Goal: Task Accomplishment & Management: Manage account settings

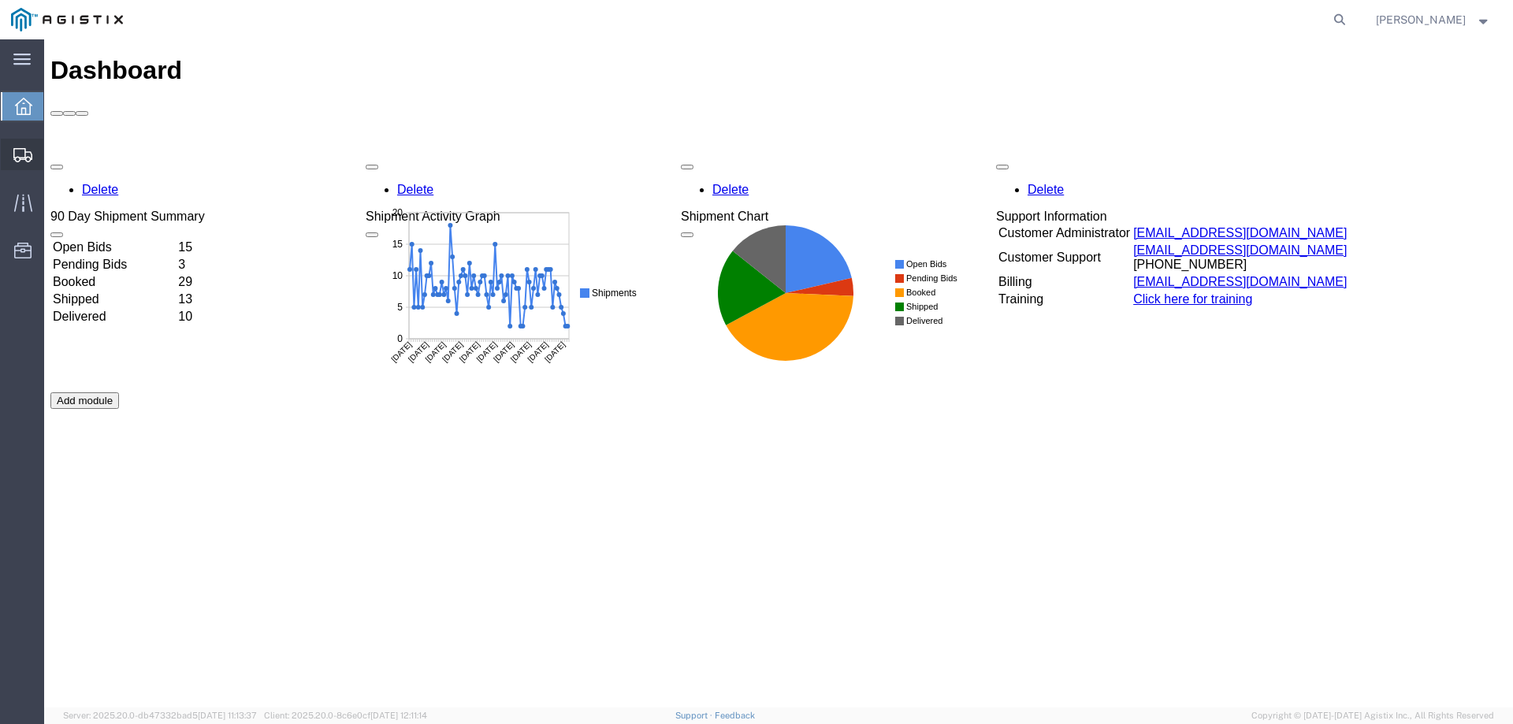
click at [19, 148] on icon at bounding box center [22, 155] width 19 height 14
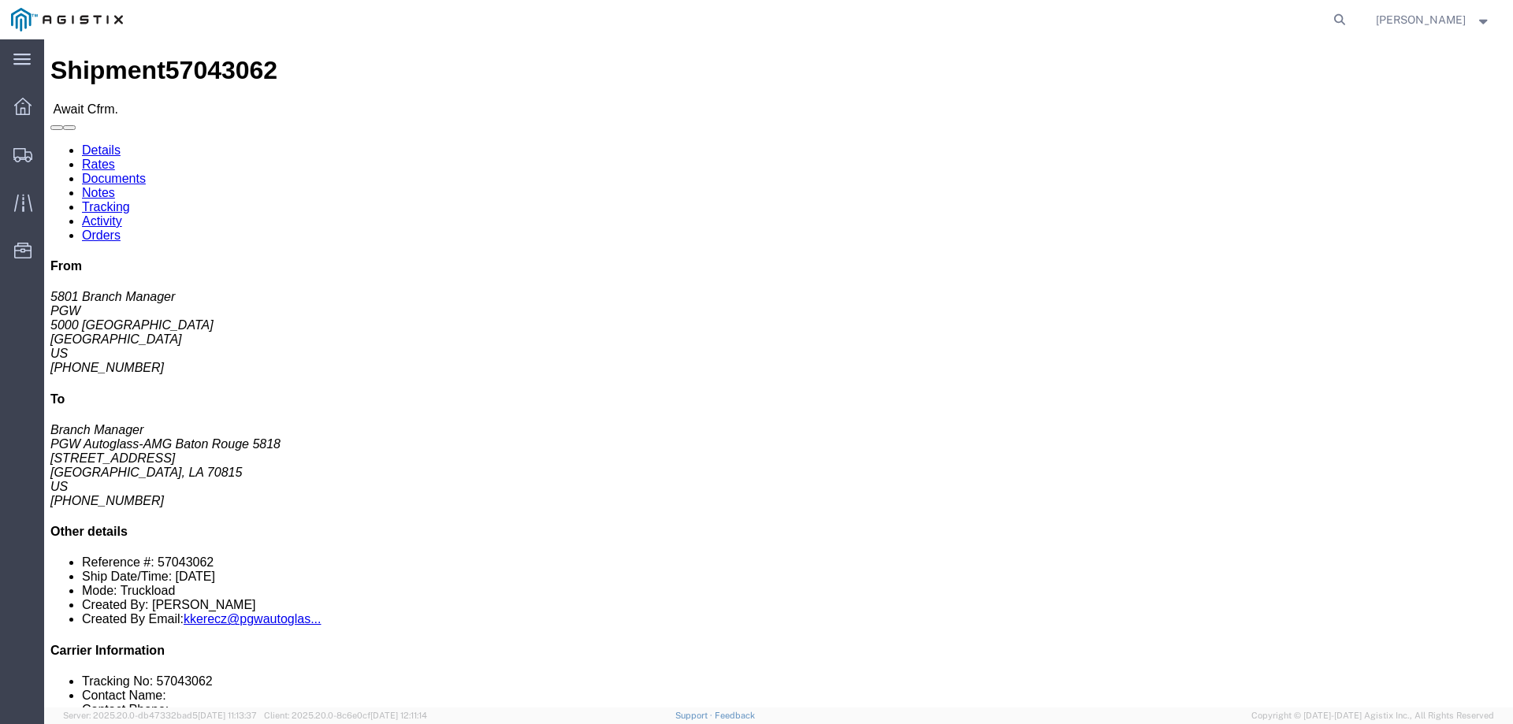
click b "57043062"
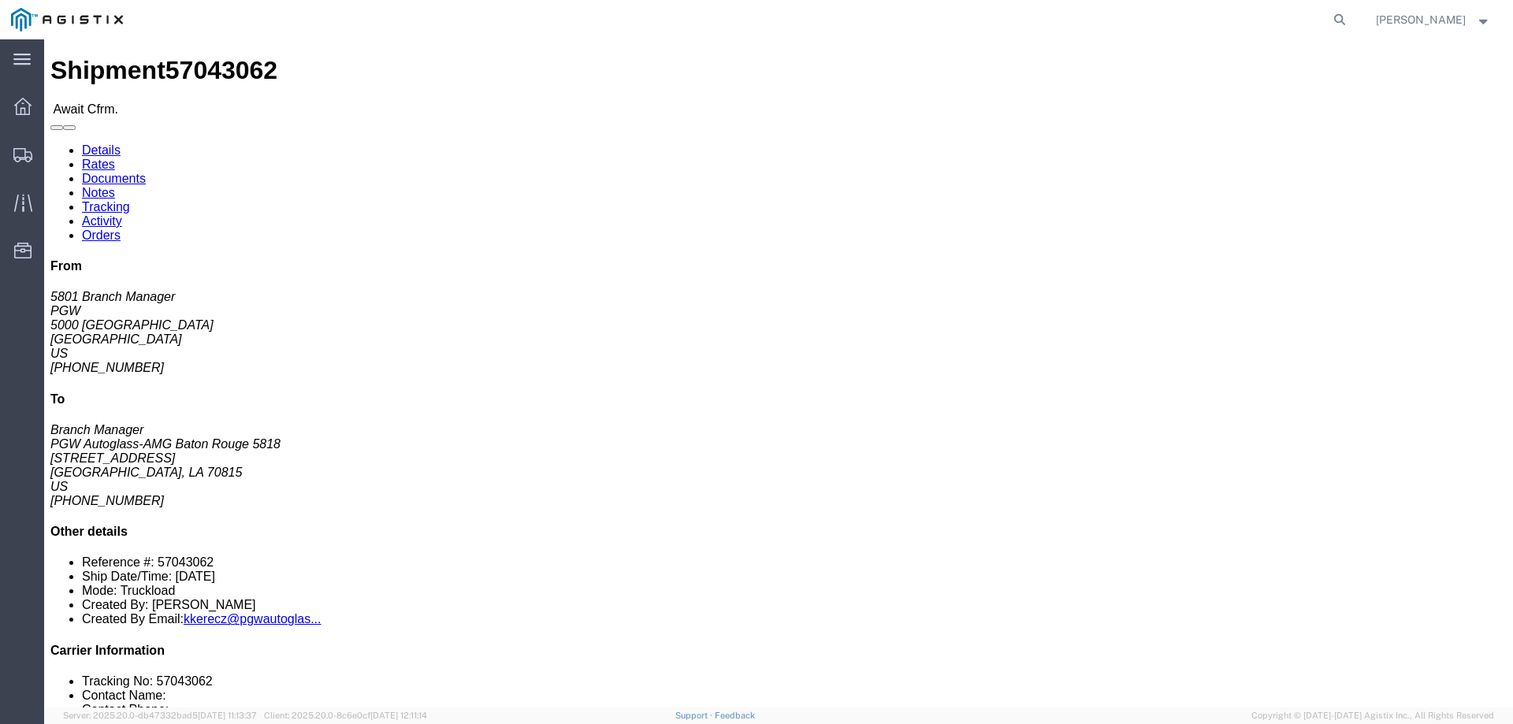
click b "57043062"
copy b "57043062"
click link "Confirm"
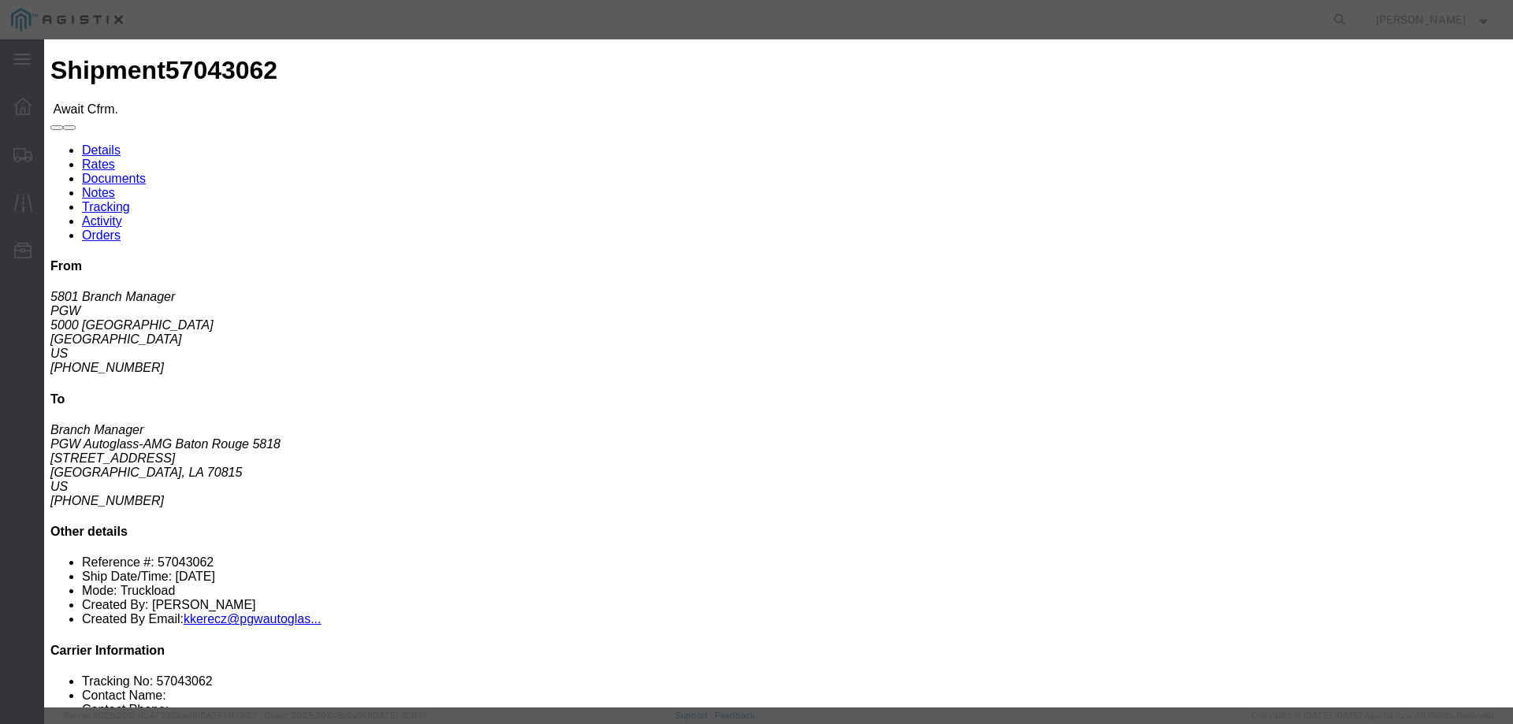
click label
click input "checkbox"
checkbox input "true"
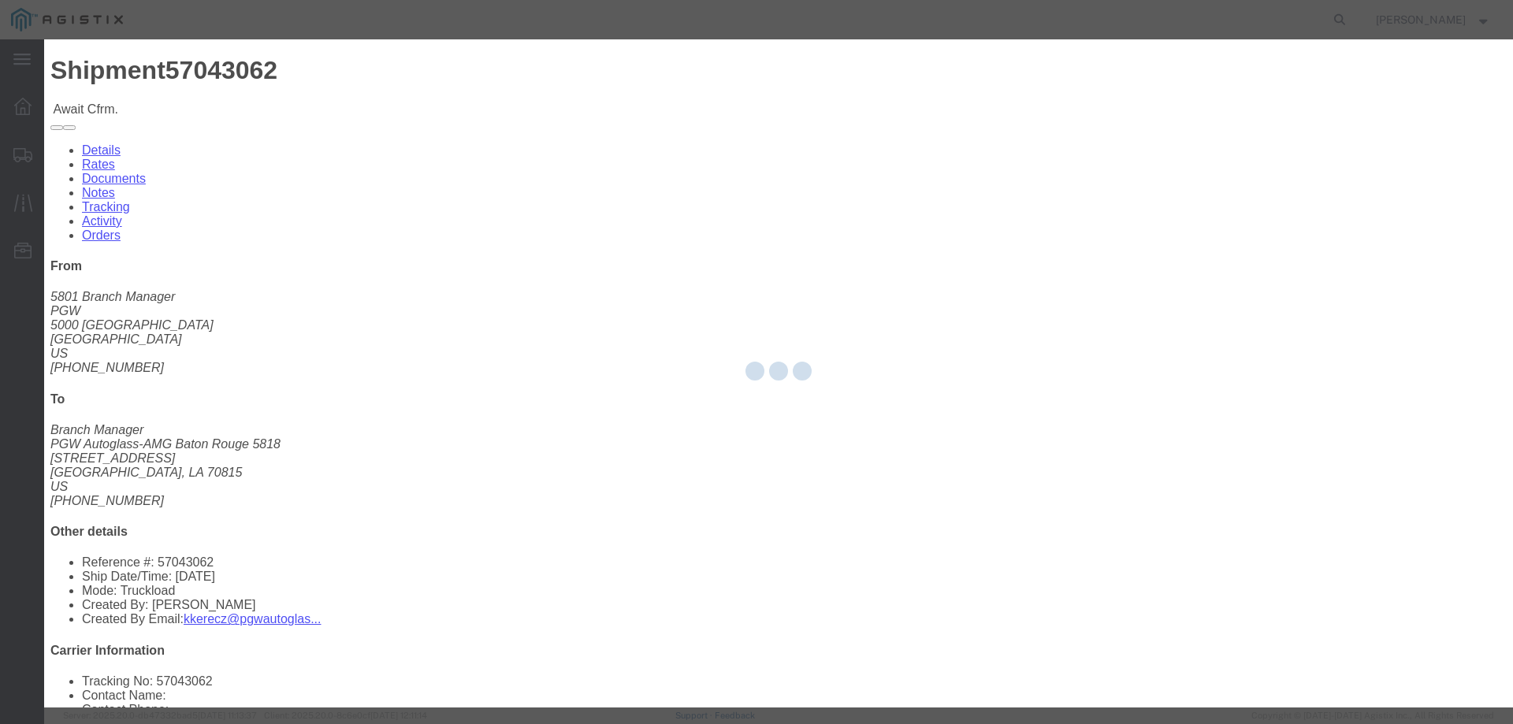
type input "[PERSON_NAME]"
type input "3204977237"
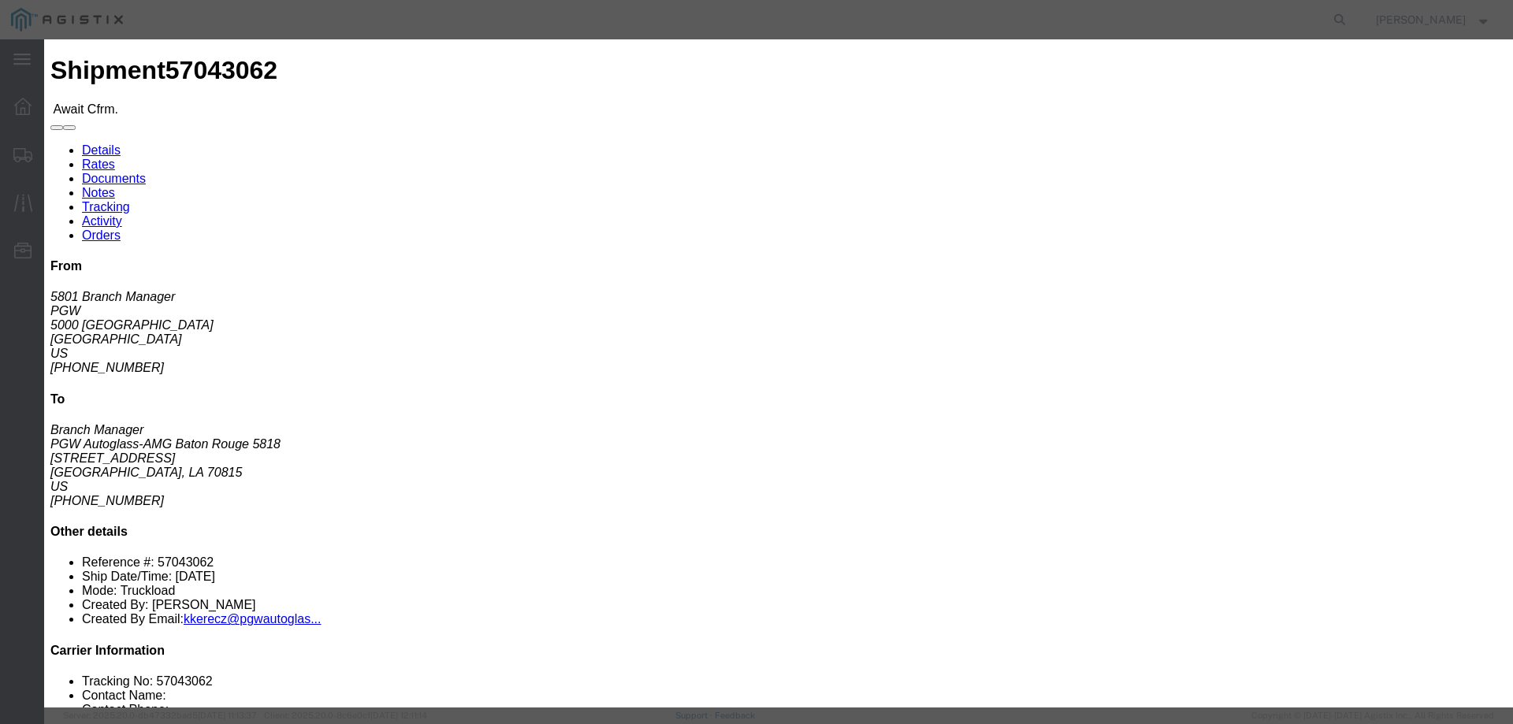
click input "text"
paste input "57043062"
type input "57043062"
click button "Submit"
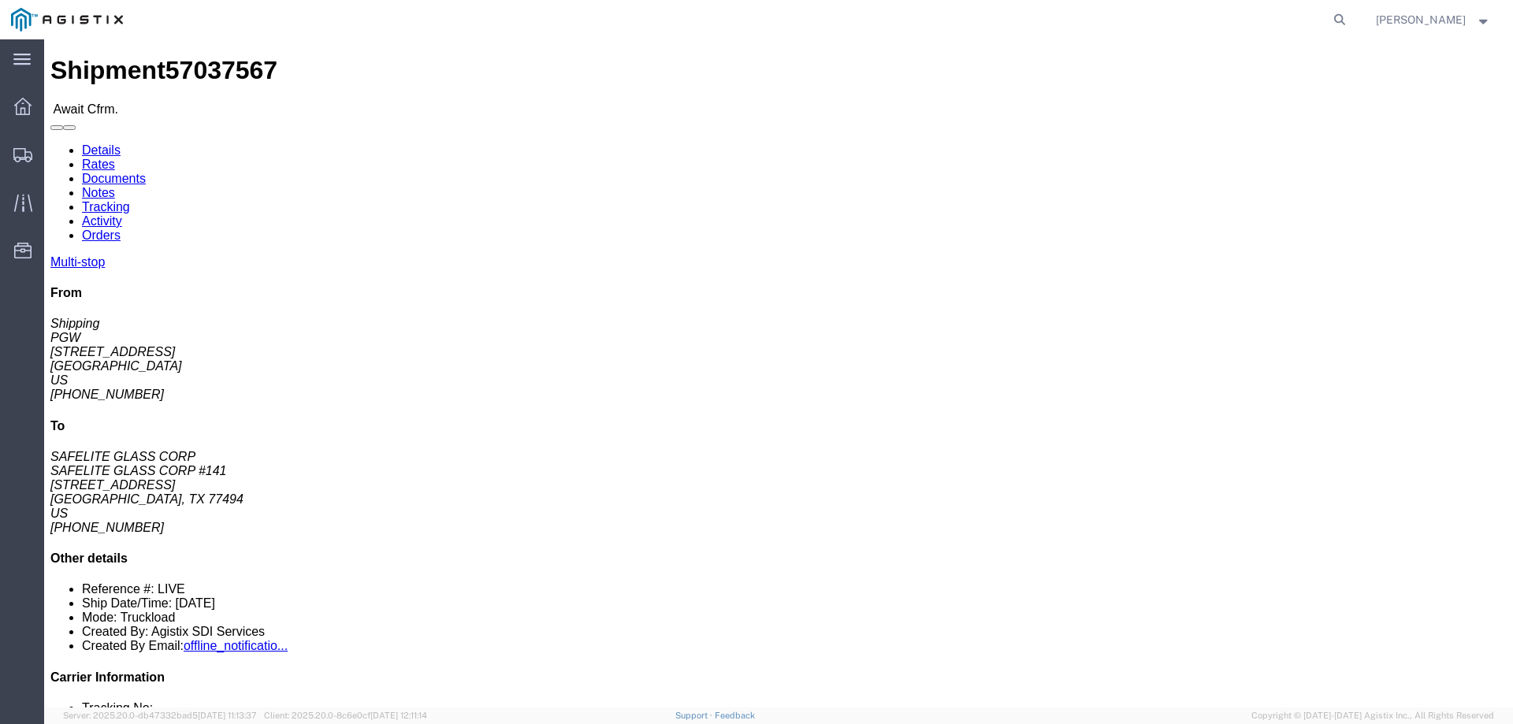
click span "57037567"
copy span "57037567"
click link "Confirm"
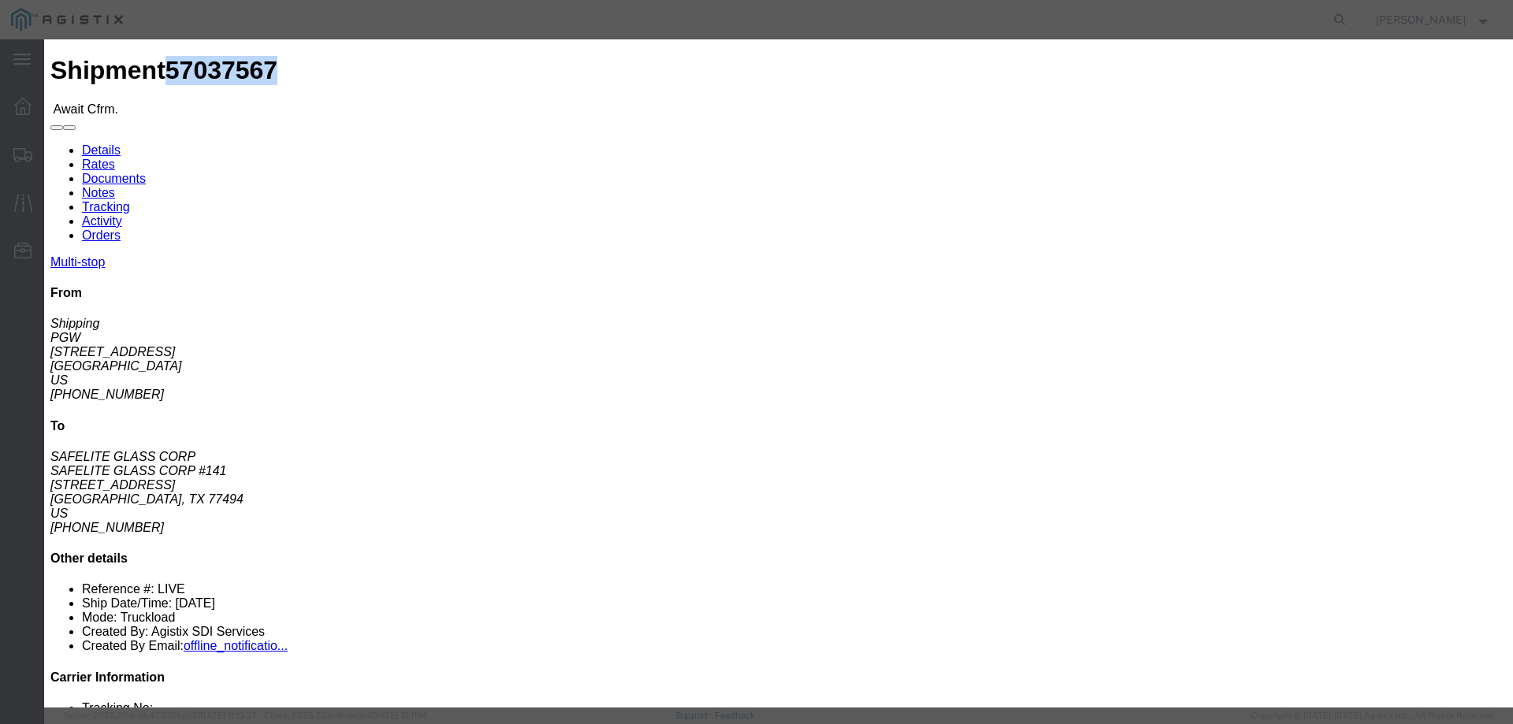
click input "checkbox"
checkbox input "true"
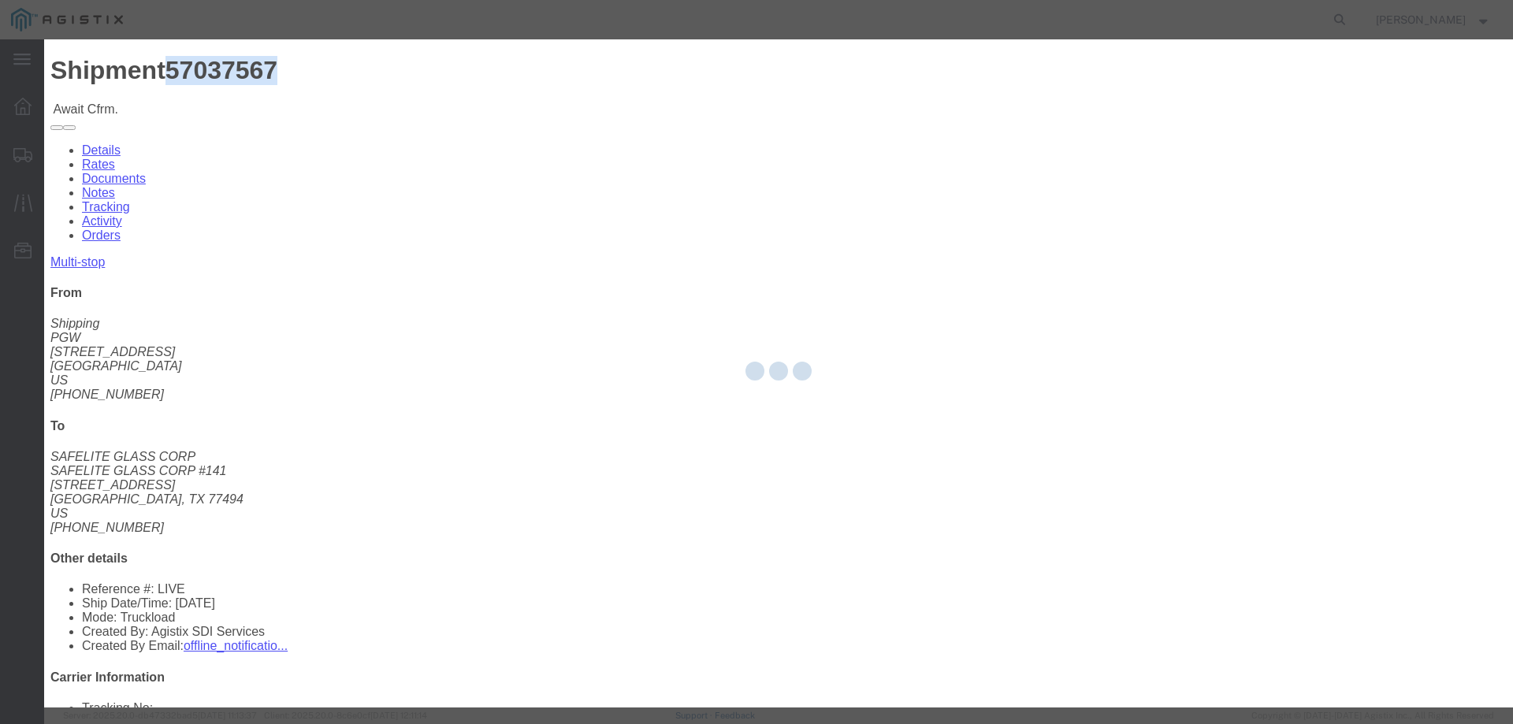
type input "[PERSON_NAME]"
type input "3204977237"
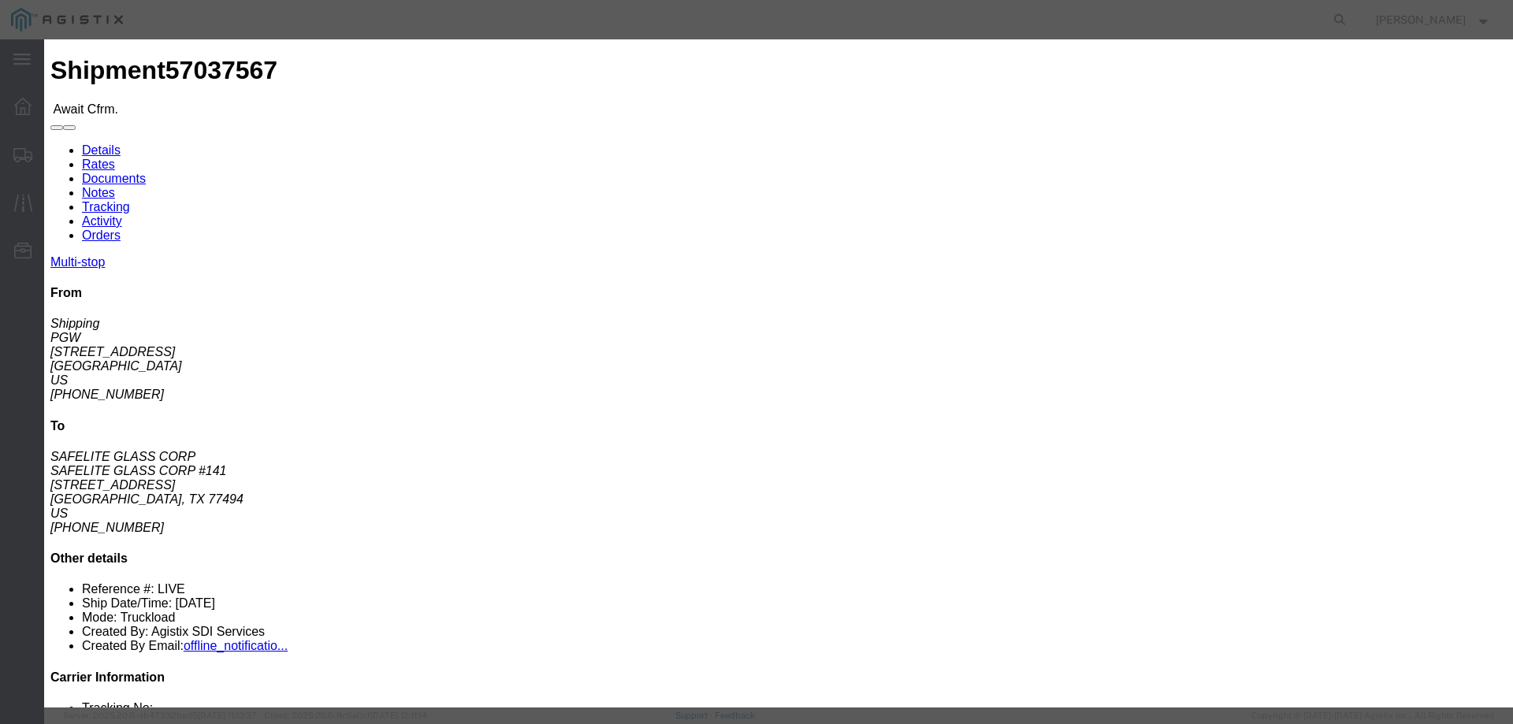
click input "text"
paste input "57037567"
type input "57037567"
click button "Submit"
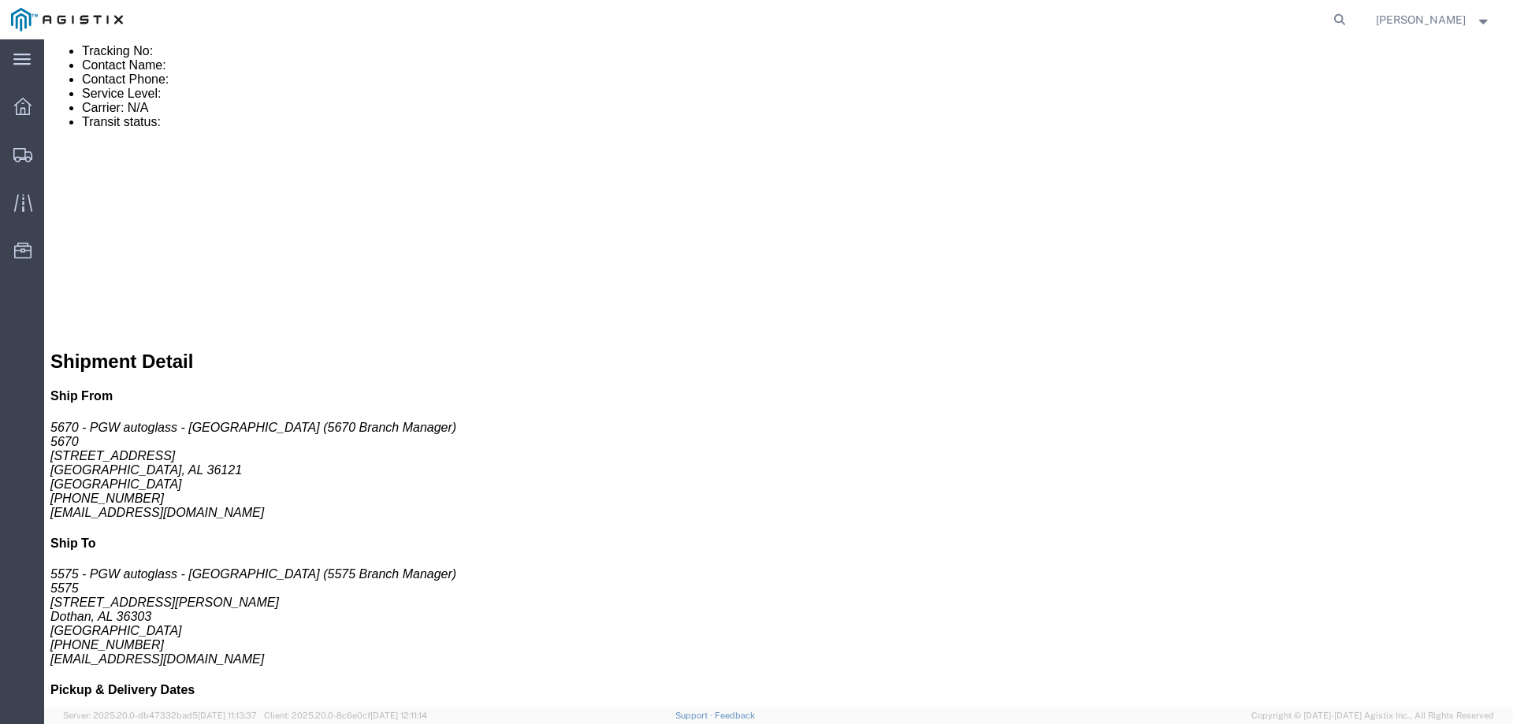
scroll to position [1174, 0]
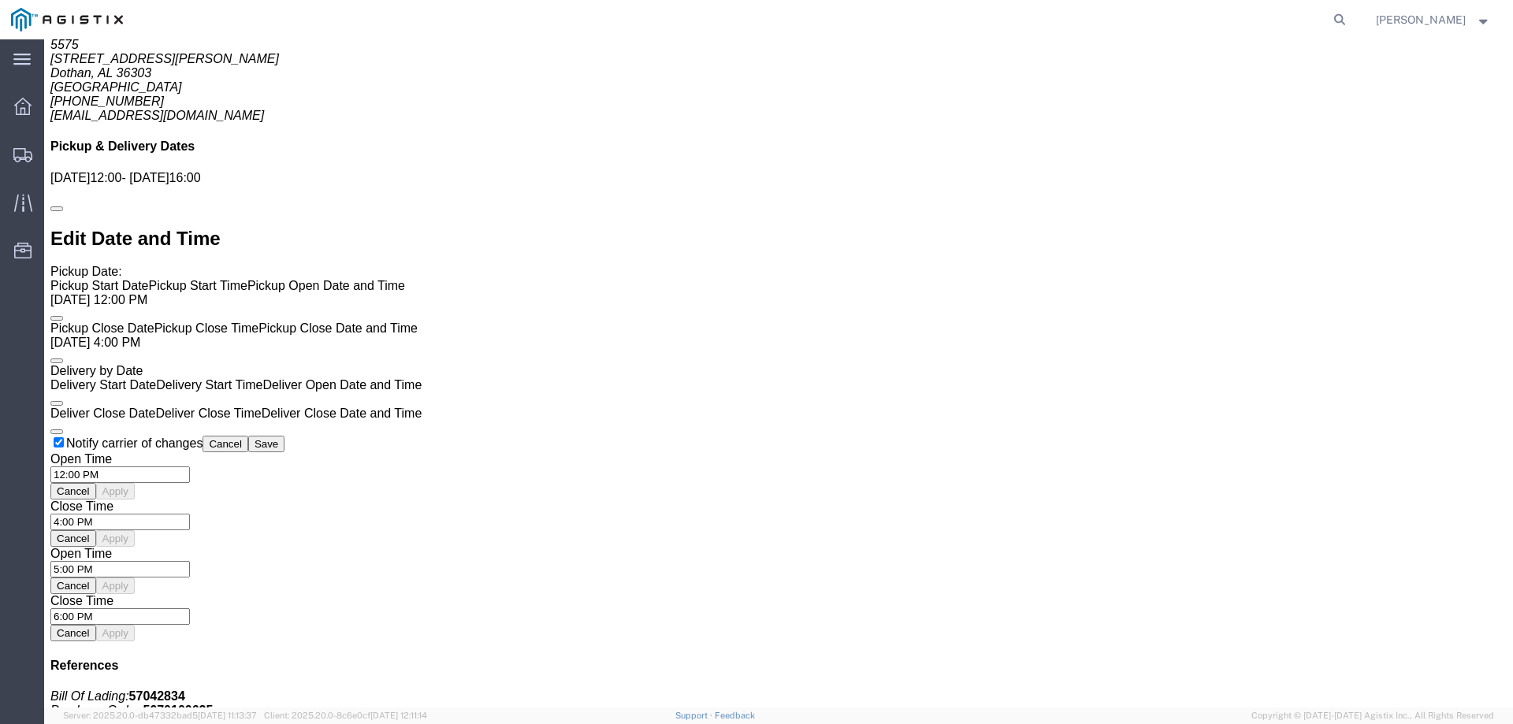
click link "Enter / Modify Bid"
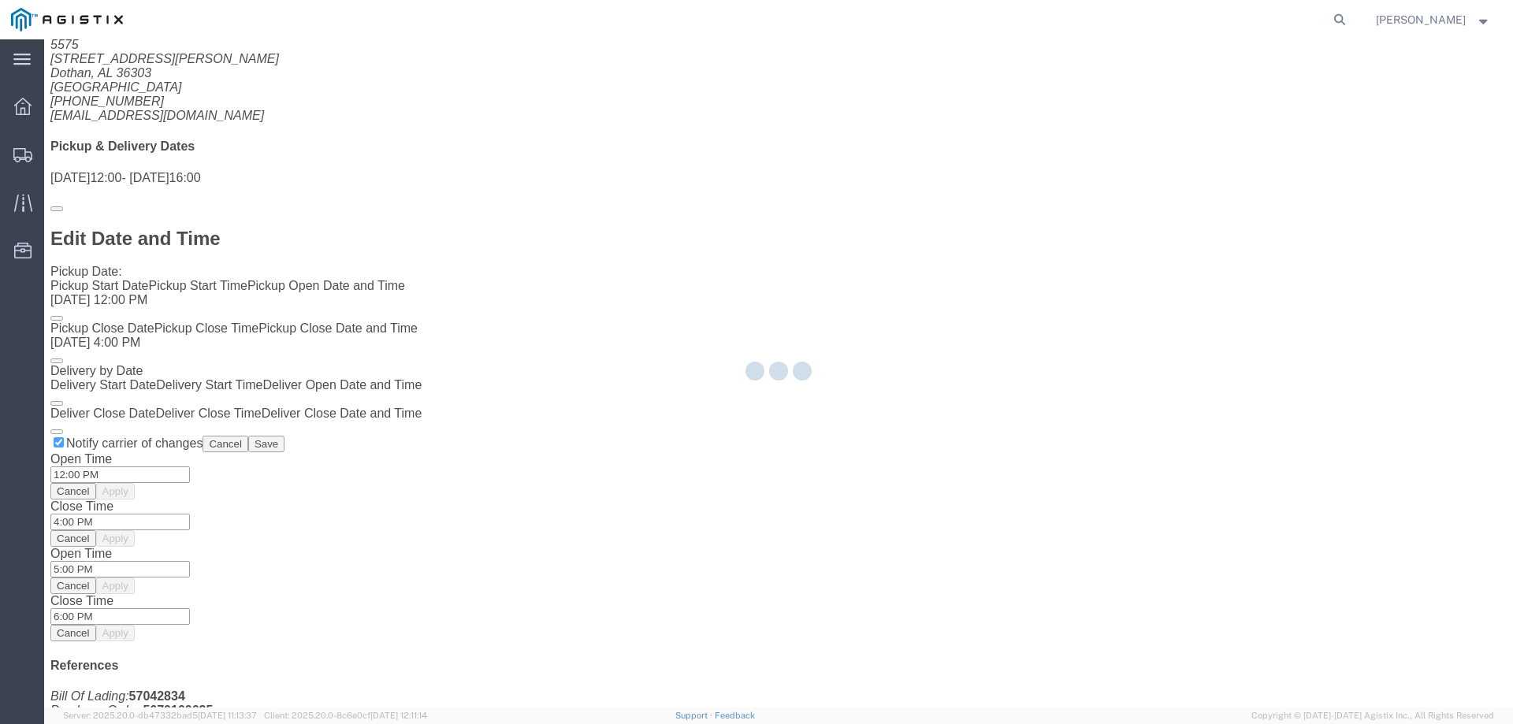
select select "146"
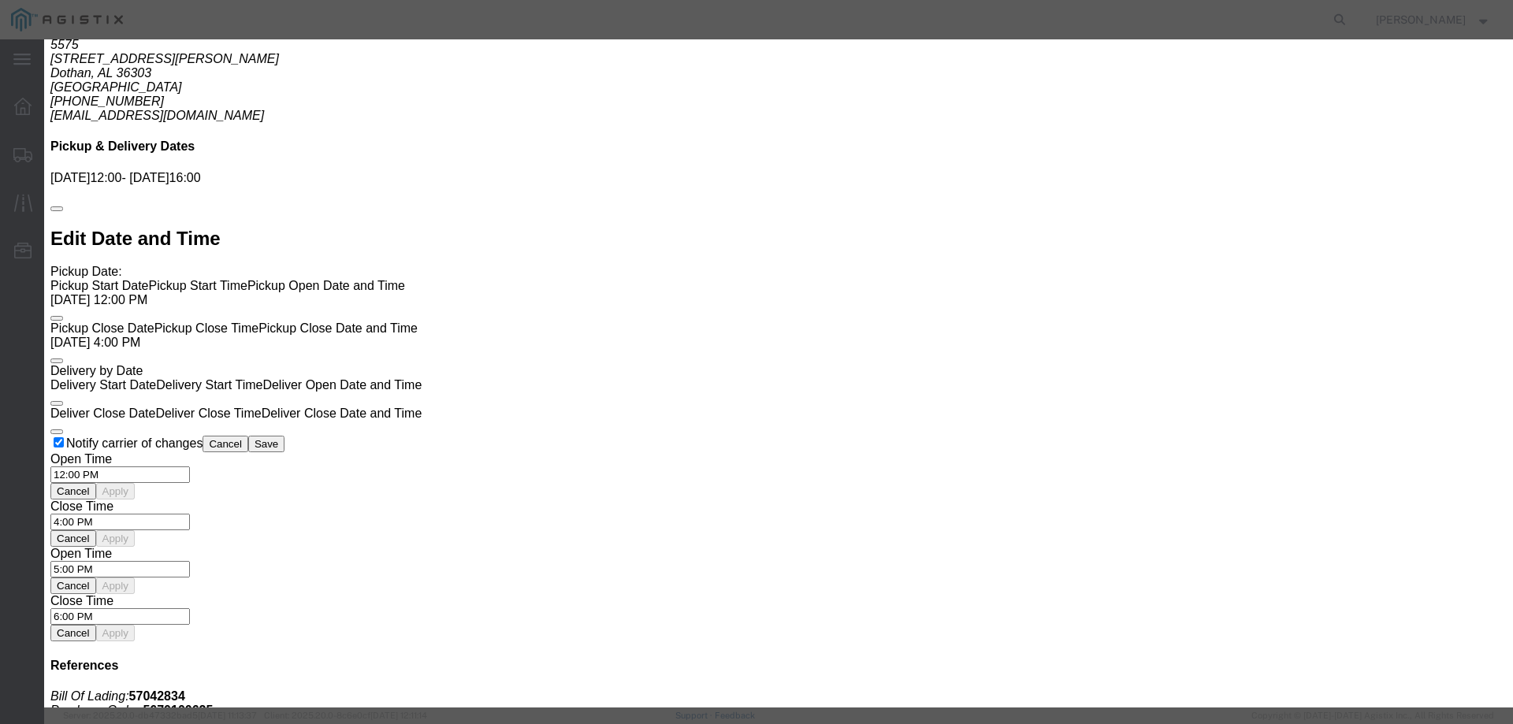
click div "Bid Information Vendor Select ATS Logistics Service Level Select CONESTOGA DFRM…"
drag, startPoint x: 815, startPoint y: 137, endPoint x: 817, endPoint y: 150, distance: 12.7
click select "Select CONESTOGA DFRM/STEP Economy TL Flatbed Intermodal LTL Standard Next Day …"
select select "25032"
click select "Select CONESTOGA DFRM/STEP Economy TL Flatbed Intermodal LTL Standard Next Day …"
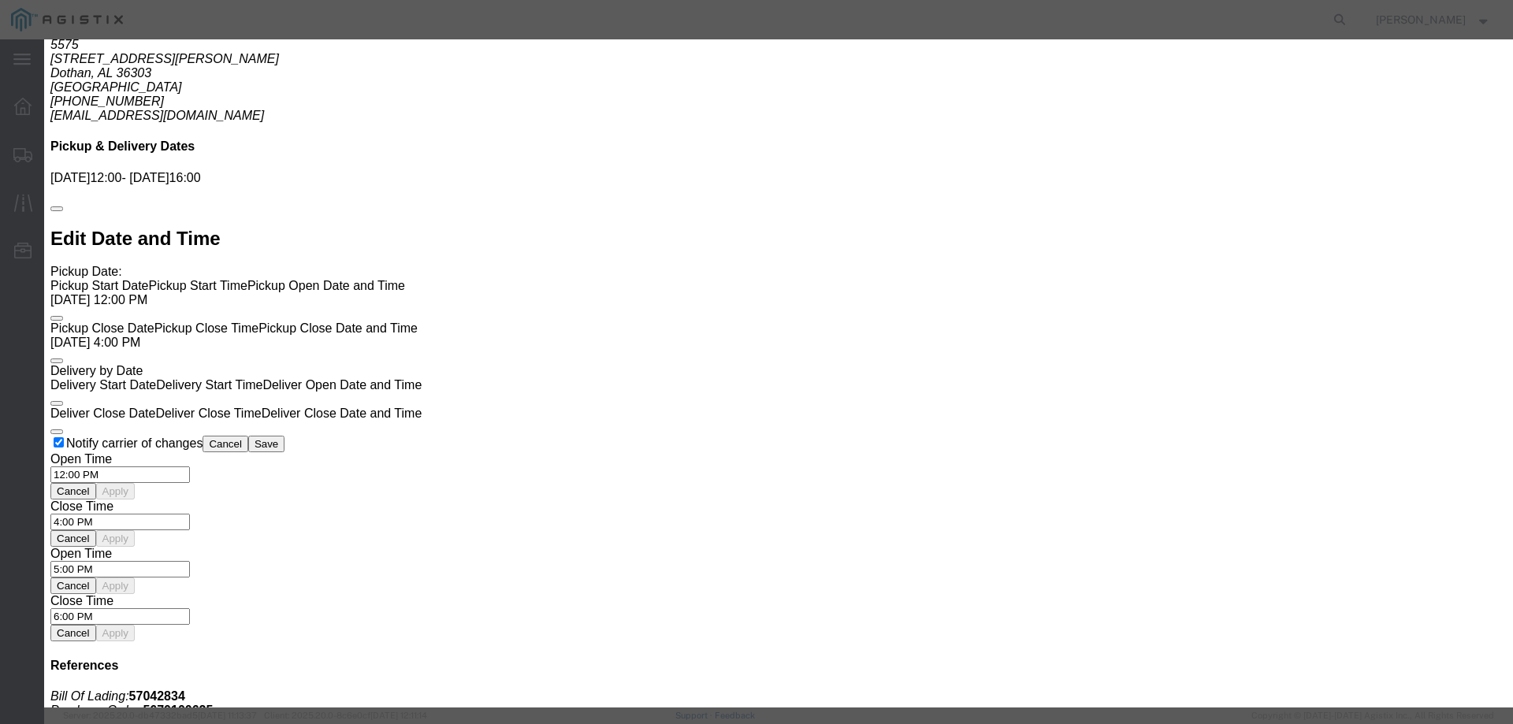
click input "text"
type input "ats"
drag, startPoint x: 1031, startPoint y: 316, endPoint x: 1032, endPoint y: 304, distance: 11.8
click input "number"
type input "625"
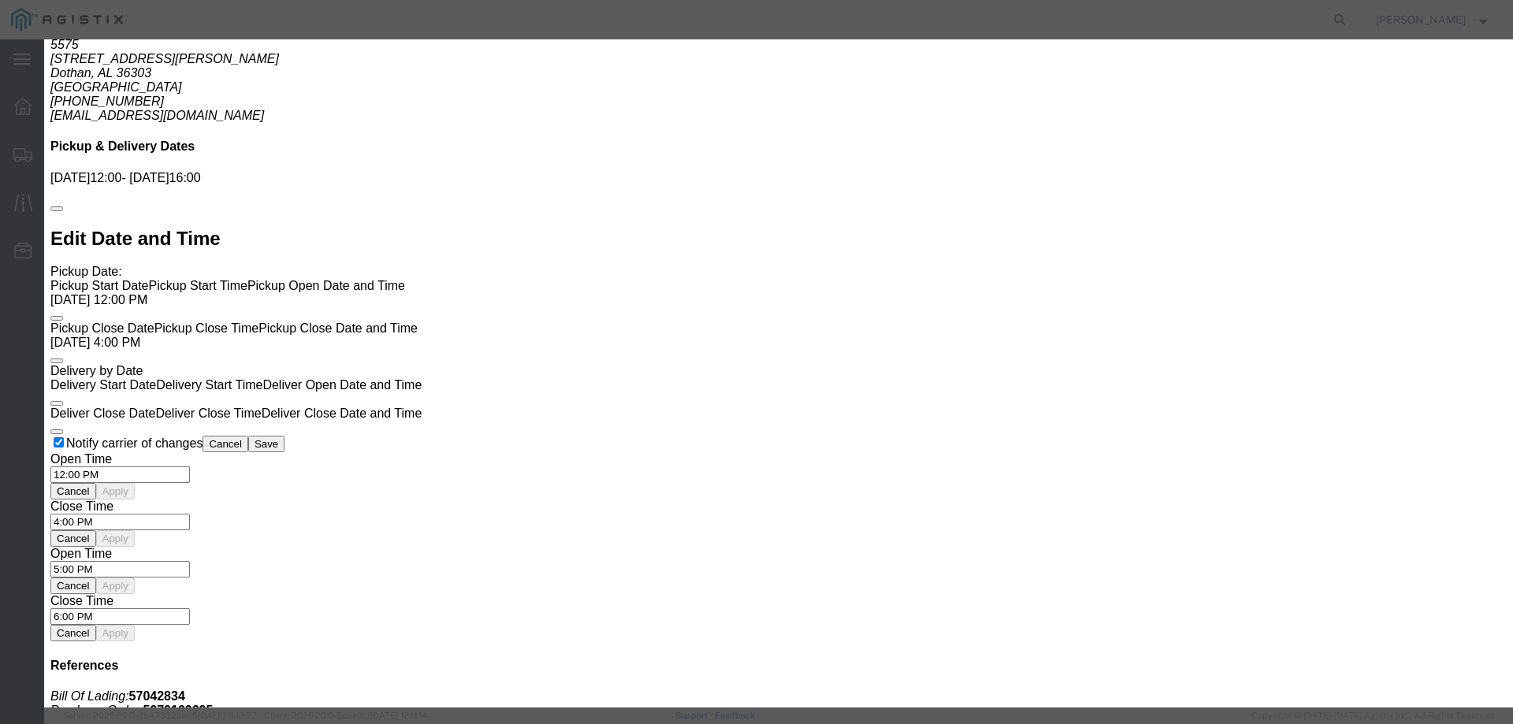
click button "Submit"
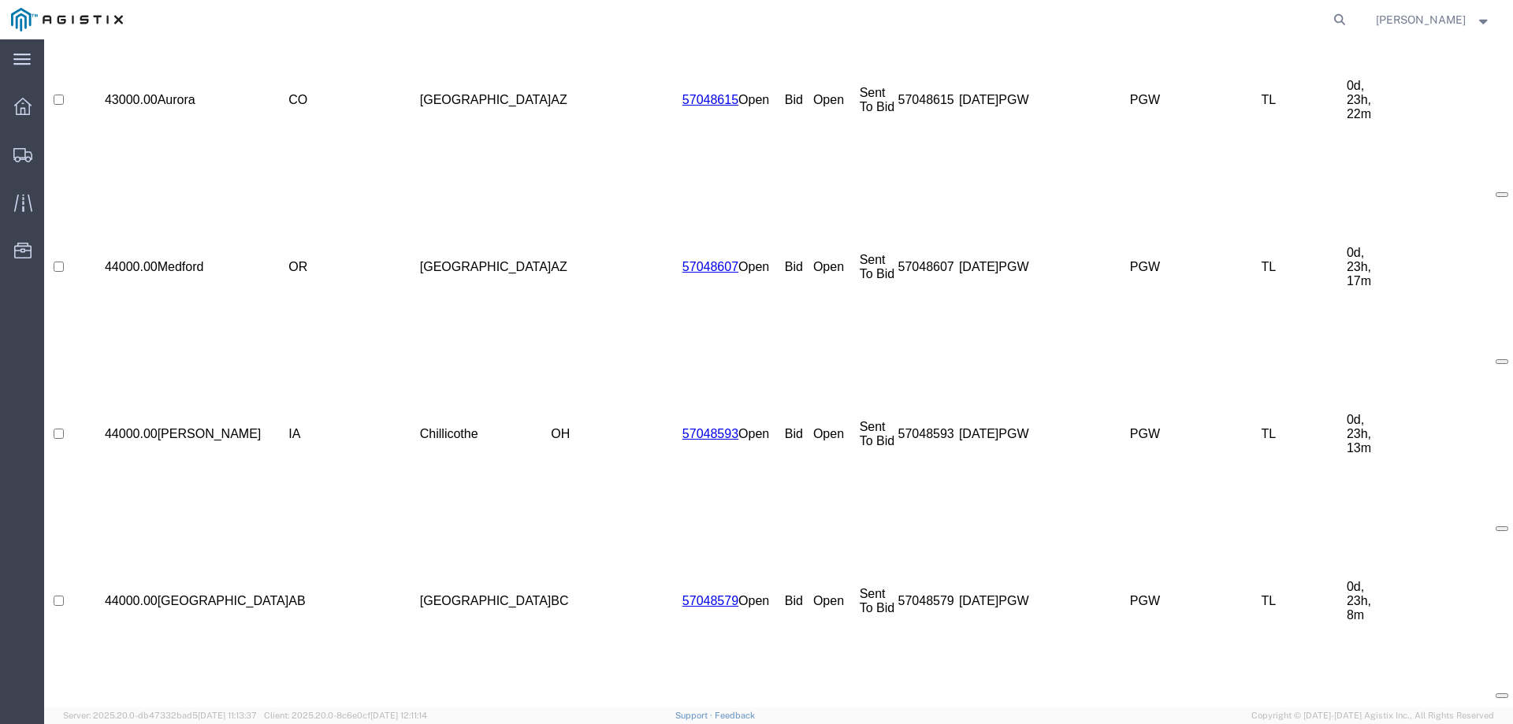
scroll to position [0, 0]
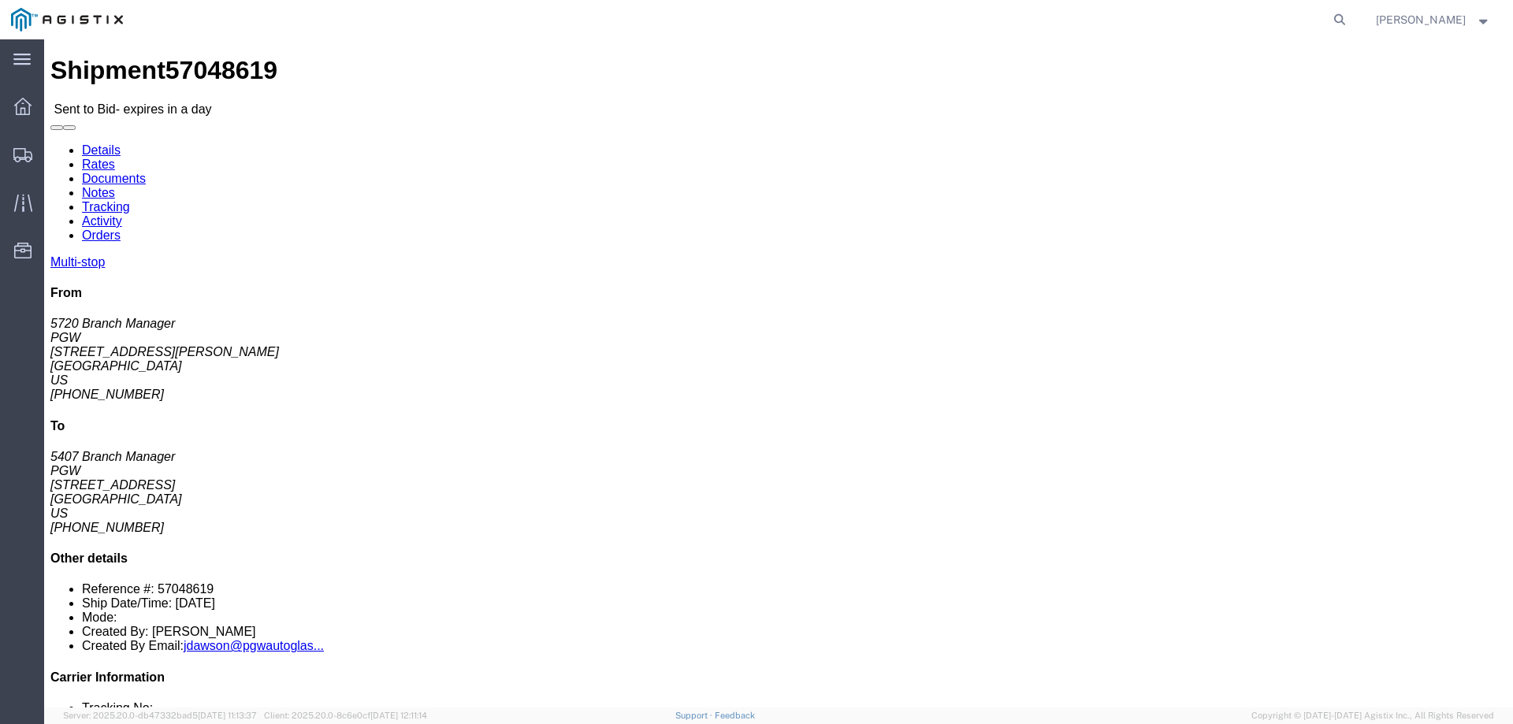
click b "57048619"
copy b "57048619"
click at [16, 158] on icon at bounding box center [22, 155] width 19 height 14
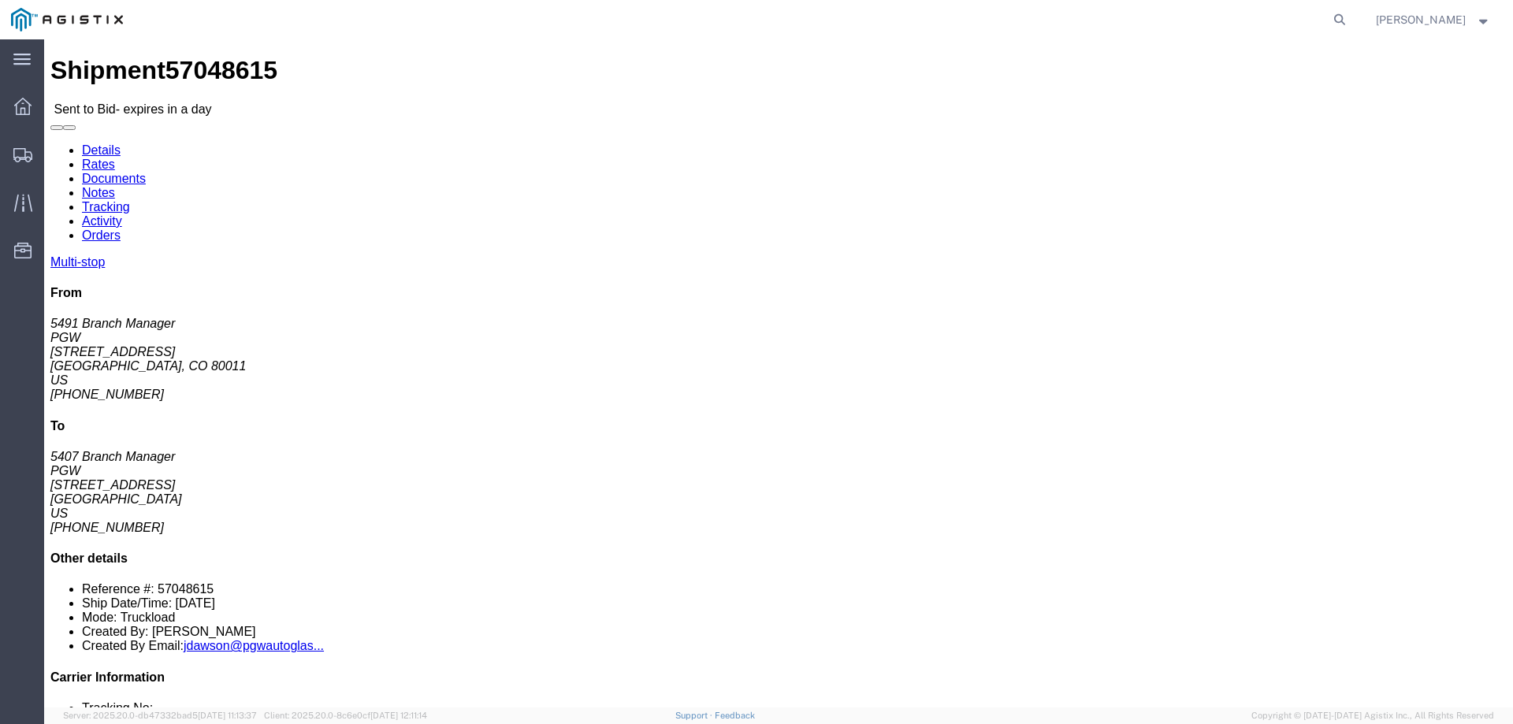
click link "Enter / Modify Bid"
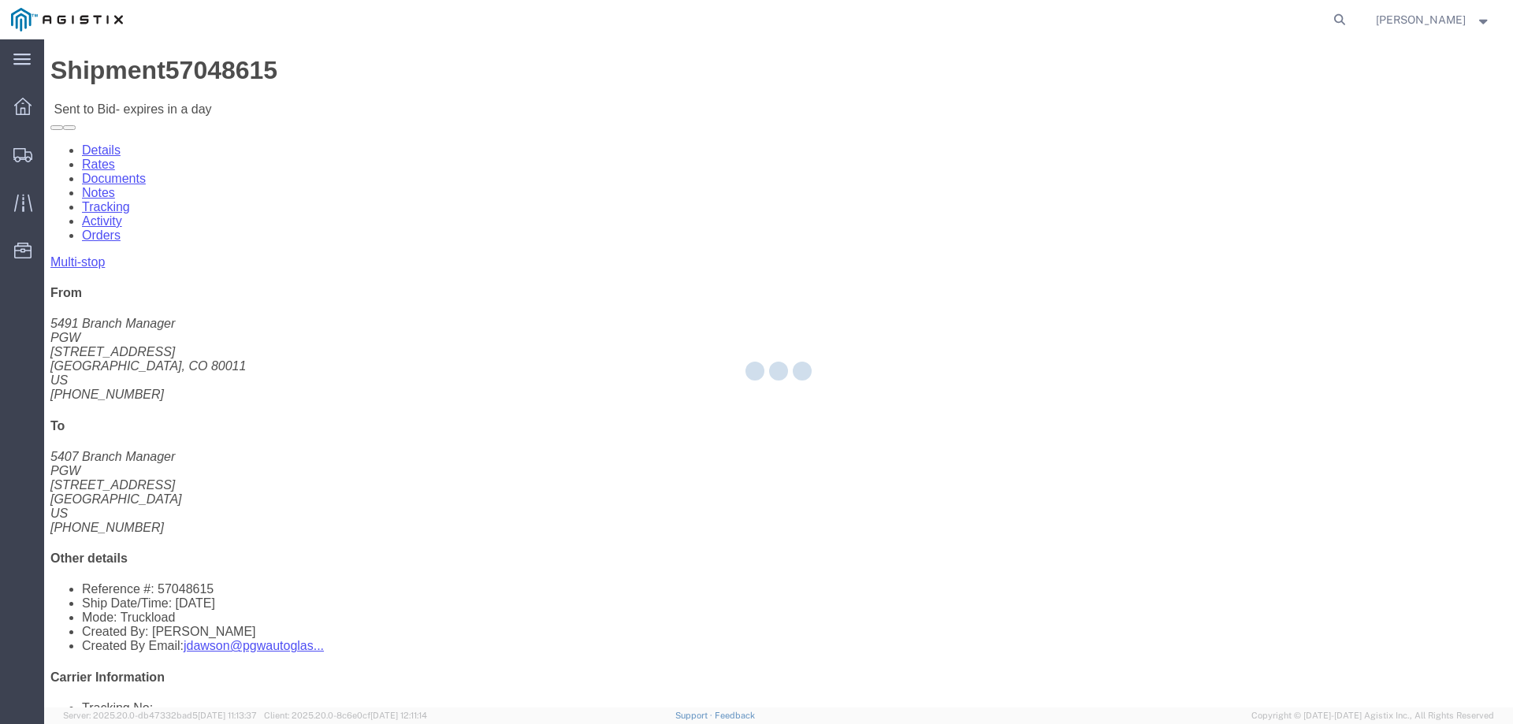
select select "146"
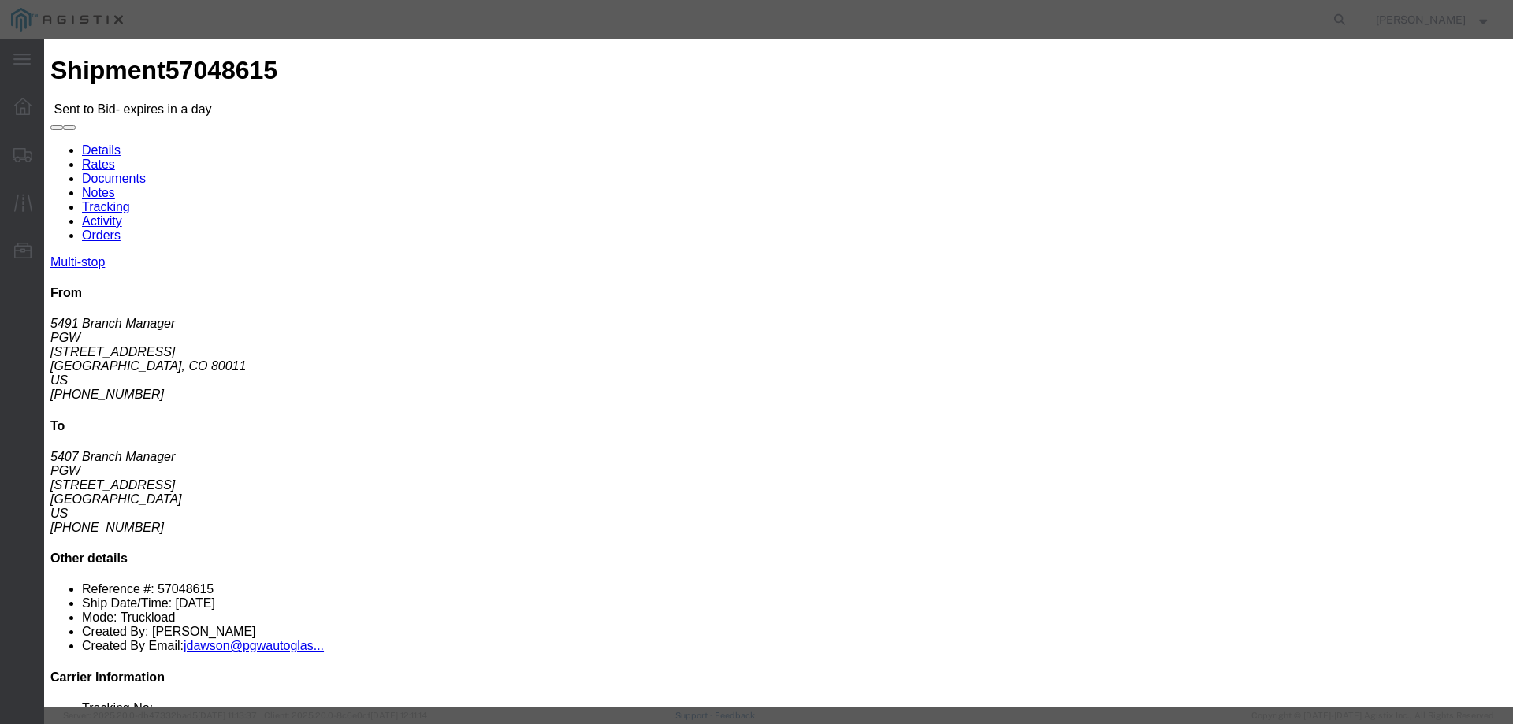
click select "Select CONESTOGA DFRM/STEP Economy TL Flatbed Intermodal LTL Standard Next Day …"
select select "25032"
click select "Select CONESTOGA DFRM/STEP Economy TL Flatbed Intermodal LTL Standard Next Day …"
click input "text"
type input "ats"
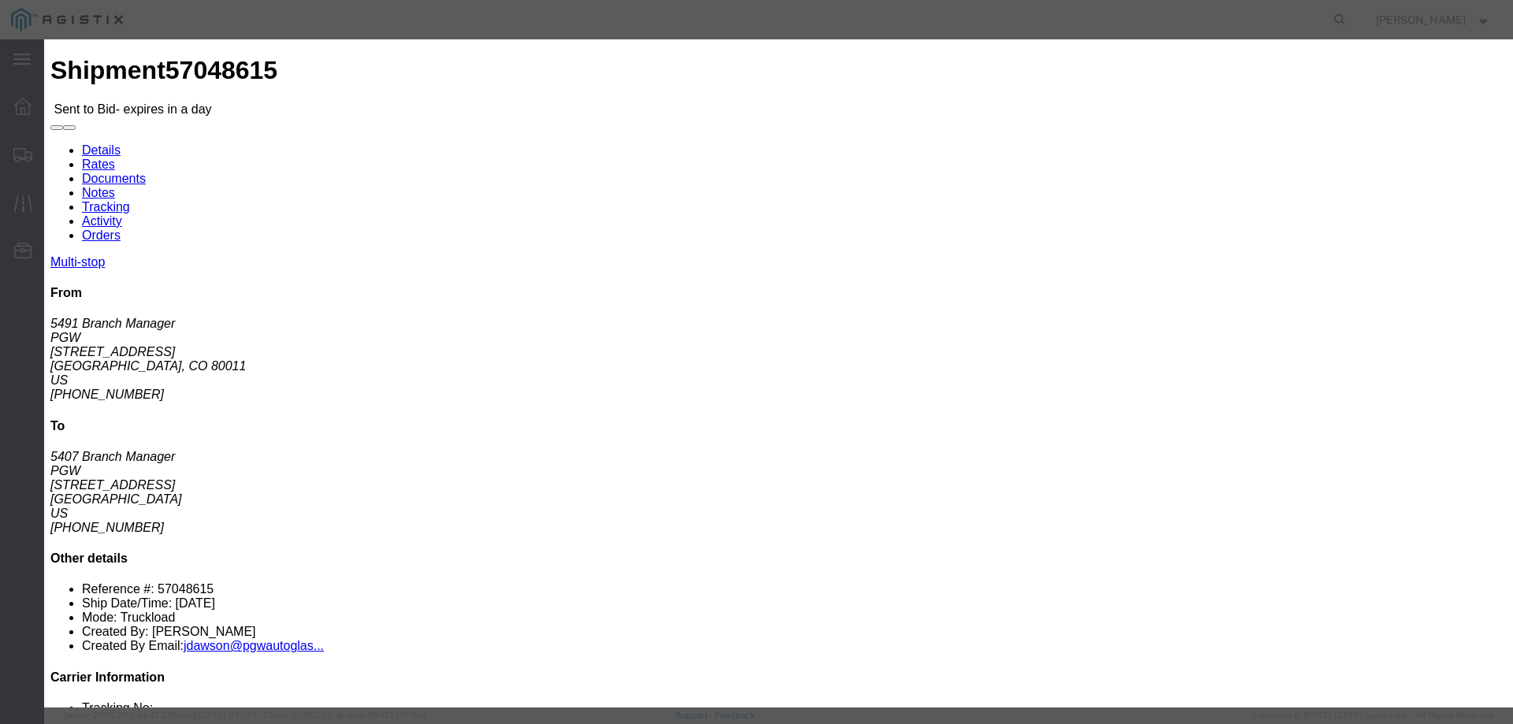
click input "number"
type input "1185"
click button "Submit"
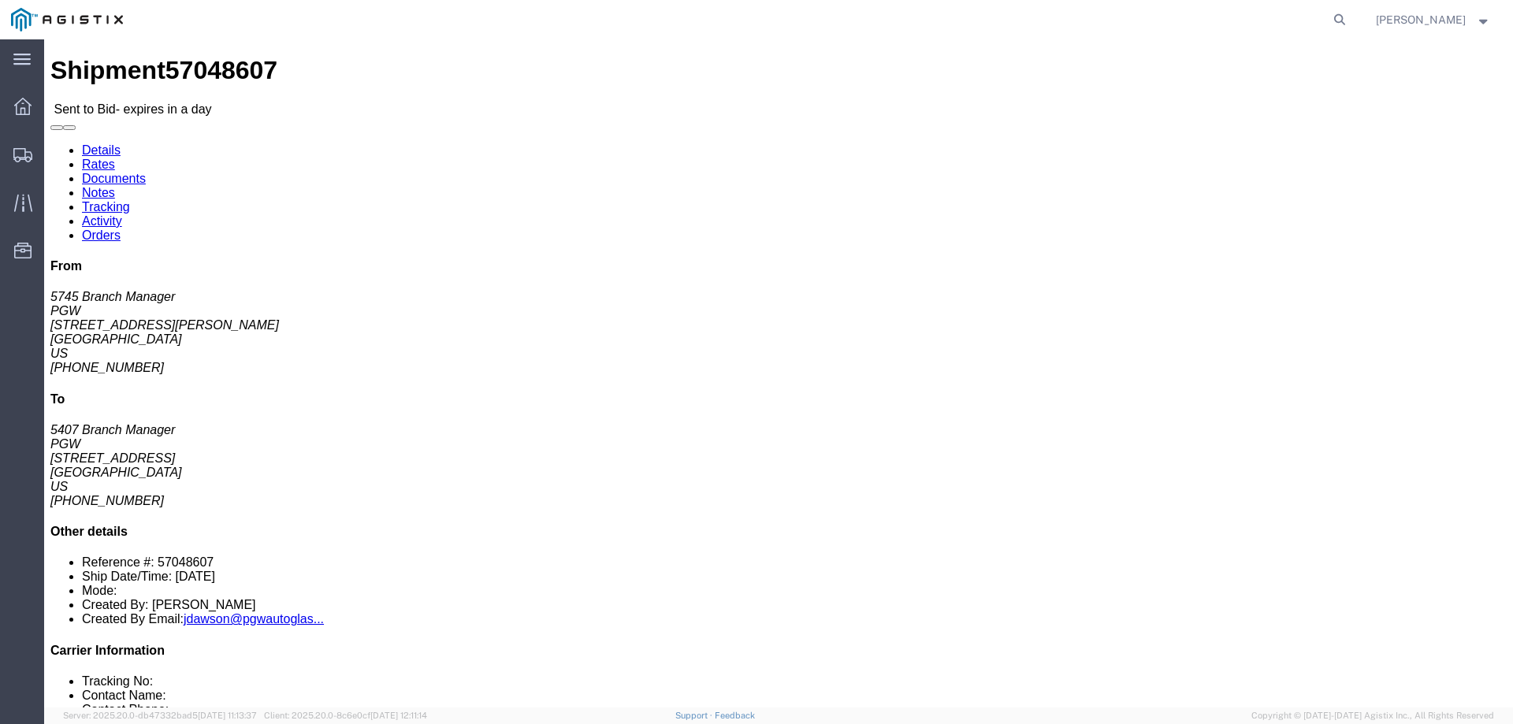
click link "Enter / Modify Bid"
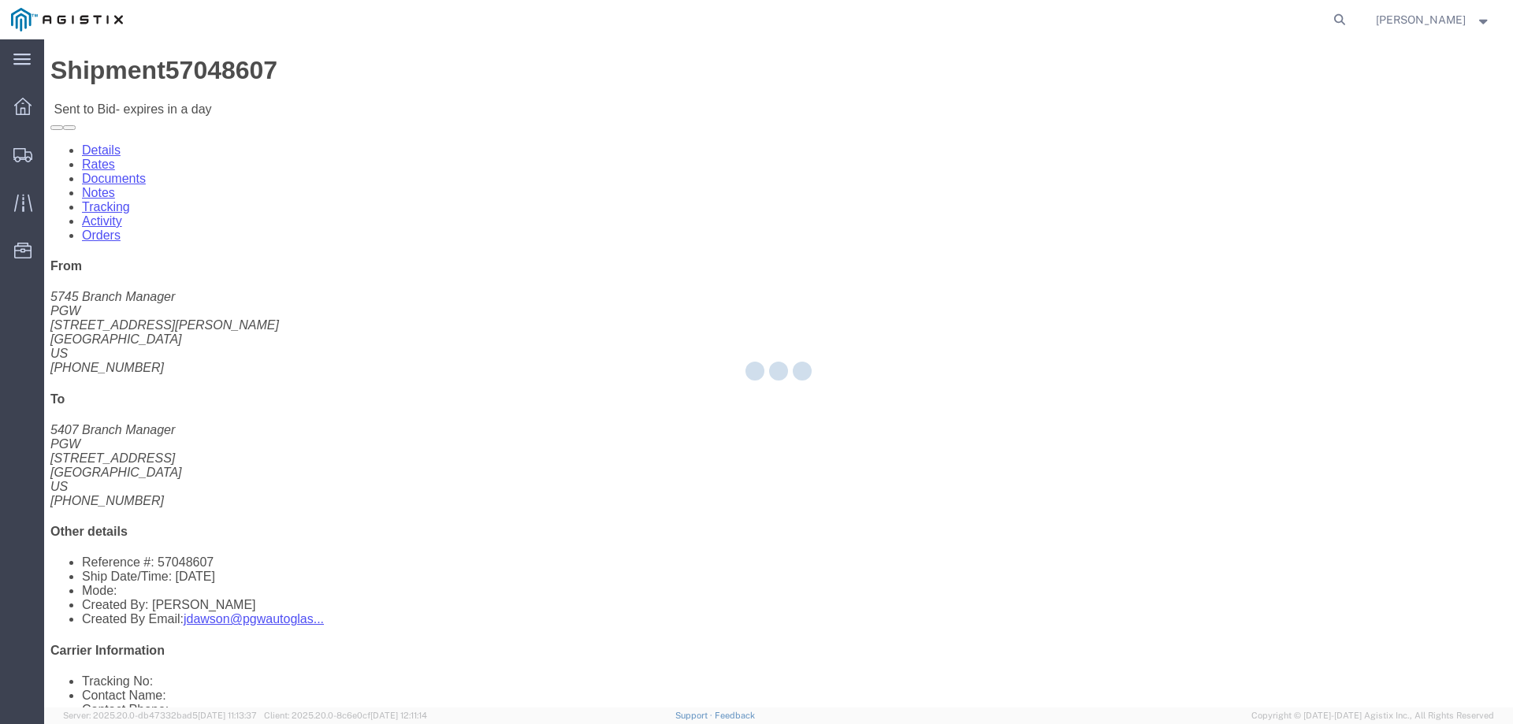
select select "146"
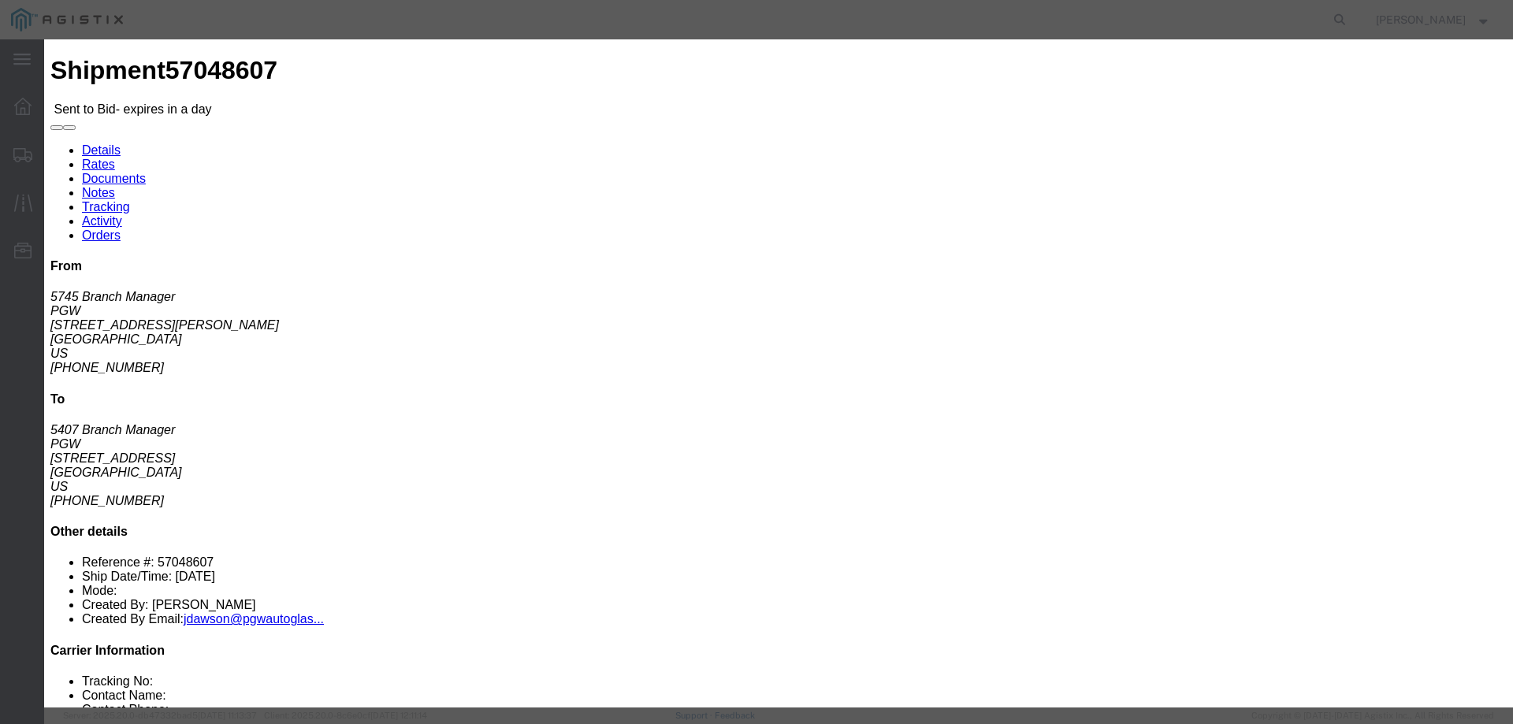
drag, startPoint x: 774, startPoint y: 147, endPoint x: 782, endPoint y: 154, distance: 10.6
click select "Select CONESTOGA DFRM/STEP Economy TL Flatbed Intermodal LTL Standard Next Day …"
select select "25032"
click select "Select CONESTOGA DFRM/STEP Economy TL Flatbed Intermodal LTL Standard Next Day …"
drag, startPoint x: 1050, startPoint y: 146, endPoint x: 1072, endPoint y: 155, distance: 24.0
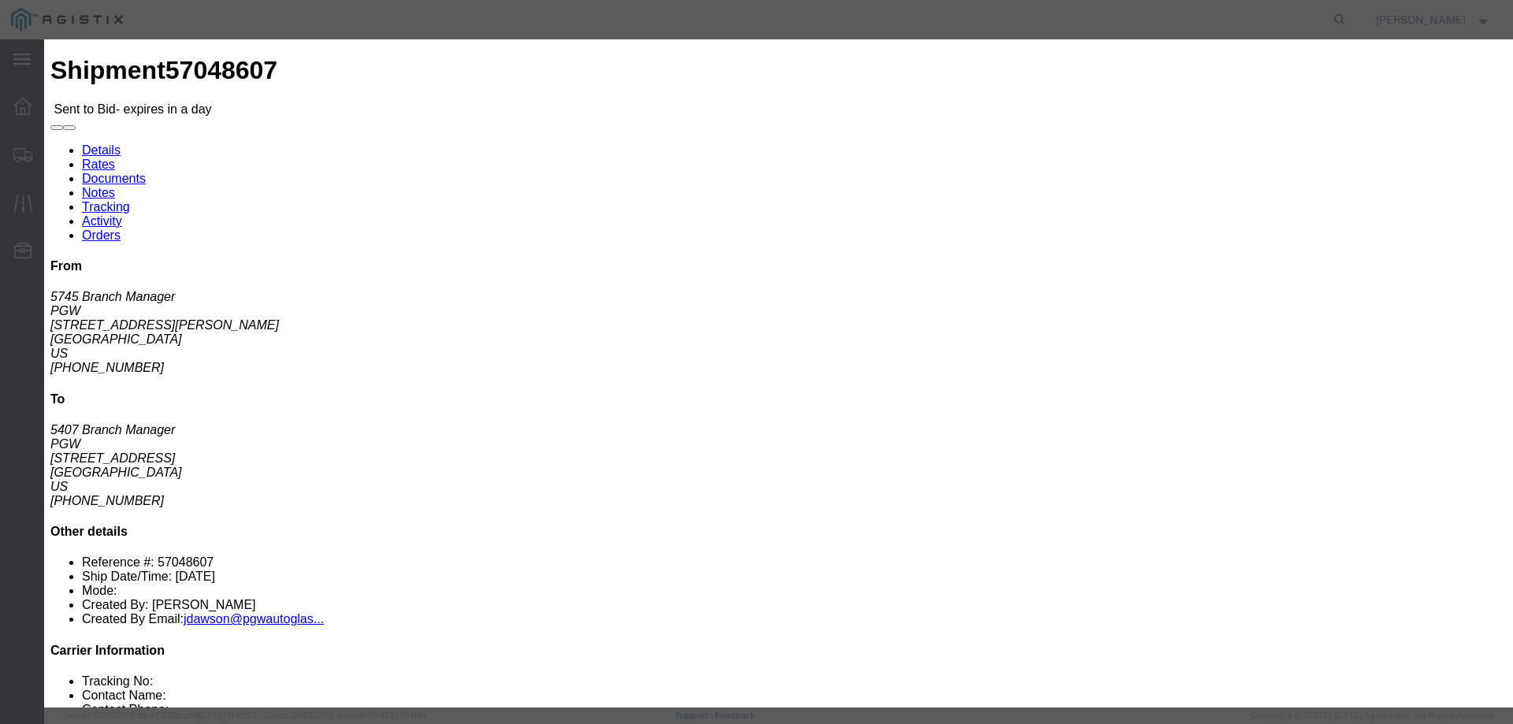
click input "text"
type input "ats"
click input "number"
type input "2185"
click button "Submit"
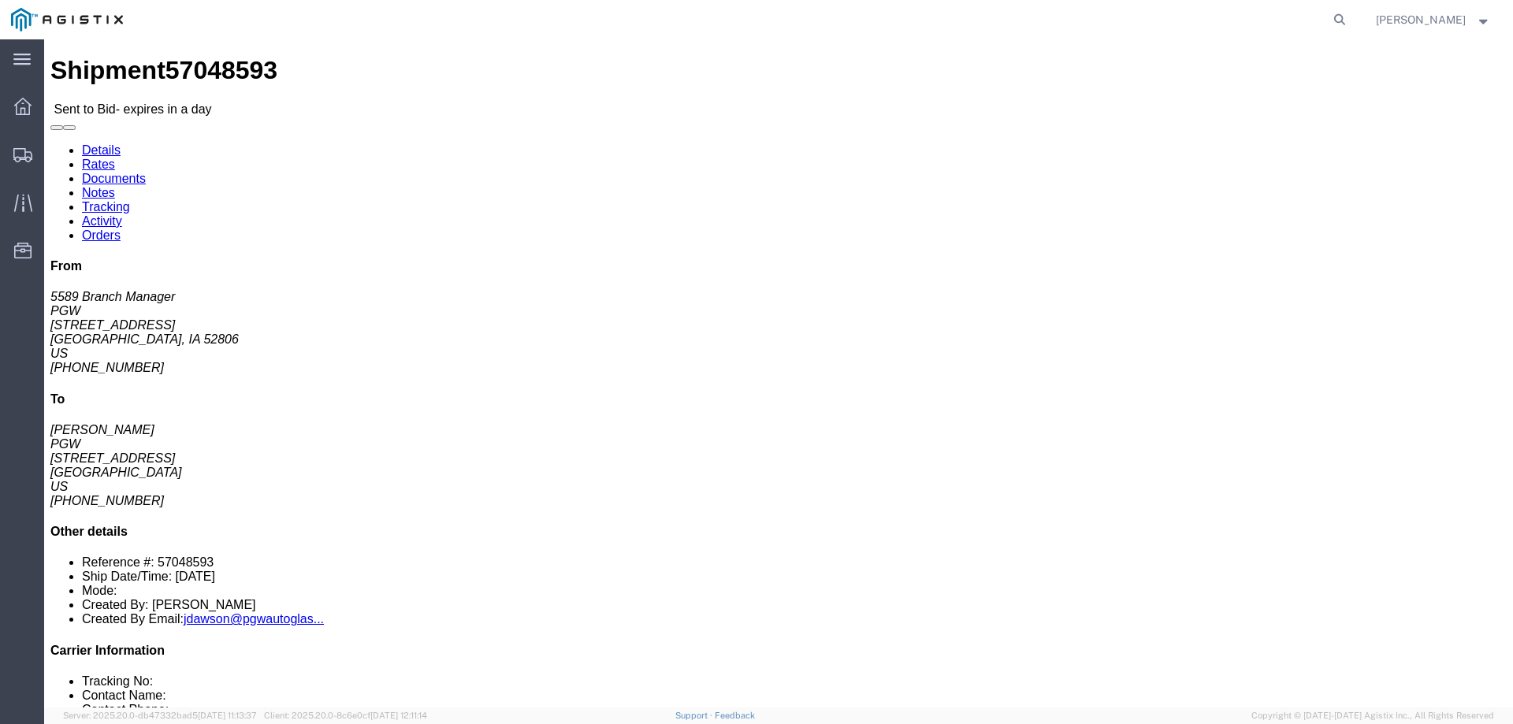
click link "Enter / Modify Bid"
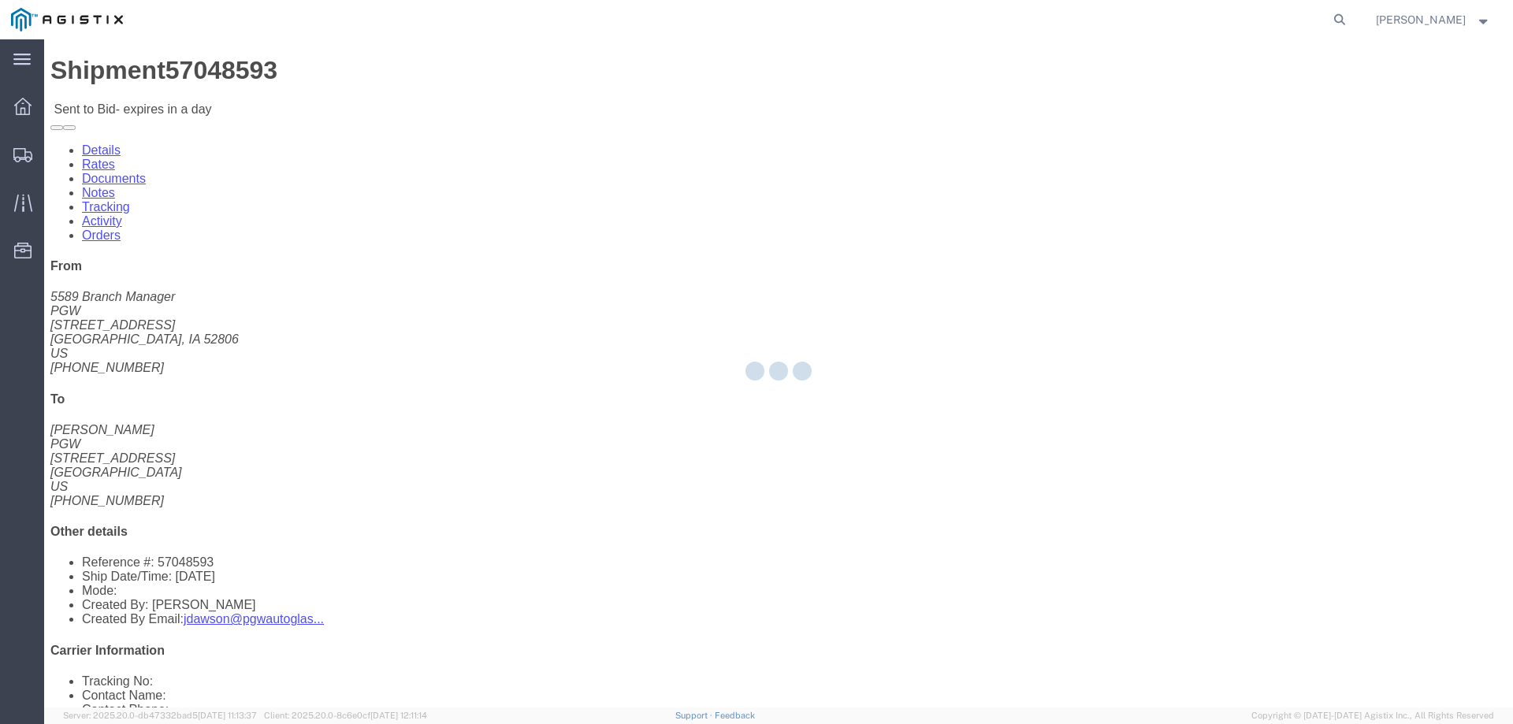
select select "146"
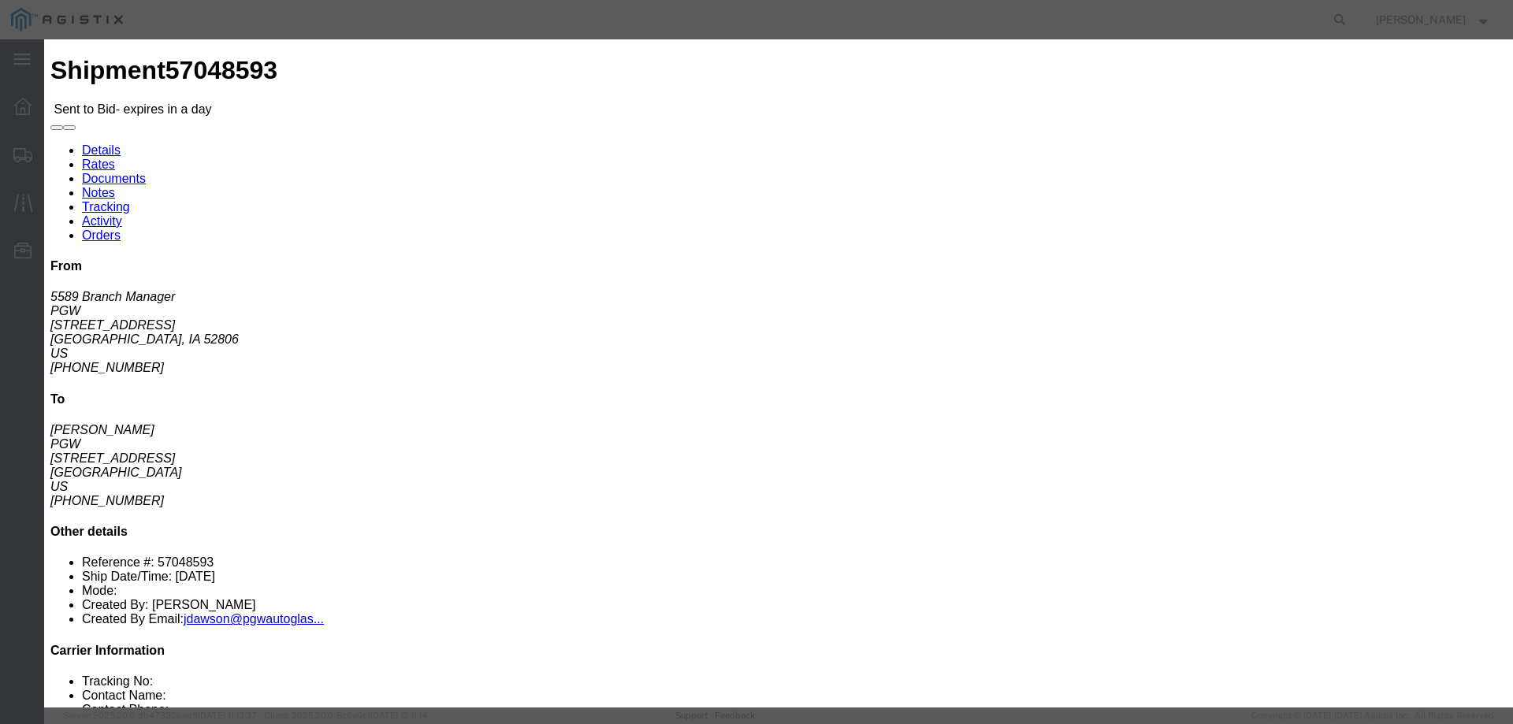
click select "Select CONESTOGA DFRM/STEP Economy TL Flatbed Intermodal LTL Standard Next Day …"
select select "25032"
click select "Select CONESTOGA DFRM/STEP Economy TL Flatbed Intermodal LTL Standard Next Day …"
click input "text"
type input "ats"
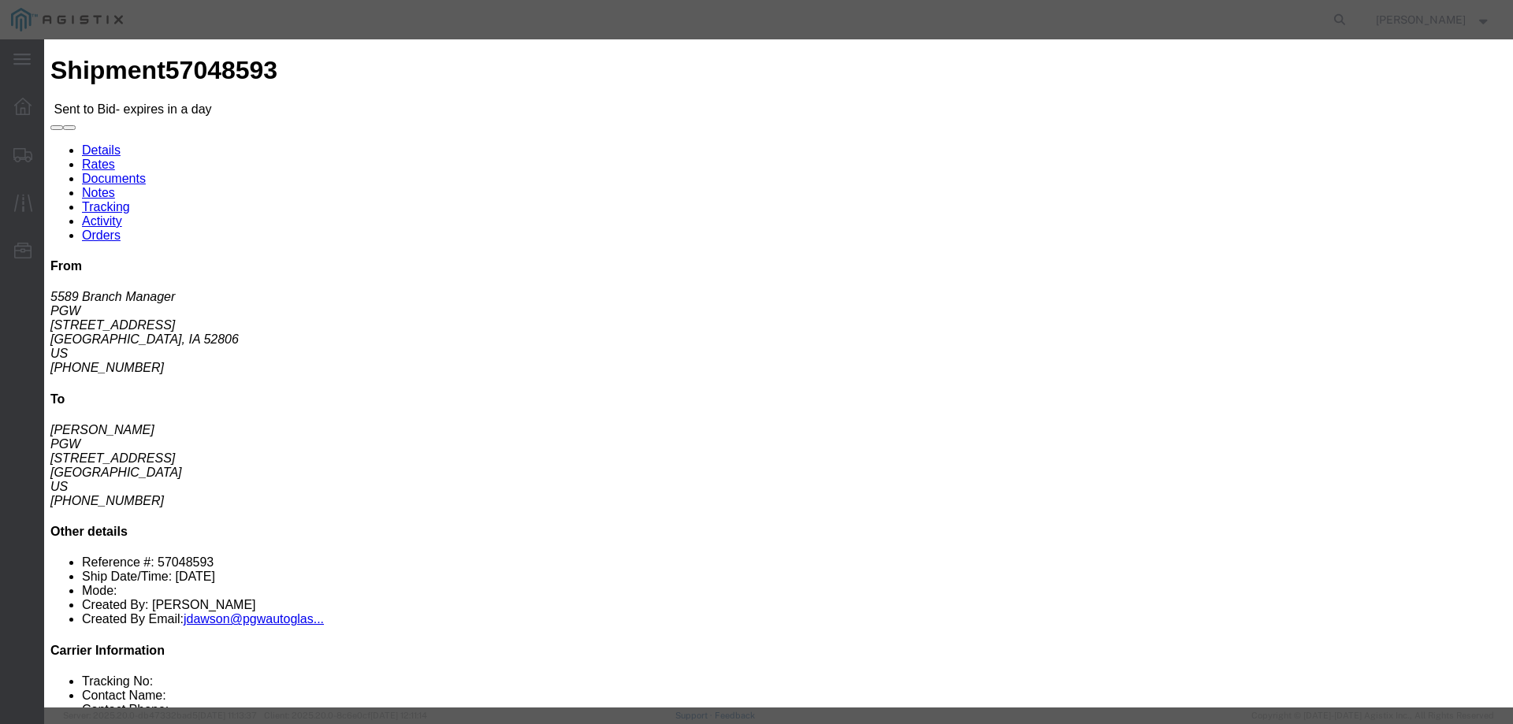
click input "number"
drag, startPoint x: 1037, startPoint y: 324, endPoint x: 1025, endPoint y: 329, distance: 13.8
click div "Select 2 Day Service 3 Axle Winch Truck 3 to 5 Day Service 96L Domestic Flat Ra…"
type input "1270"
click button "Submit"
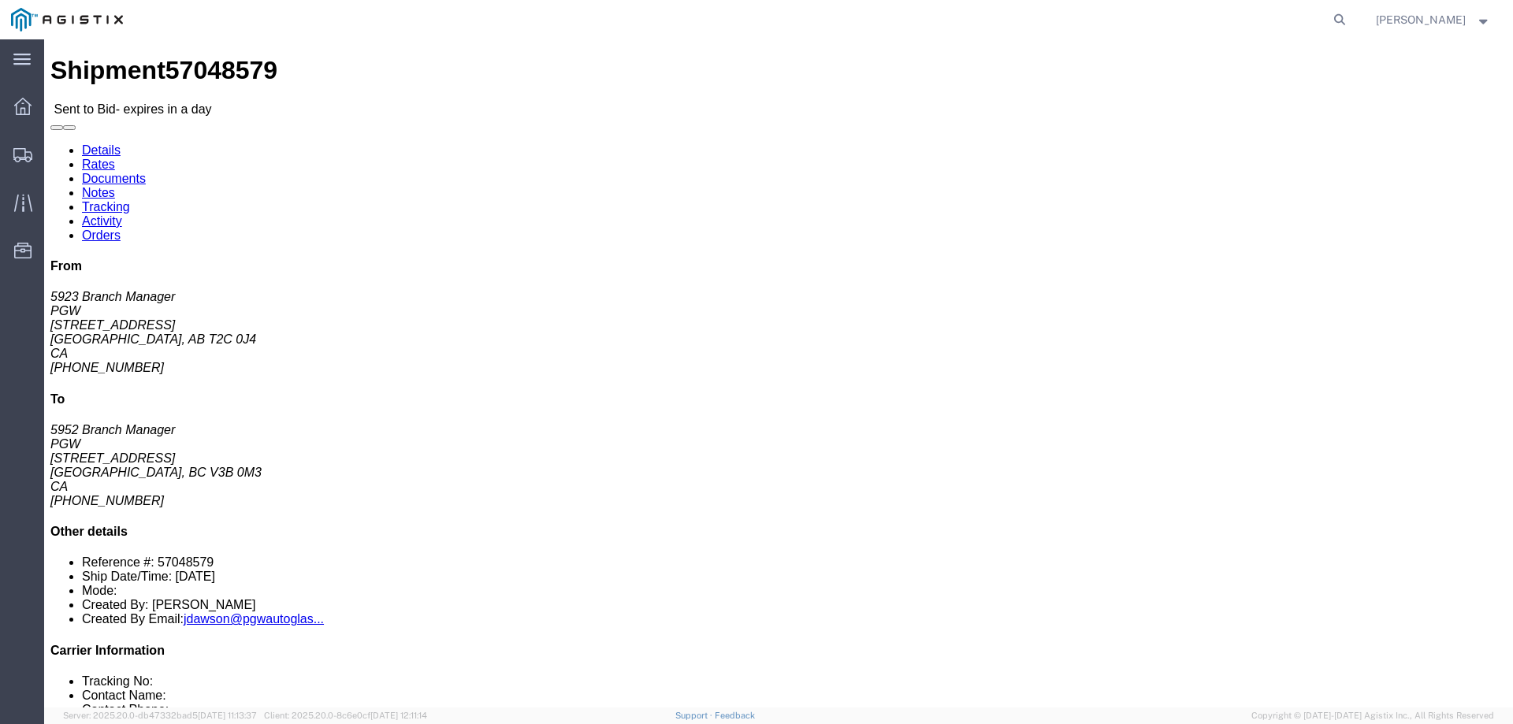
click b "57048579"
copy b "57048579"
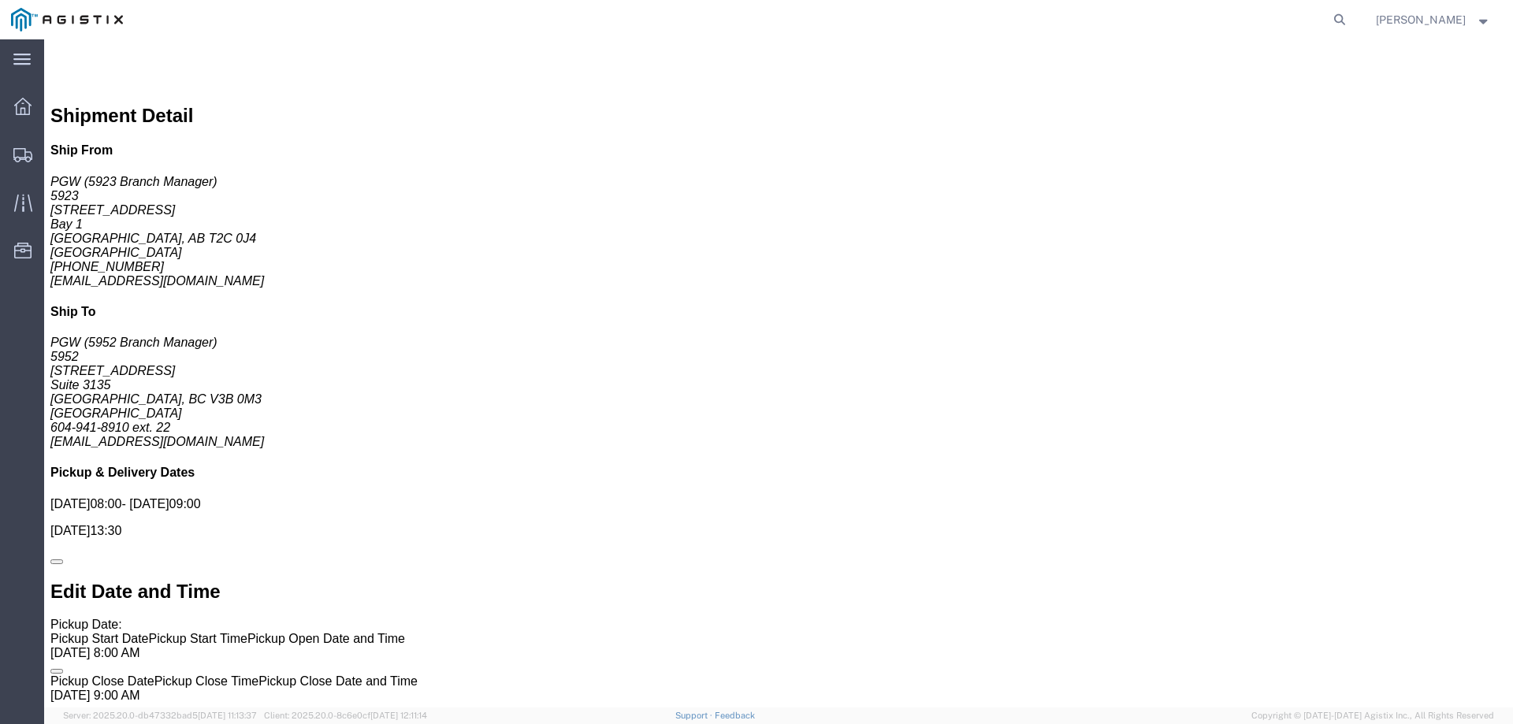
scroll to position [994, 0]
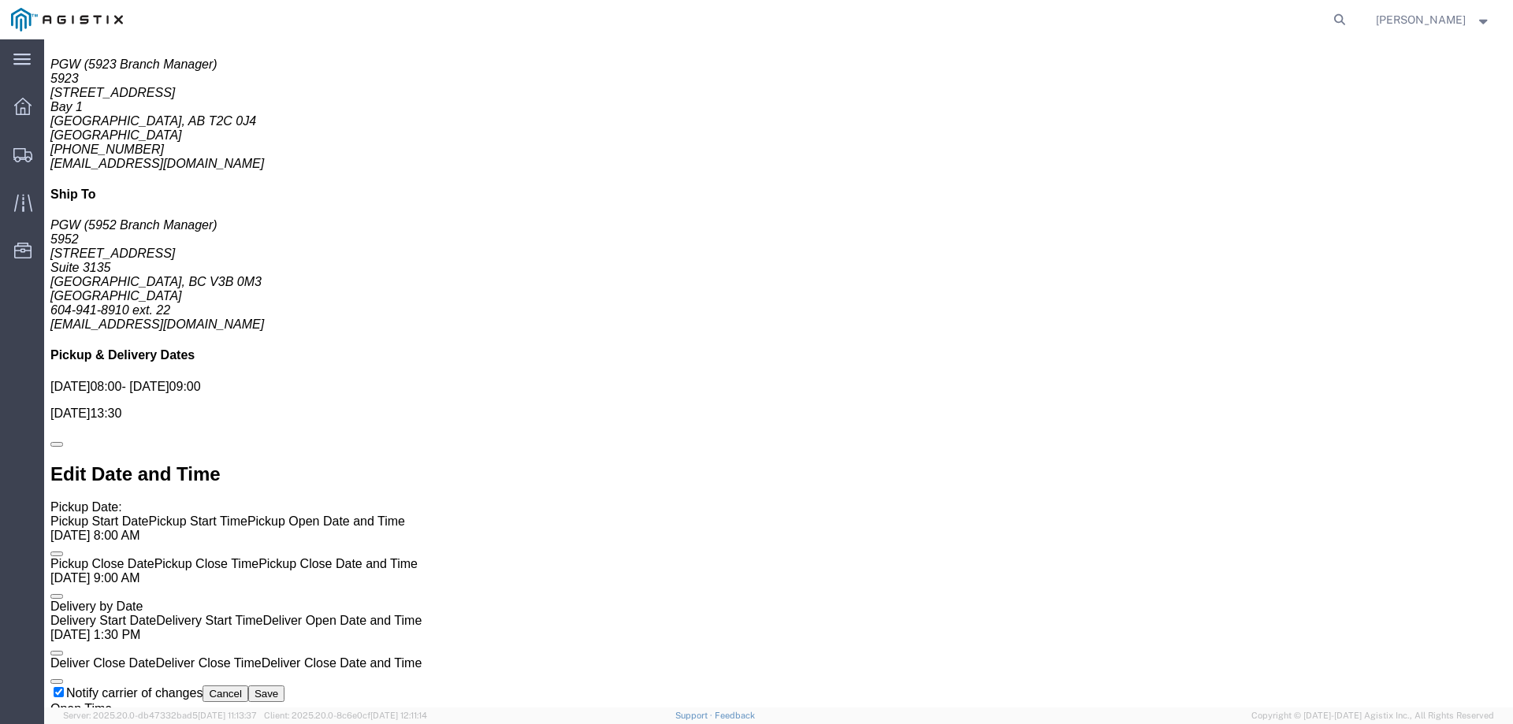
click link "Enter / Modify Bid"
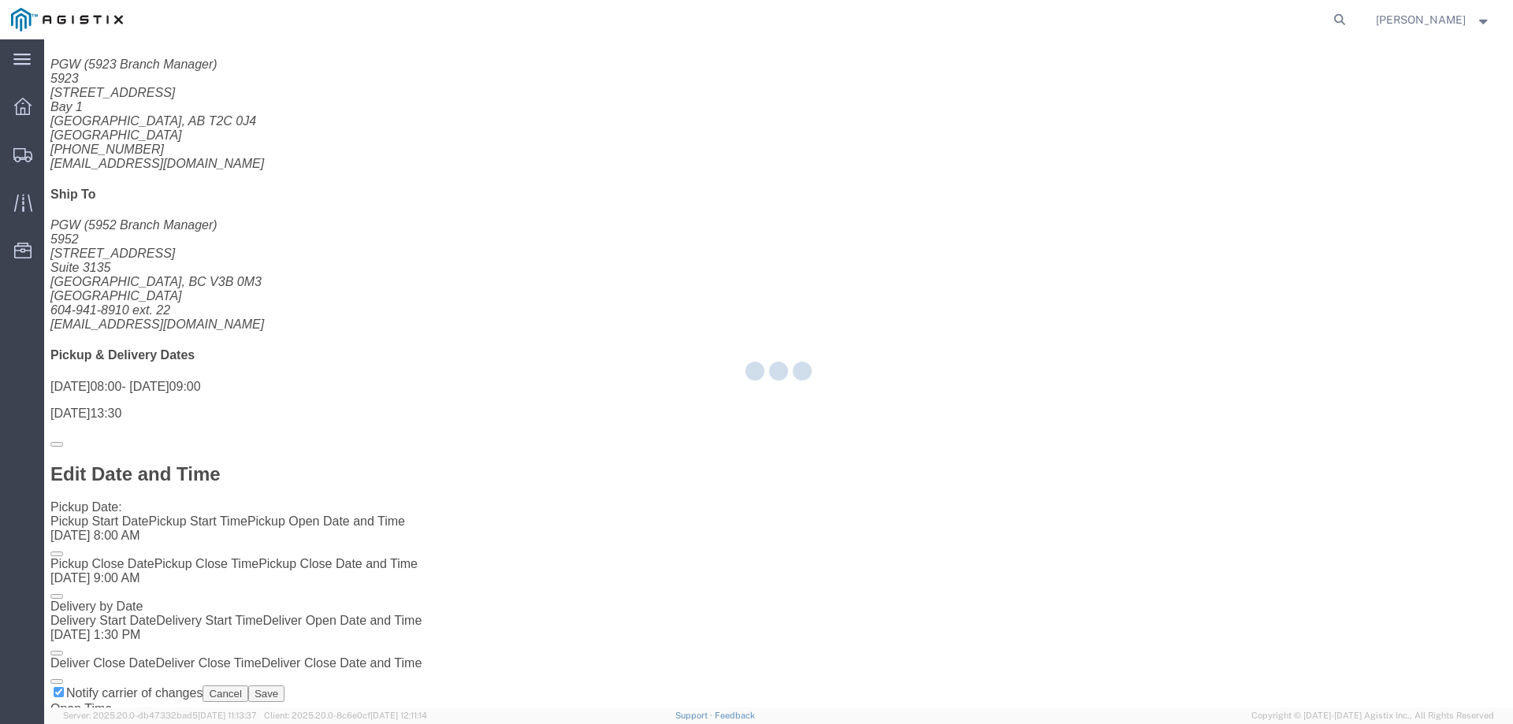
select select "146"
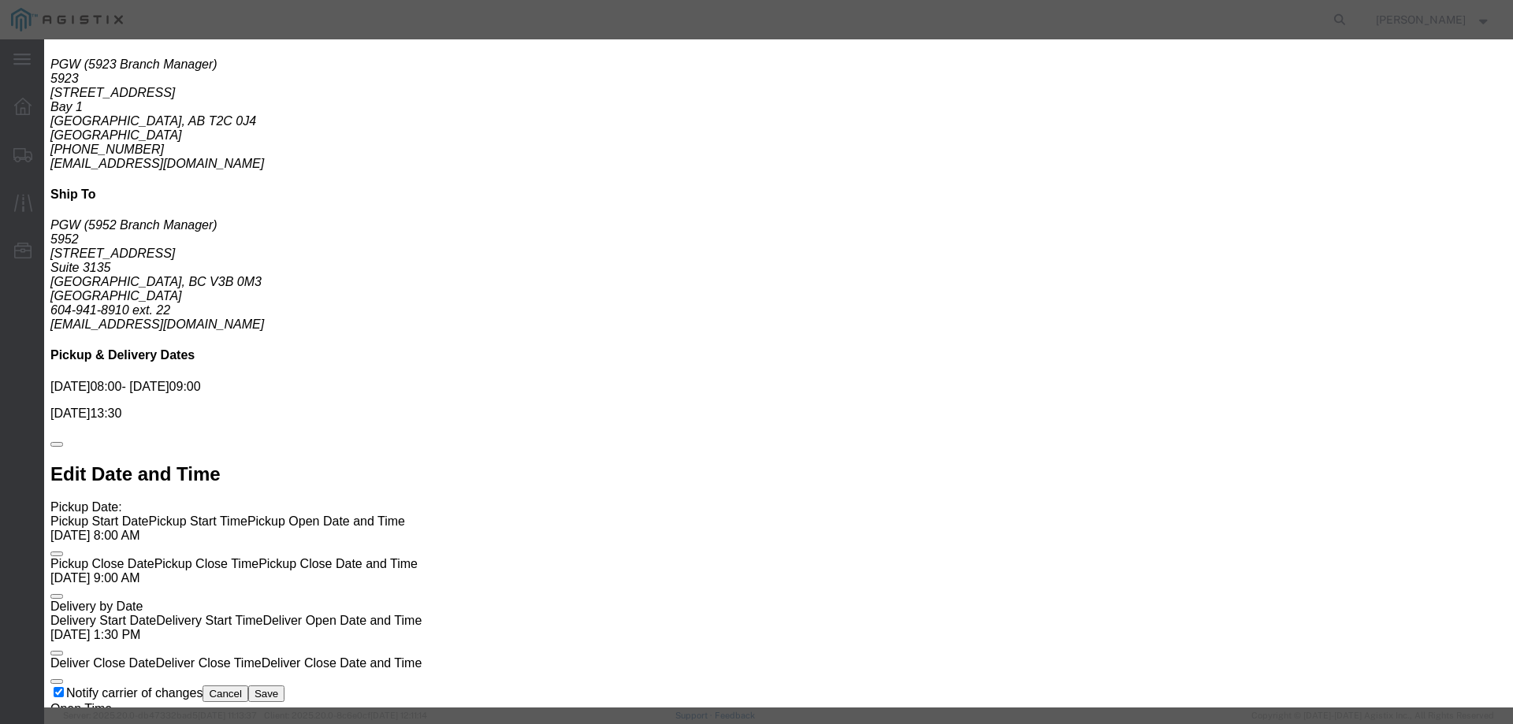
drag, startPoint x: 818, startPoint y: 146, endPoint x: 820, endPoint y: 154, distance: 8.8
click select "Select CONESTOGA DFRM/STEP Economy TL Flatbed Intermodal LTL Standard Next Day …"
select select "25032"
click select "Select CONESTOGA DFRM/STEP Economy TL Flatbed Intermodal LTL Standard Next Day …"
click input "text"
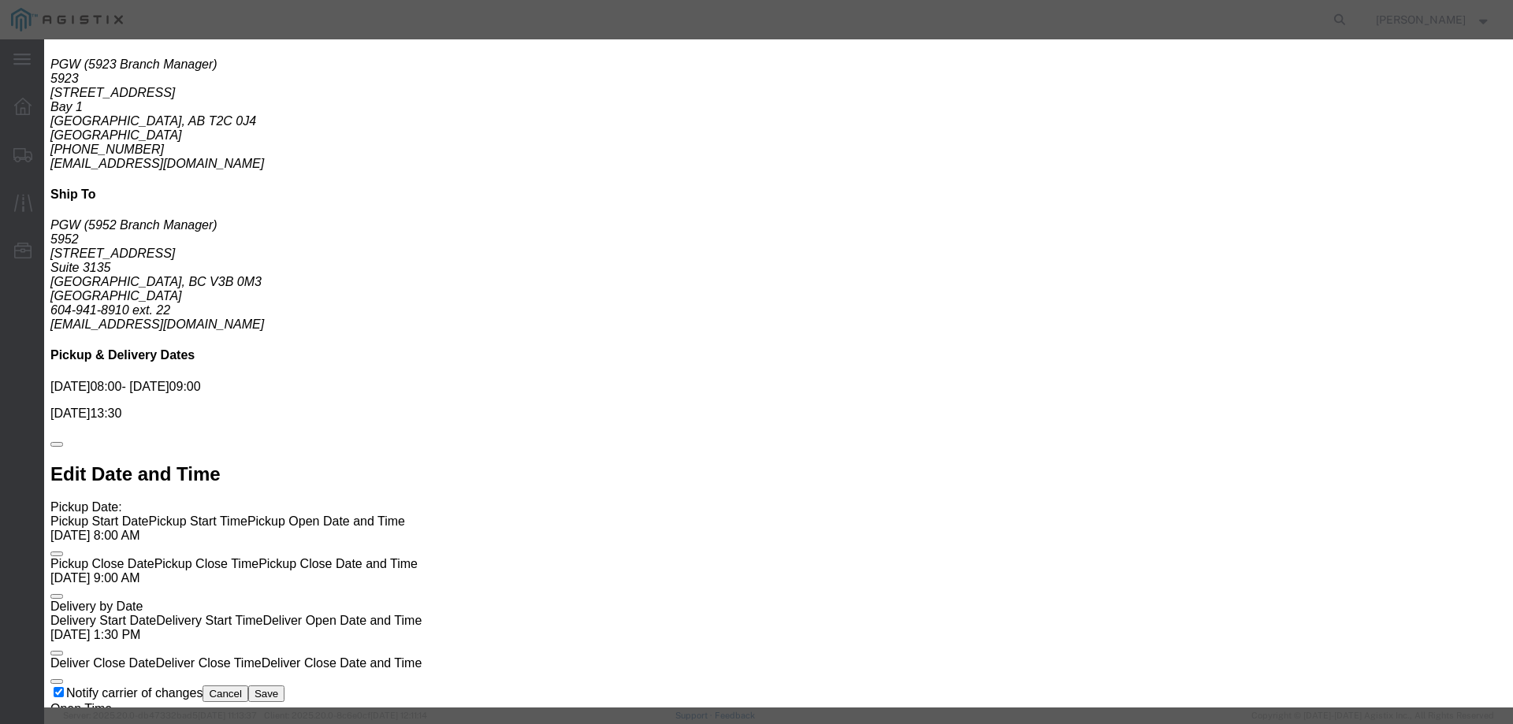
type input "ats"
click input "number"
type input "1275"
click button "Submit"
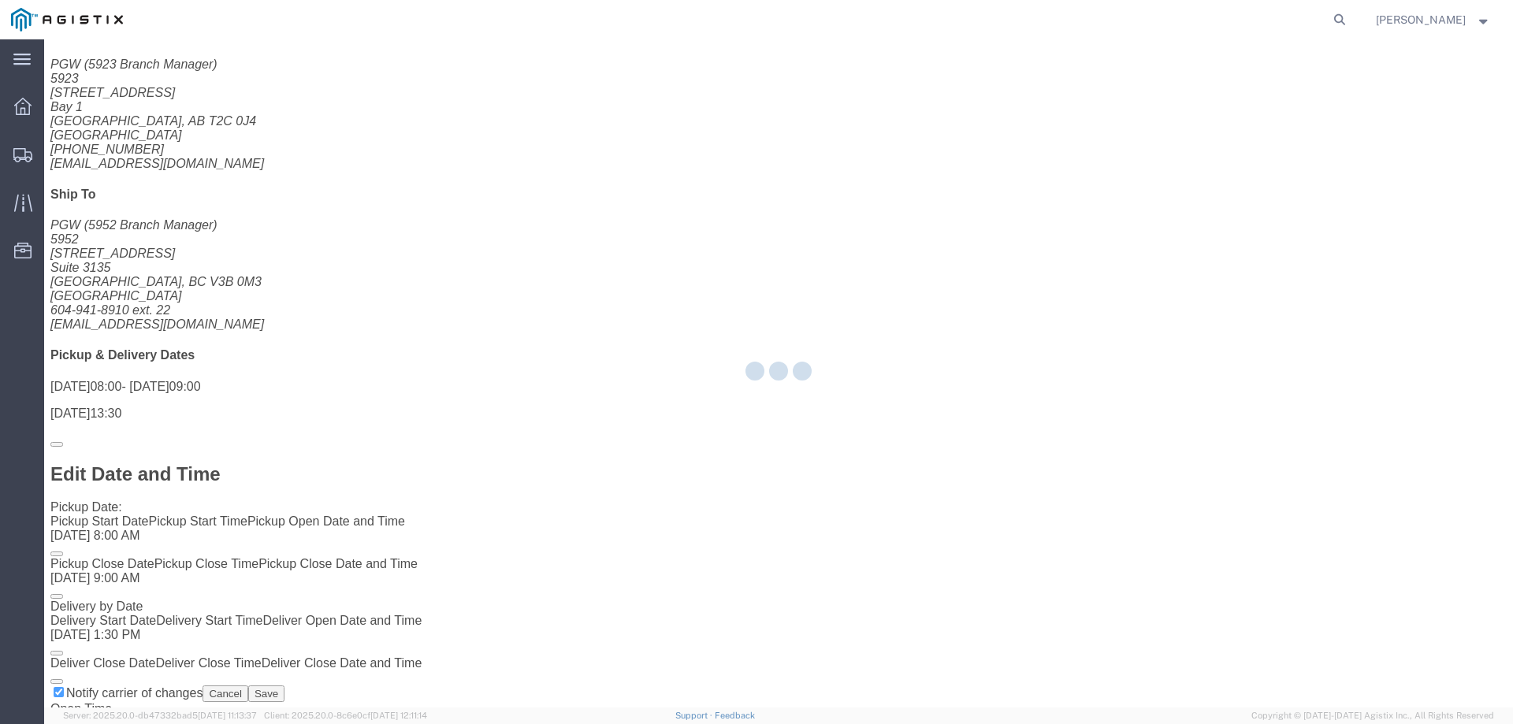
scroll to position [0, 0]
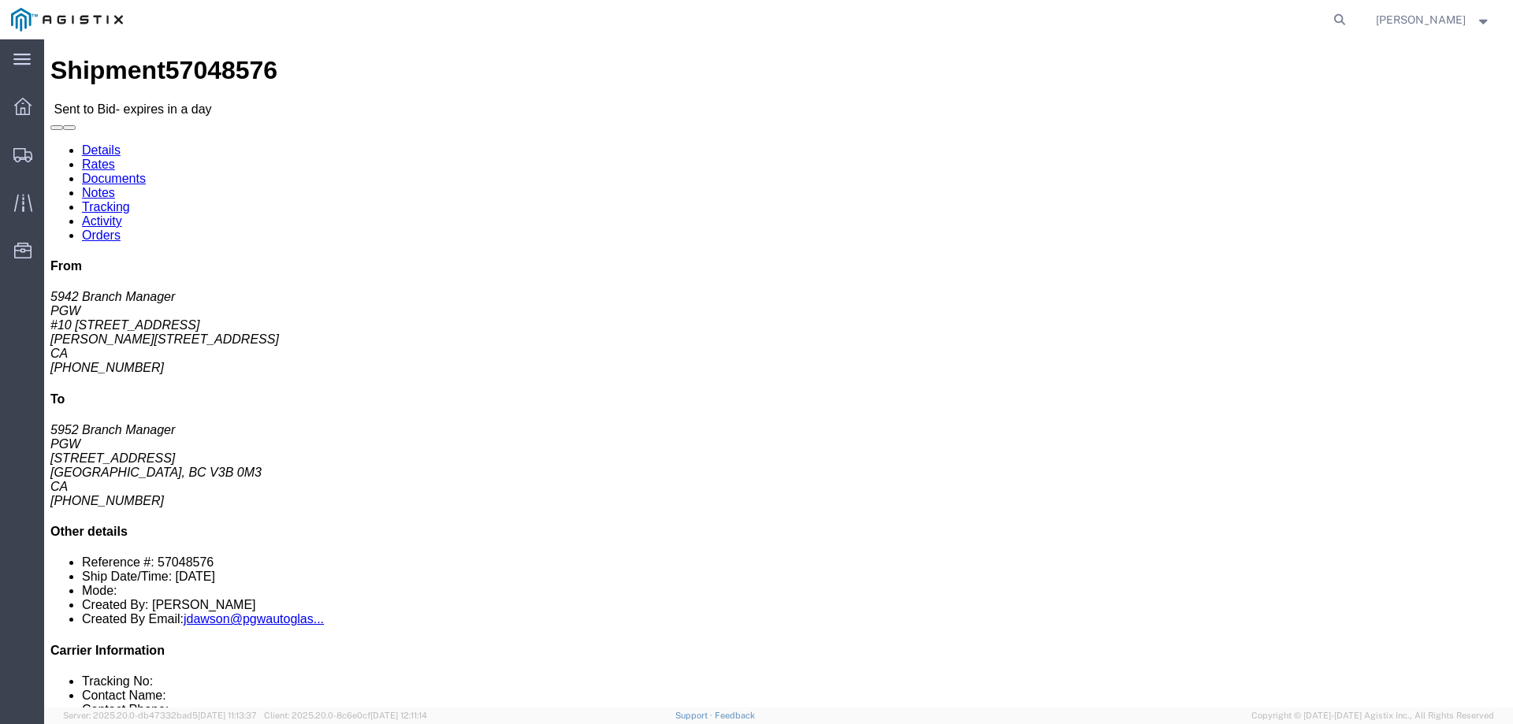
click link "Enter / Modify Bid"
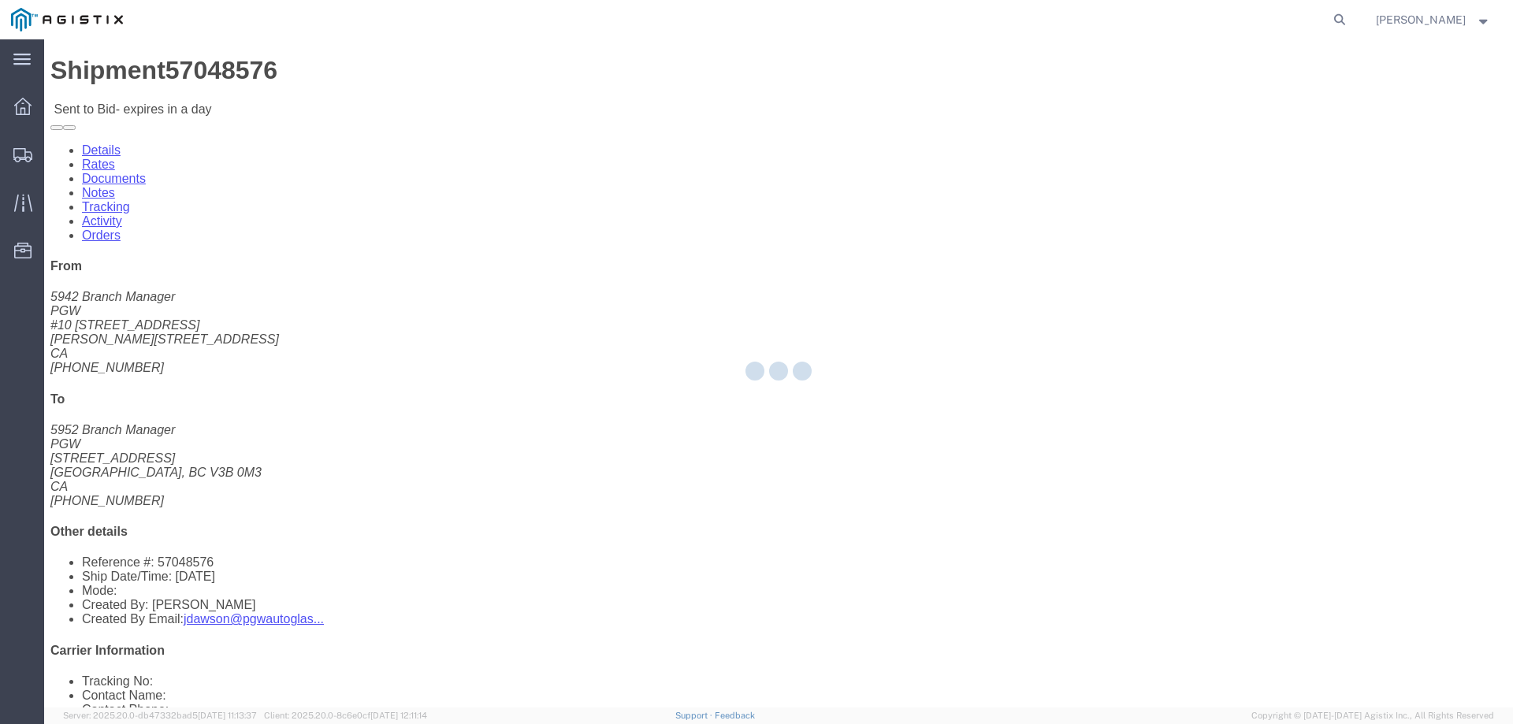
select select "146"
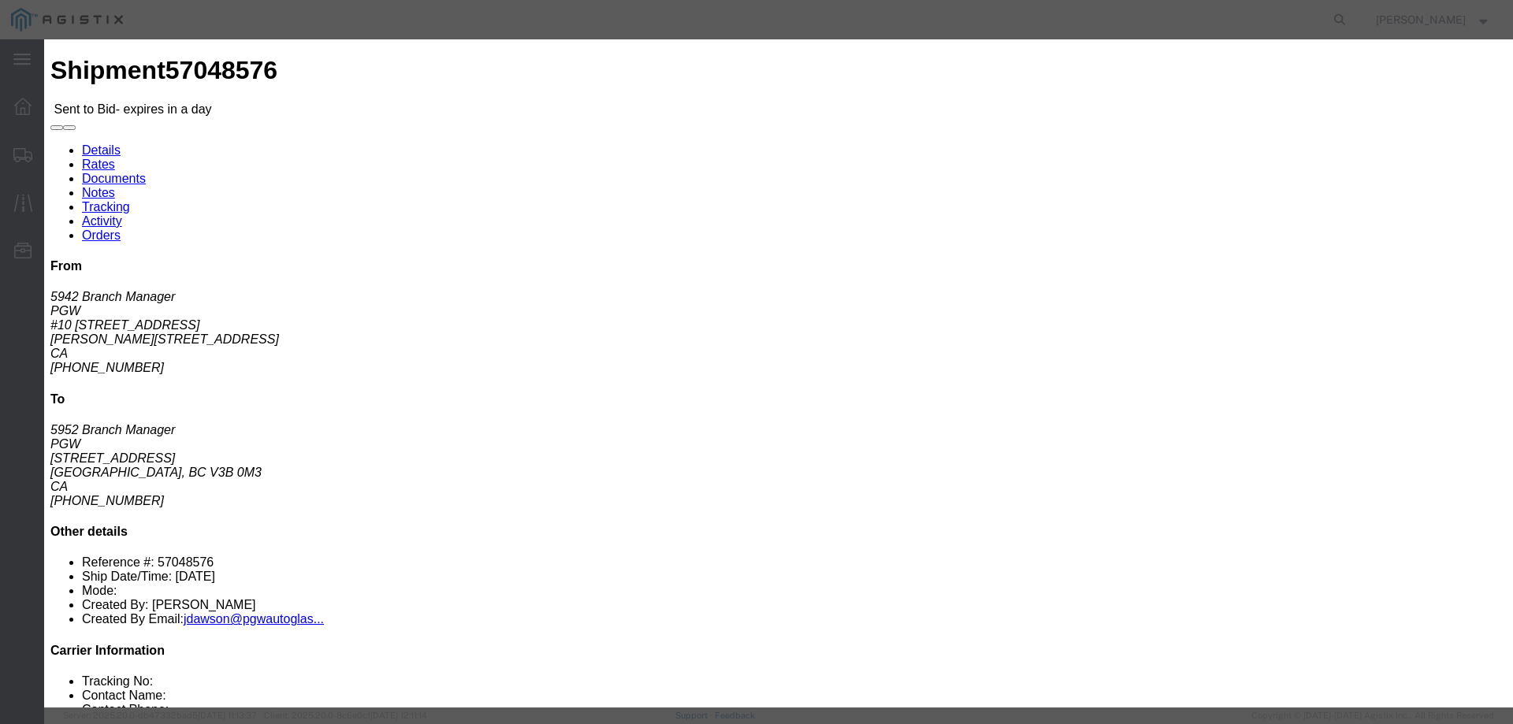
click select "Select CONESTOGA DFRM/STEP Economy TL Flatbed Intermodal LTL Standard Next Day …"
select select "25032"
click select "Select CONESTOGA DFRM/STEP Economy TL Flatbed Intermodal LTL Standard Next Day …"
click div "Bid Information Vendor Select ATS Logistics Service Level Select CONESTOGA DFRM…"
click input "text"
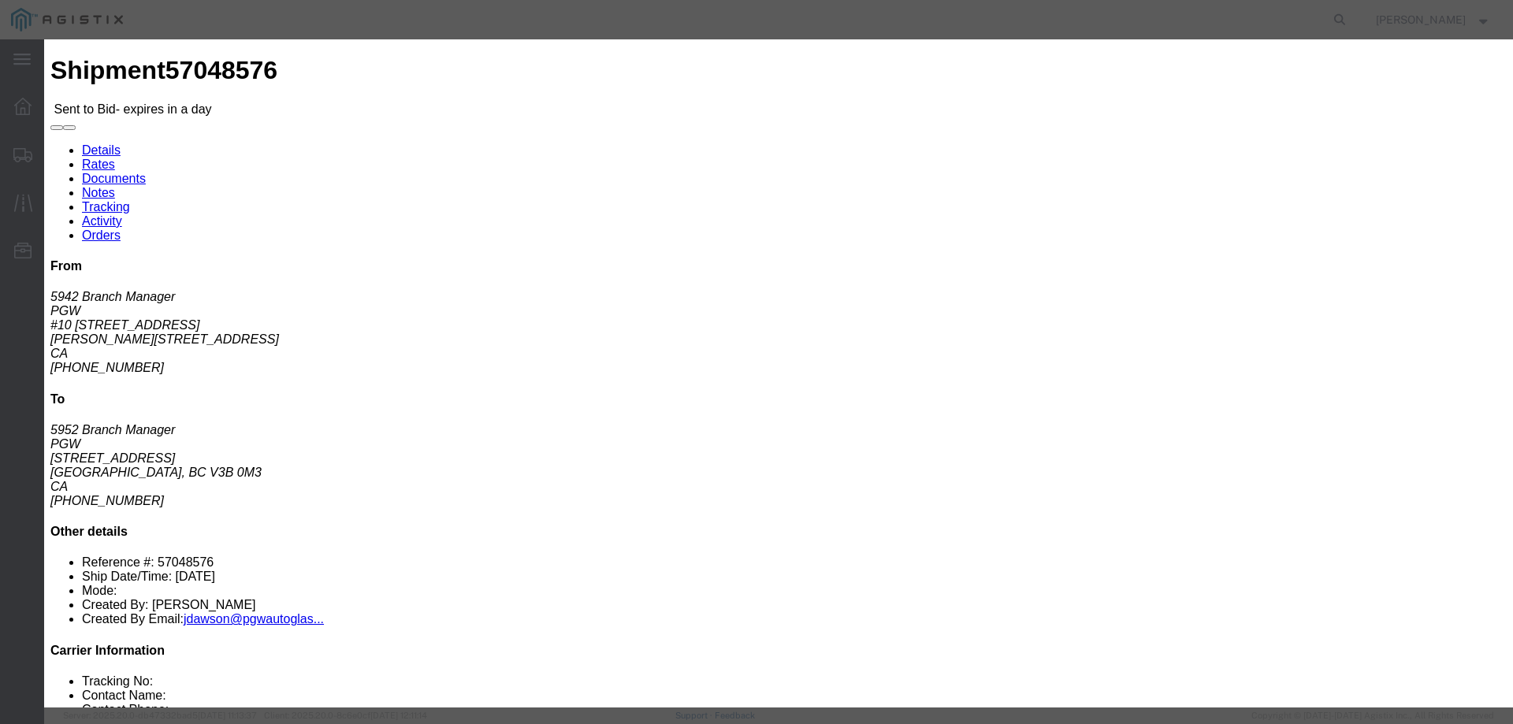
type input "ats"
click input "number"
drag, startPoint x: 1065, startPoint y: 319, endPoint x: 1028, endPoint y: 325, distance: 37.5
click input "1950"
type input "1945"
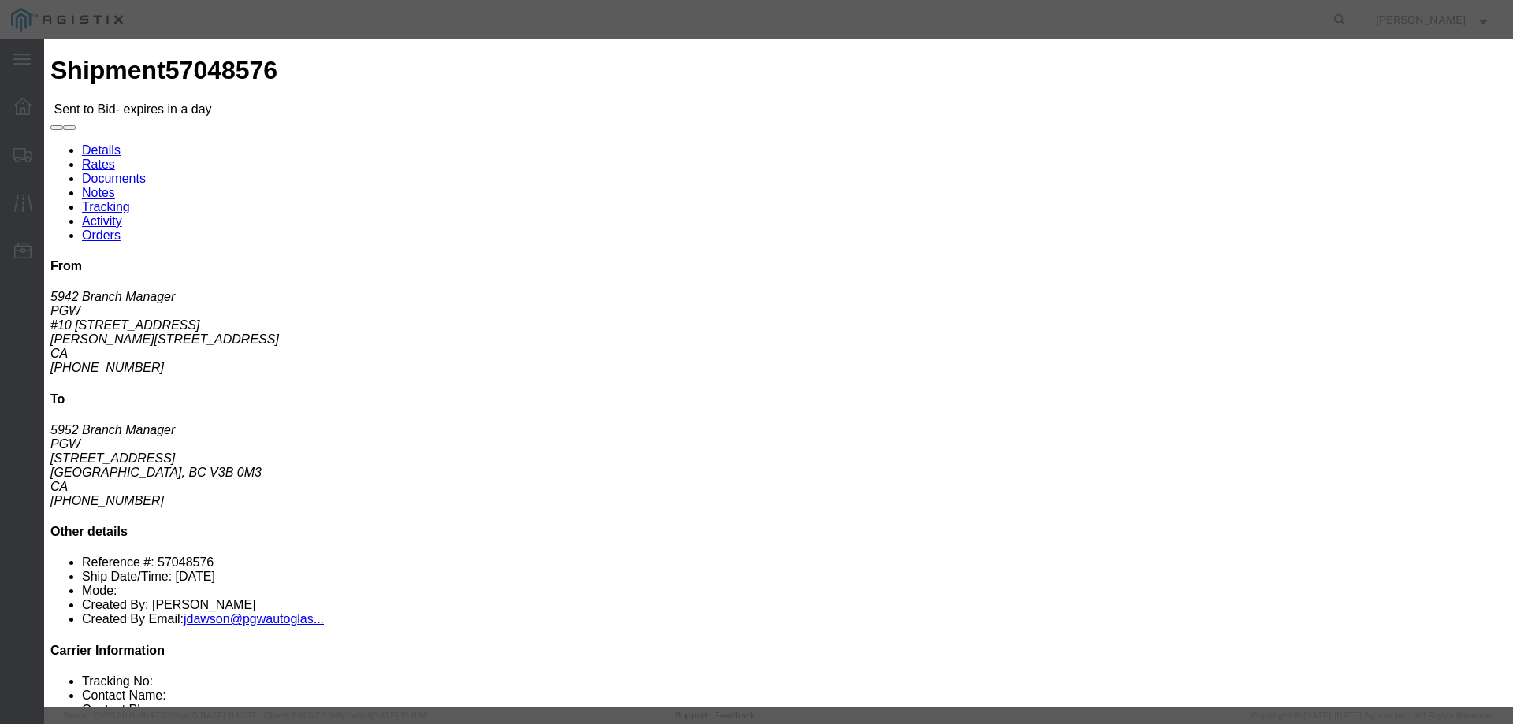
click button "Submit"
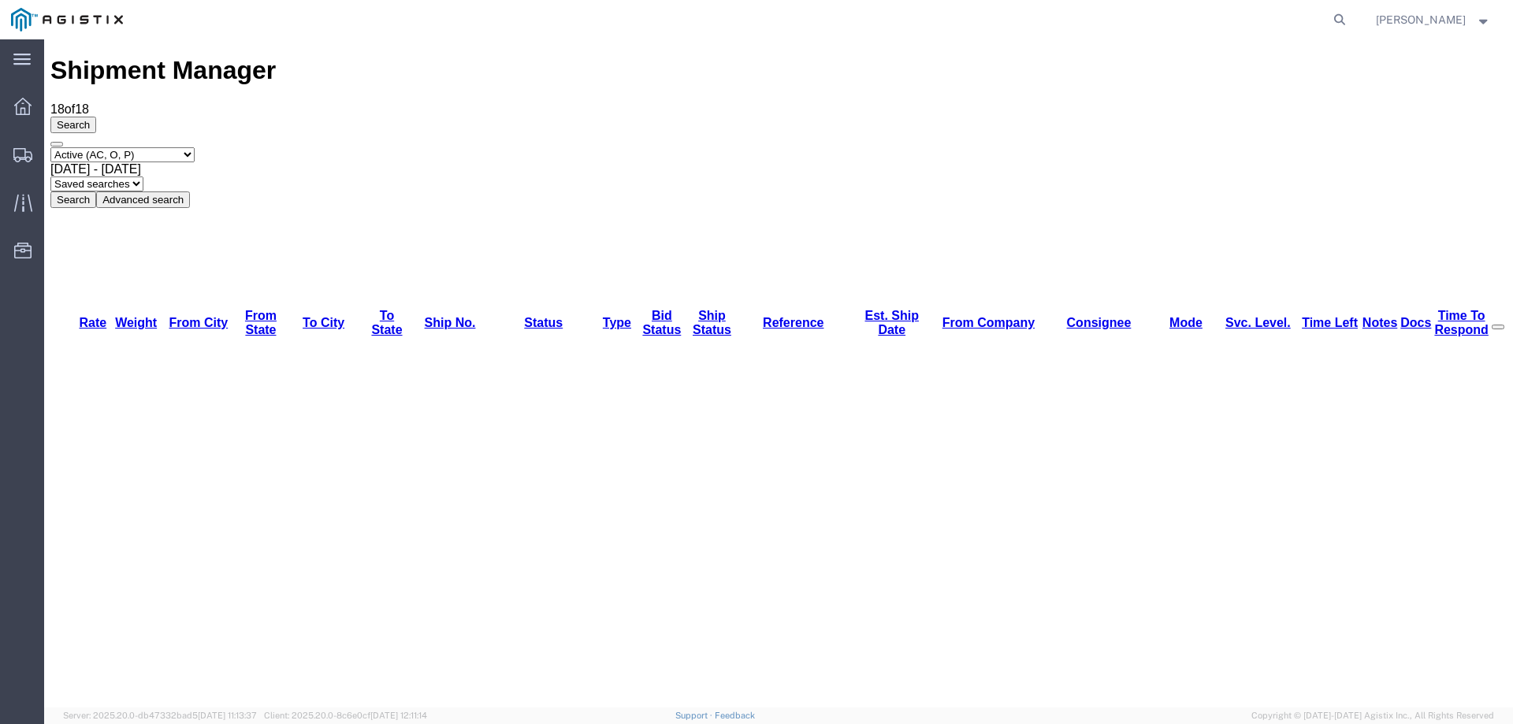
click at [1053, 147] on div "Select status Active (AC, O, P) All Approved Awaiting Confirmation (AC) Booked …" at bounding box center [778, 177] width 1457 height 61
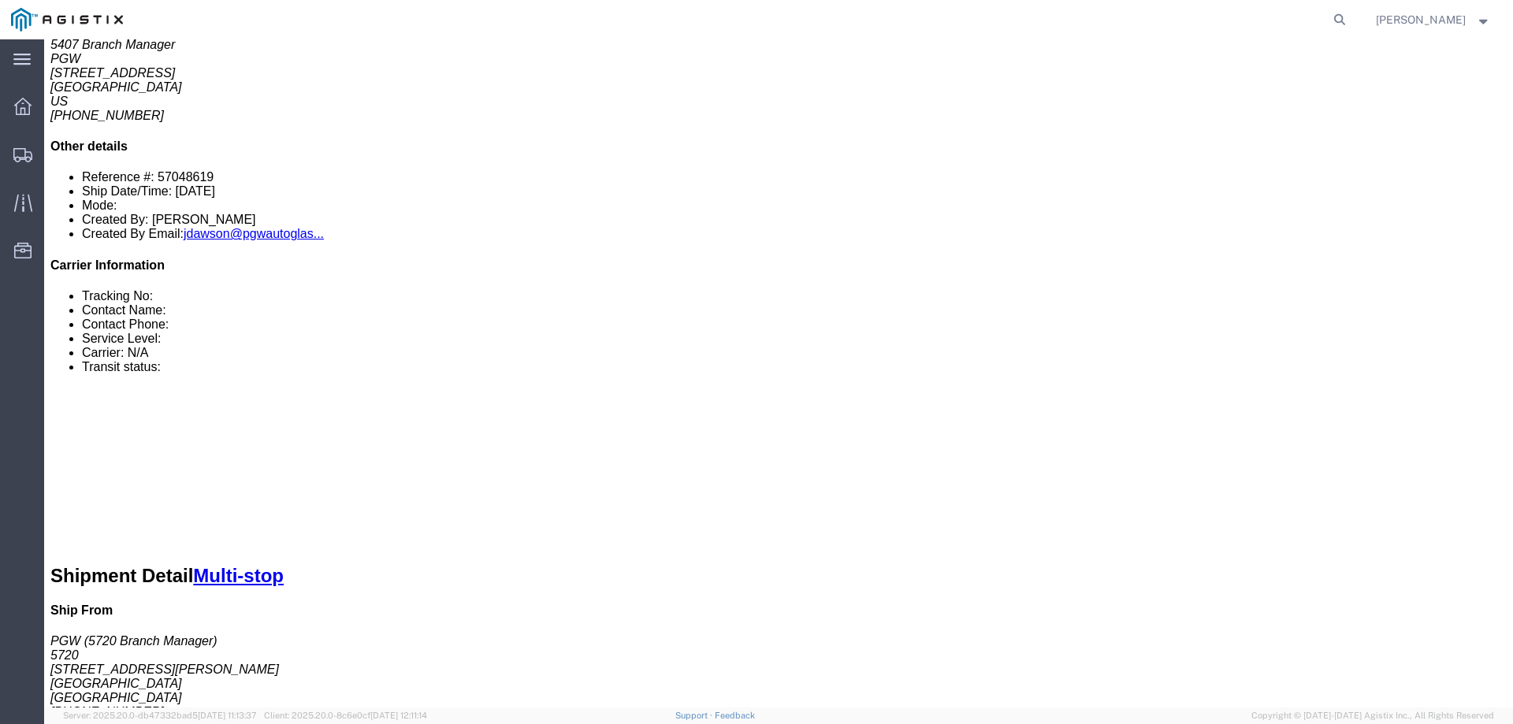
scroll to position [315, 0]
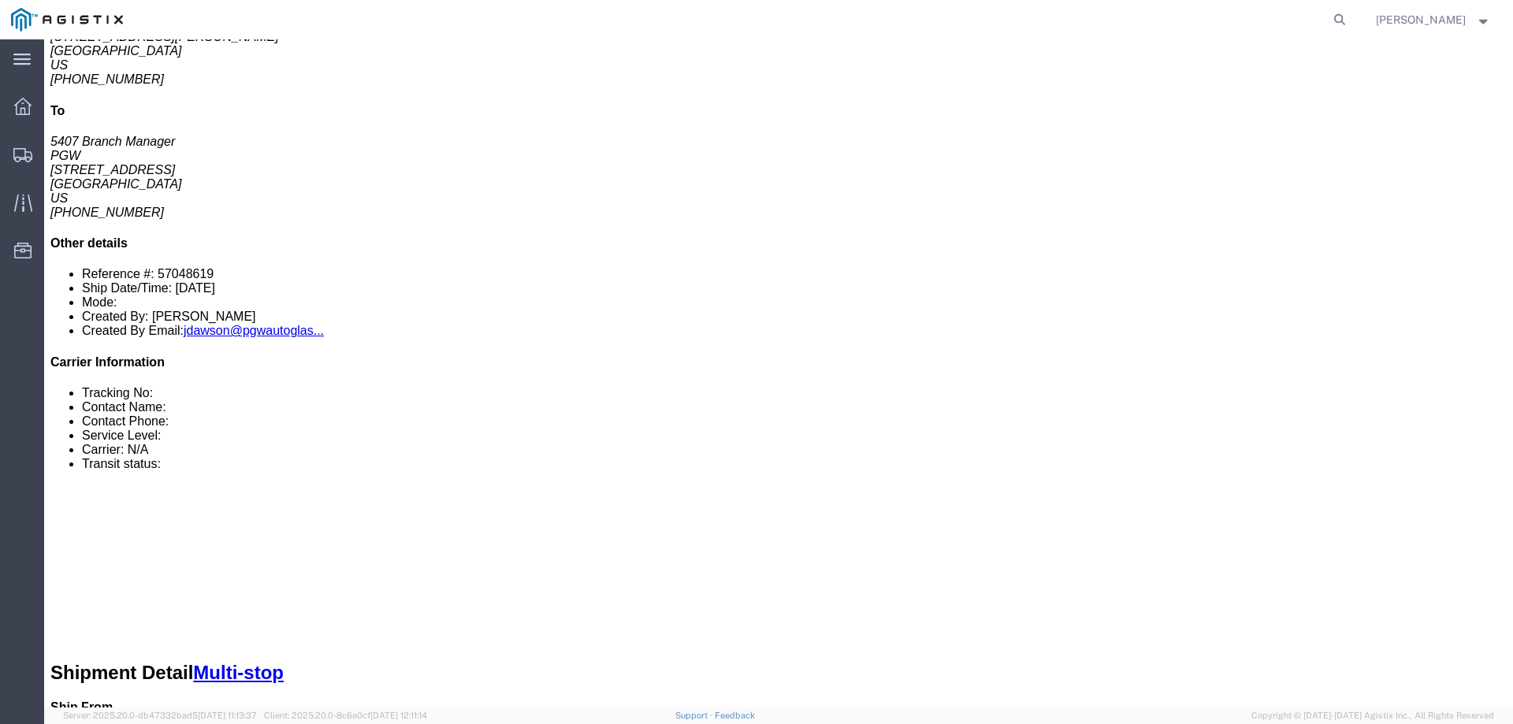
click li "Reference #: 57048619"
copy li "57048619"
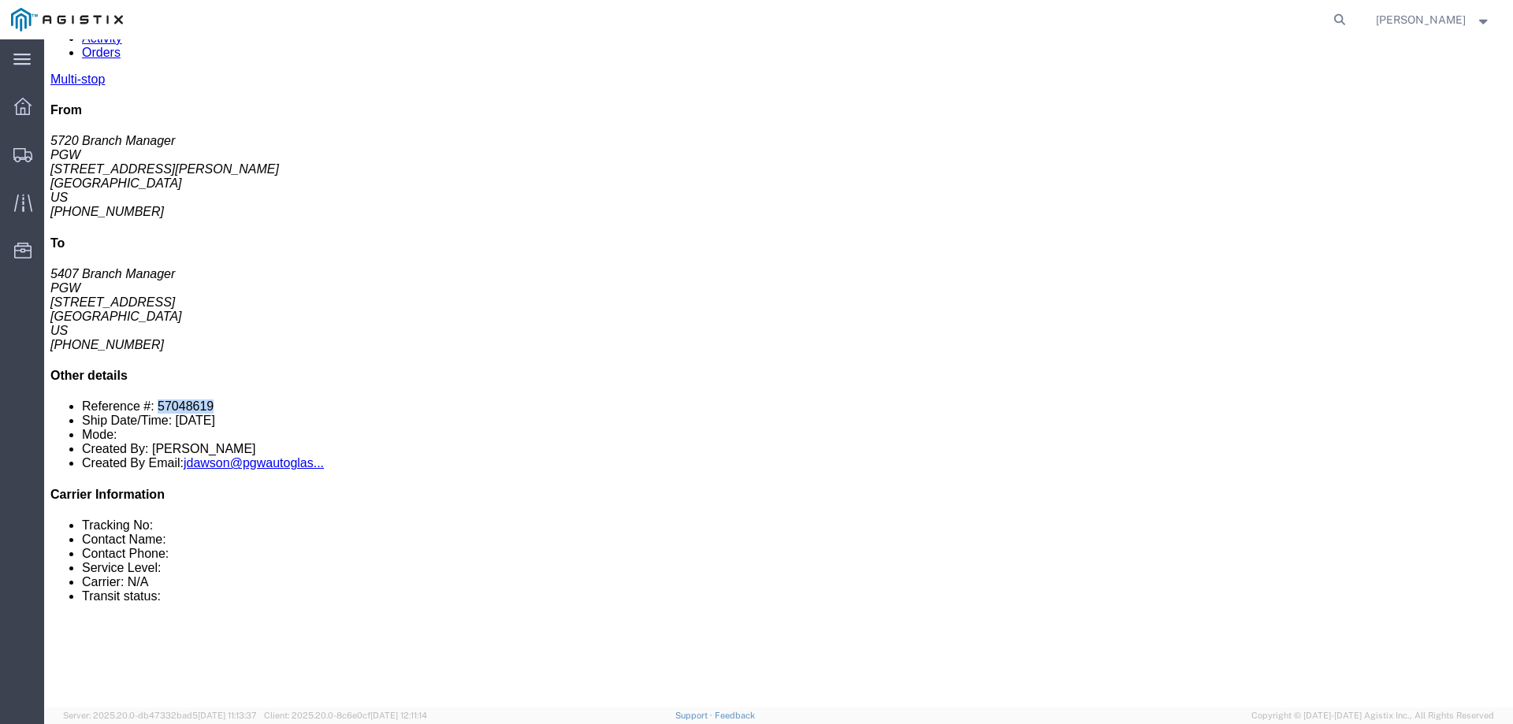
scroll to position [0, 0]
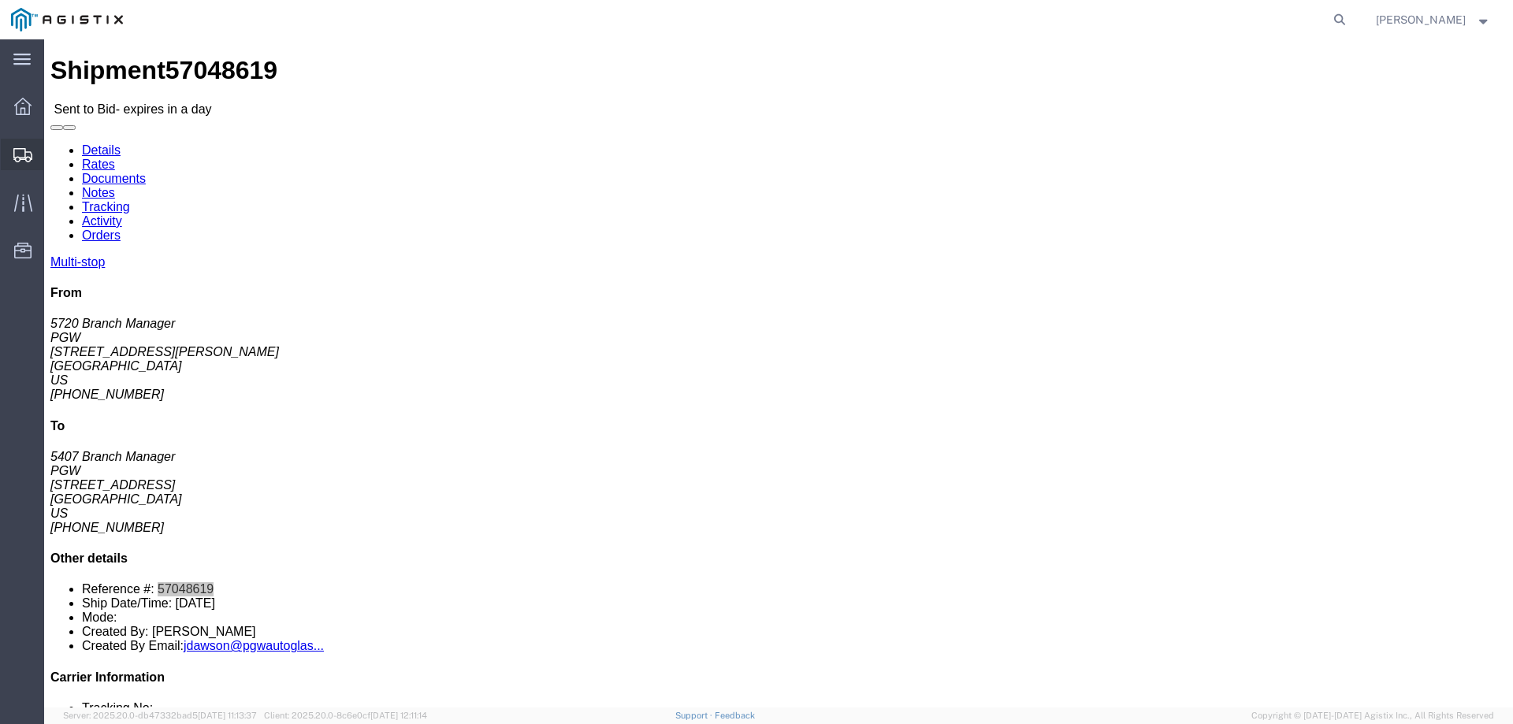
click at [17, 158] on icon at bounding box center [22, 155] width 19 height 14
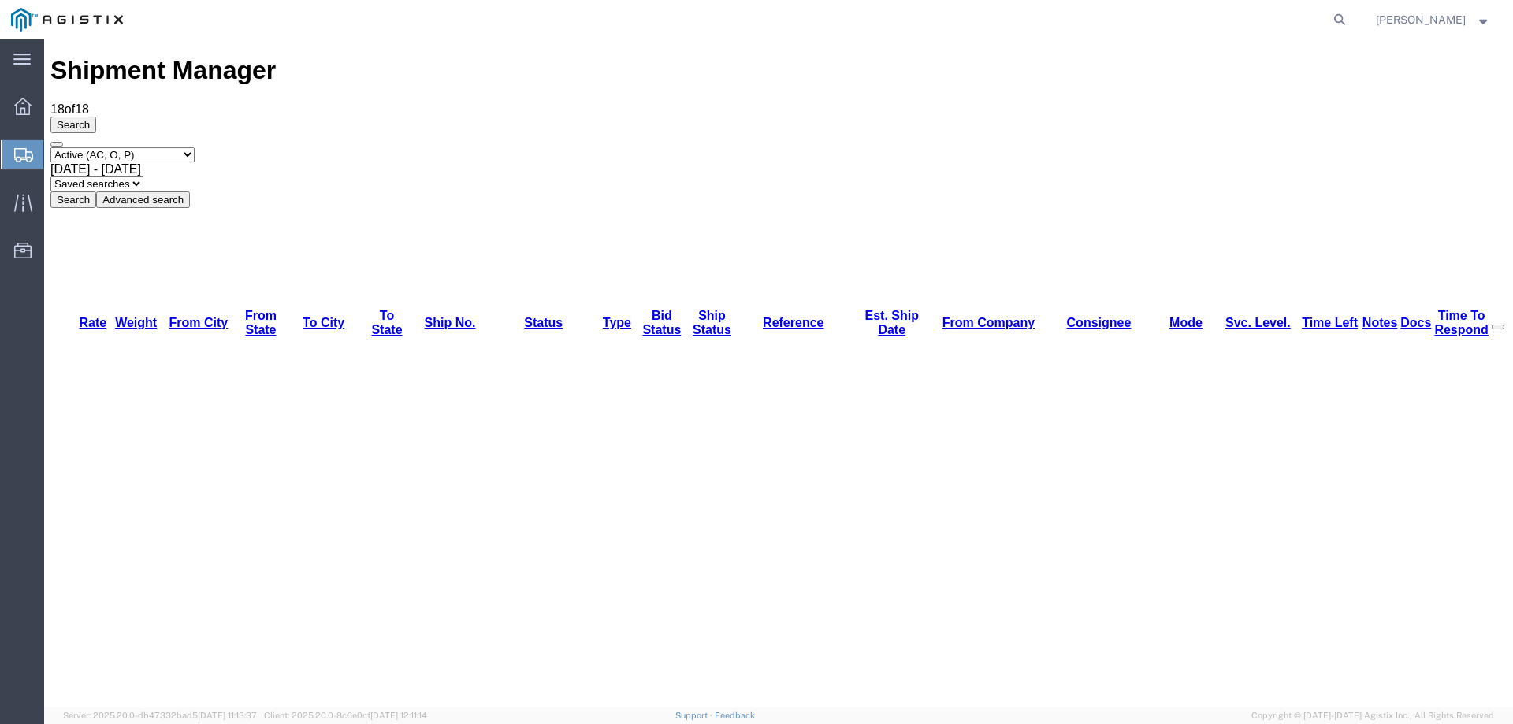
click at [21, 154] on icon at bounding box center [23, 155] width 19 height 14
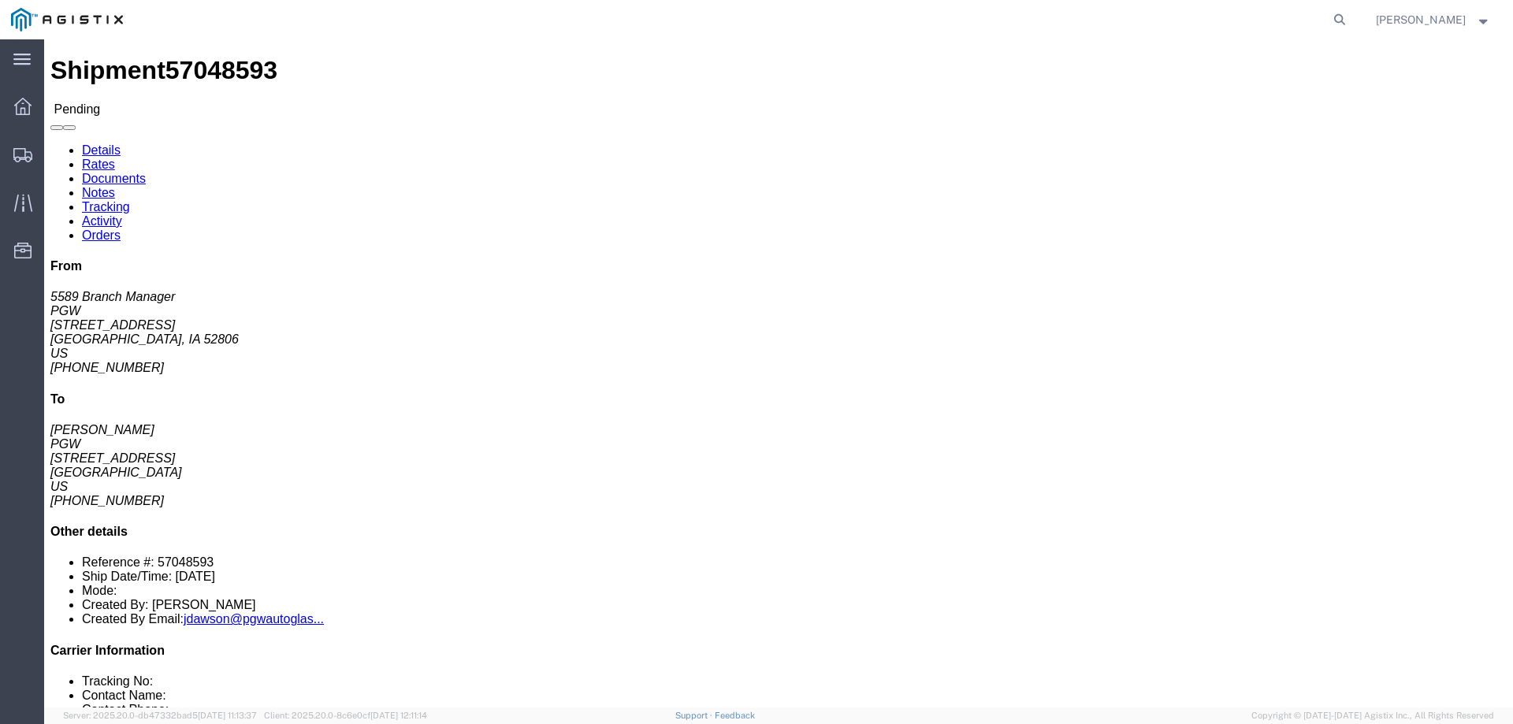
click button "Enter / Modify Bid"
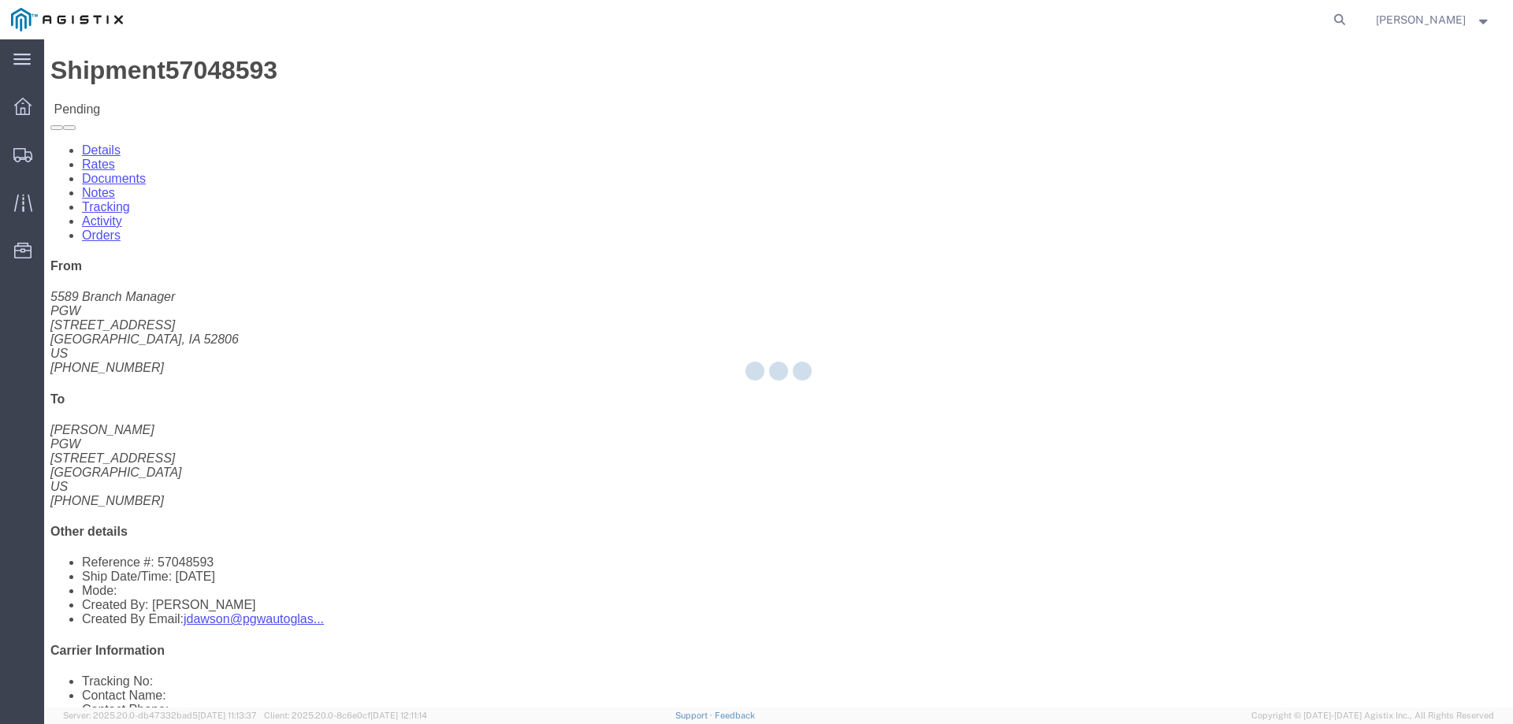
select select "146"
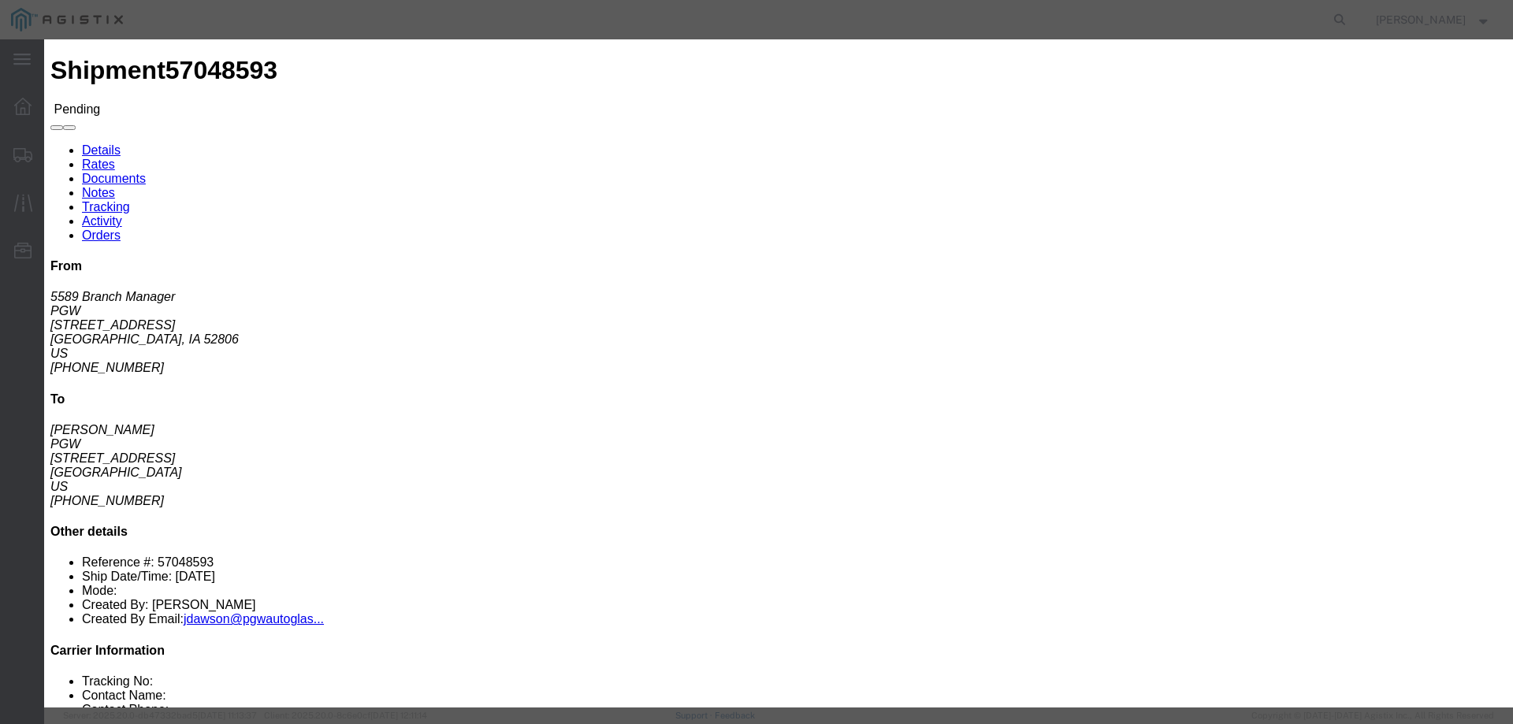
click link "ats - ATS Logistics - Truckload"
click input "1270.00"
drag, startPoint x: 1060, startPoint y: 322, endPoint x: 863, endPoint y: 327, distance: 197.1
click div "Select 2 Day Service 3 Axle Winch Truck 3 to 5 Day Service 96L Domestic Flat Ra…"
type input "1250"
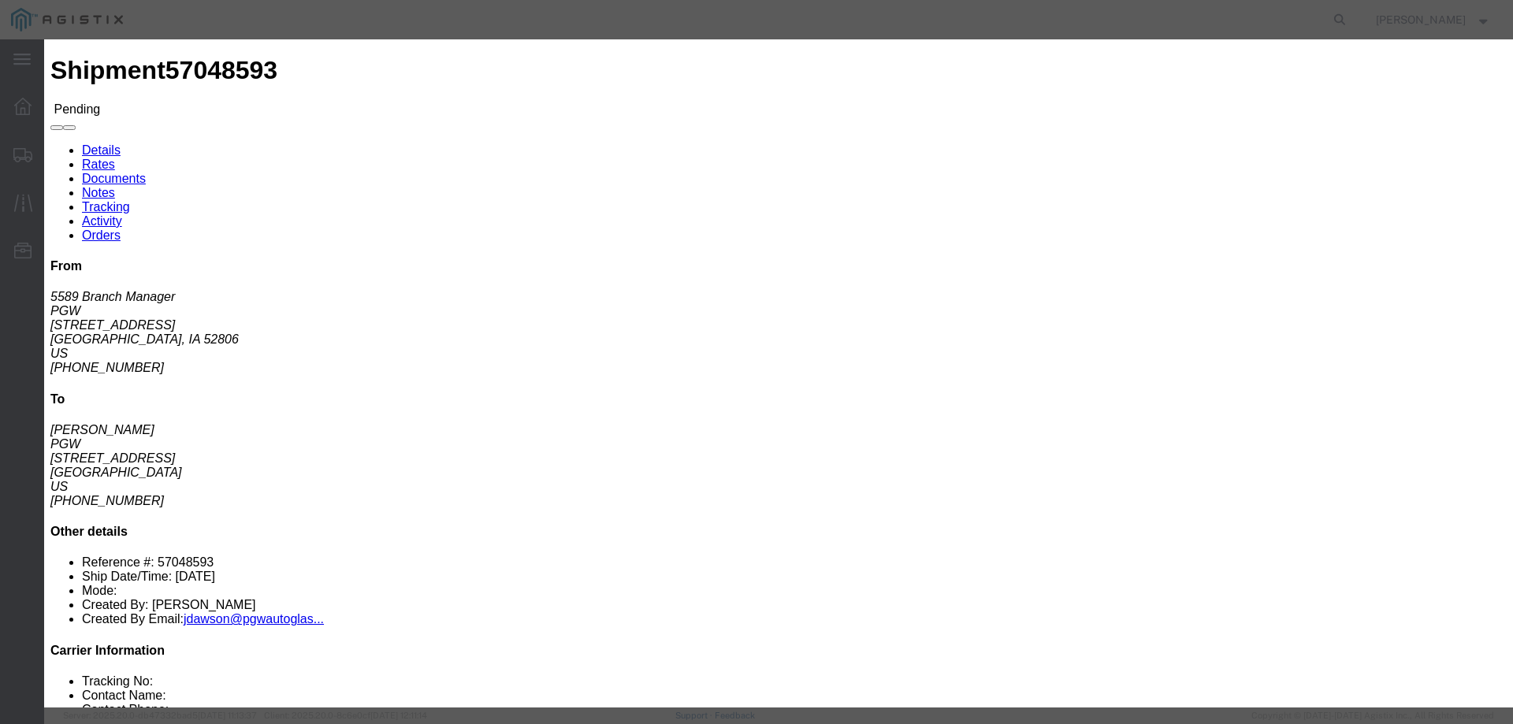
click button "Submit"
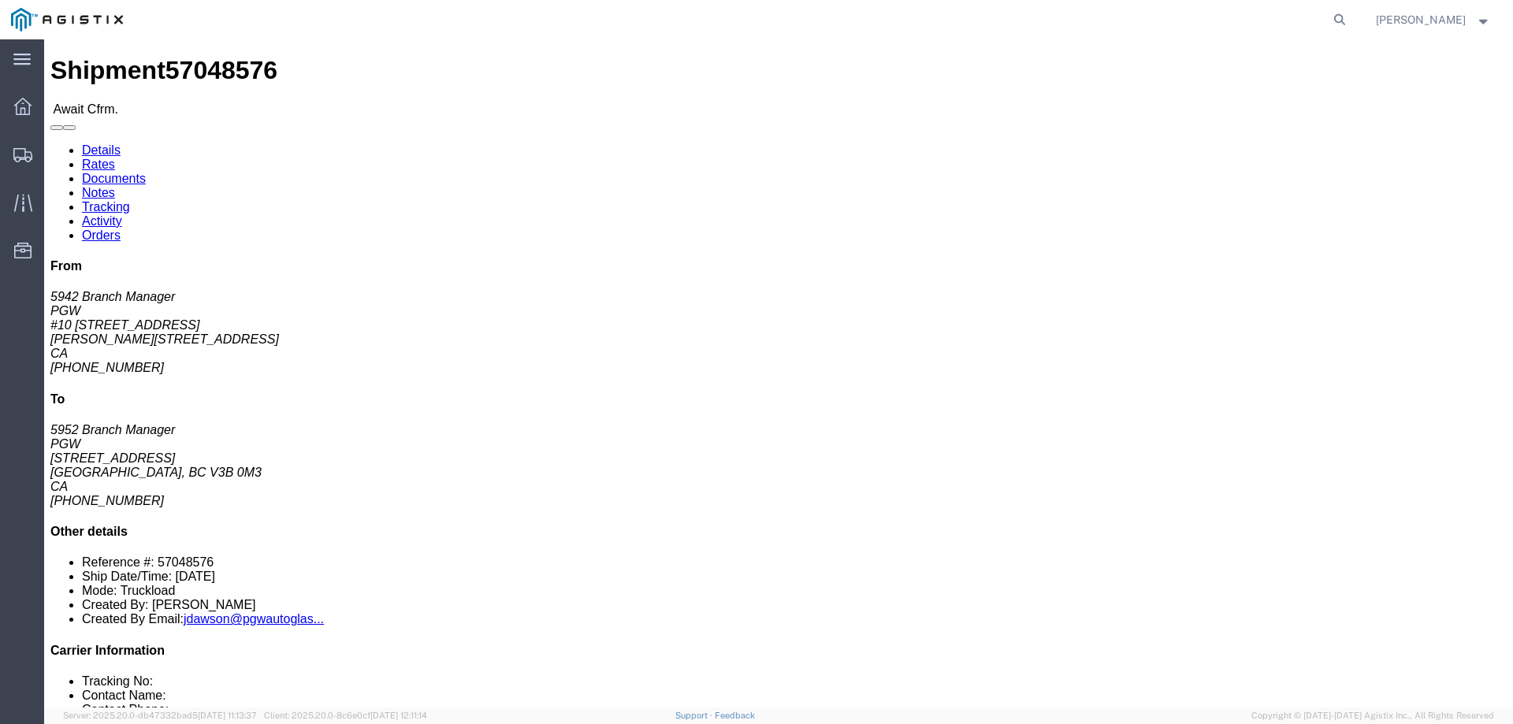
click b "57048576"
copy b "57048576"
click link "Confirm"
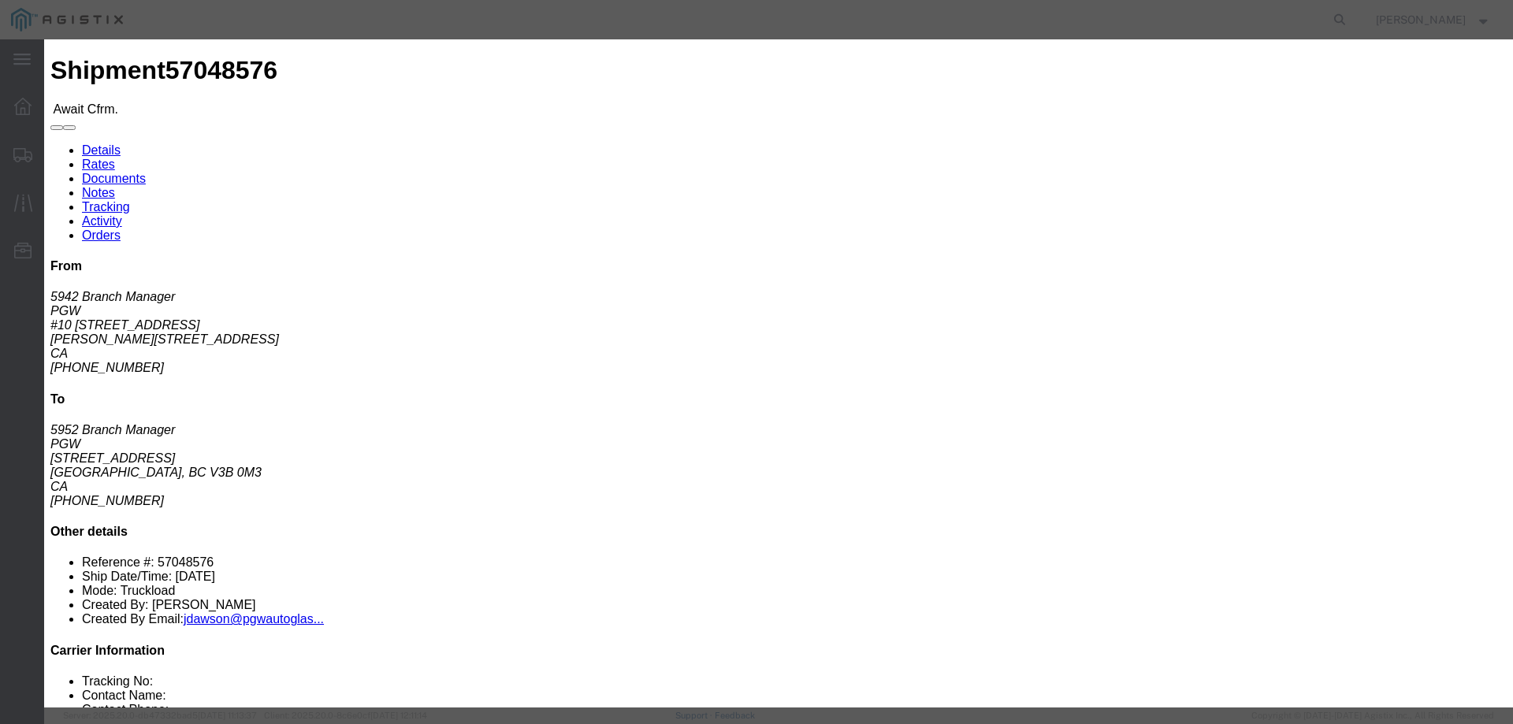
click input "checkbox"
checkbox input "true"
type input "[PERSON_NAME]"
type input "3204977237"
click input "text"
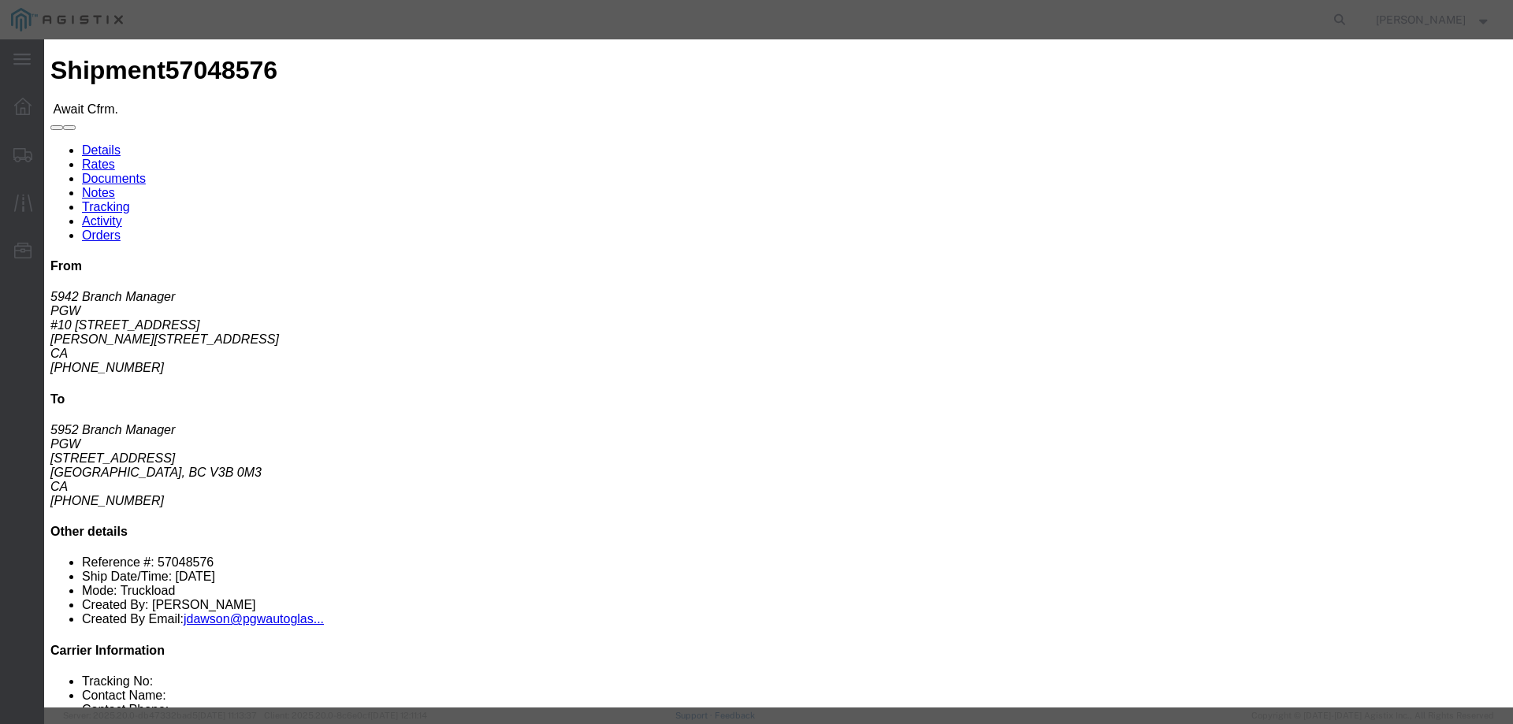
paste input "57048576"
type input "57048576"
click button "Submit"
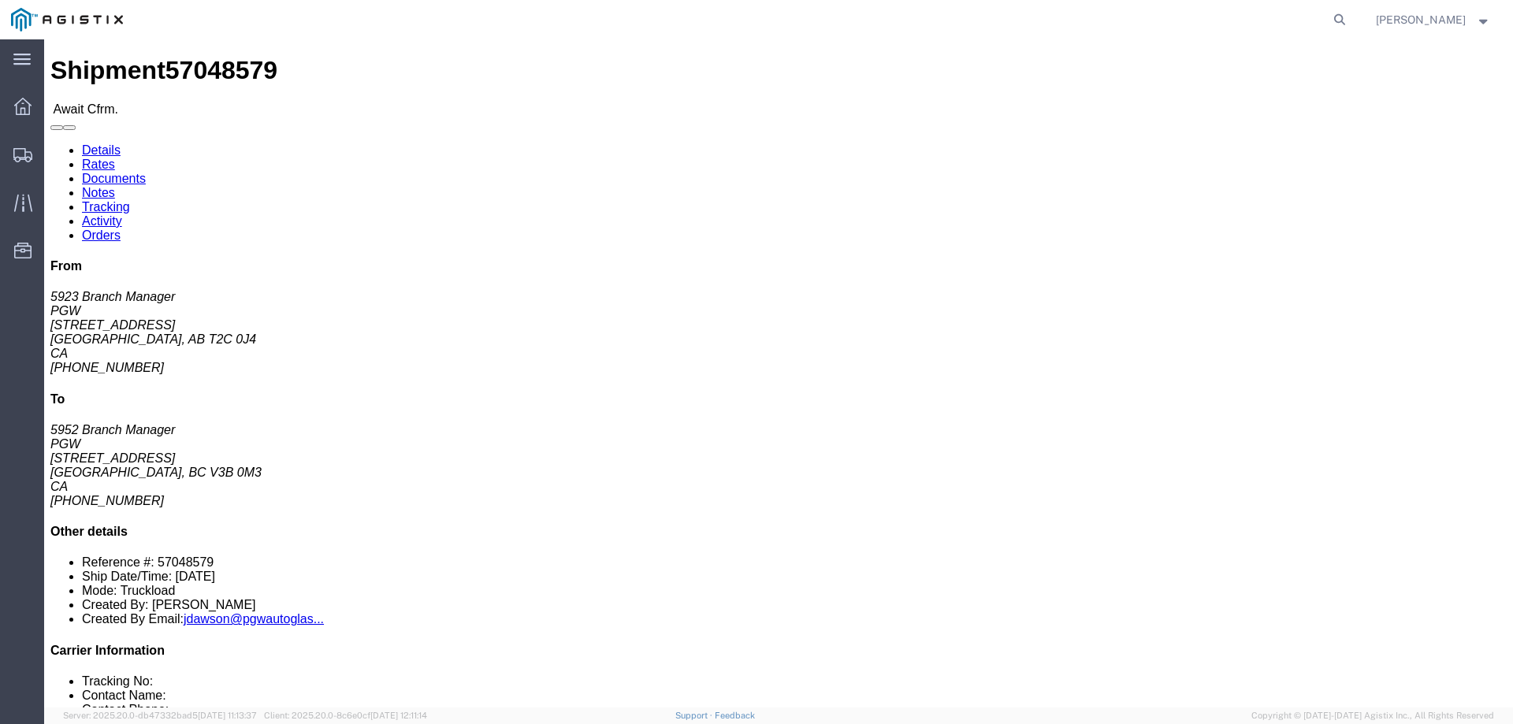
click b "57048579"
copy b "57048579"
click link "Confirm"
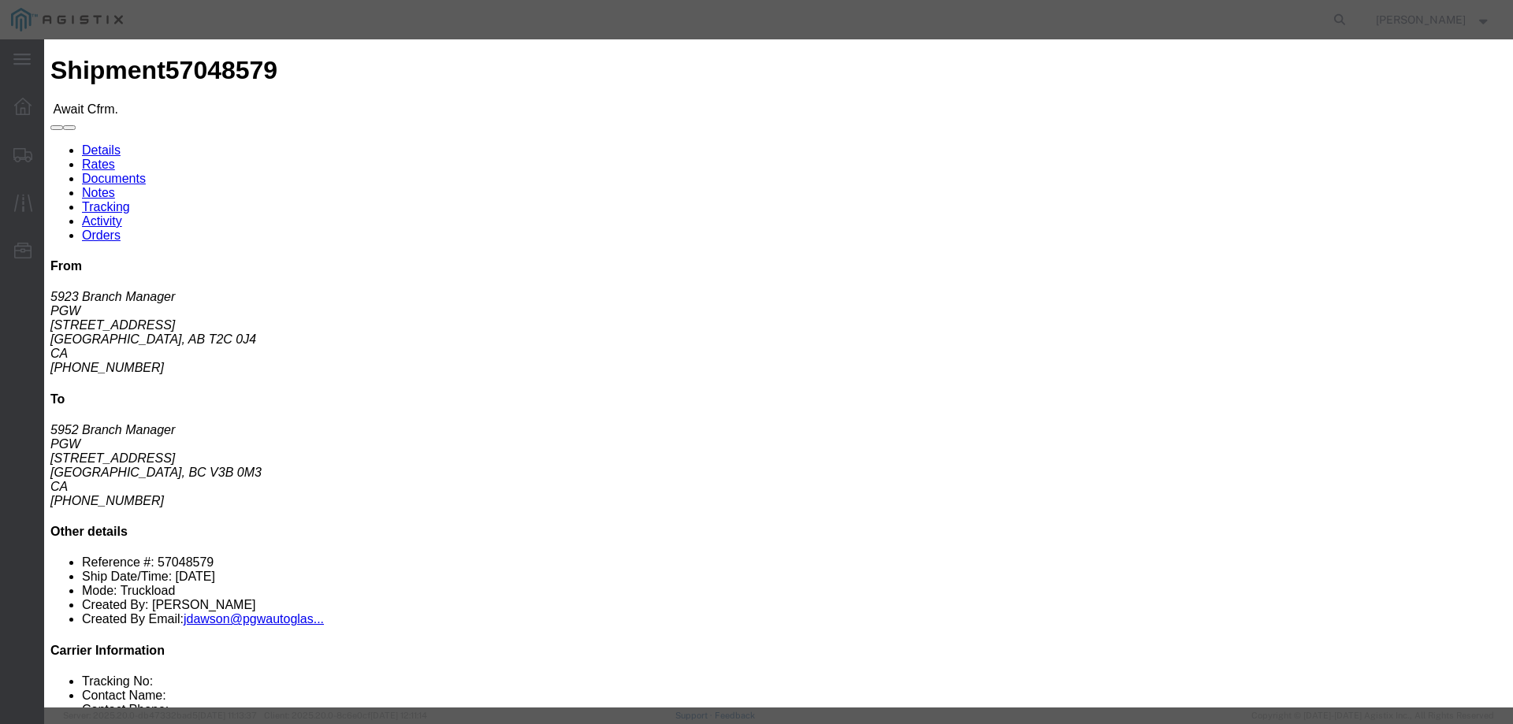
click input "checkbox"
checkbox input "true"
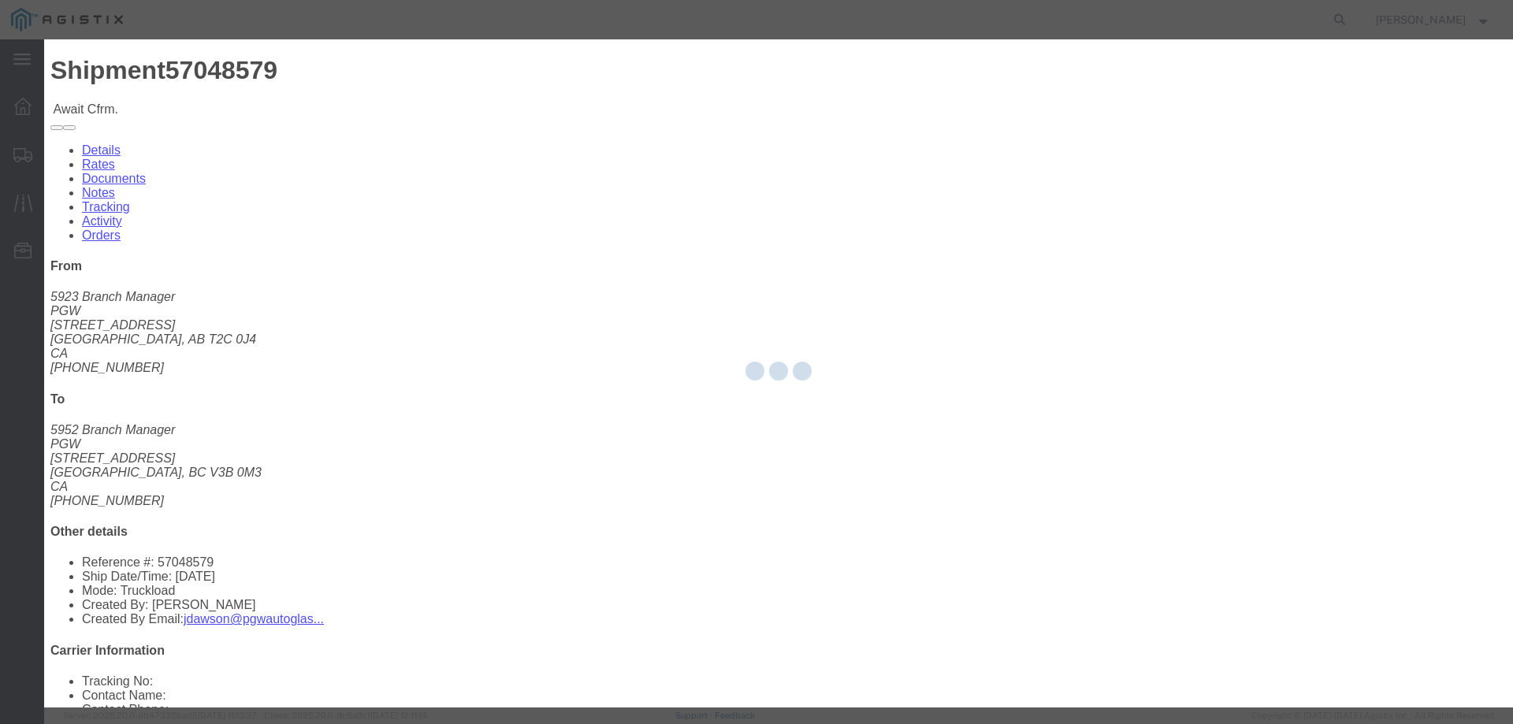
type input "[PERSON_NAME]"
type input "3204977237"
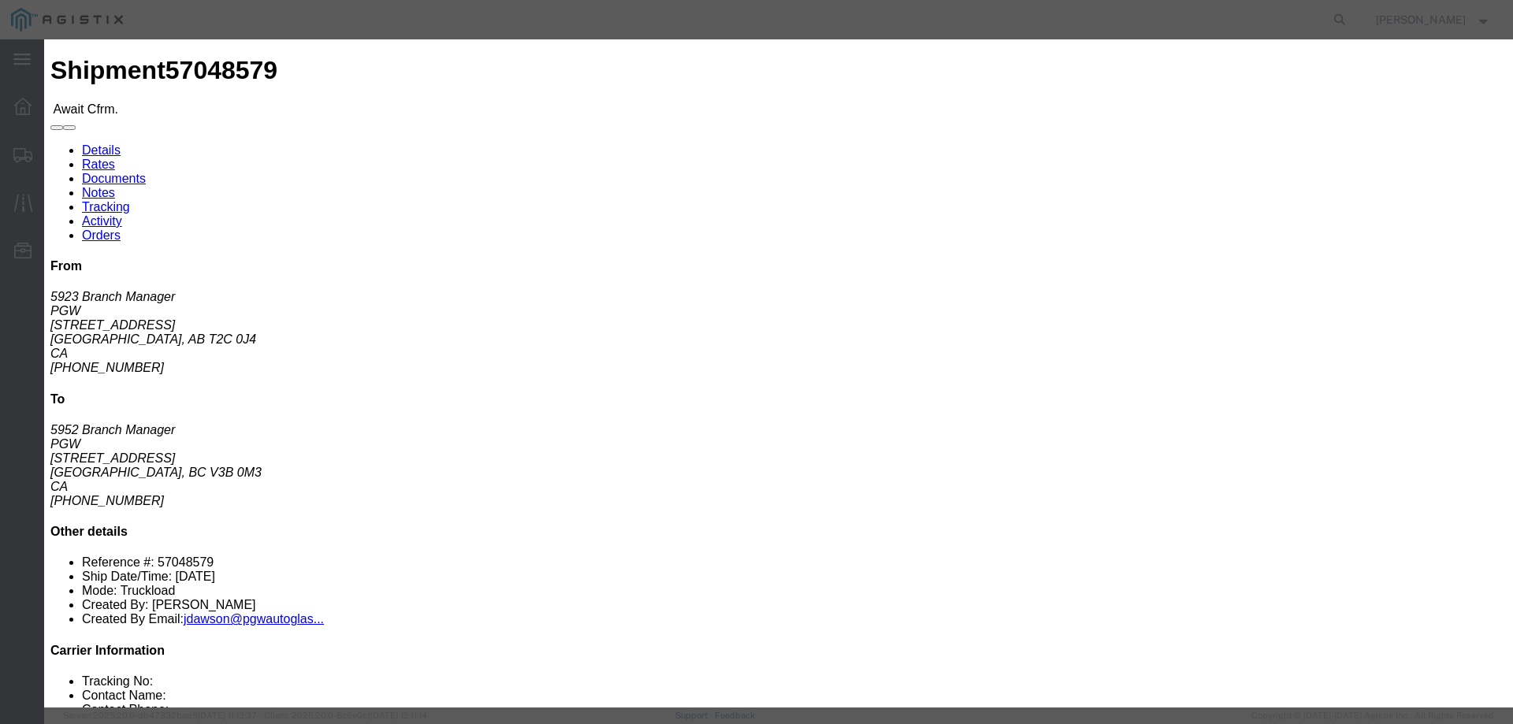
click input "text"
paste input "57048579"
type input "57048579"
click button "Submit"
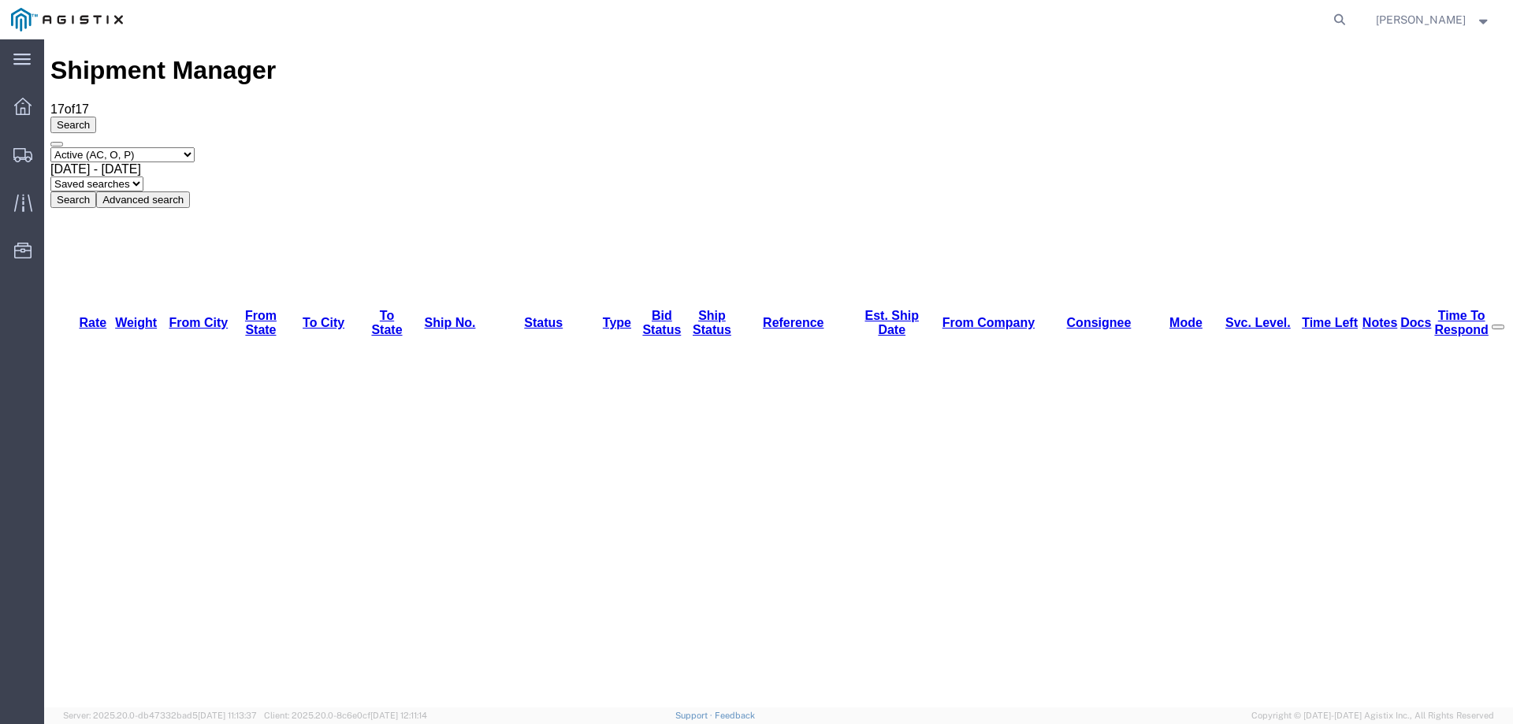
click at [17, 156] on icon at bounding box center [22, 155] width 19 height 14
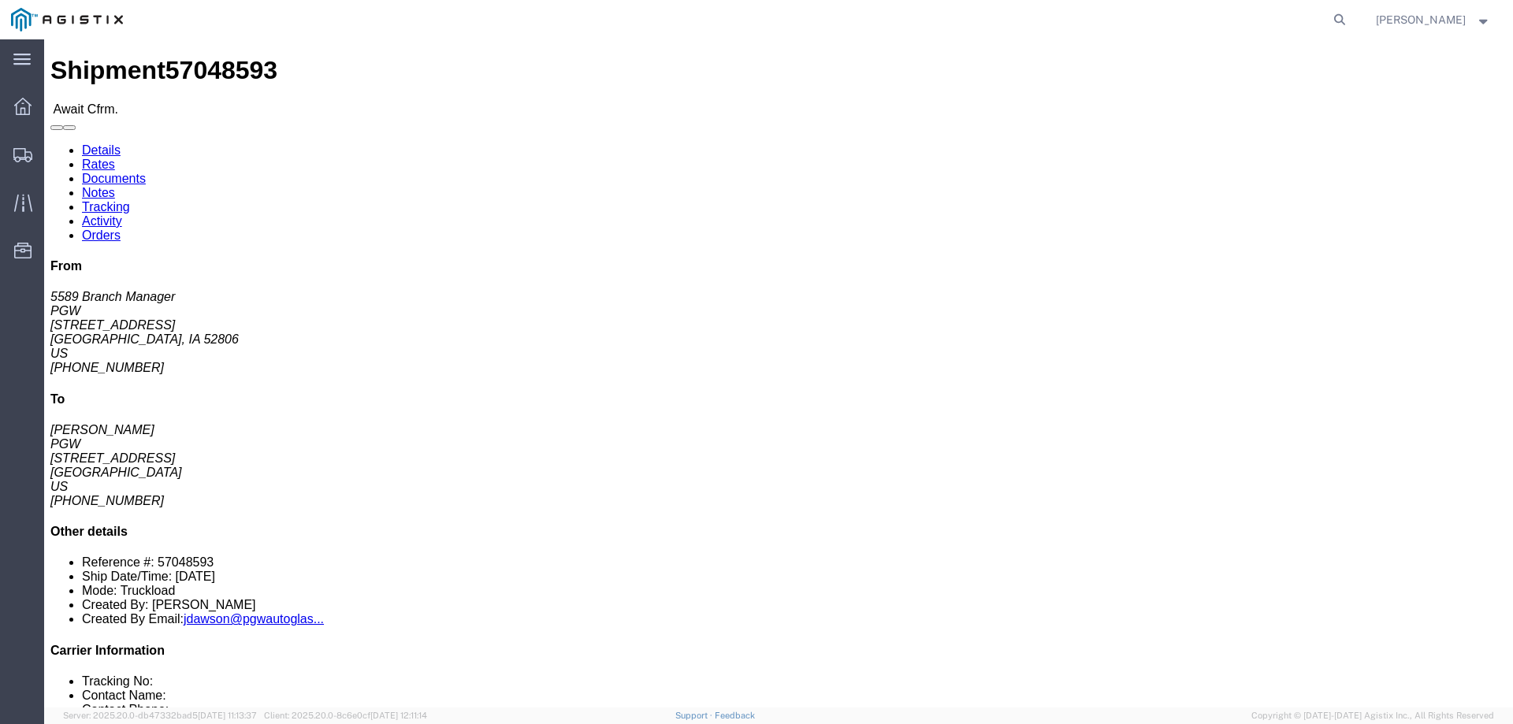
click b "57048593"
click link "Confirm"
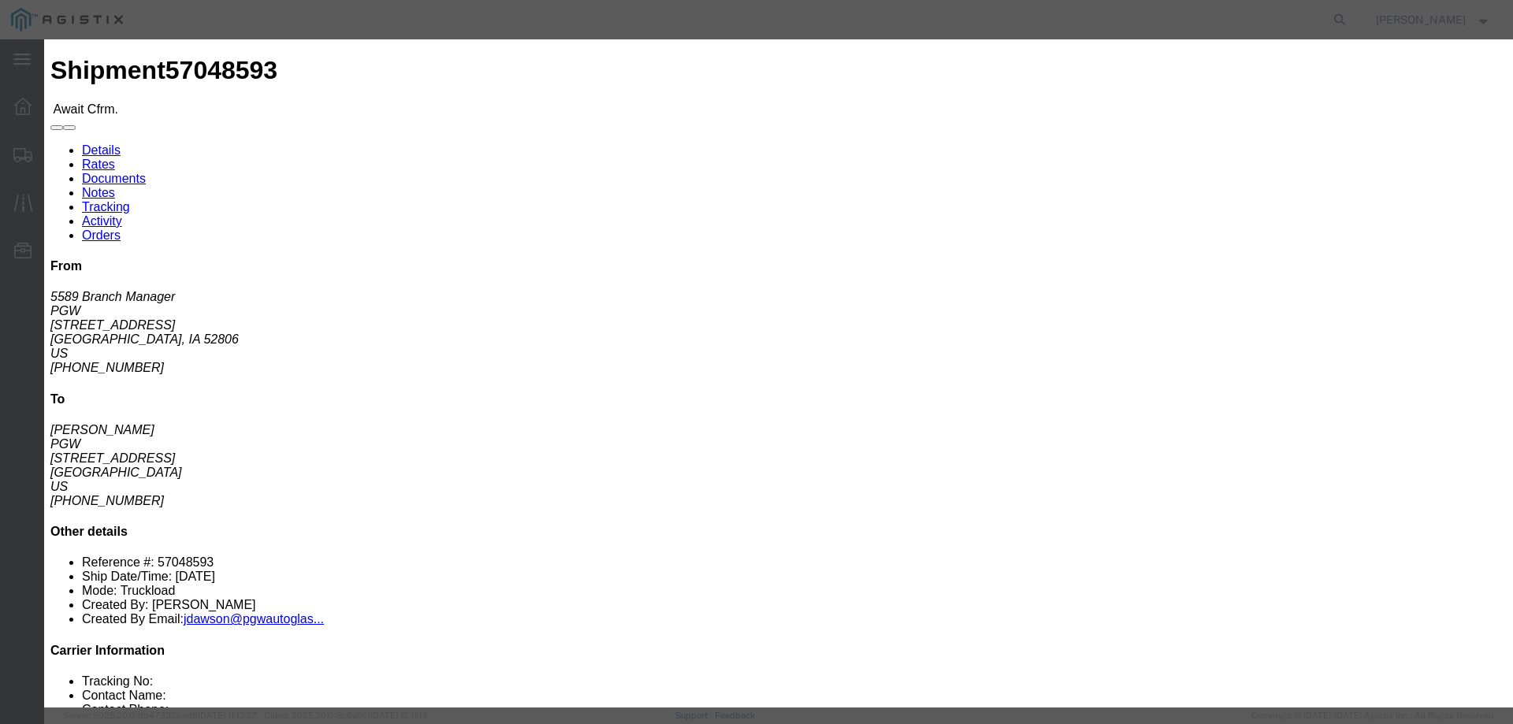
click input "checkbox"
checkbox input "true"
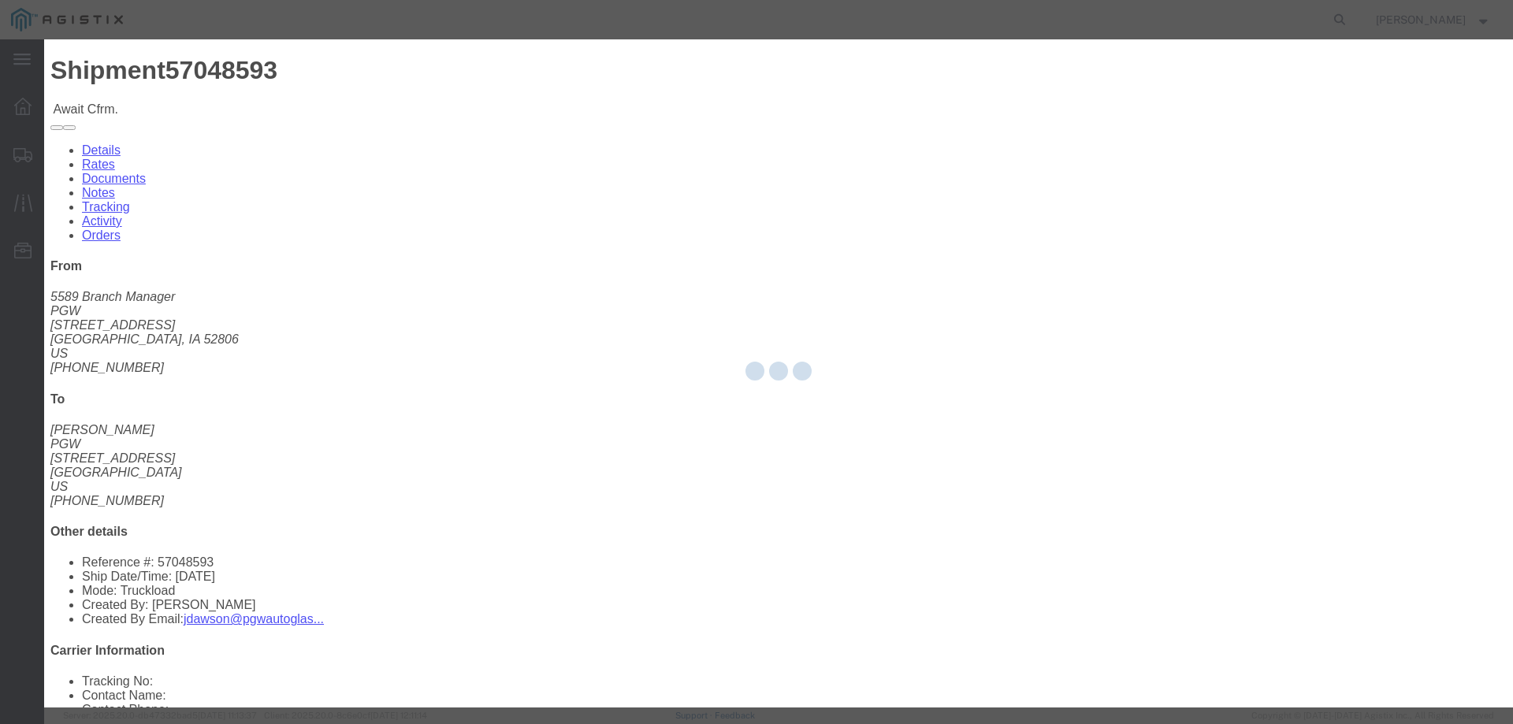
type input "[PERSON_NAME]"
type input "3204977237"
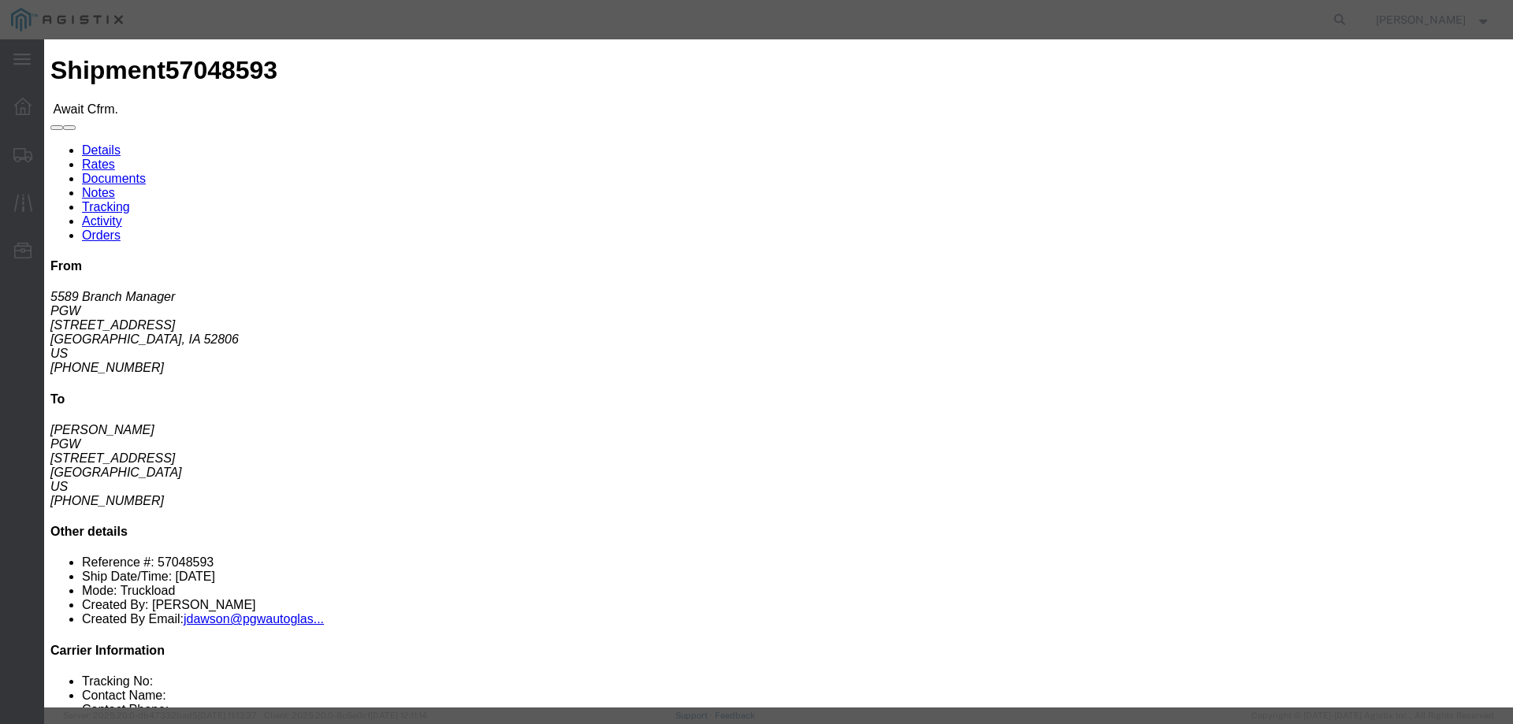
click input "text"
paste input "57048593"
type input "57048593"
click button "Submit"
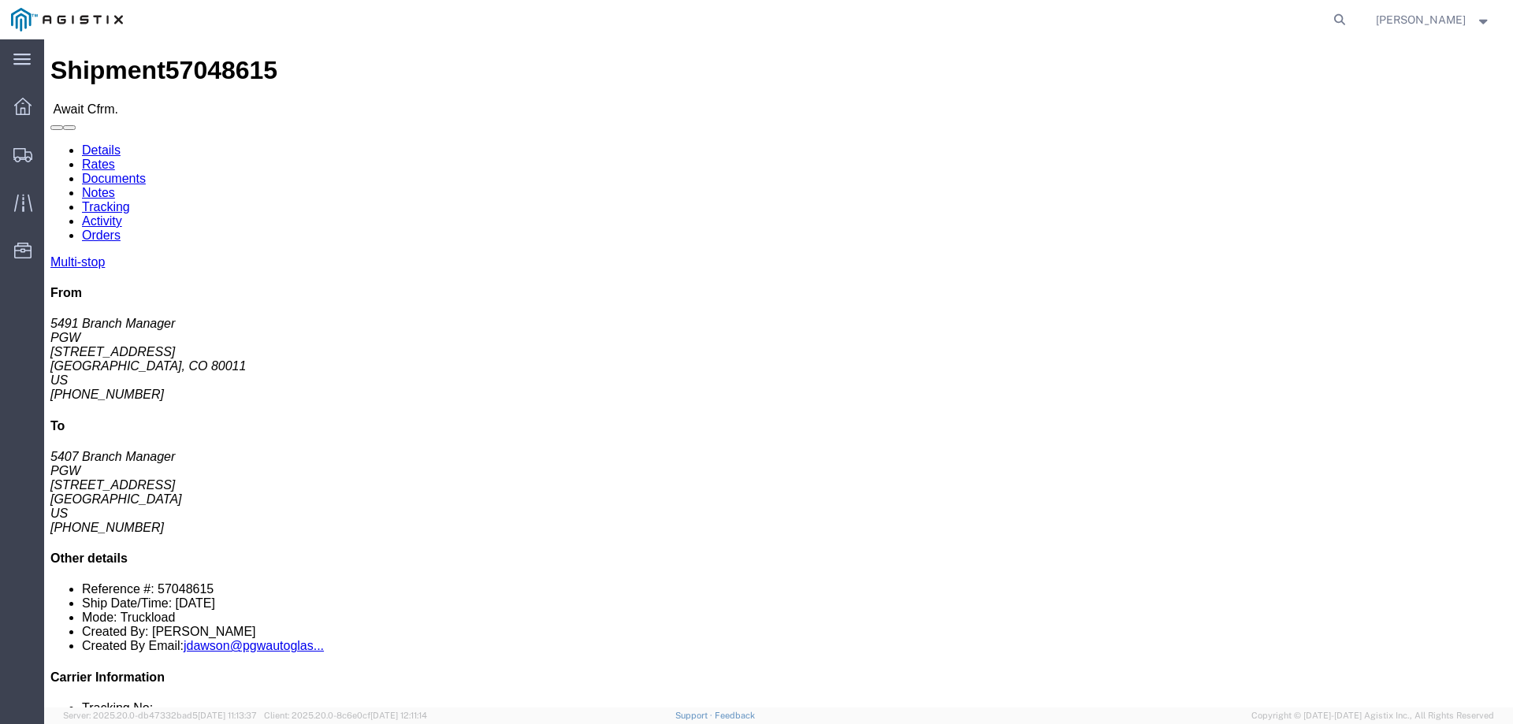
click b "57048615"
copy b "57048615"
click link "Confirm"
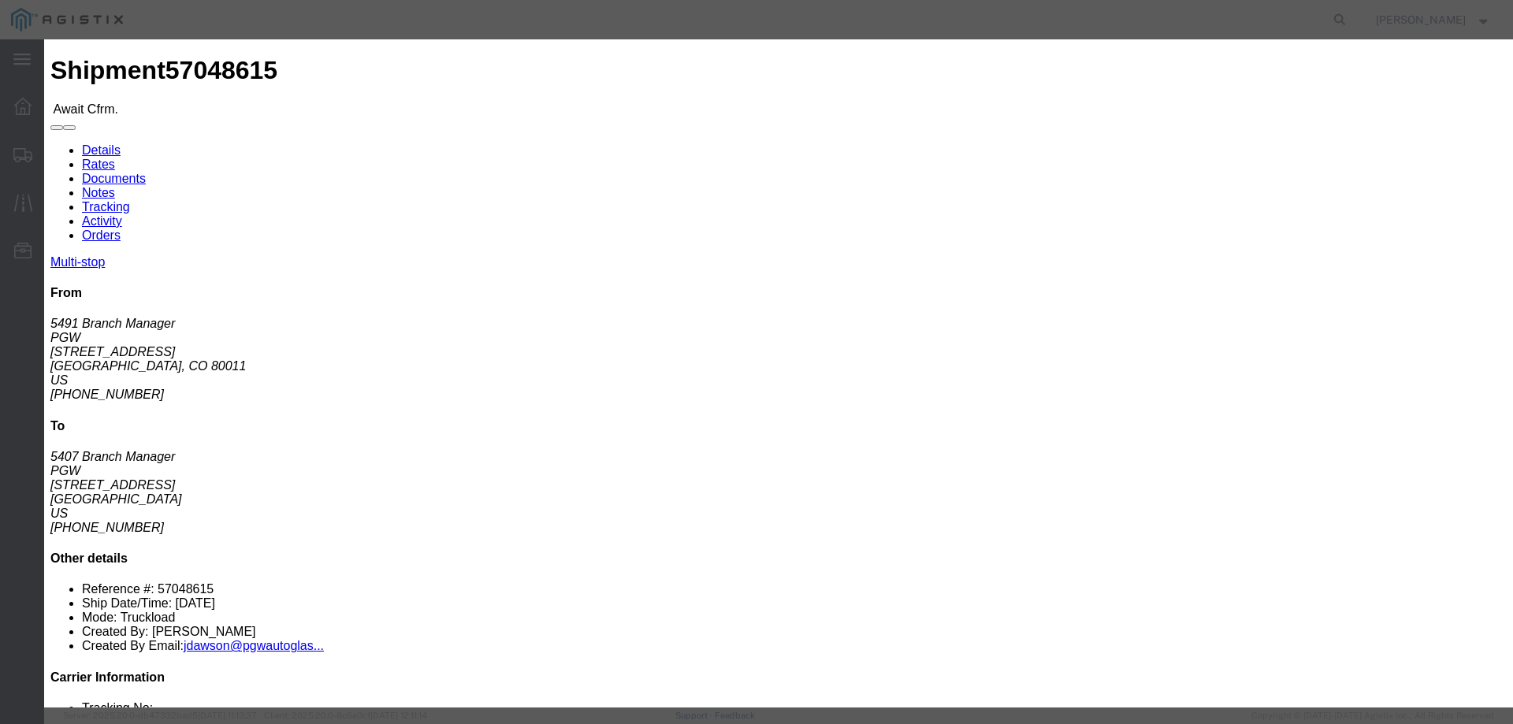
click input "checkbox"
checkbox input "true"
type input "[PERSON_NAME]"
type input "3204977237"
click input "text"
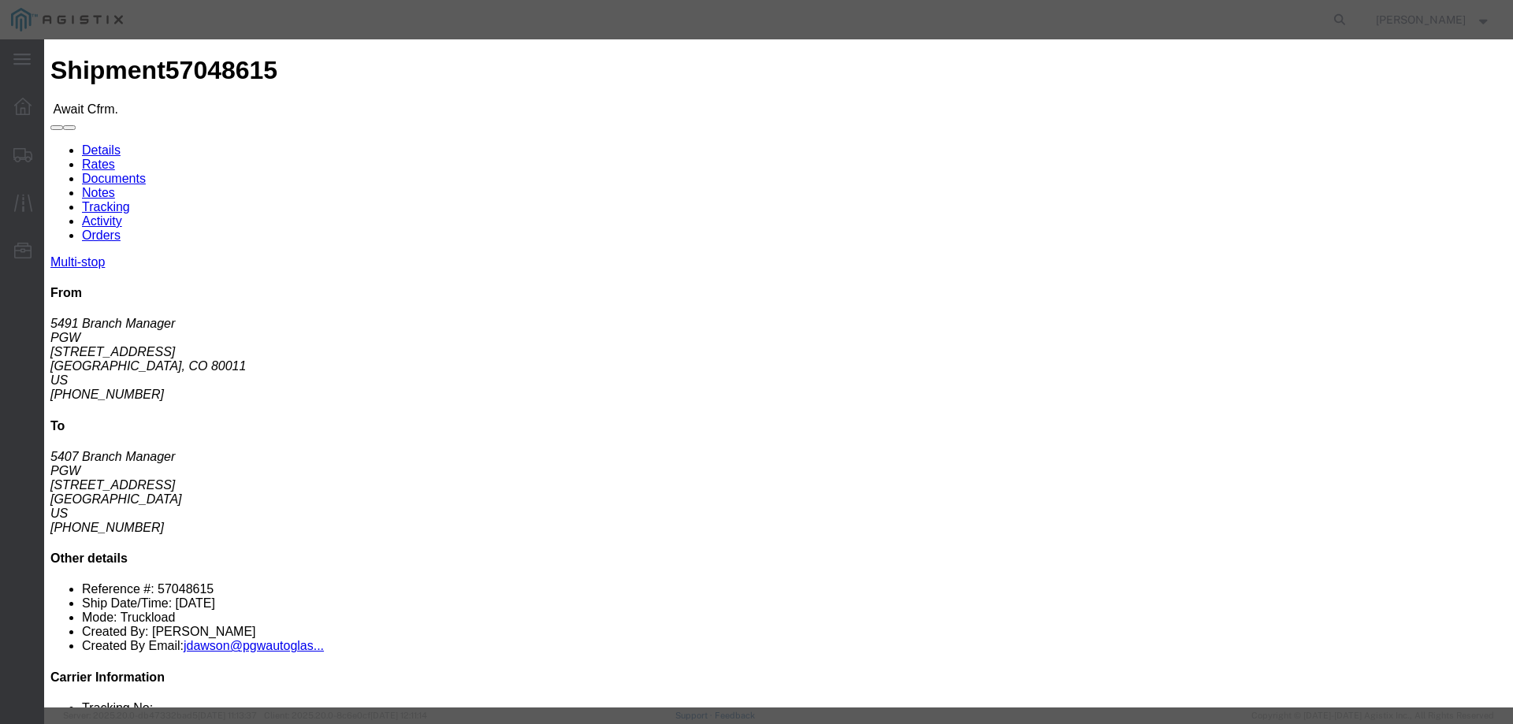
paste input "57048615"
type input "57048615"
click button "Submit"
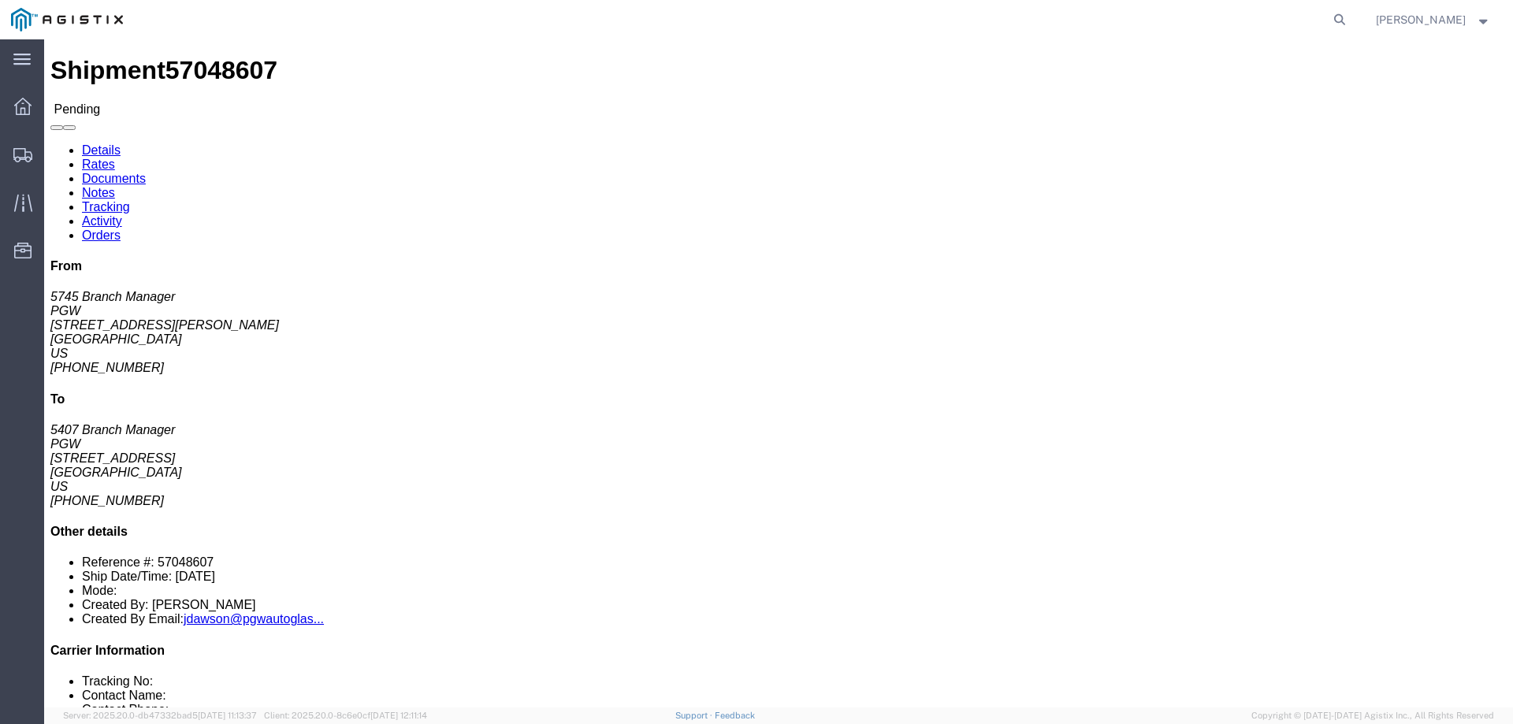
click div "Enter / Modify Bid Withdraw Bid"
click button "Enter / Modify Bid"
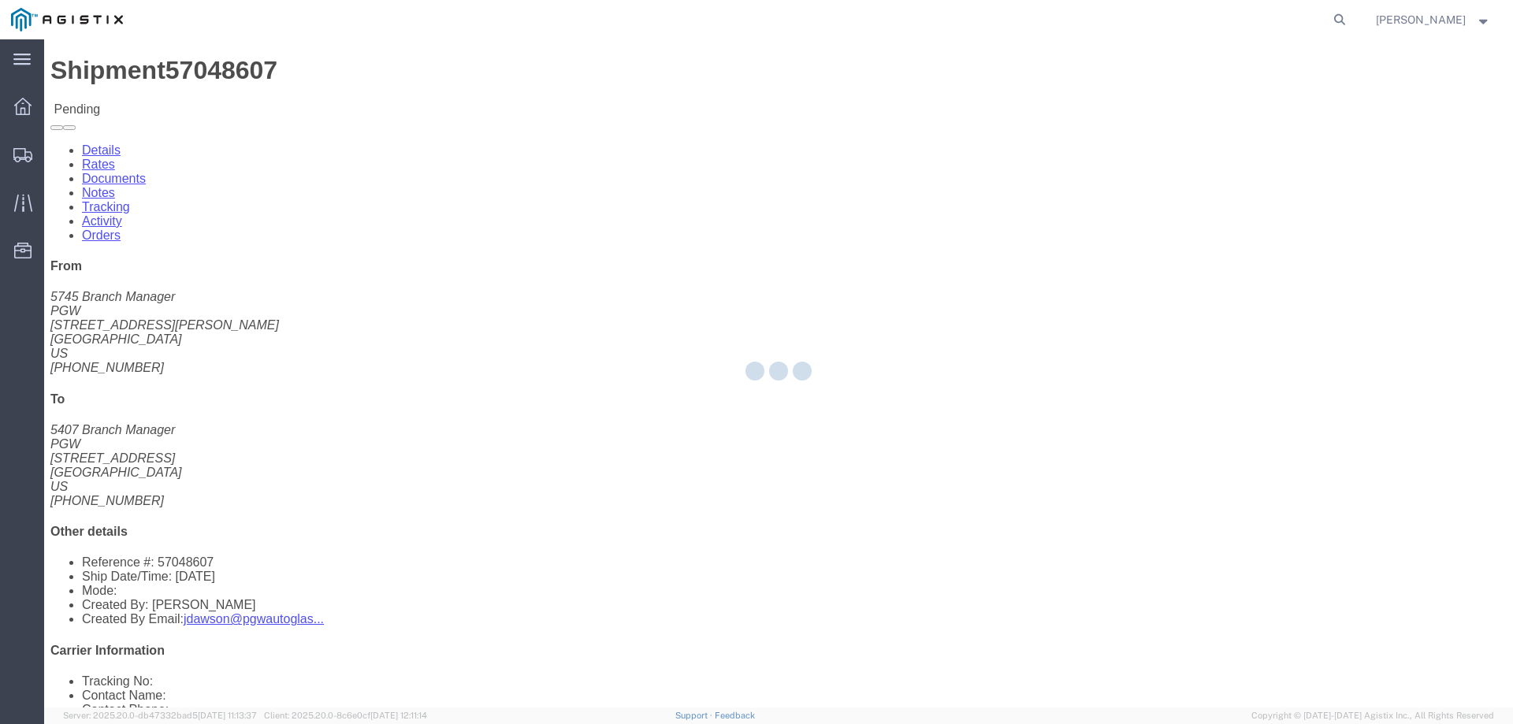
select select "146"
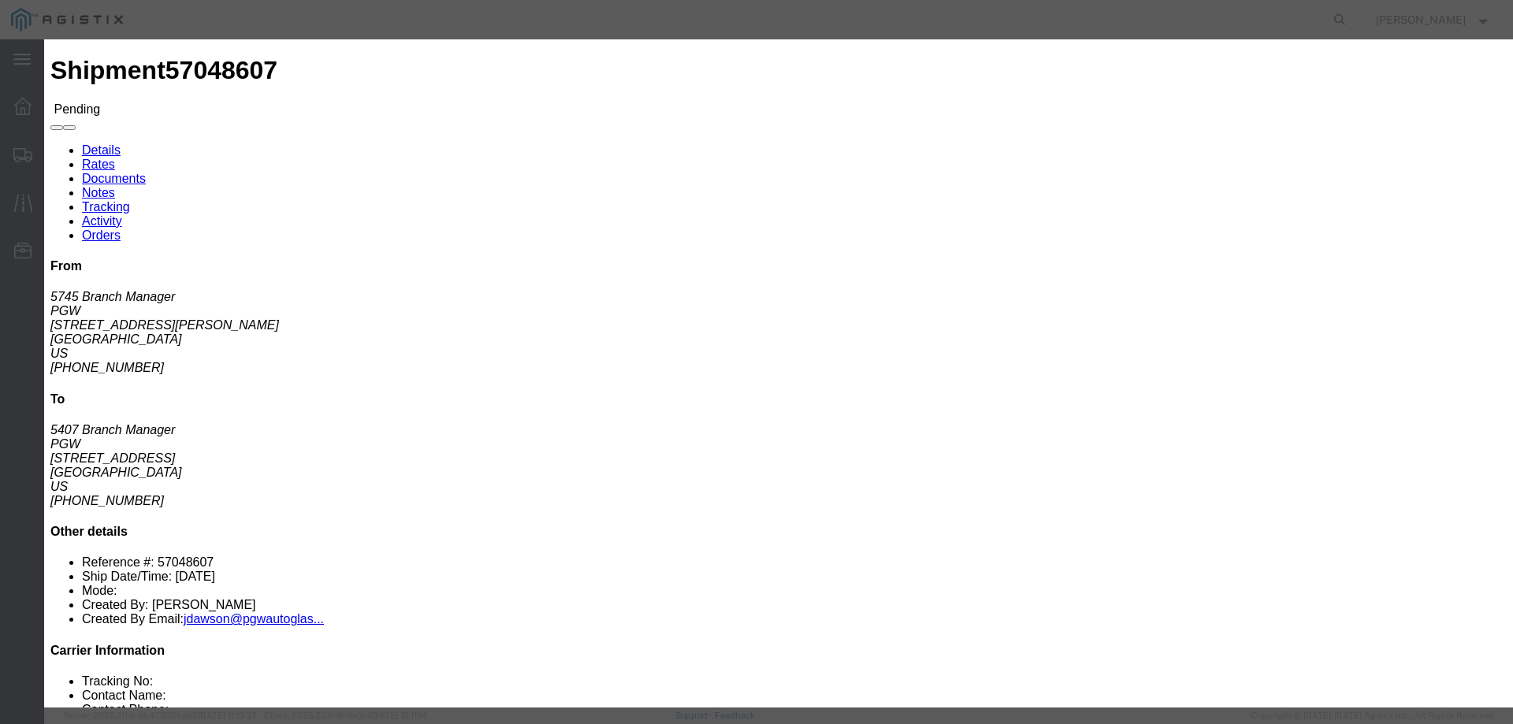
click link "ats - ATS Logistics - Truckload"
drag, startPoint x: 1069, startPoint y: 322, endPoint x: 921, endPoint y: 326, distance: 148.3
click div "Select 2 Day Service 3 Axle Winch Truck 3 to 5 Day Service 96L Domestic Flat Ra…"
type input "2149"
click button "Submit"
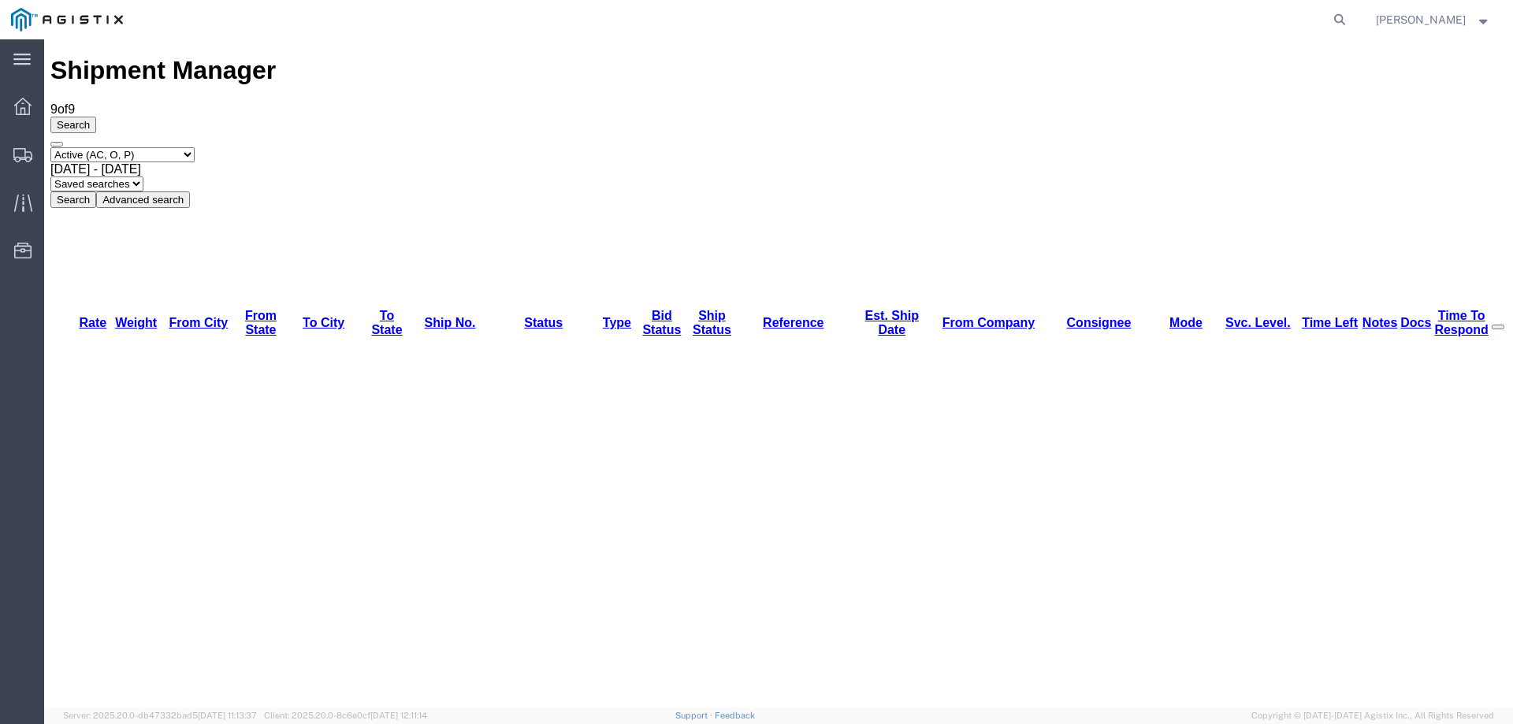
click at [912, 117] on div "Search Select status Active (AC, O, P) All Approved Awaiting Confirmation (AC) …" at bounding box center [778, 162] width 1457 height 91
click at [18, 148] on icon at bounding box center [22, 155] width 19 height 14
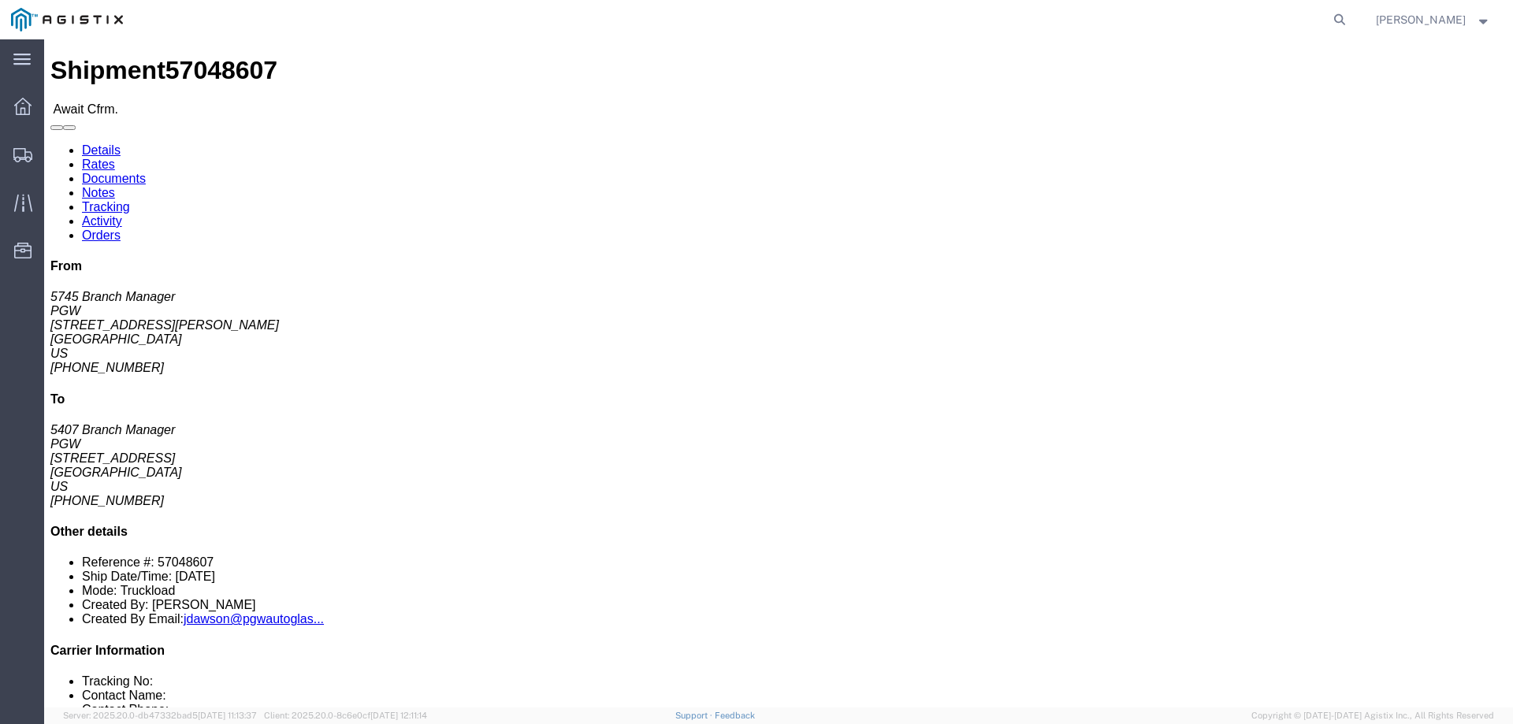
click b "57048607"
copy b "57048607"
click link "Confirm"
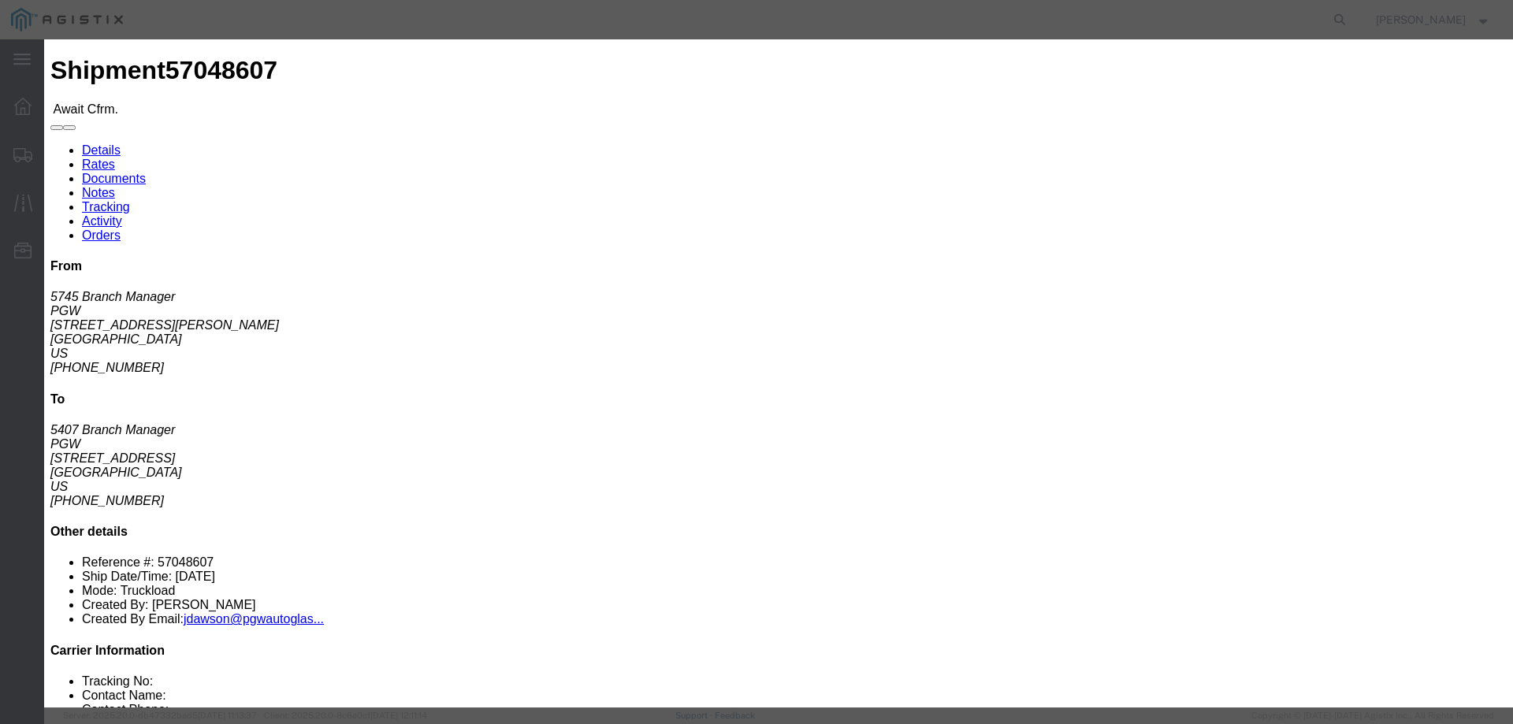
click label
click input "checkbox"
checkbox input "true"
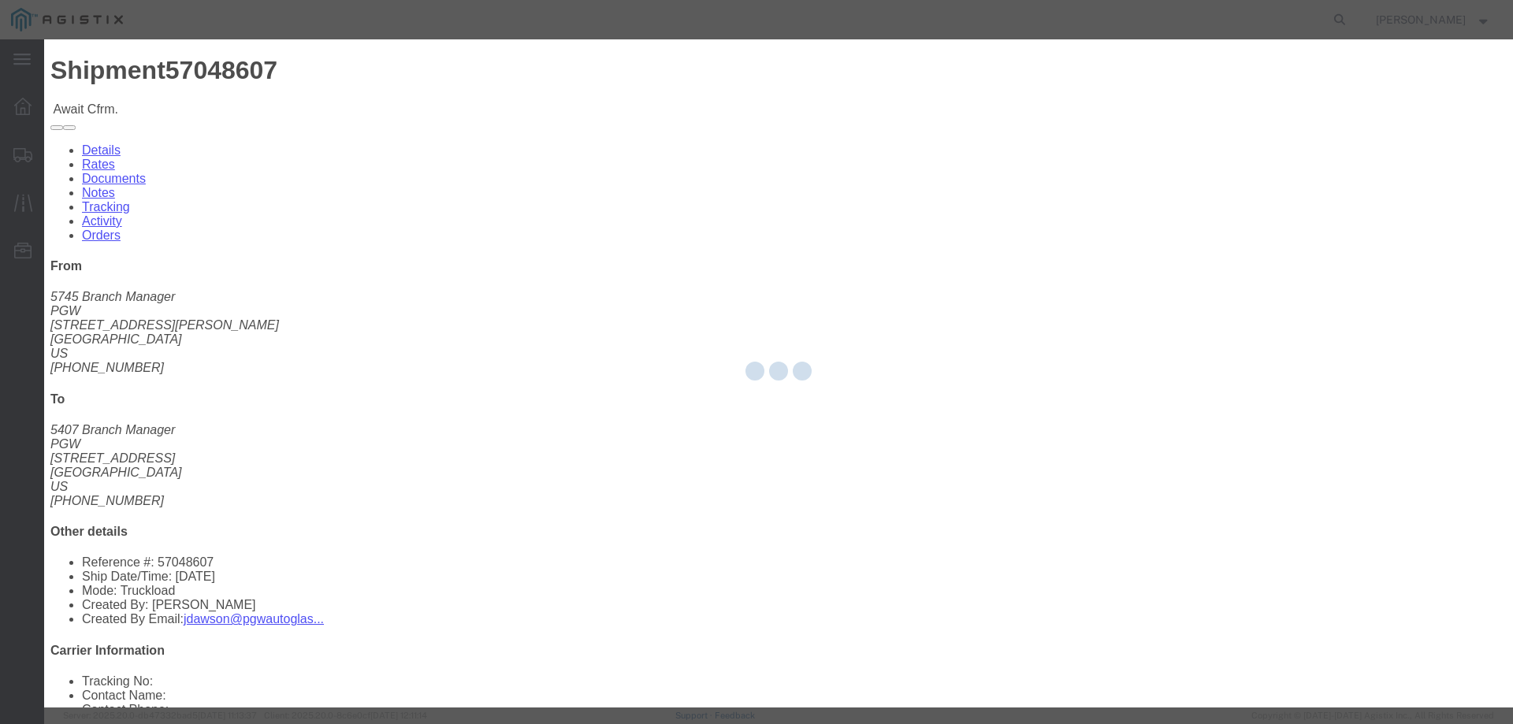
type input "[PERSON_NAME]"
type input "3204977237"
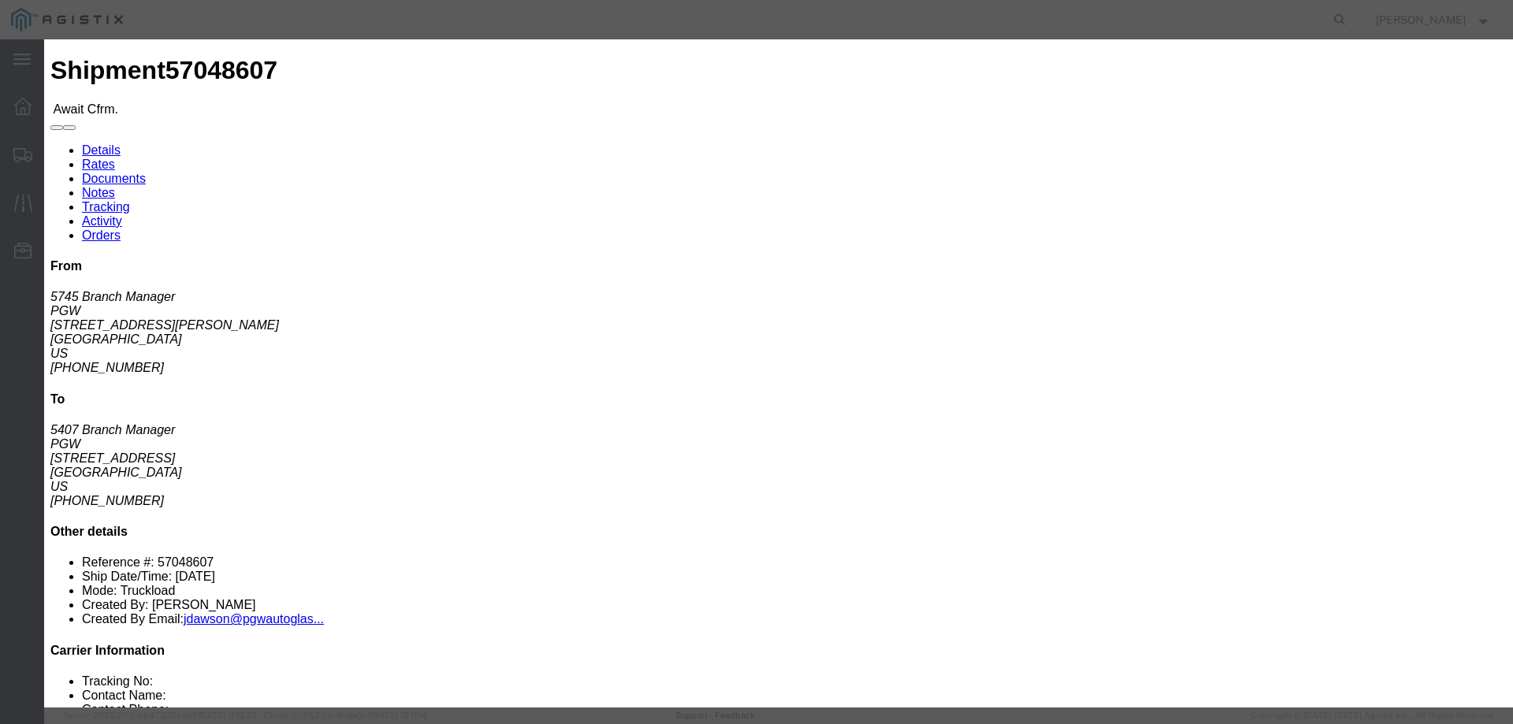
click input "text"
paste input "57048607"
type input "57048607"
click button "Submit"
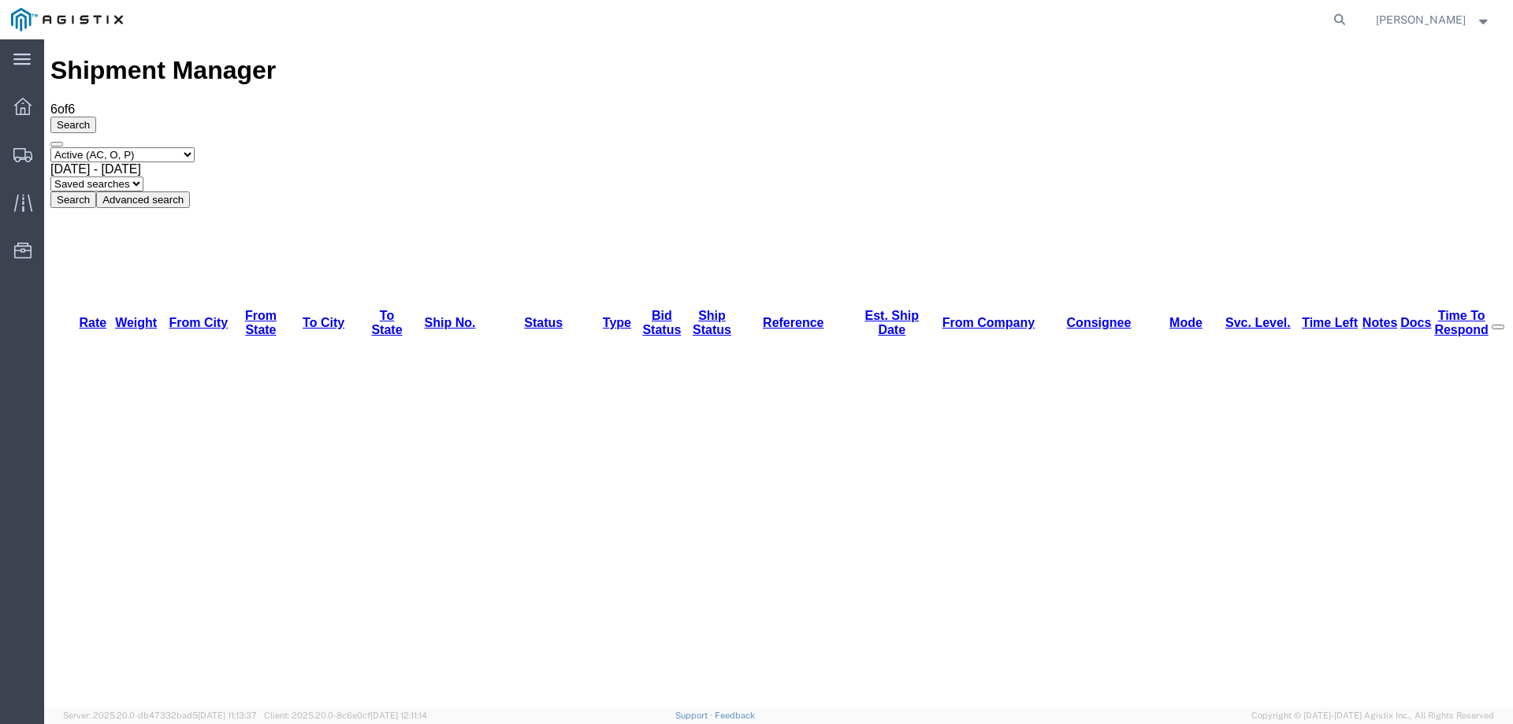
click at [14, 155] on icon at bounding box center [22, 155] width 19 height 14
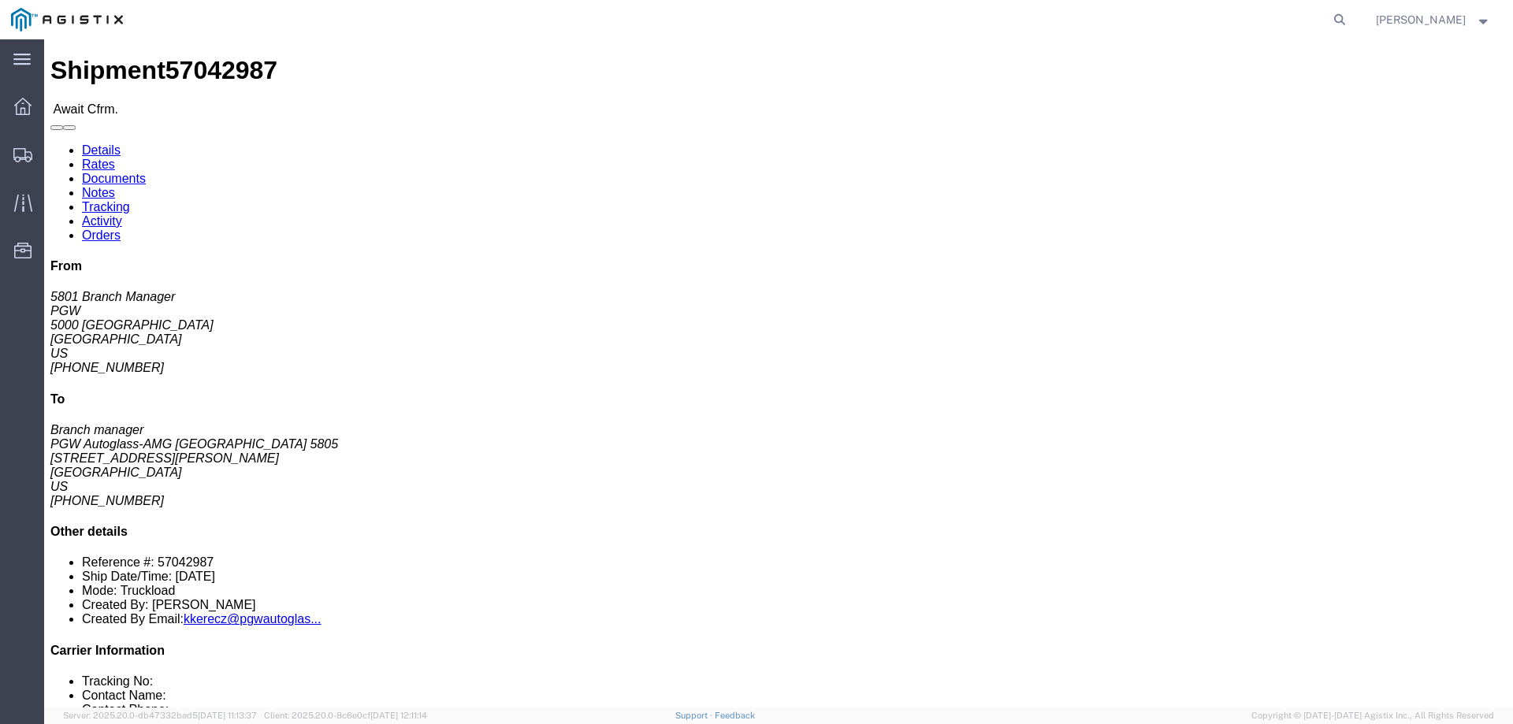
click div "References Bill Of Lading: 57042987 Order Number: 669500 Edit References Select…"
click b "57042987"
copy b "57042987"
click link "Confirm"
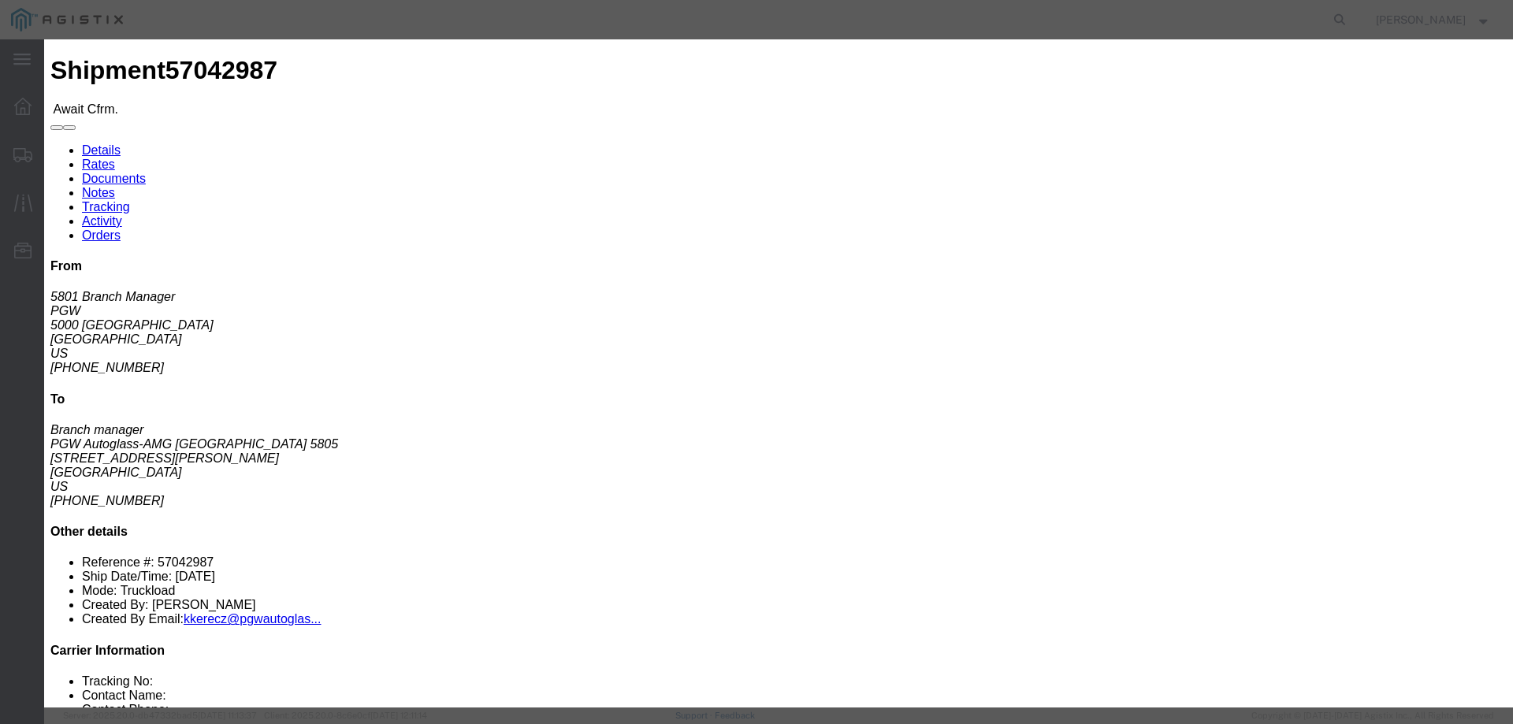
click input "checkbox"
checkbox input "true"
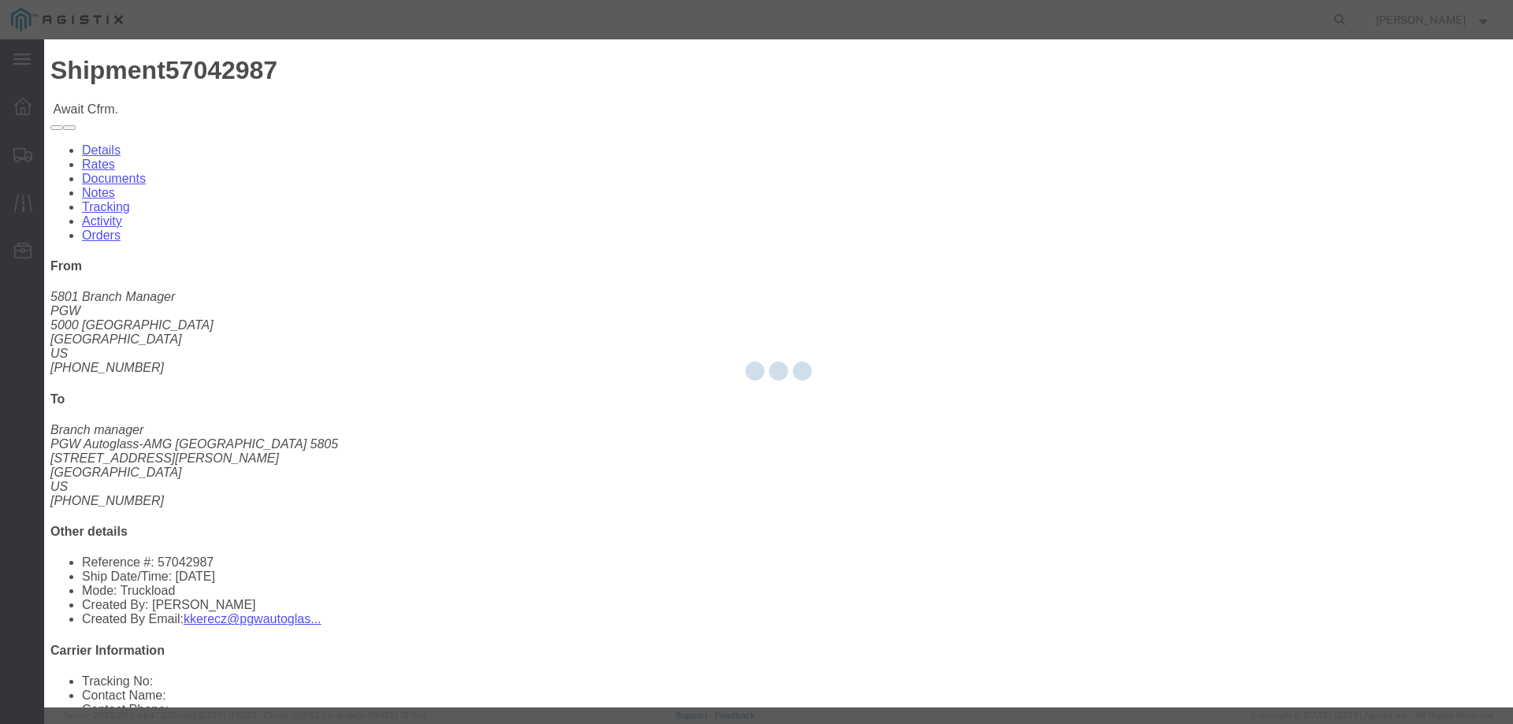
type input "[PERSON_NAME]"
type input "3204977237"
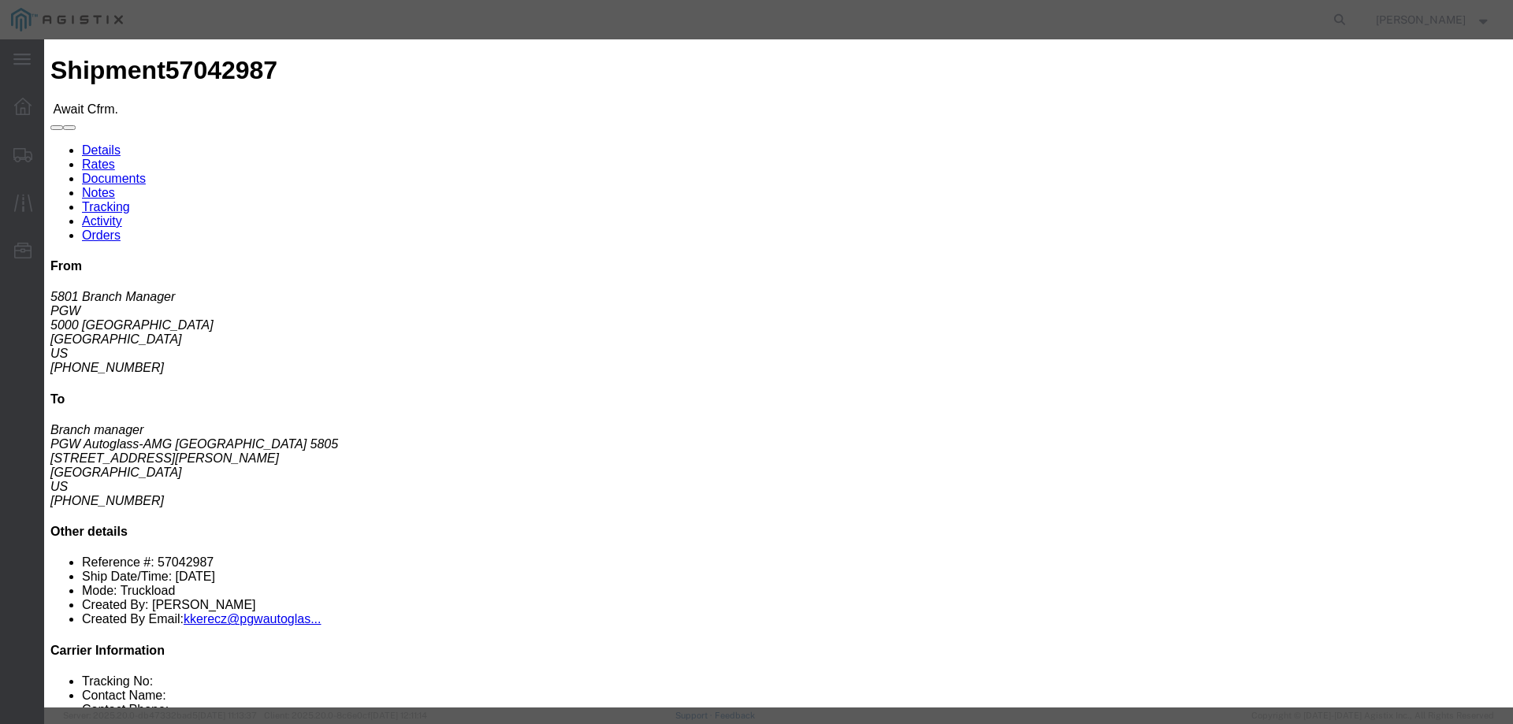
click input "text"
paste input "57042987"
type input "57042987"
click button "Submit"
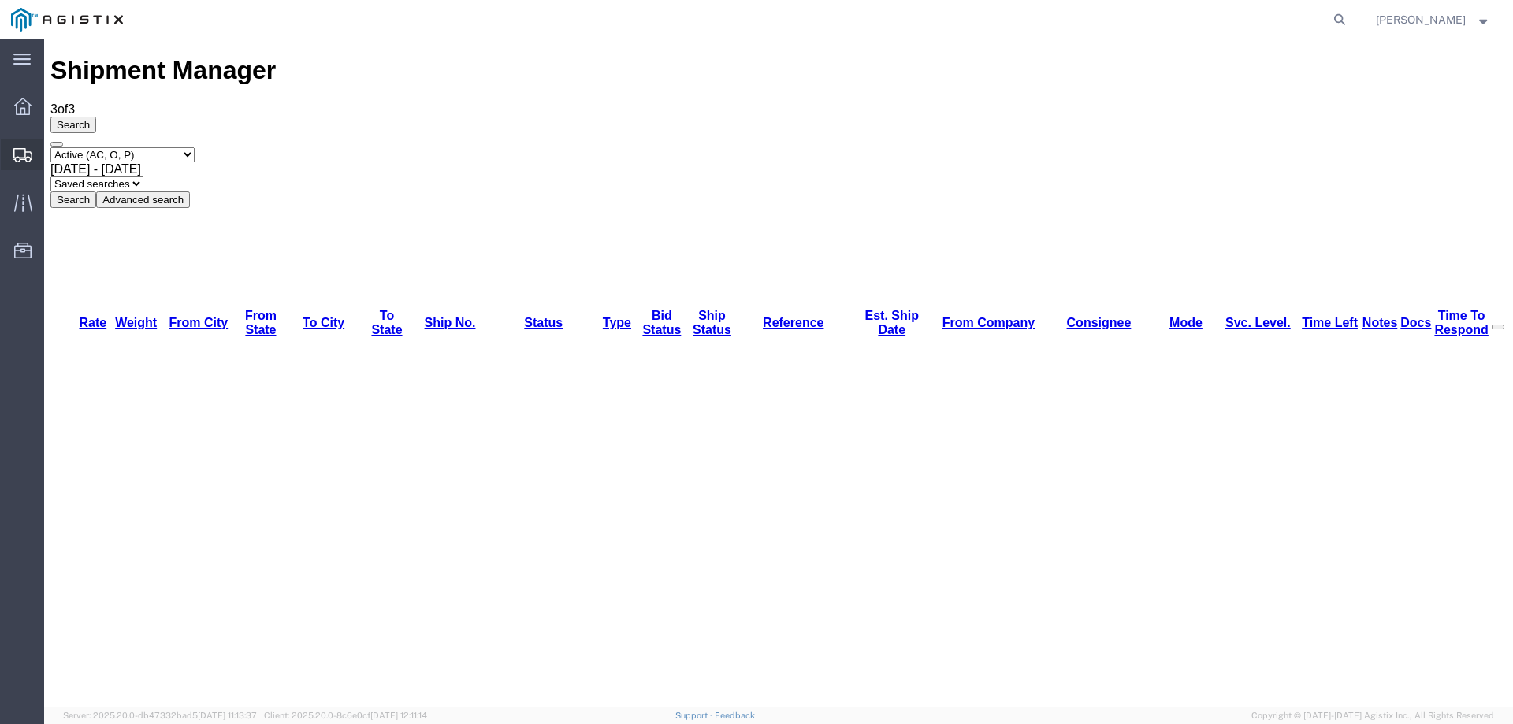
click at [20, 150] on icon at bounding box center [22, 155] width 19 height 14
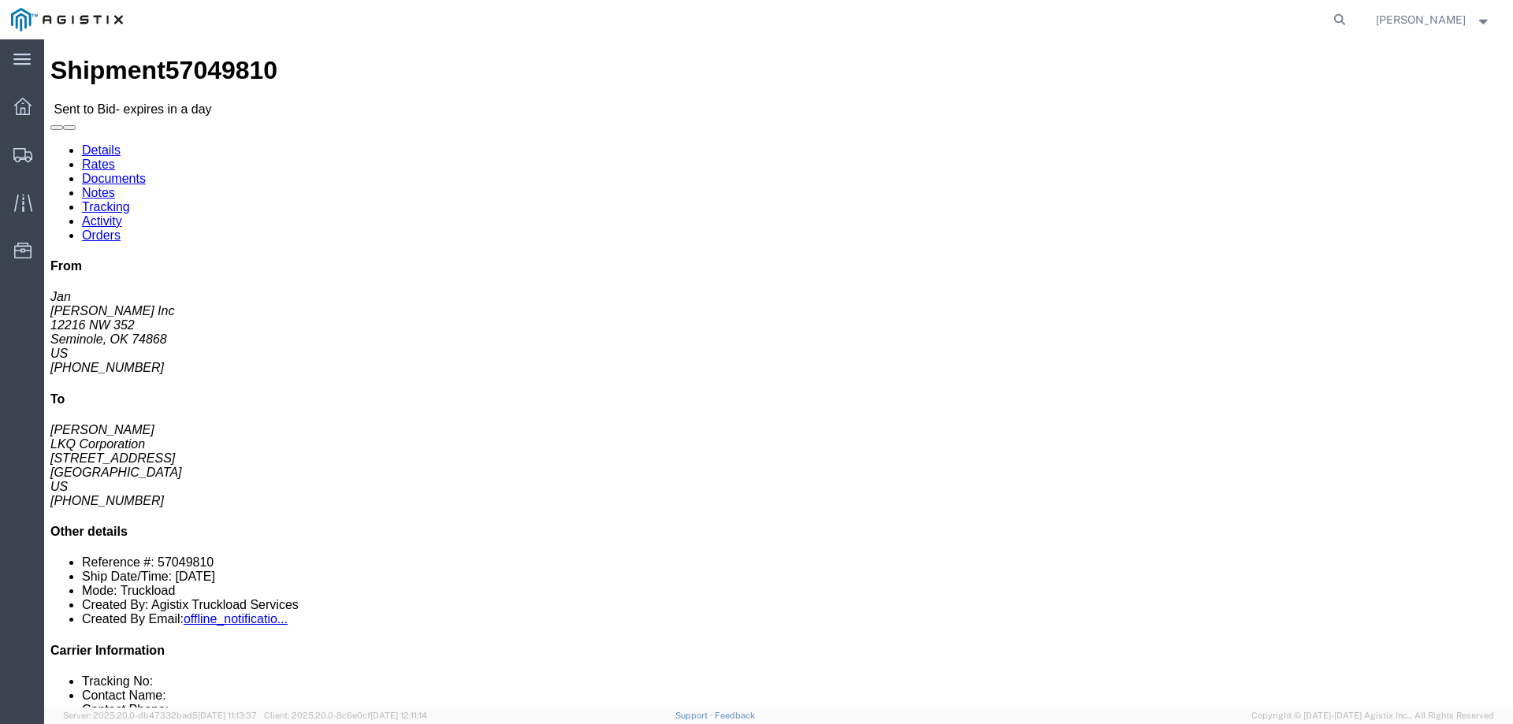
click button "button"
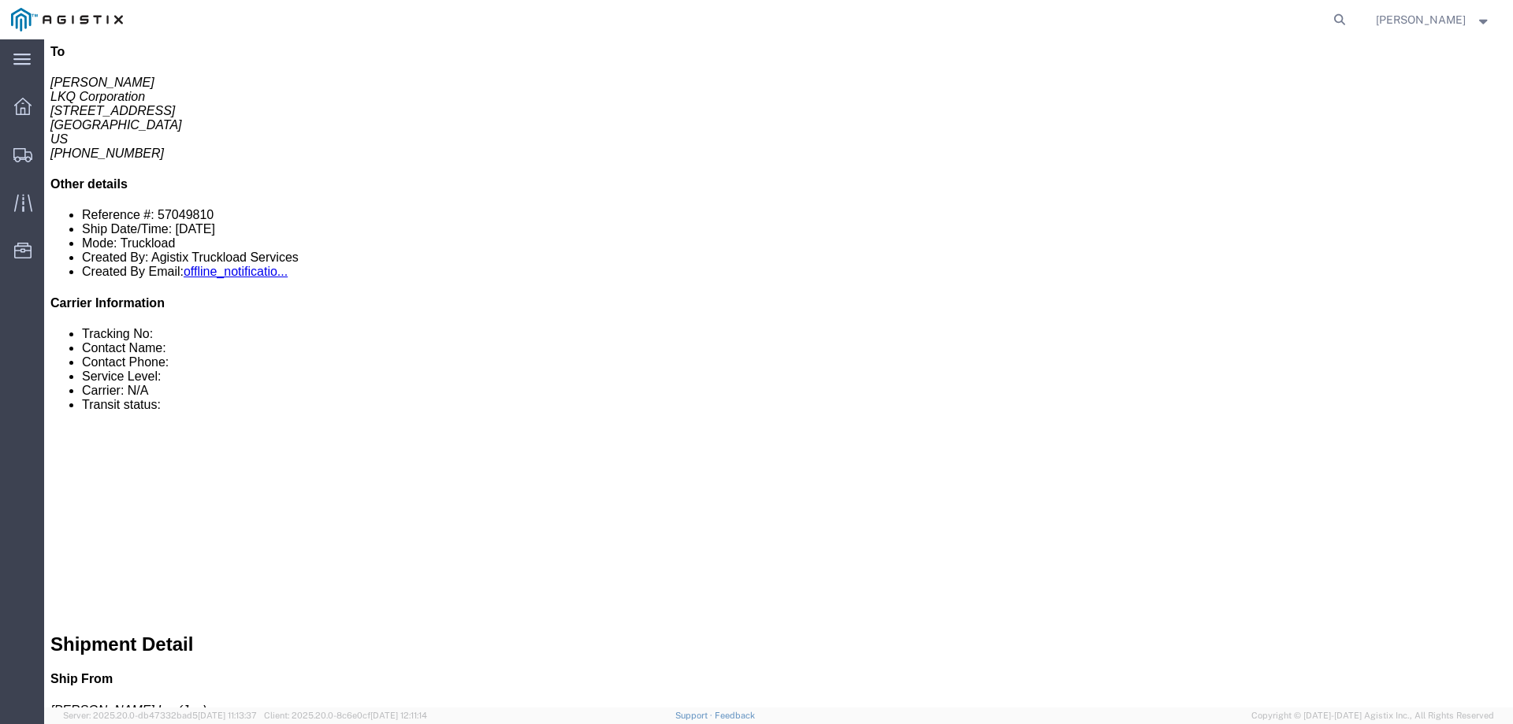
click link "Notes"
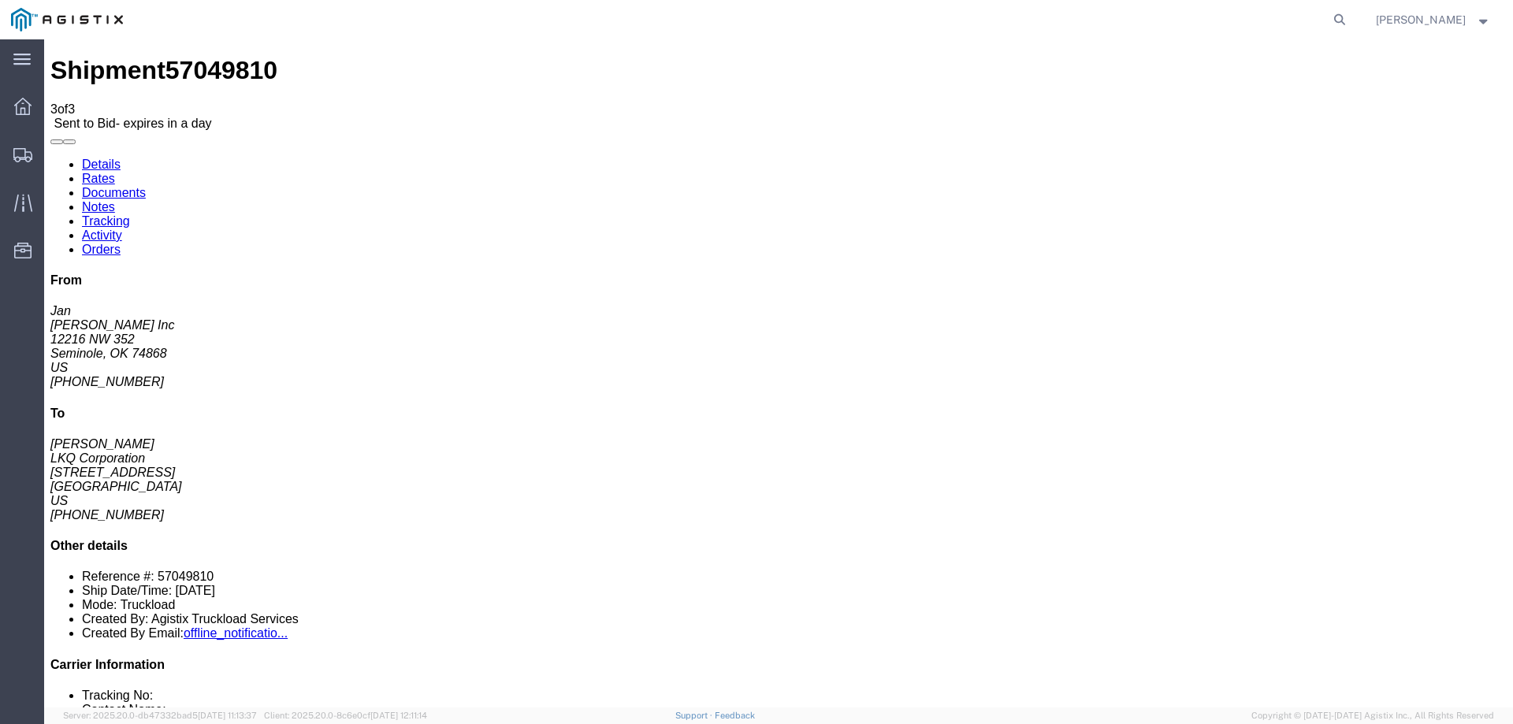
click at [104, 158] on link "Details" at bounding box center [101, 164] width 39 height 13
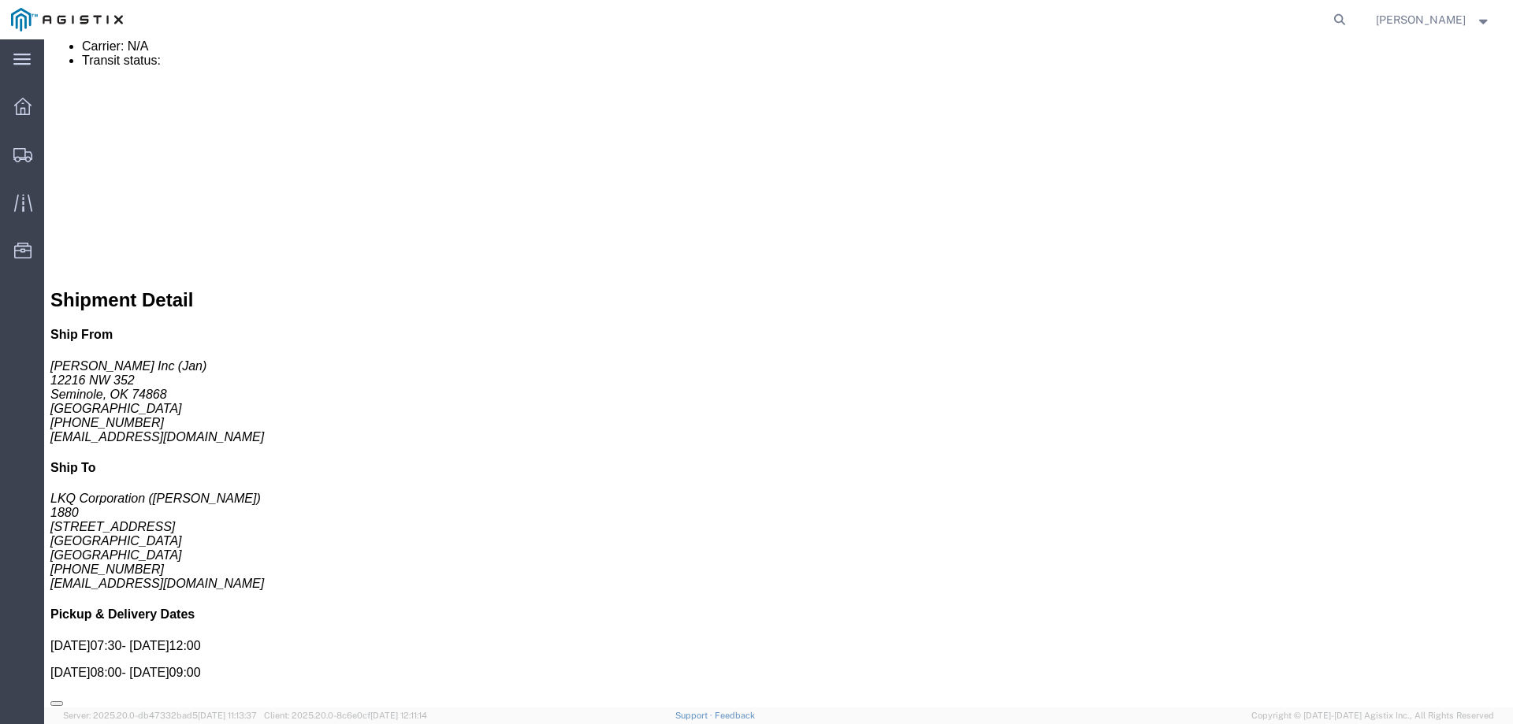
scroll to position [1074, 0]
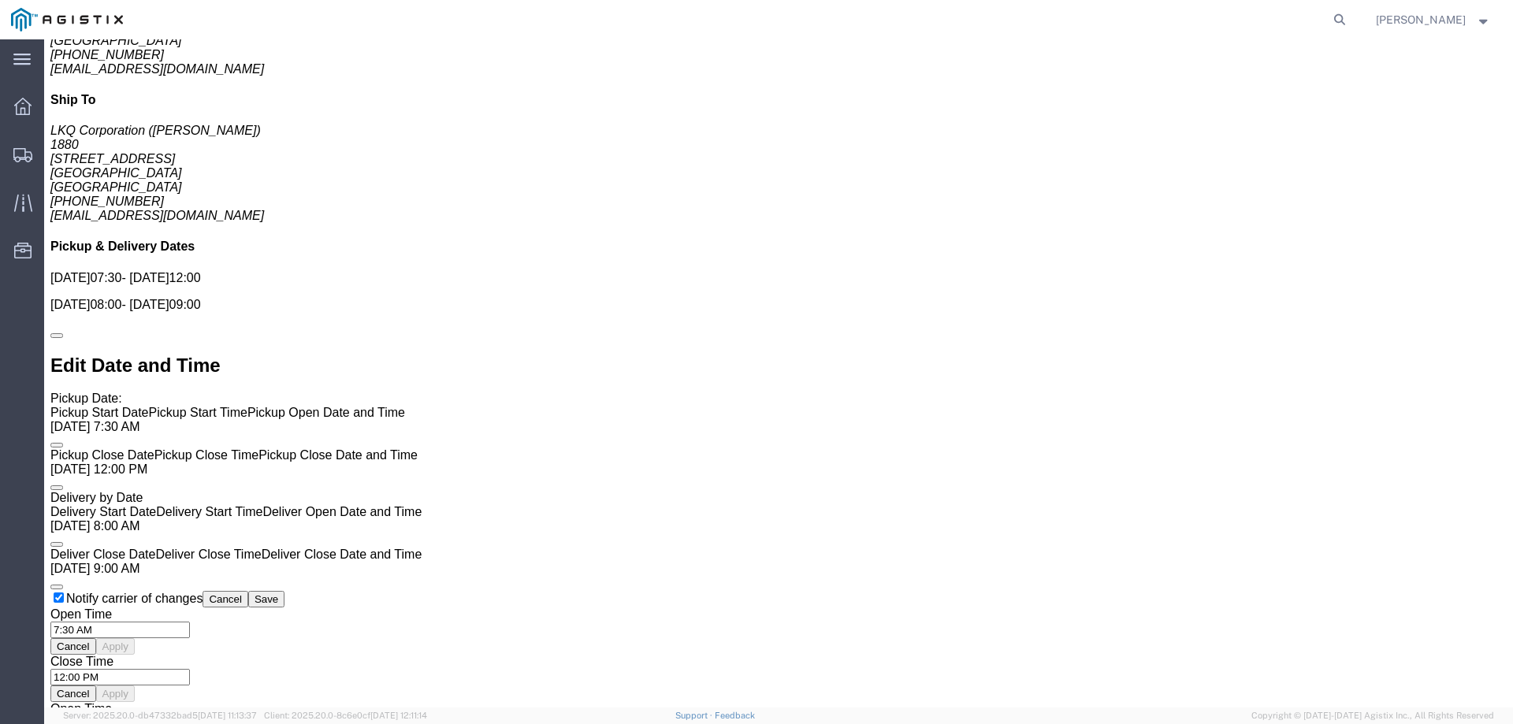
click link "Enter / Modify Bid"
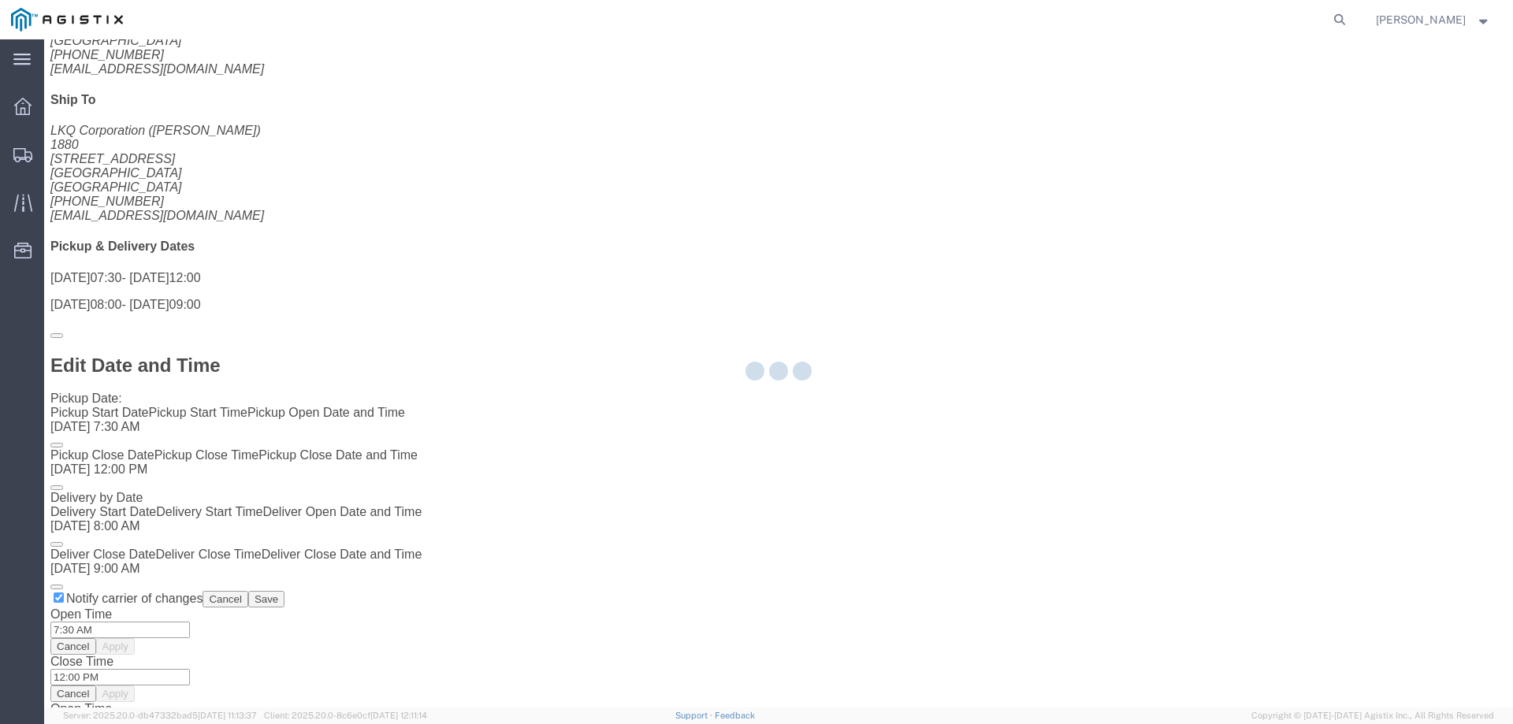
select select "146"
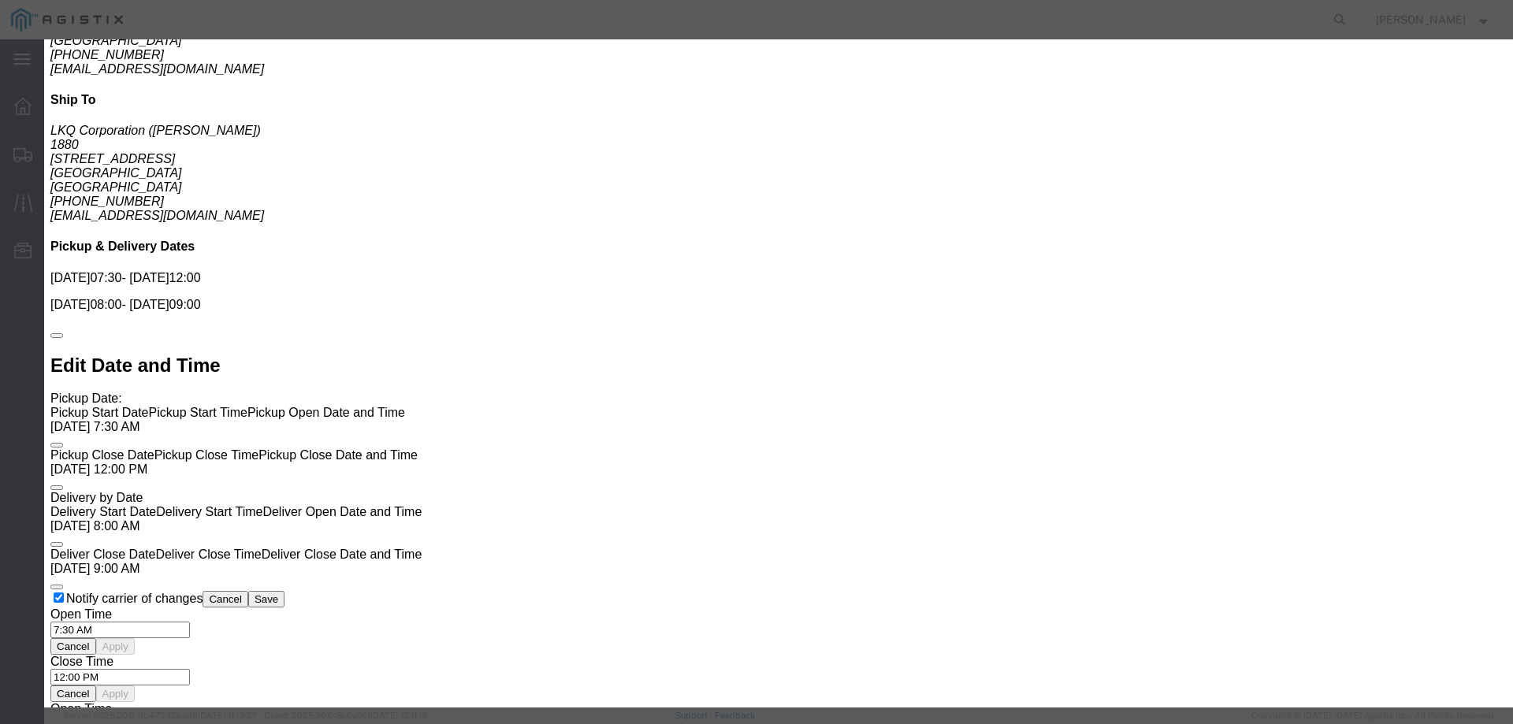
click select "Select CONESTOGA DFRM/STEP Economy TL Flatbed Intermodal LTL Standard Next Day …"
select select "25032"
click select "Select CONESTOGA DFRM/STEP Economy TL Flatbed Intermodal LTL Standard Next Day …"
click input "text"
type input "ats"
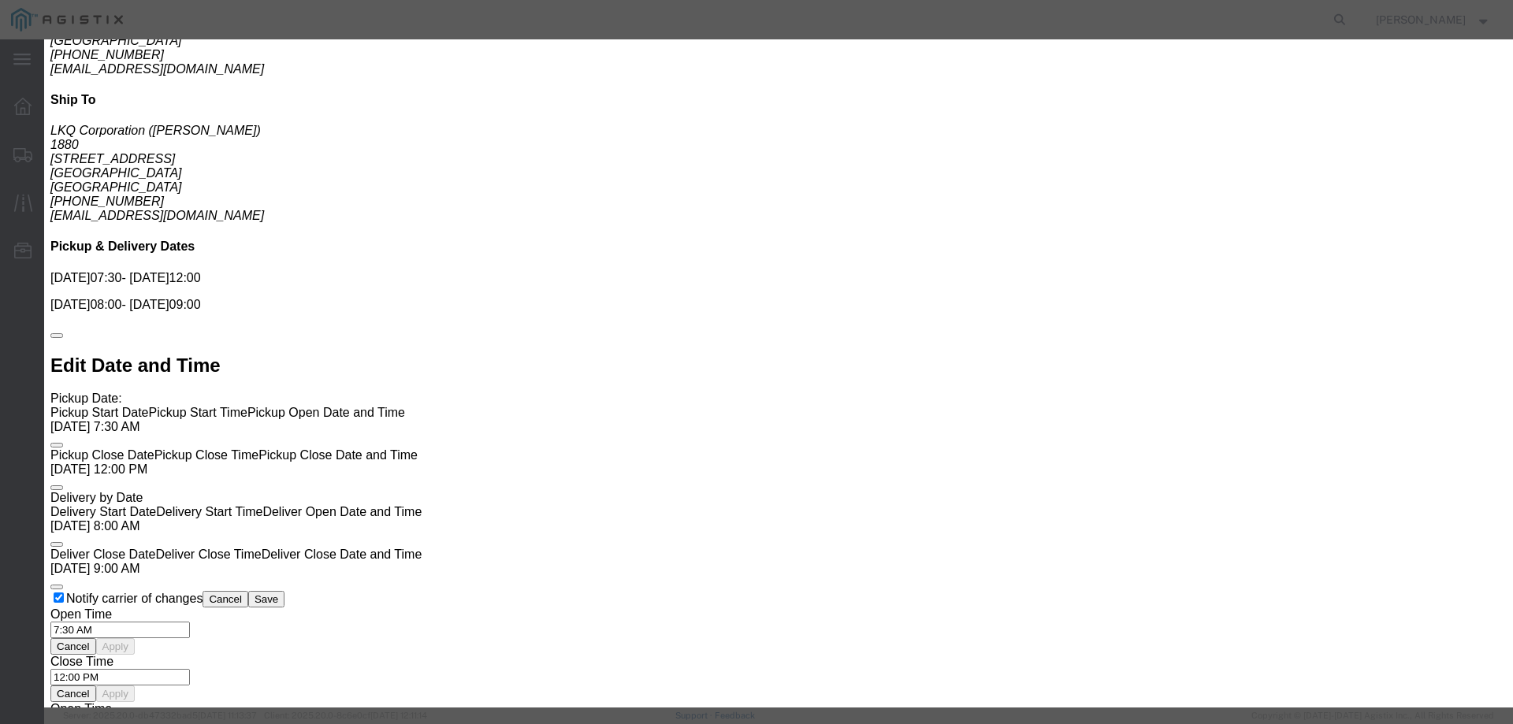
drag, startPoint x: 1024, startPoint y: 314, endPoint x: 1033, endPoint y: 311, distance: 9.2
click input "number"
type input "775"
click select "Select CONESTOGA DFRM/STEP Economy TL Flatbed Intermodal LTL Standard Next Day …"
select select "11745"
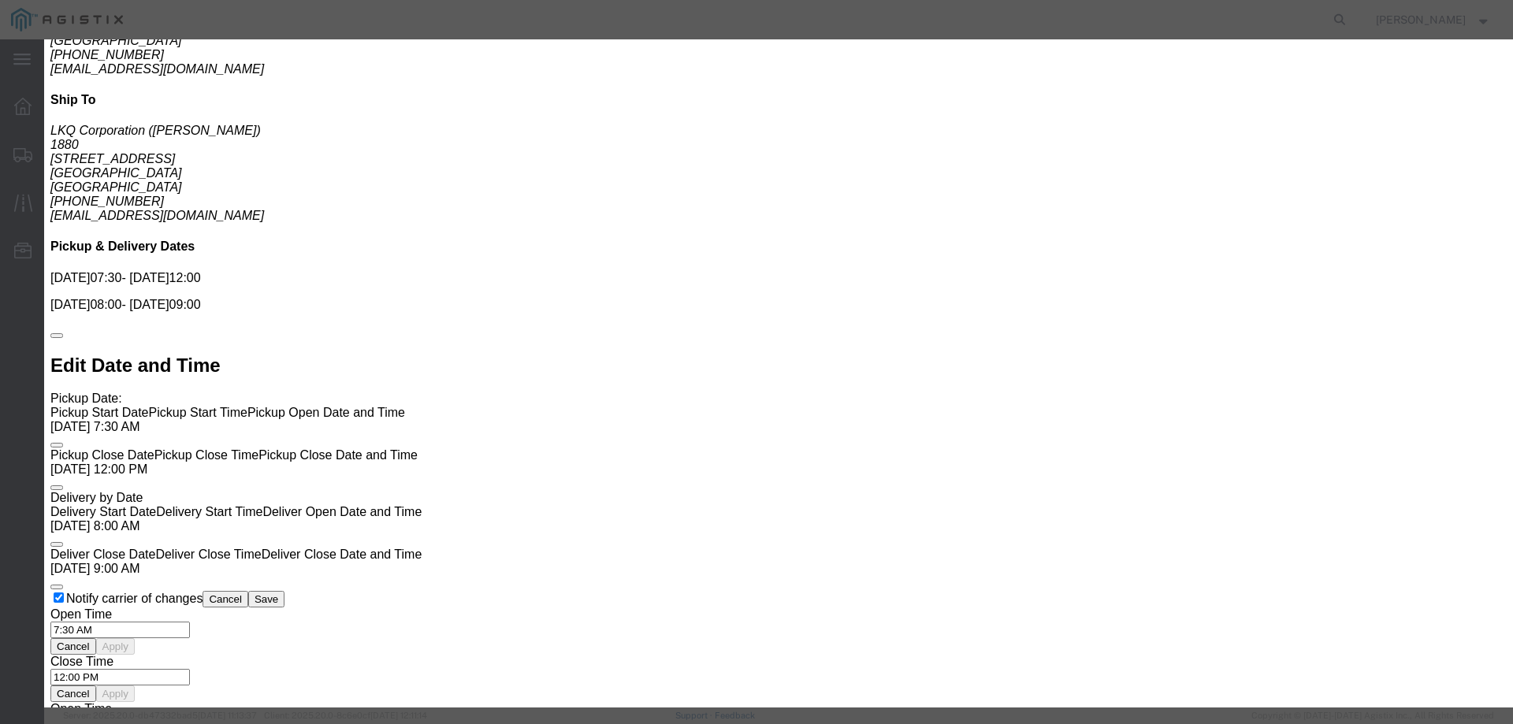
click select "Select CONESTOGA DFRM/STEP Economy TL Flatbed Intermodal LTL Standard Next Day …"
click div "Submit Close"
click button "Submit"
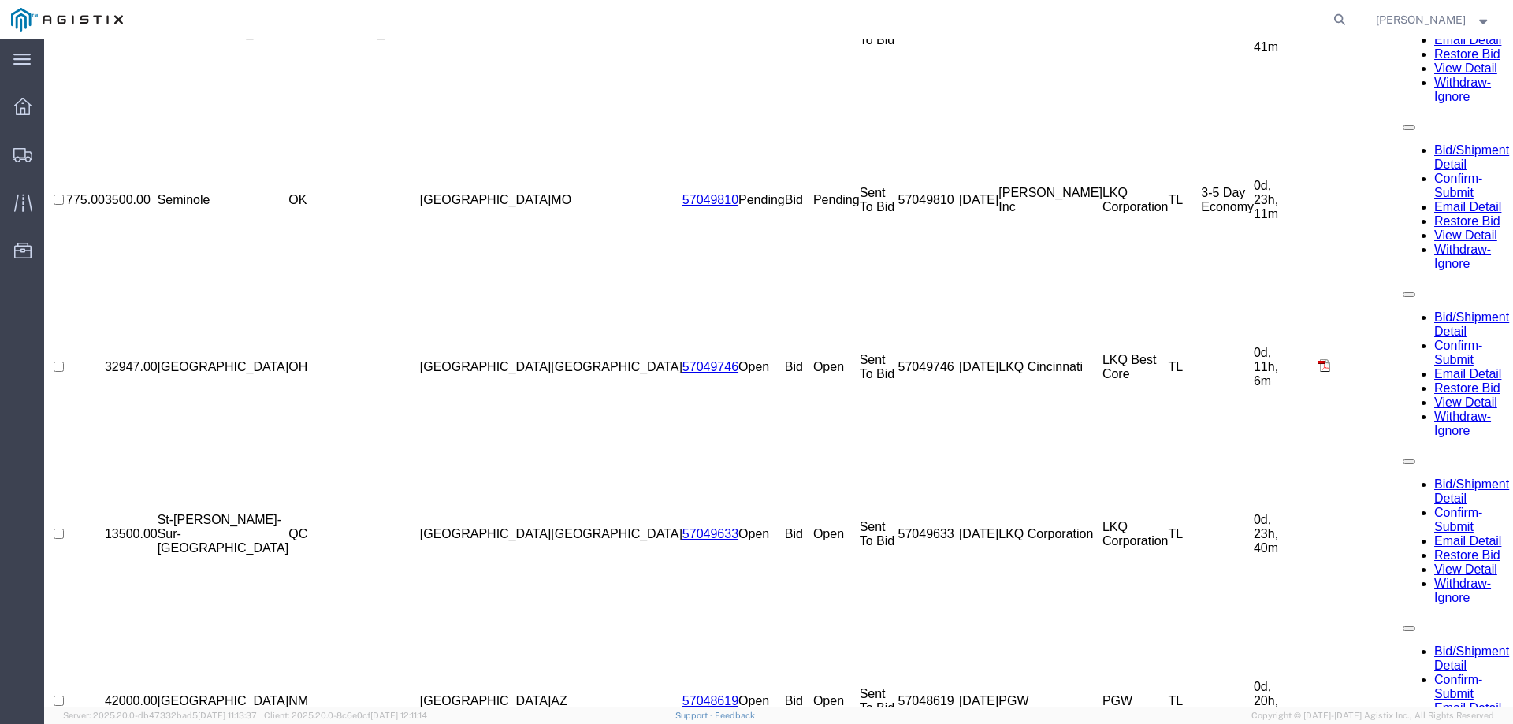
scroll to position [0, 0]
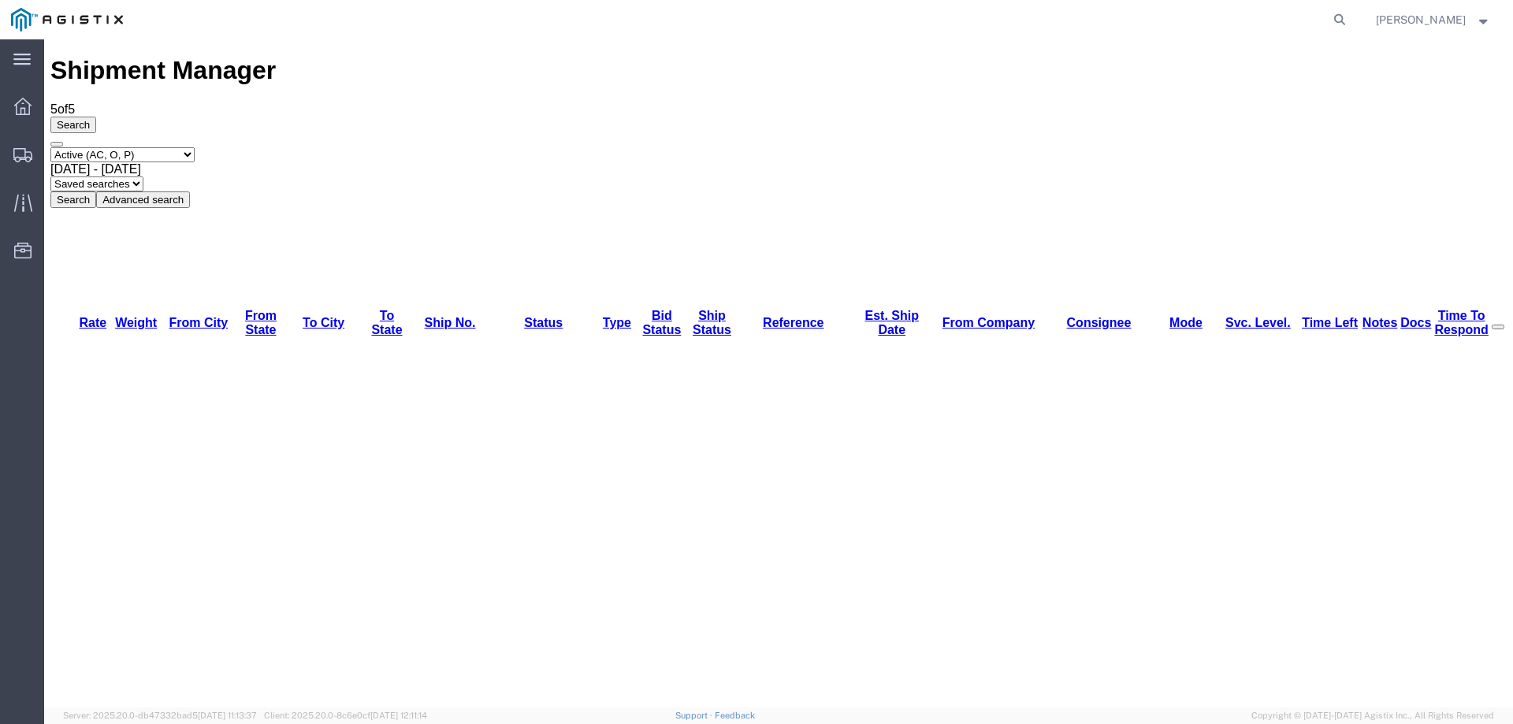
click at [23, 150] on icon at bounding box center [22, 155] width 19 height 14
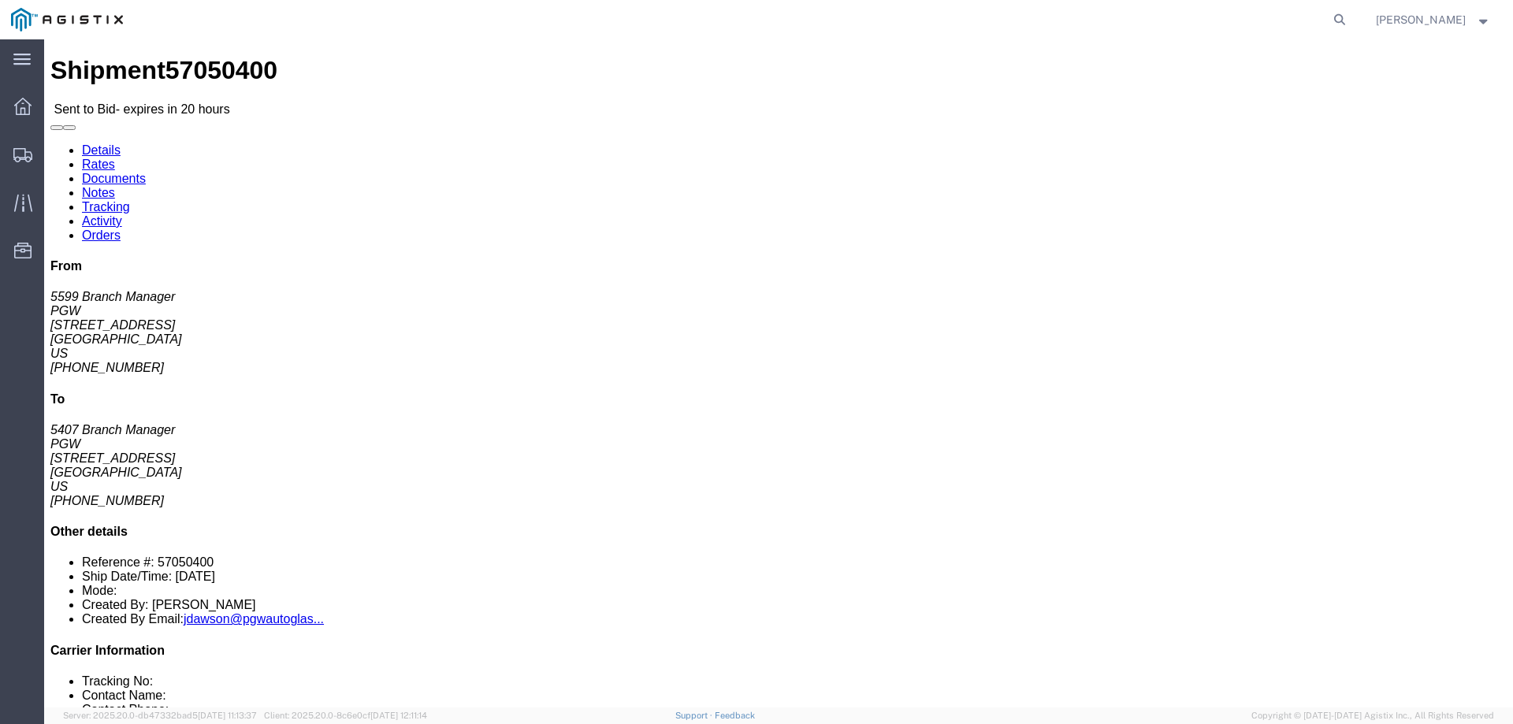
click li "Reference #: 57050400"
click at [21, 145] on div at bounding box center [23, 155] width 44 height 32
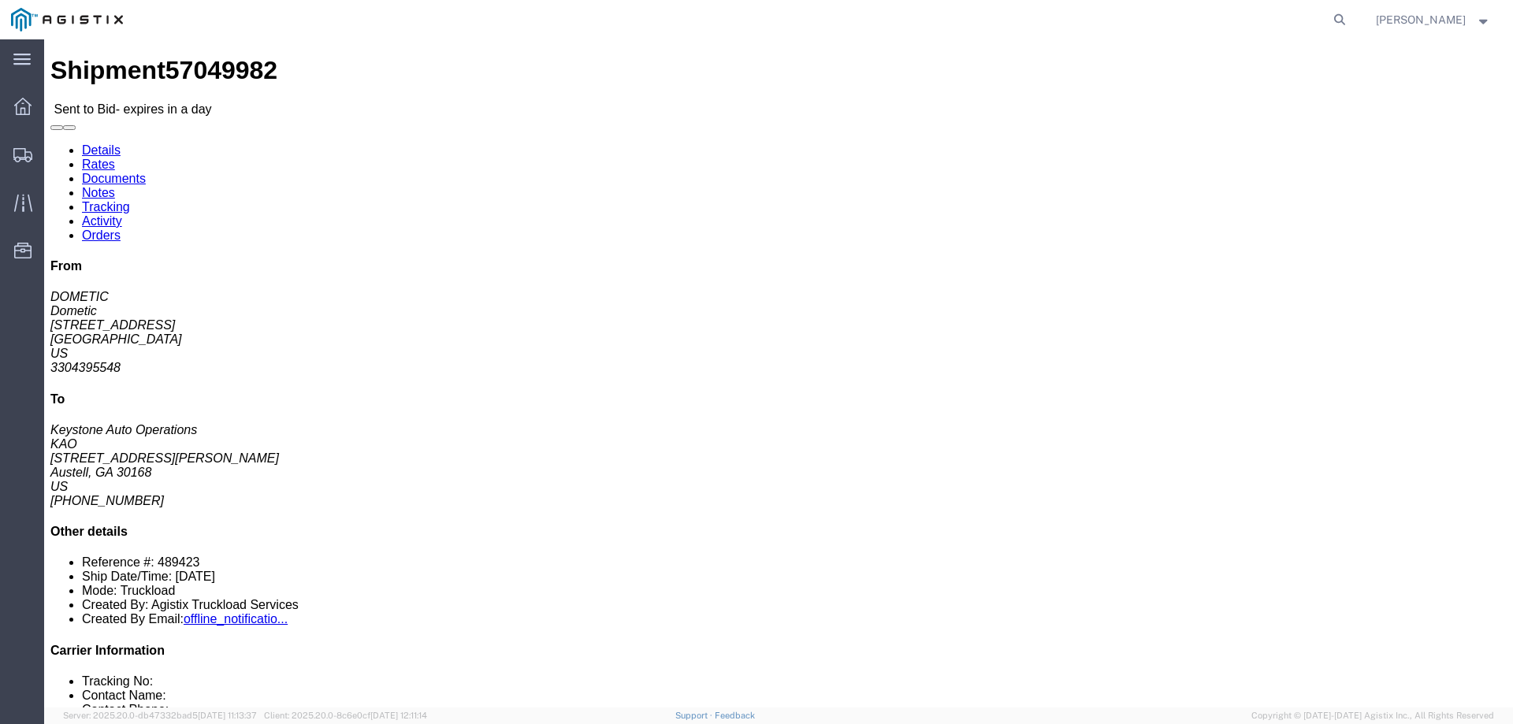
click link "Notes"
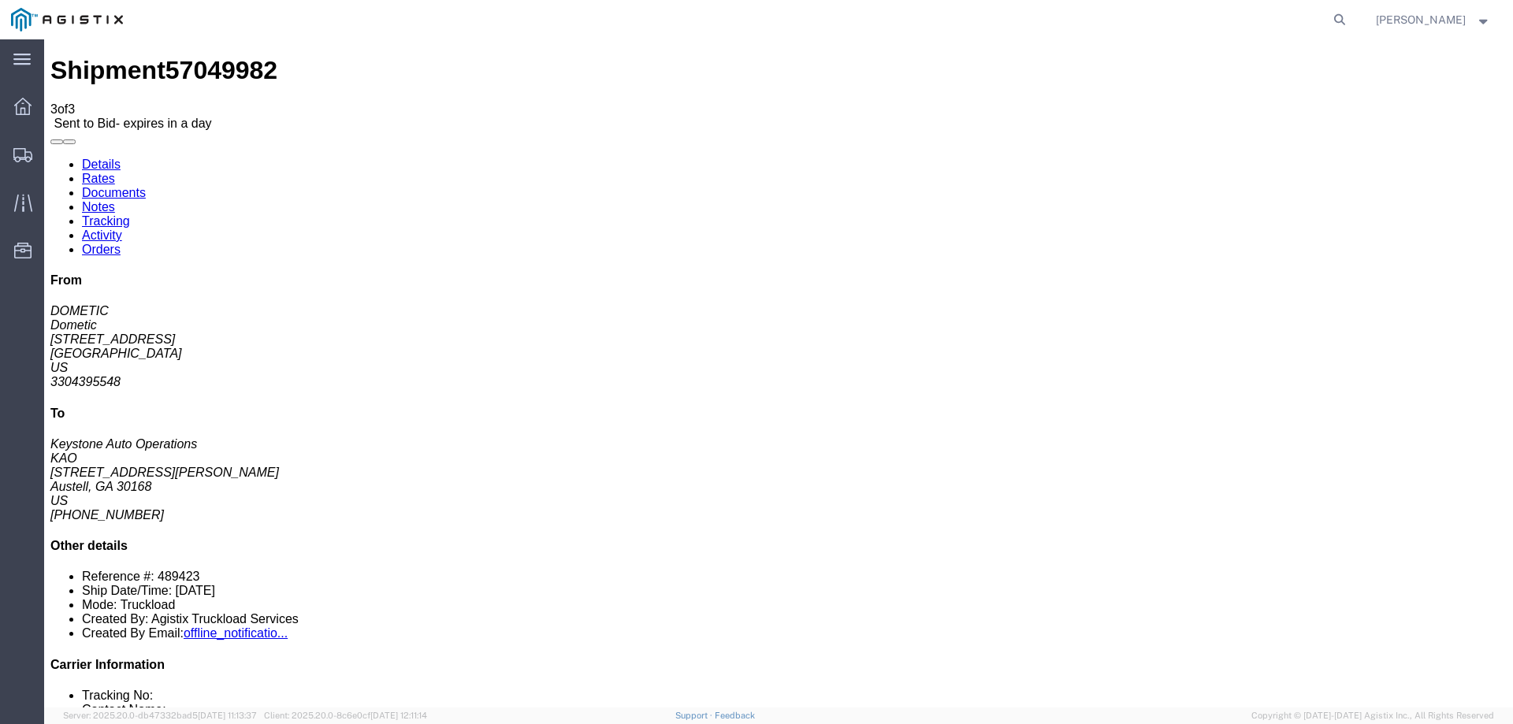
click at [93, 158] on link "Details" at bounding box center [101, 164] width 39 height 13
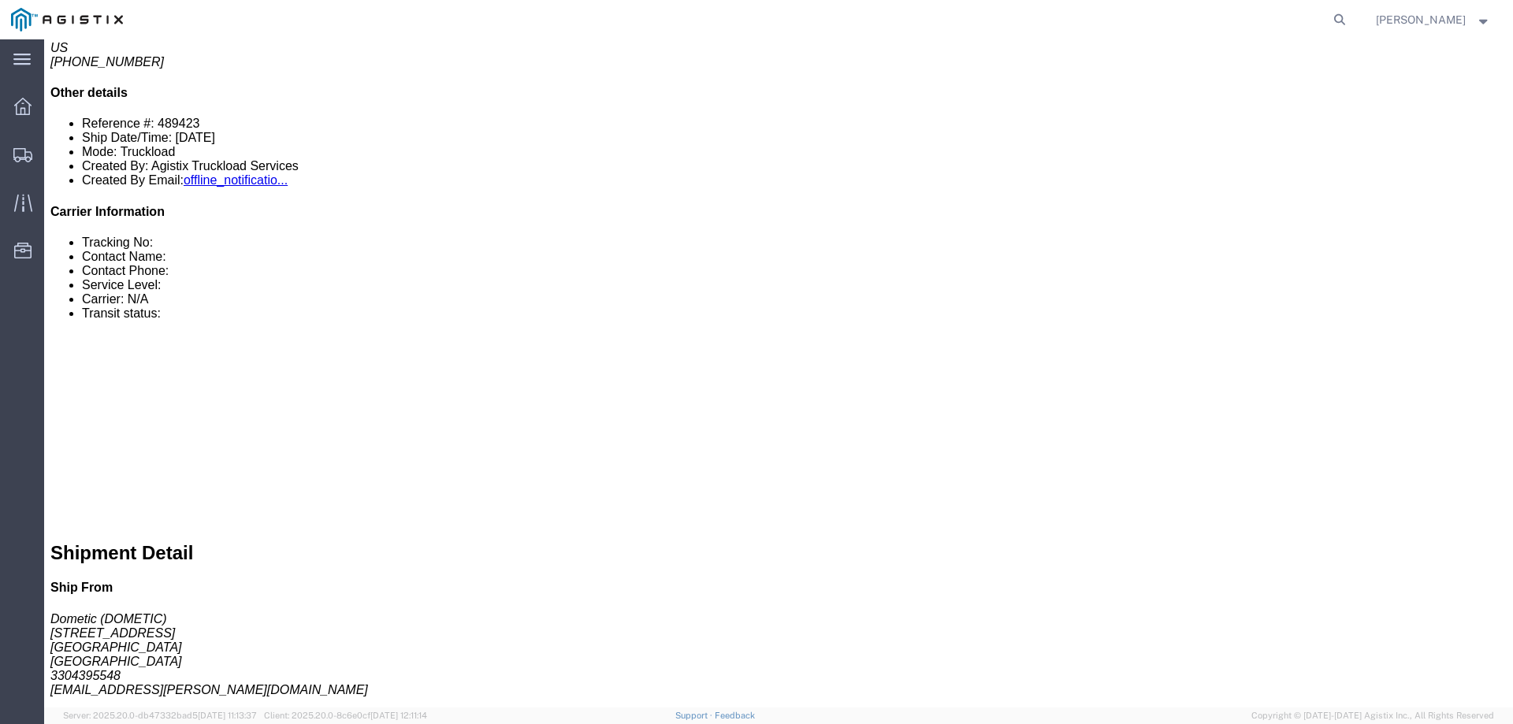
scroll to position [552, 0]
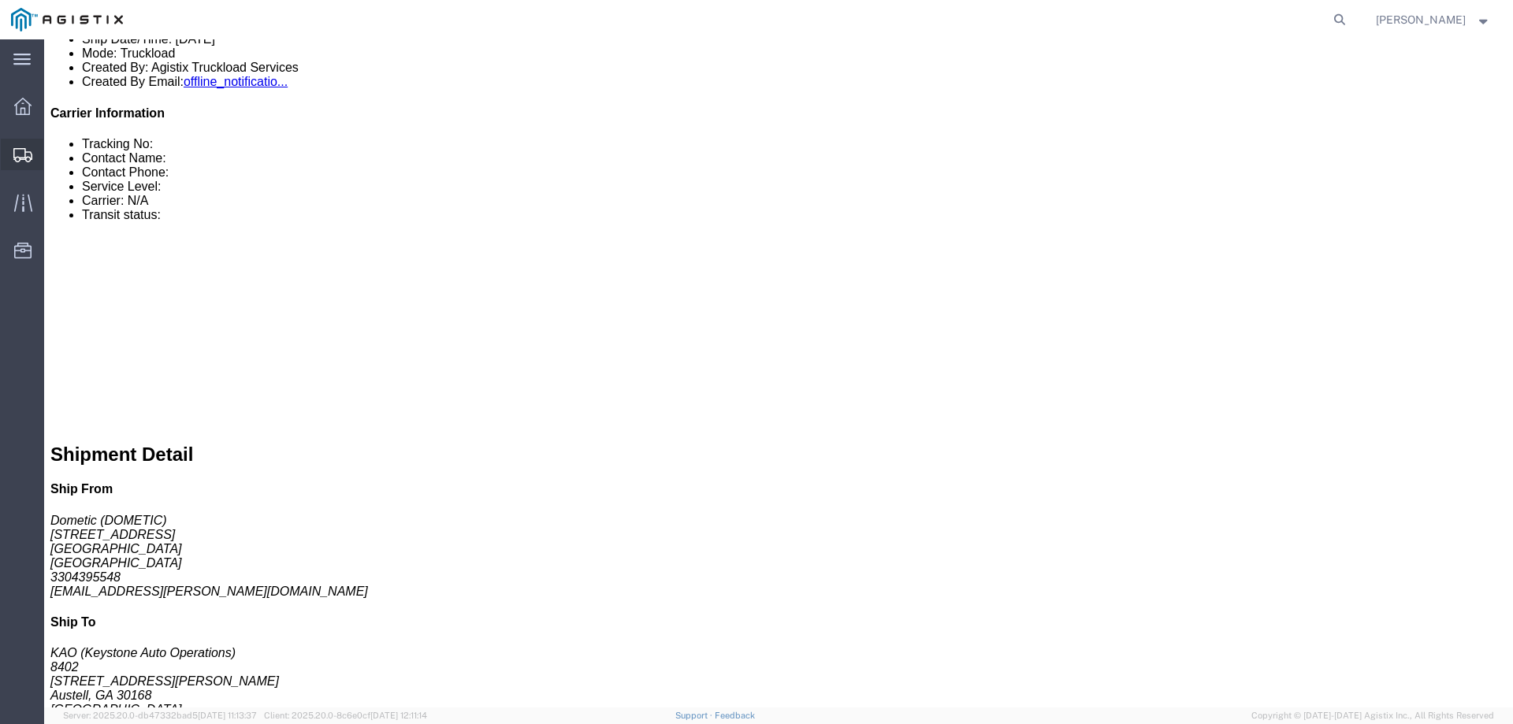
click at [9, 154] on div at bounding box center [23, 155] width 44 height 32
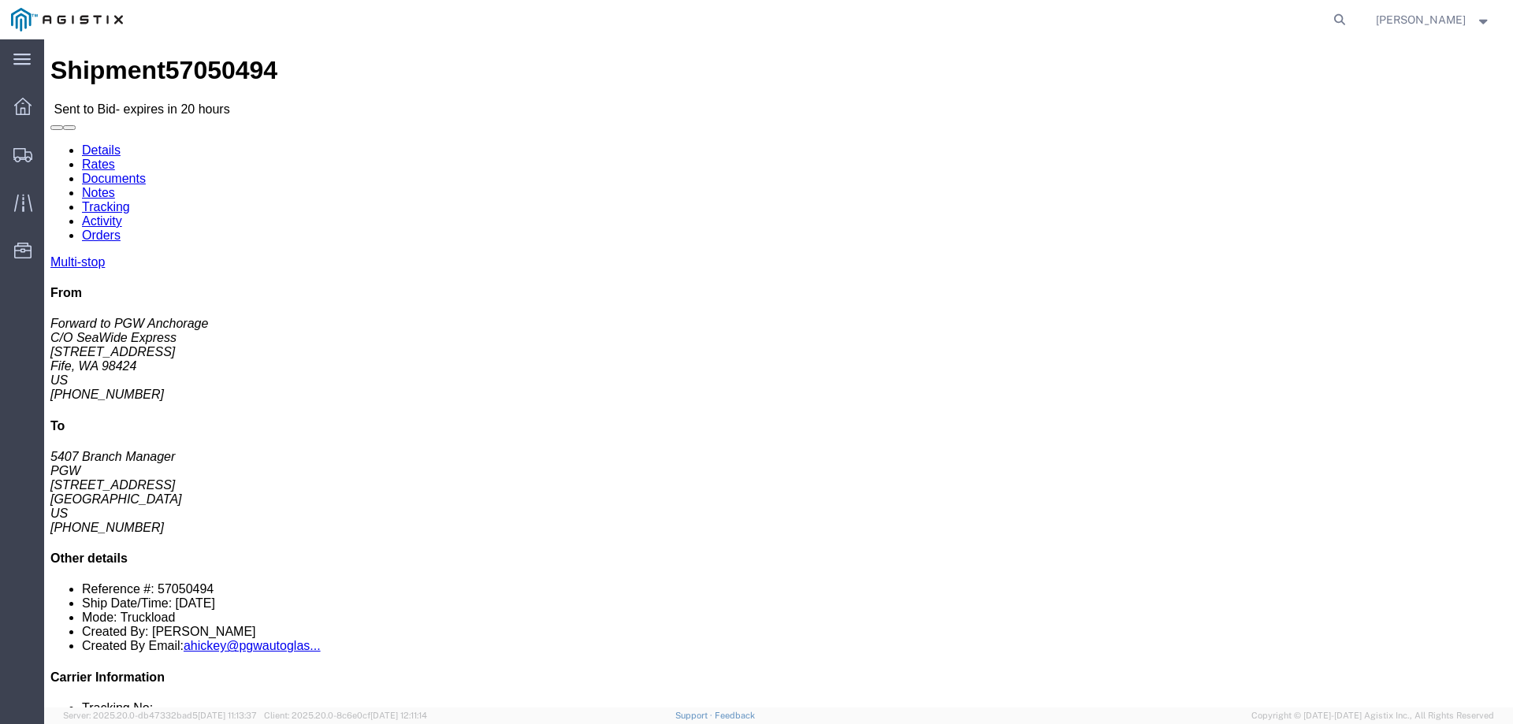
click link "Enter / Modify Bid"
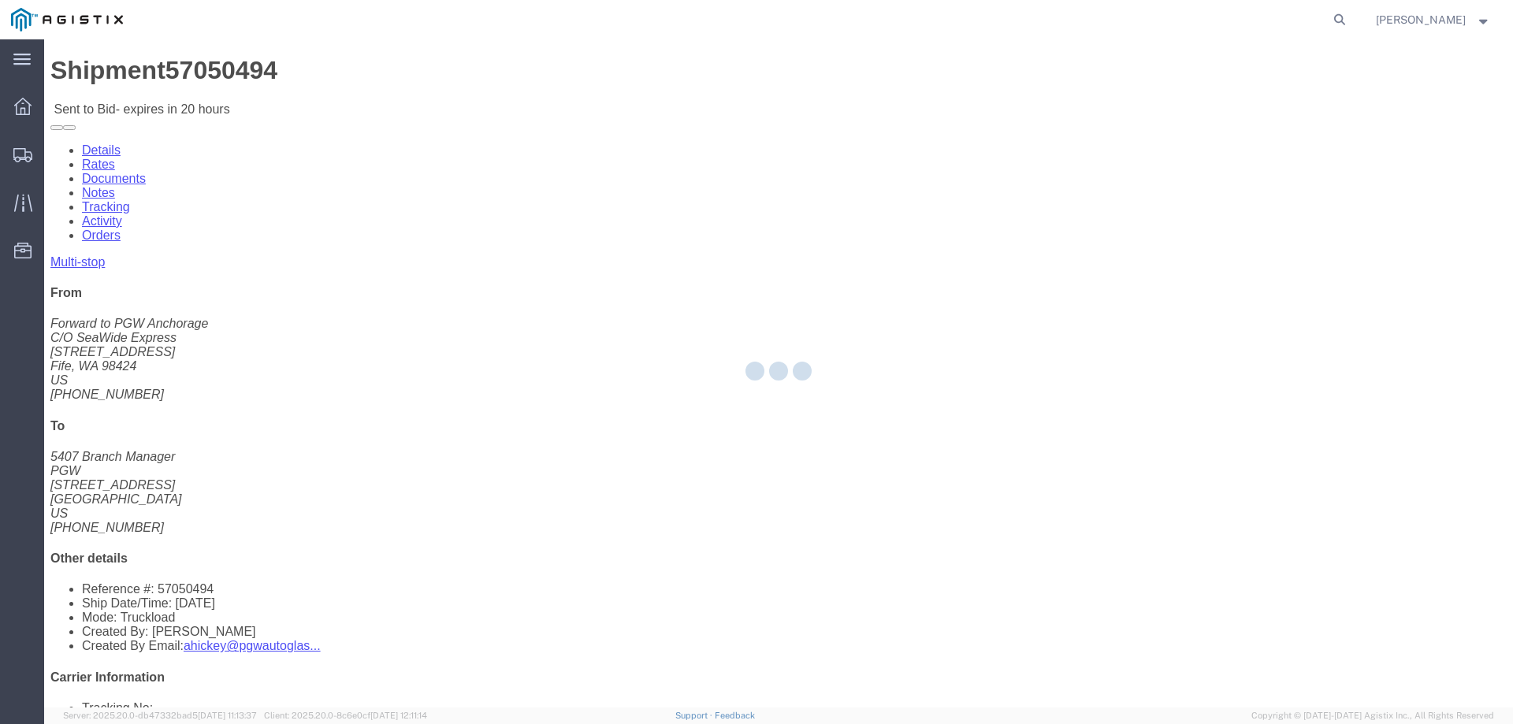
select select "146"
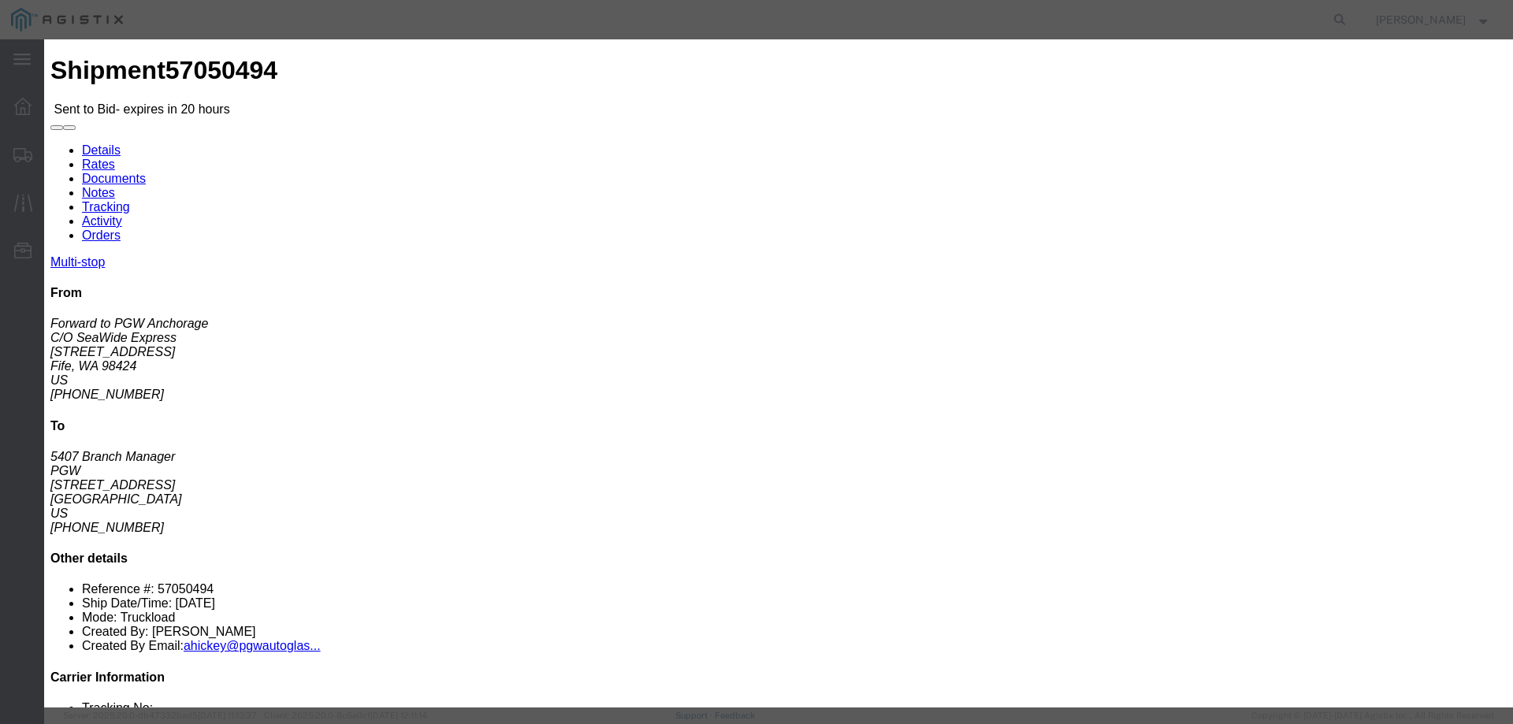
click select "Select CONESTOGA DFRM/STEP Economy TL Flatbed Intermodal LTL Standard Next Day …"
select select "25032"
click select "Select CONESTOGA DFRM/STEP Economy TL Flatbed Intermodal LTL Standard Next Day …"
click input "text"
type input "ats"
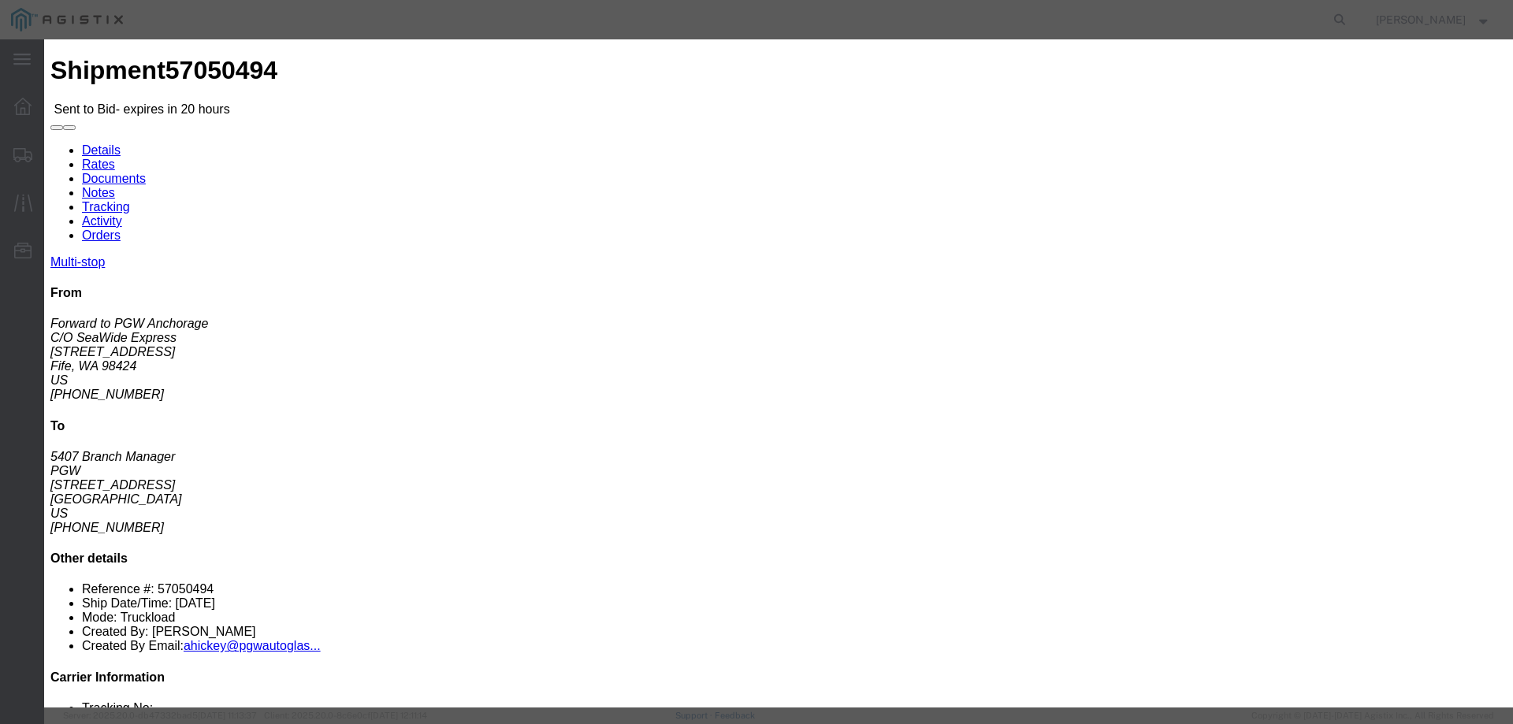
click input "number"
type input "2275"
click button "Submit"
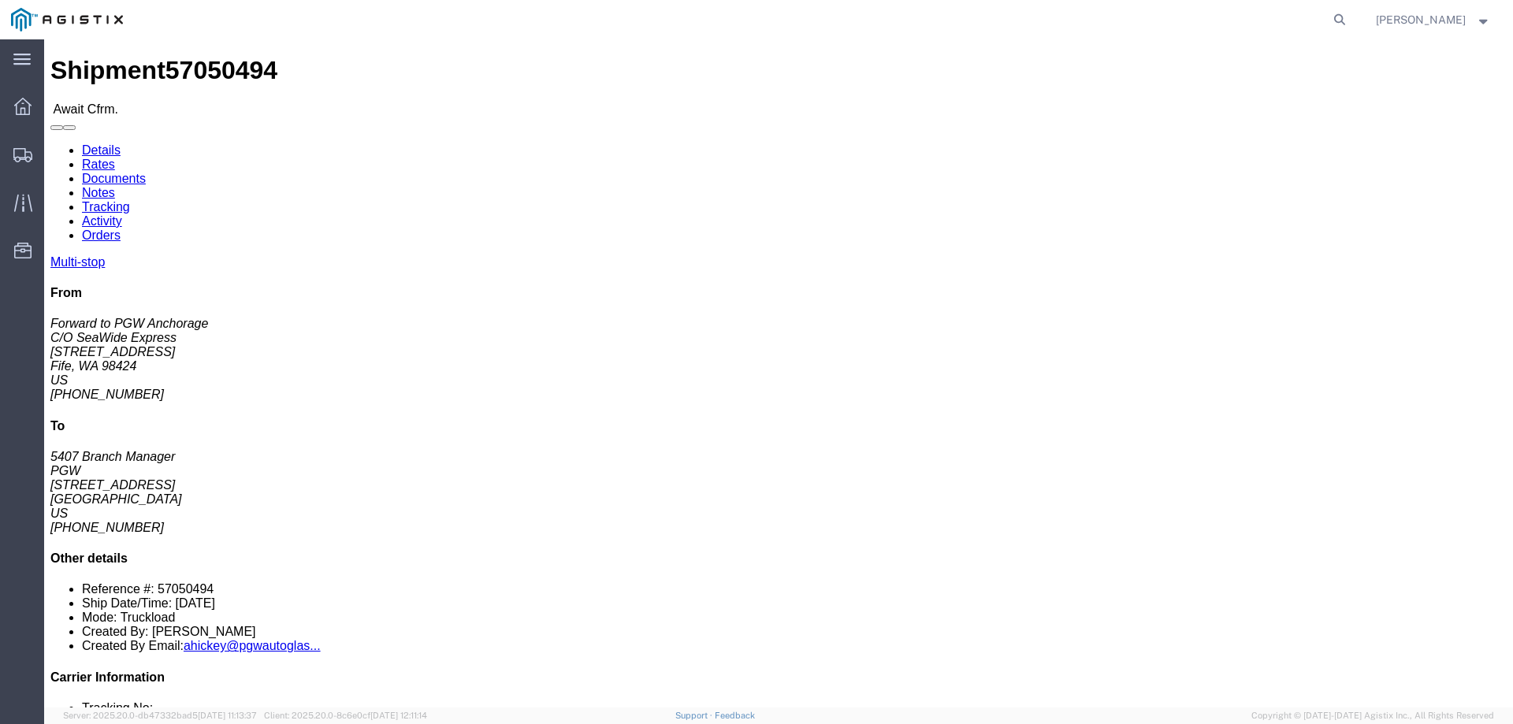
click b "57050494"
click div "Multi-stop From Forward to PGW Anchorage C/O SeaWide Express 4301 B industry Dr…"
click link "Confirm"
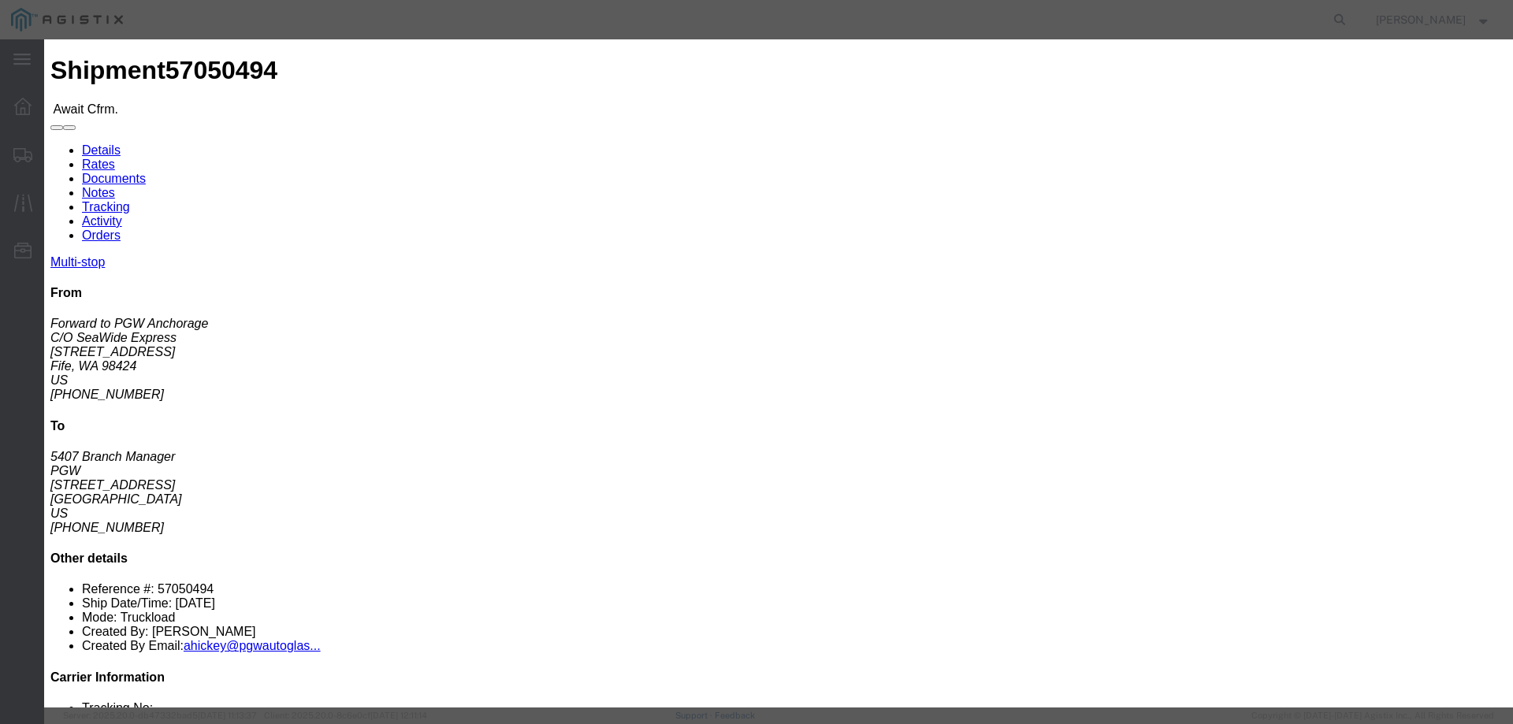
click label
click input "checkbox"
checkbox input "true"
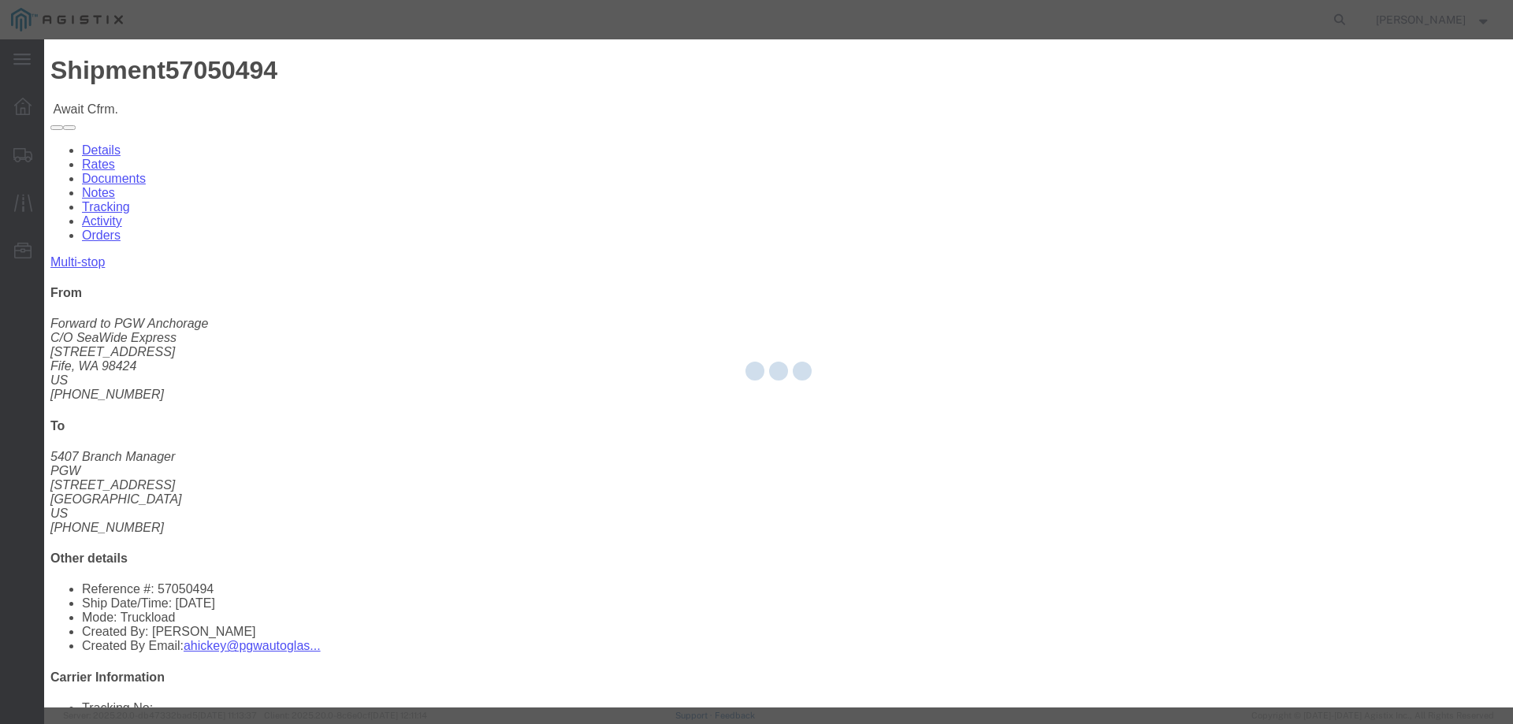
type input "[PERSON_NAME]"
type input "3204977237"
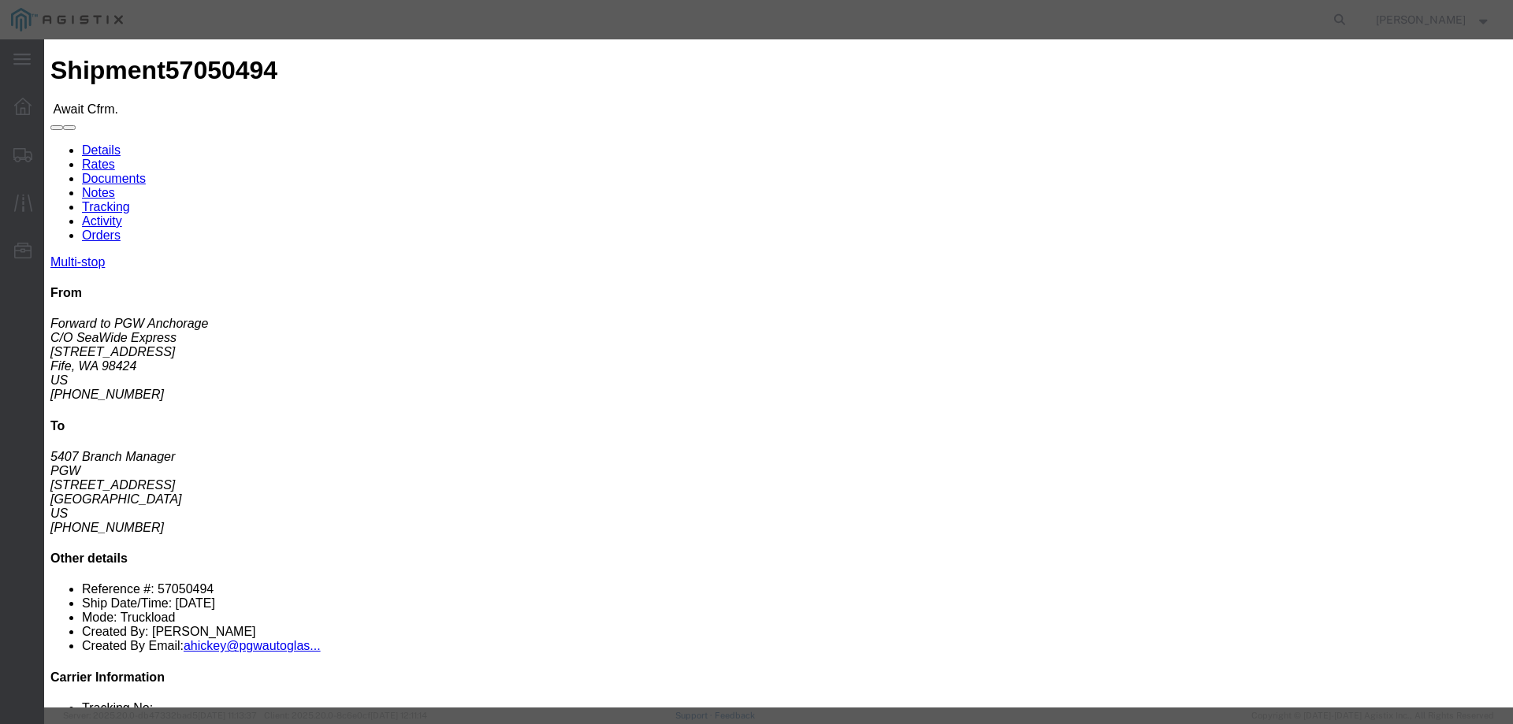
click input "text"
paste input "57050494"
type input "57050494"
click button "Submit"
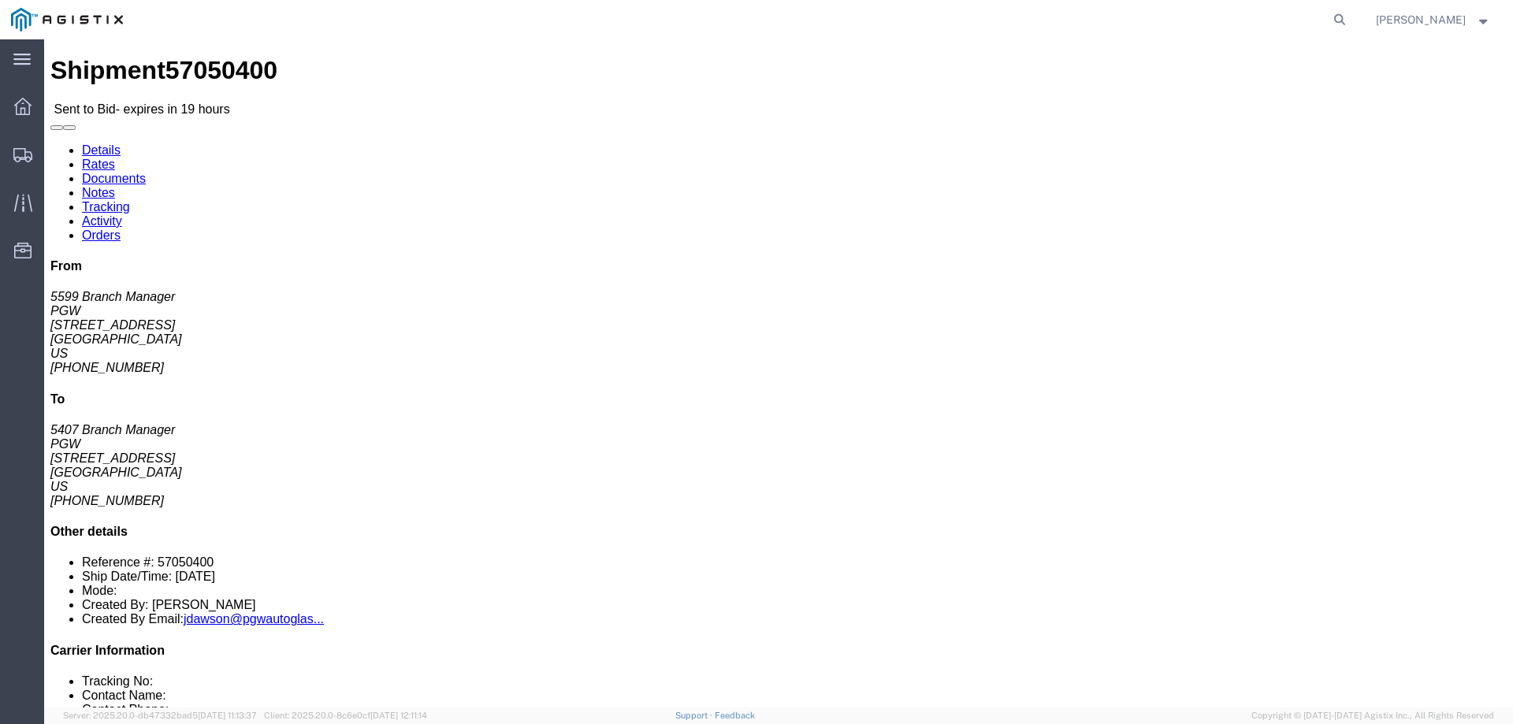
click link "Enter / Modify Bid"
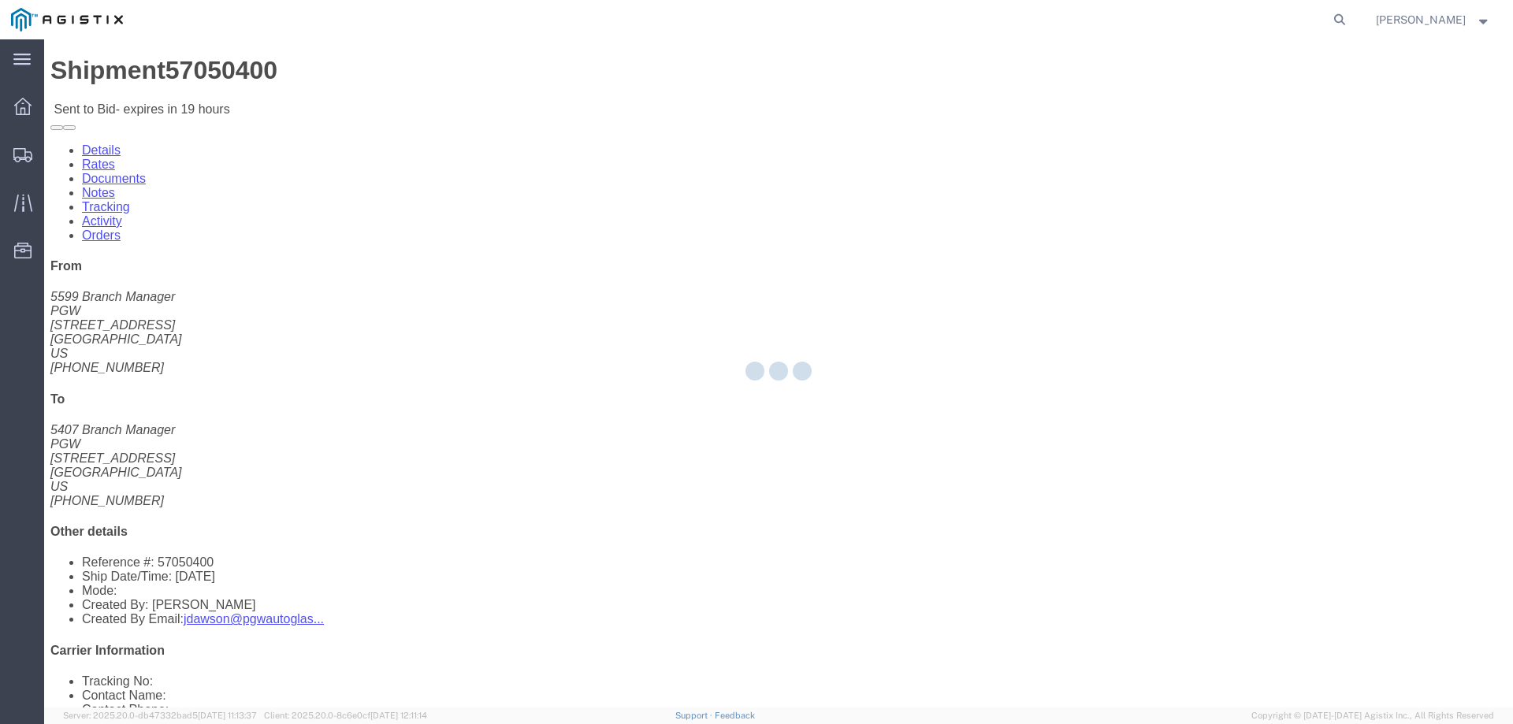
select select "146"
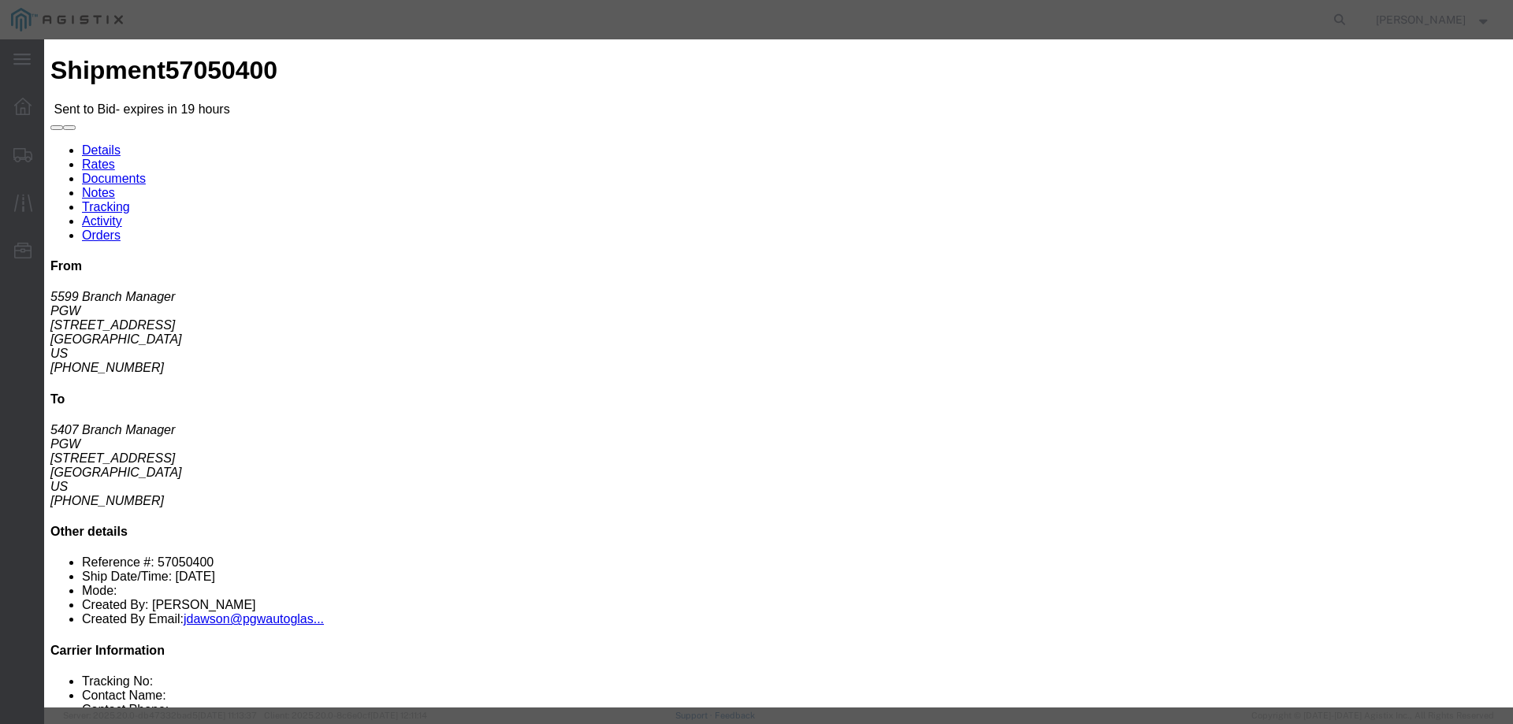
click select "Select CONESTOGA DFRM/STEP Economy TL Flatbed Intermodal LTL Standard Next Day …"
select select "25032"
click select "Select CONESTOGA DFRM/STEP Economy TL Flatbed Intermodal LTL Standard Next Day …"
drag, startPoint x: 1060, startPoint y: 140, endPoint x: 1056, endPoint y: 147, distance: 8.8
click input "text"
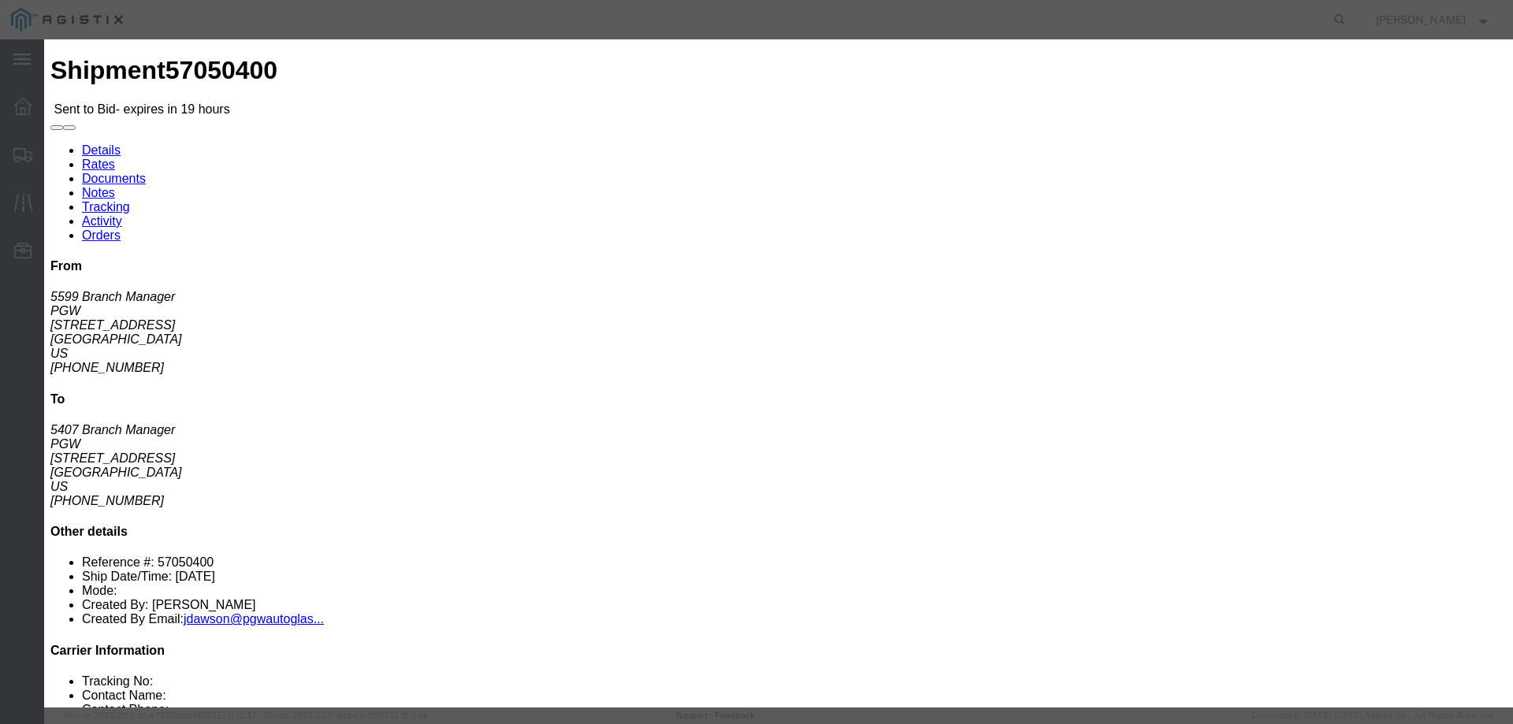
type input "ats"
click input "number"
type input "1340"
click button "Submit"
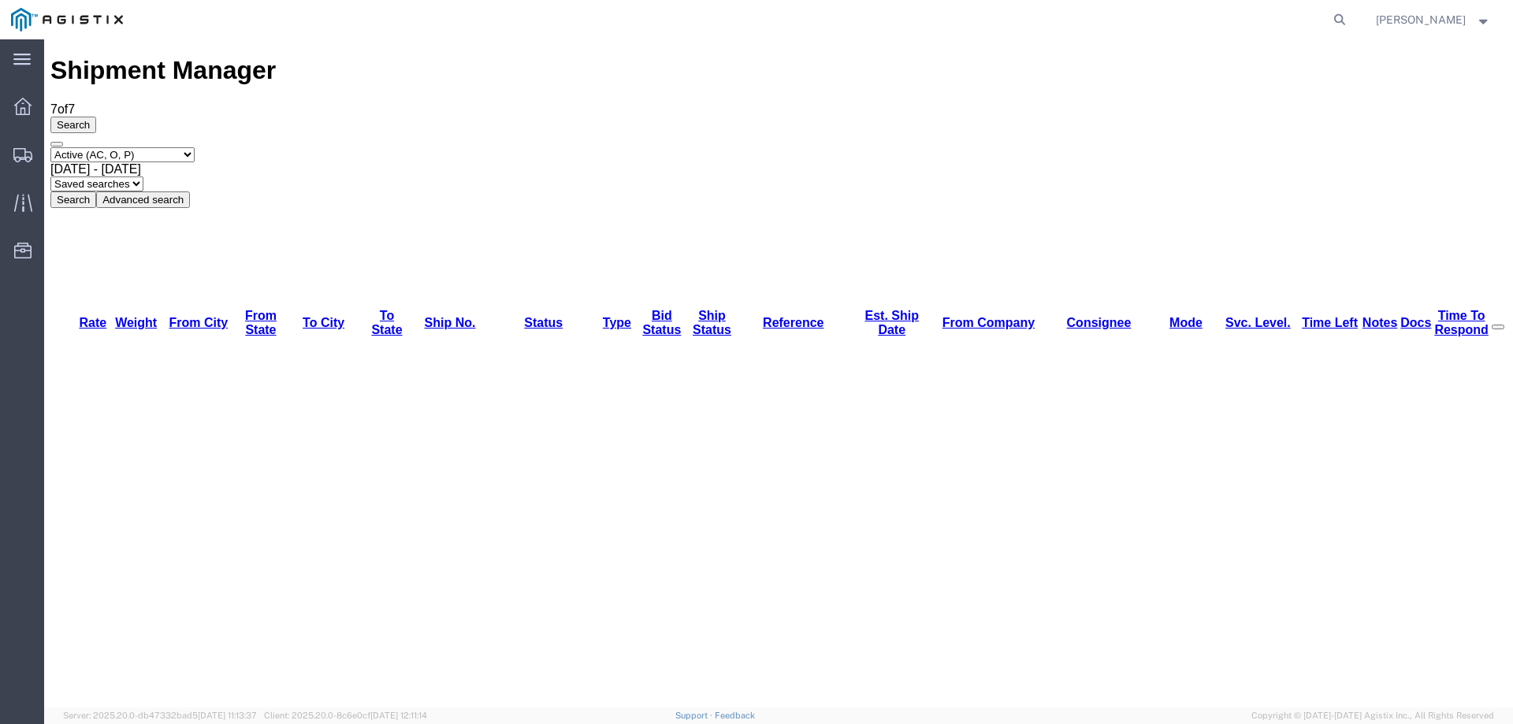
click at [16, 161] on icon at bounding box center [22, 155] width 19 height 14
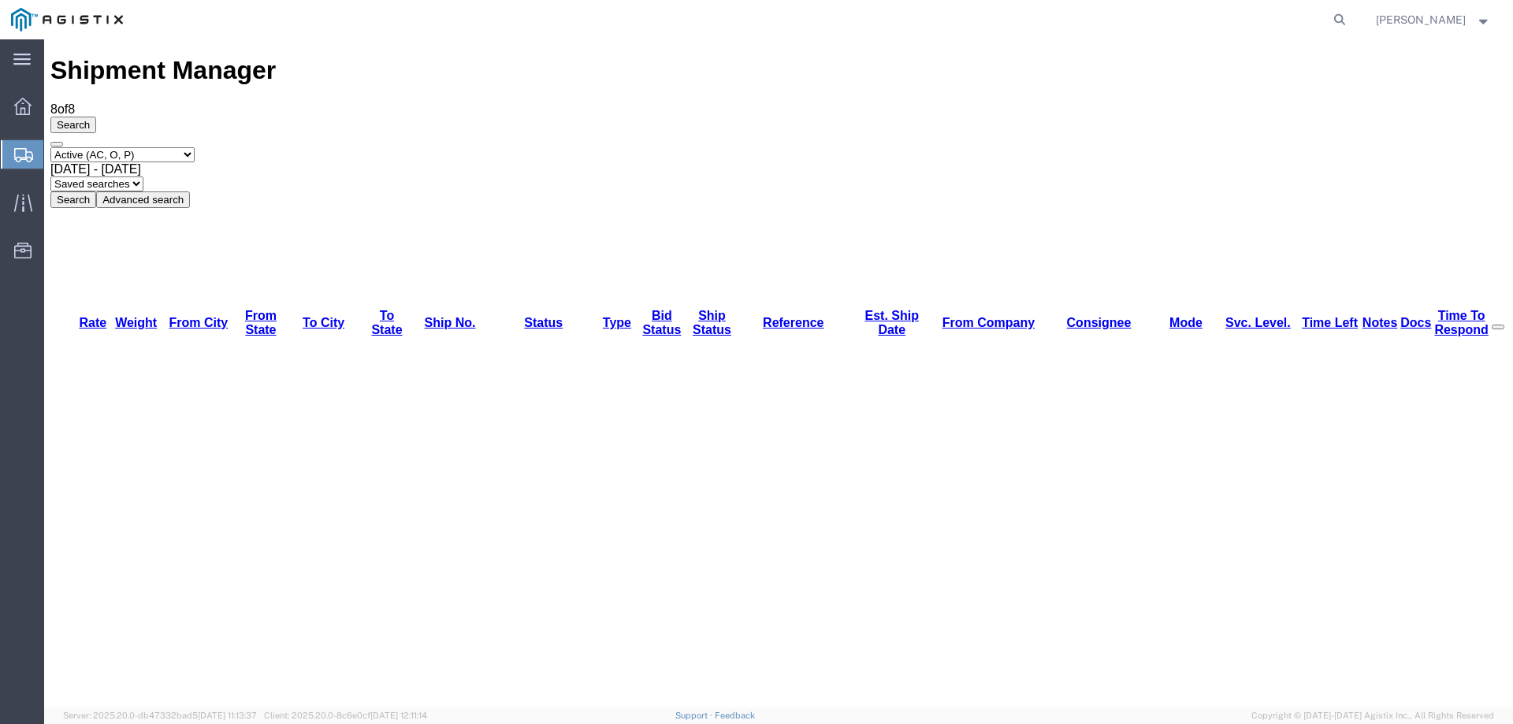
click at [28, 152] on icon at bounding box center [23, 155] width 19 height 14
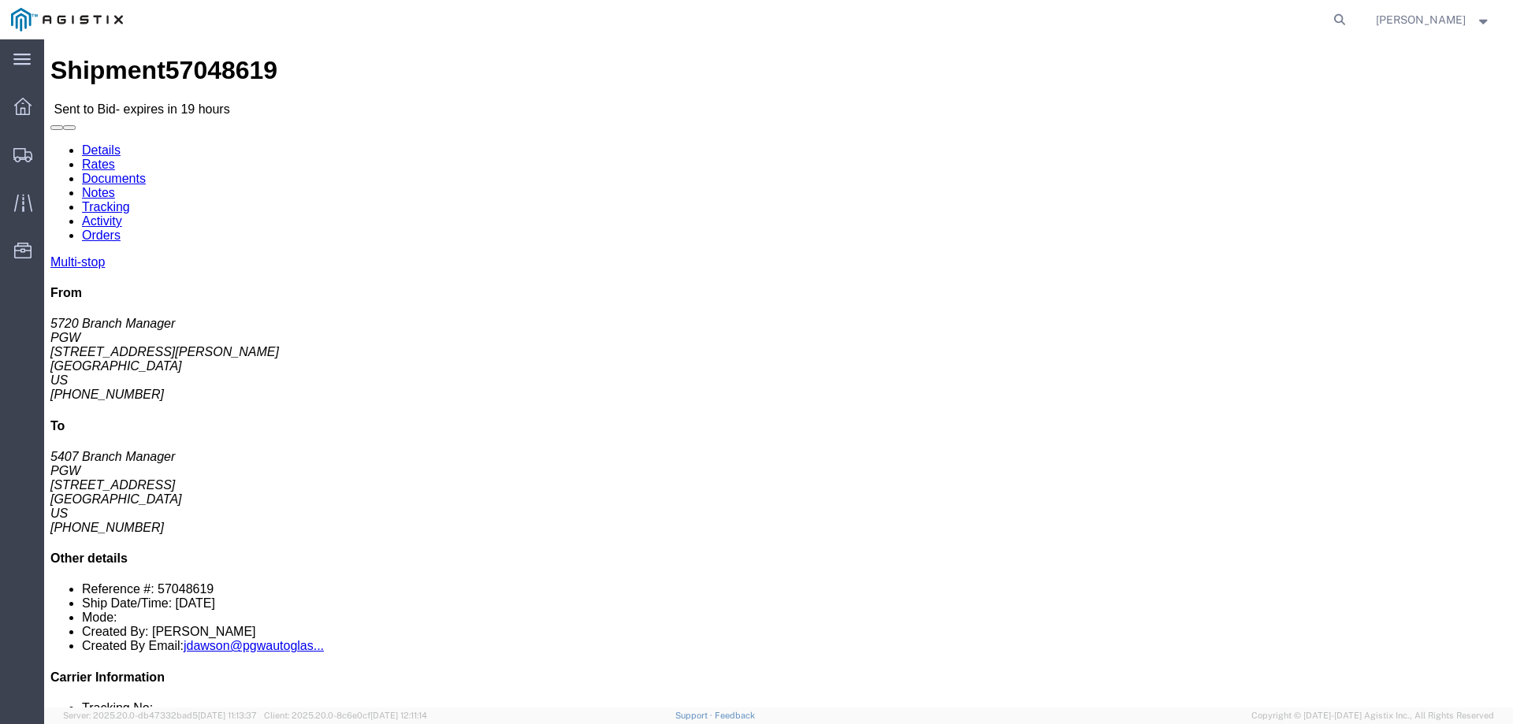
click link "Enter / Modify Bid"
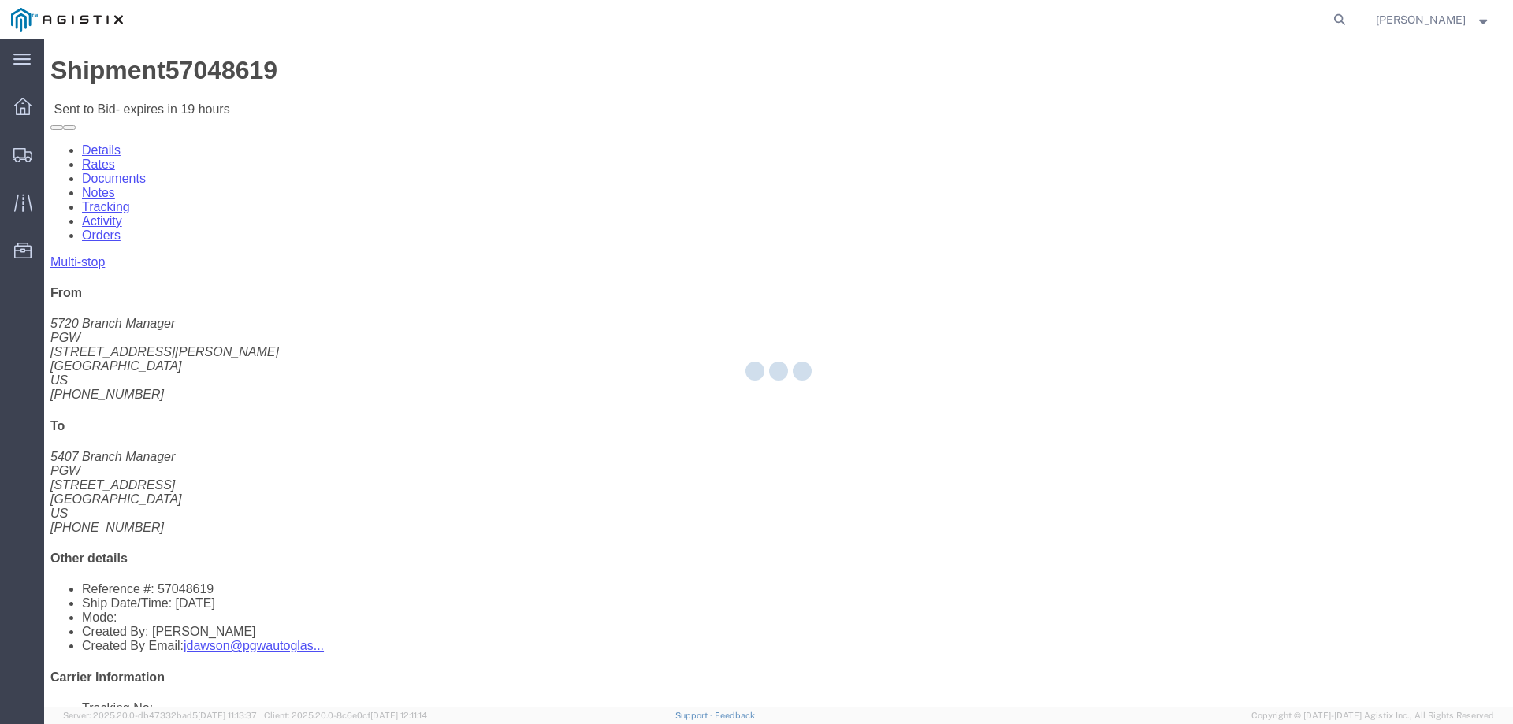
select select "146"
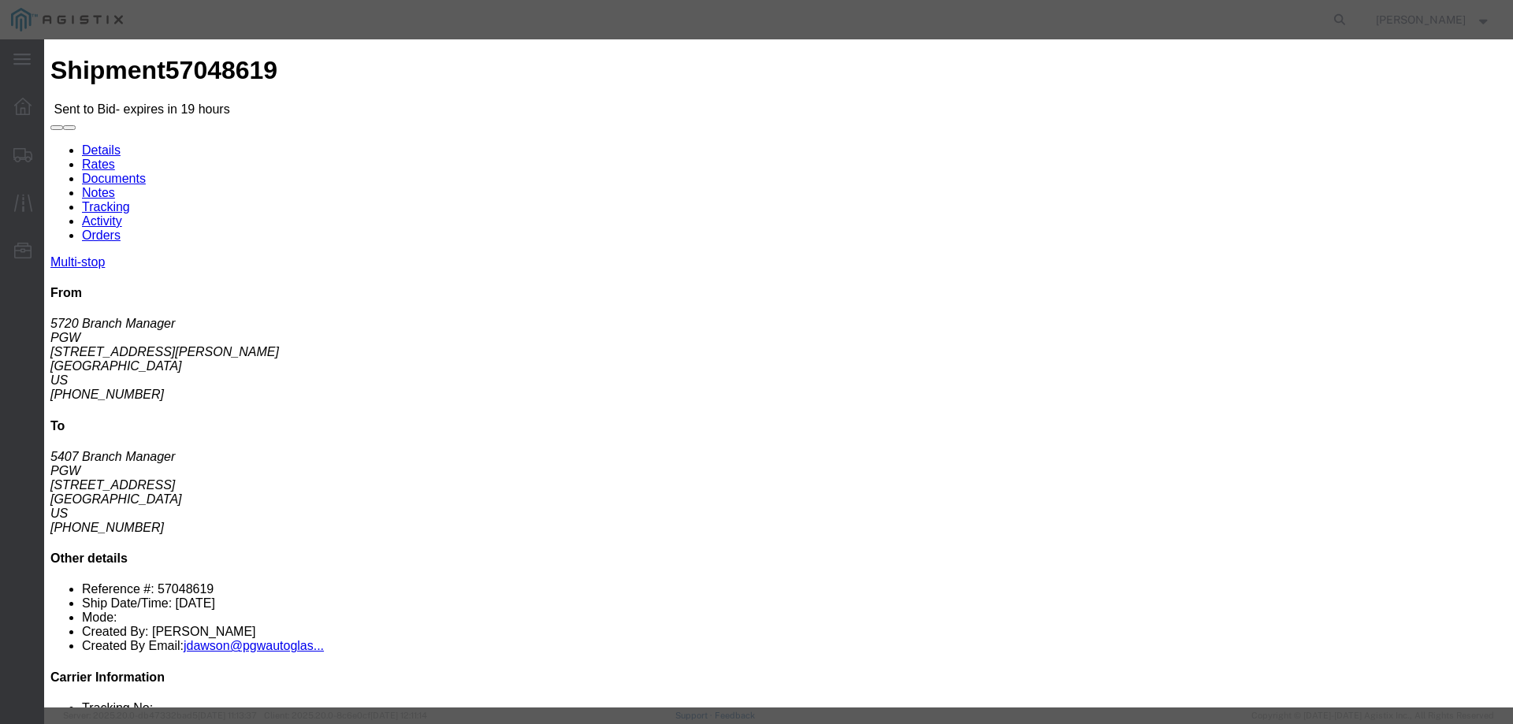
click select "Select CONESTOGA DFRM/STEP Economy TL Flatbed Intermodal LTL Standard Next Day …"
select select "25032"
click select "Select CONESTOGA DFRM/STEP Economy TL Flatbed Intermodal LTL Standard Next Day …"
click input "text"
type input "ats"
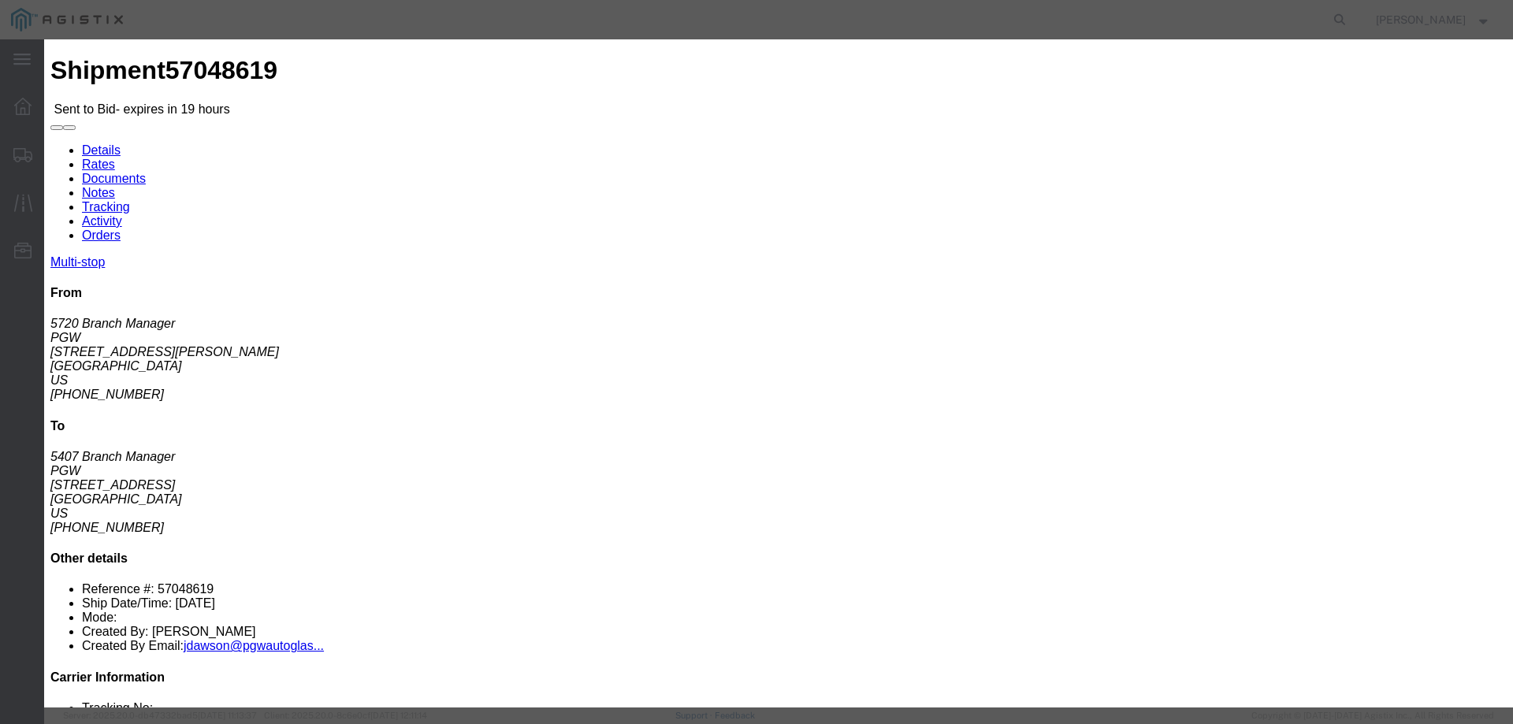
click input "number"
type input "2200"
click button "Submit"
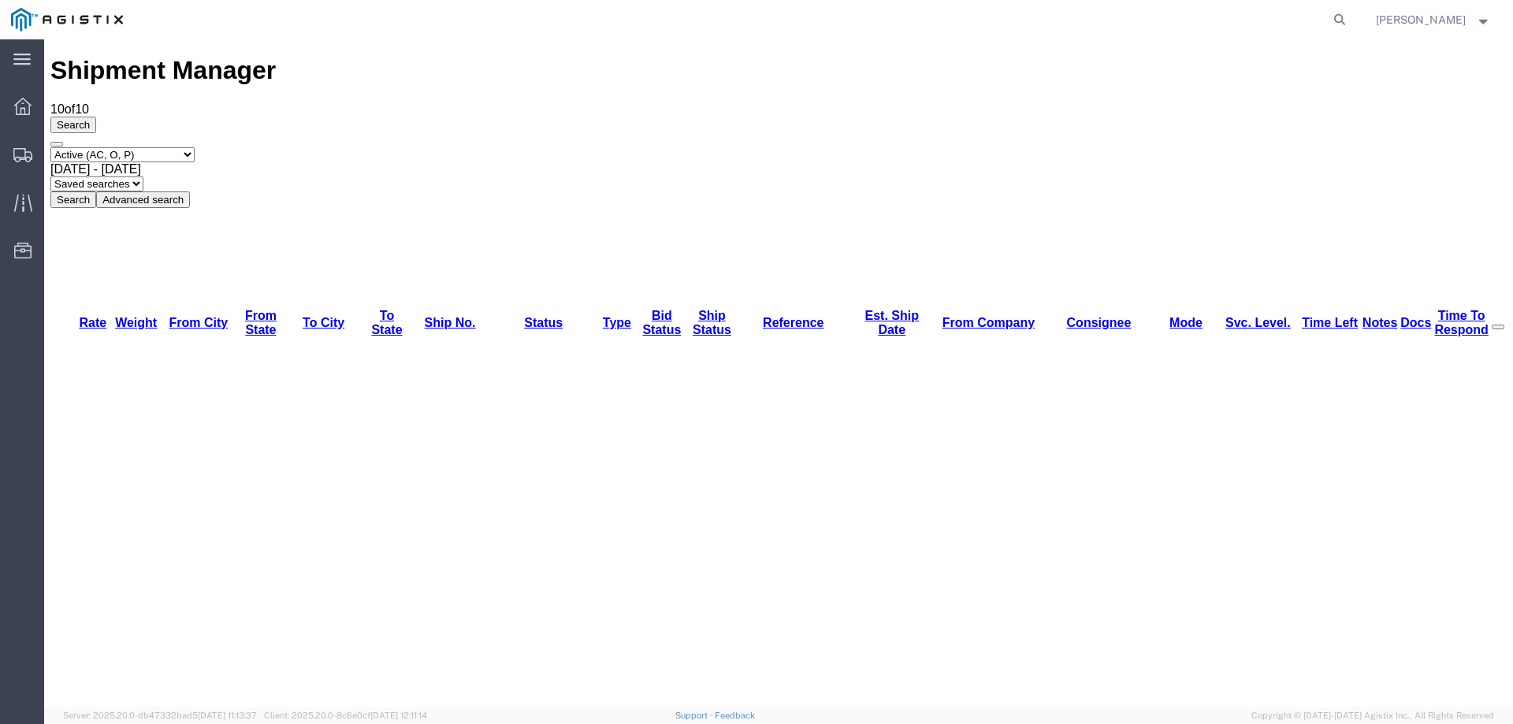
click at [1029, 147] on div "Select status Active (AC, O, P) All Approved Awaiting Confirmation (AC) Booked …" at bounding box center [778, 177] width 1457 height 61
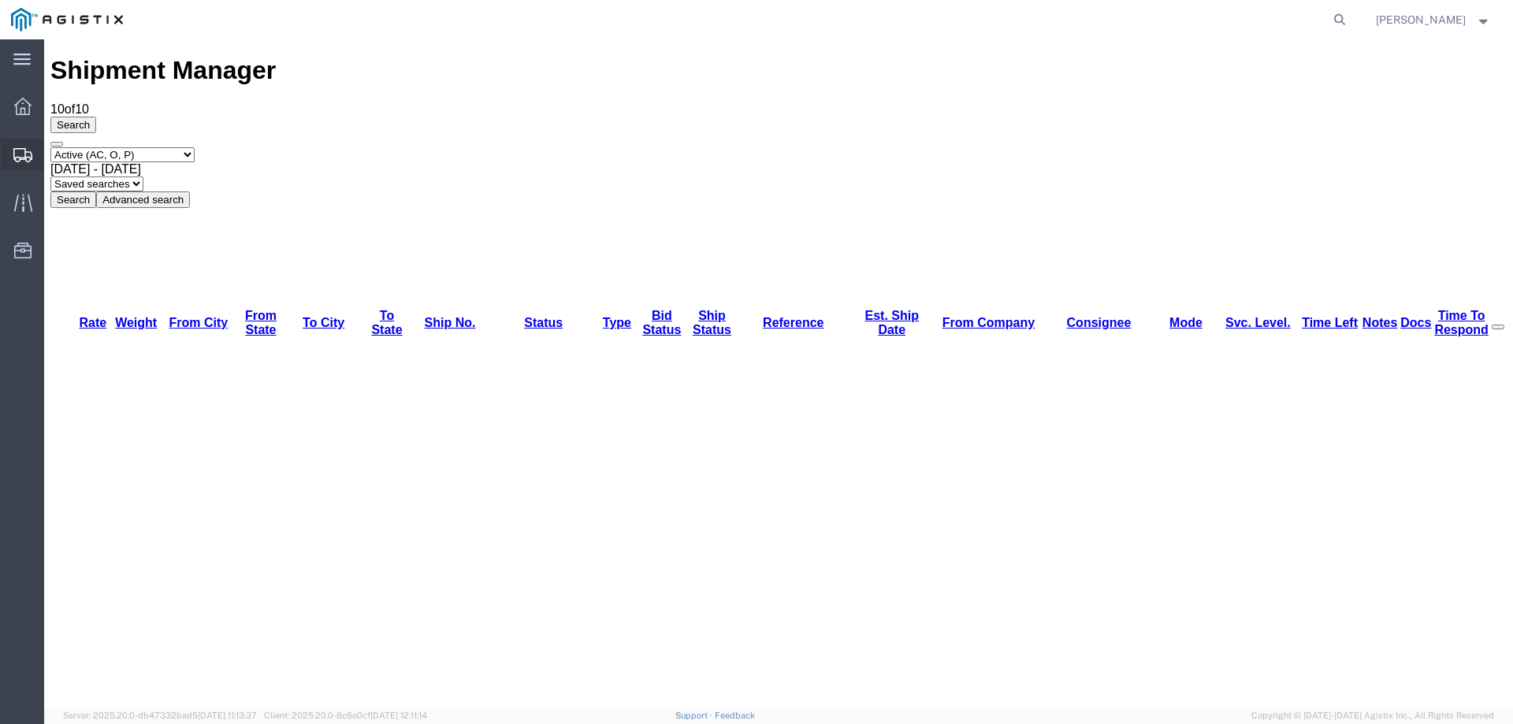
click at [22, 147] on svg-icon at bounding box center [22, 155] width 19 height 16
click at [12, 153] on div at bounding box center [23, 154] width 44 height 28
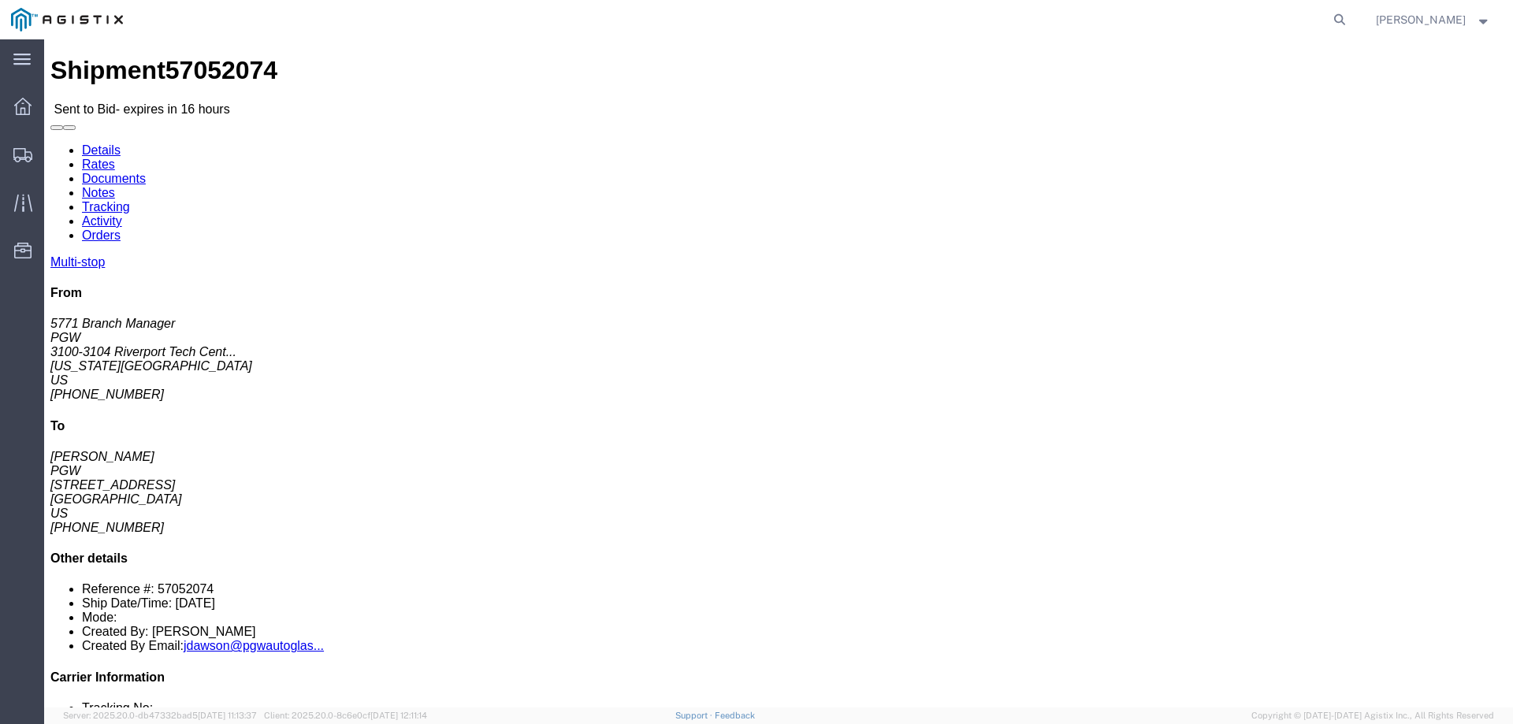
click b "57052074"
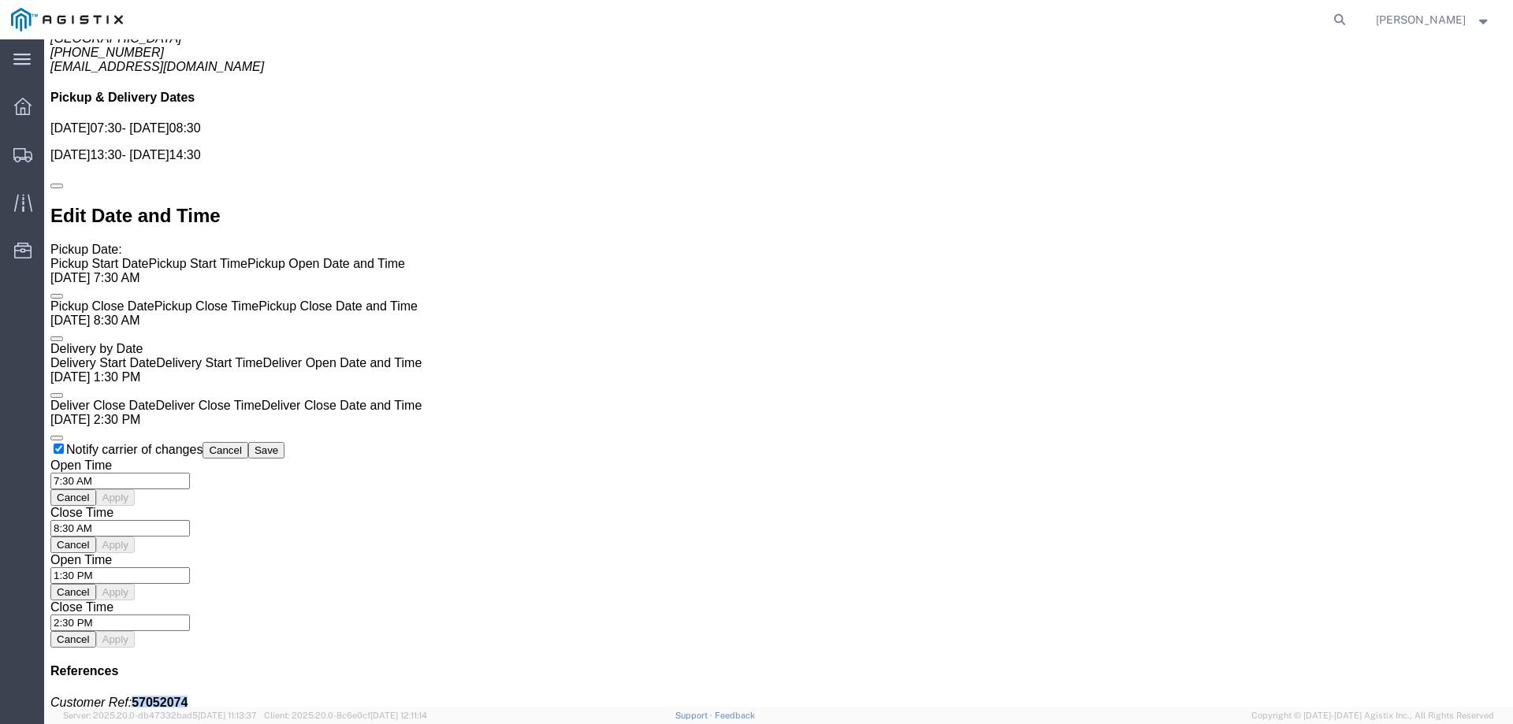
scroll to position [1402, 0]
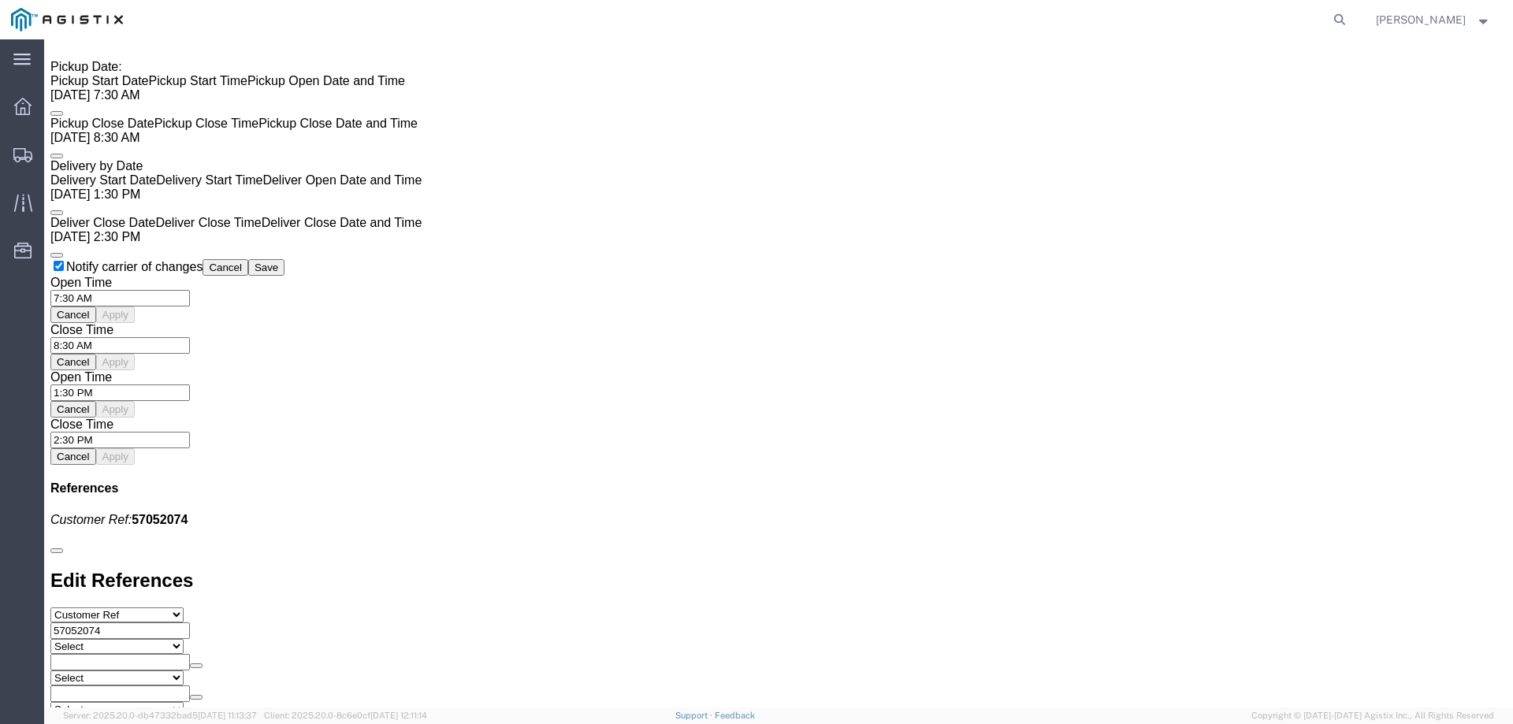
click div "Pickups STOP 1 : PGW - 5771 3100-3104 Riverport Tech Center Dr, Maryland Height…"
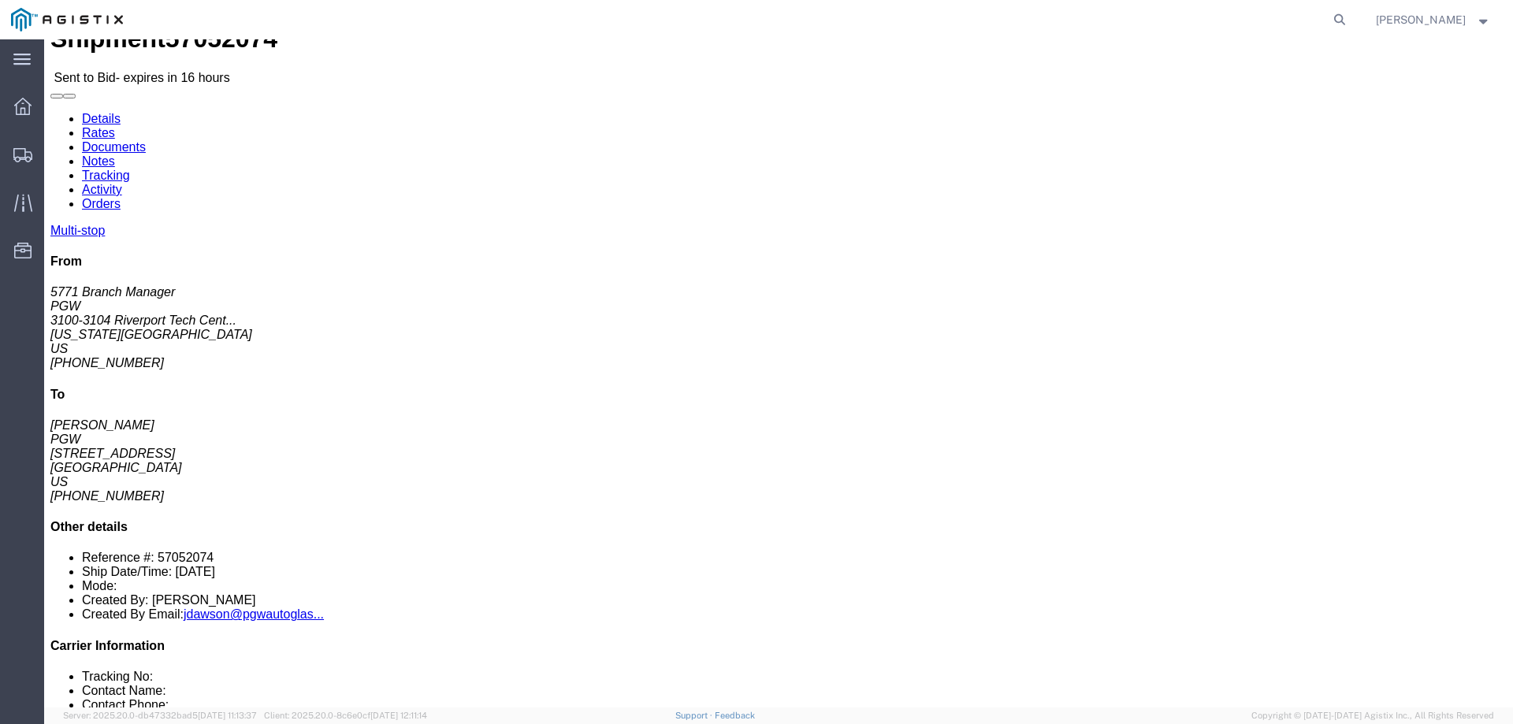
scroll to position [0, 0]
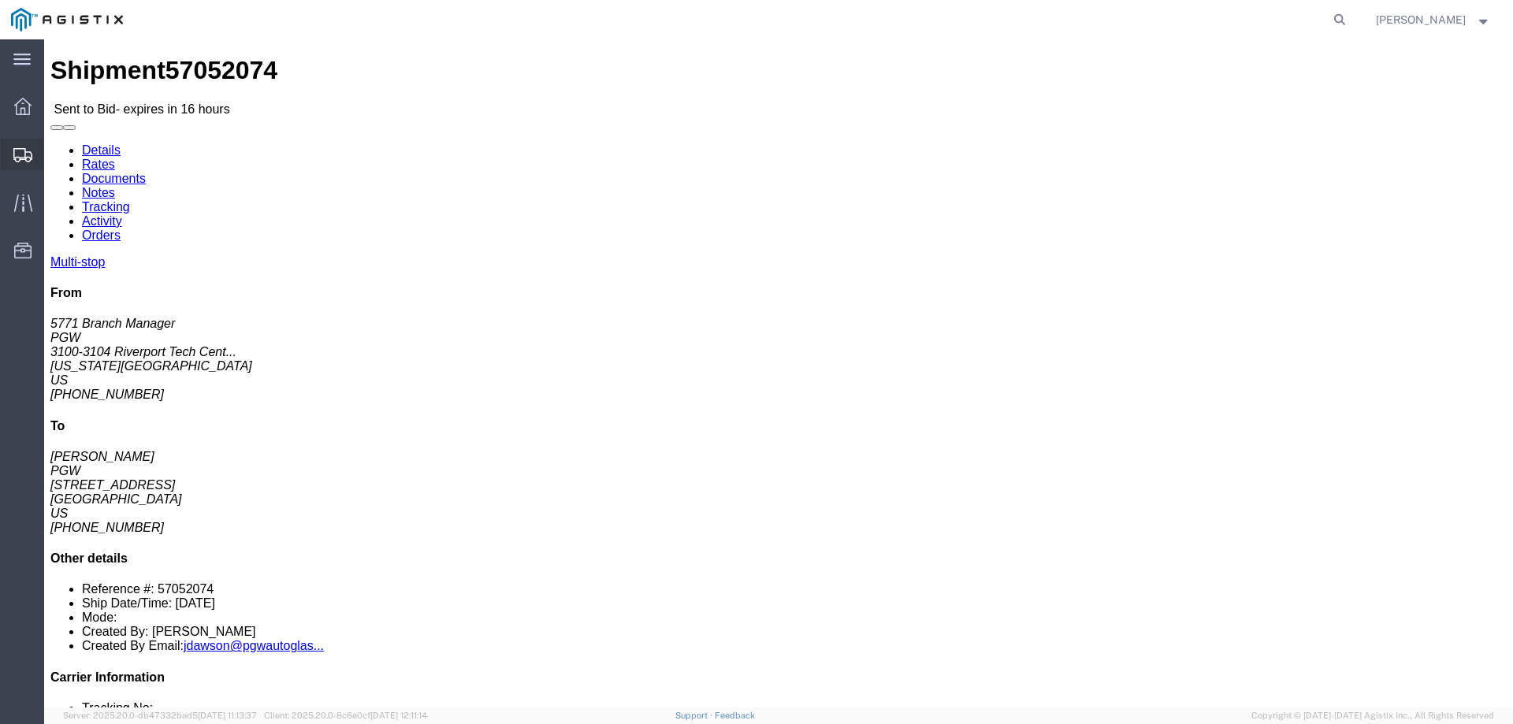
click at [17, 147] on svg-icon at bounding box center [22, 155] width 19 height 16
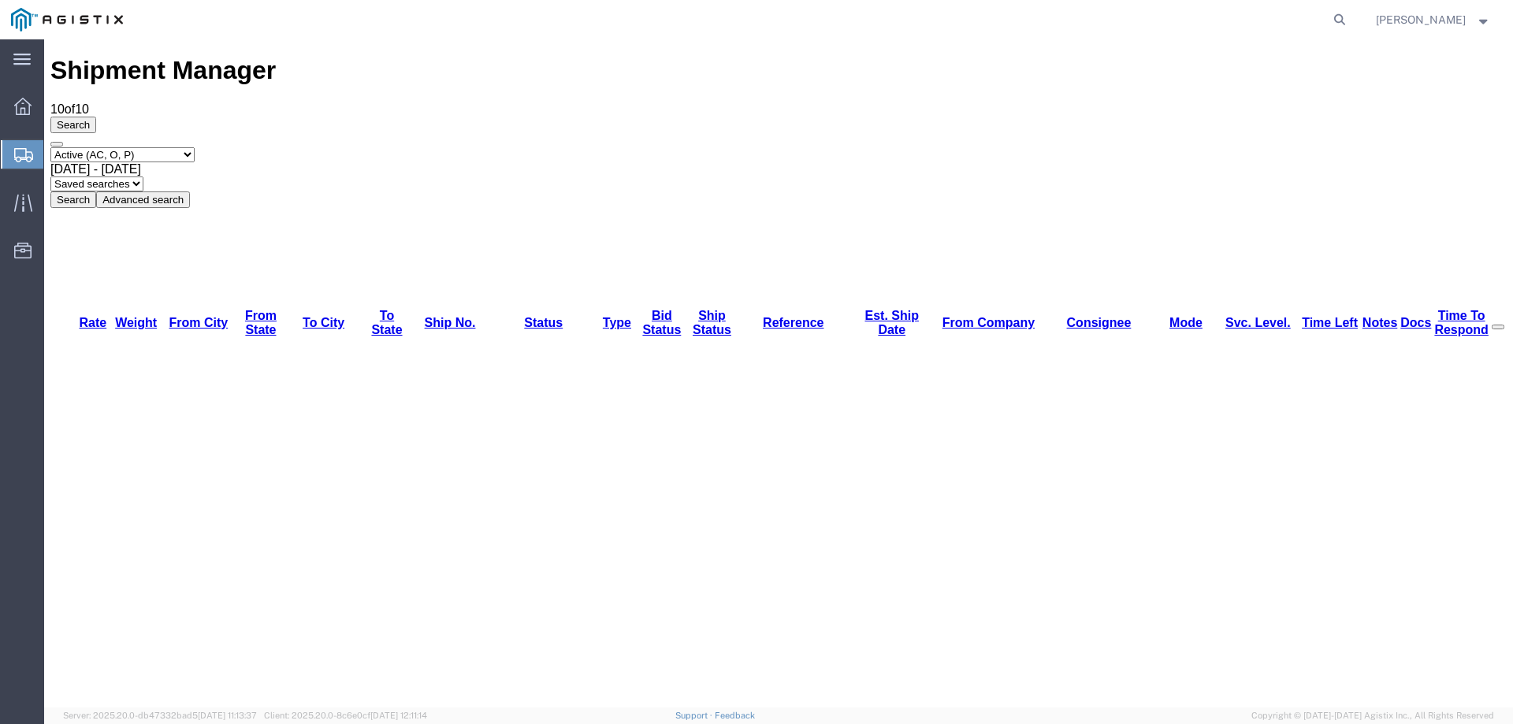
click at [6, 150] on div at bounding box center [23, 154] width 44 height 28
click at [14, 159] on icon at bounding box center [23, 155] width 19 height 14
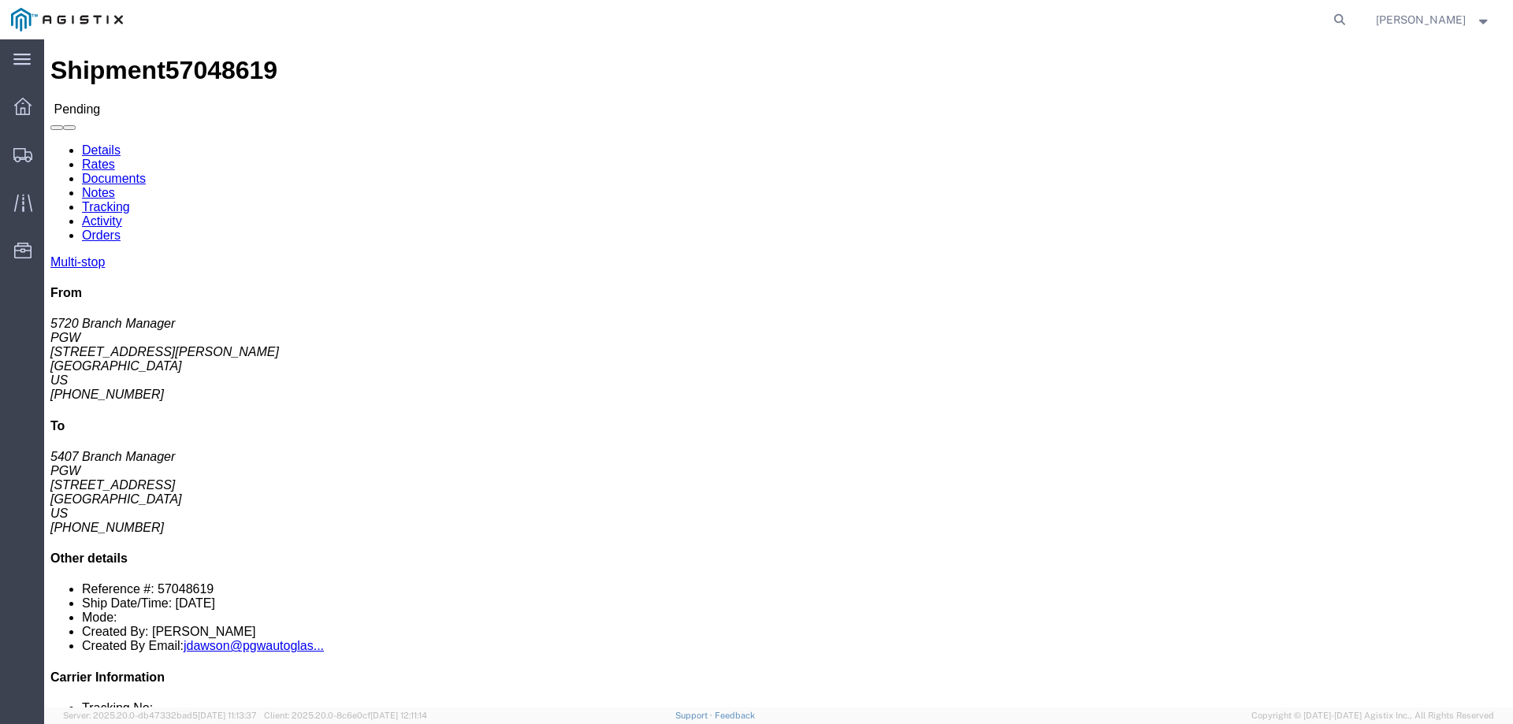
click button "Enter / Modify Bid"
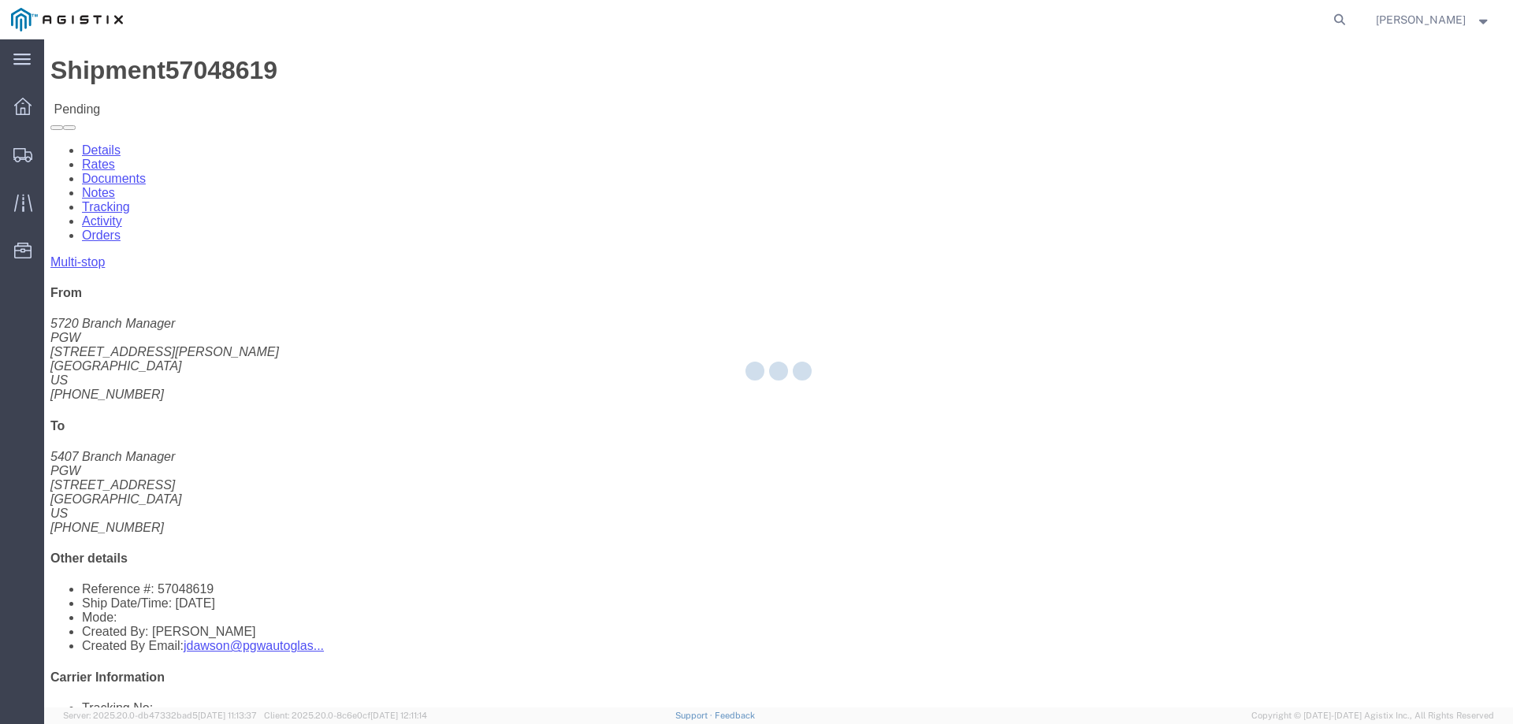
select select "146"
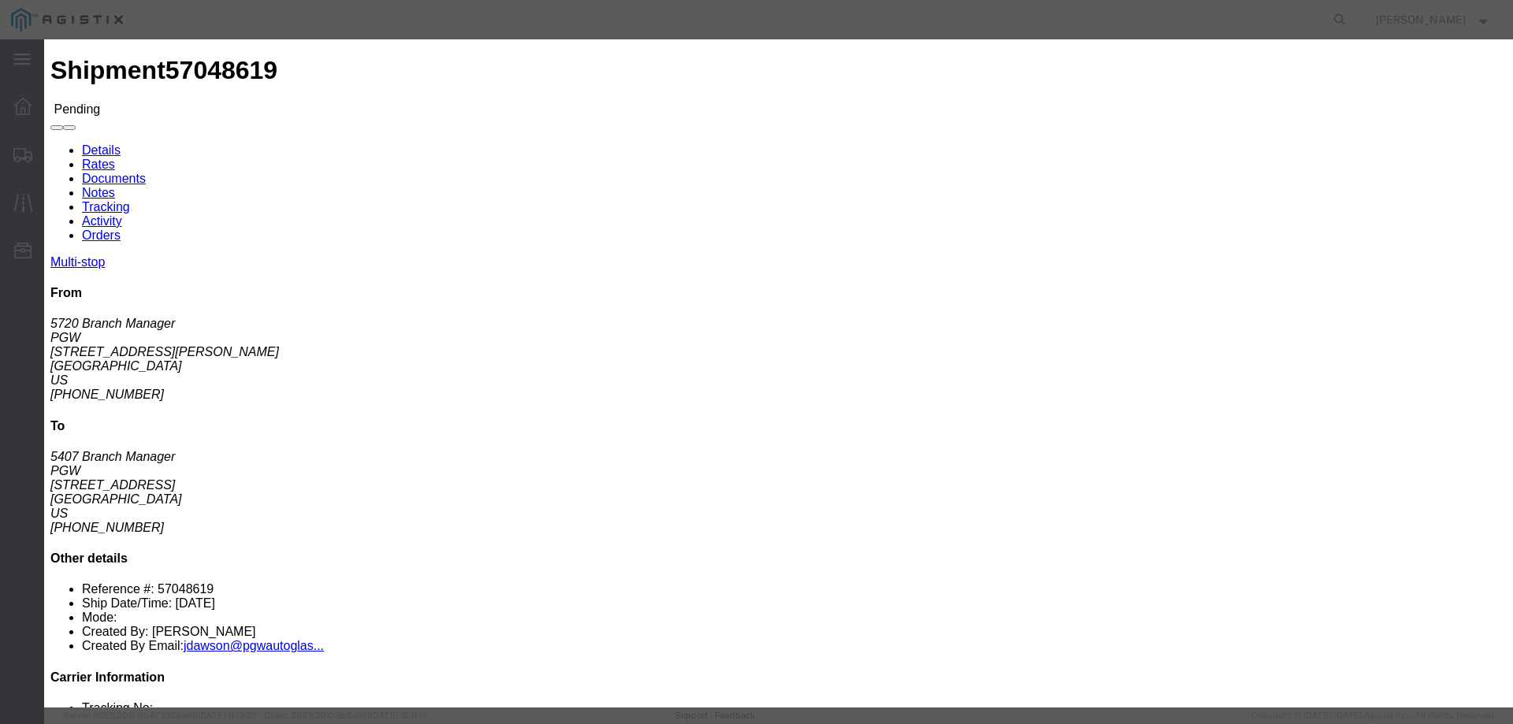
click link "ats - ATS Logistics - Truckload"
drag, startPoint x: 1055, startPoint y: 322, endPoint x: 958, endPoint y: 334, distance: 98.5
click div "Select 2 Day Service 3 Axle Winch Truck 3 to 5 Day Service 96L Domestic Flat Ra…"
type input "2325"
click button "Submit"
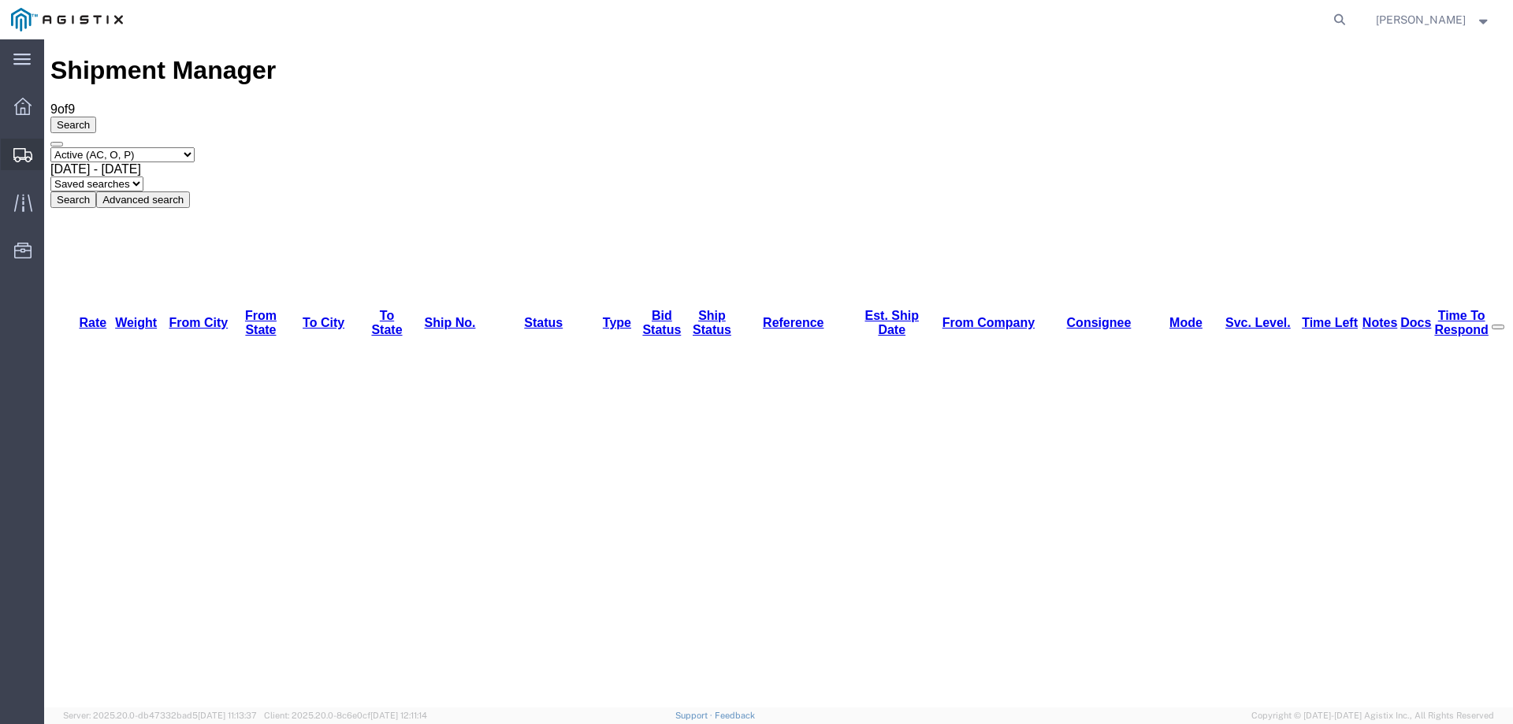
click at [24, 152] on icon at bounding box center [22, 155] width 19 height 14
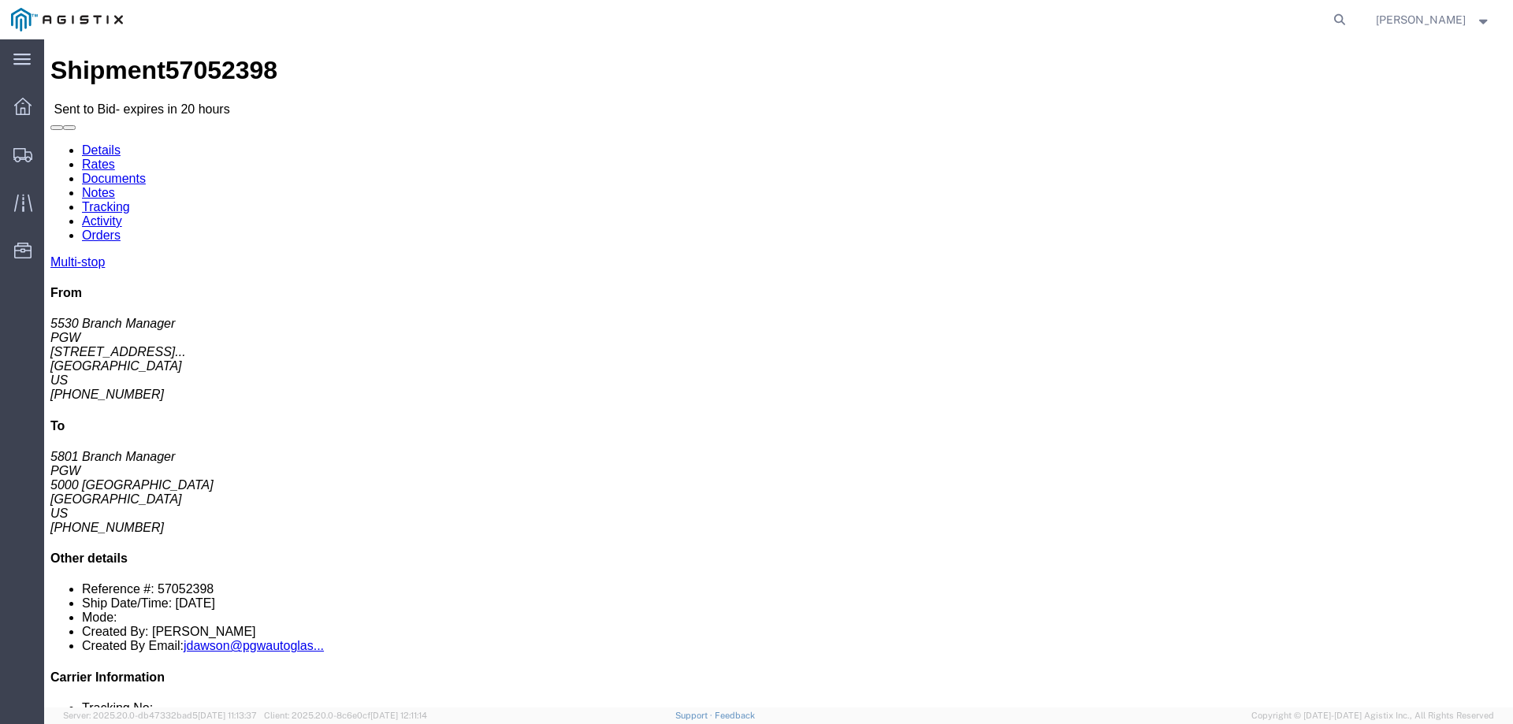
click b "57052398"
click at [28, 152] on icon at bounding box center [22, 155] width 19 height 14
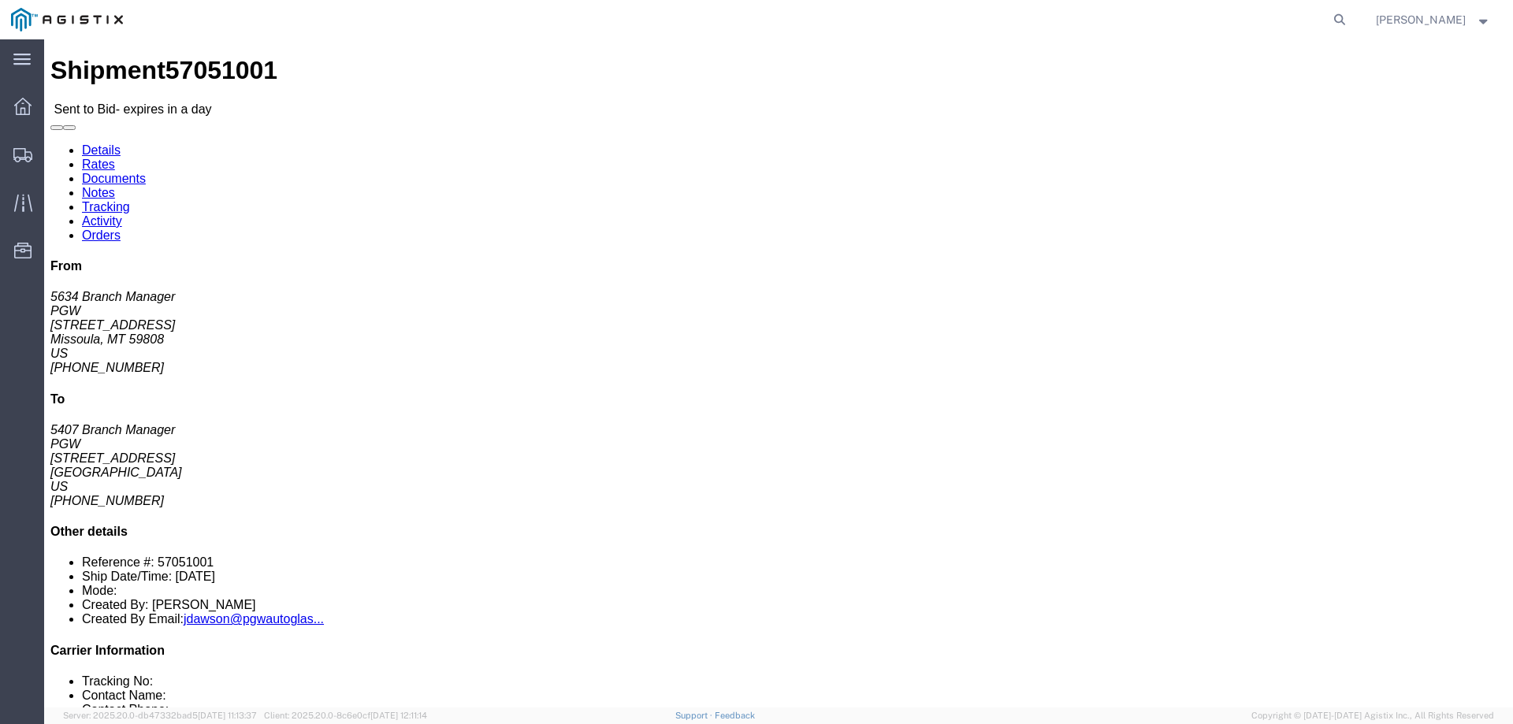
click link "Enter / Modify Bid"
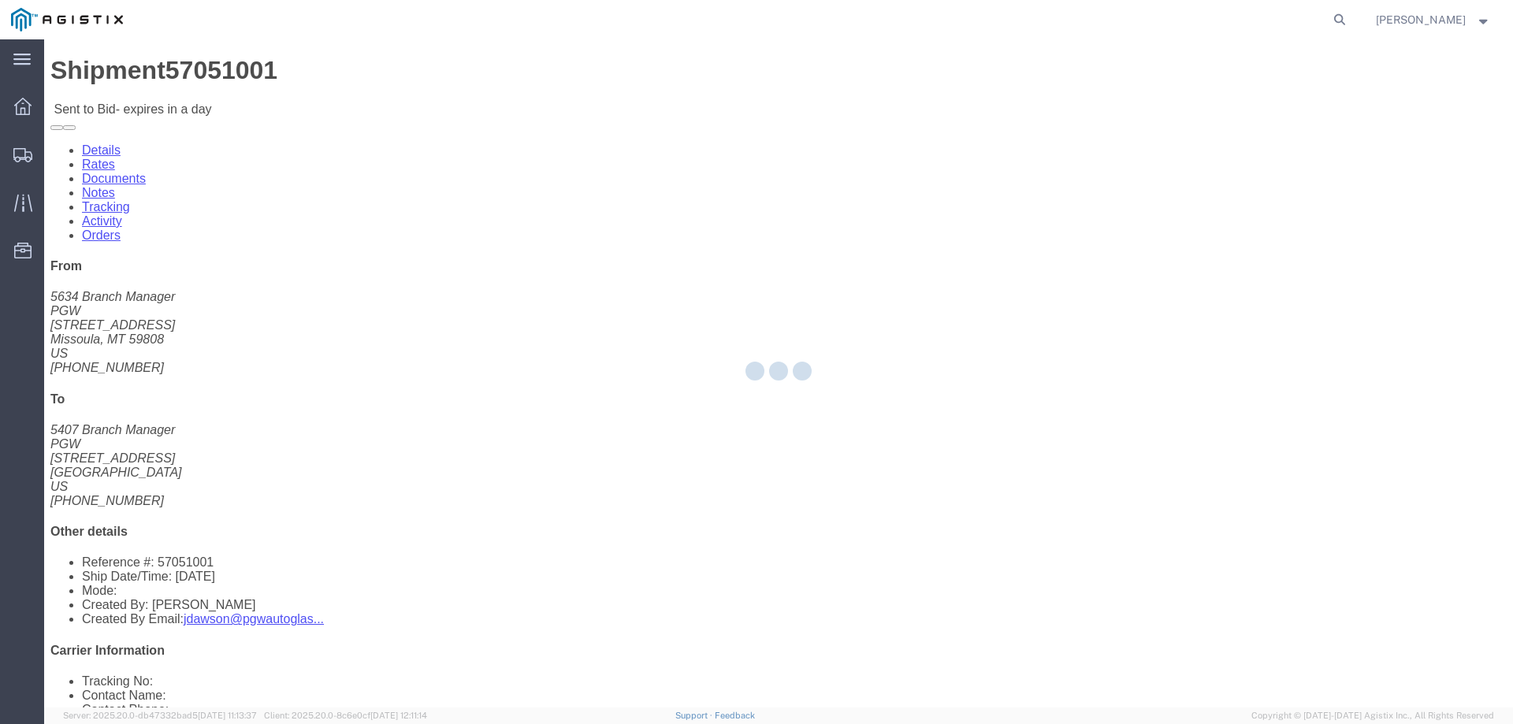
select select "146"
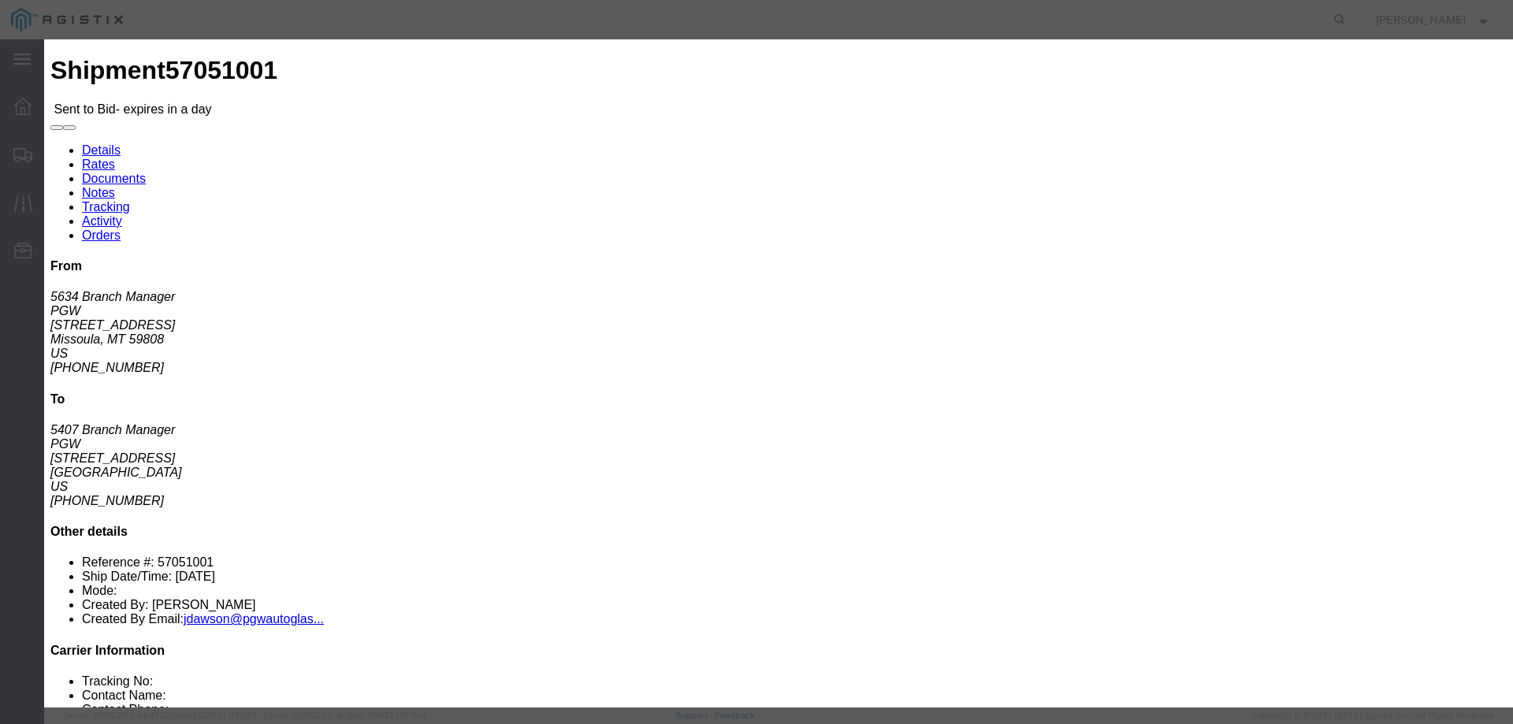
click select "Select CONESTOGA DFRM/STEP Economy TL Flatbed Intermodal LTL Standard Next Day …"
select select "25032"
click select "Select CONESTOGA DFRM/STEP Economy TL Flatbed Intermodal LTL Standard Next Day …"
click input "text"
type input "ats"
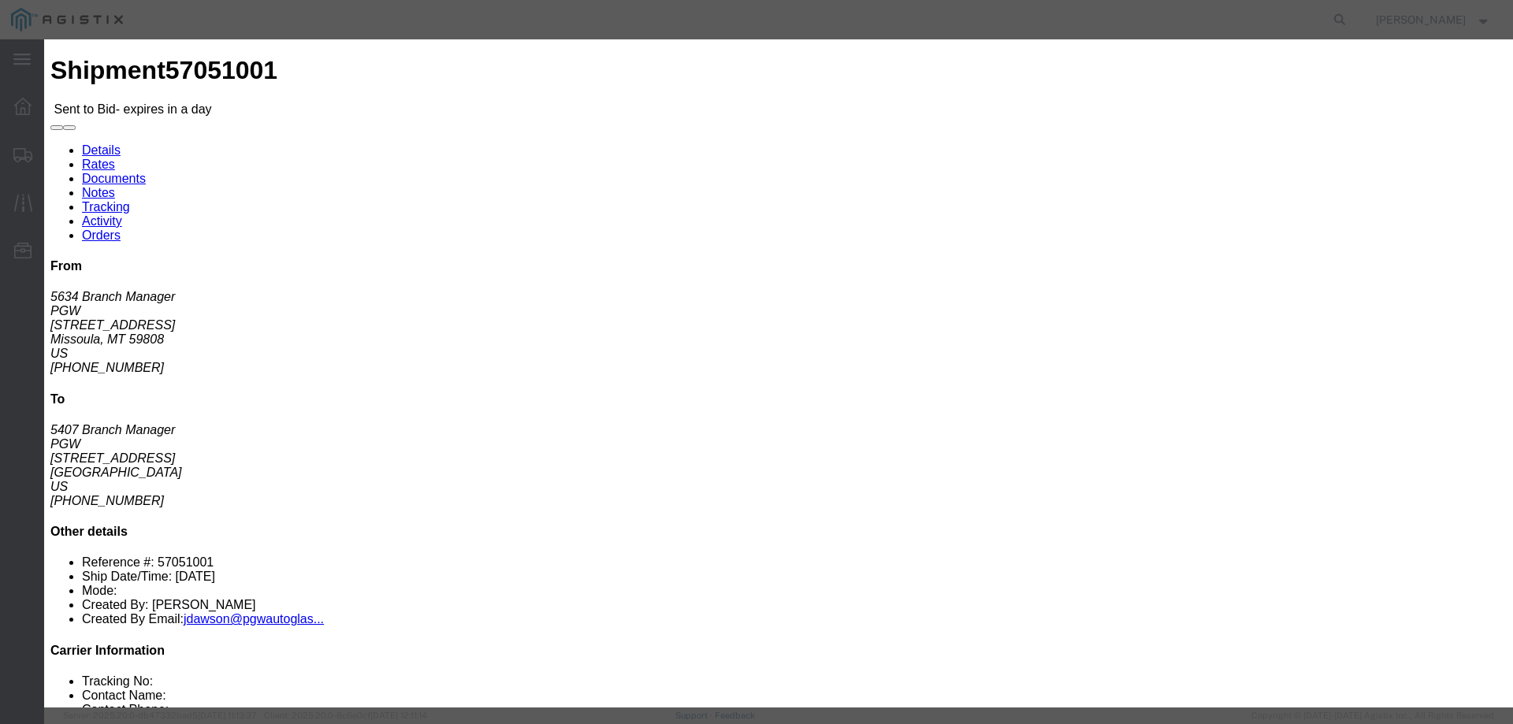
click input "number"
type input "2650"
click button "Submit"
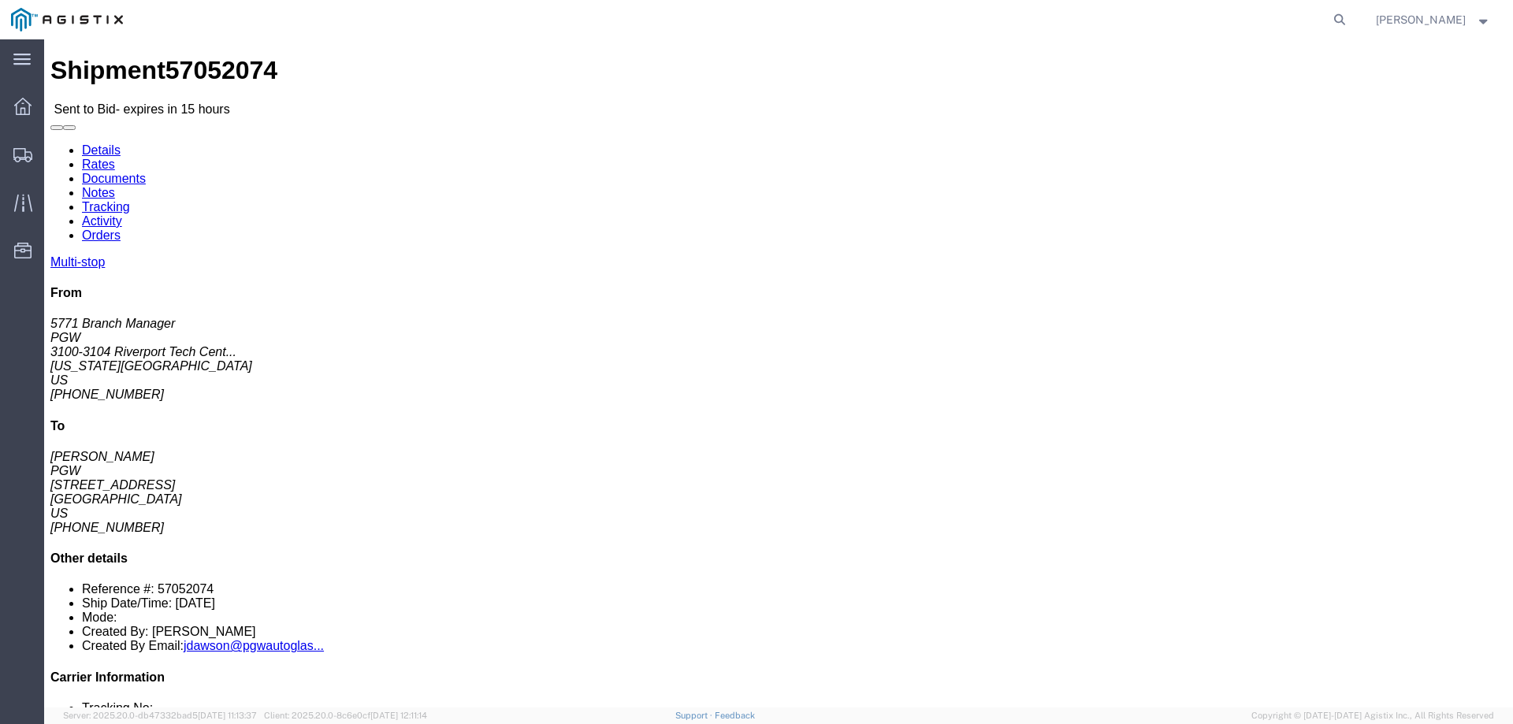
click b "57052074"
click link "Enter / Modify Bid"
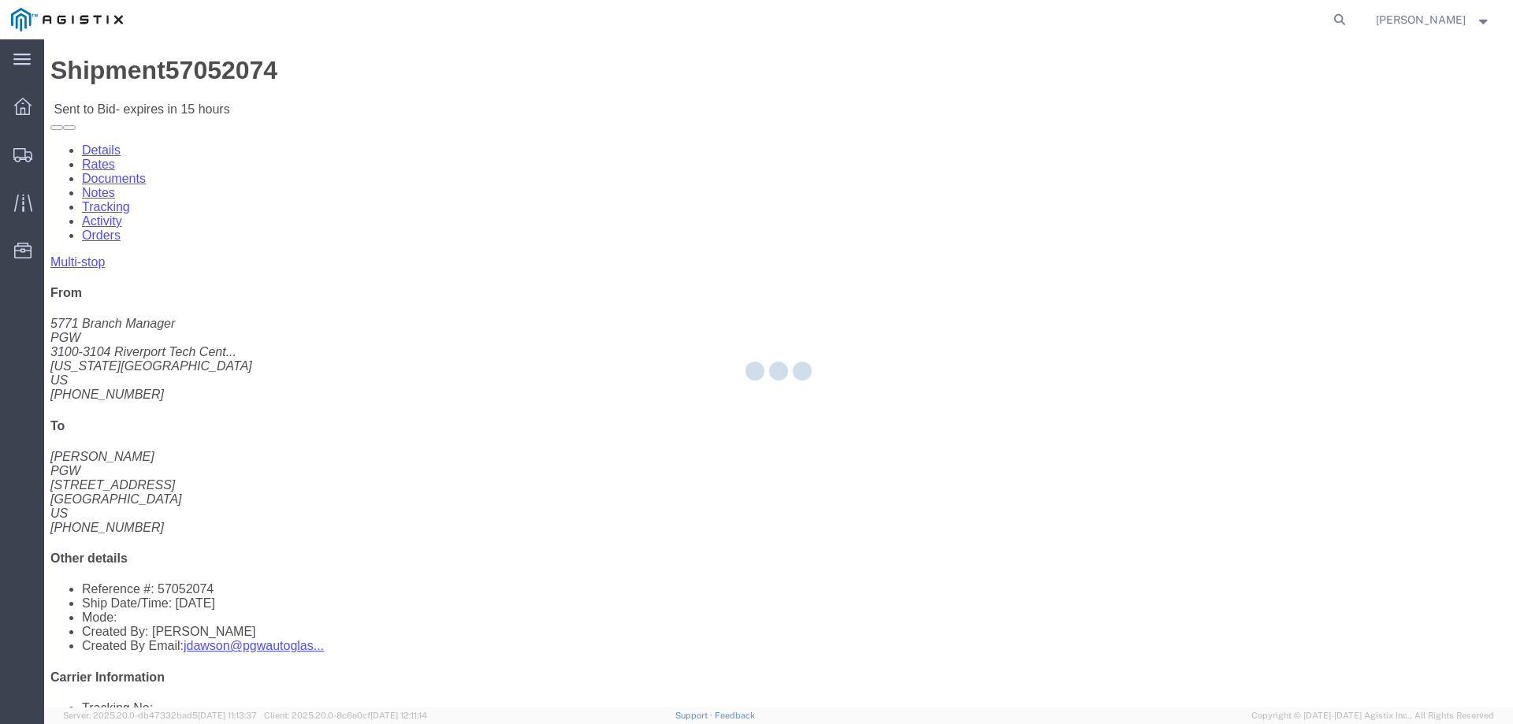
select select "146"
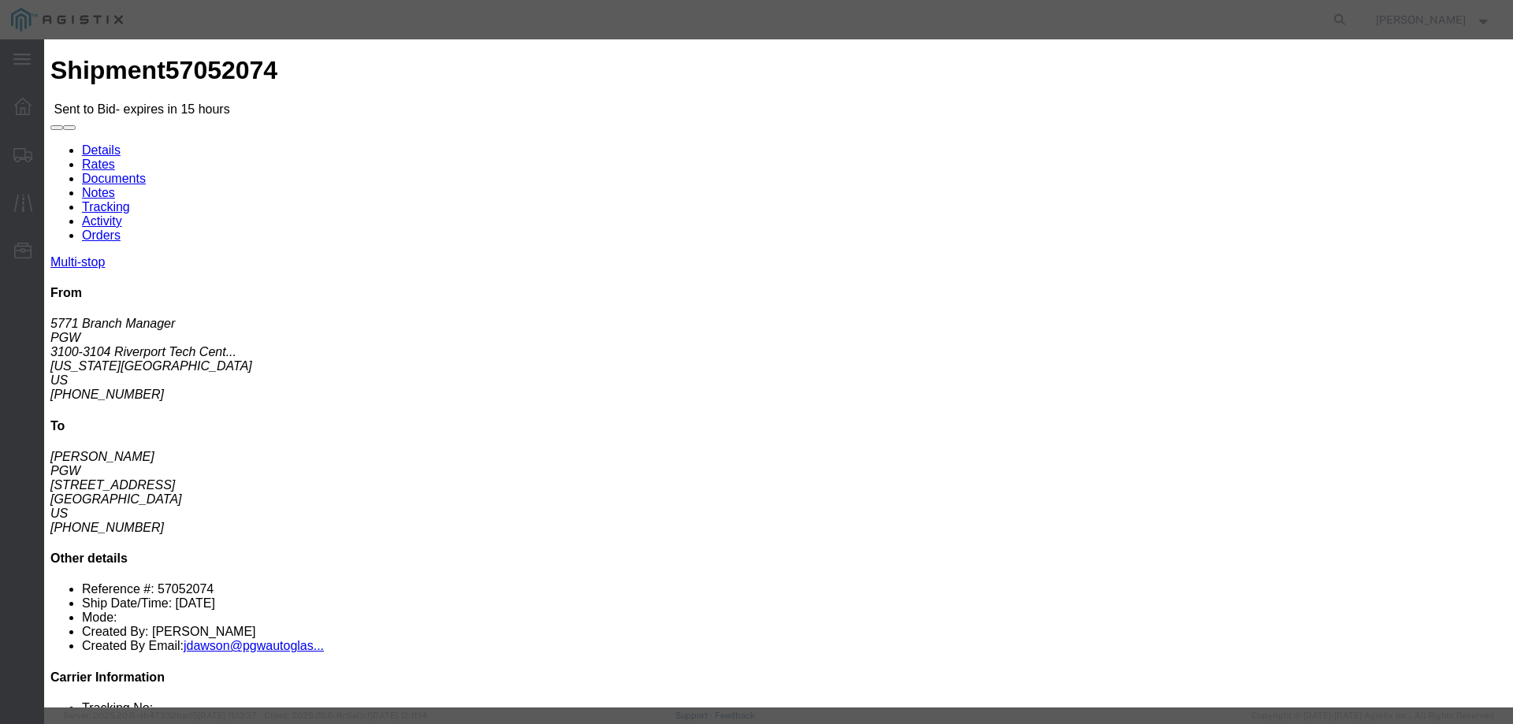
click select "Select CONESTOGA DFRM/STEP Economy TL Flatbed Intermodal LTL Standard Next Day …"
select select "25032"
click select "Select CONESTOGA DFRM/STEP Economy TL Flatbed Intermodal LTL Standard Next Day …"
click input "text"
type input "ats"
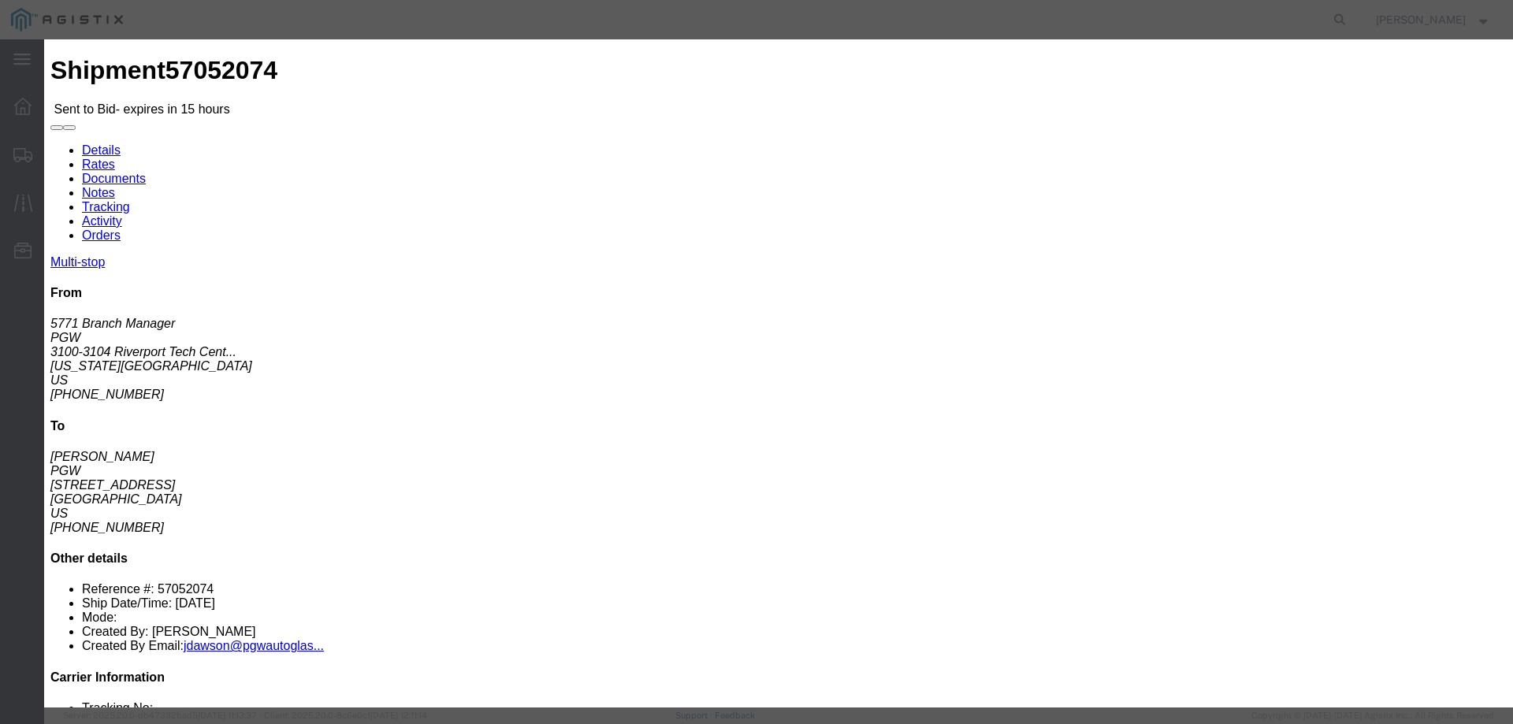
click input "number"
type input "1535"
click button "Submit"
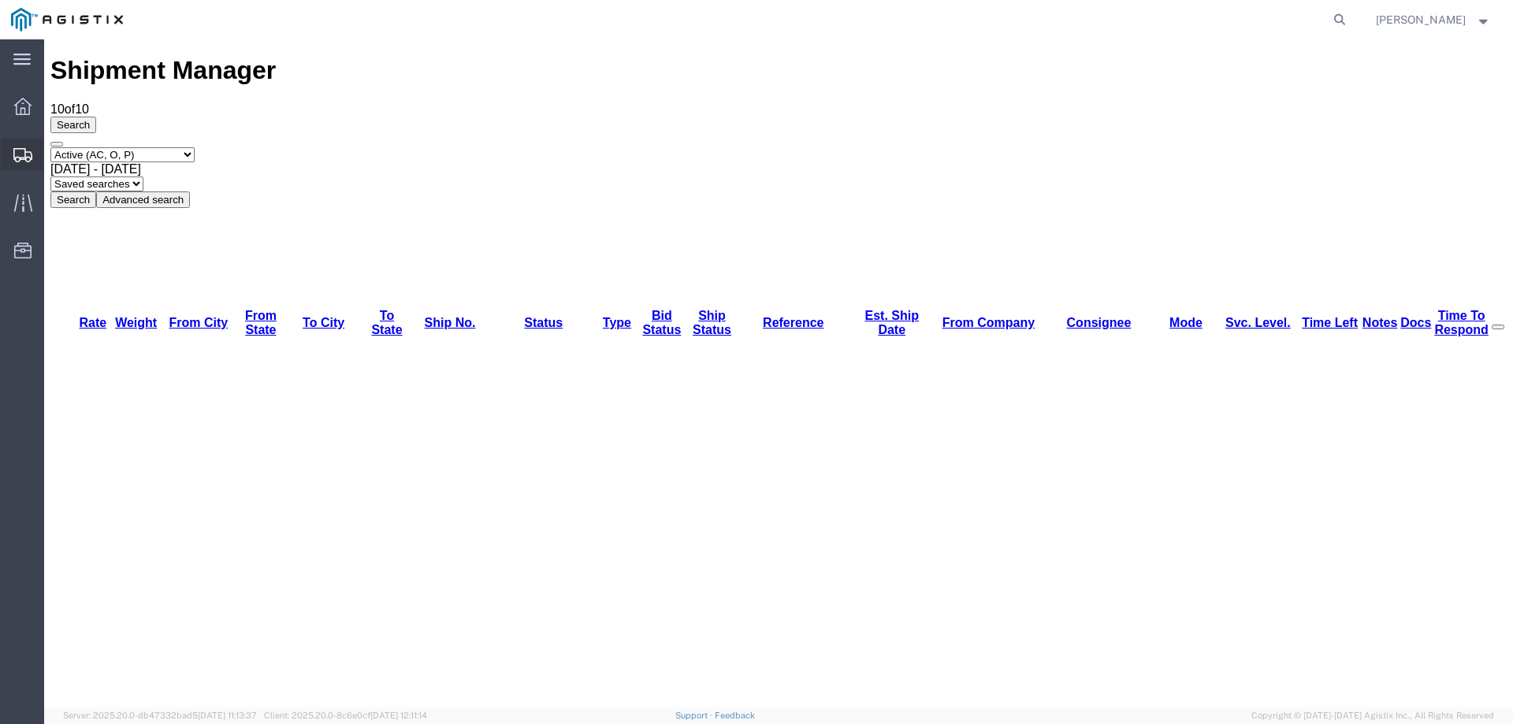
click at [20, 158] on icon at bounding box center [22, 155] width 19 height 14
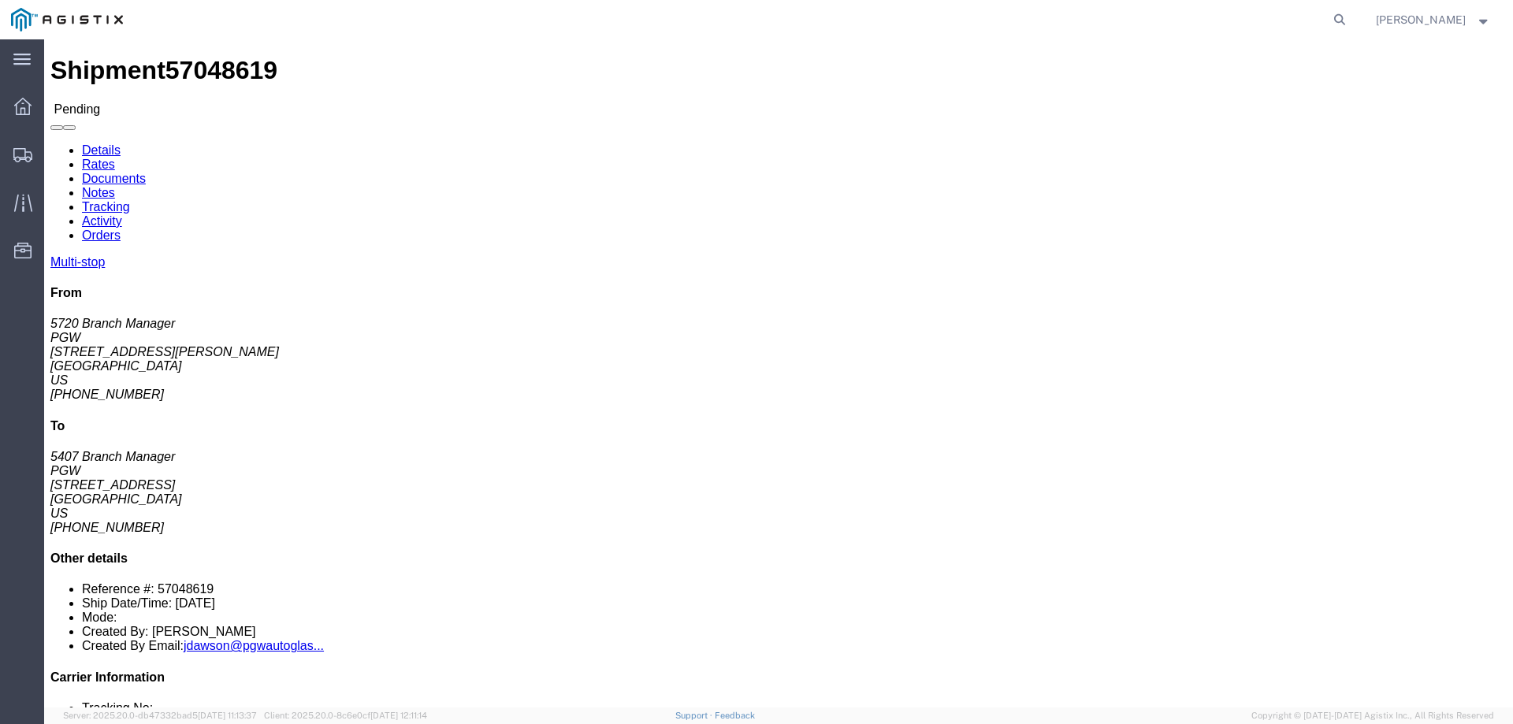
click b "57048619"
click button "Enter / Modify Bid"
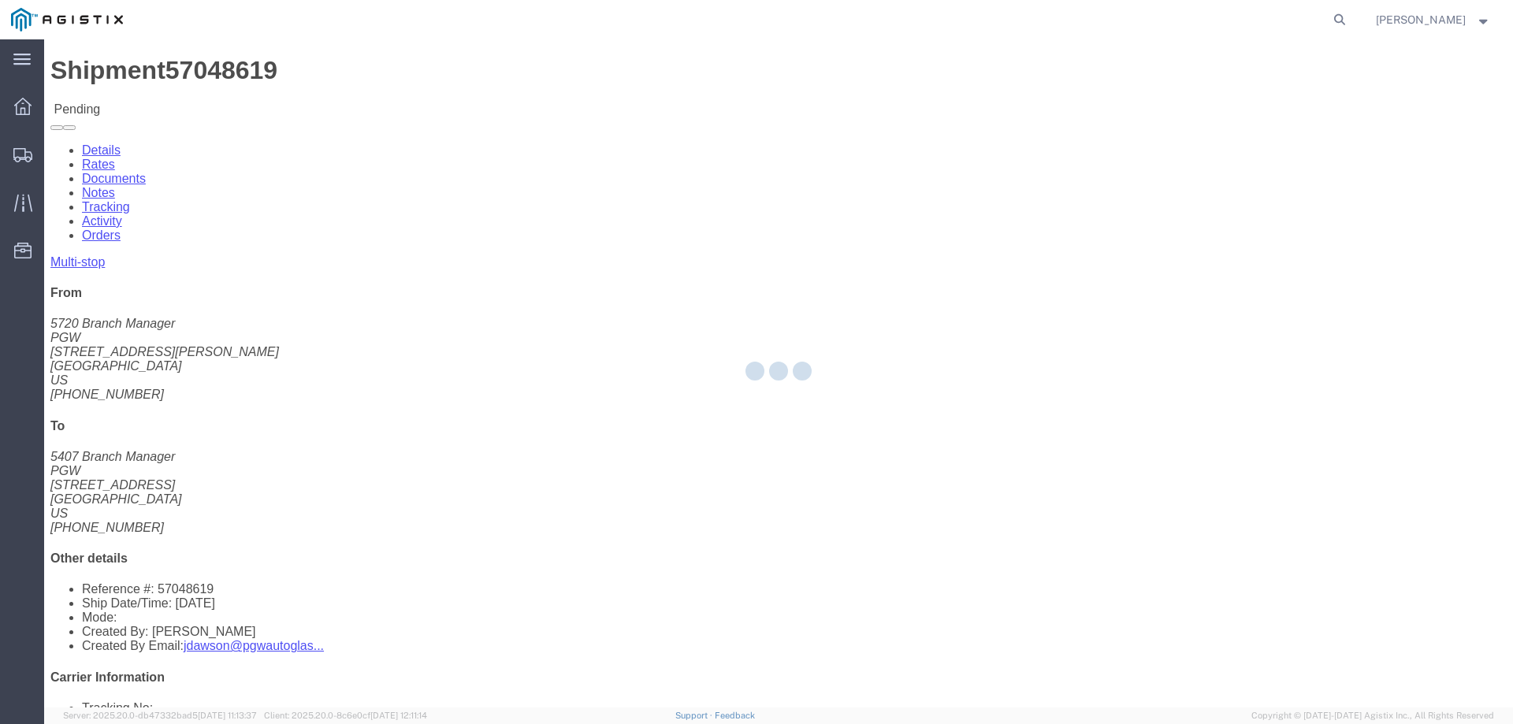
select select "146"
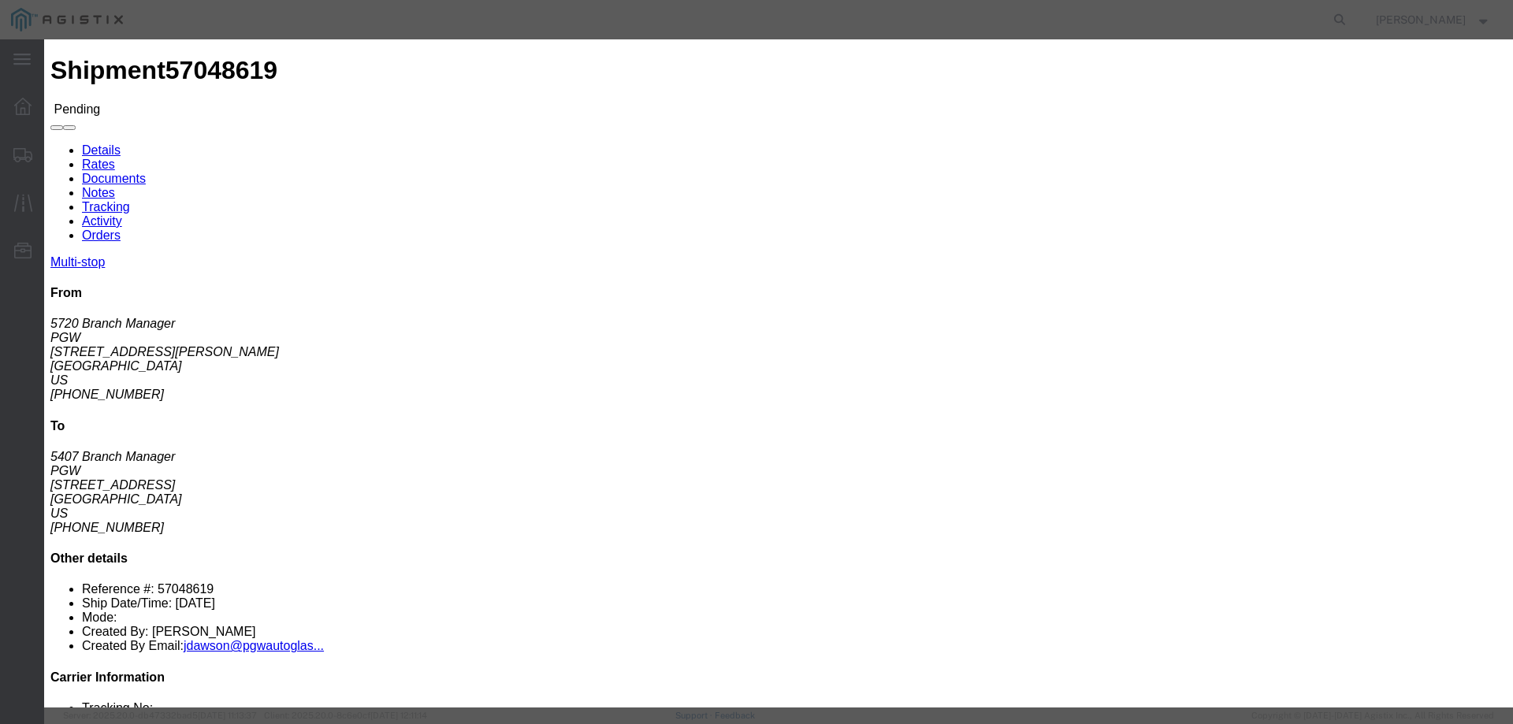
click link "ats - ATS Logistics - Truckload"
drag, startPoint x: 1059, startPoint y: 321, endPoint x: 964, endPoint y: 321, distance: 95.4
click div "Select 2 Day Service 3 Axle Winch Truck 3 to 5 Day Service 96L Domestic Flat Ra…"
type input "2450"
click button "Submit"
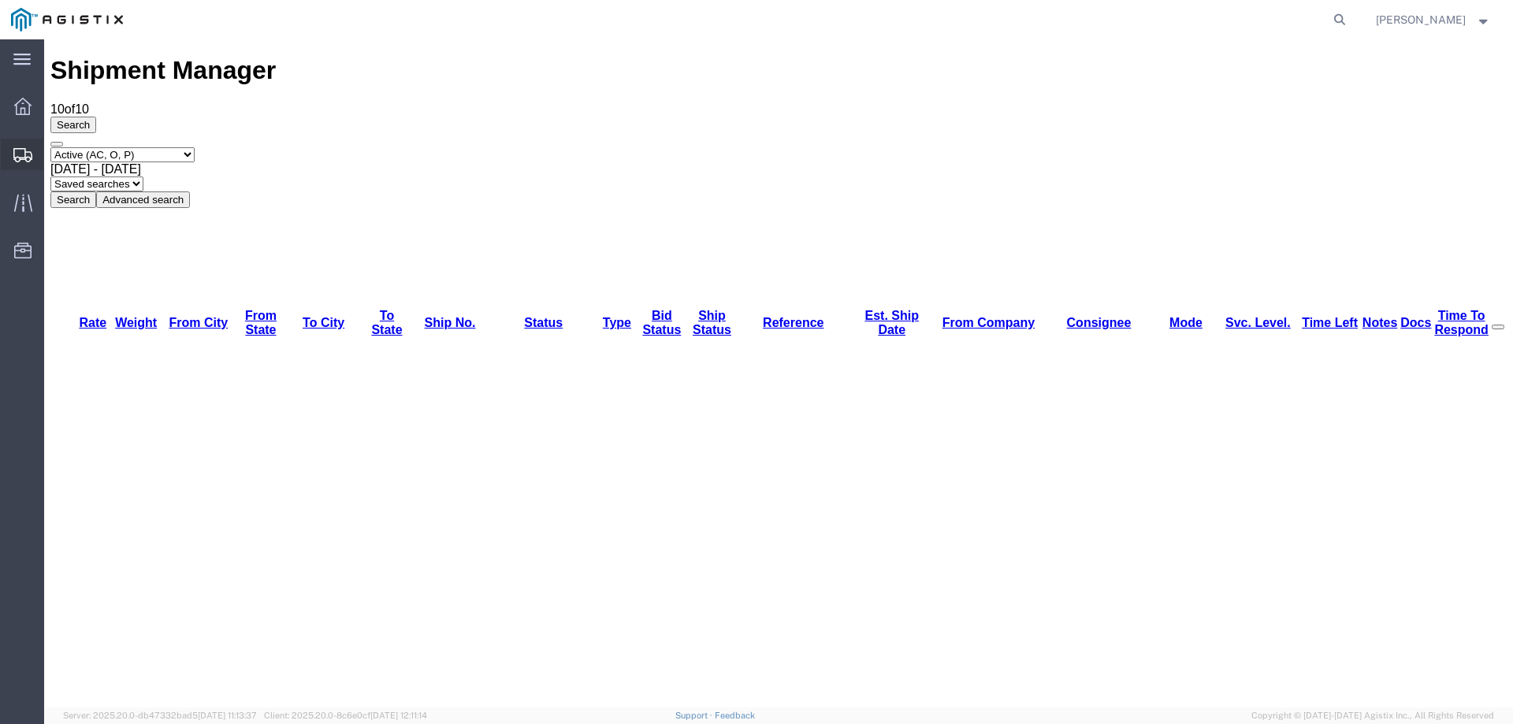
click at [21, 151] on icon at bounding box center [22, 155] width 19 height 14
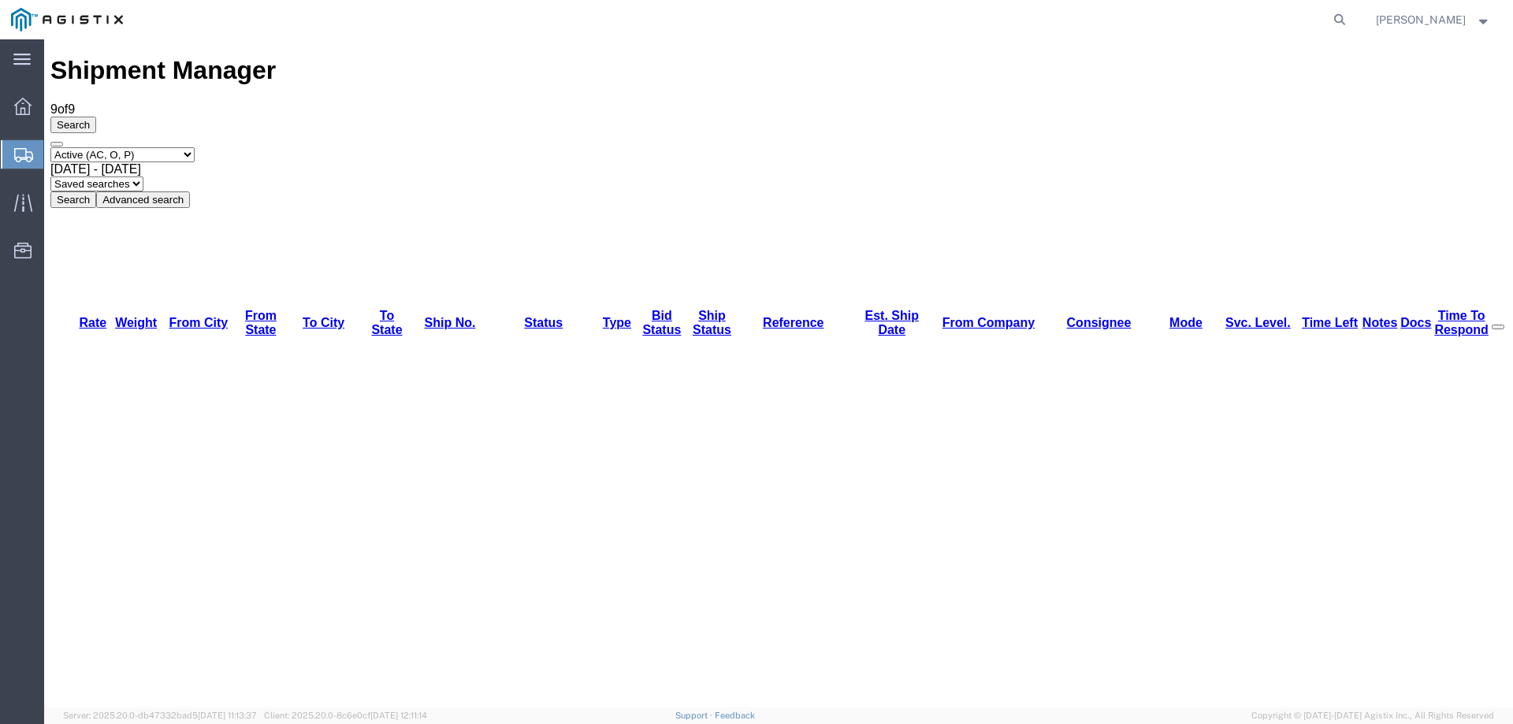
drag, startPoint x: 216, startPoint y: 444, endPoint x: 55, endPoint y: 428, distance: 161.6
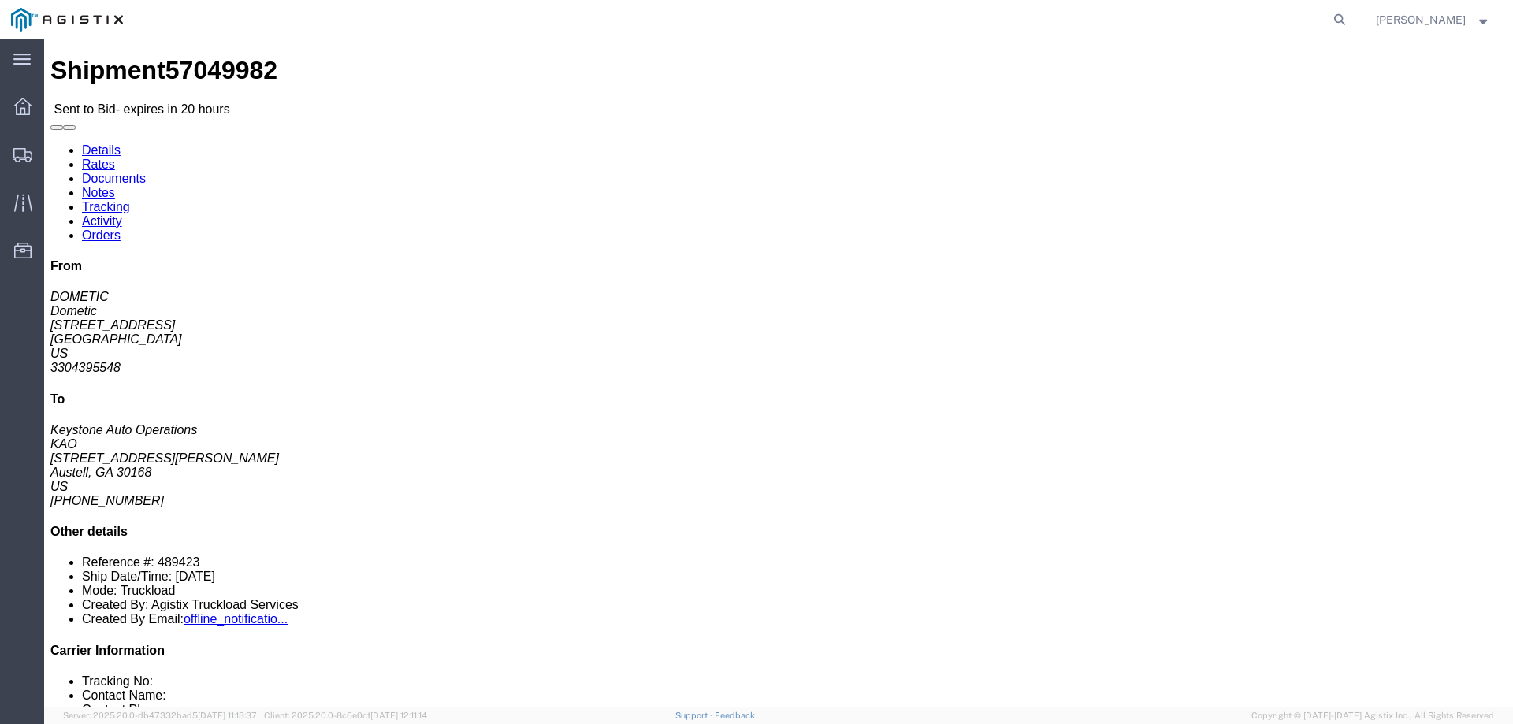
drag, startPoint x: 15, startPoint y: 234, endPoint x: 178, endPoint y: 249, distance: 163.8
click div "Ship From Dometic (DOMETIC) 2710 N. Forum Dr Suite 300 Grand Prairie, TX 75051 …"
drag, startPoint x: 77, startPoint y: 217, endPoint x: 13, endPoint y: 221, distance: 64.8
click div "Ship From Dometic (DOMETIC) 2710 N. Forum Dr Suite 300 Grand Prairie, TX 75051 …"
click at [28, 158] on icon at bounding box center [22, 155] width 19 height 14
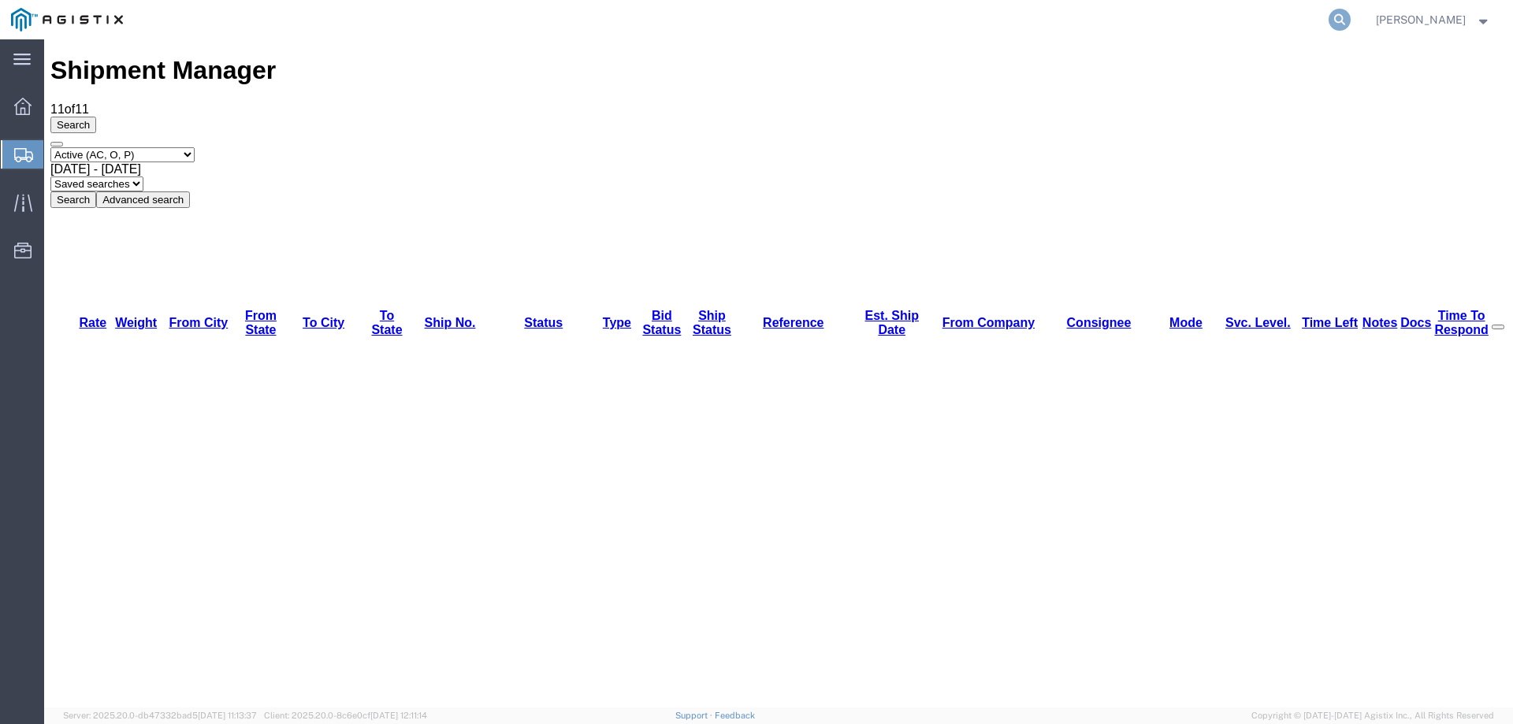
click at [1351, 21] on icon at bounding box center [1340, 20] width 22 height 22
click at [1162, 20] on input "search" at bounding box center [1089, 20] width 479 height 38
paste input "57048576"
type input "57048576"
click at [1351, 19] on icon at bounding box center [1340, 20] width 22 height 22
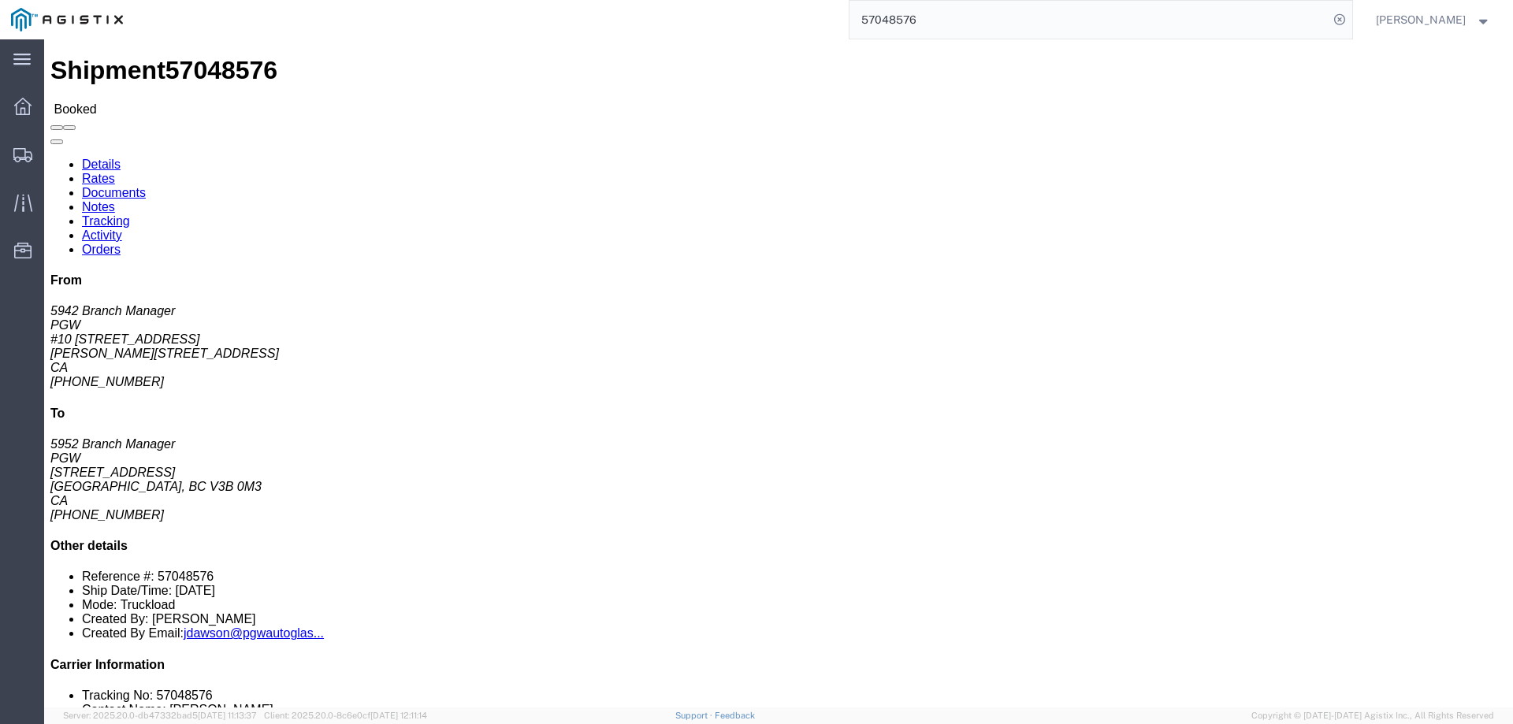
click link "Rates"
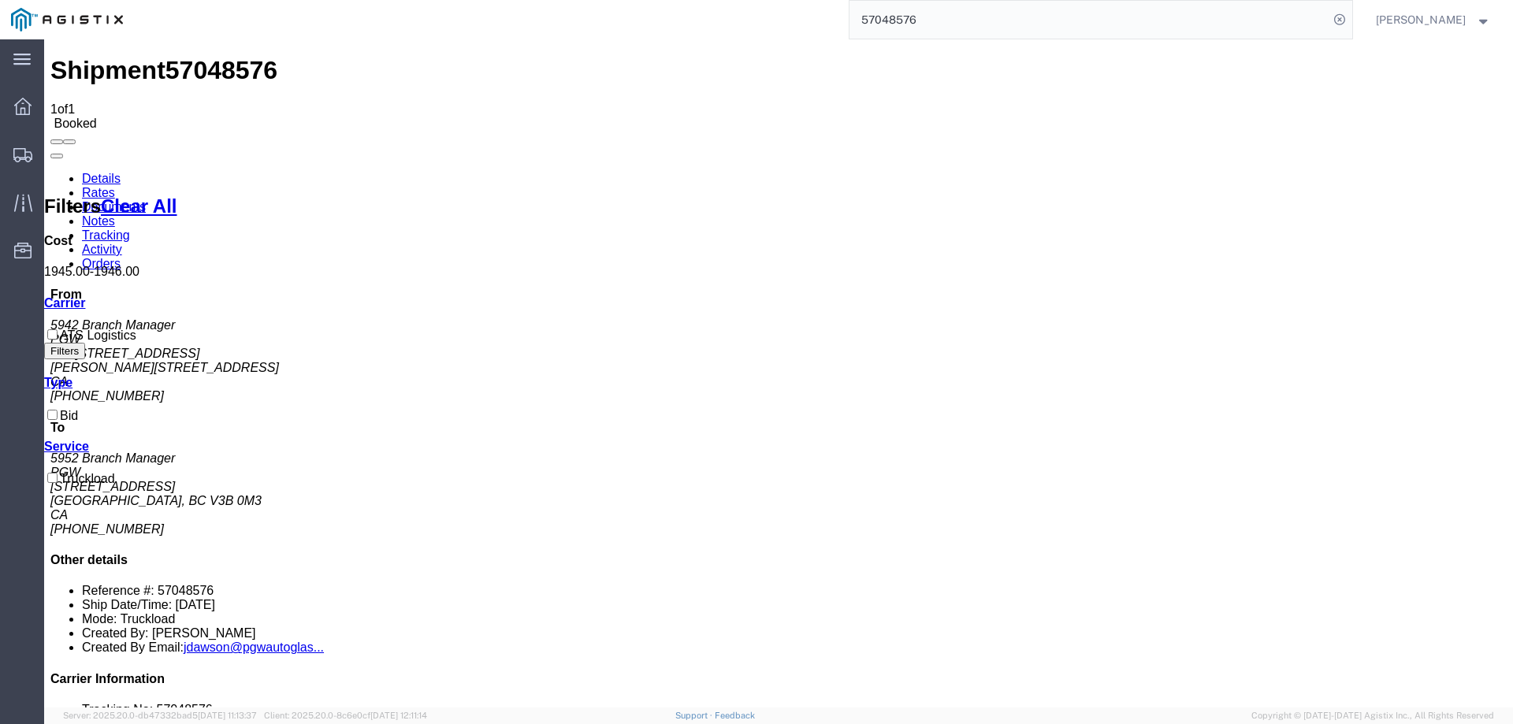
click at [90, 172] on link "Details" at bounding box center [101, 178] width 39 height 13
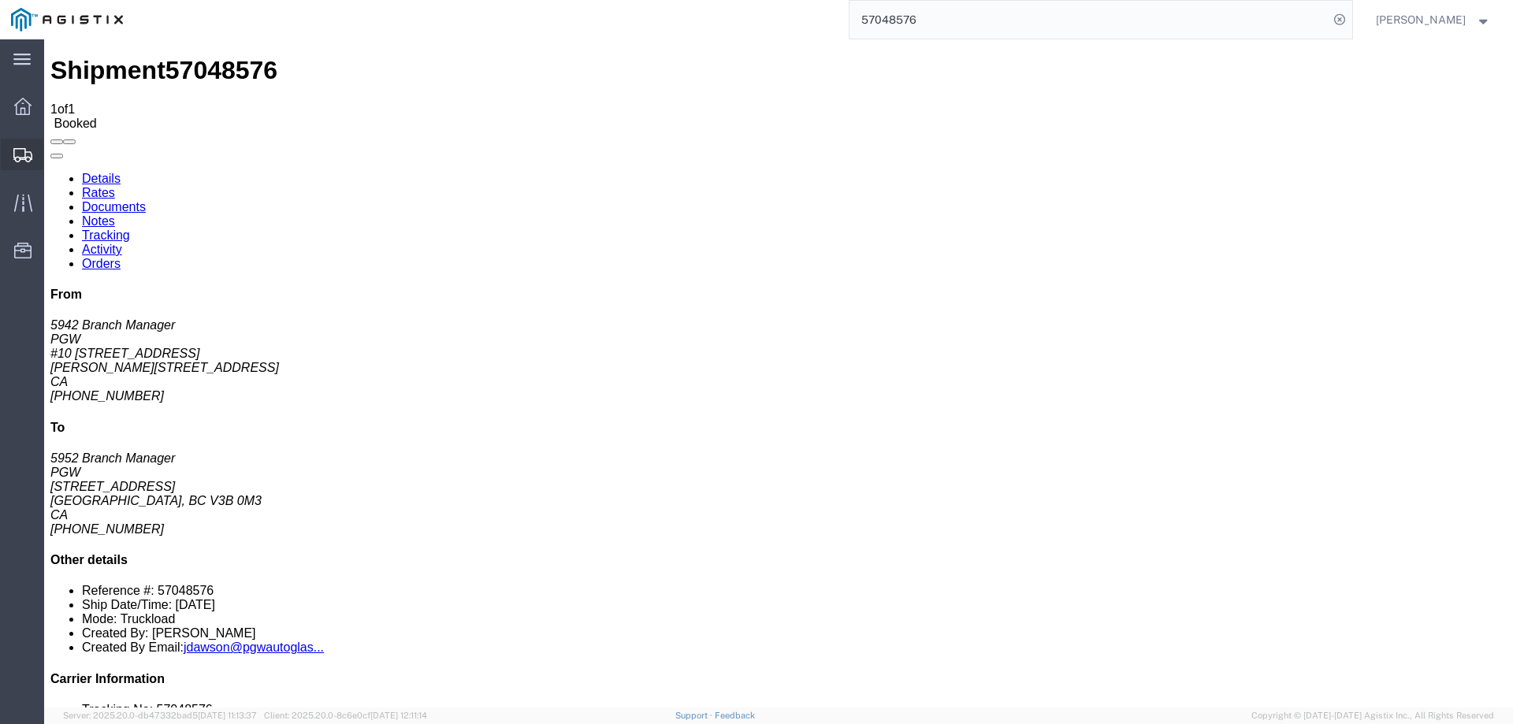
click at [23, 148] on icon at bounding box center [22, 155] width 19 height 14
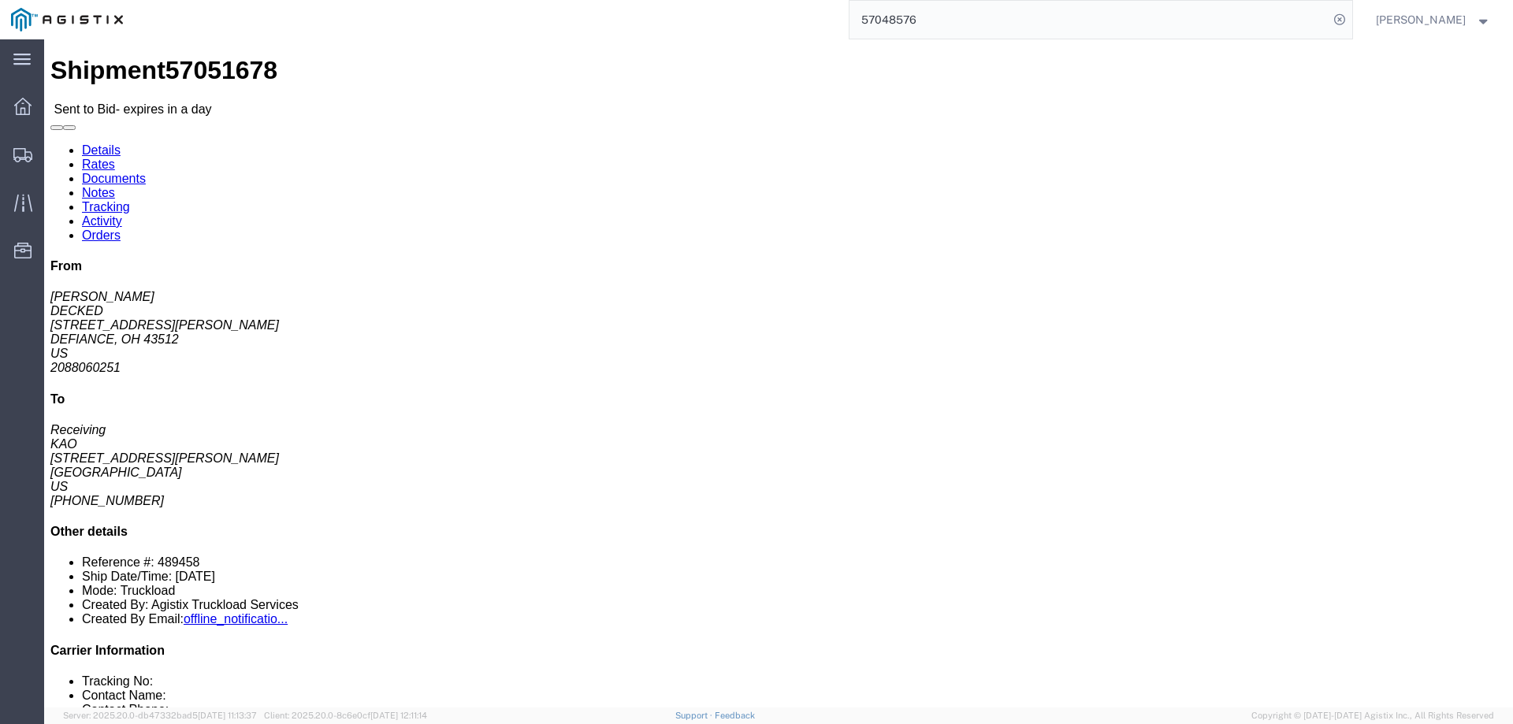
click link "Notes"
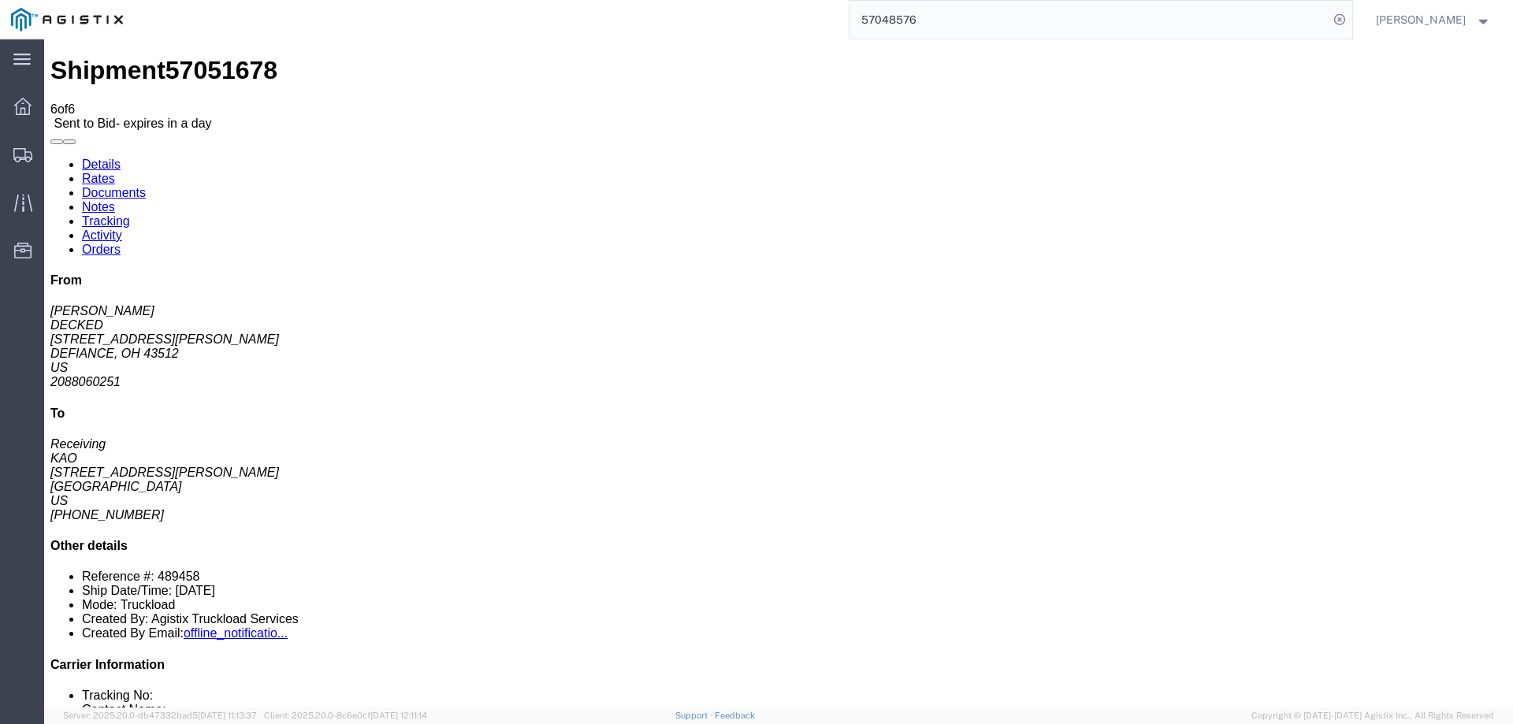
click at [88, 158] on link "Details" at bounding box center [101, 164] width 39 height 13
click link "Enter / Modify Bid"
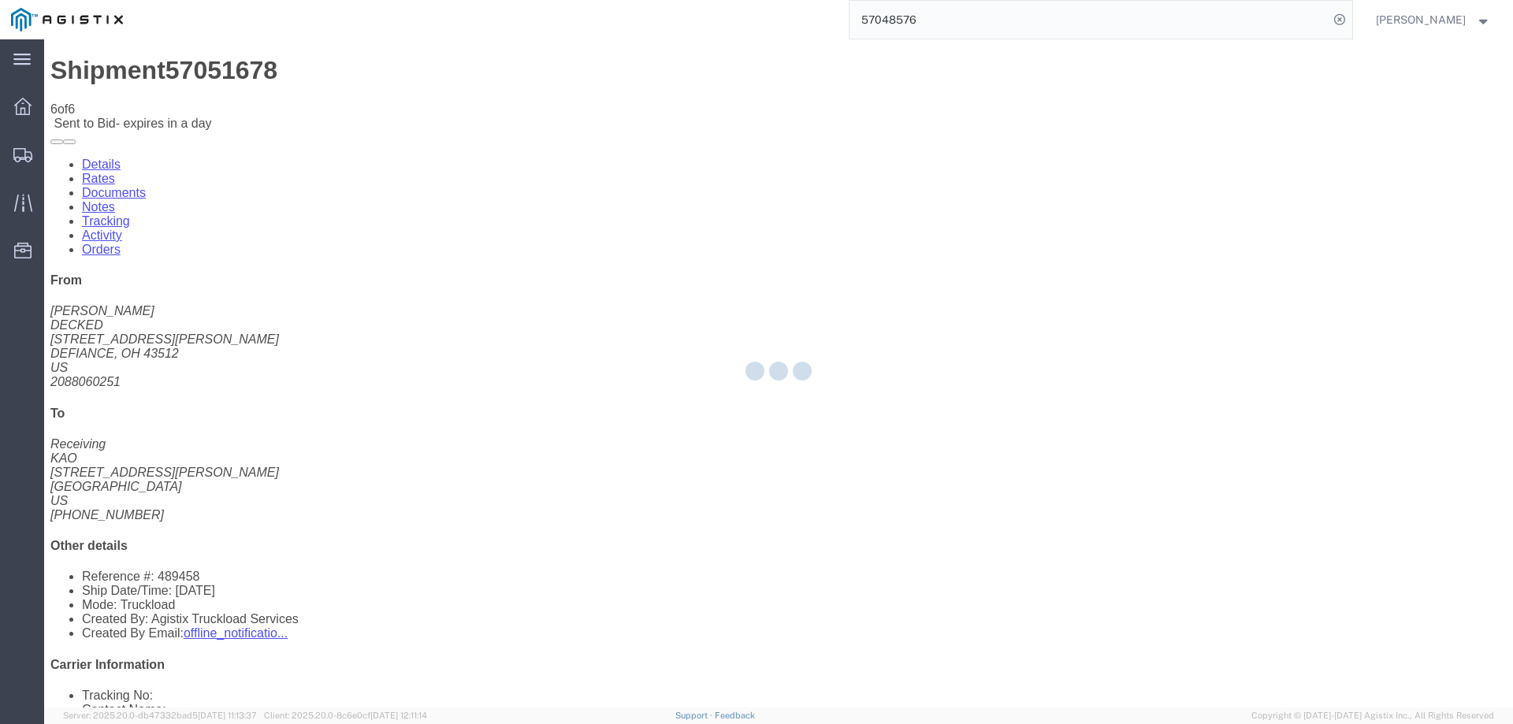
select select "146"
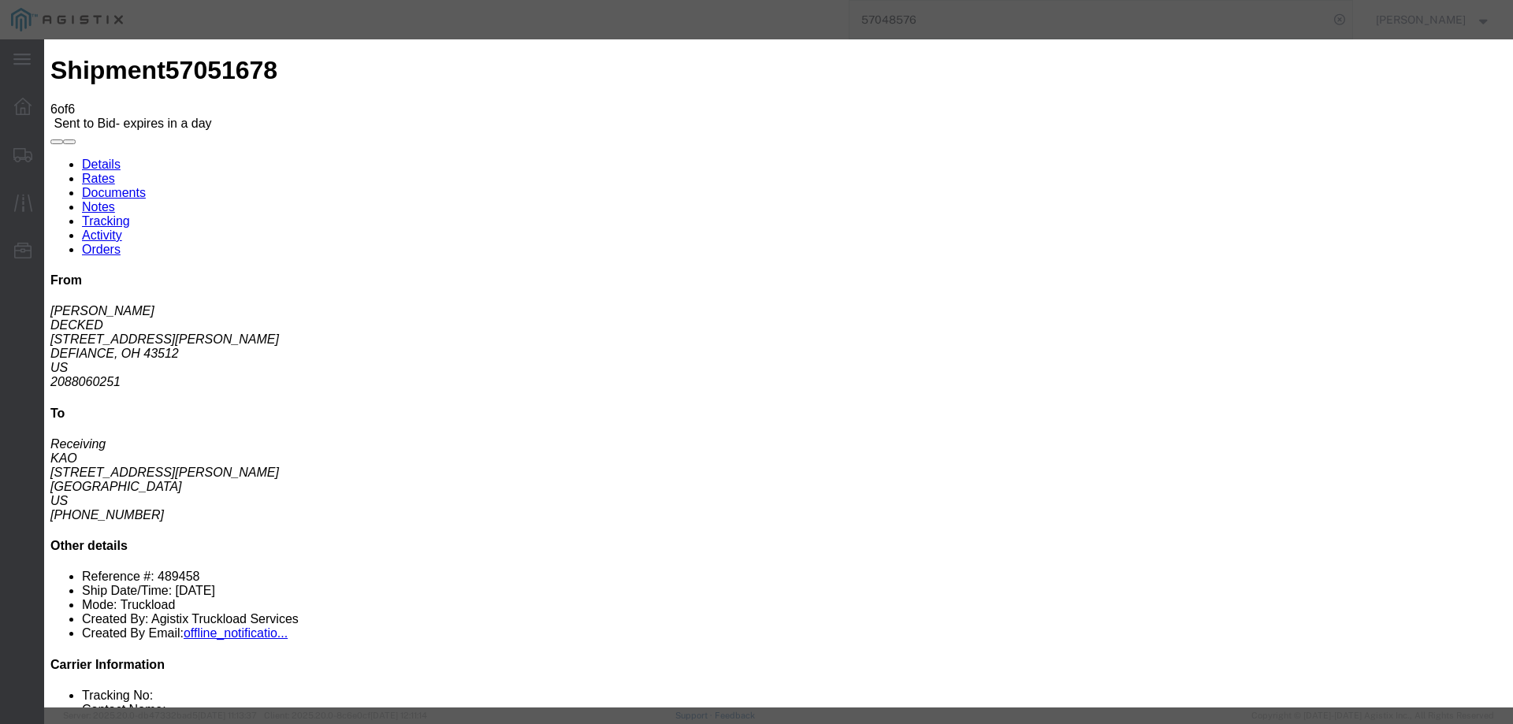
click select "Select CONESTOGA DFRM/STEP Economy TL Flatbed Intermodal LTL Standard Next Day …"
select select "25032"
click select "Select CONESTOGA DFRM/STEP Economy TL Flatbed Intermodal LTL Standard Next Day …"
click input "text"
type input "ats"
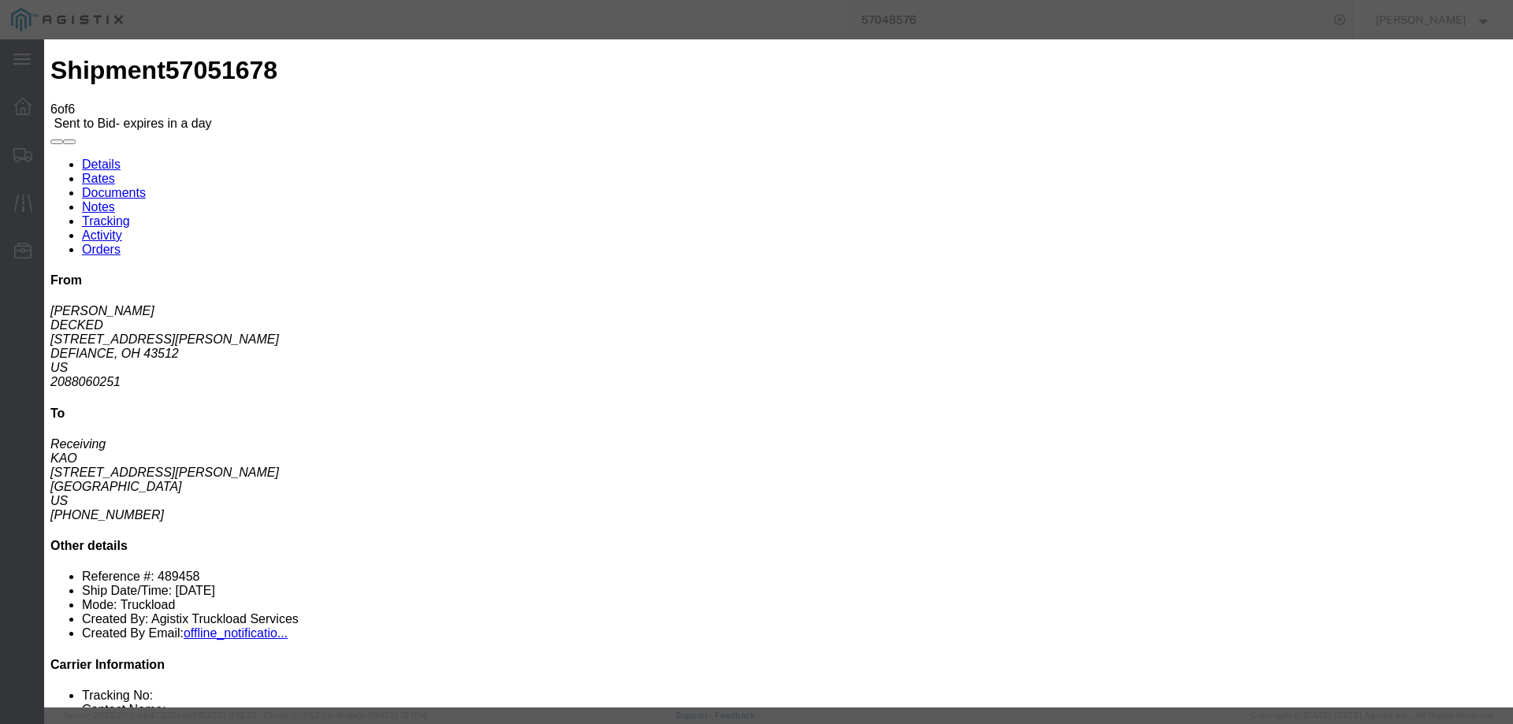
click input "number"
type input "1950"
click button "Submit"
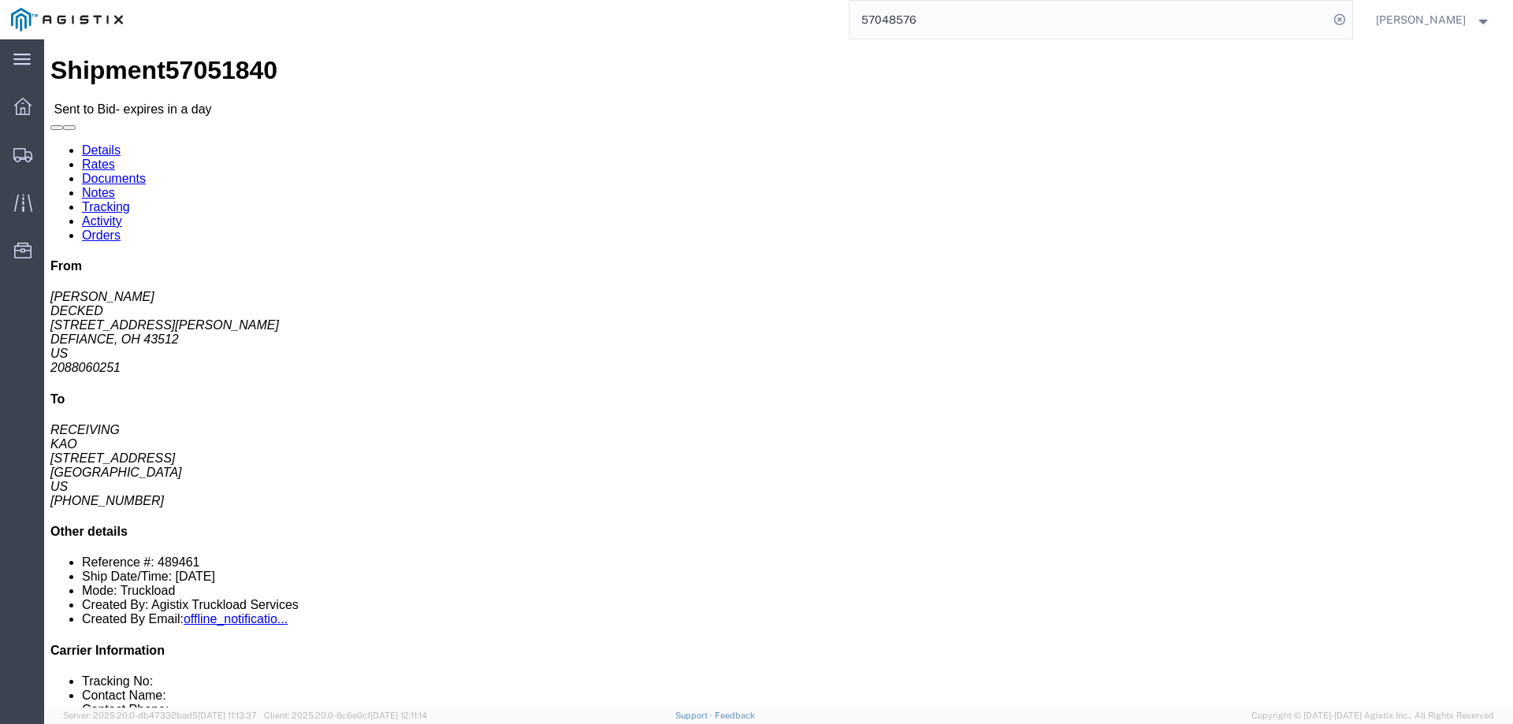
click link "Notes"
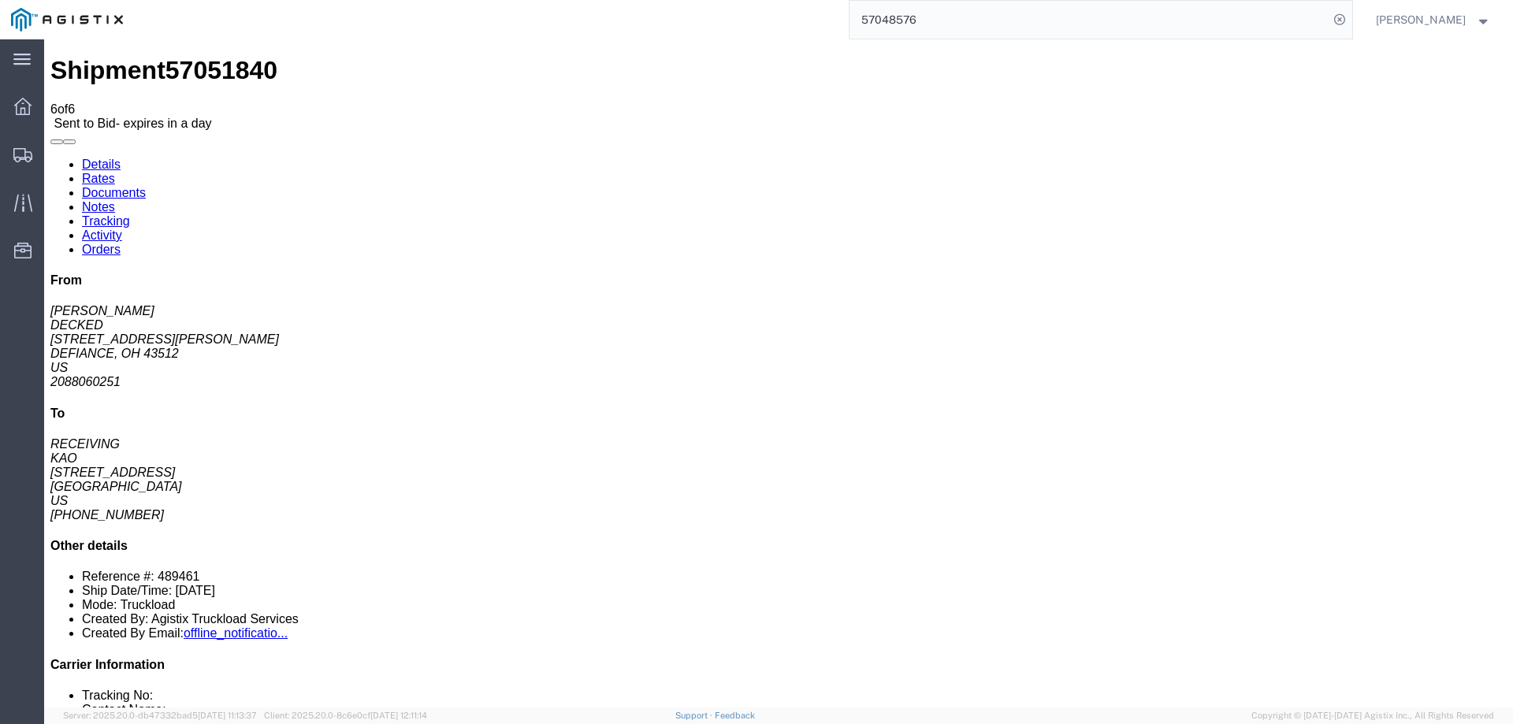
click at [87, 158] on link "Details" at bounding box center [101, 164] width 39 height 13
click link "Enter / Modify Bid"
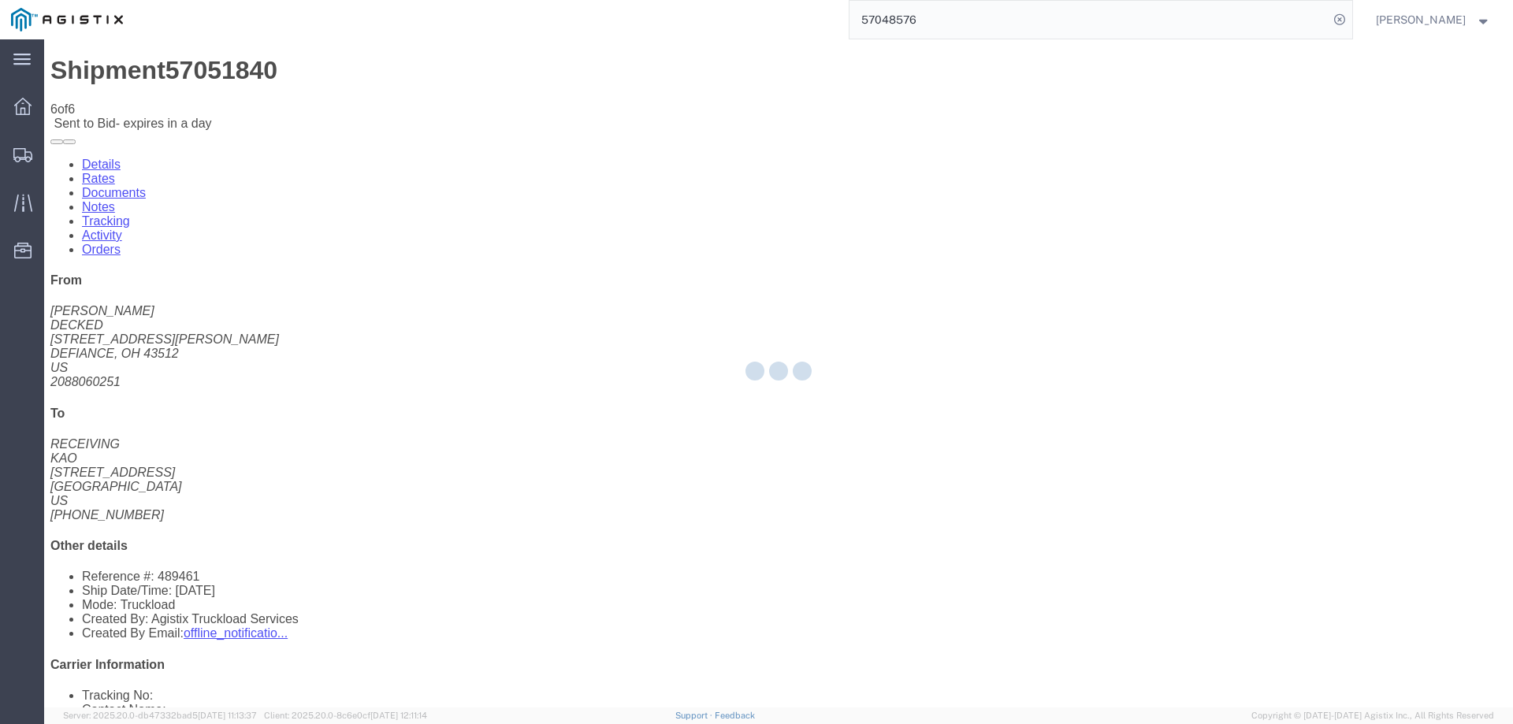
select select "146"
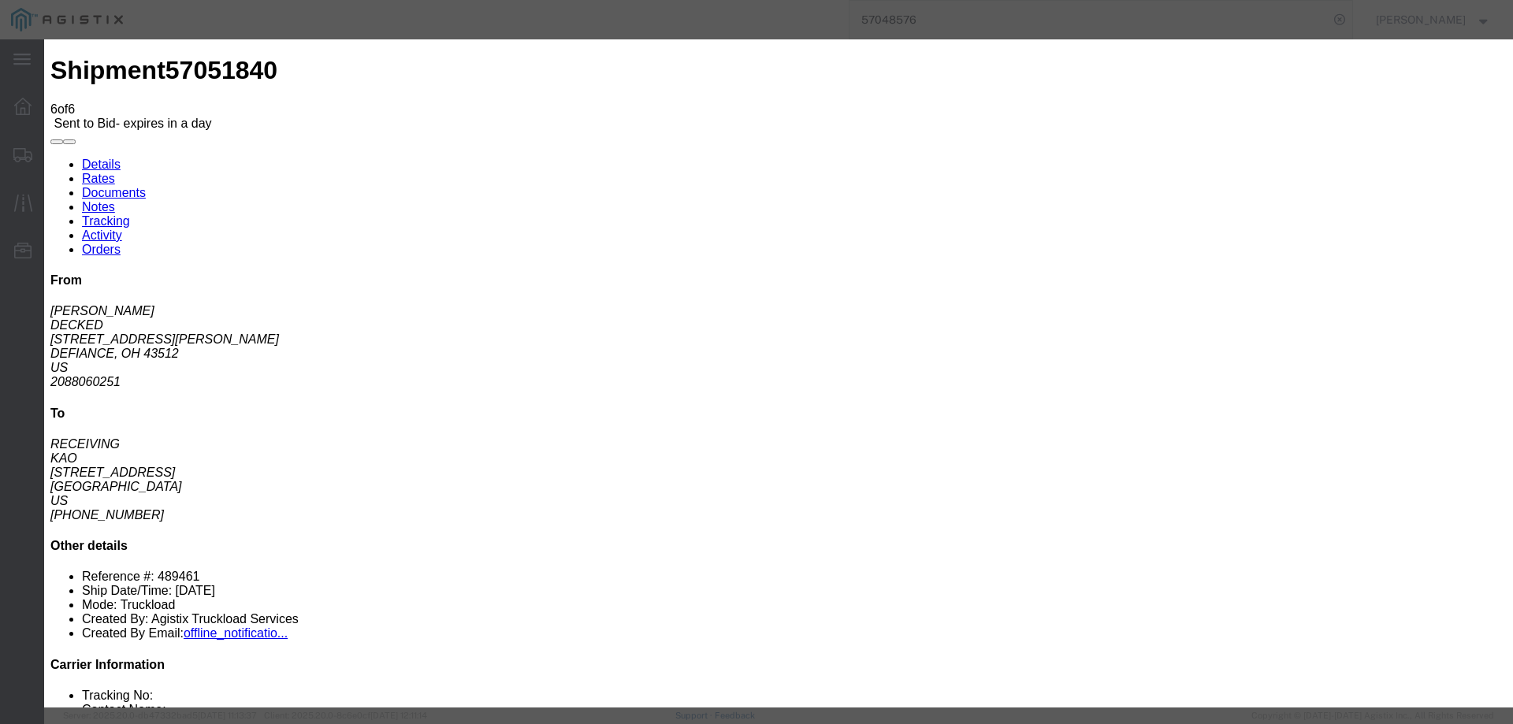
click select "Select CONESTOGA DFRM/STEP Economy TL Flatbed Intermodal LTL Standard Next Day …"
select select "25032"
click select "Select CONESTOGA DFRM/STEP Economy TL Flatbed Intermodal LTL Standard Next Day …"
click input "text"
type input "ats"
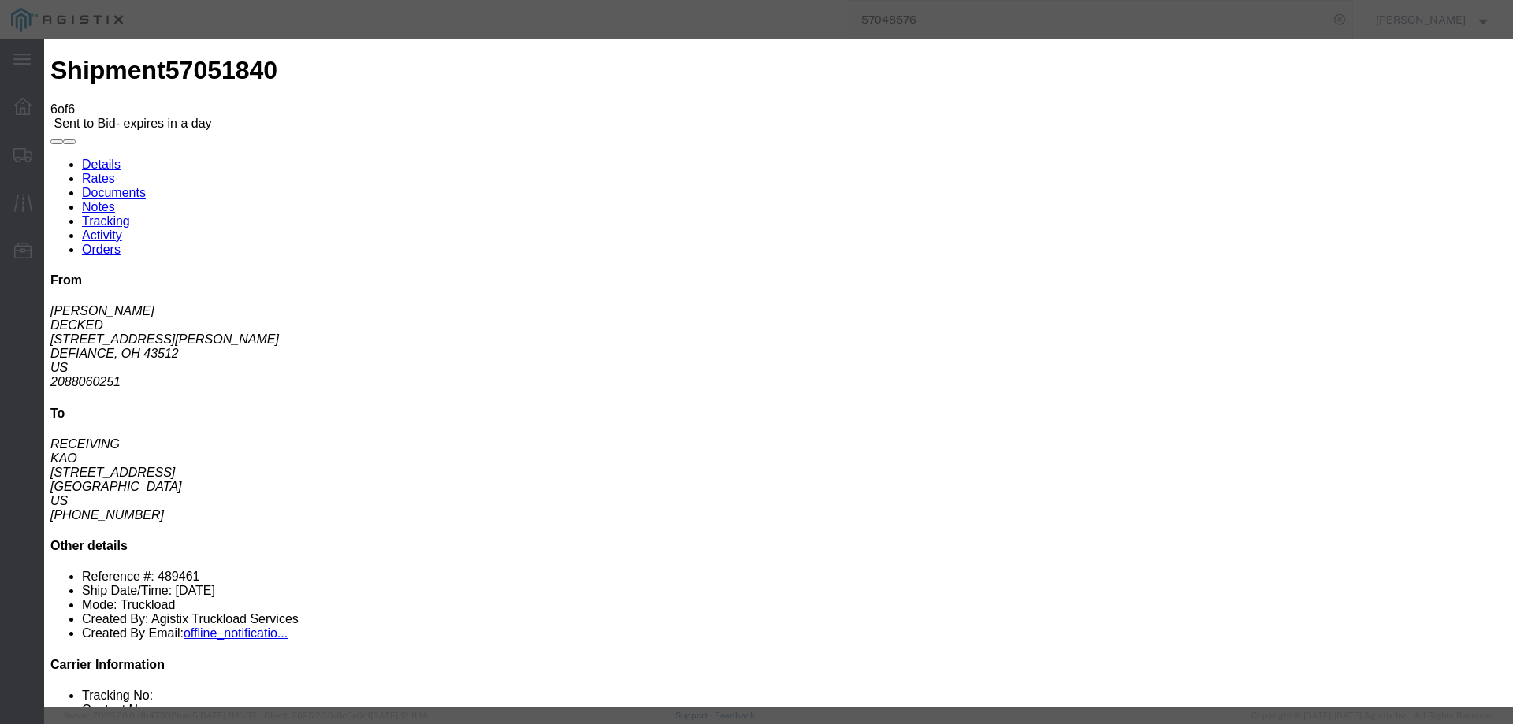
click input "number"
type input "2175"
click button "Submit"
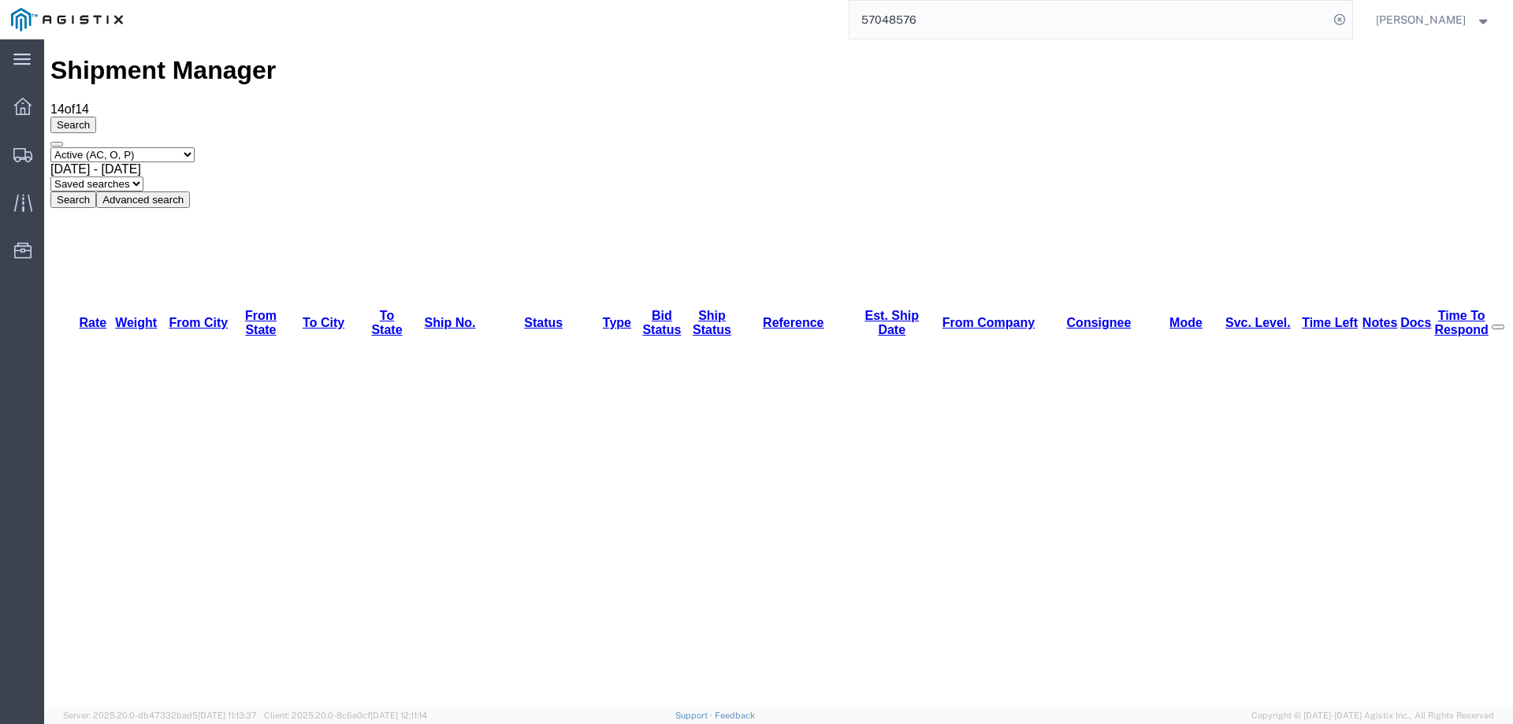
click at [22, 155] on icon at bounding box center [22, 155] width 19 height 14
click at [20, 200] on icon at bounding box center [23, 203] width 18 height 18
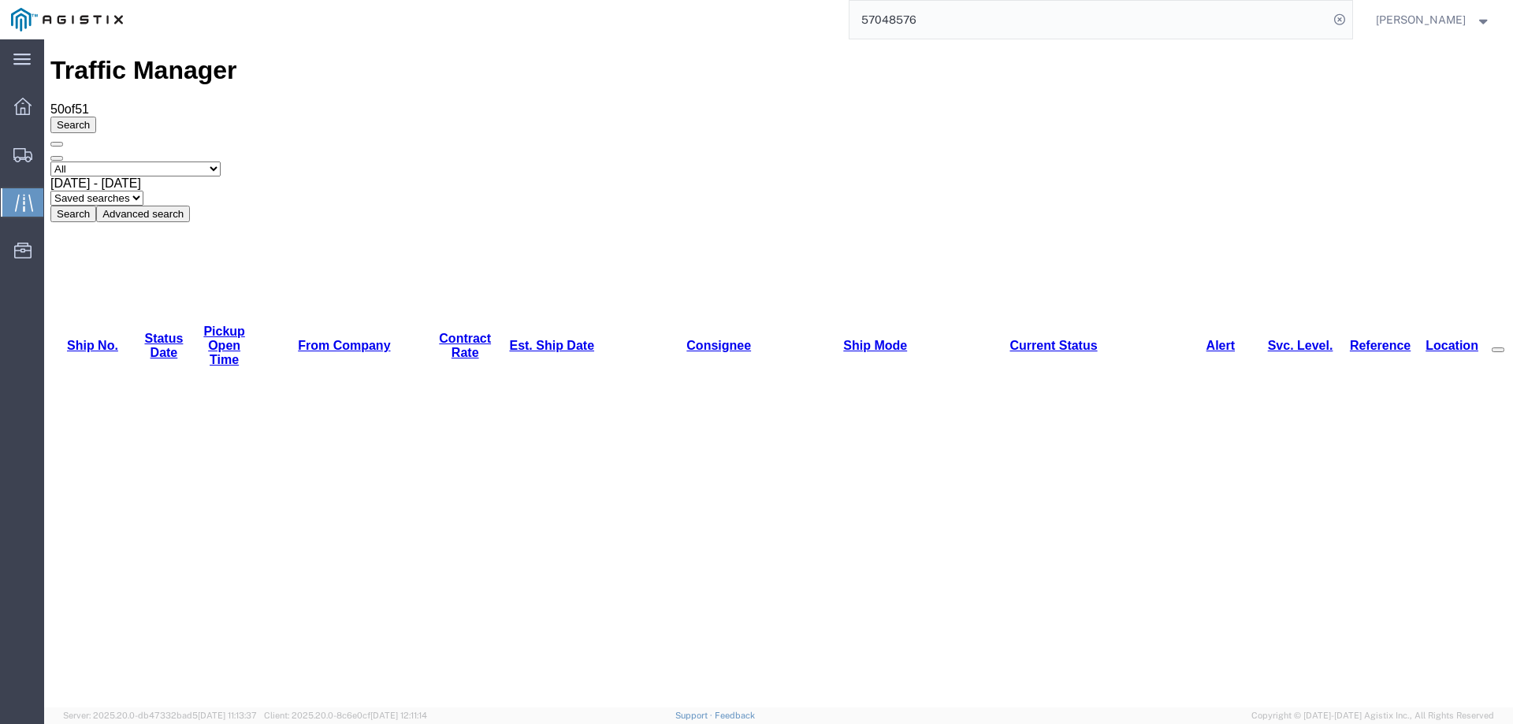
click at [509, 339] on link "Est. Ship Date" at bounding box center [551, 345] width 85 height 13
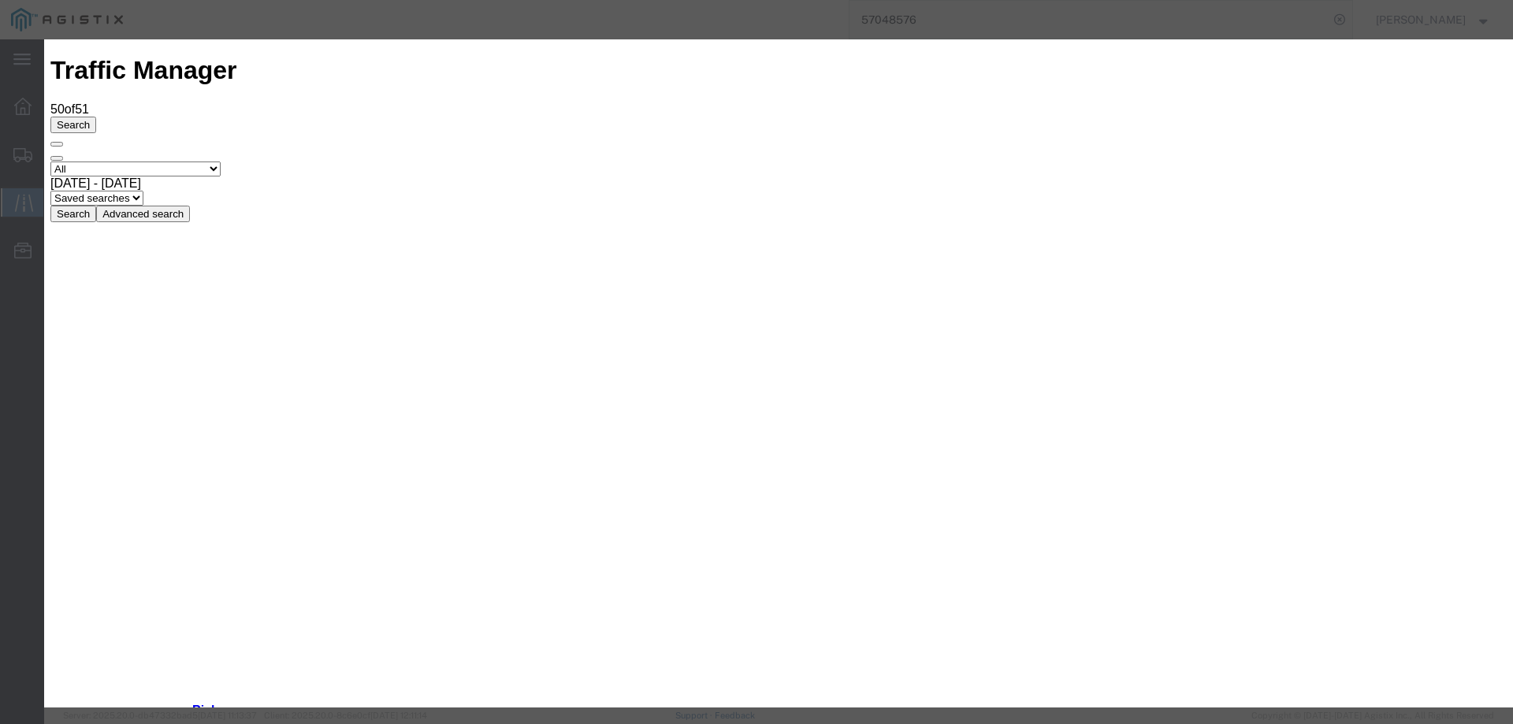
type input "[DATE]"
type input "3:00 PM"
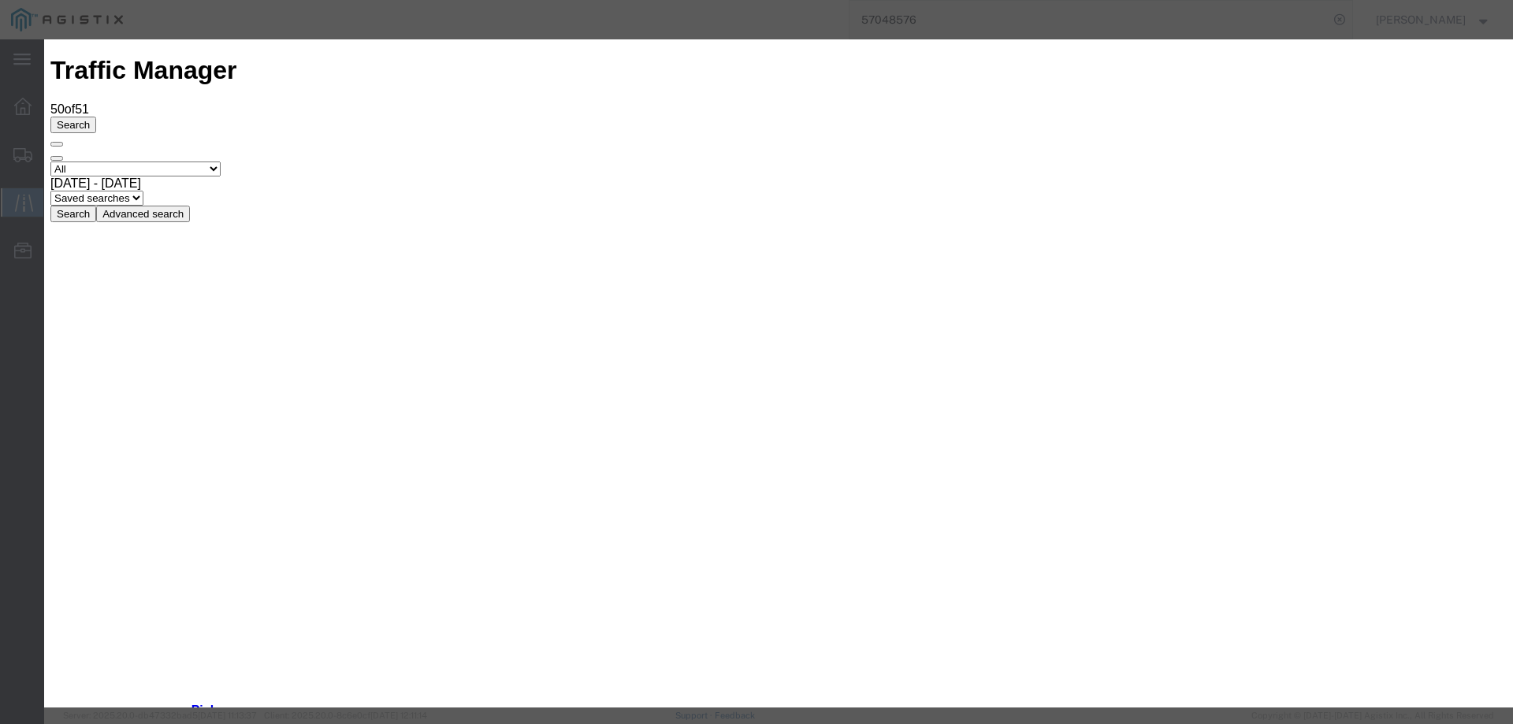
type input "[DATE]"
drag, startPoint x: 530, startPoint y: 225, endPoint x: 531, endPoint y: 234, distance: 9.5
select select "DELIVRED"
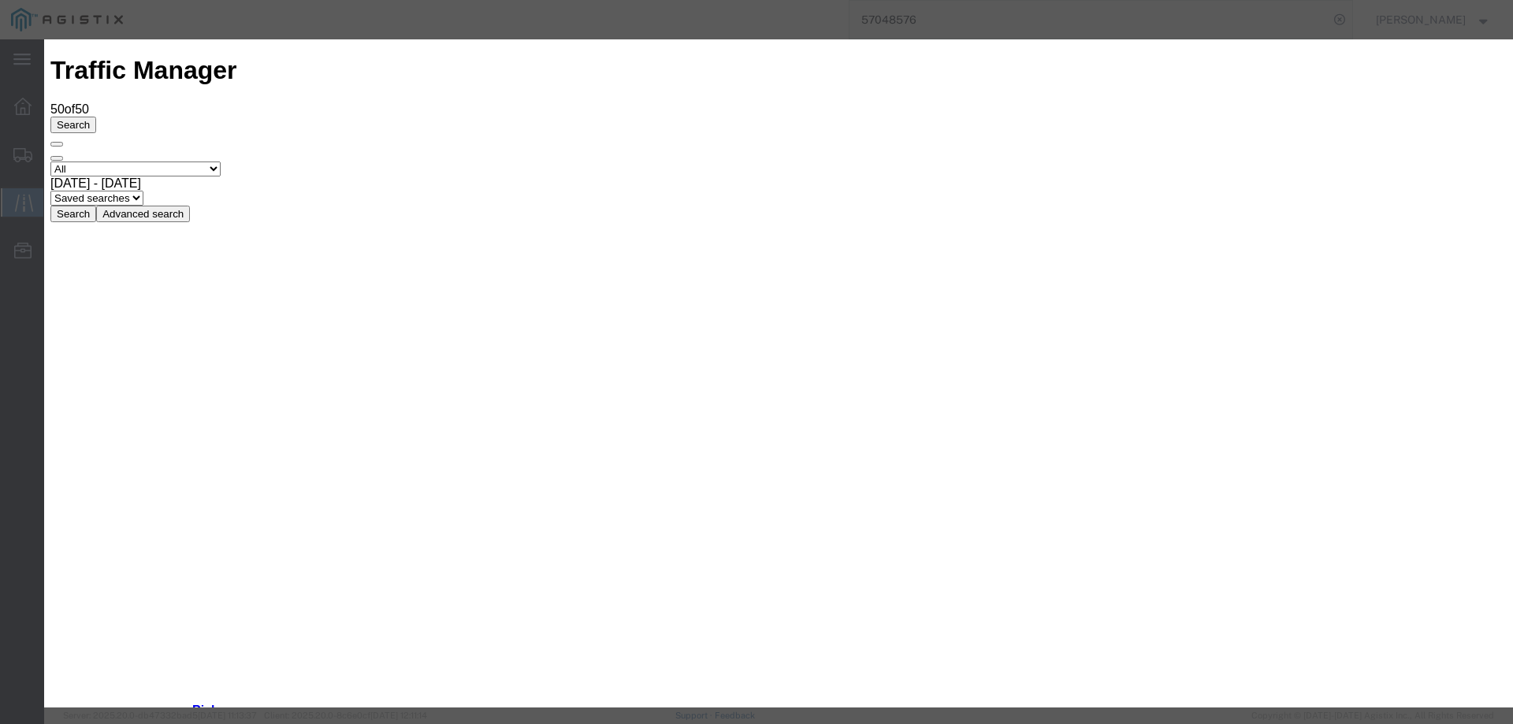
type input "[DATE]"
type input "3:00 PM"
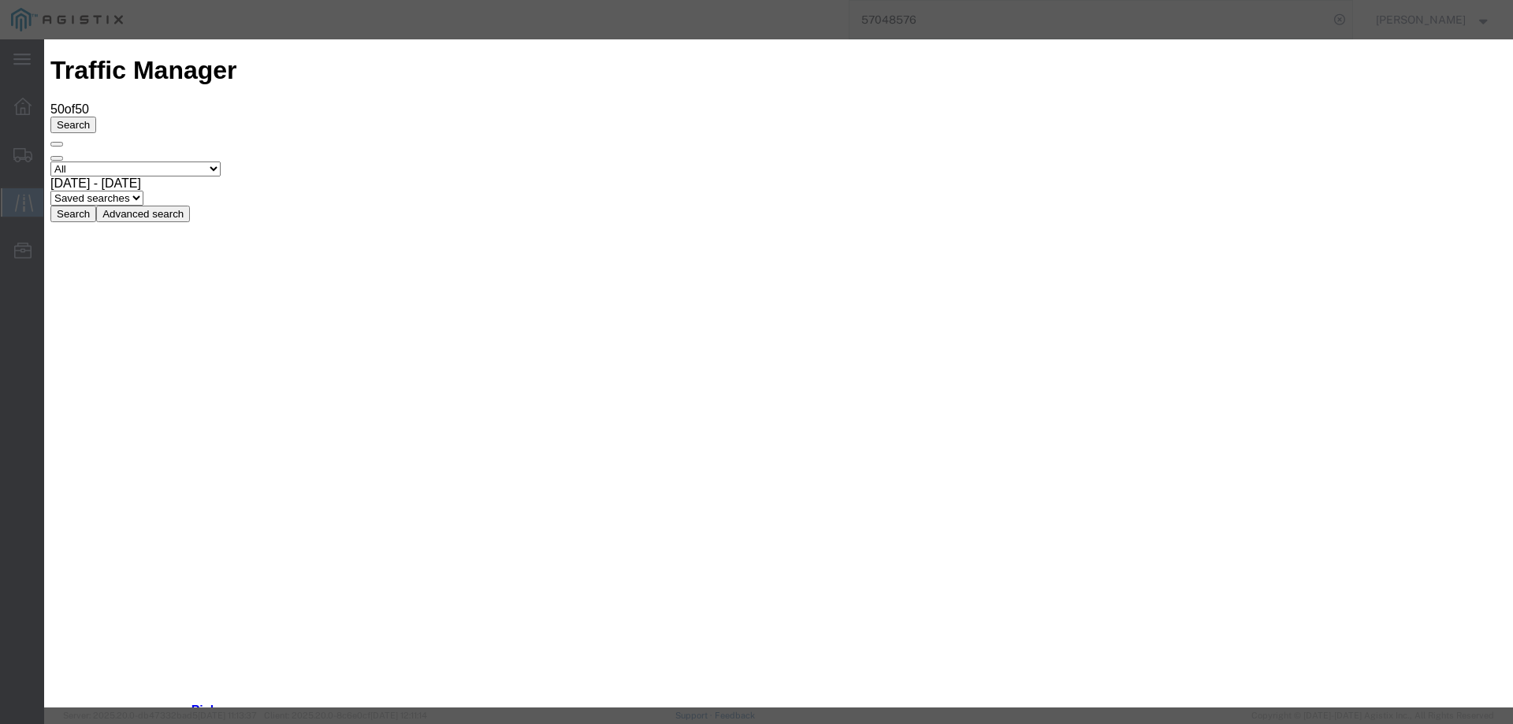
type input "[DATE]"
select select "DELIVRED"
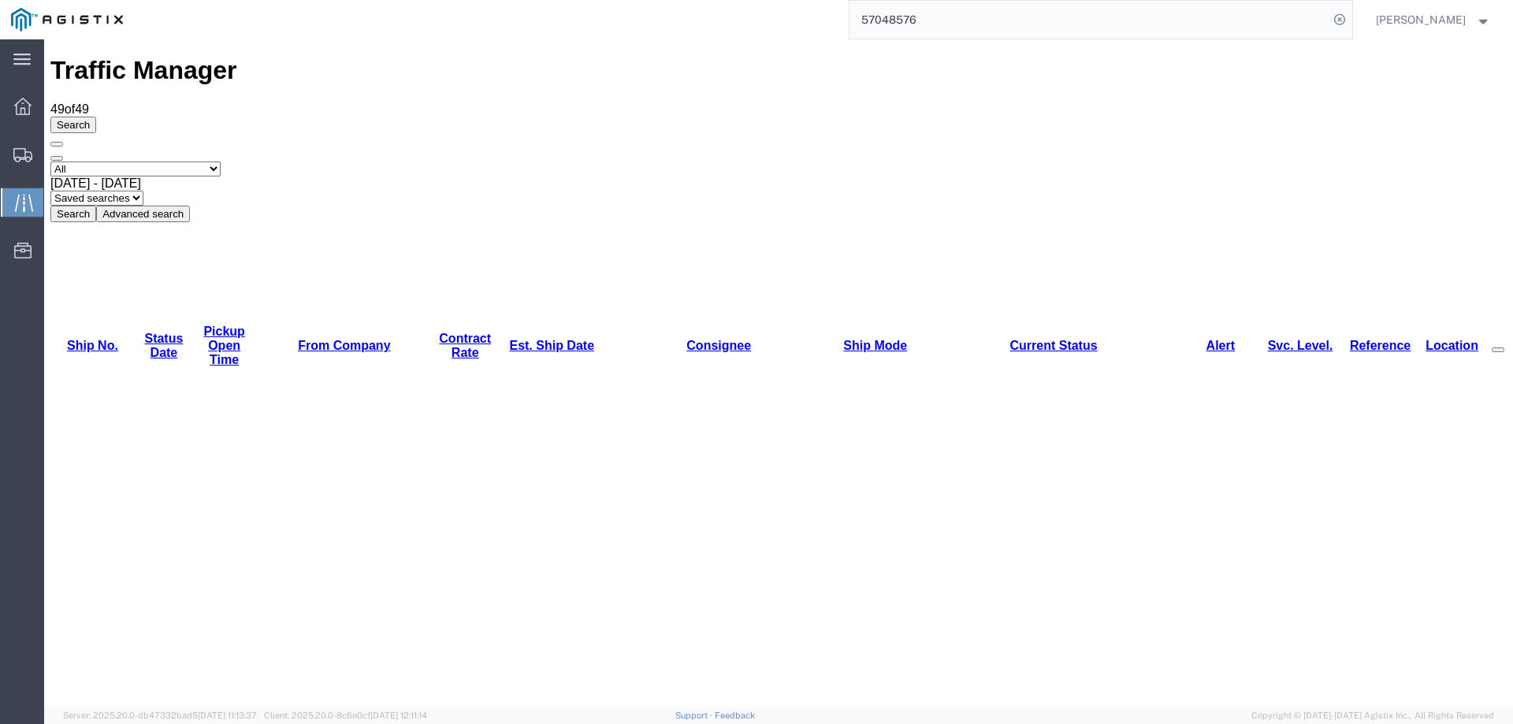
copy li "56950391"
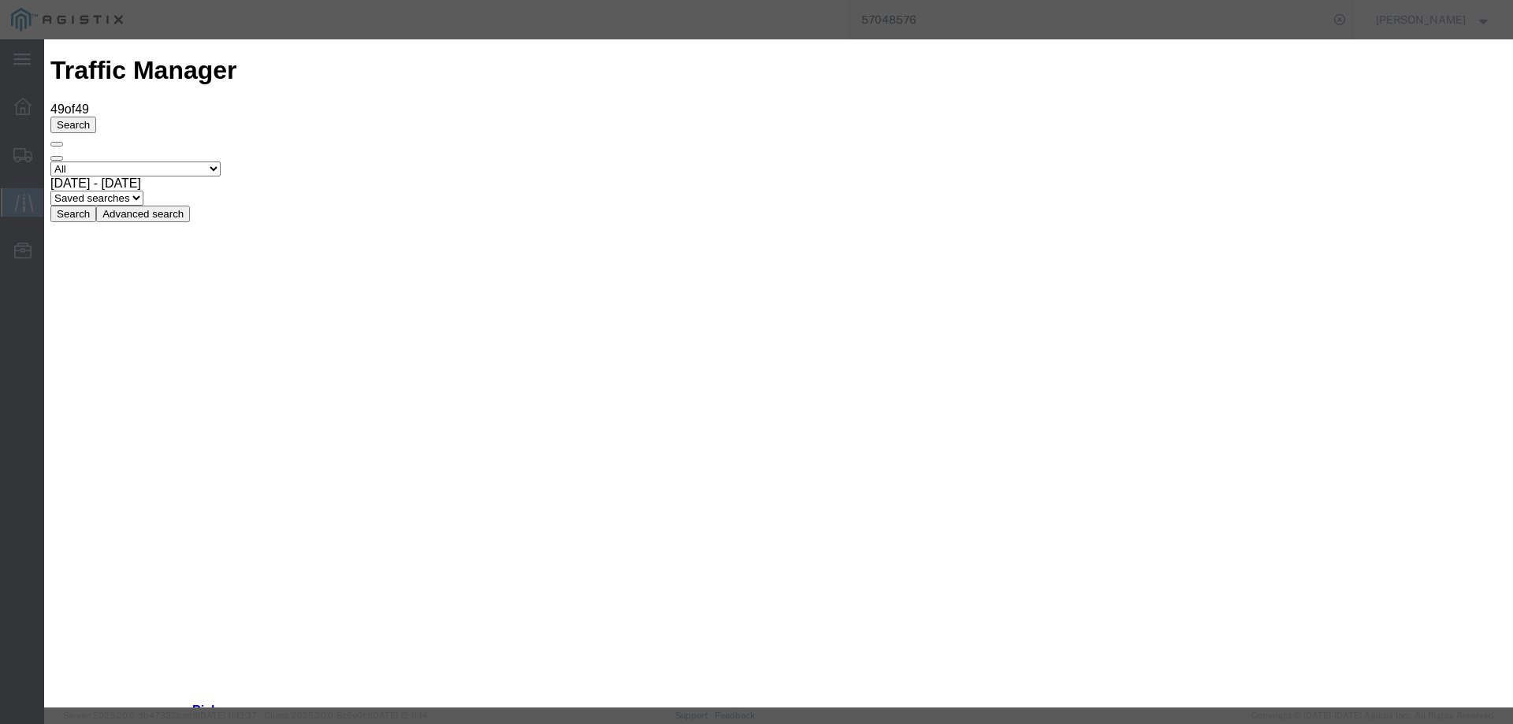
type input "[DATE]"
type input "3:00 PM"
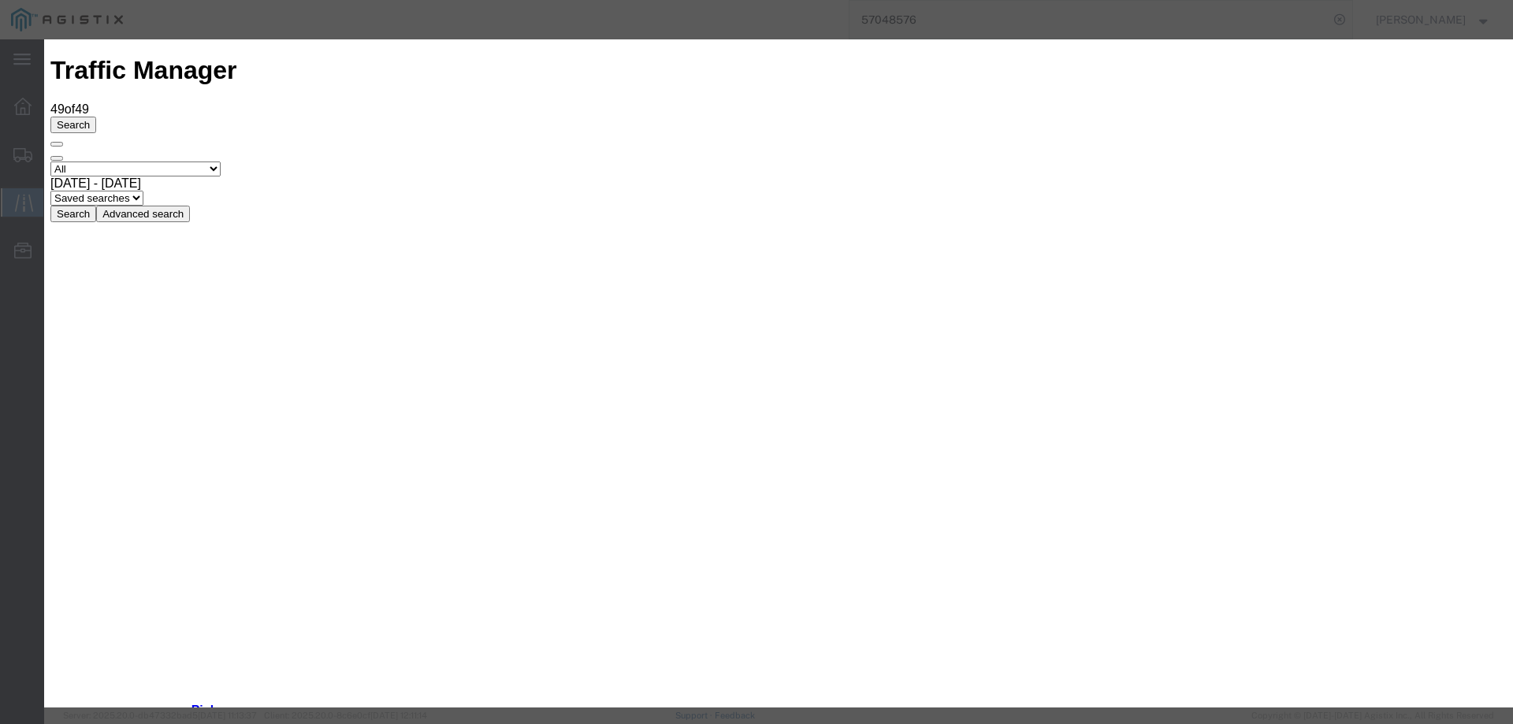
type input "[DATE]"
drag, startPoint x: 519, startPoint y: 226, endPoint x: 517, endPoint y: 237, distance: 11.1
select select "DELIVRED"
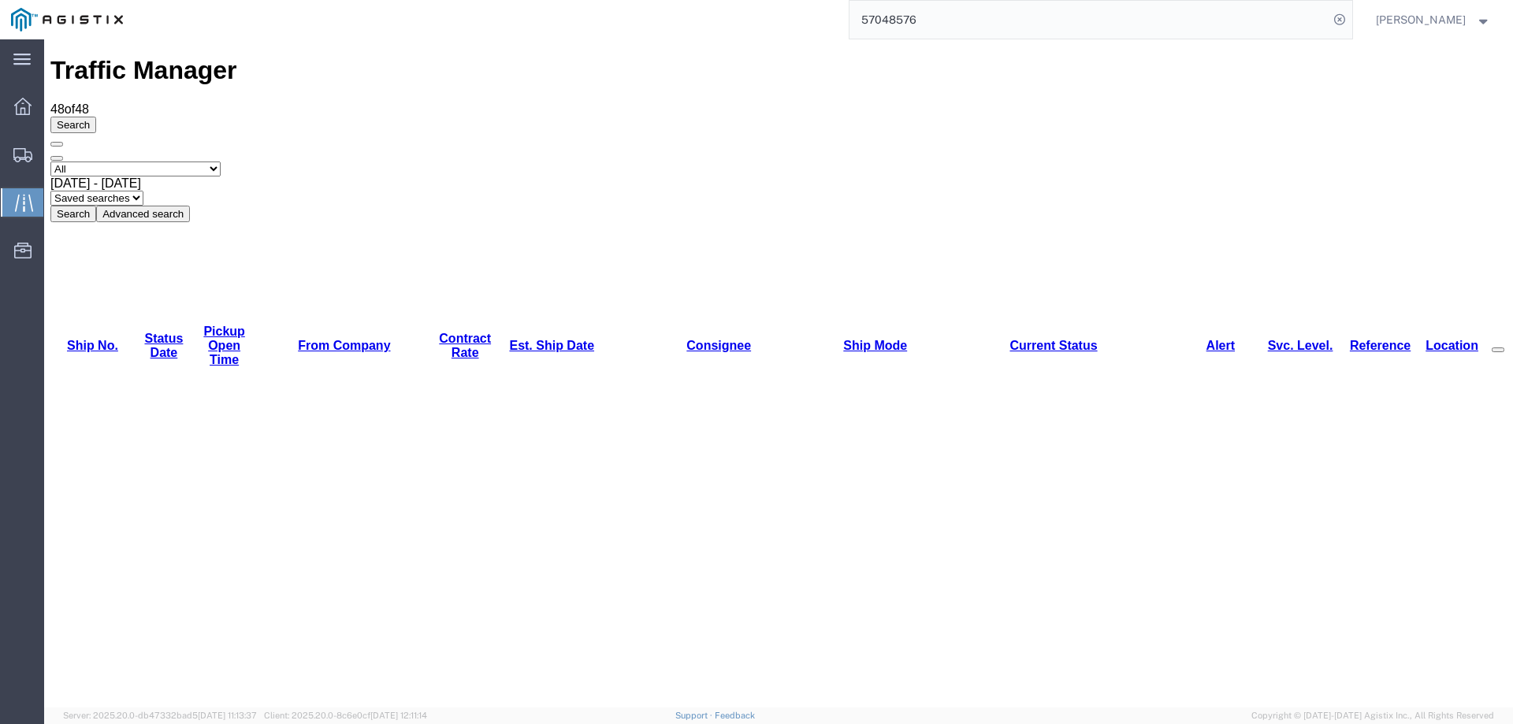
copy li "56950382"
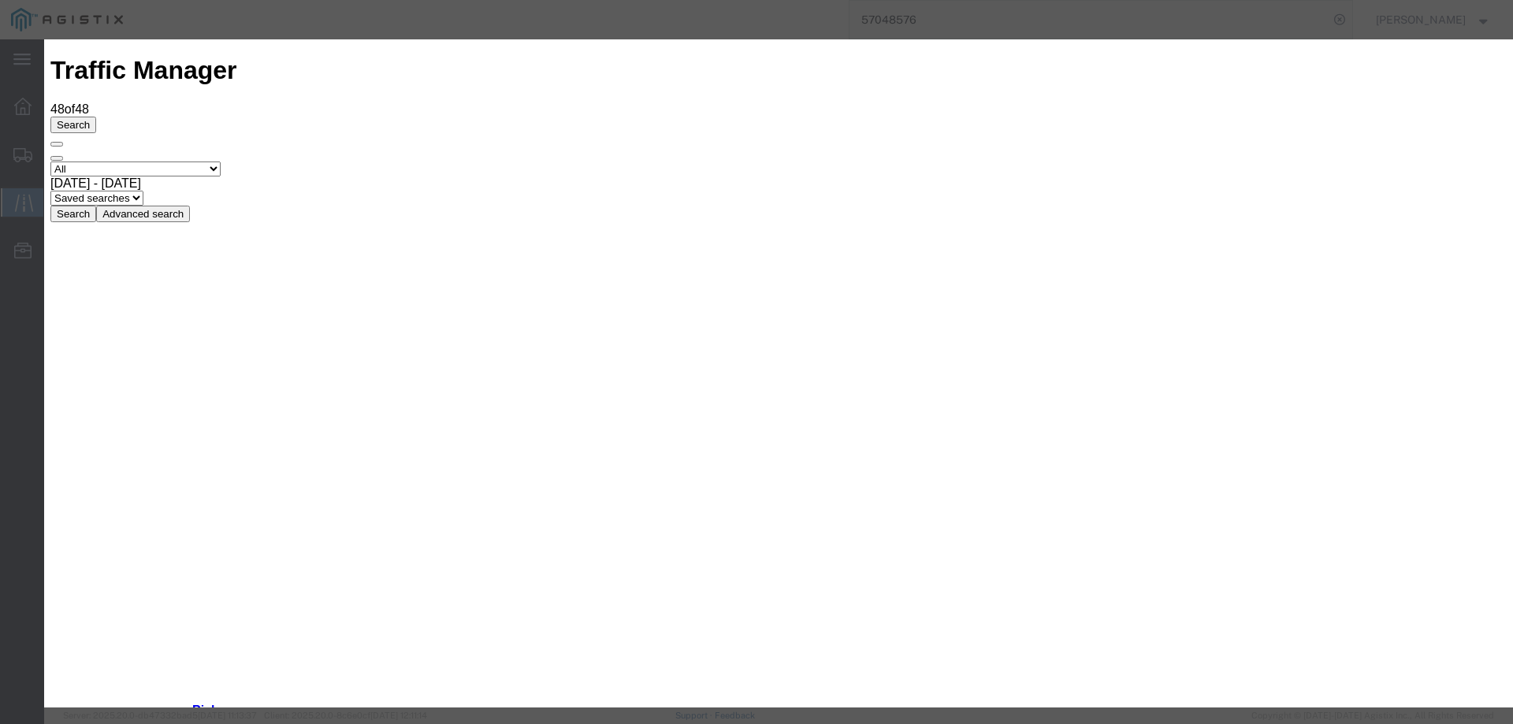
type input "[DATE]"
type input "3:00 PM"
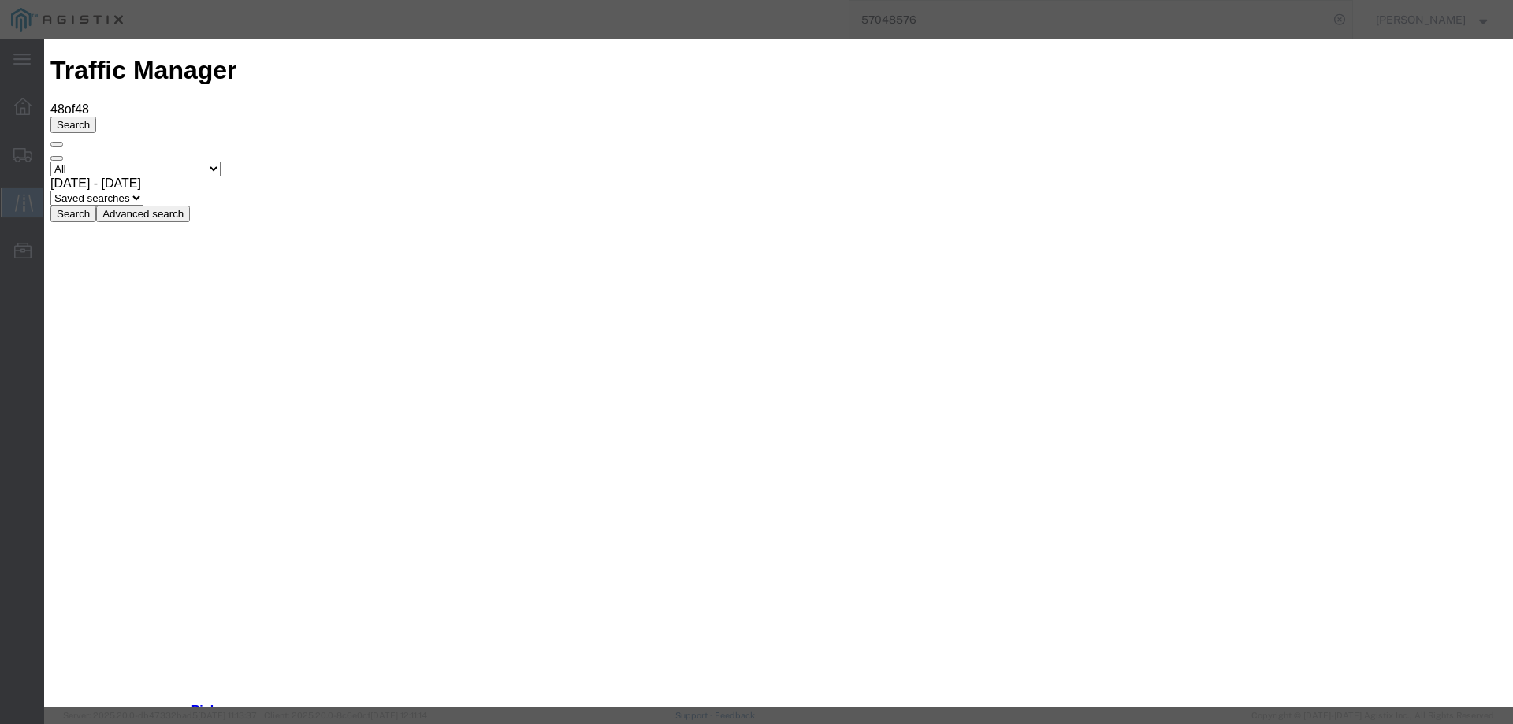
type input "[DATE]"
select select "DELIVRED"
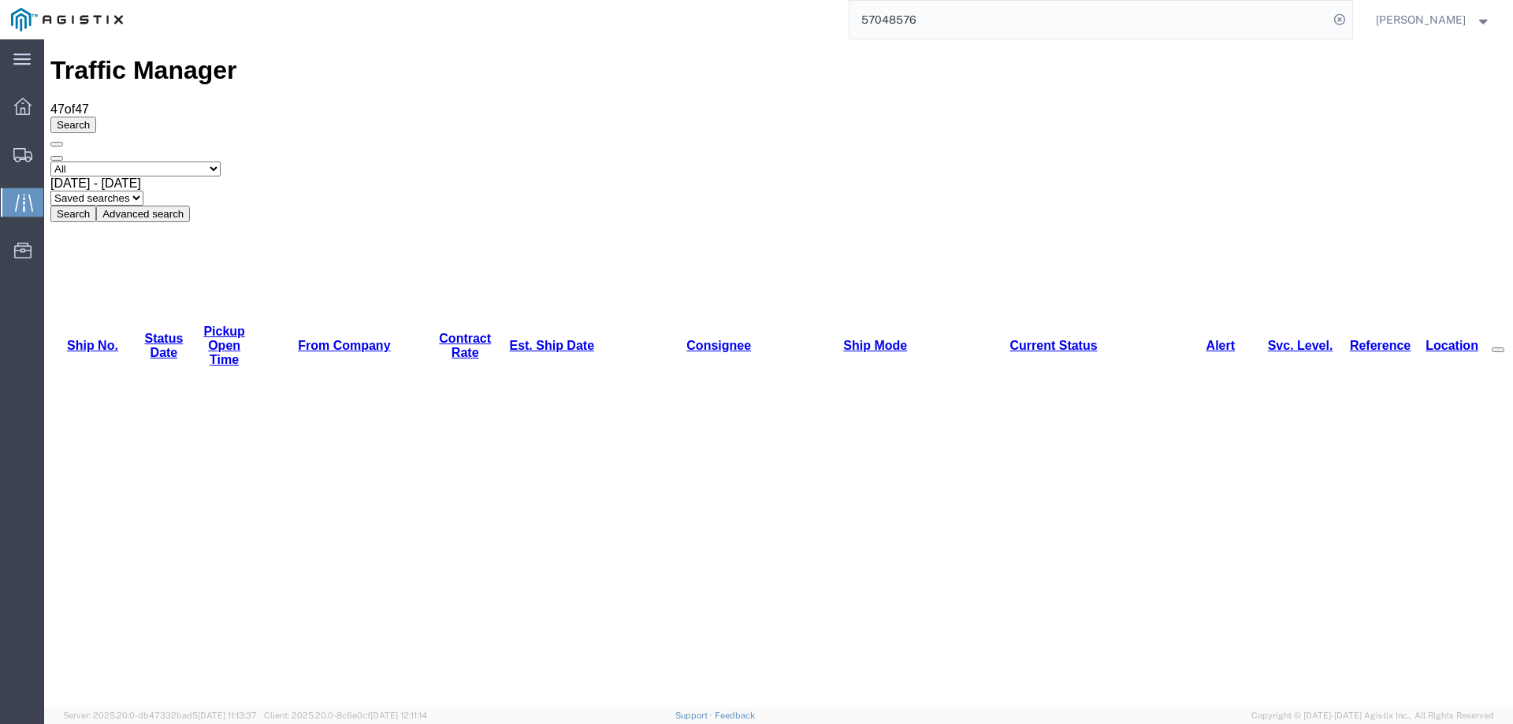
copy li "56995069"
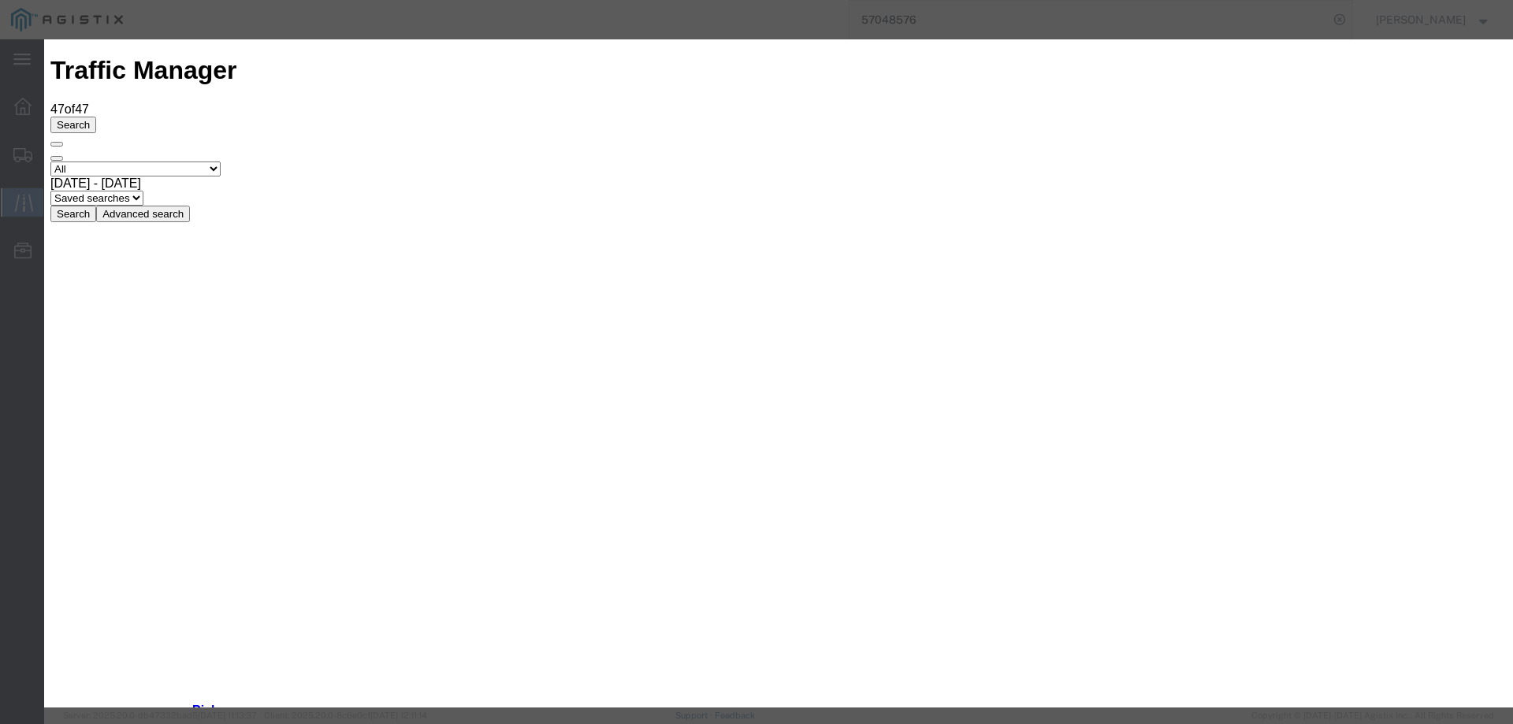
type input "[DATE]"
type input "3:00 PM"
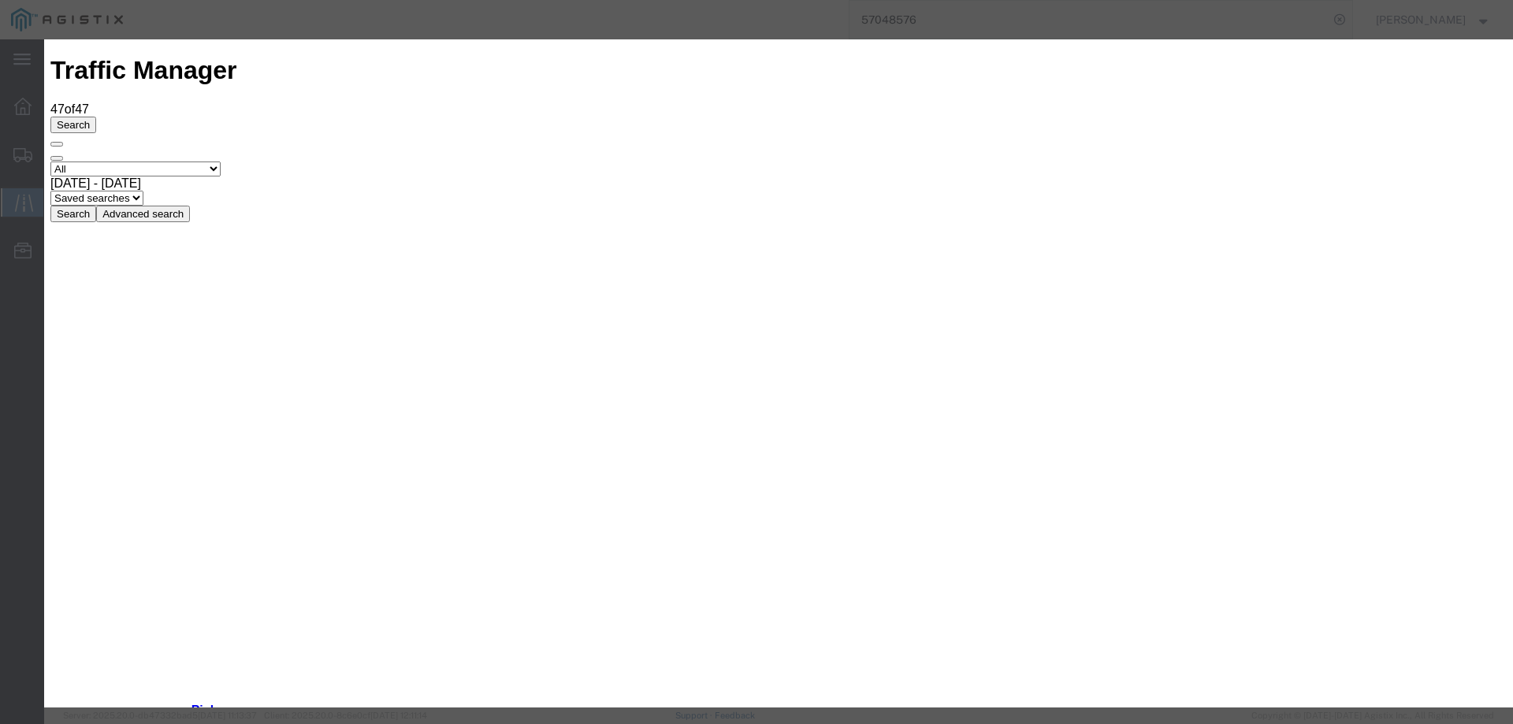
type input "[DATE]"
select select "DELIVRED"
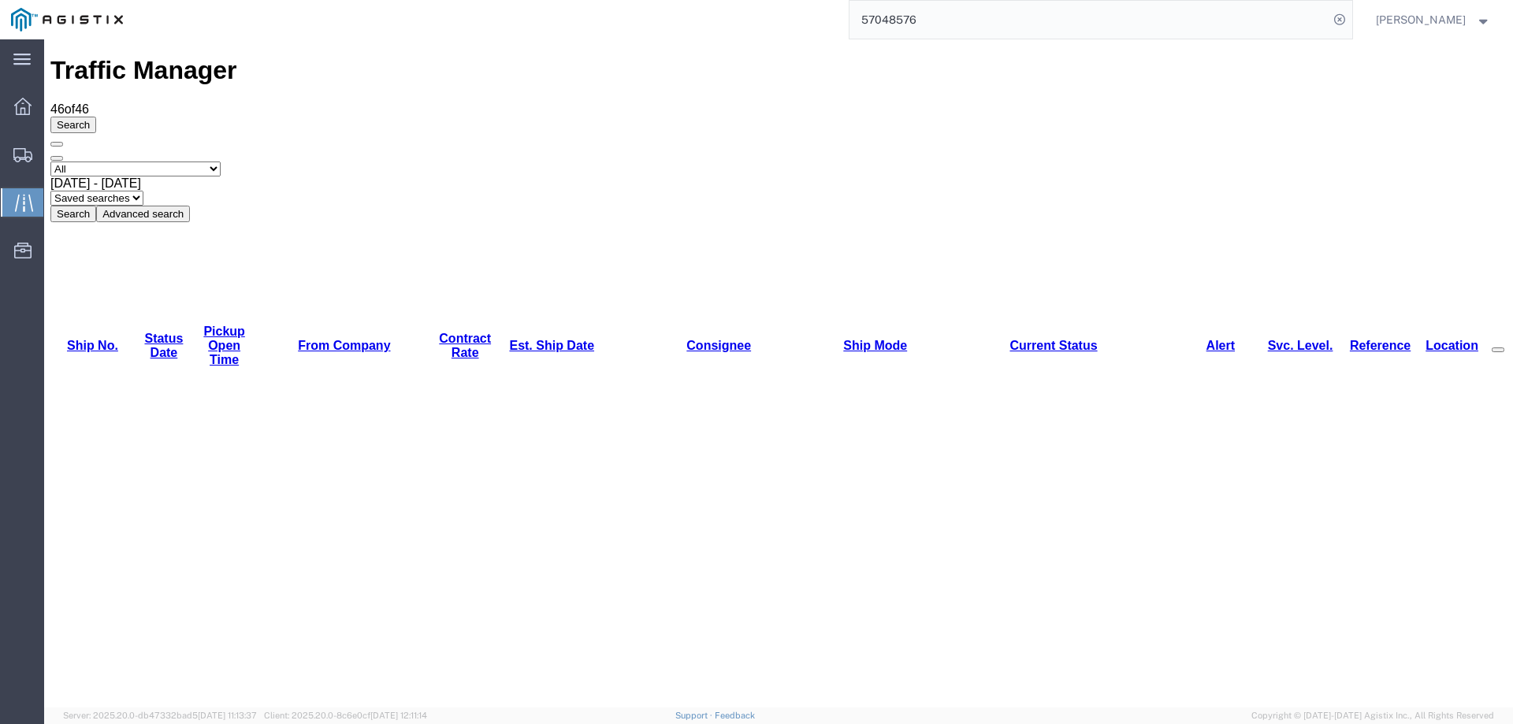
copy li "56968190"
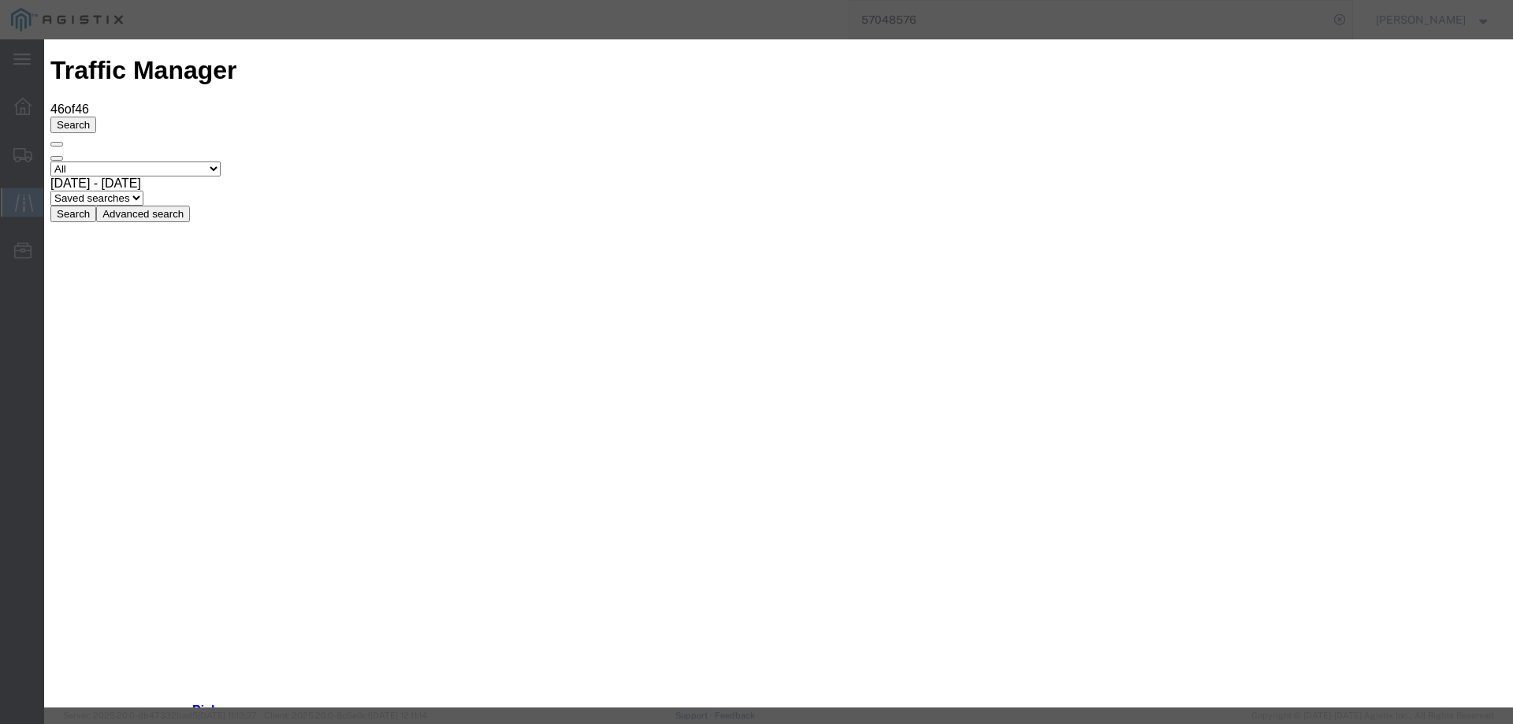
type input "[DATE]"
type input "3:00 PM"
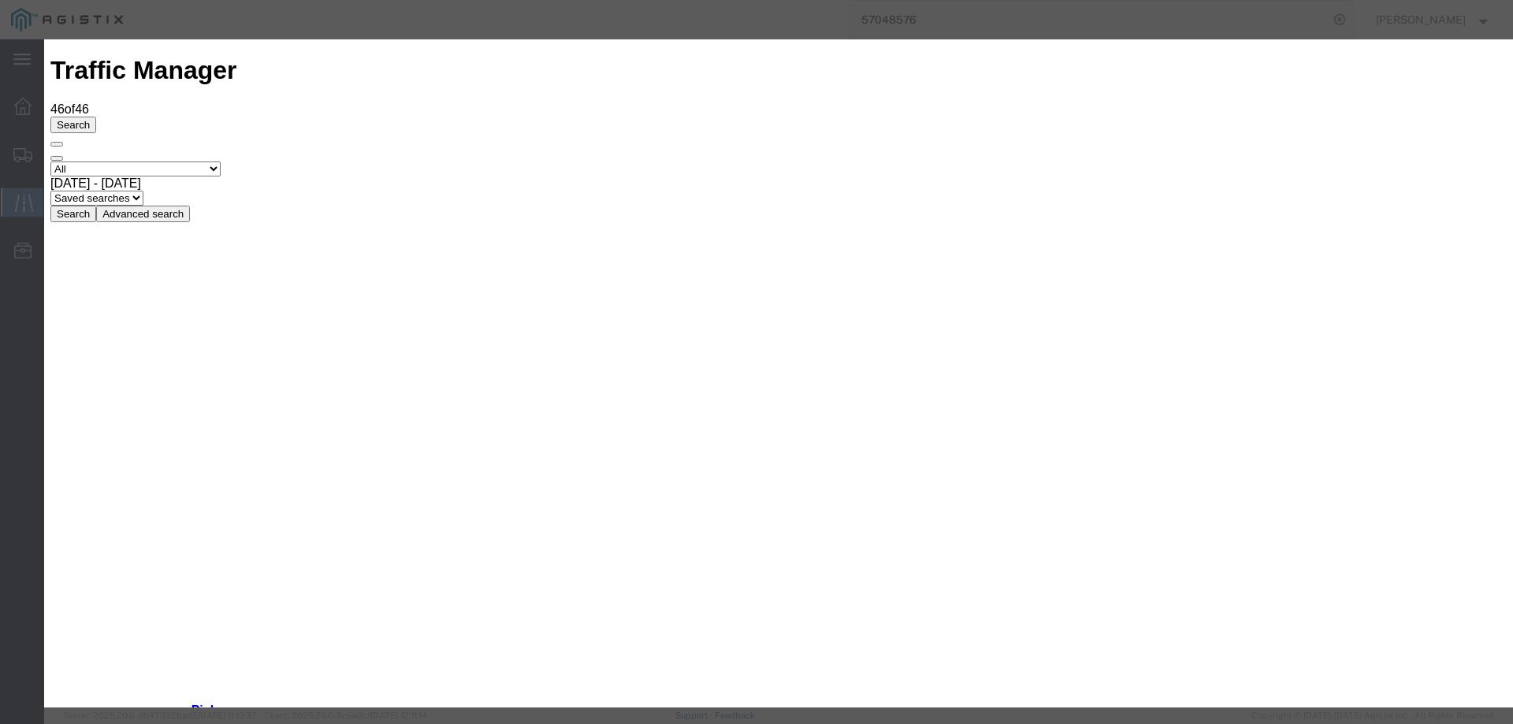
type input "[DATE]"
drag, startPoint x: 529, startPoint y: 229, endPoint x: 529, endPoint y: 237, distance: 8.7
select select "DELIVRED"
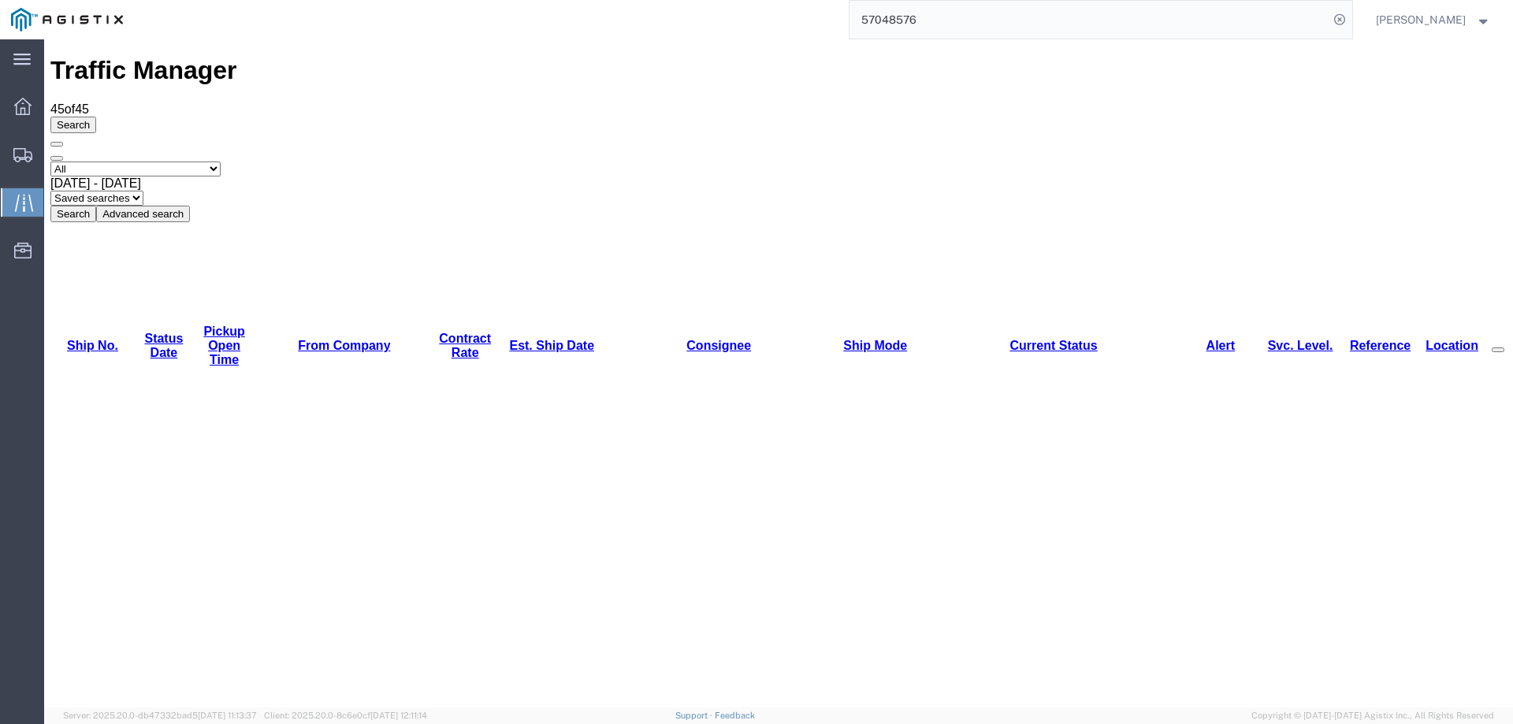
copy li "57014070"
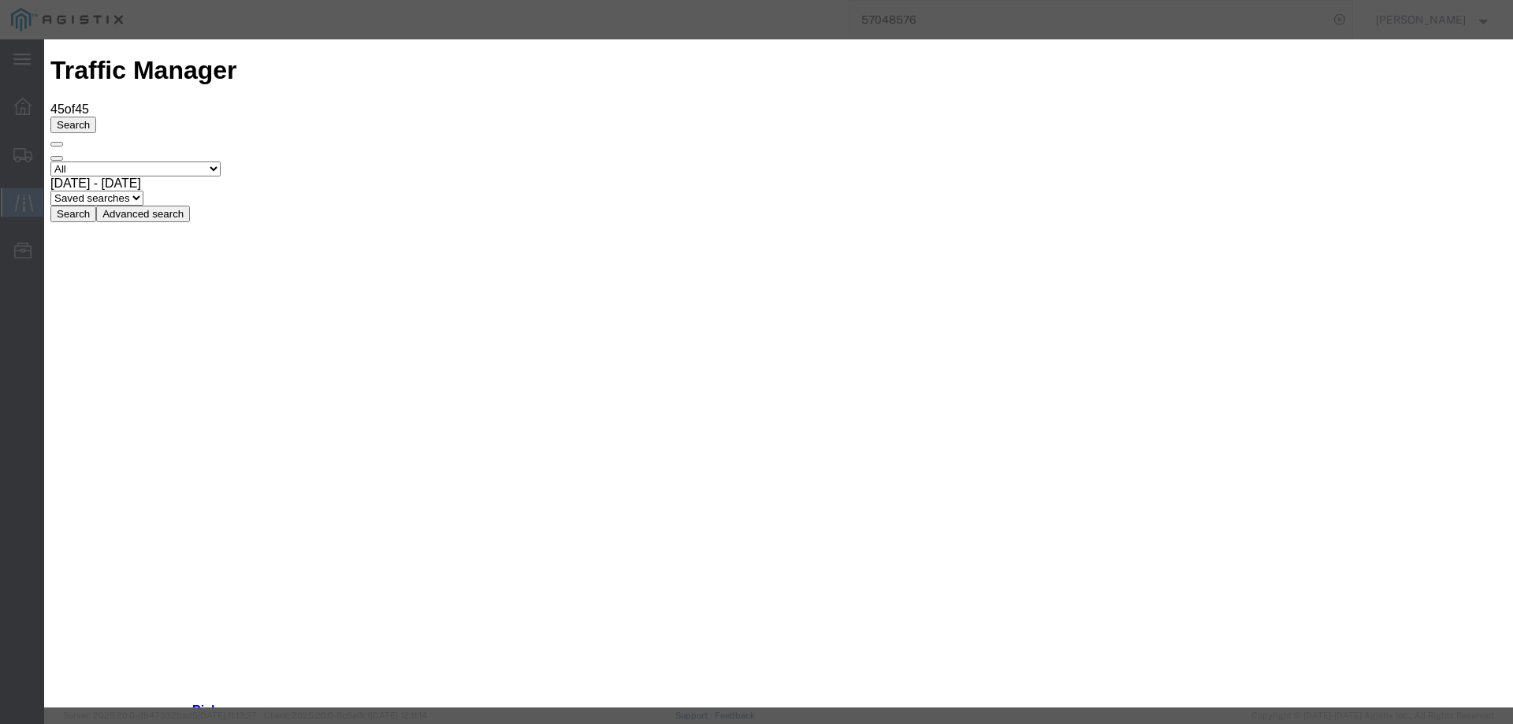
type input "[DATE]"
type input "3:00 PM"
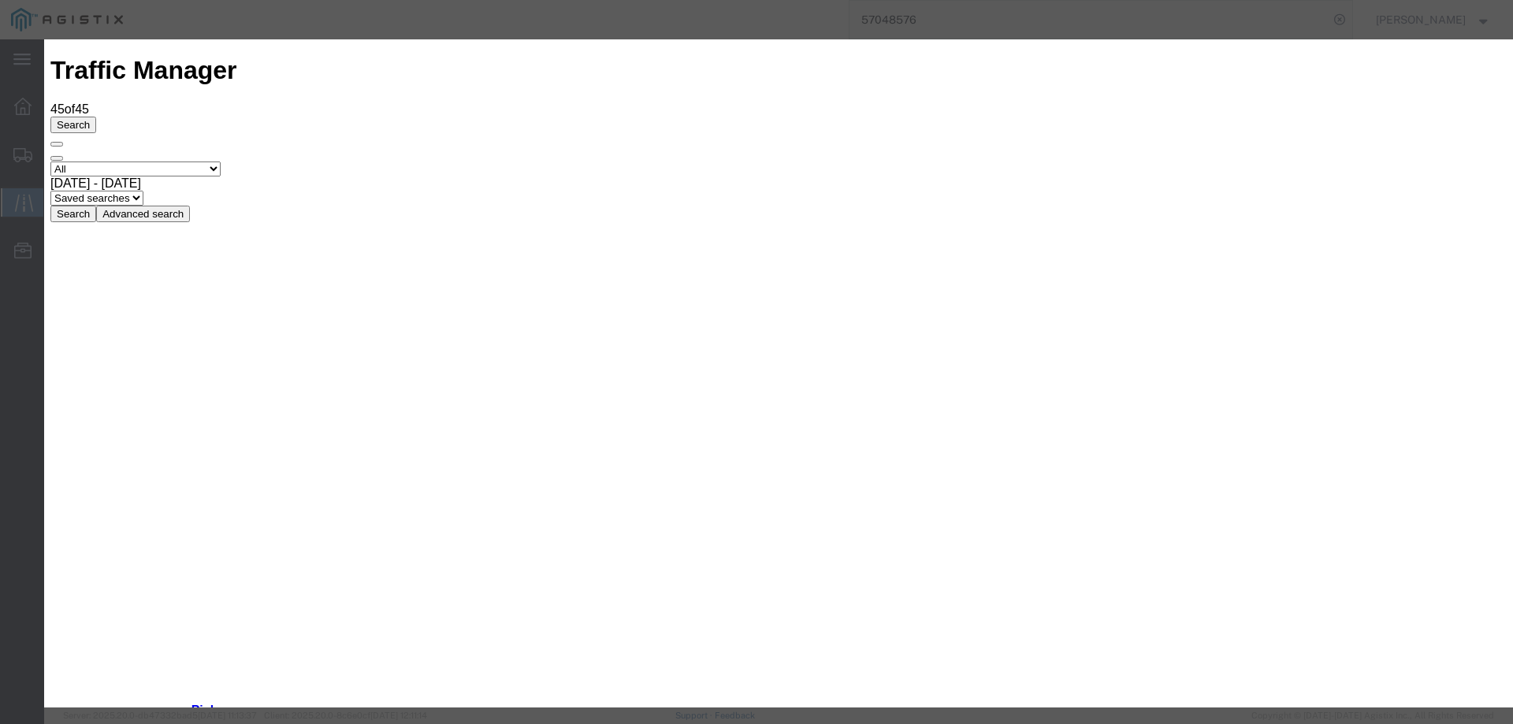
type input "[DATE]"
drag, startPoint x: 497, startPoint y: 228, endPoint x: 501, endPoint y: 239, distance: 11.5
select select "DELIVRED"
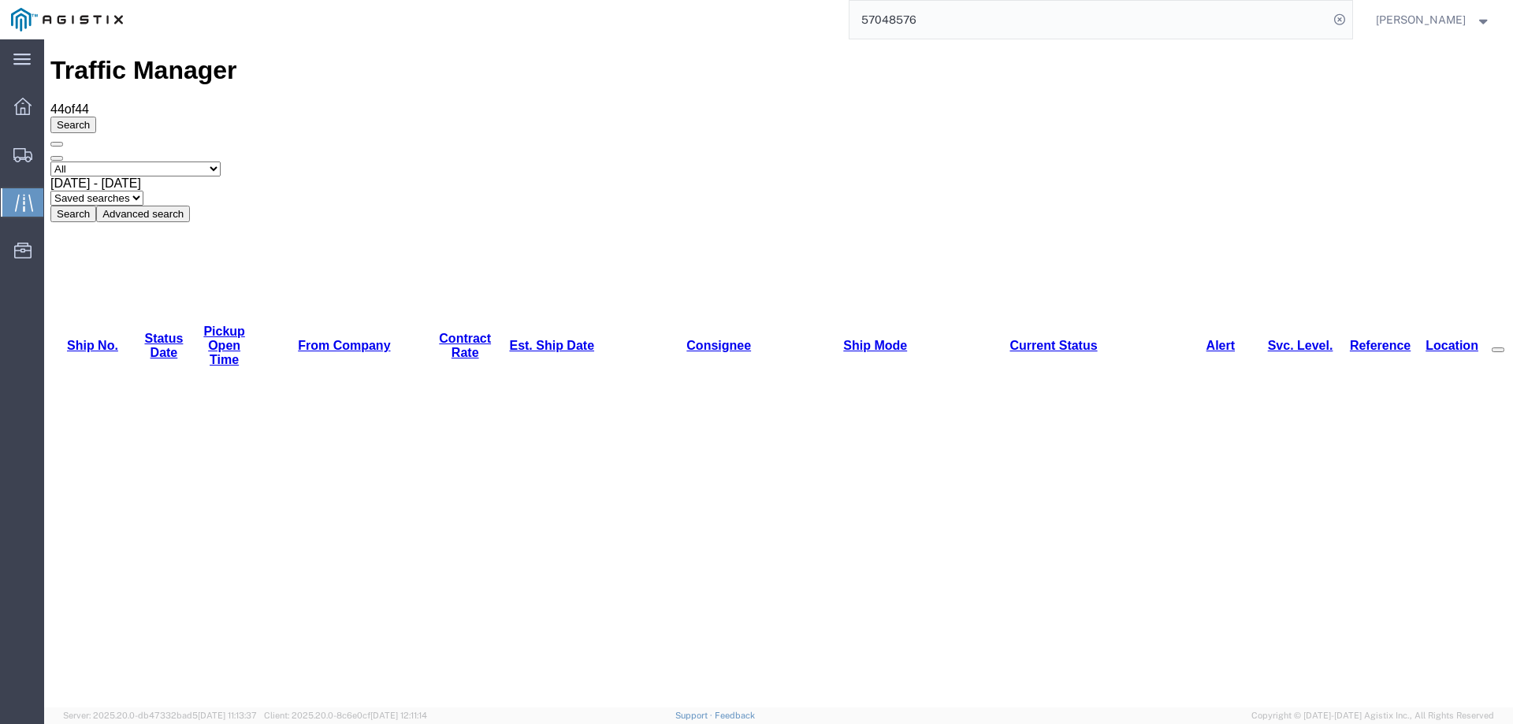
copy li "57010789"
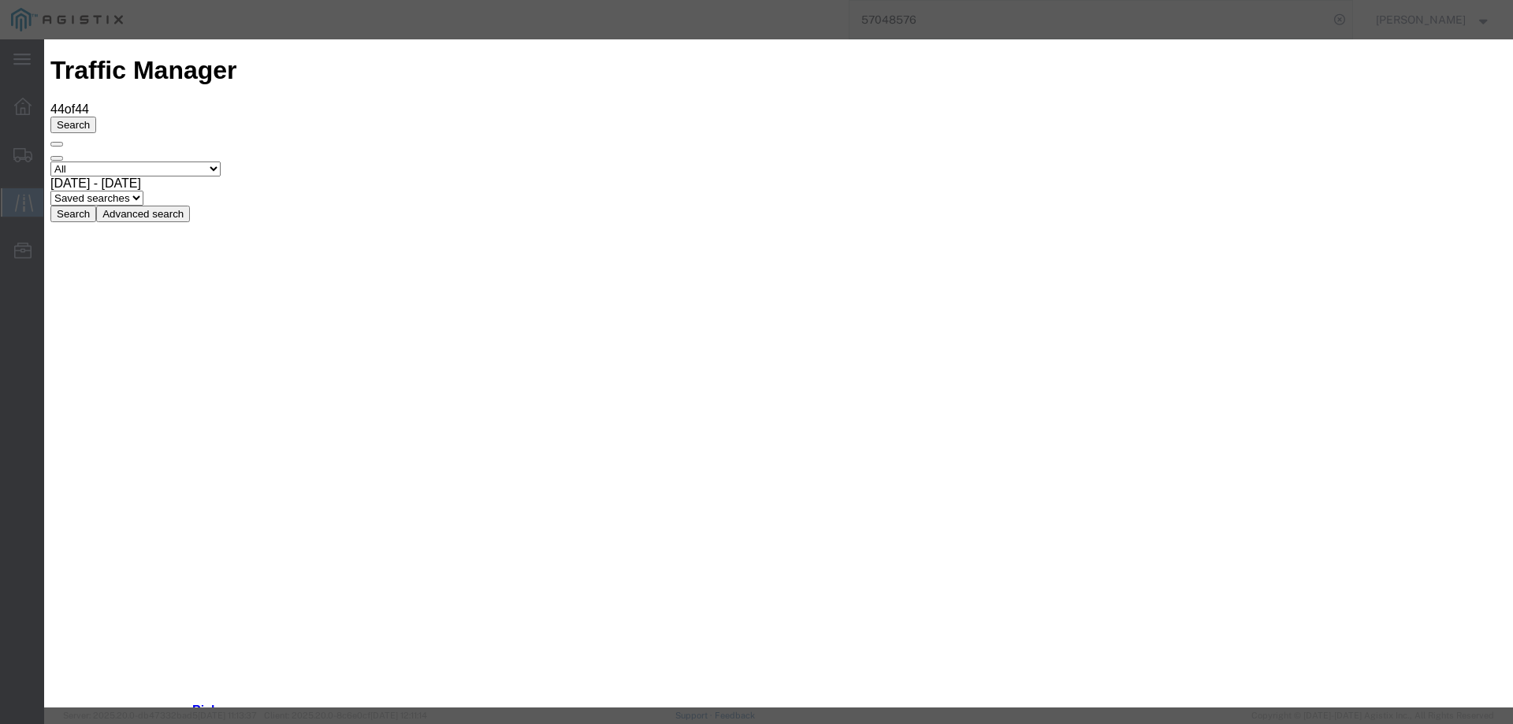
type input "[DATE]"
type input "3:00 PM"
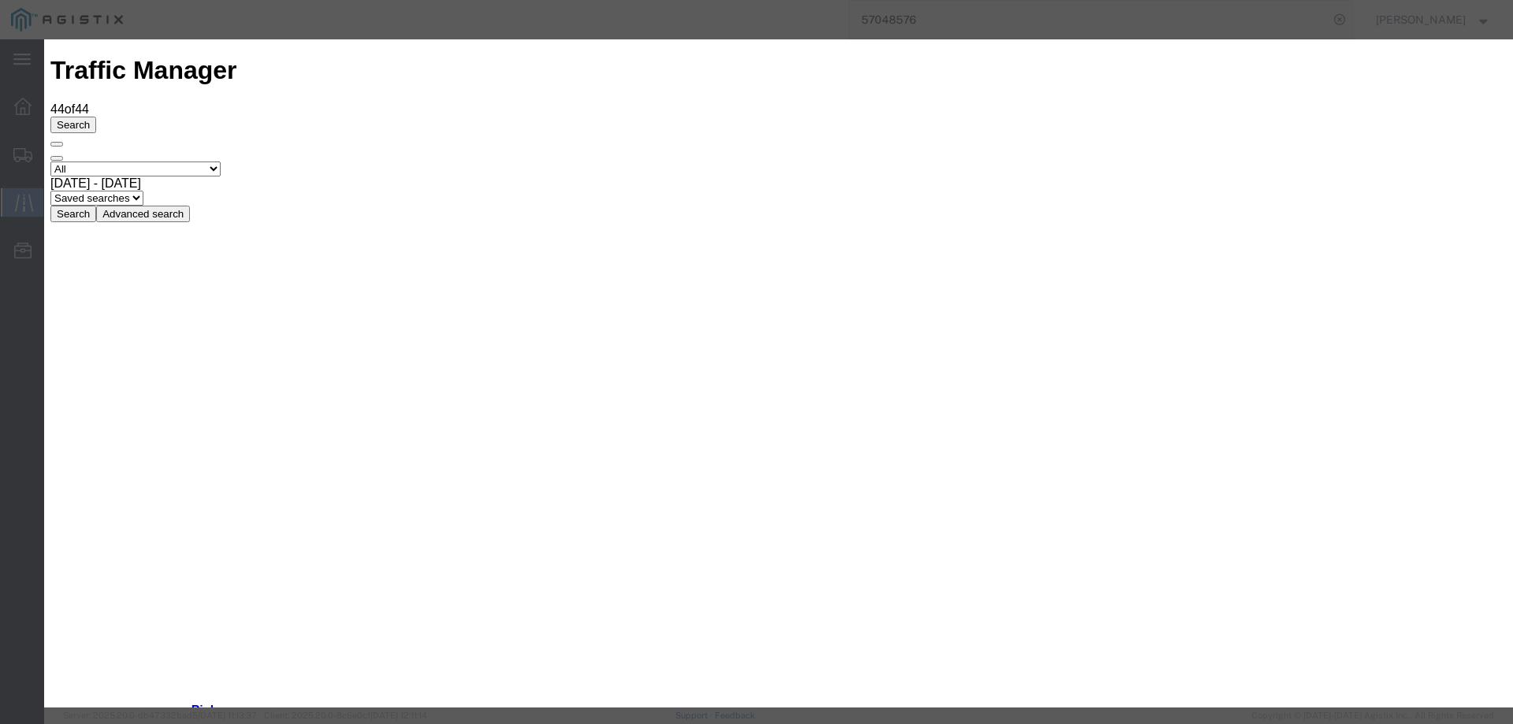
type input "[DATE]"
select select "DELIVRED"
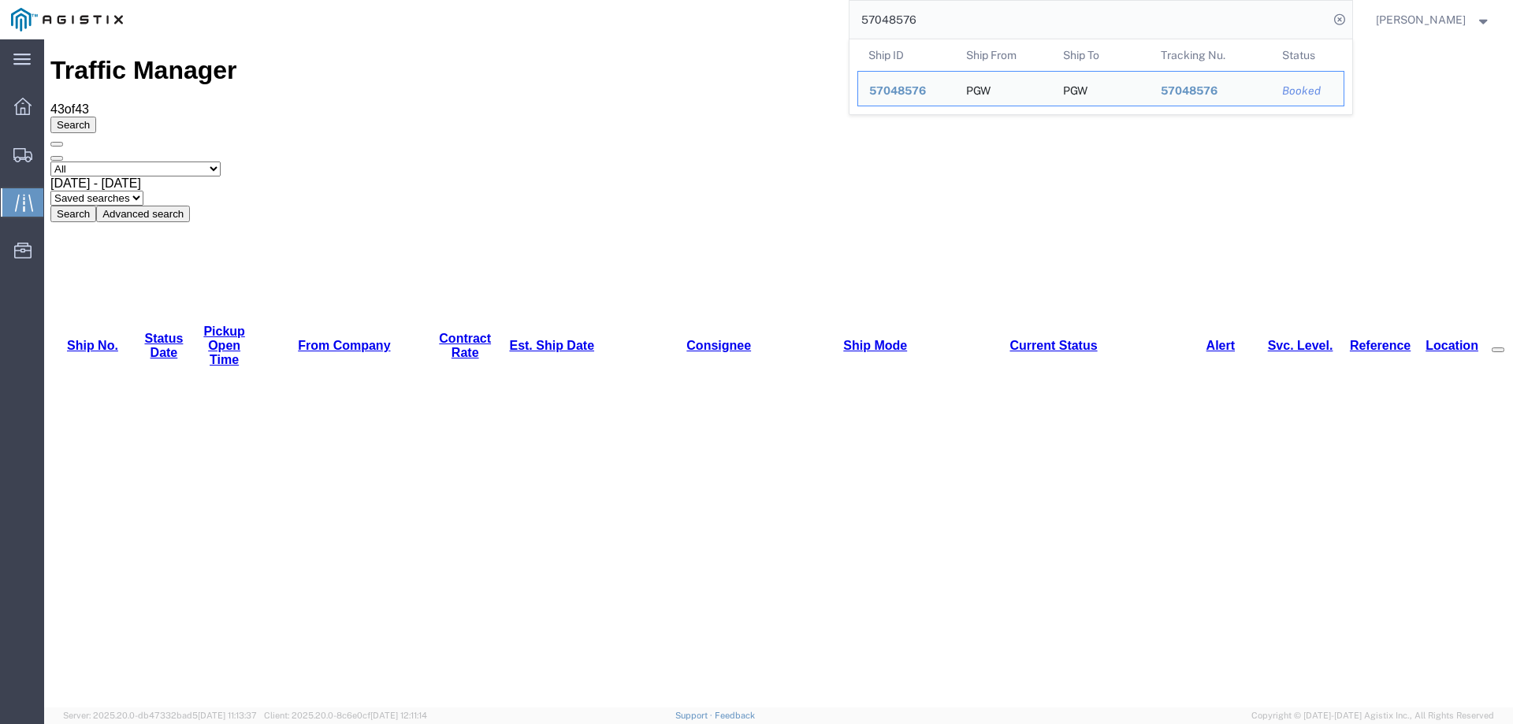
drag, startPoint x: 1000, startPoint y: 17, endPoint x: 821, endPoint y: 22, distance: 179.8
click at [821, 22] on div "57048576 Ship ID Ship From Ship To Tracking Nu. Status Ship ID 57048576 Ship Fr…" at bounding box center [743, 19] width 1219 height 39
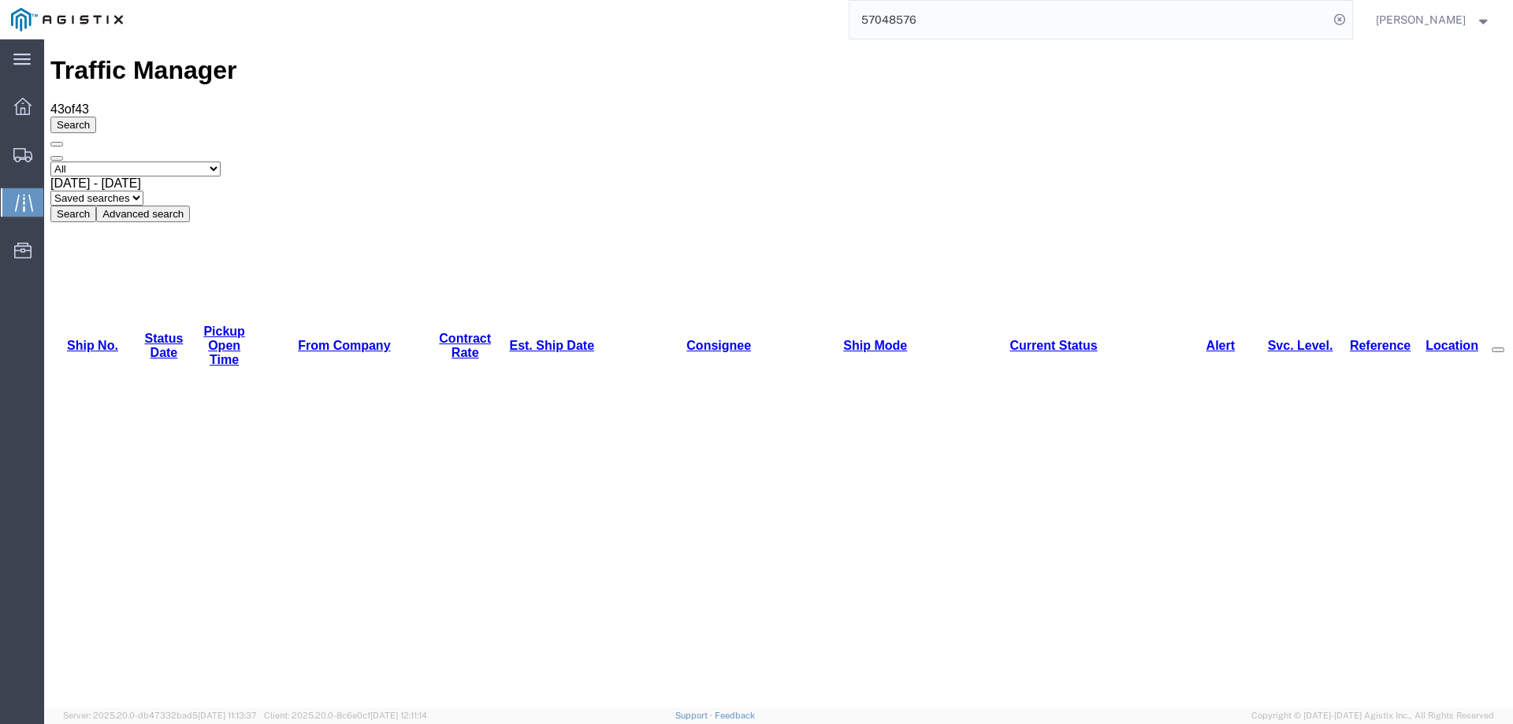
paste input "10789"
type input "57010789"
click at [1351, 18] on icon at bounding box center [1340, 20] width 22 height 22
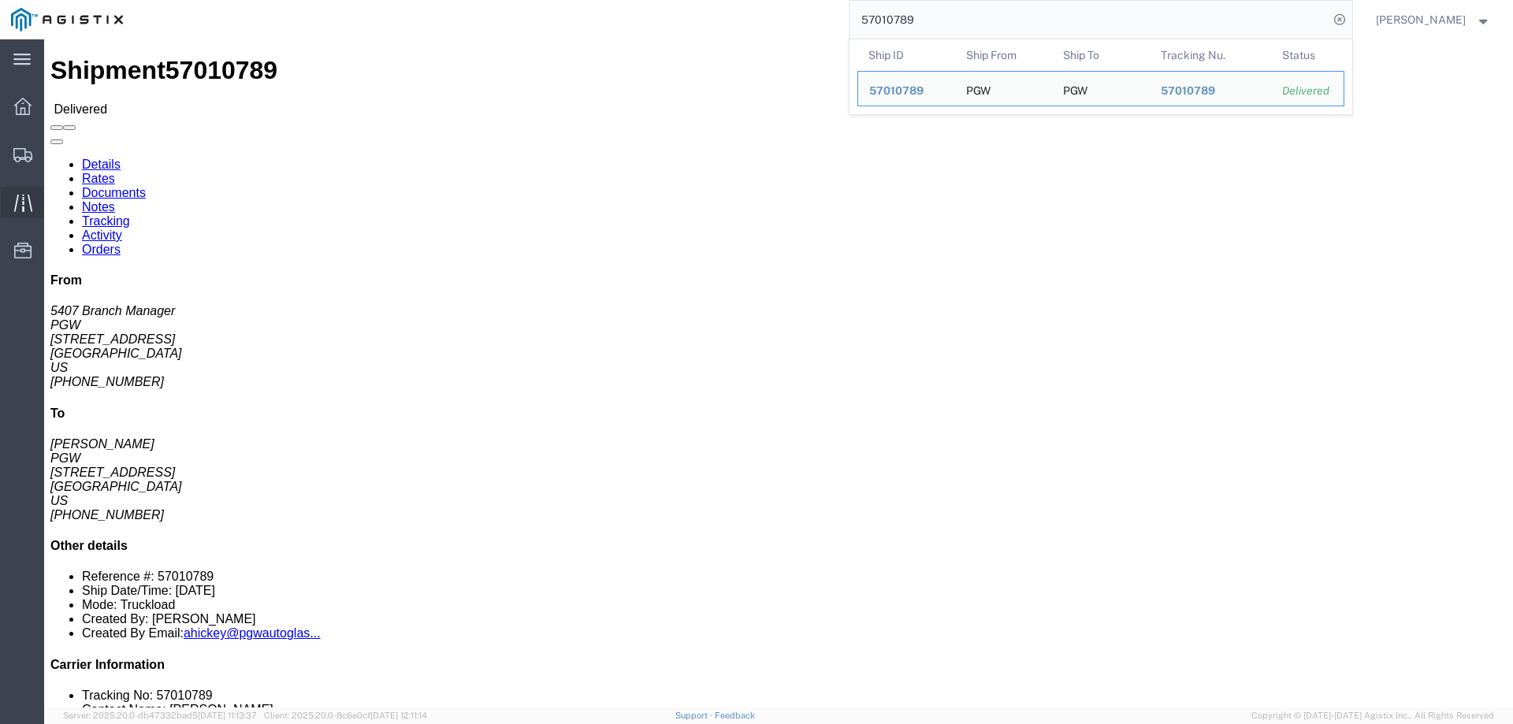
click at [23, 207] on icon at bounding box center [22, 202] width 18 height 17
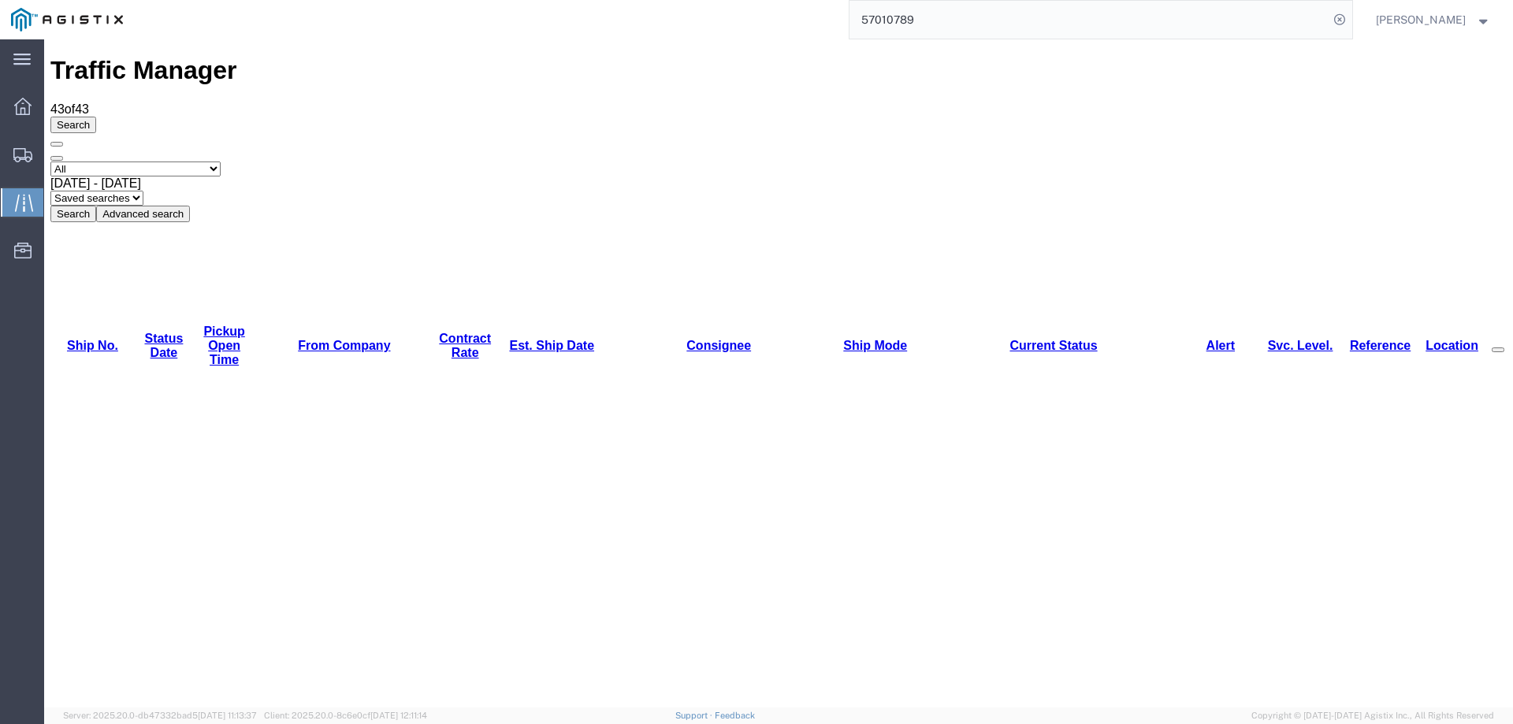
click at [520, 339] on link "Est. Ship Date" at bounding box center [551, 345] width 85 height 13
copy li "57008264"
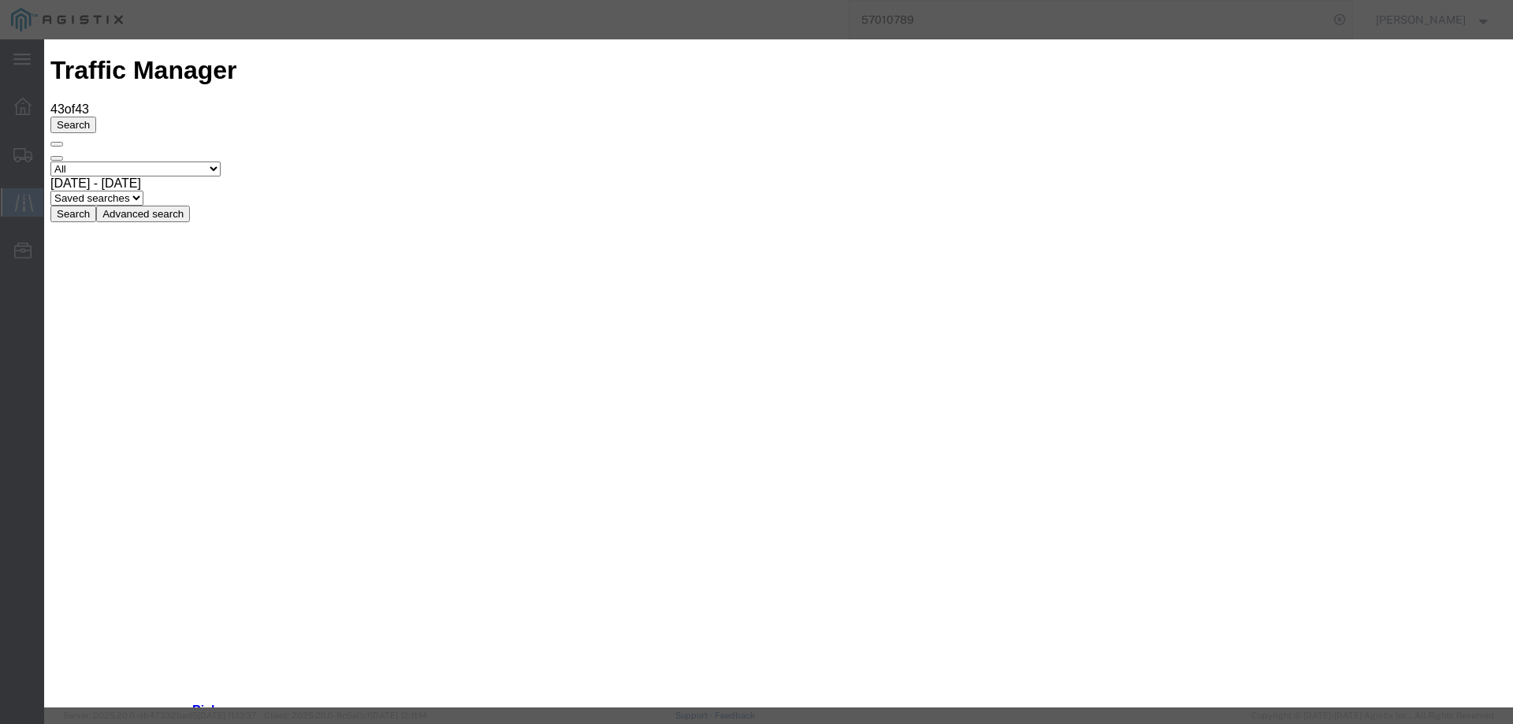
type input "[DATE]"
type input "3:00 PM"
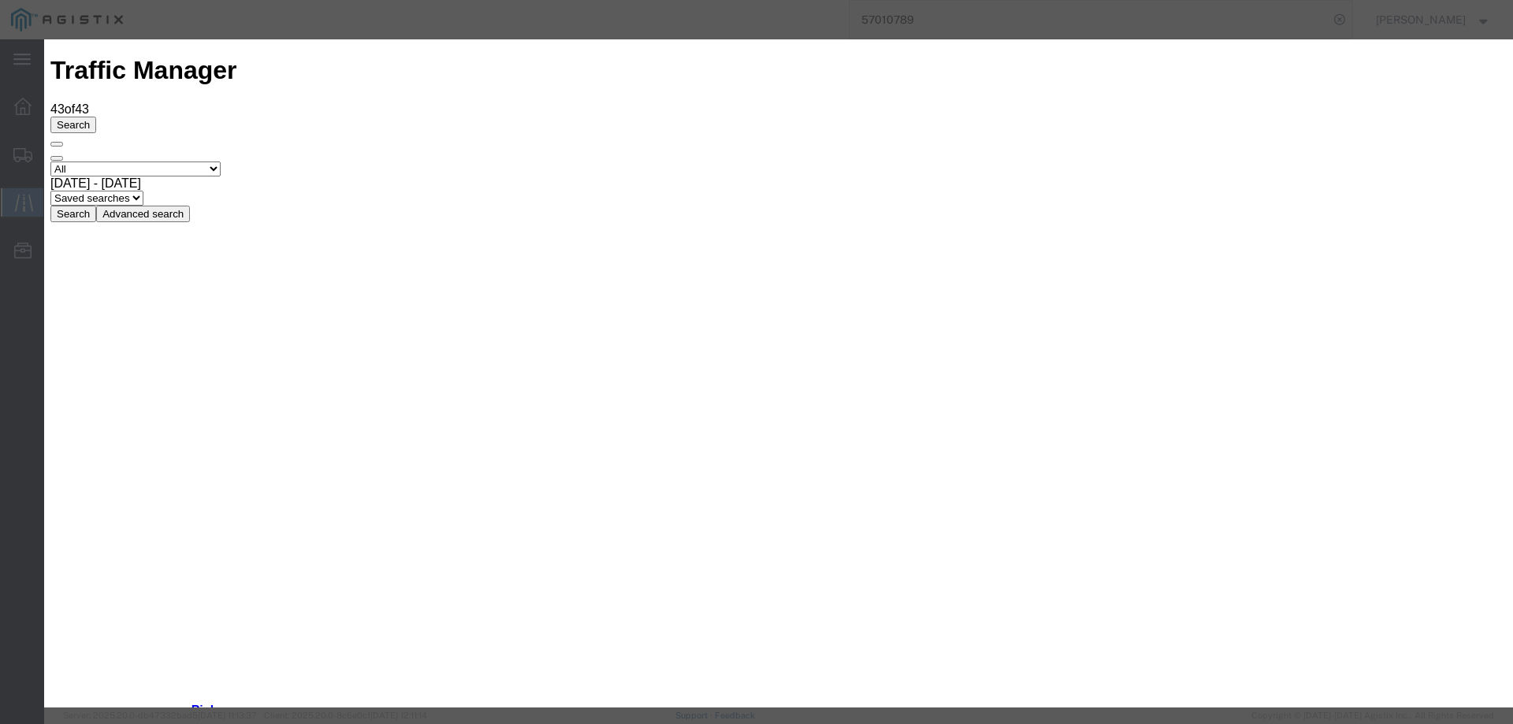
type input "[DATE]"
drag, startPoint x: 504, startPoint y: 229, endPoint x: 502, endPoint y: 238, distance: 9.6
select select "DELIVRED"
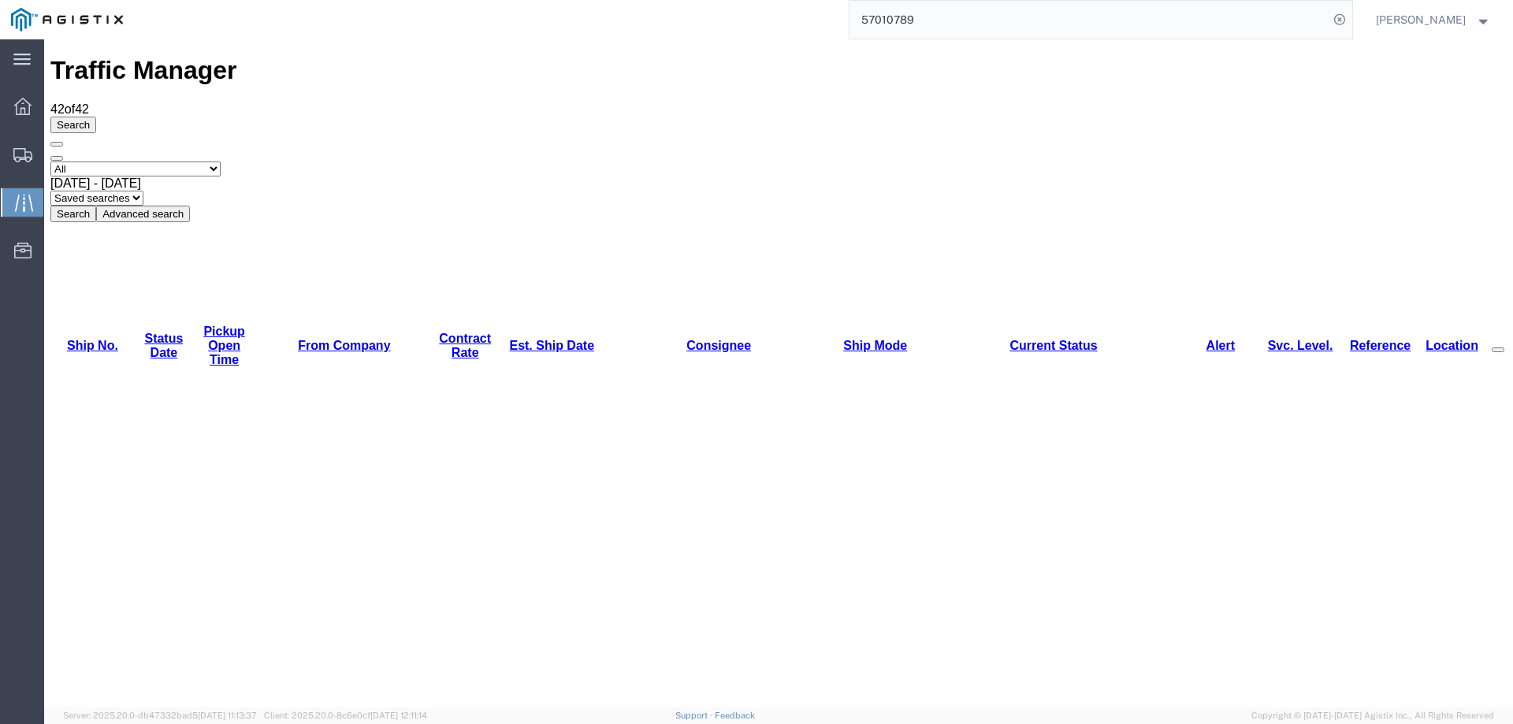
copy li "56995089"
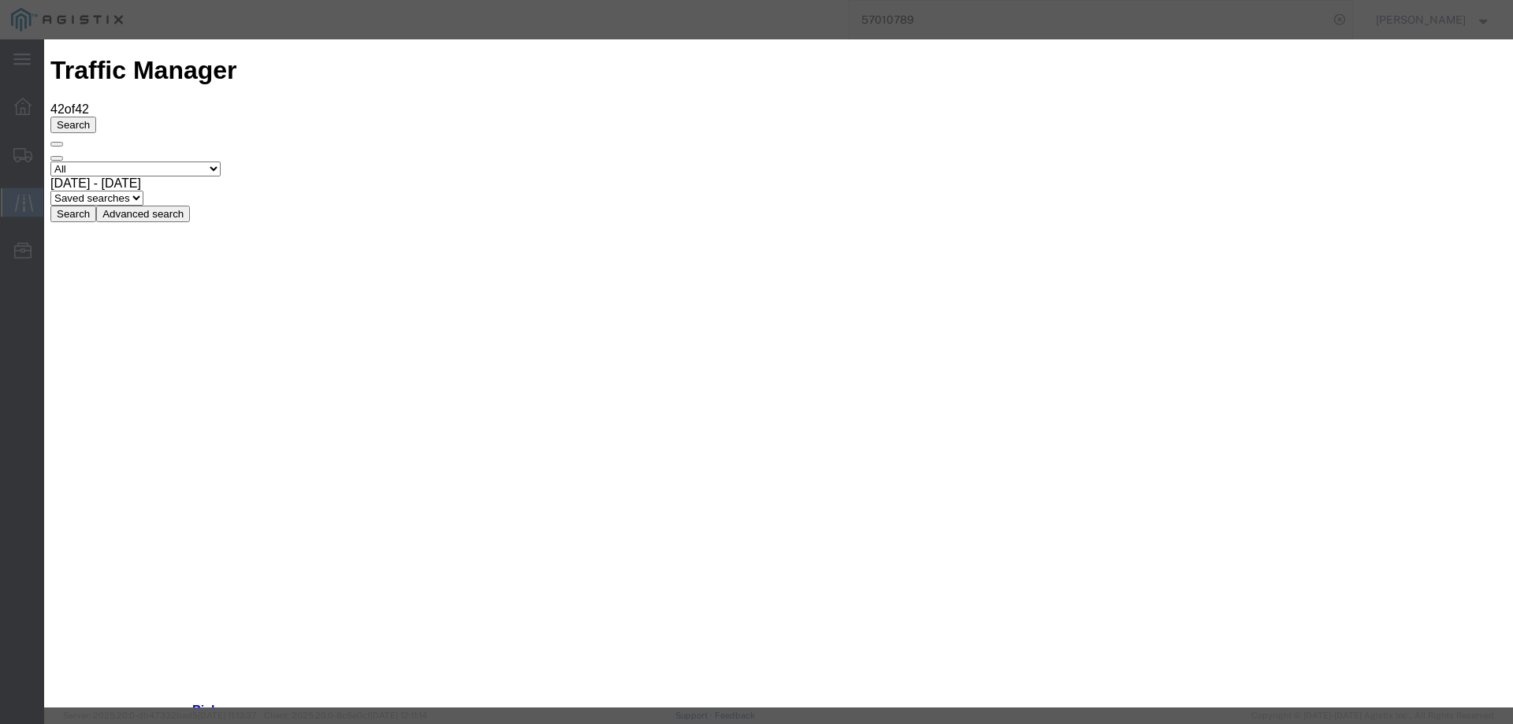
type input "[DATE]"
type input "3:00 PM"
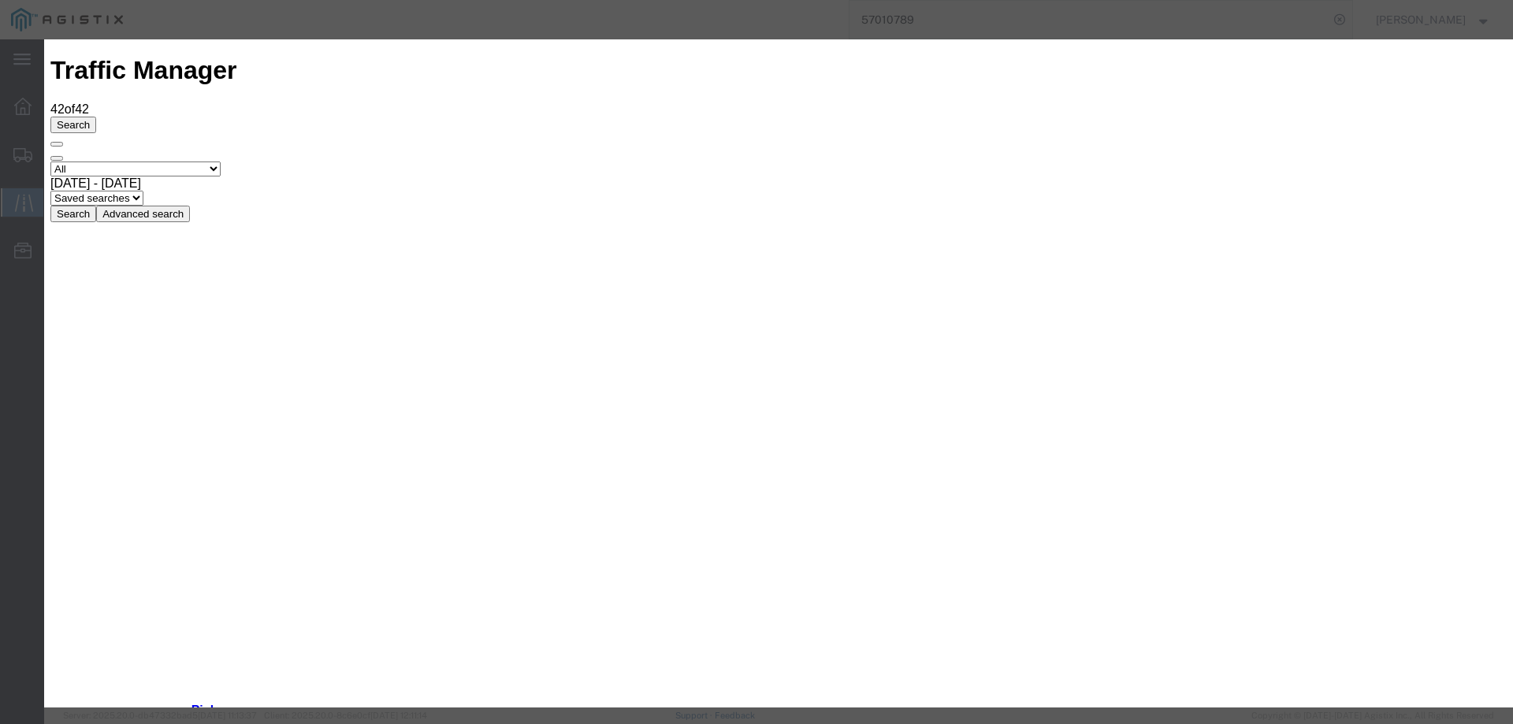
type input "[DATE]"
select select "DELIVRED"
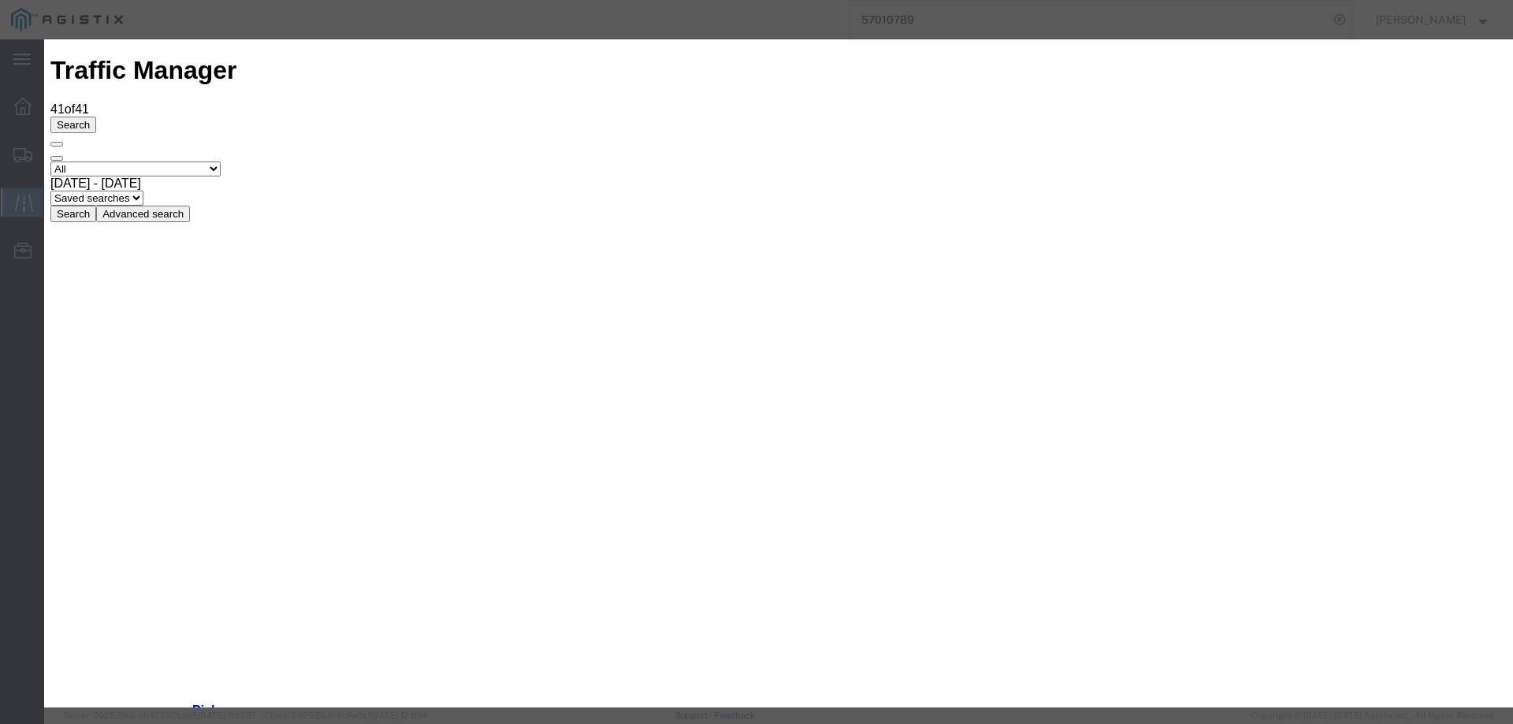
type input "[DATE]"
type input "3:00 PM"
select select "INTRANST"
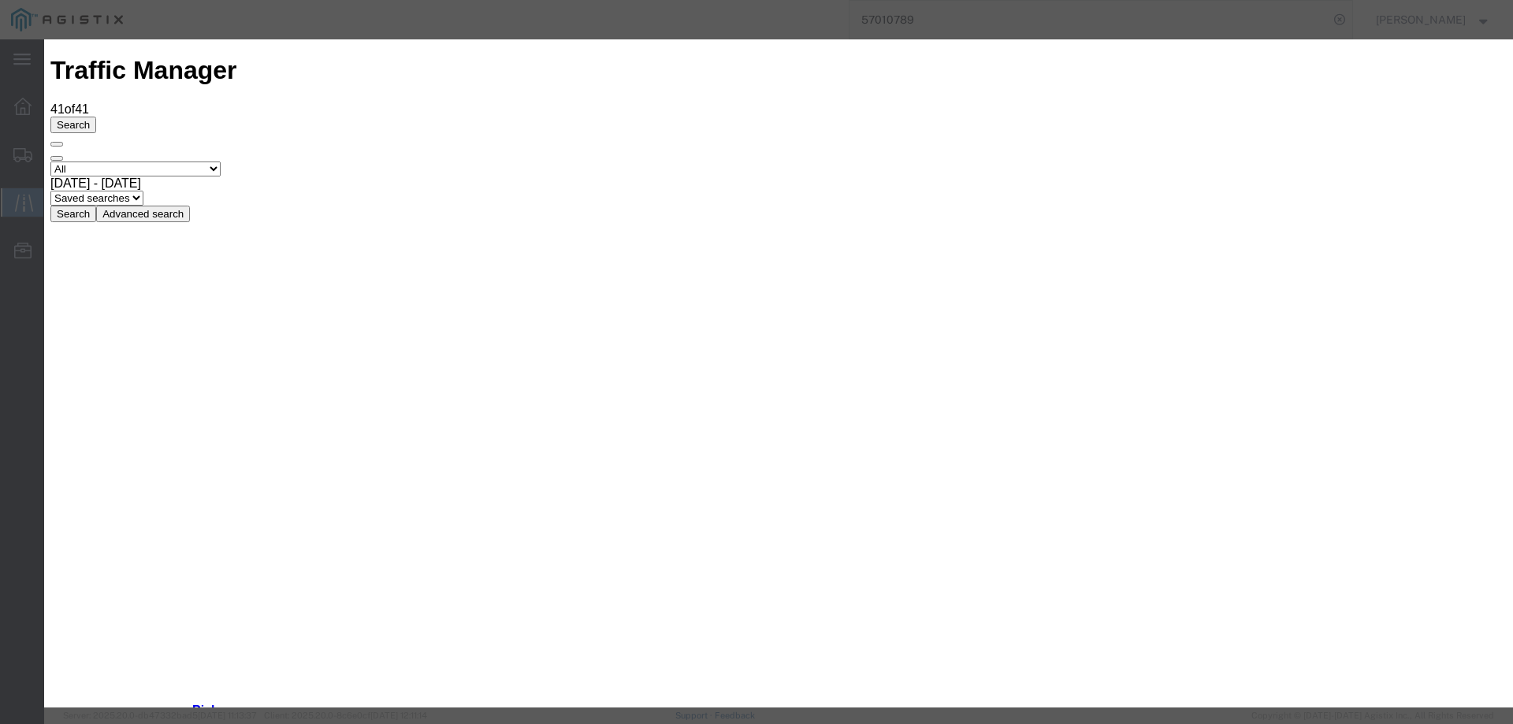
type input "[DATE]"
type input "3:00 PM"
select select "INTRANST"
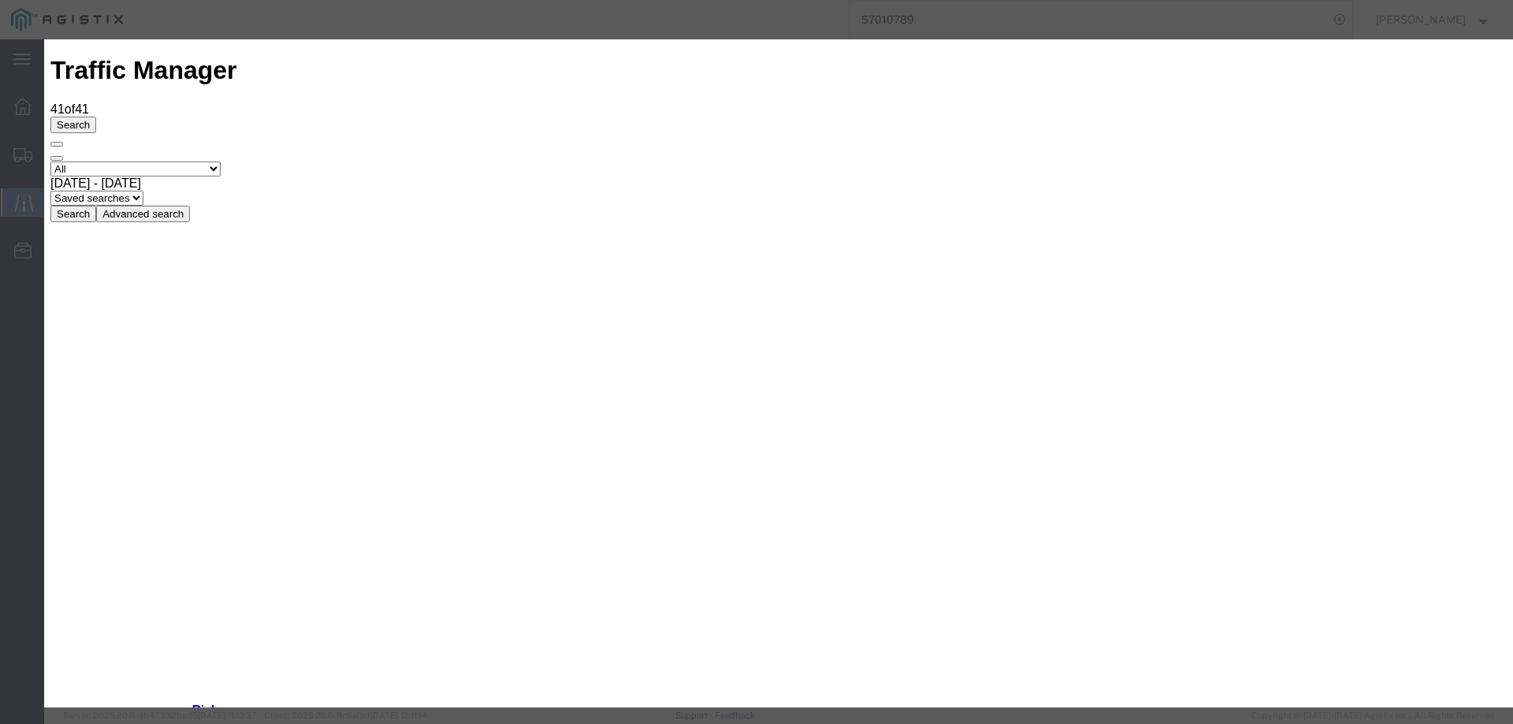
type input "[DATE]"
type input "3:00 PM"
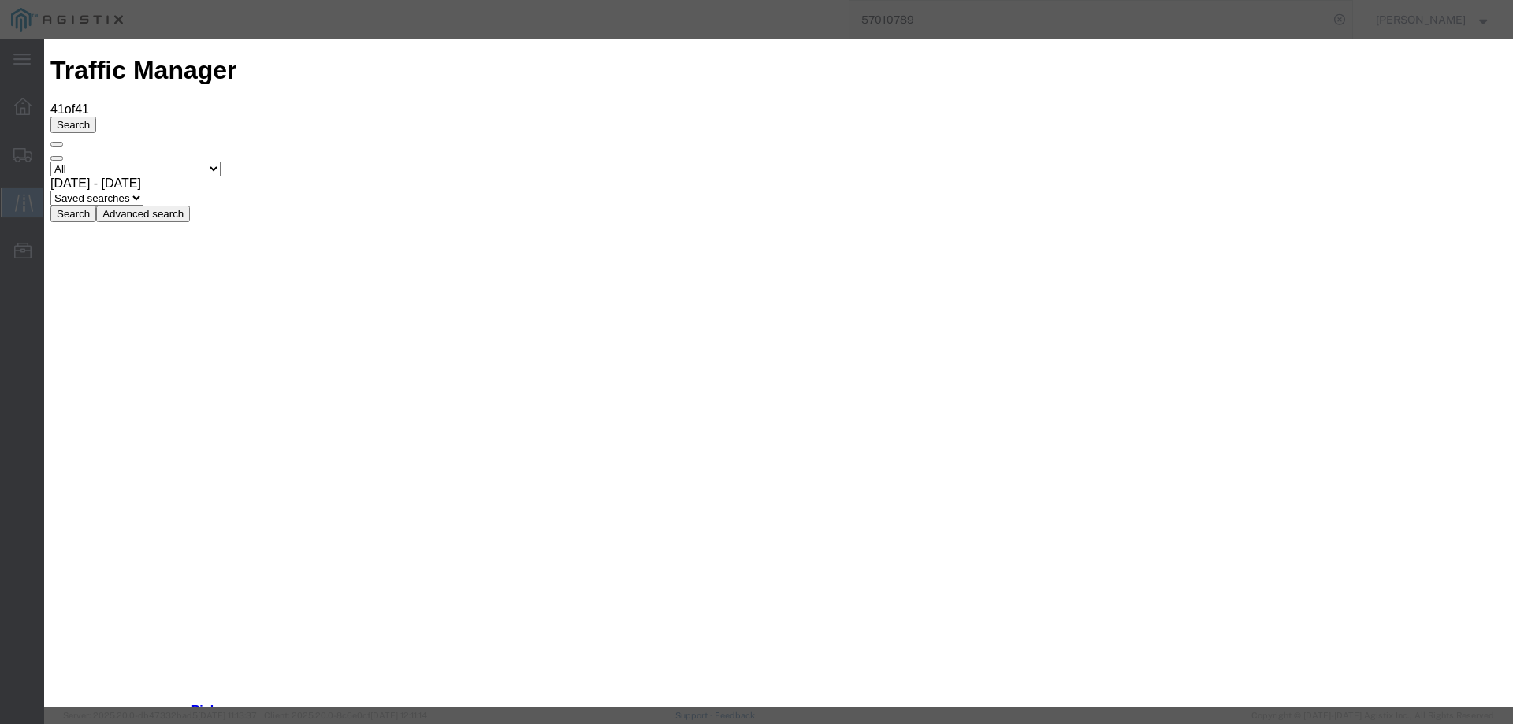
type input "[DATE]"
drag, startPoint x: 519, startPoint y: 228, endPoint x: 520, endPoint y: 237, distance: 9.5
select select "DELIVRED"
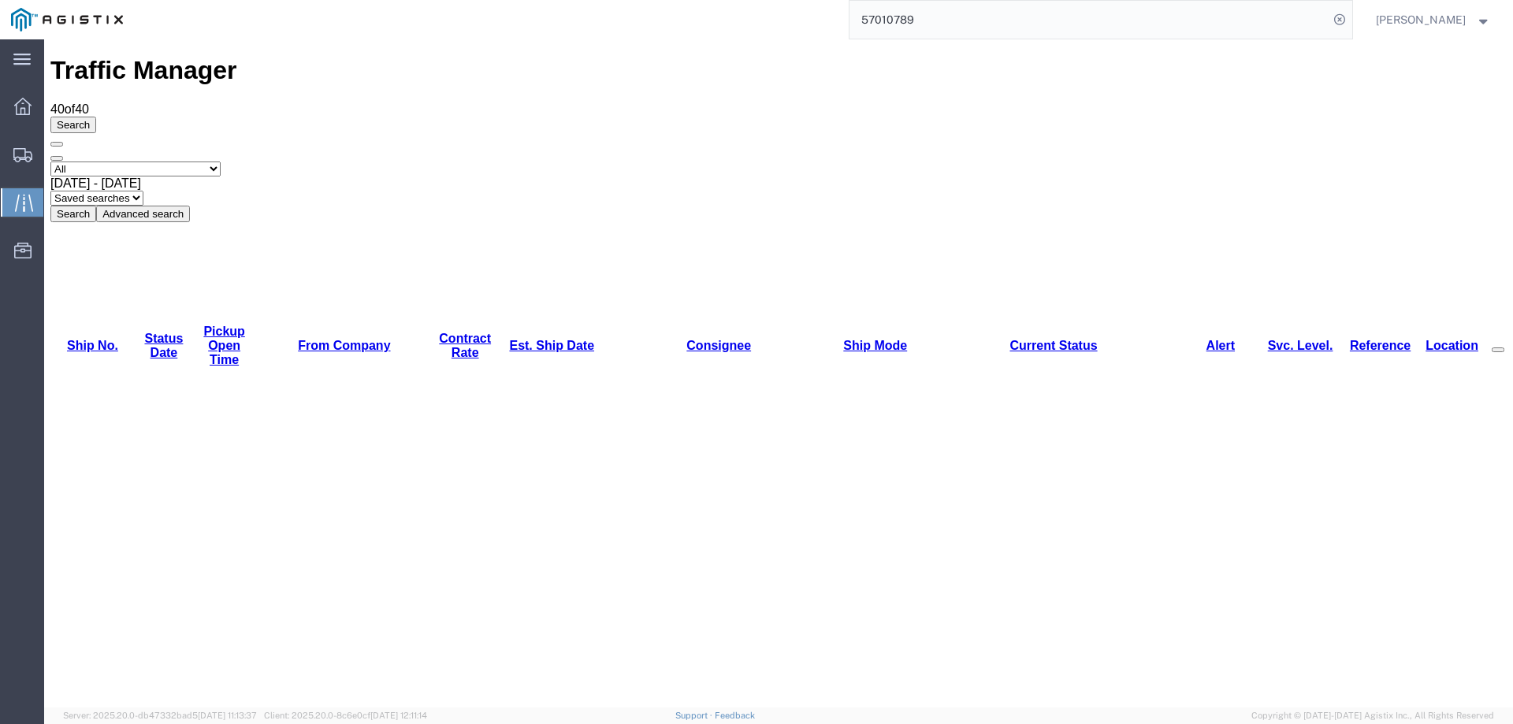
copy li "56923733"
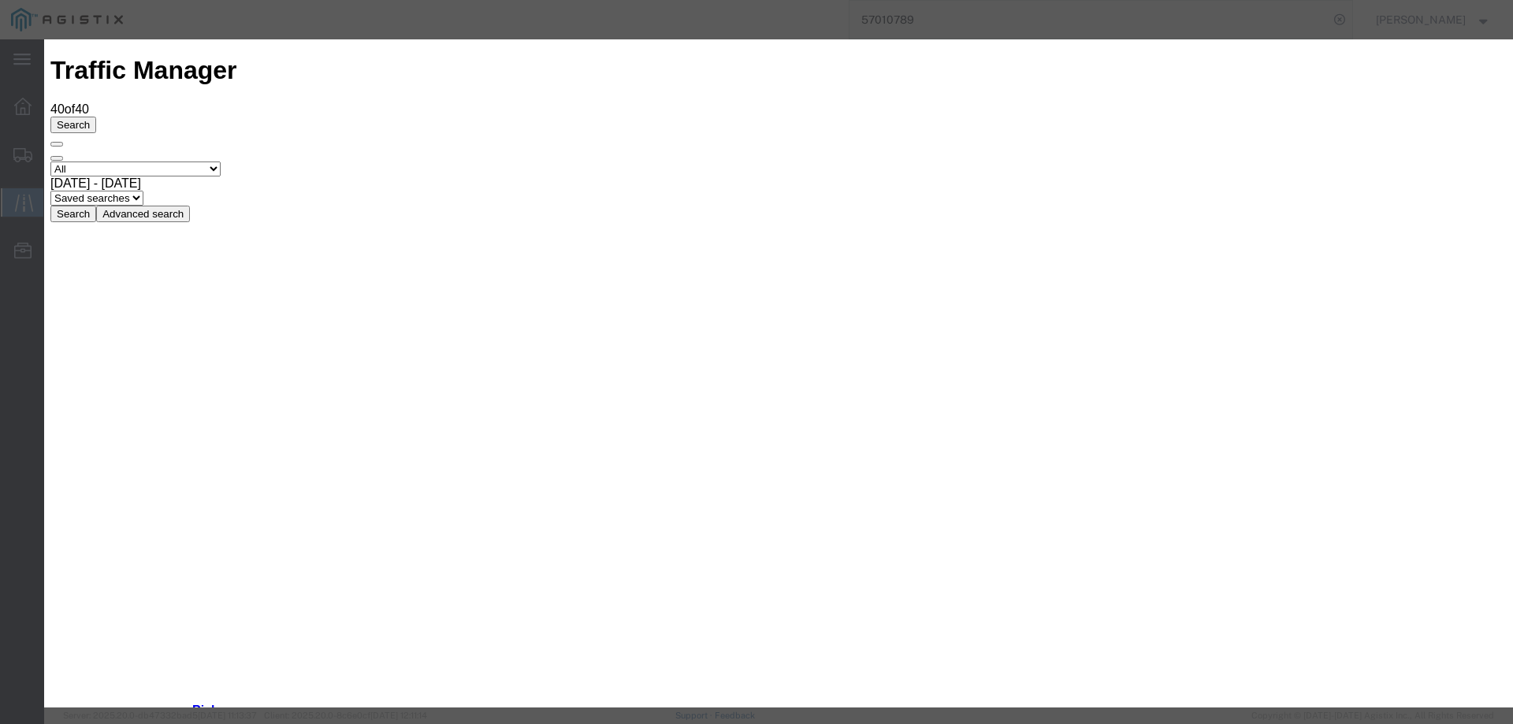
type input "[DATE]"
type input "3:00 PM"
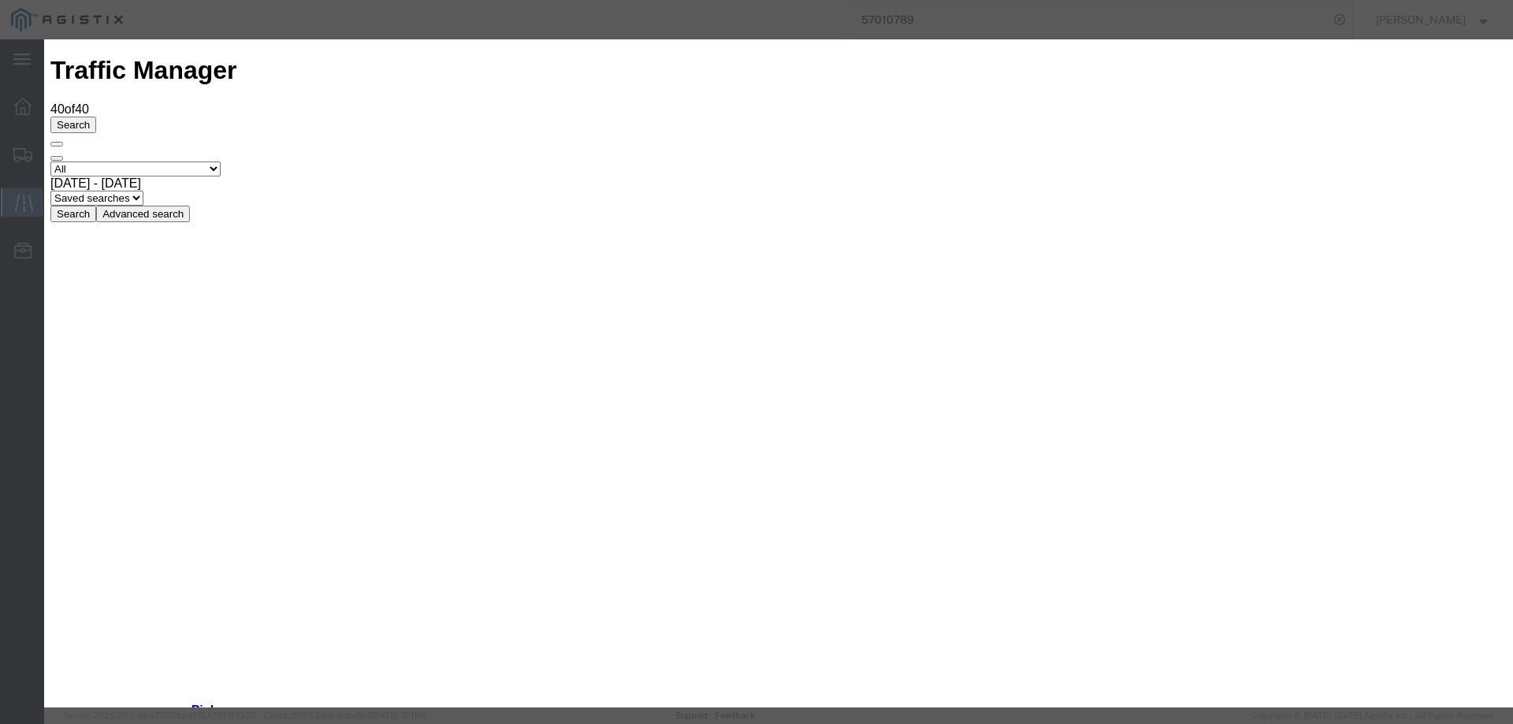
type input "[DATE]"
select select "DELIVRED"
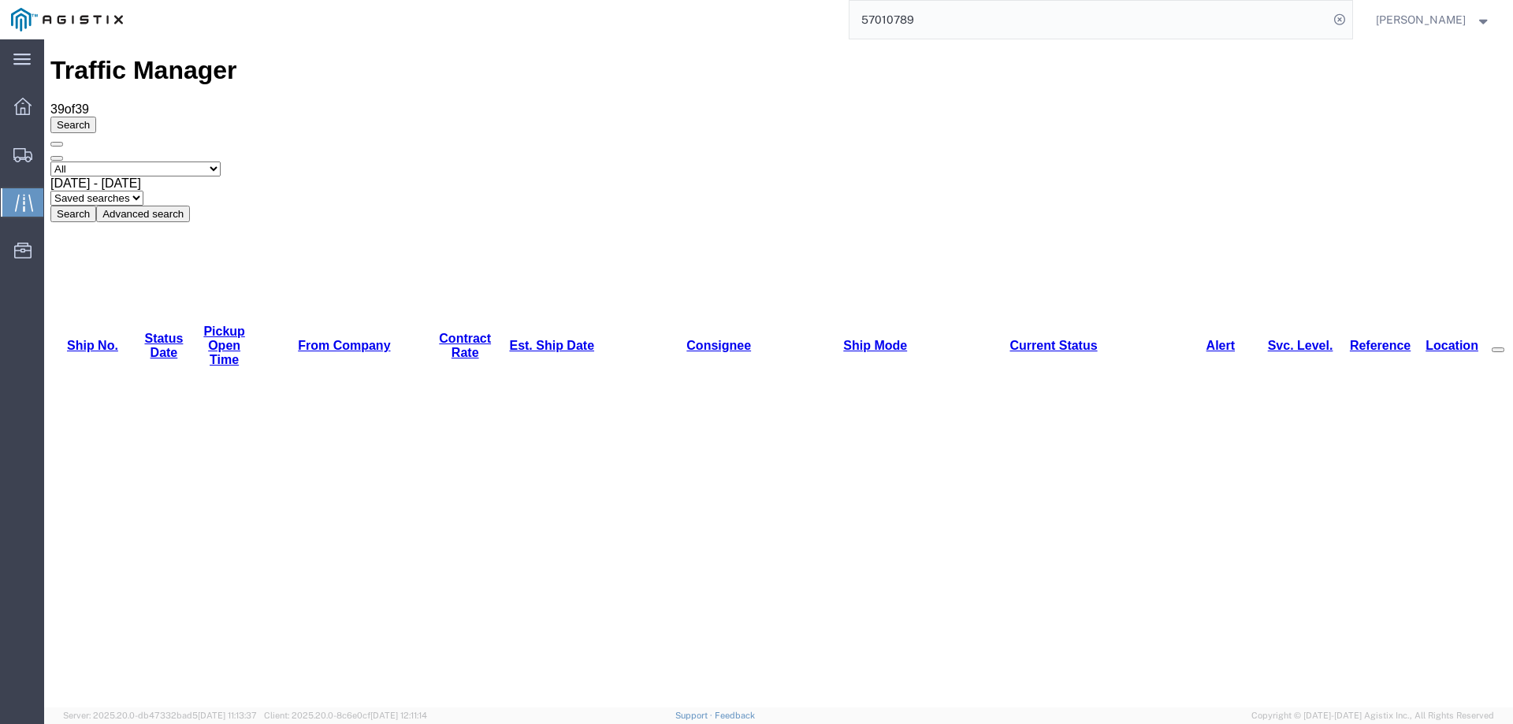
copy li "56923388"
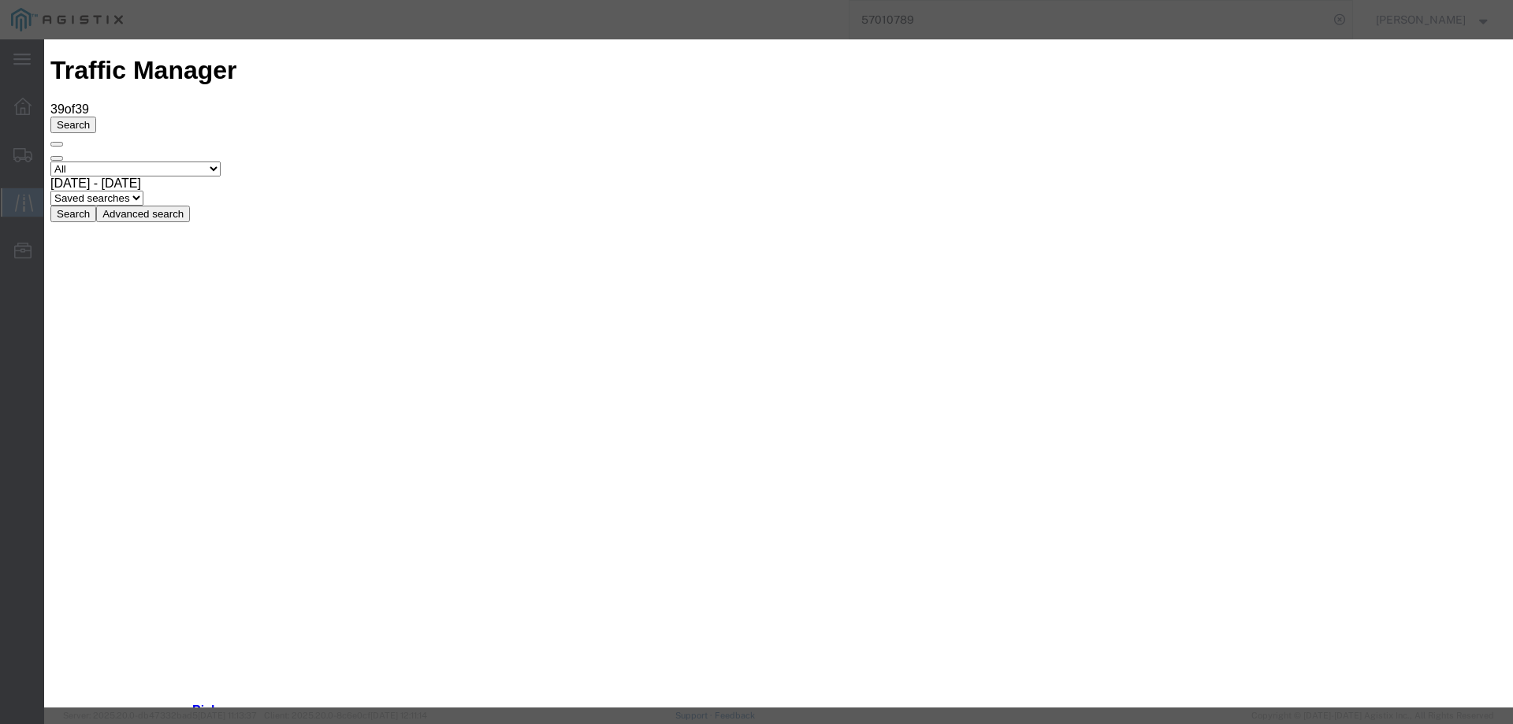
type input "[DATE]"
type input "3:00 PM"
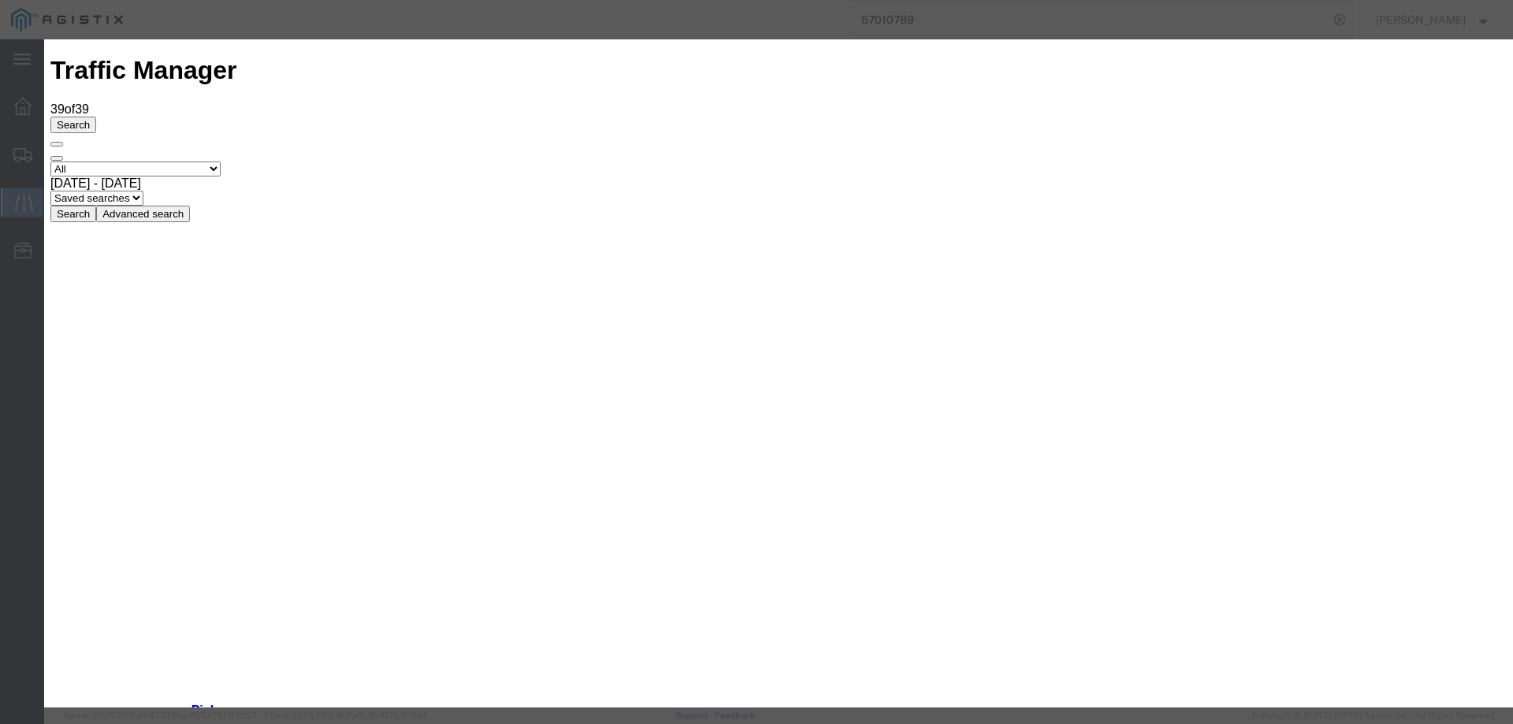
type input "[DATE]"
drag, startPoint x: 510, startPoint y: 224, endPoint x: 512, endPoint y: 233, distance: 9.6
select select "DELIVRED"
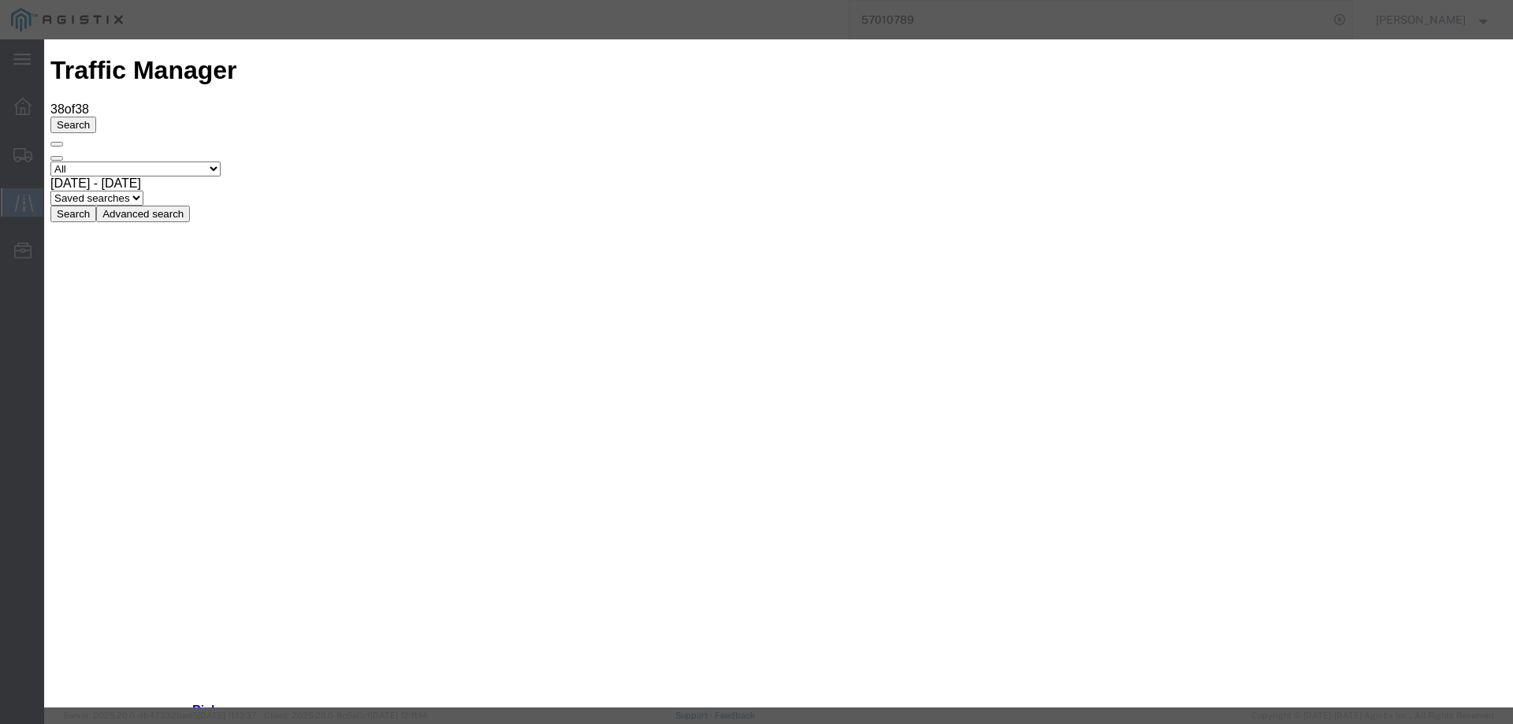
type input "[DATE]"
type input "3:00 PM"
select select "DELIVRED"
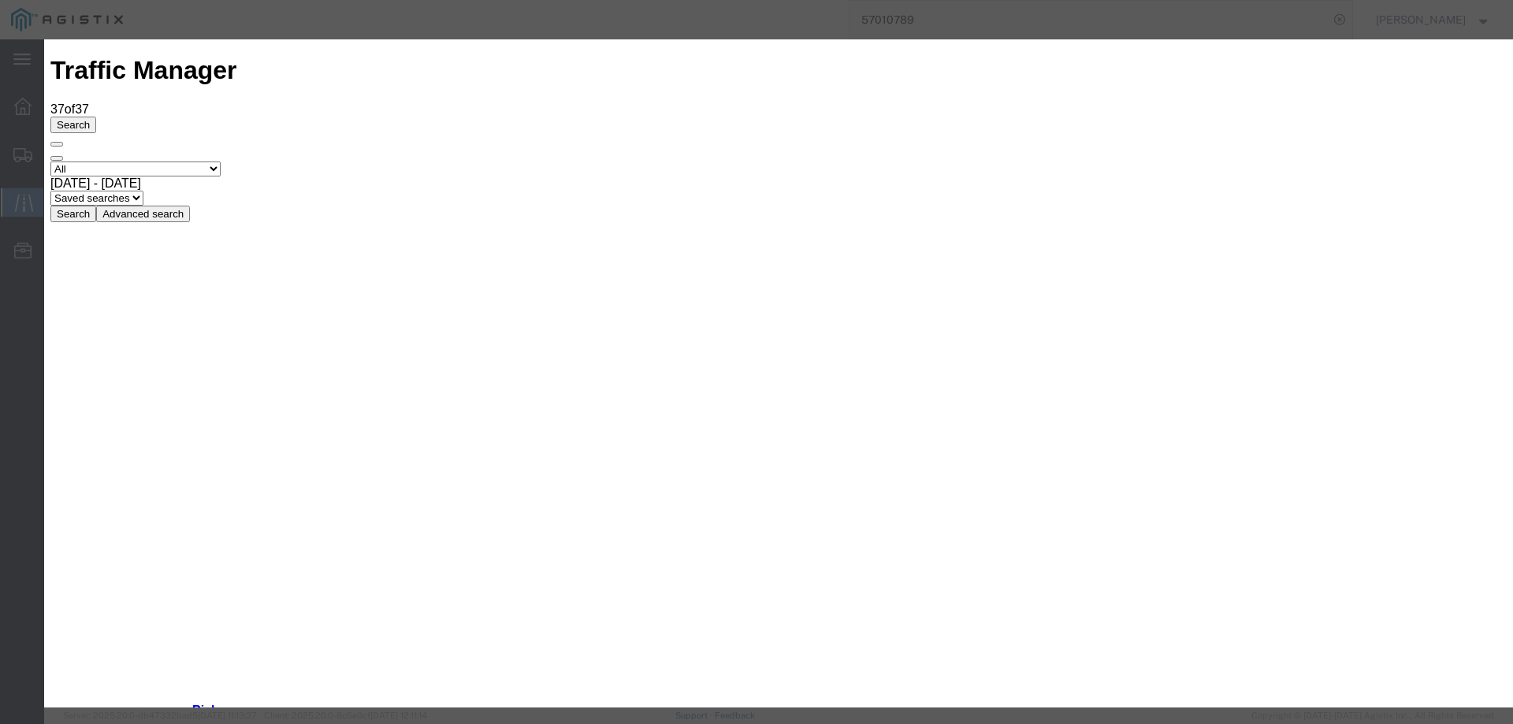
type input "[DATE]"
type input "3:00 PM"
select select "DELIVRED"
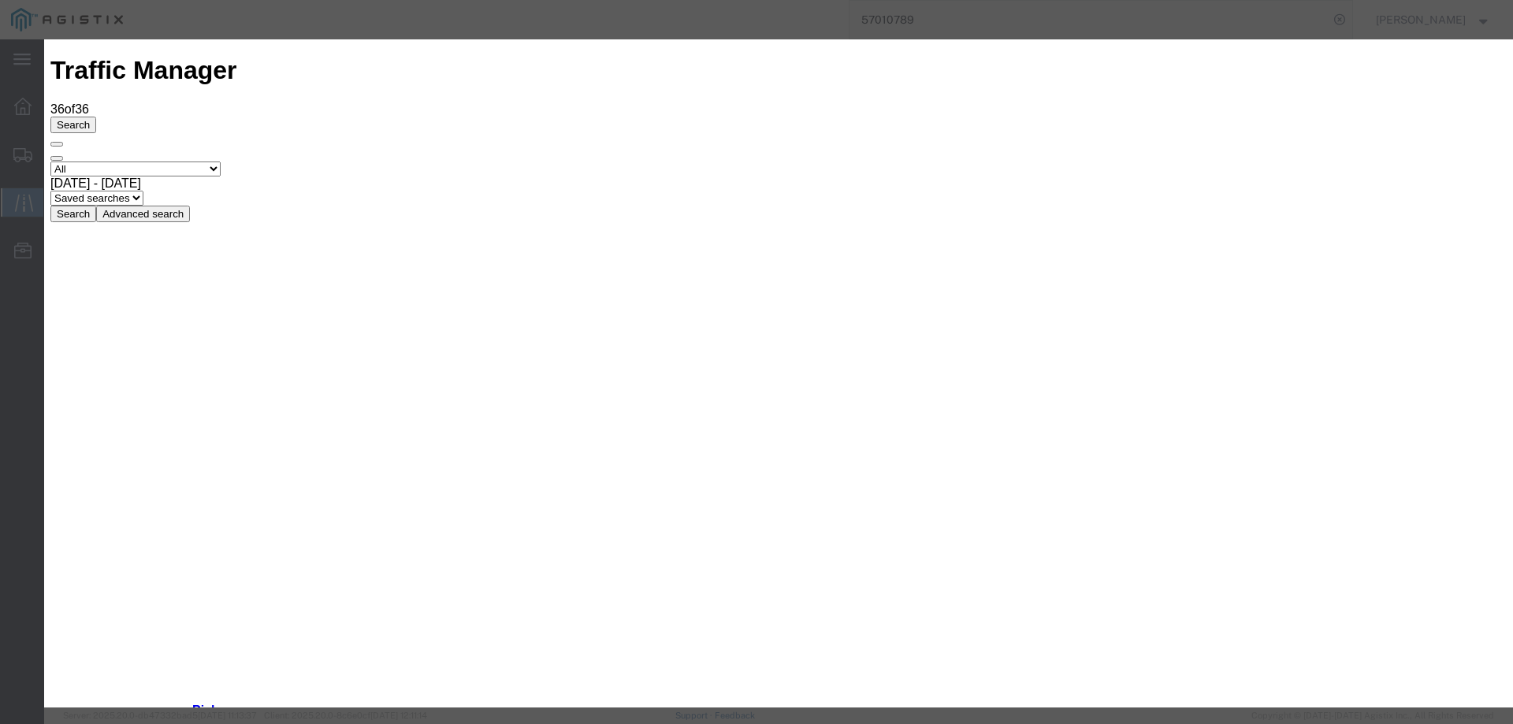
type input "[DATE]"
type input "3:00 PM"
drag, startPoint x: 500, startPoint y: 226, endPoint x: 502, endPoint y: 236, distance: 10.5
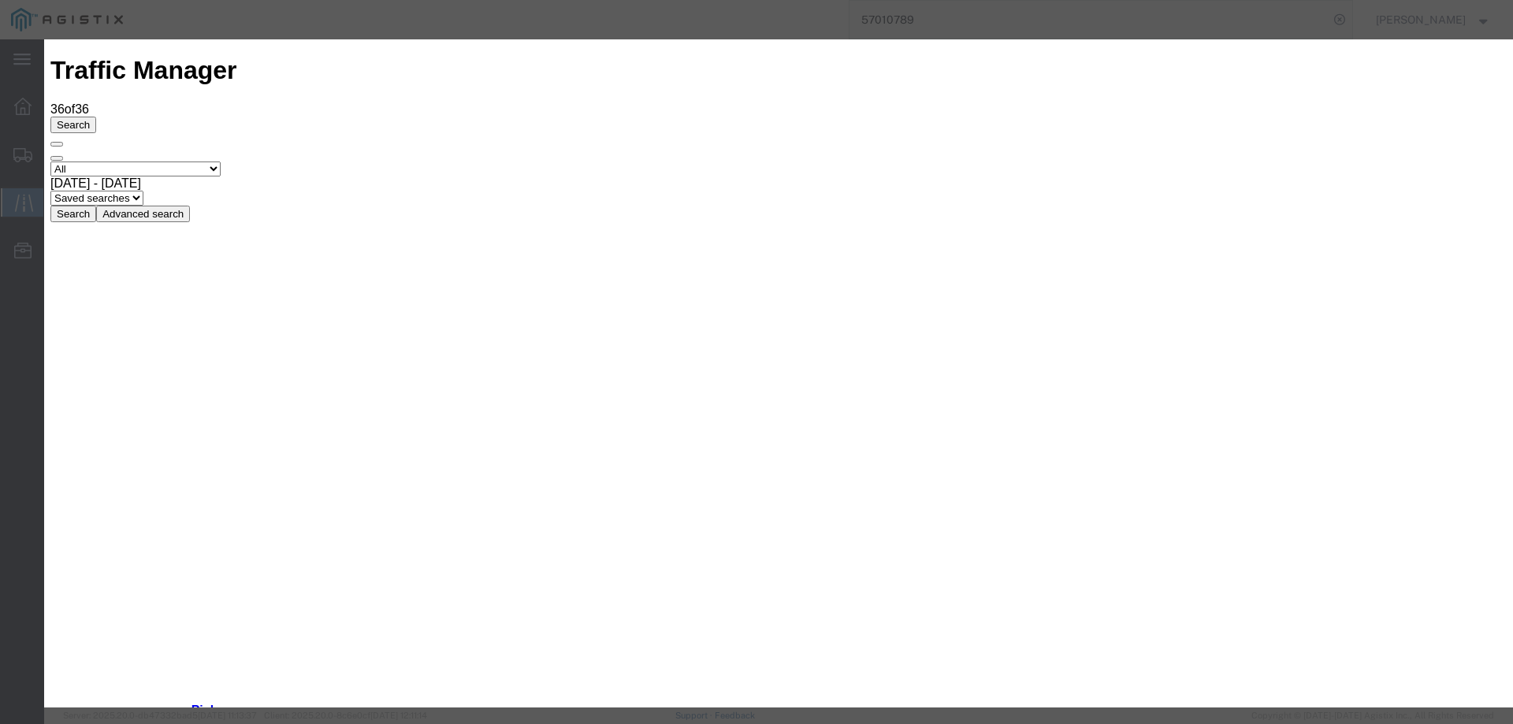
select select "INTRANST"
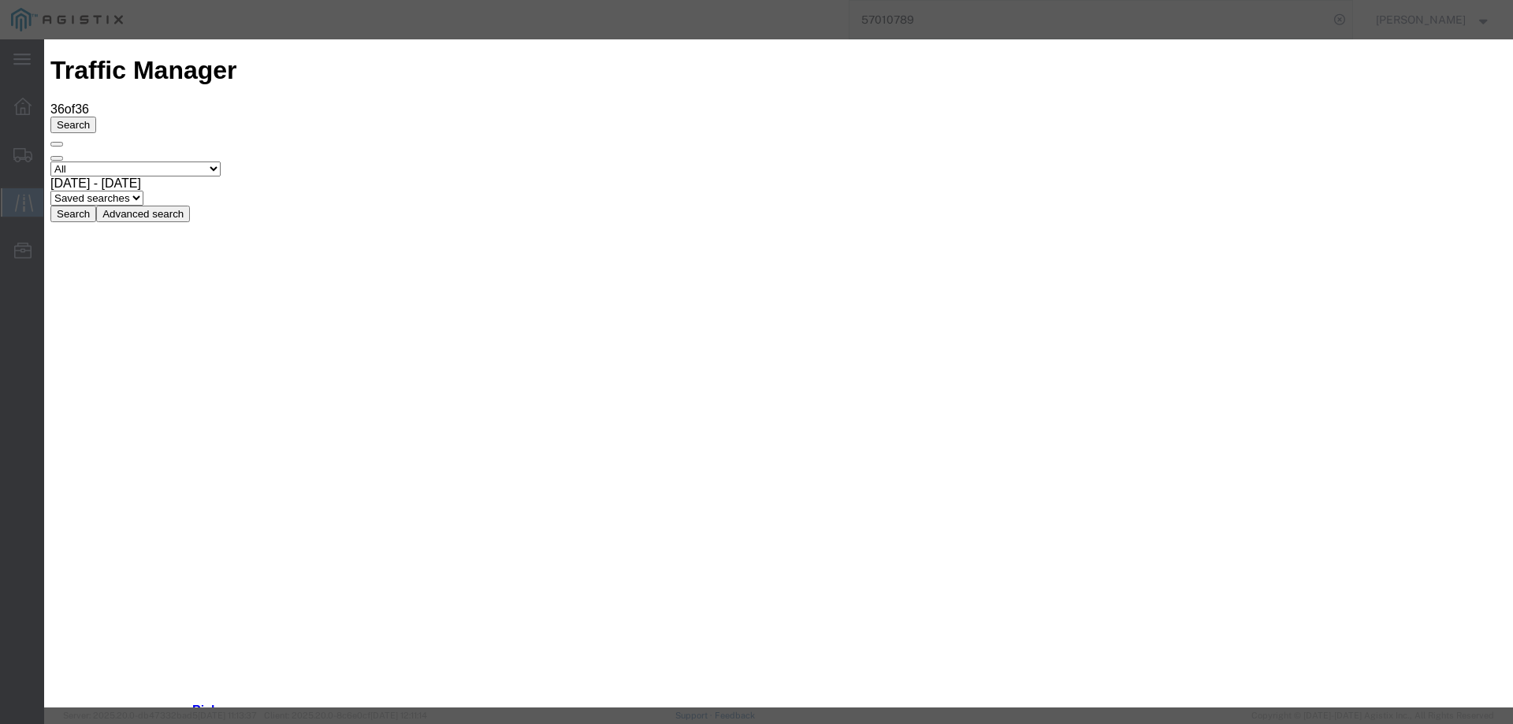
type input "[DATE]"
type input "3:00 PM"
select select "INTRANST"
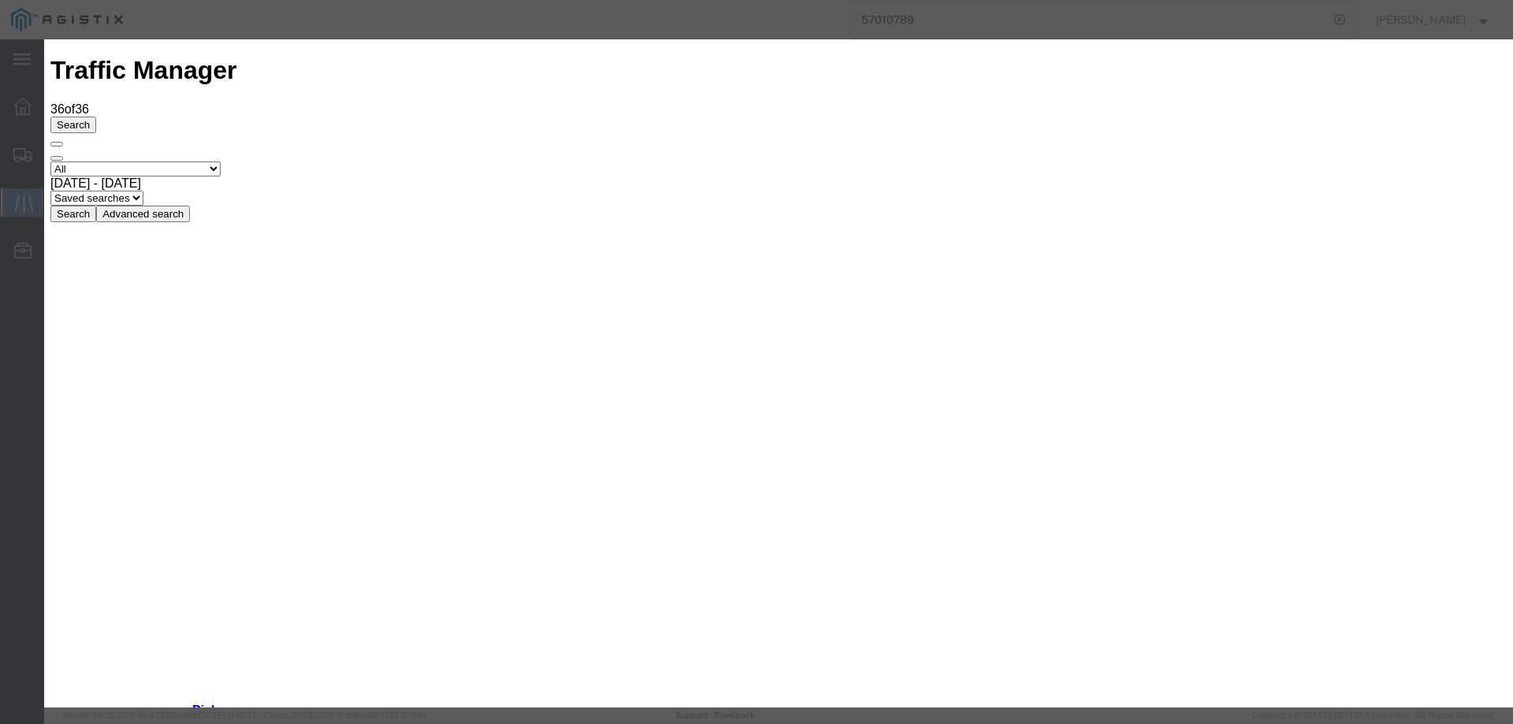
type input "[DATE]"
type input "3:00 PM"
select select "INTRANST"
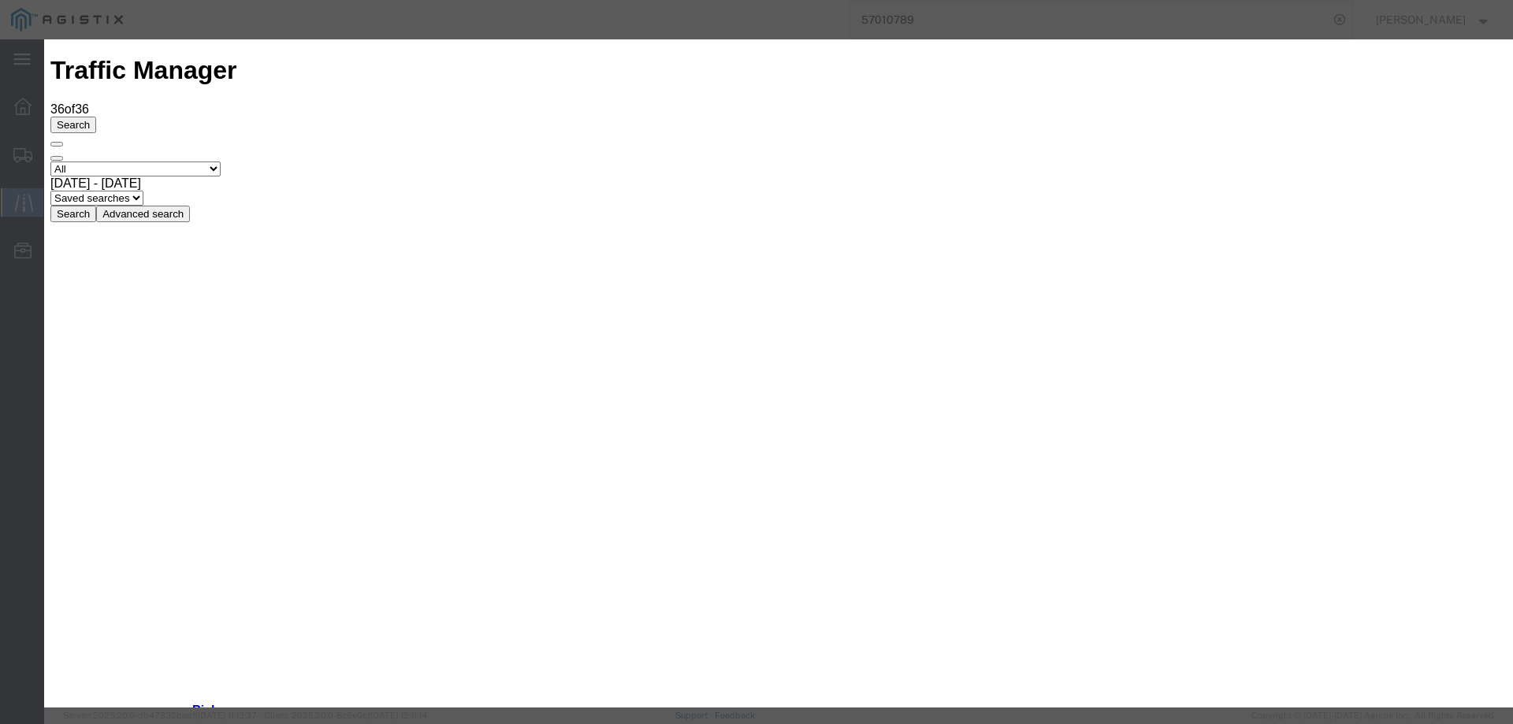
type input "[DATE]"
type input "3:00 PM"
select select "INTRANST"
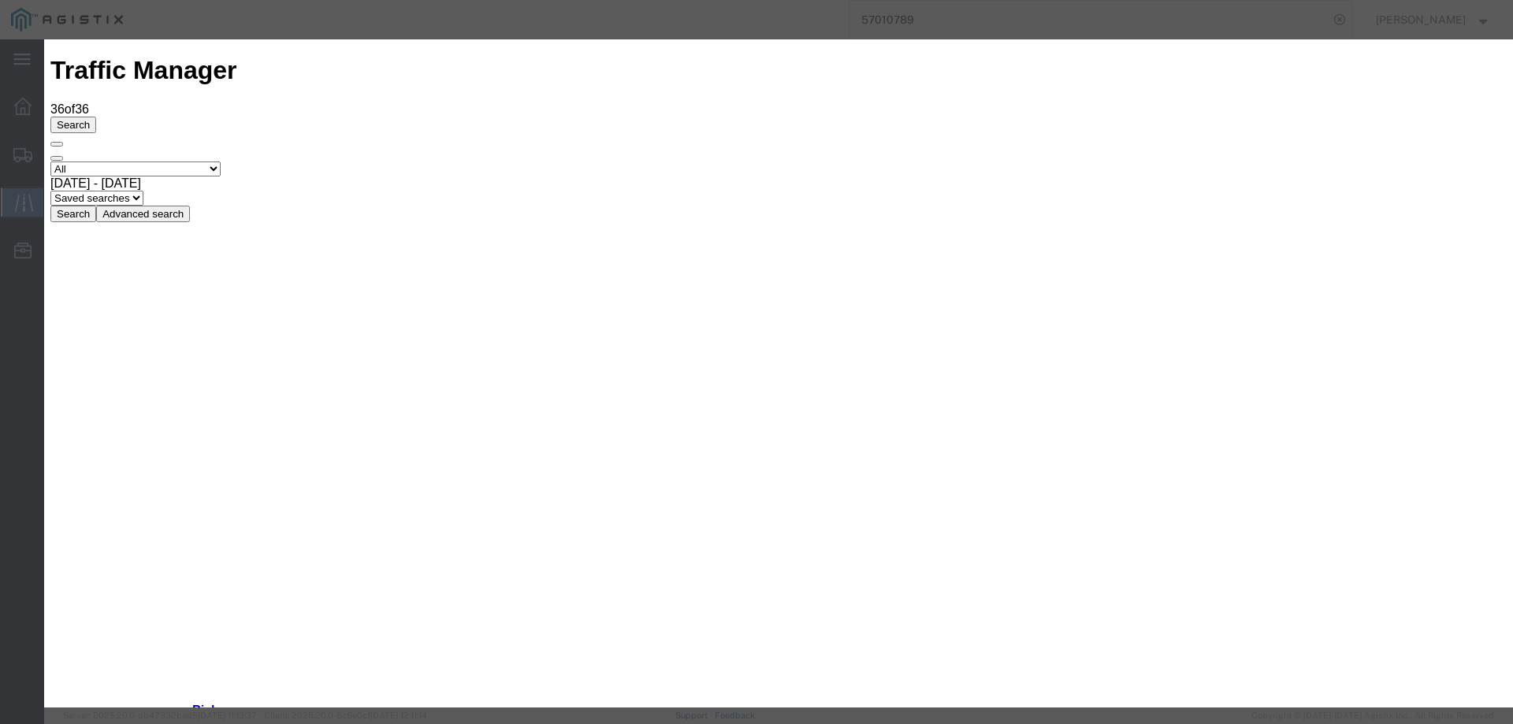
type input "[DATE]"
type input "3:00 PM"
select select "INTRANST"
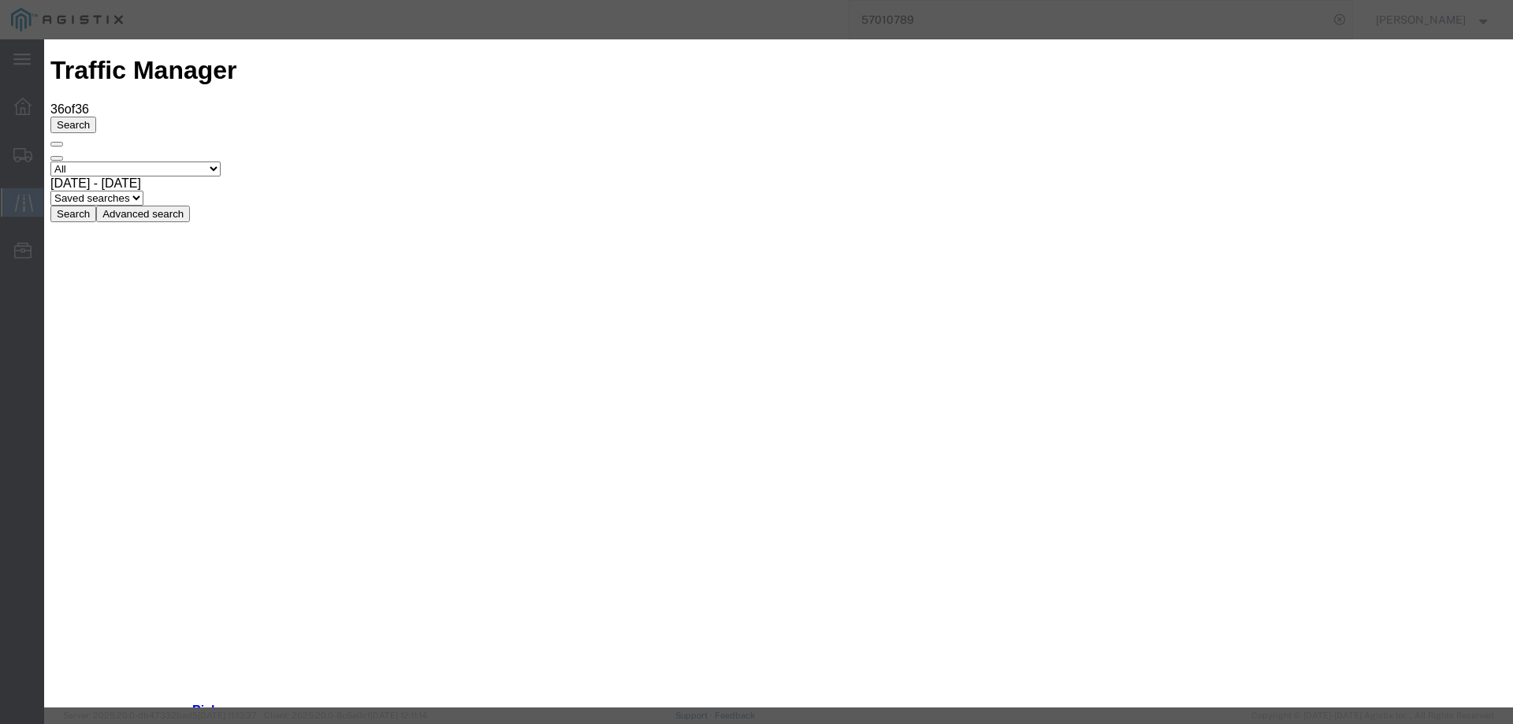
type input "[DATE]"
type input "3:00 PM"
select select "DELIVRED"
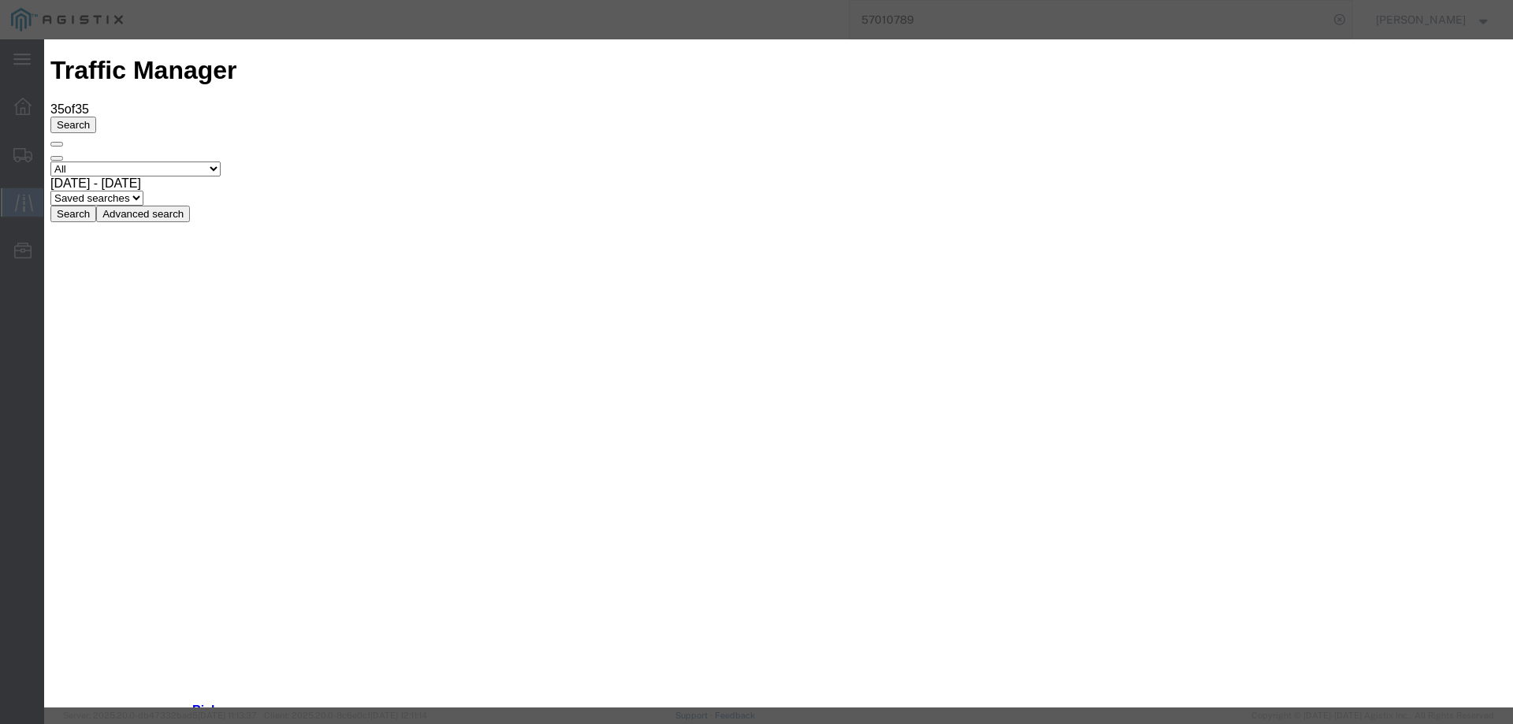
type input "[DATE]"
type input "3:00 PM"
select select "INTRANST"
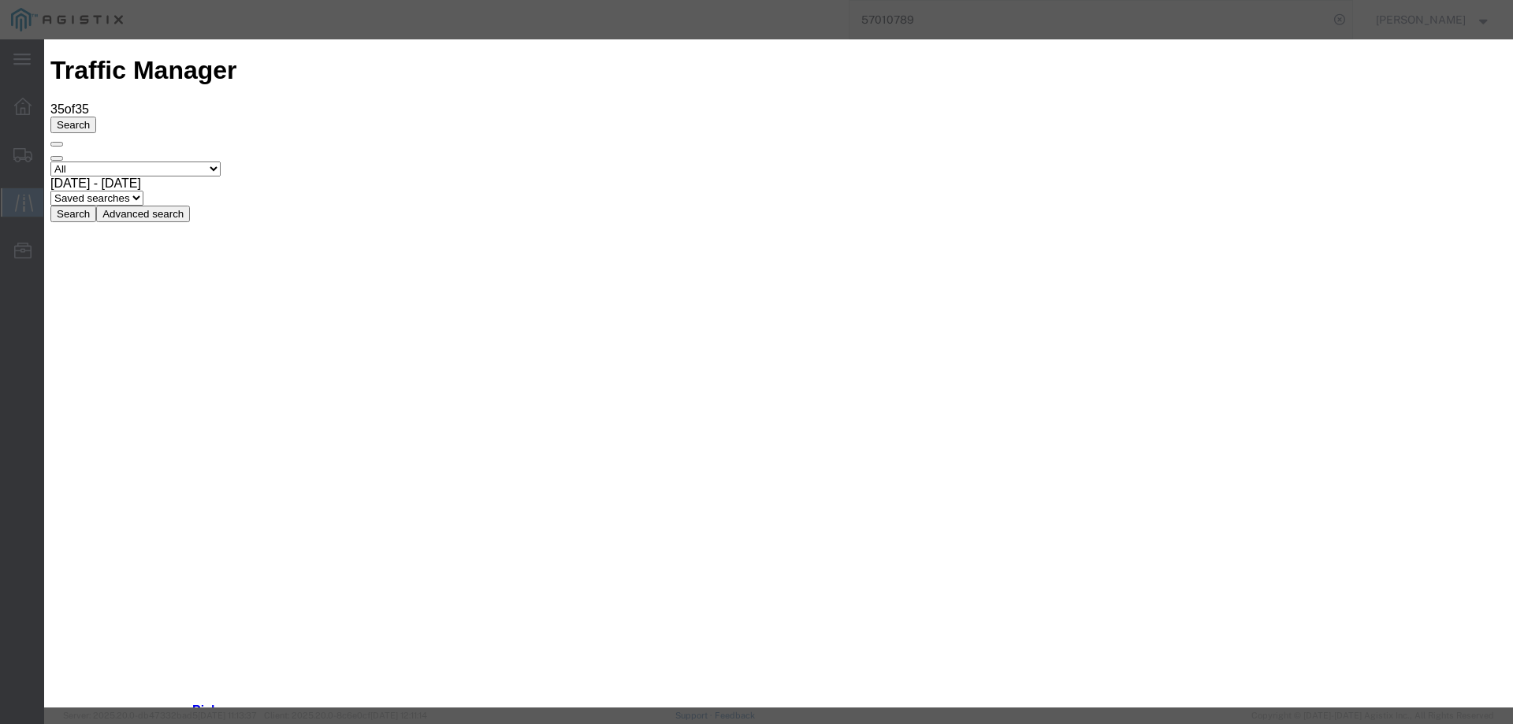
type input "[DATE]"
type input "3:00 PM"
drag, startPoint x: 525, startPoint y: 229, endPoint x: 525, endPoint y: 239, distance: 9.5
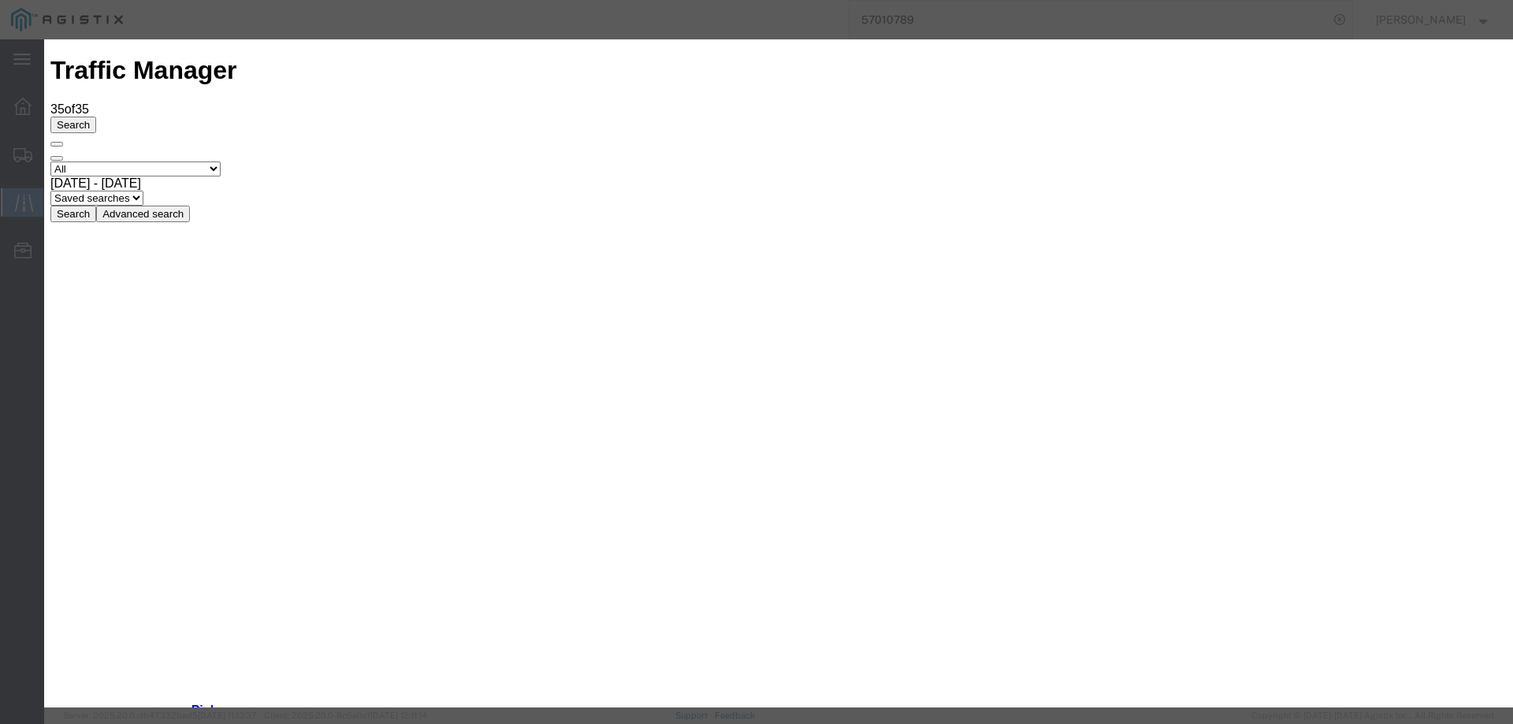
select select "INTRANST"
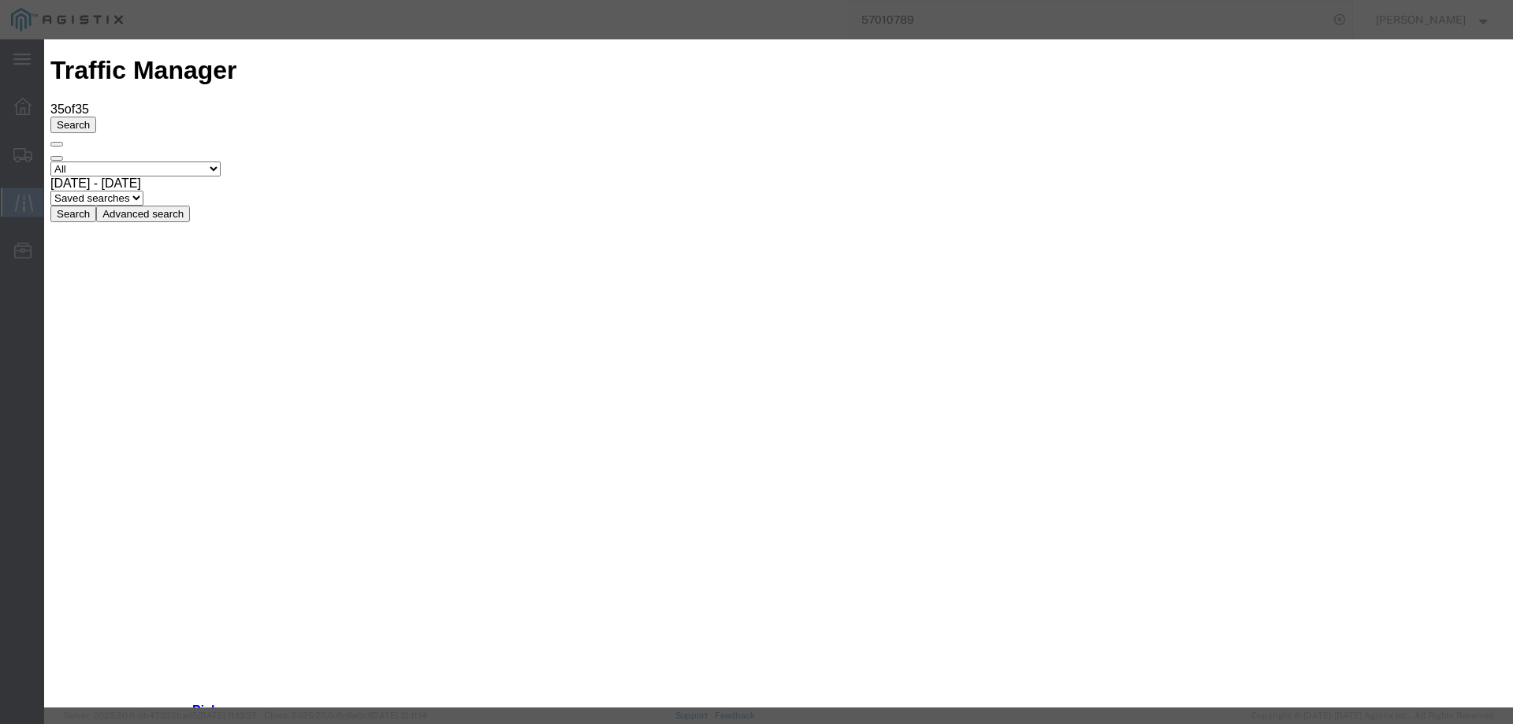
type input "[DATE]"
type input "3:00 PM"
select select "ARVPULOC"
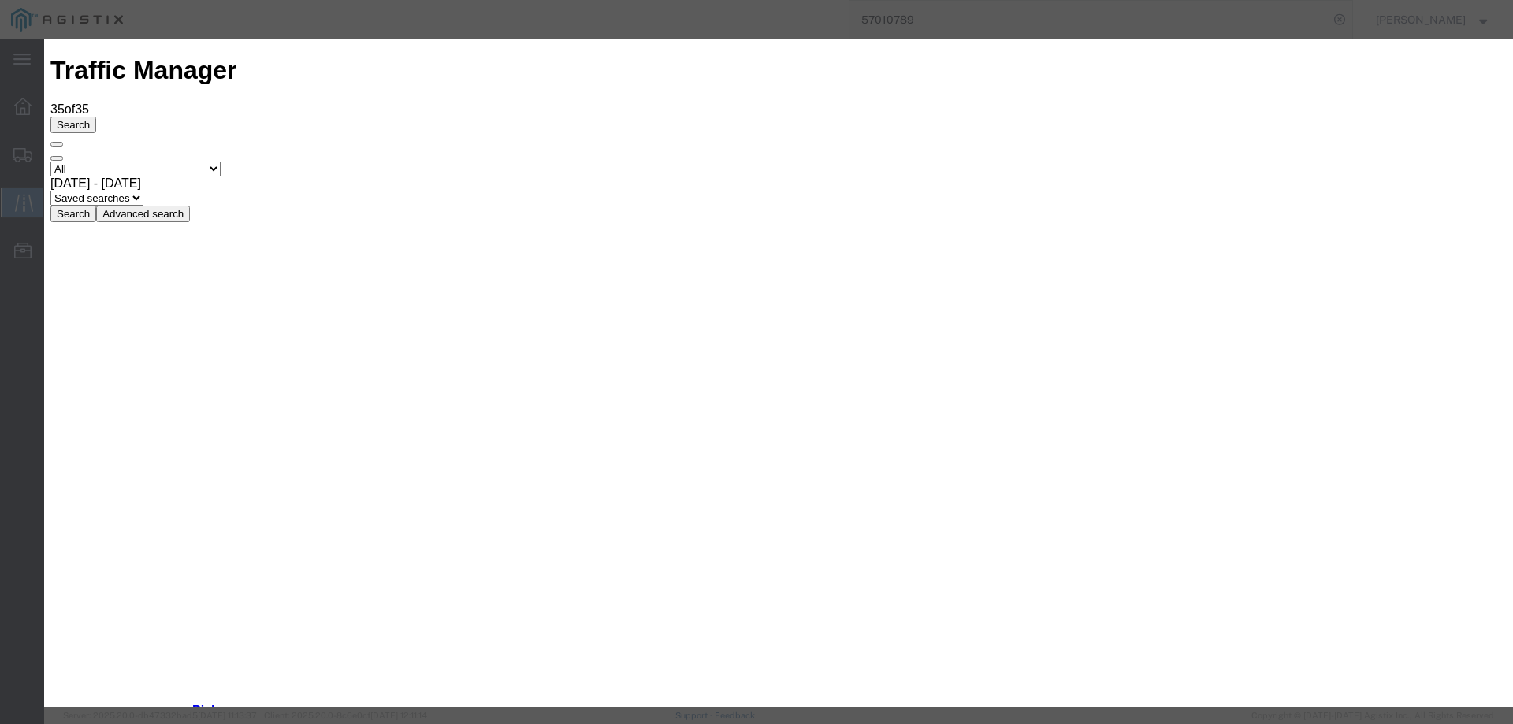
type input "[DATE]"
type input "3:00 PM"
select select "ARVPULOC"
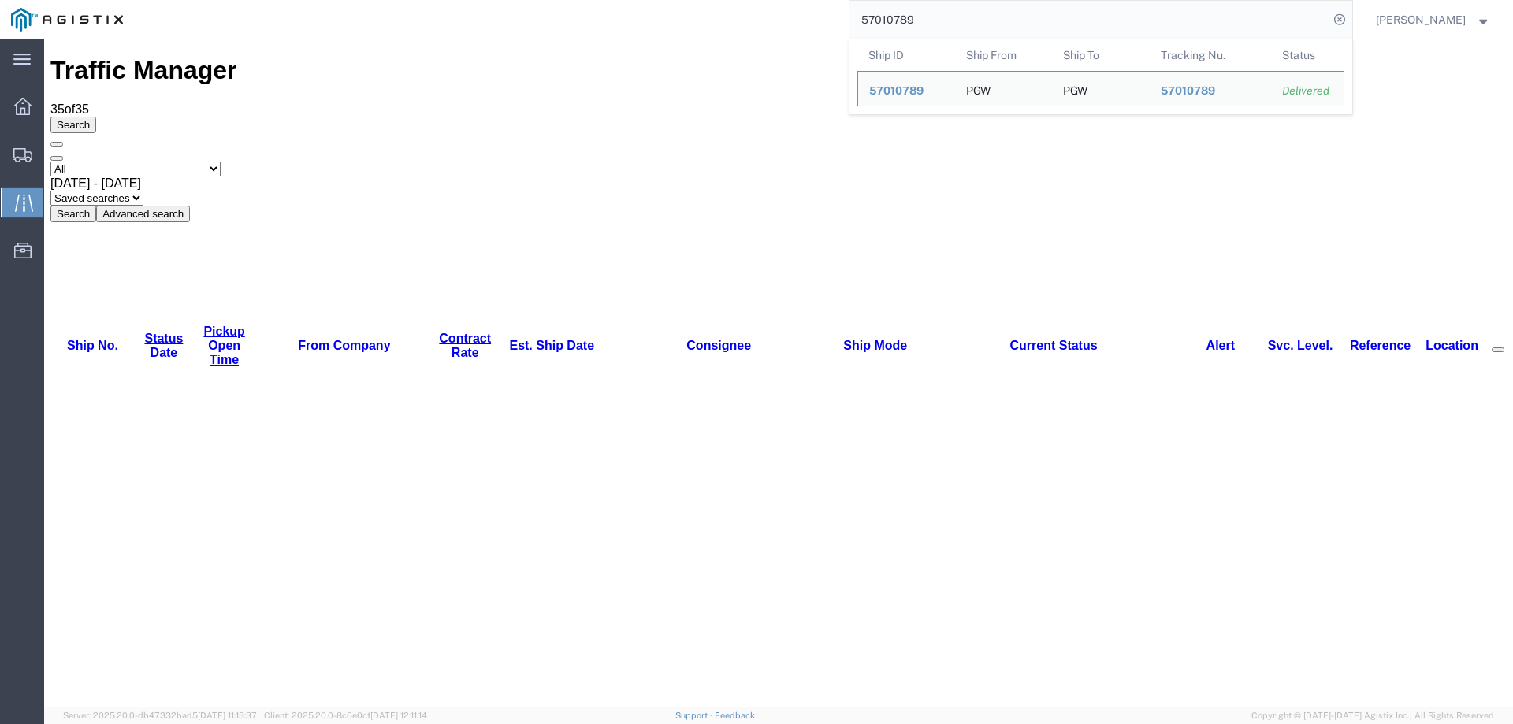
click at [919, 24] on input "57010789" at bounding box center [1089, 20] width 479 height 38
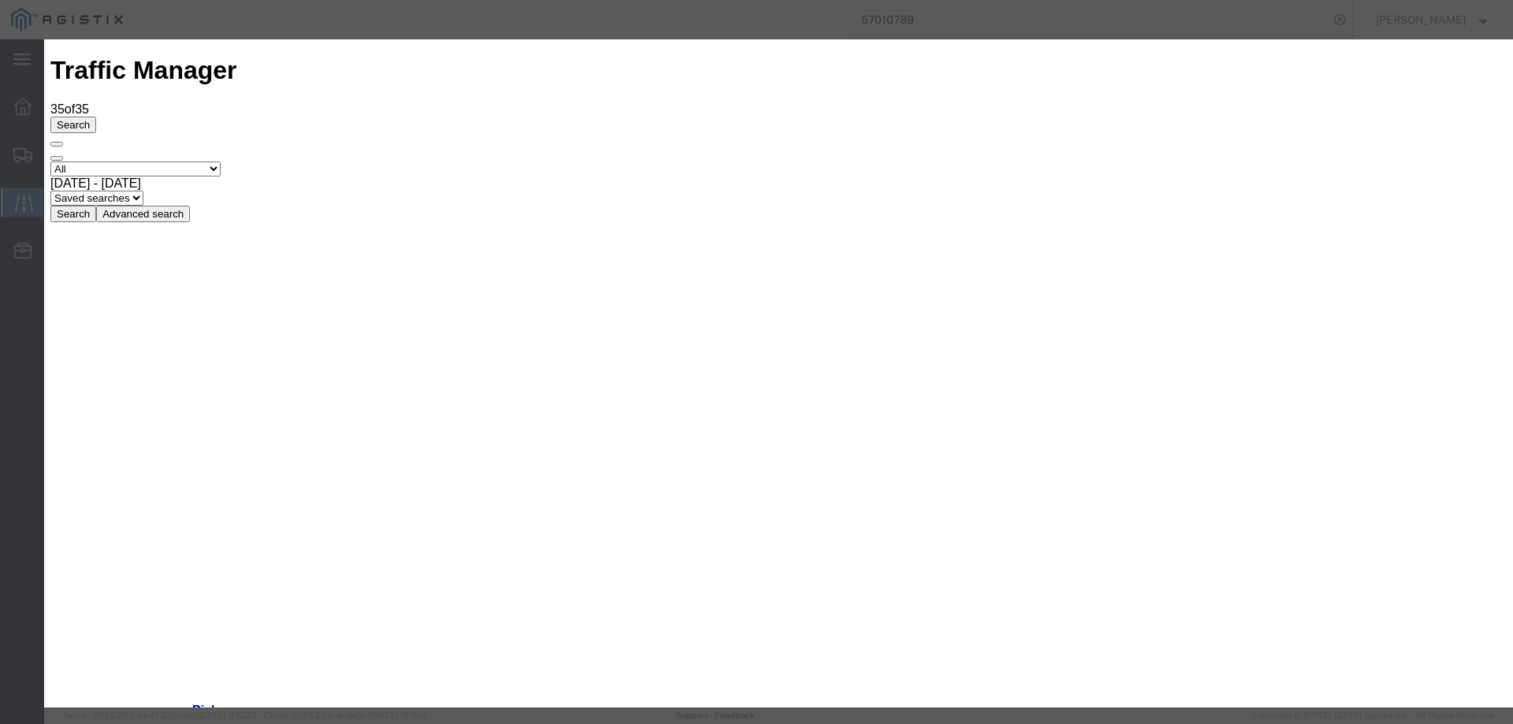
type input "[DATE]"
type input "3:00 PM"
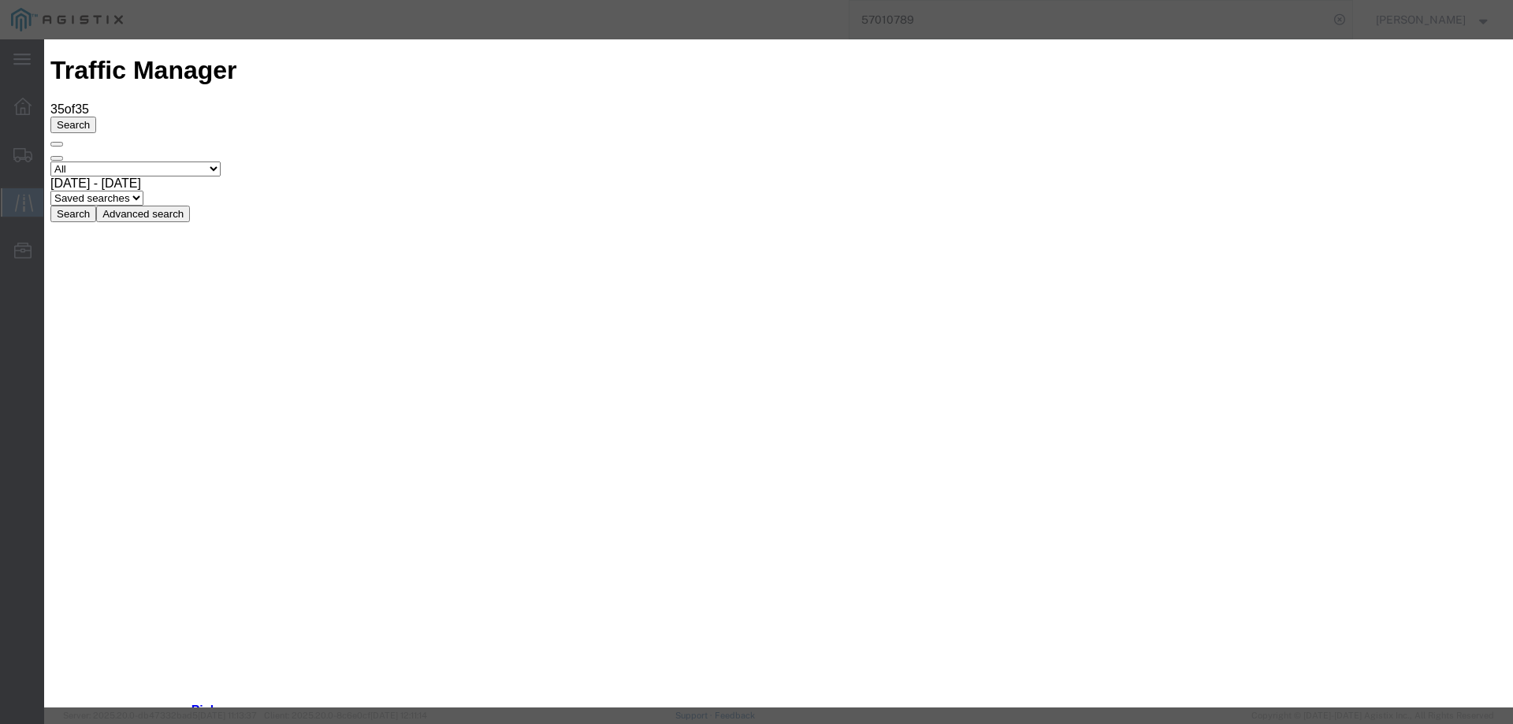
select select "ARVPULOC"
drag, startPoint x: 767, startPoint y: 89, endPoint x: 787, endPoint y: 82, distance: 21.7
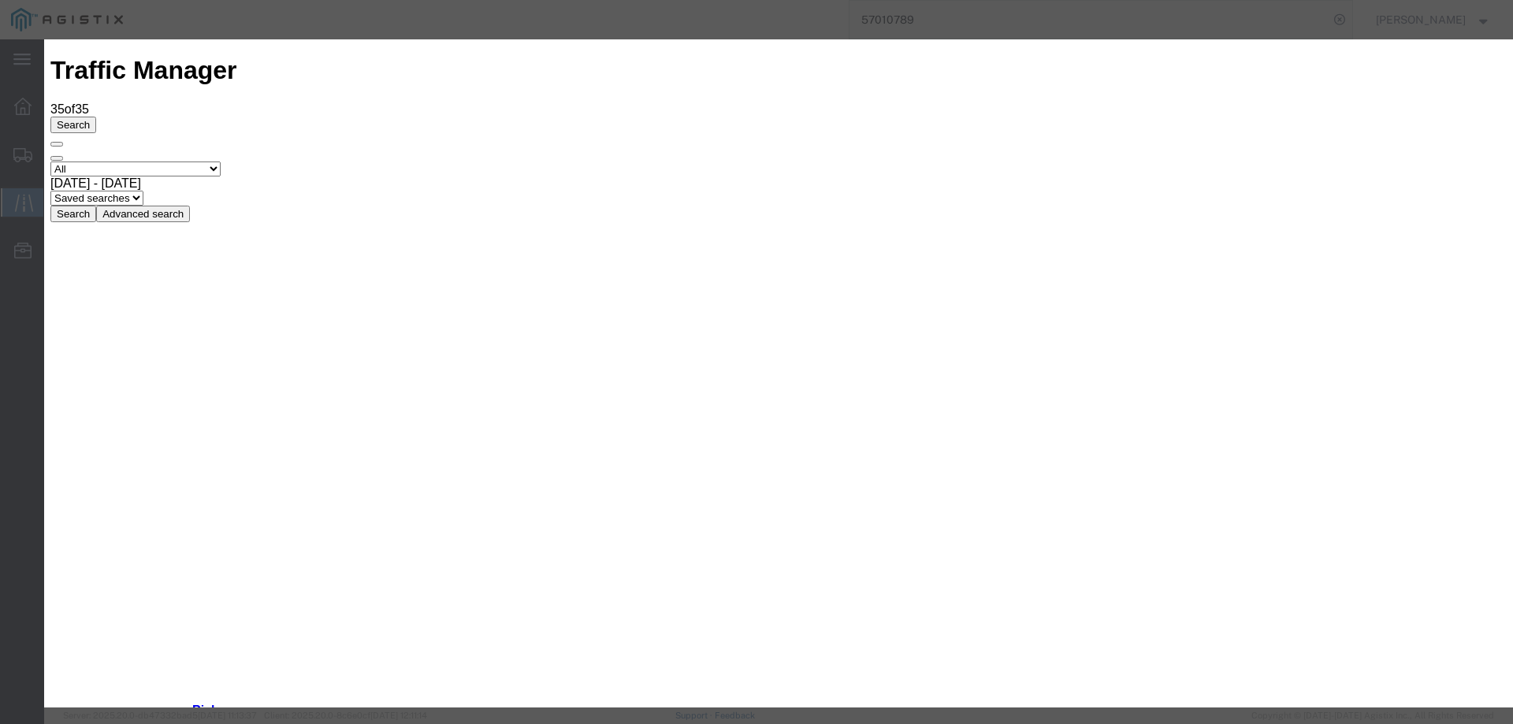
type input "[DATE]"
type input "3:00 PM"
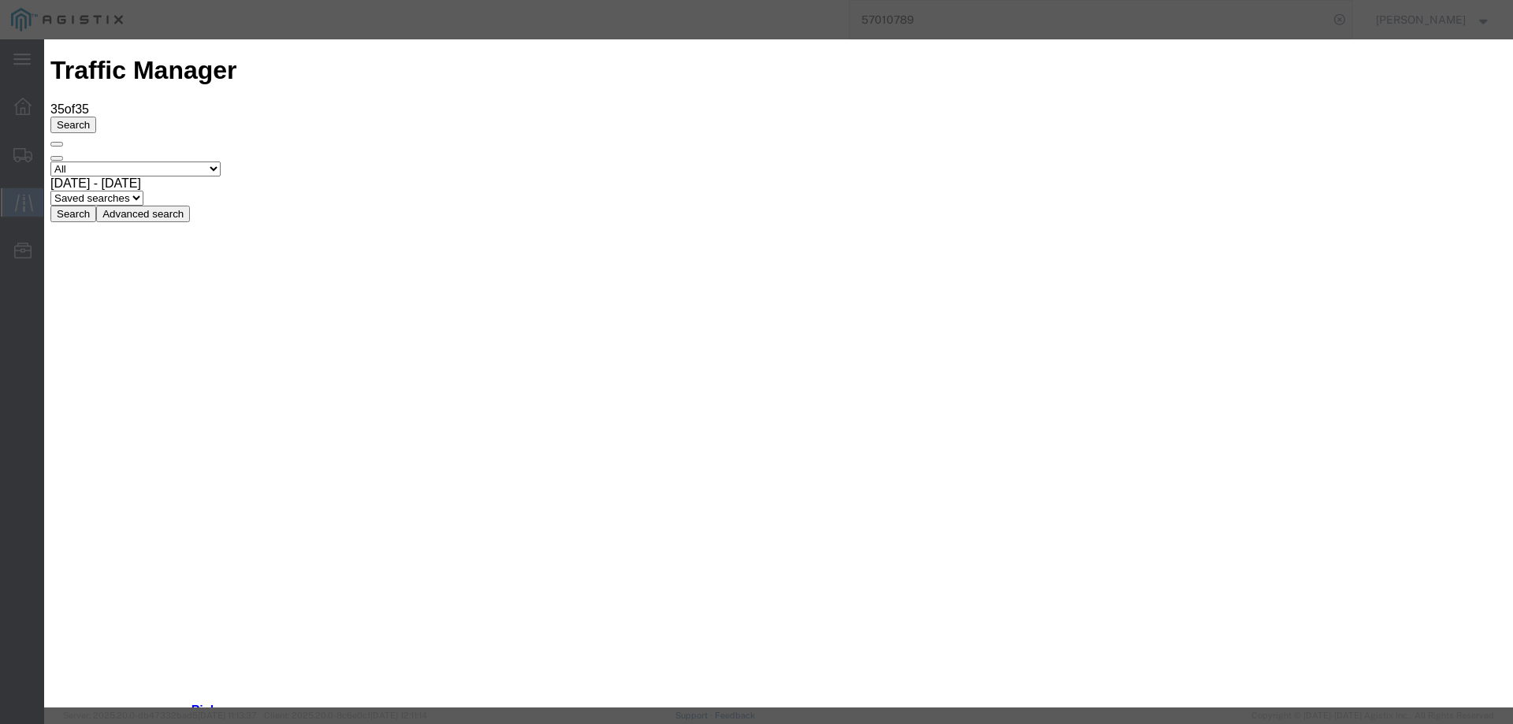
select select "ARVPULOC"
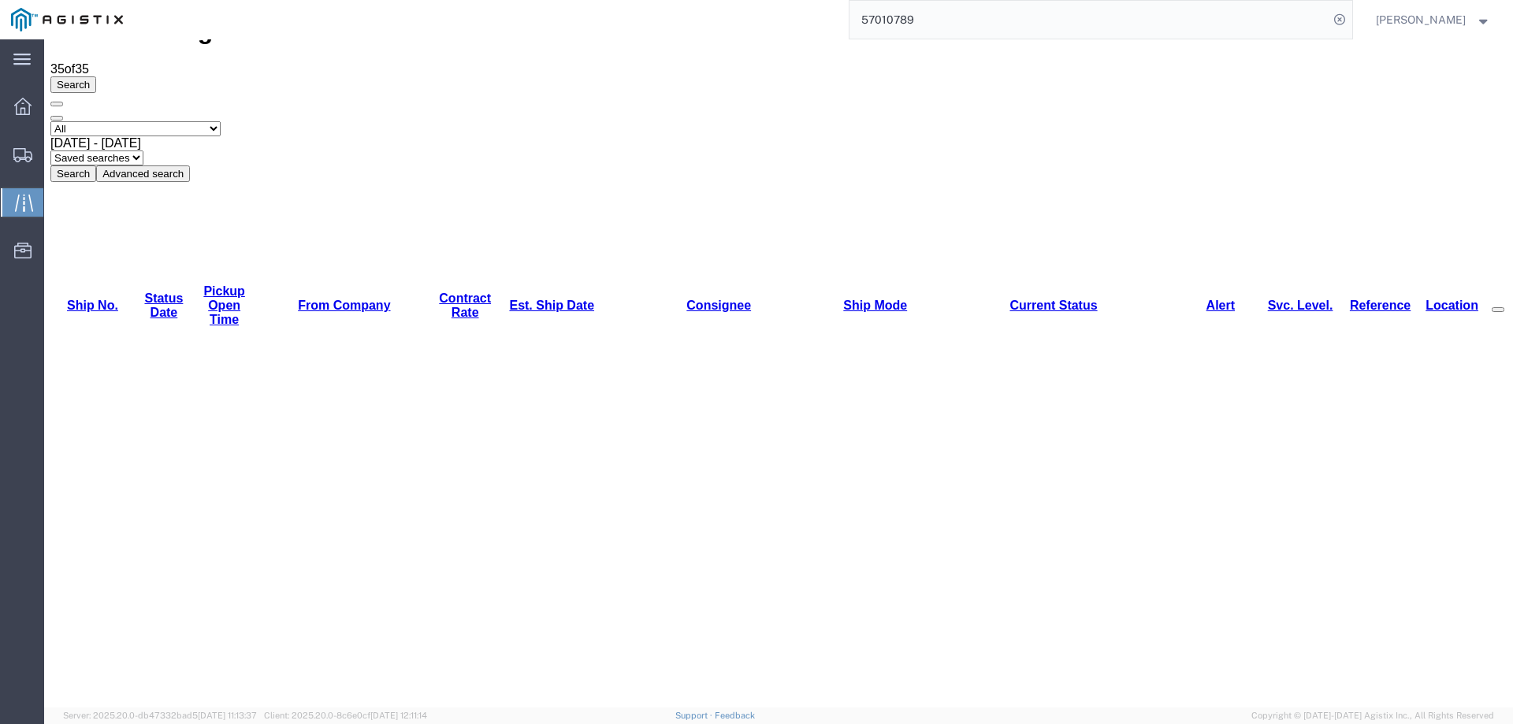
scroll to position [79, 0]
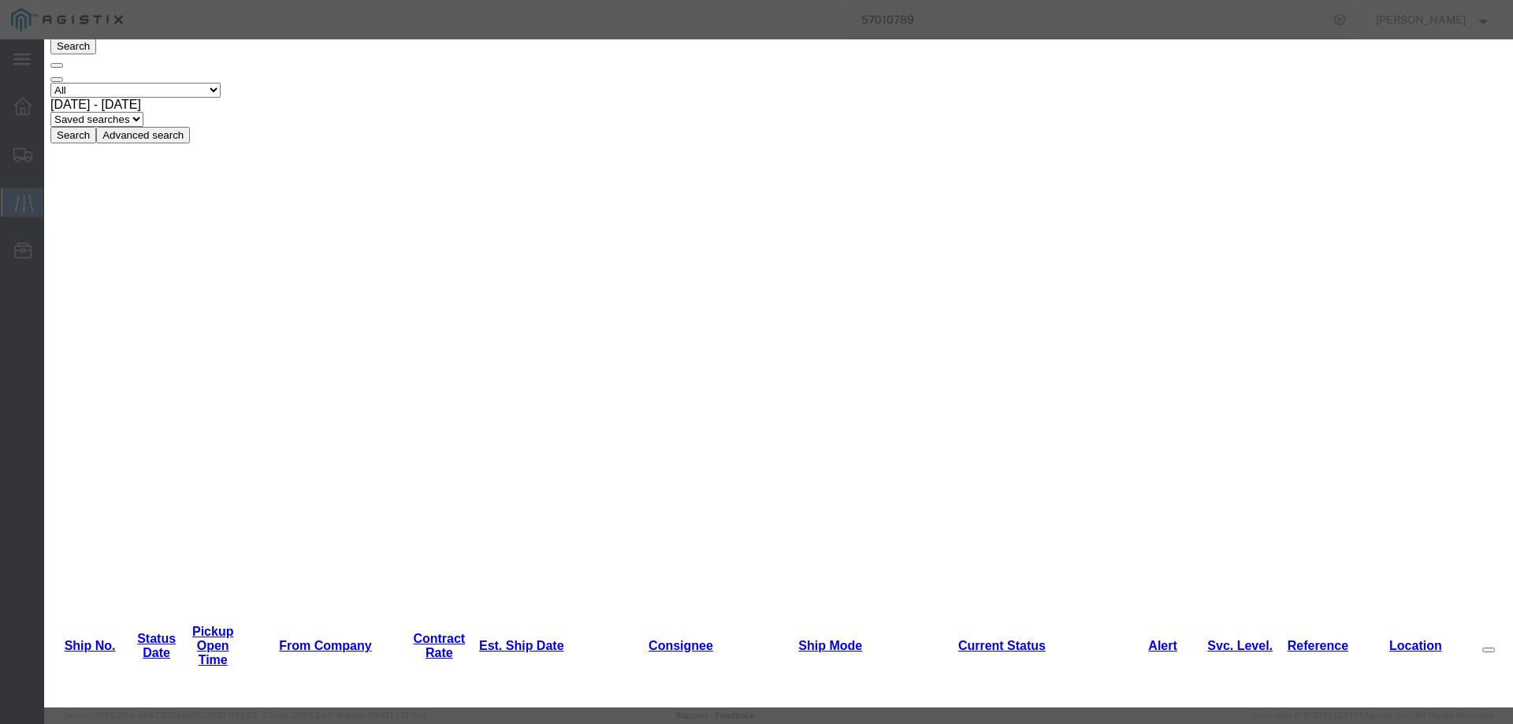
type input "[DATE]"
type input "3:00 PM"
select select "INTRANST"
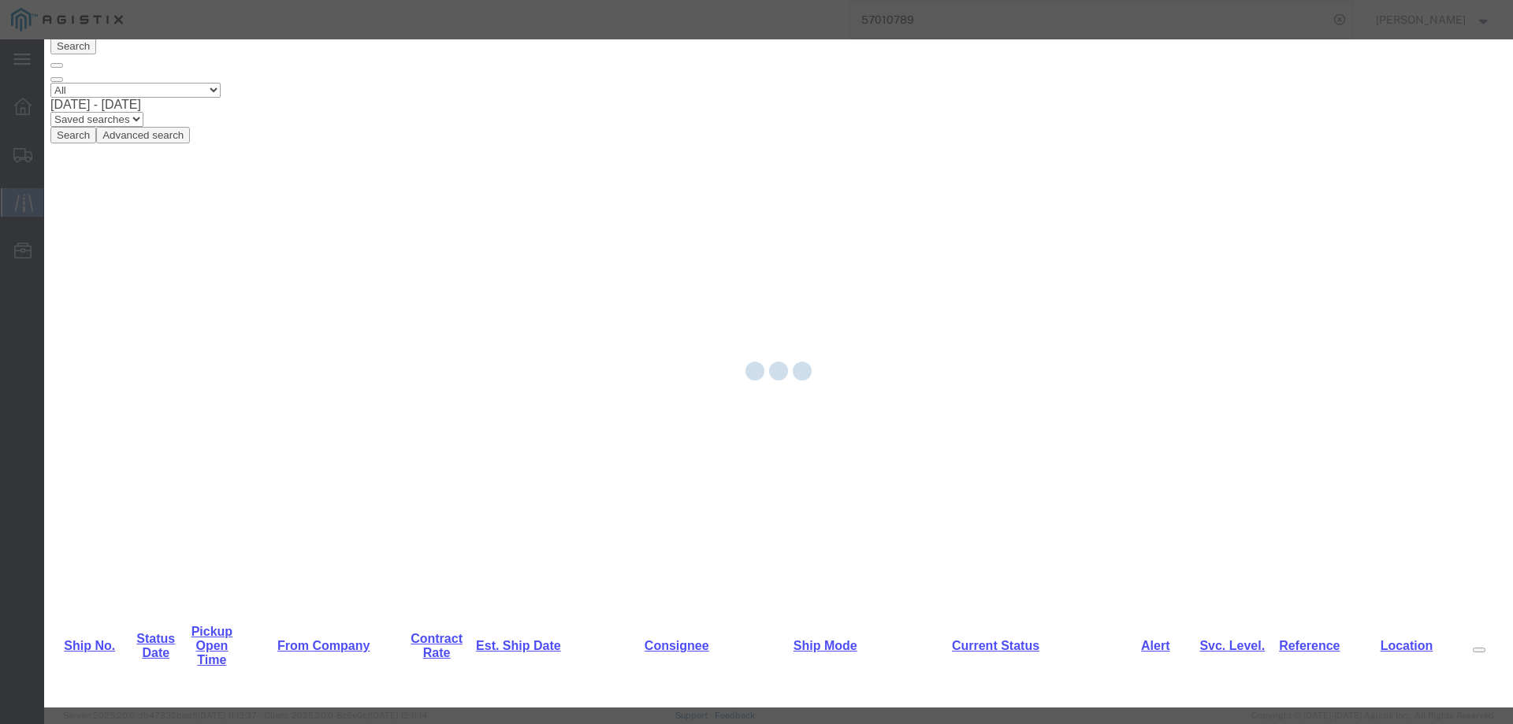
scroll to position [0, 0]
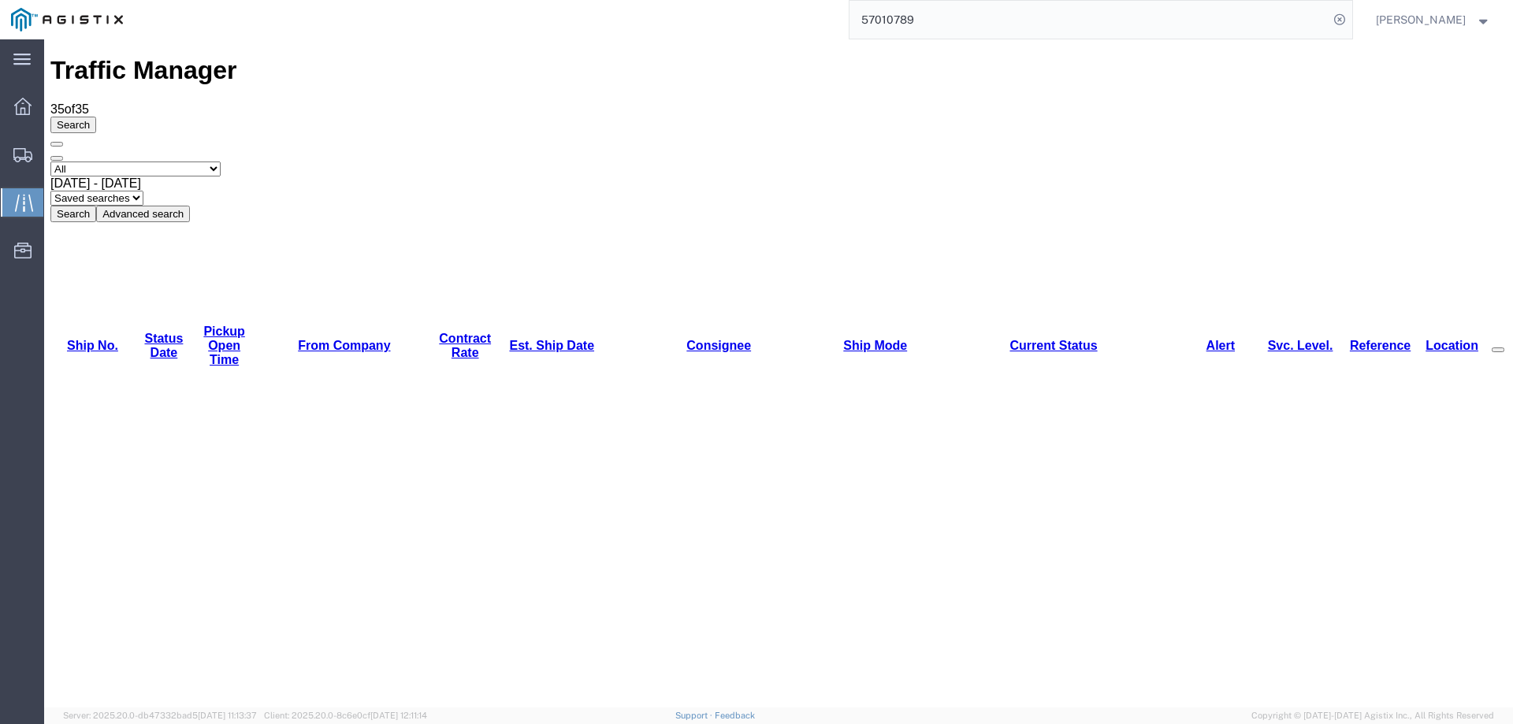
click at [16, 160] on icon at bounding box center [22, 155] width 19 height 14
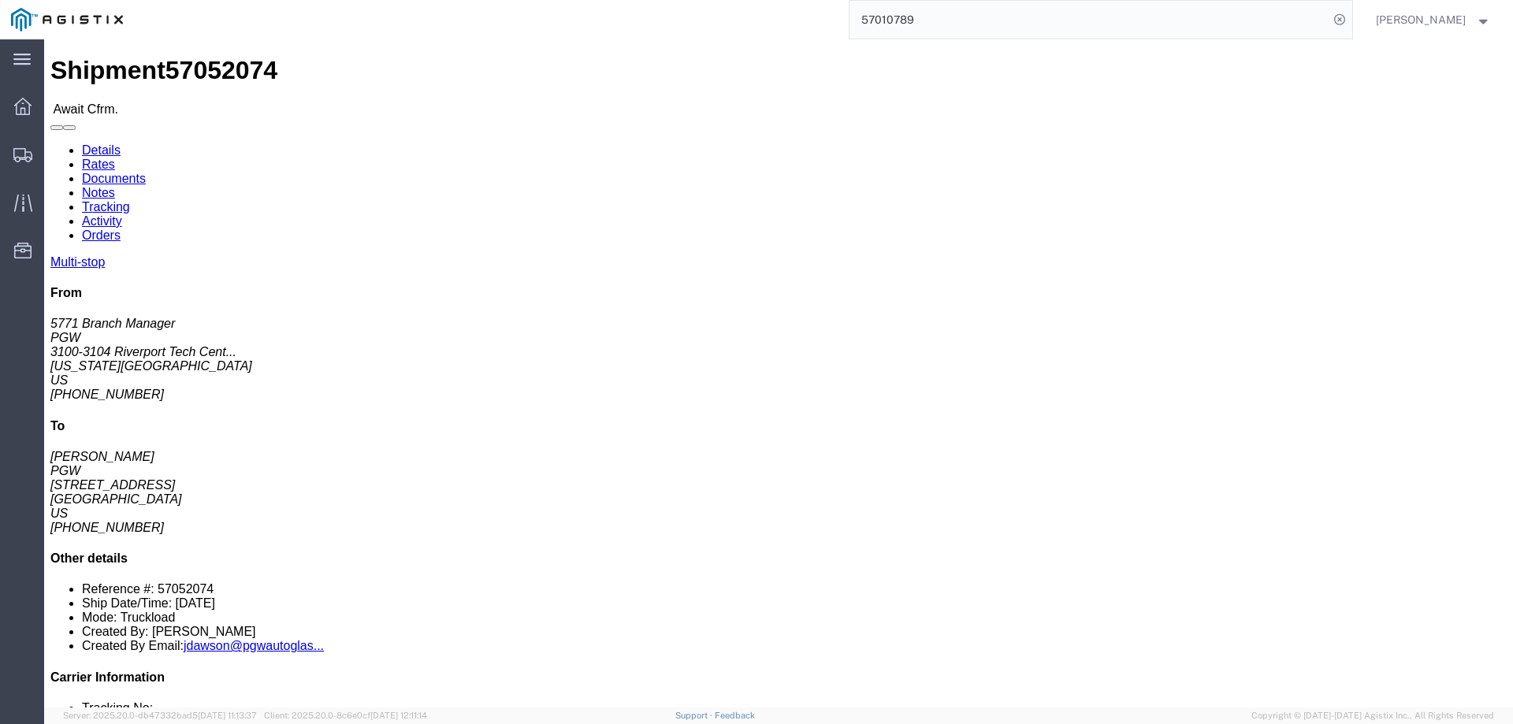
click b "57052074"
click link "Confirm"
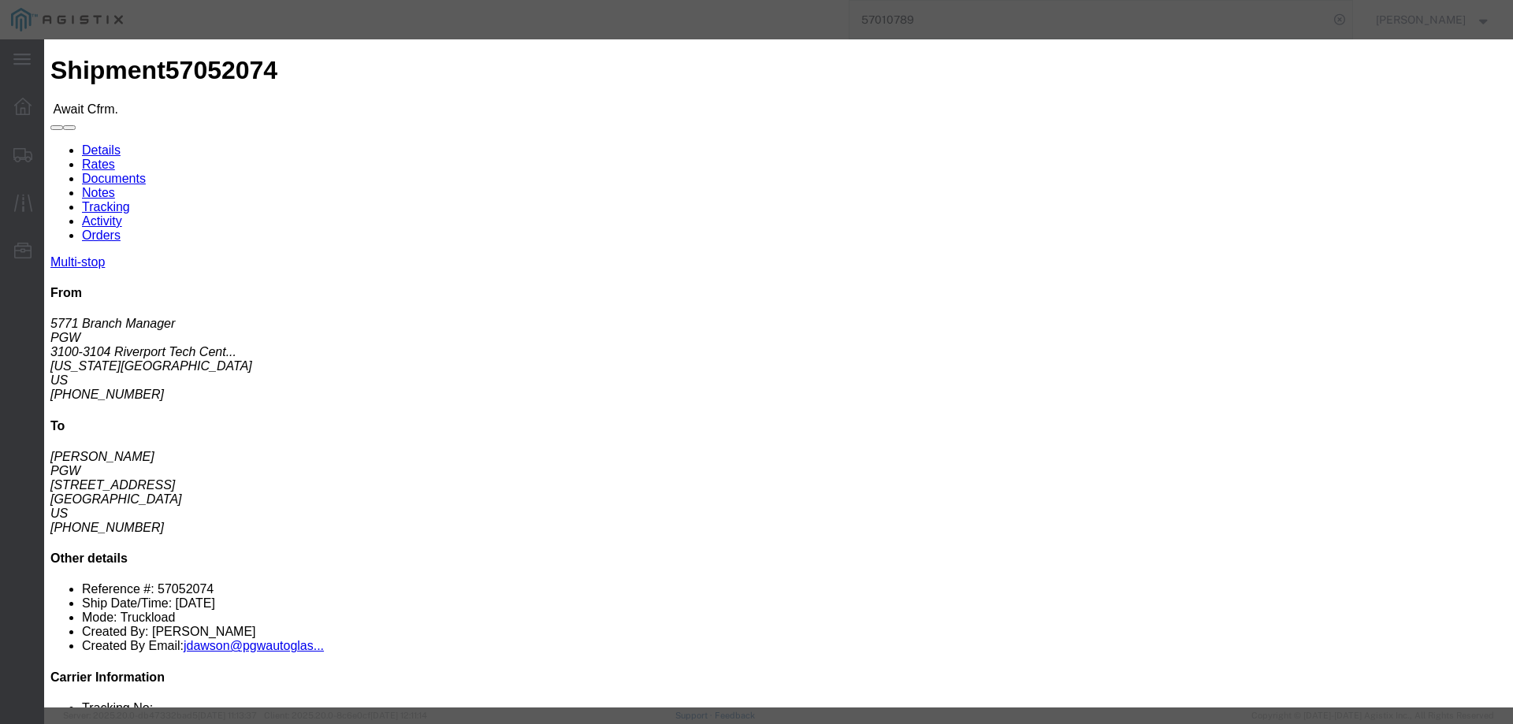
click input "checkbox"
checkbox input "true"
type input "[PERSON_NAME]"
type input "3204977237"
click input "text"
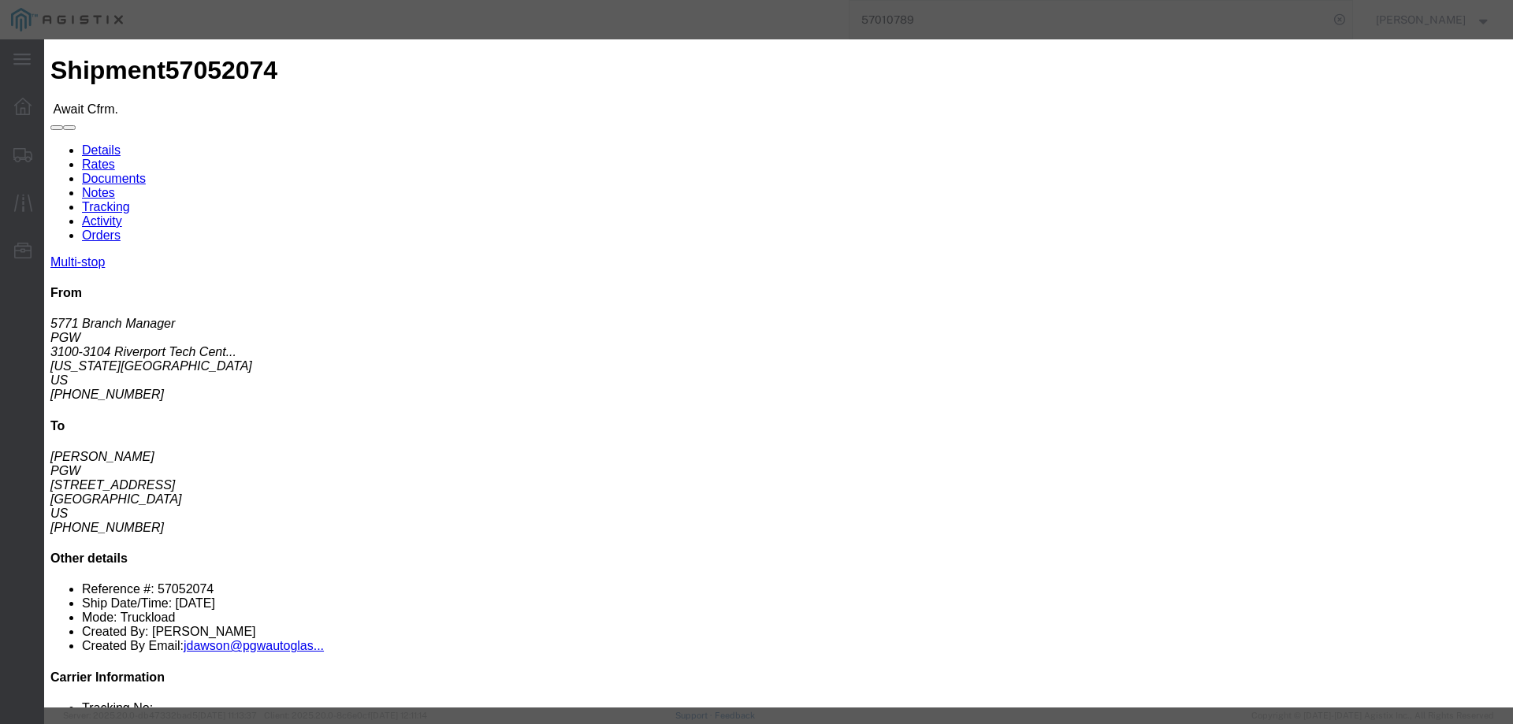
paste input "57052074"
type input "57052074"
click button "Submit"
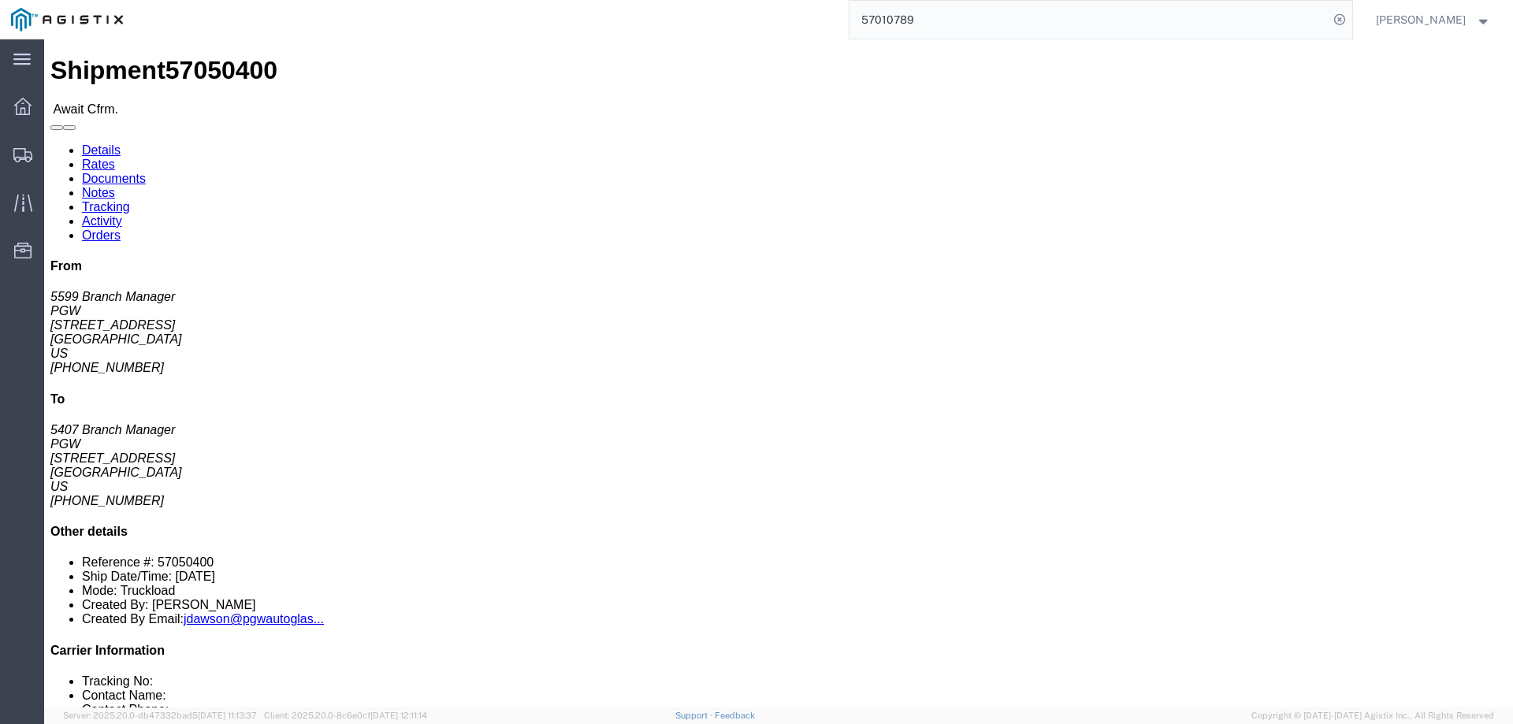
click b "57050400"
click link "Confirm"
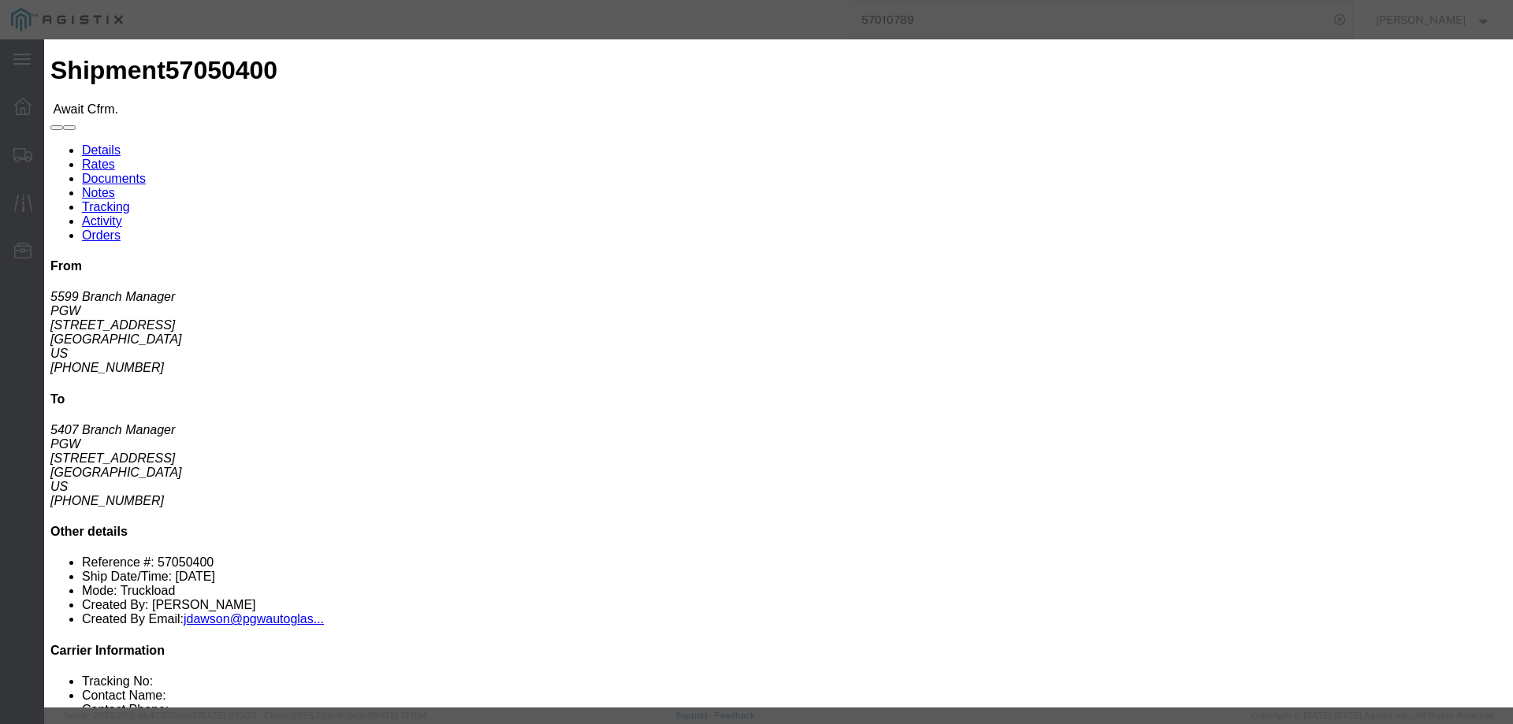
click input "checkbox"
checkbox input "true"
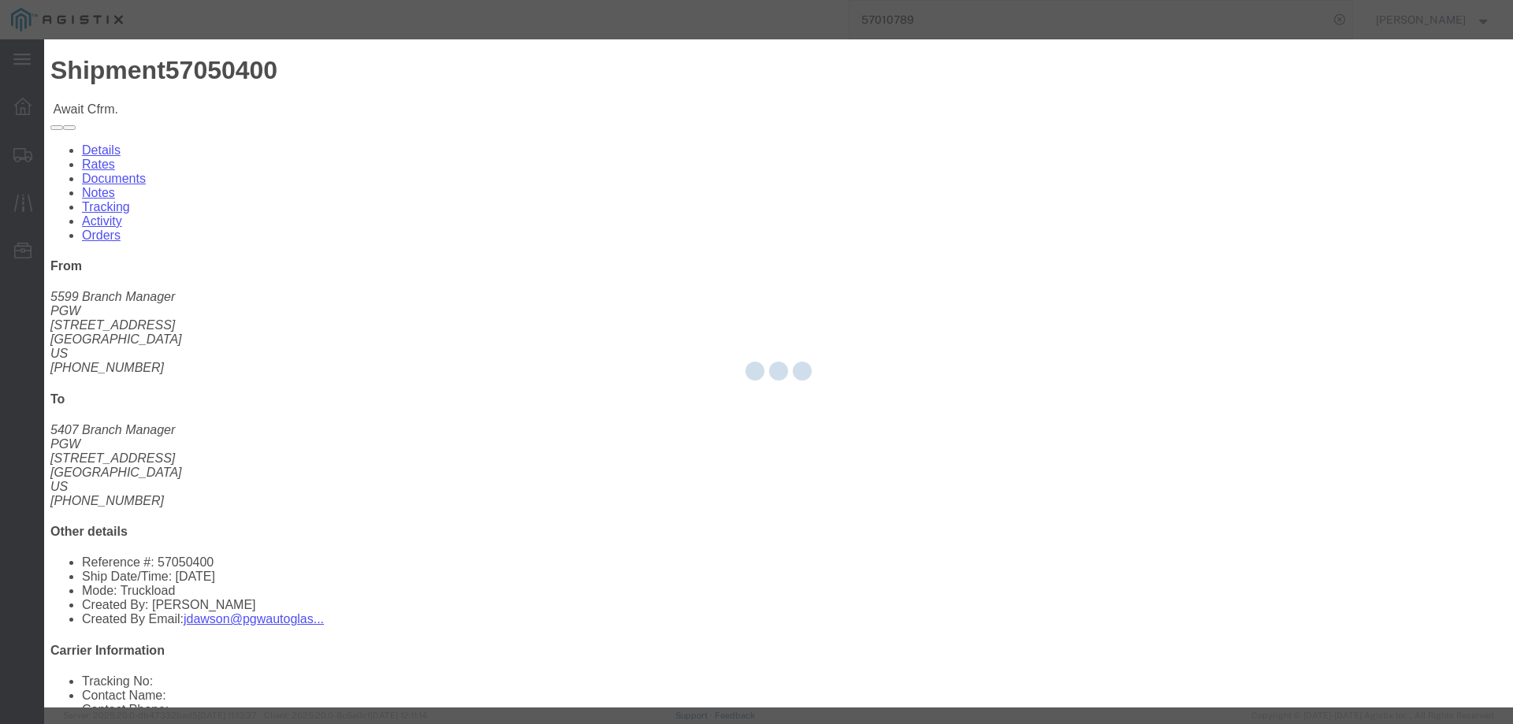
type input "[PERSON_NAME]"
type input "3204977237"
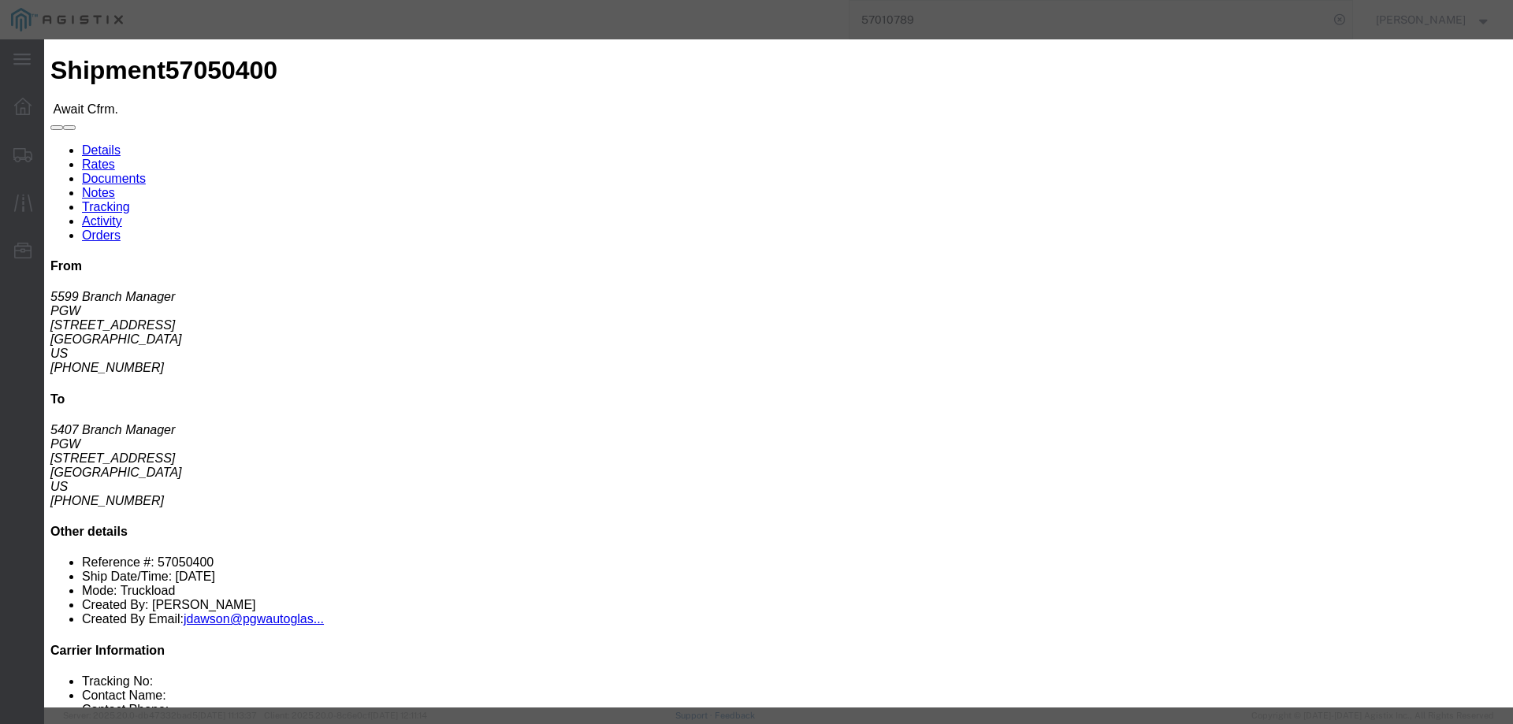
click input "text"
paste input "57050400"
type input "57050400"
click button "Submit"
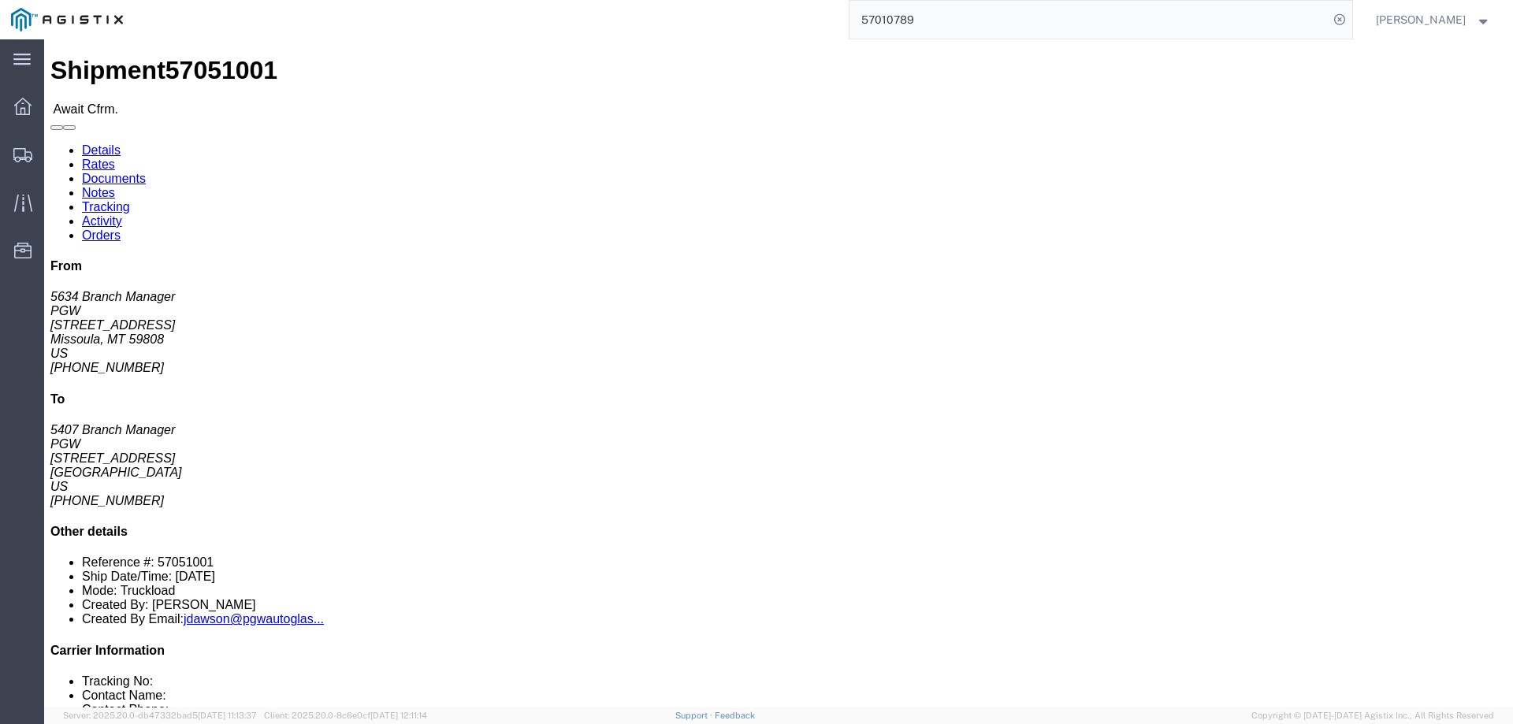
click b "57051001"
click link "Confirm"
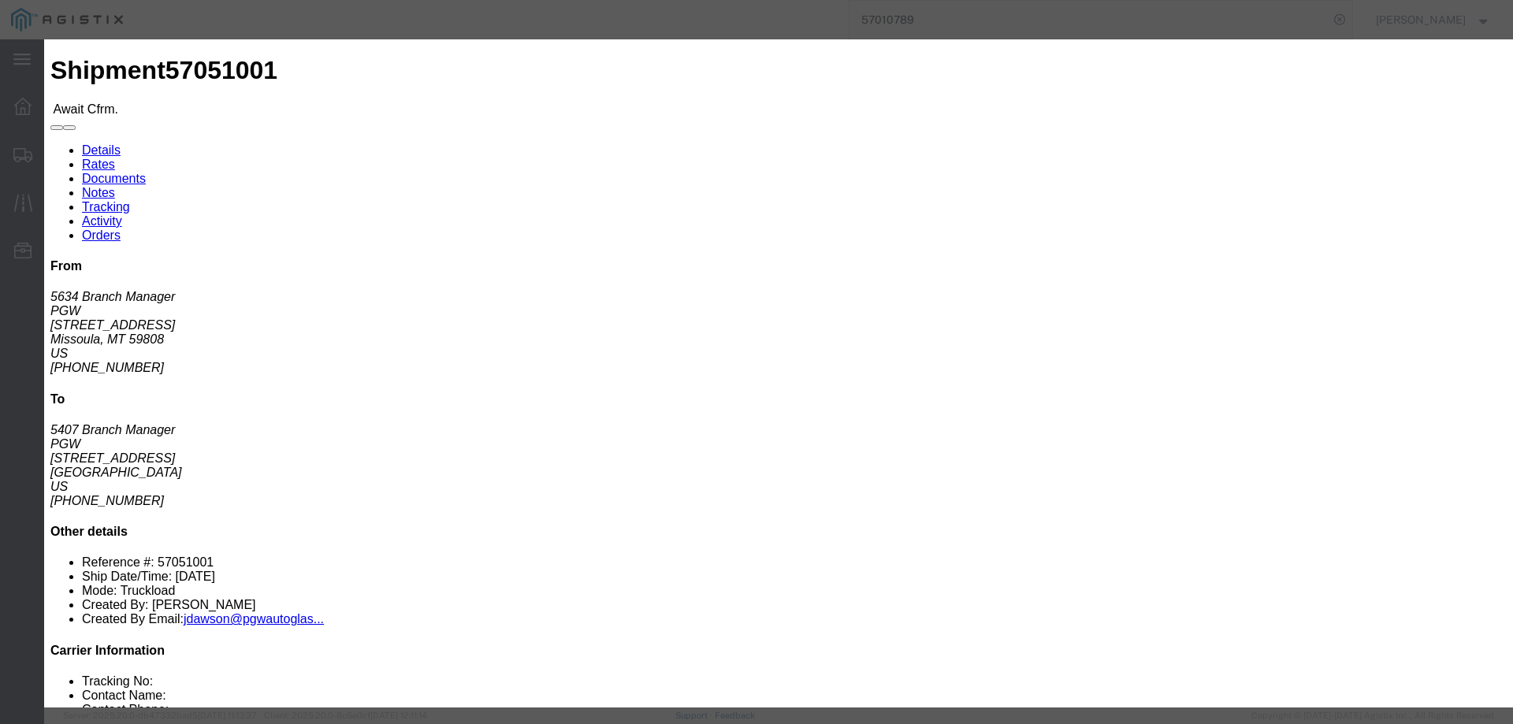
click input "checkbox"
checkbox input "true"
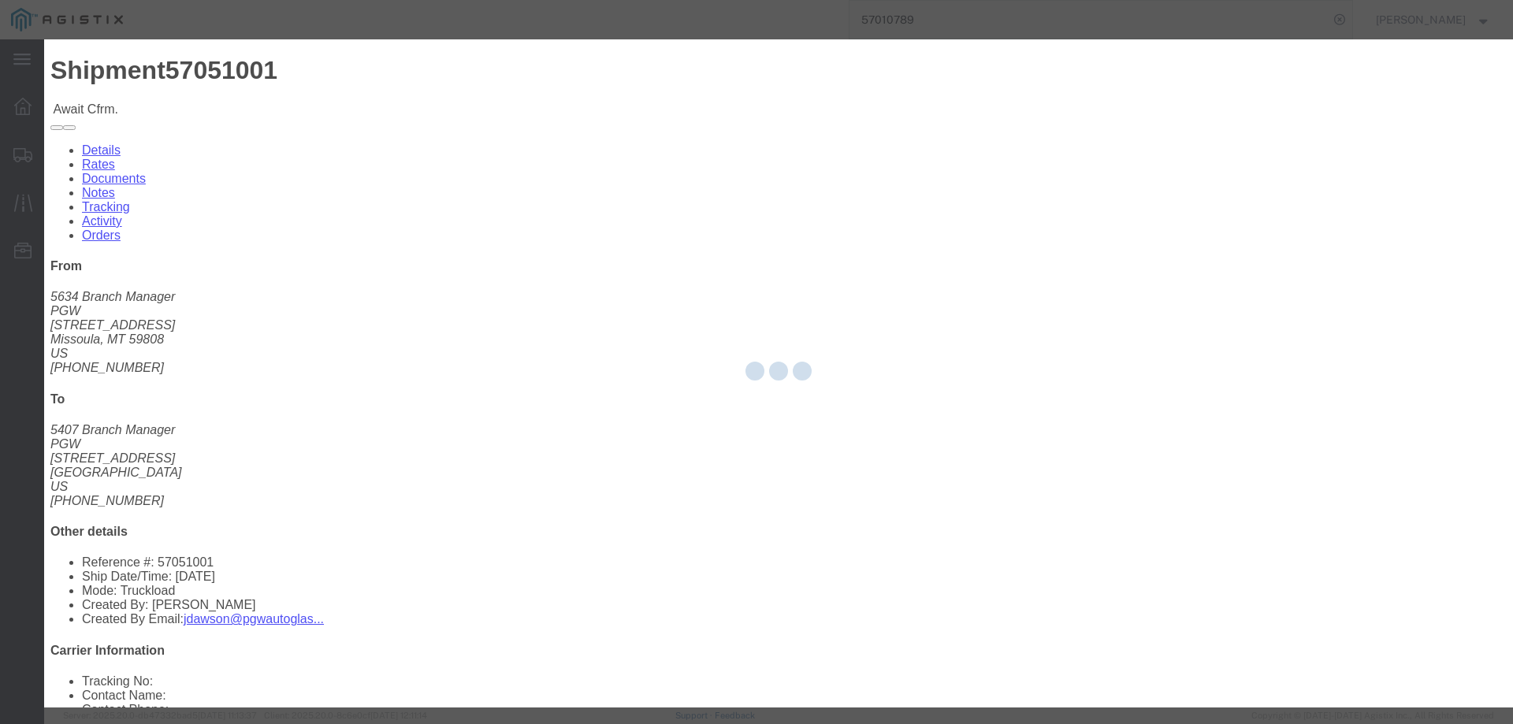
type input "[PERSON_NAME]"
type input "3204977237"
click input "text"
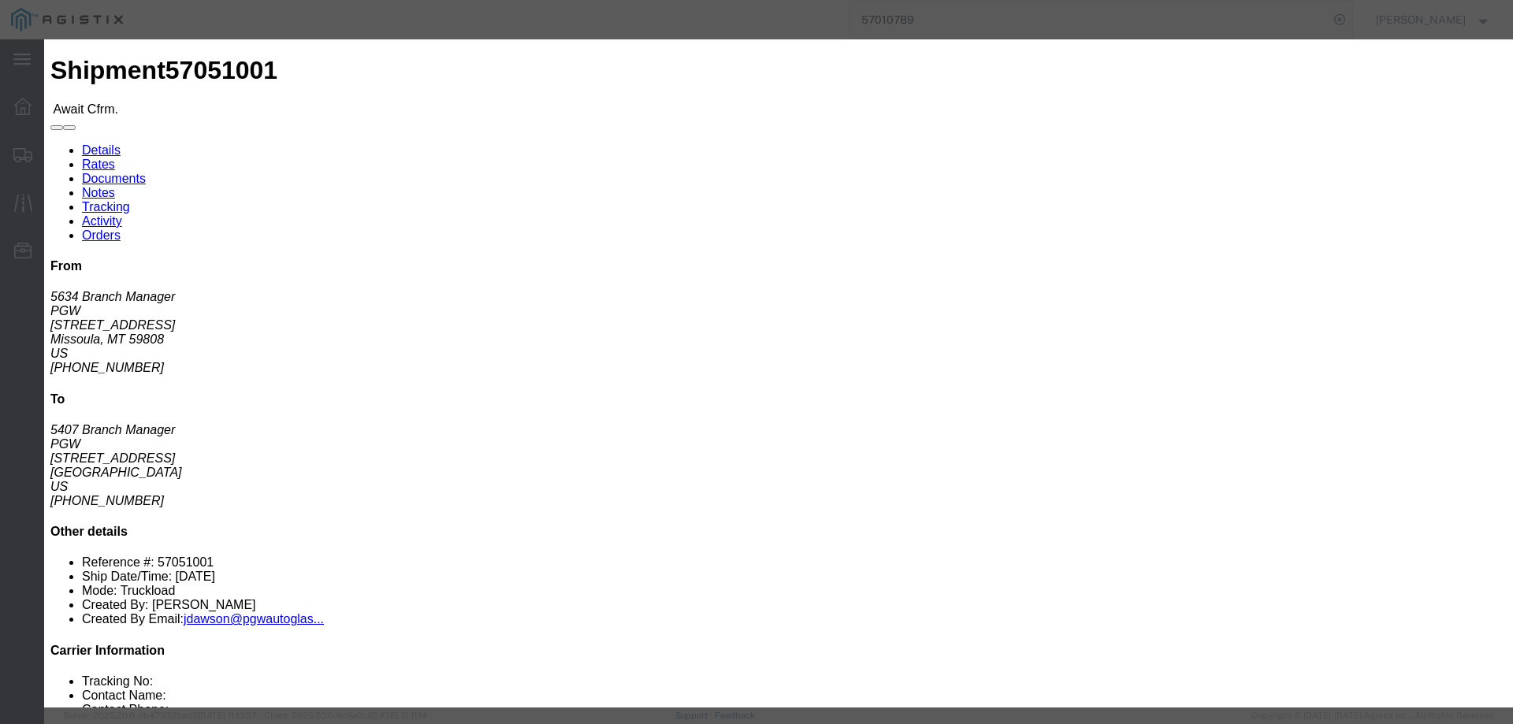
paste input "57051001"
type input "57051001"
click button "Submit"
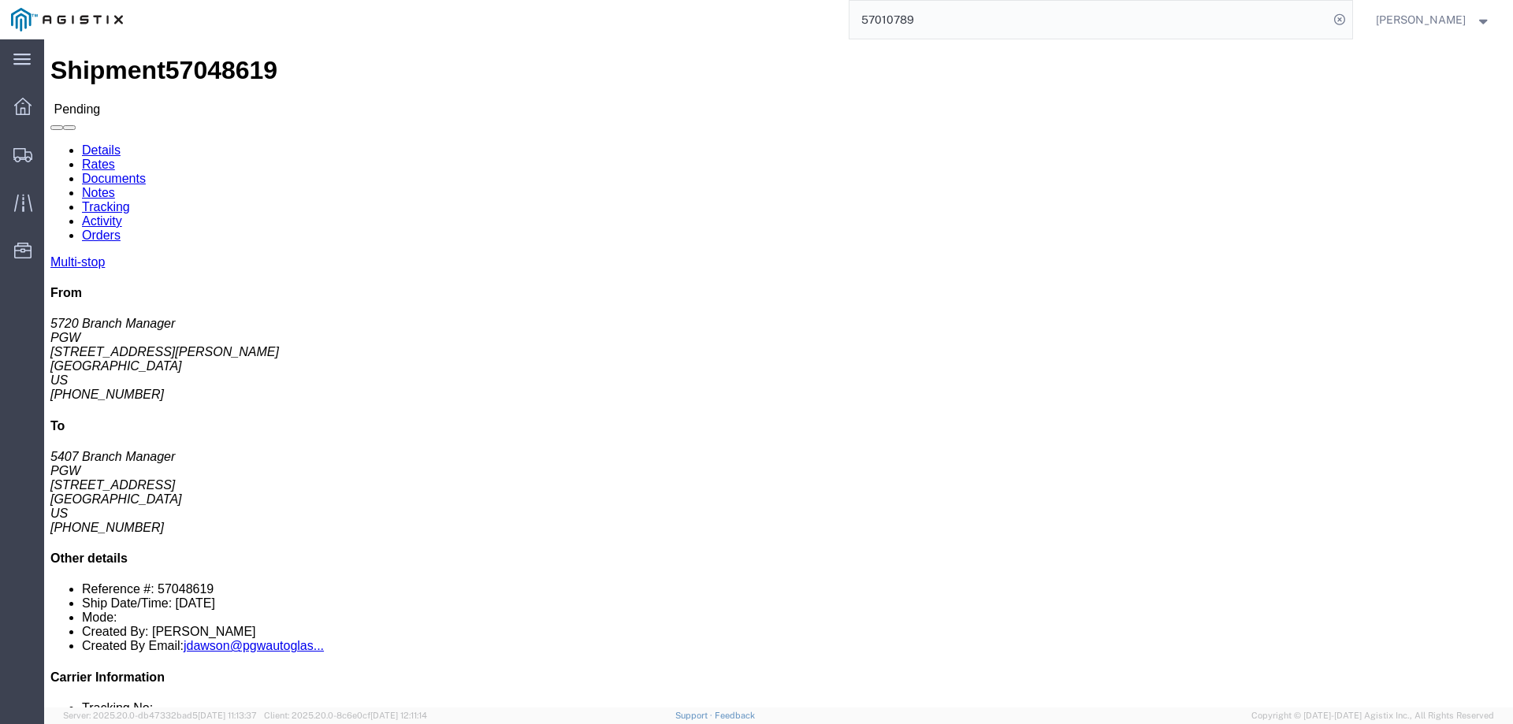
click button "Enter / Modify Bid"
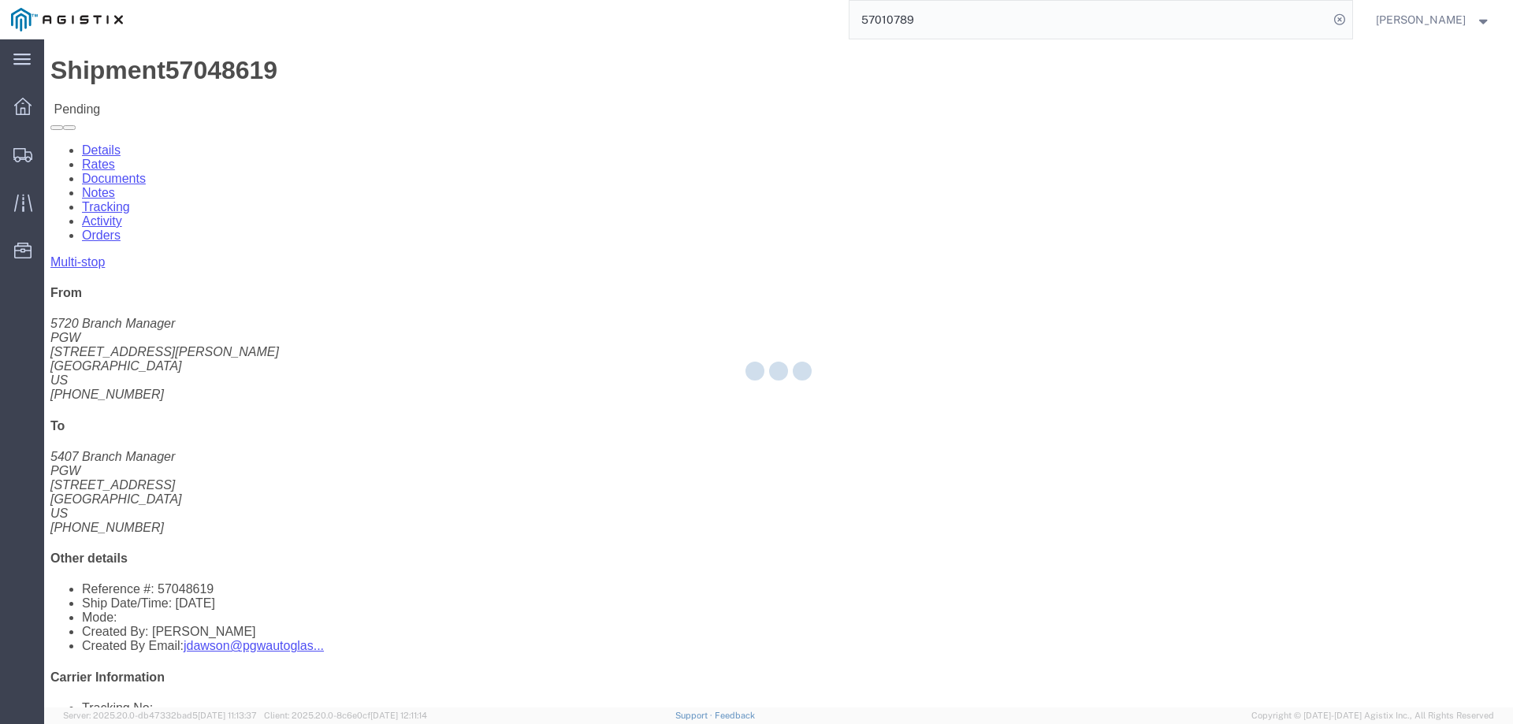
select select "146"
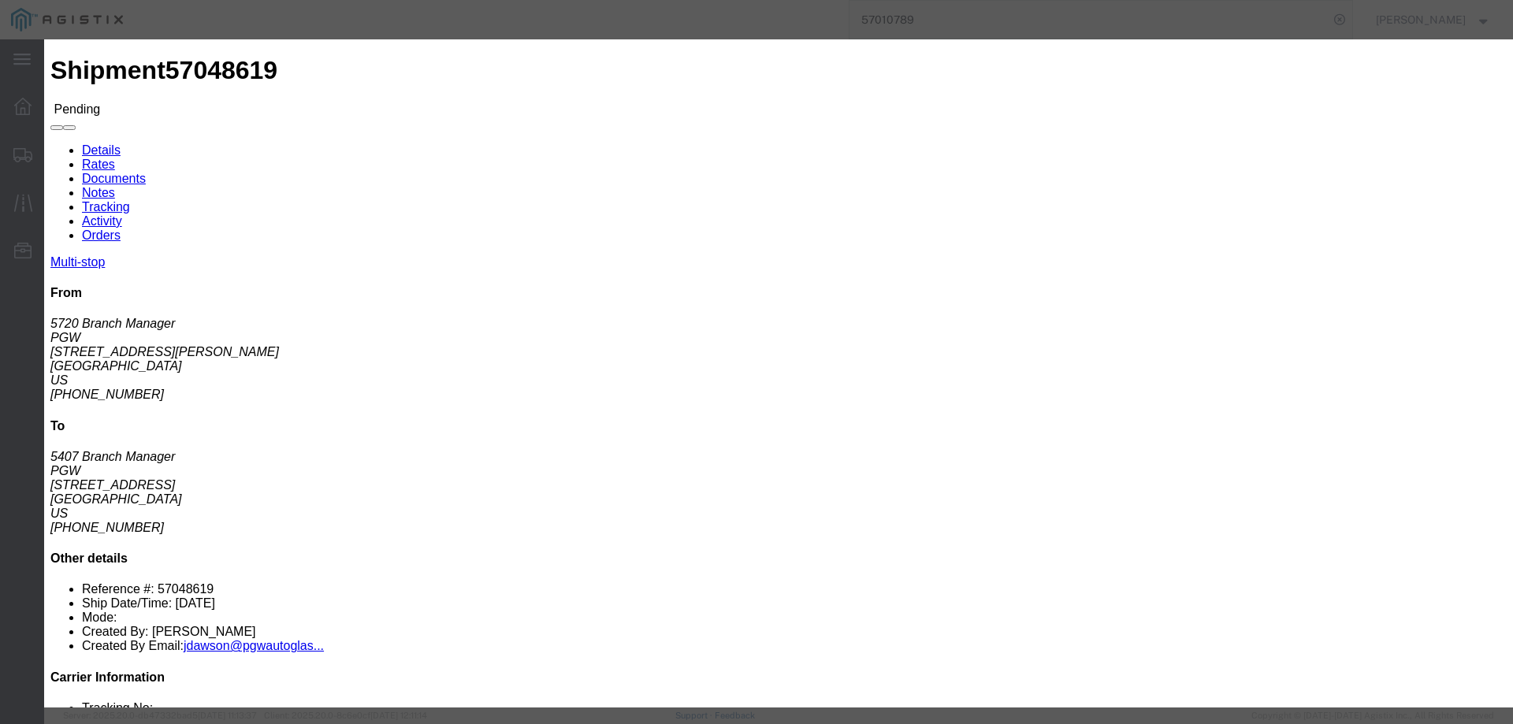
click link "ats - ATS Logistics - Truckload"
drag, startPoint x: 1063, startPoint y: 323, endPoint x: 976, endPoint y: 322, distance: 87.5
click div "Select 2 Day Service 3 Axle Winch Truck 3 to 5 Day Service 96L Domestic Flat Ra…"
type input "2350"
click button "Submit"
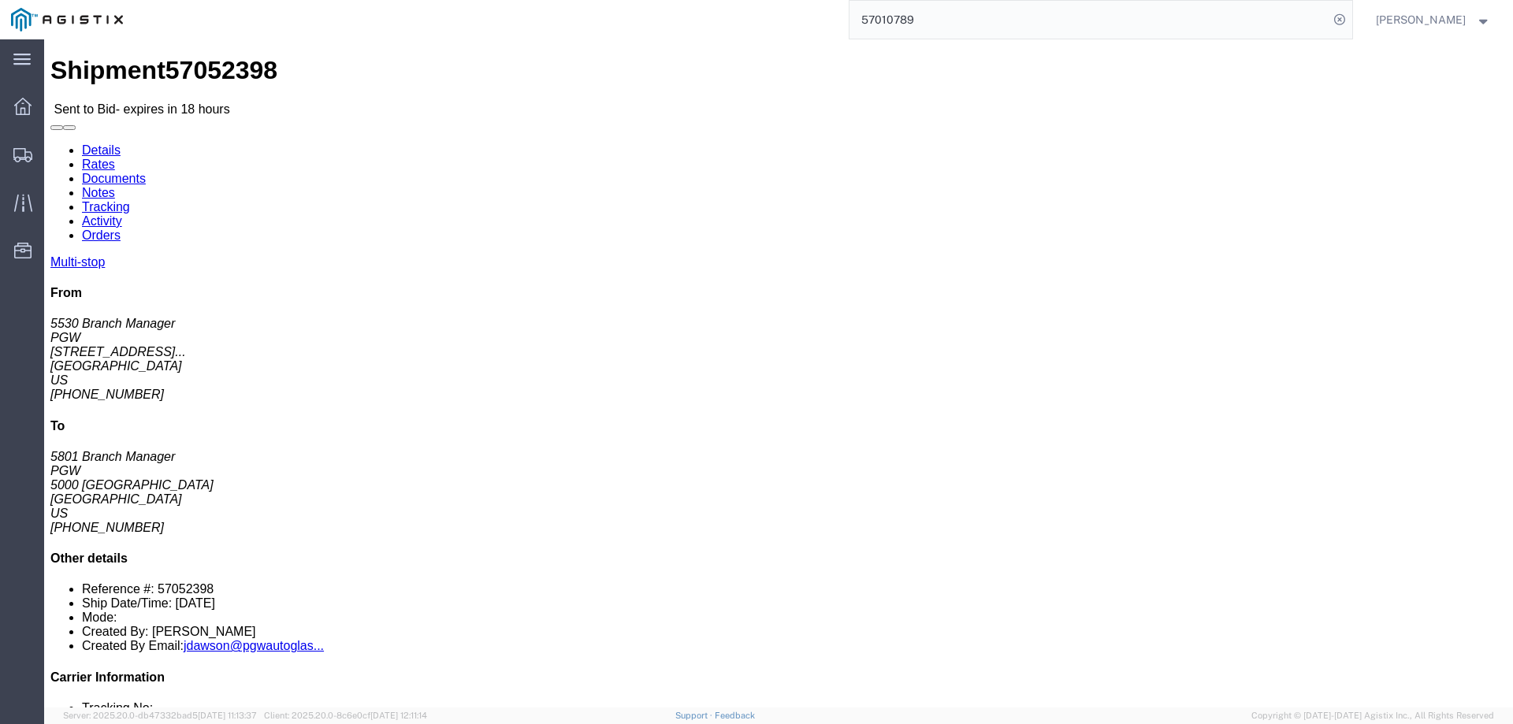
click ul "Enter / Modify Bid"
click link "Enter / Modify Bid"
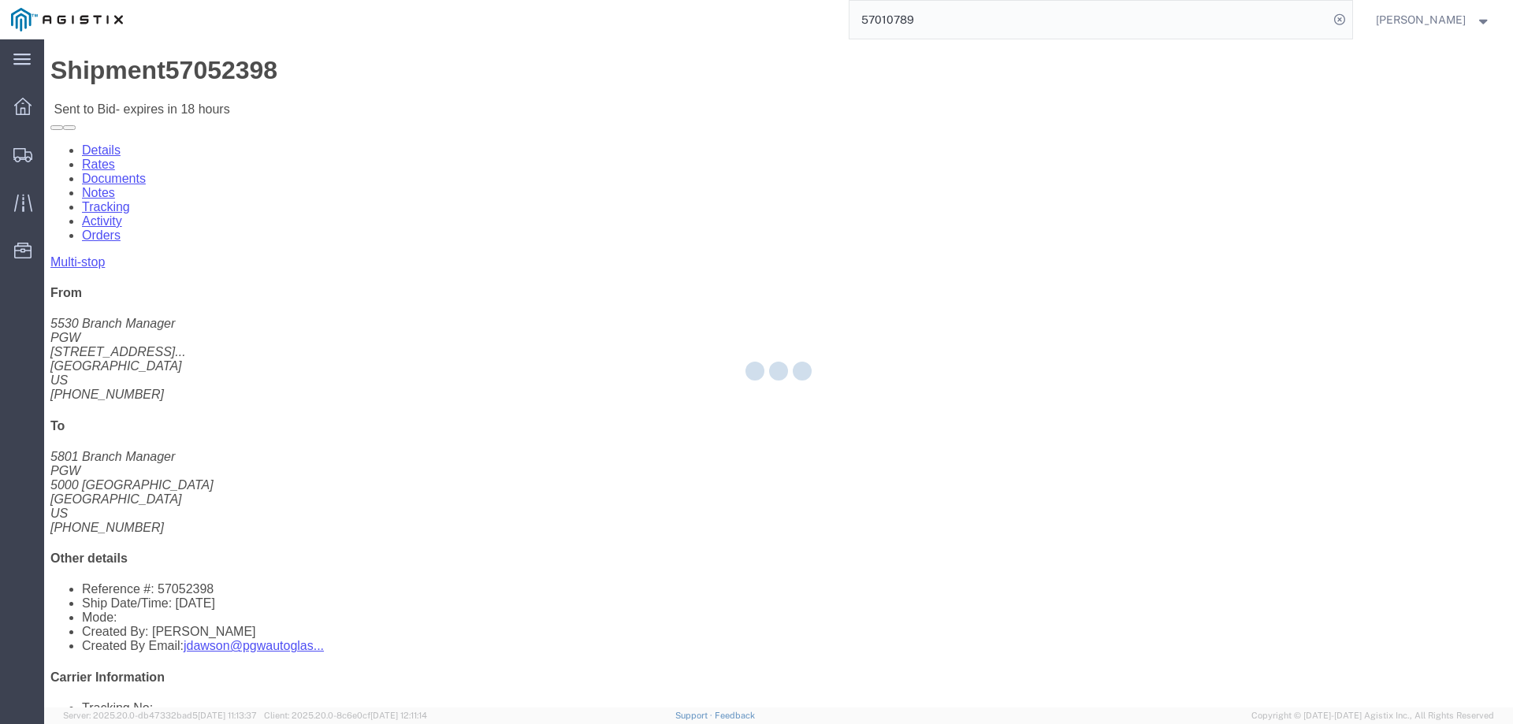
select select "146"
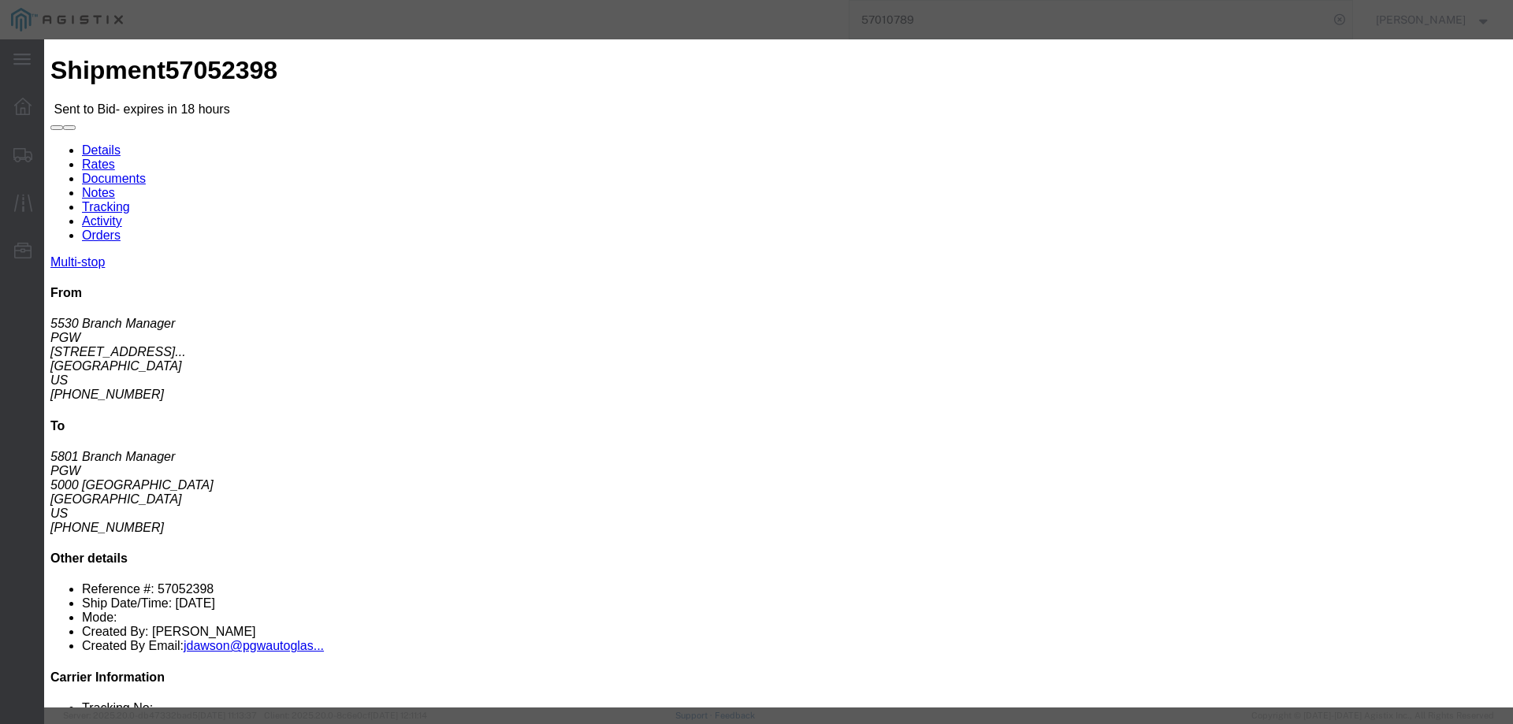
drag, startPoint x: 769, startPoint y: 138, endPoint x: 773, endPoint y: 150, distance: 12.5
click select "Select CONESTOGA DFRM/STEP Economy TL Flatbed Intermodal LTL Standard Next Day …"
select select "25032"
click select "Select CONESTOGA DFRM/STEP Economy TL Flatbed Intermodal LTL Standard Next Day …"
click input "text"
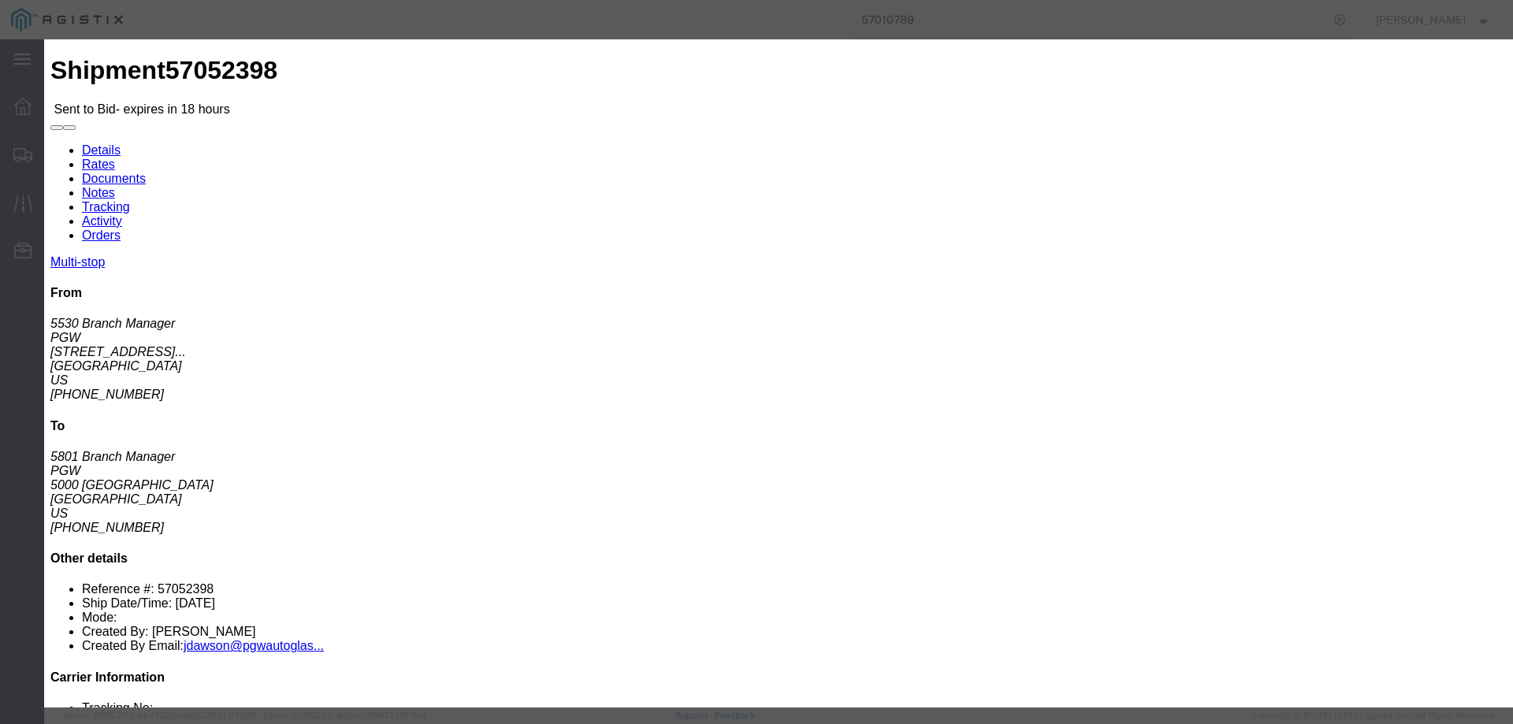
type input "ats"
click input "number"
type input "1875"
click button "Submit"
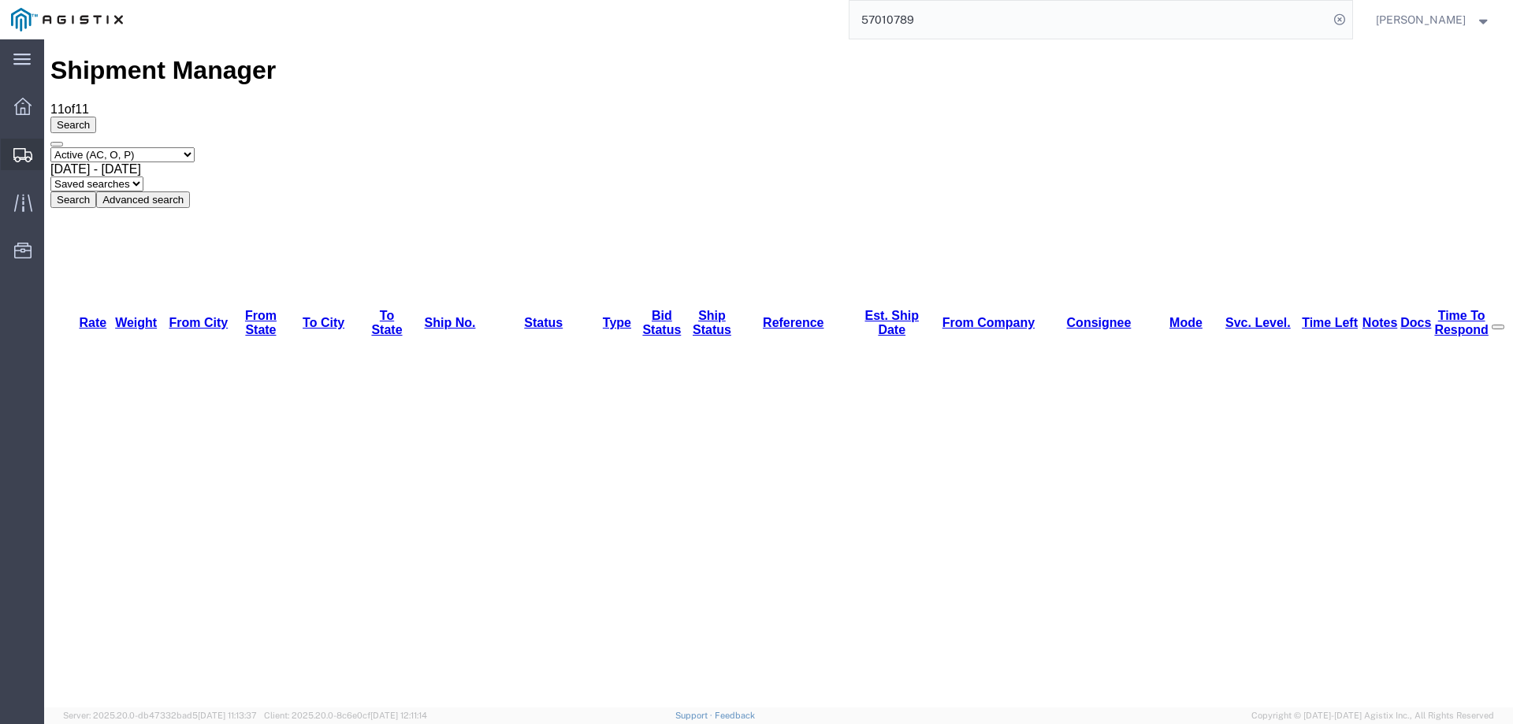
click at [14, 151] on icon at bounding box center [22, 155] width 19 height 14
click at [27, 159] on icon at bounding box center [23, 155] width 19 height 14
click at [1100, 147] on div "Select status Active (AC, O, P) All Approved Awaiting Confirmation (AC) Booked …" at bounding box center [778, 177] width 1457 height 61
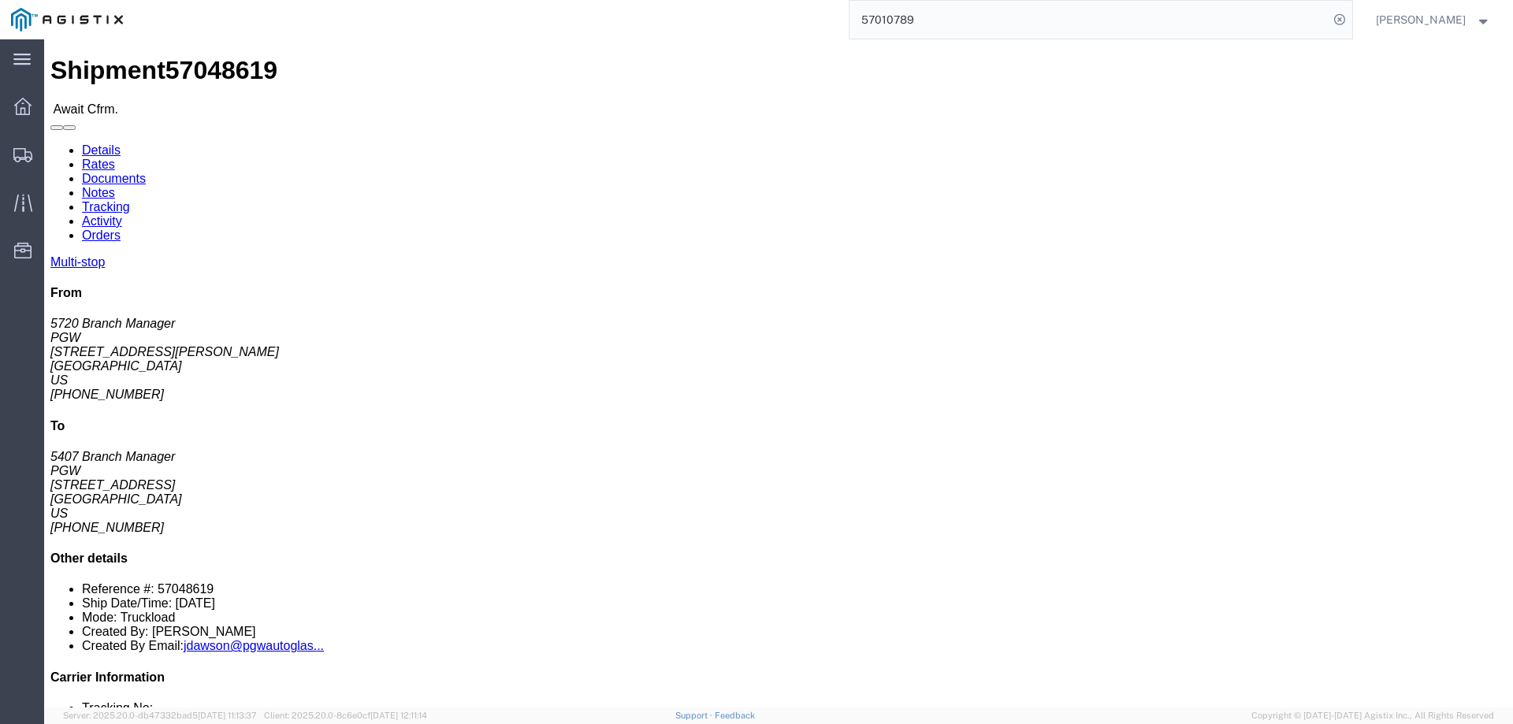
click b "57048619"
click link "Confirm"
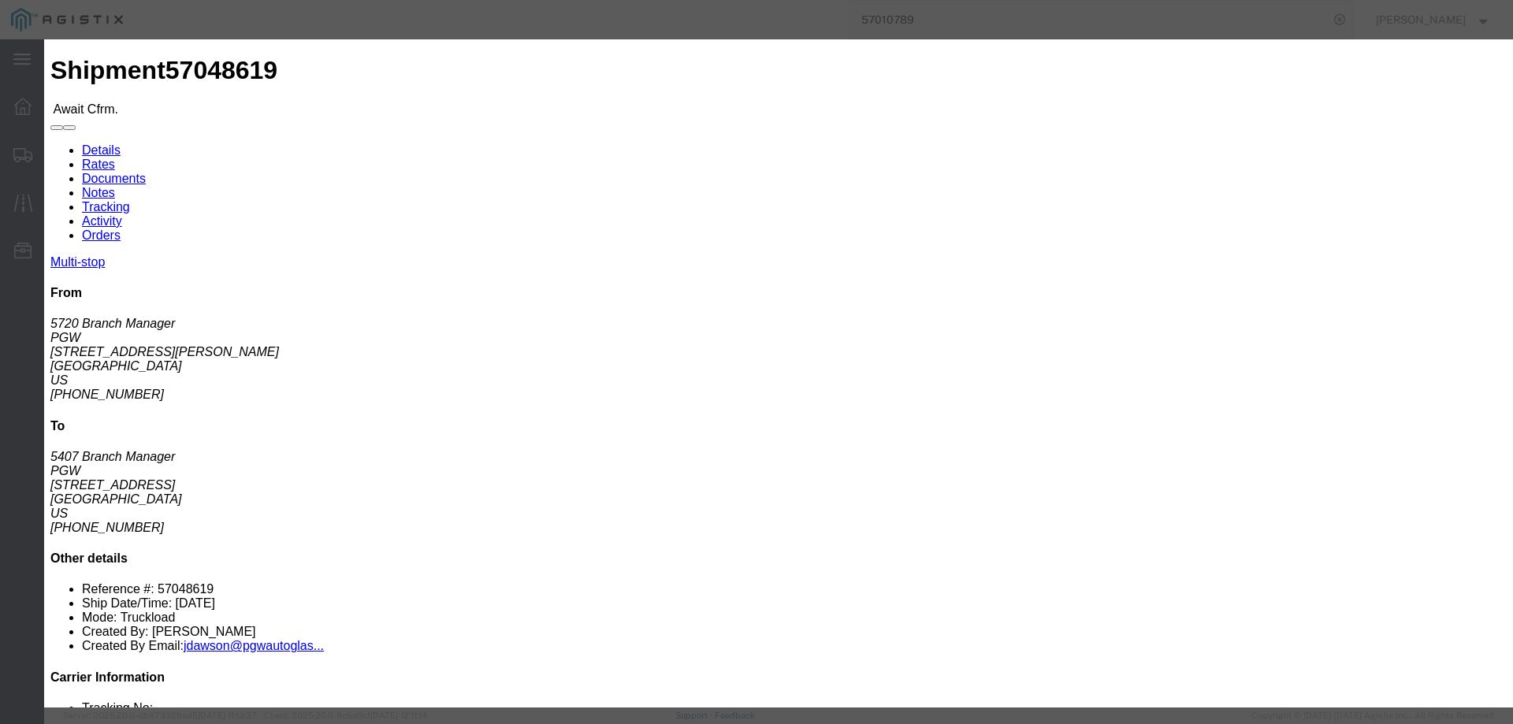
click input "checkbox"
checkbox input "true"
type input "[PERSON_NAME]"
type input "3204977237"
click input "text"
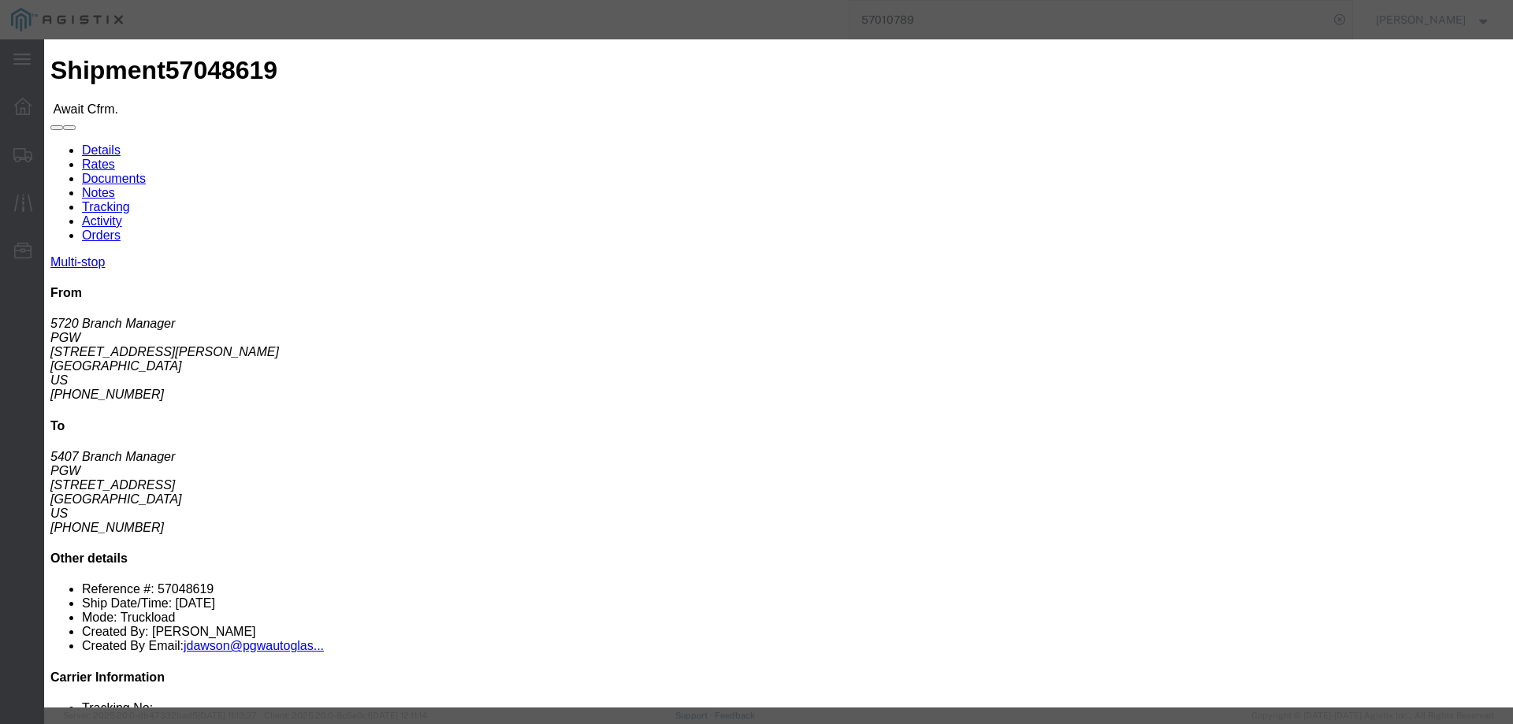
paste input "57048619"
type input "57048619"
click button "Submit"
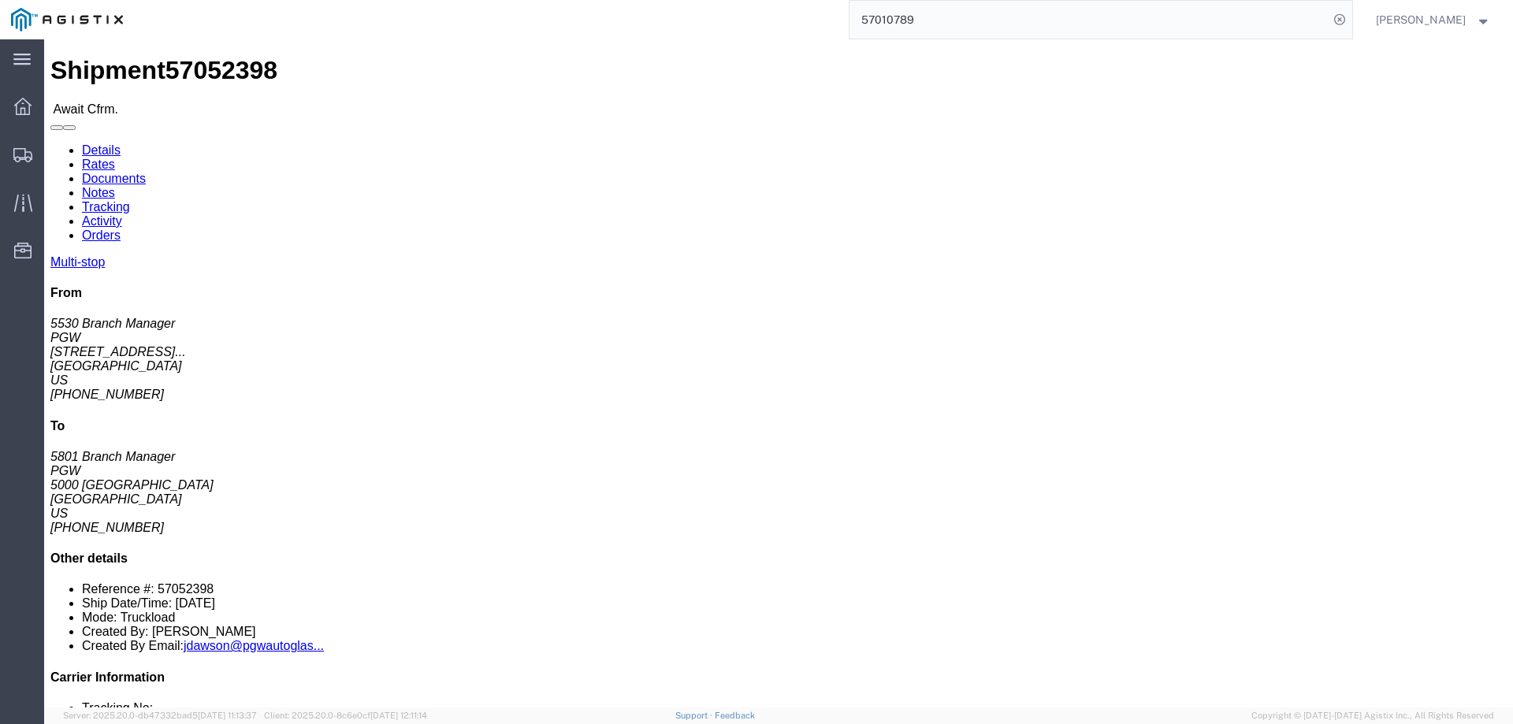
click b "57052398"
click link "Confirm"
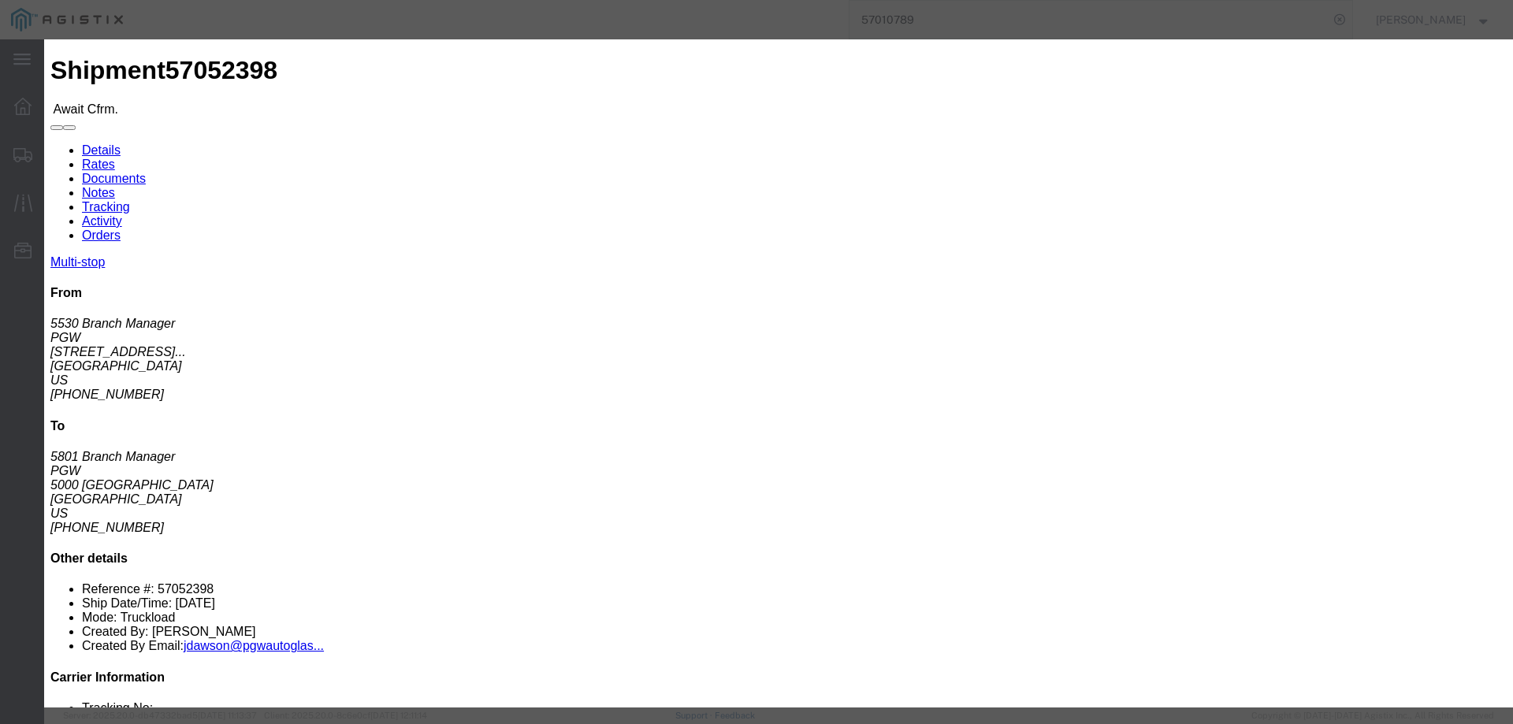
click input "checkbox"
checkbox input "true"
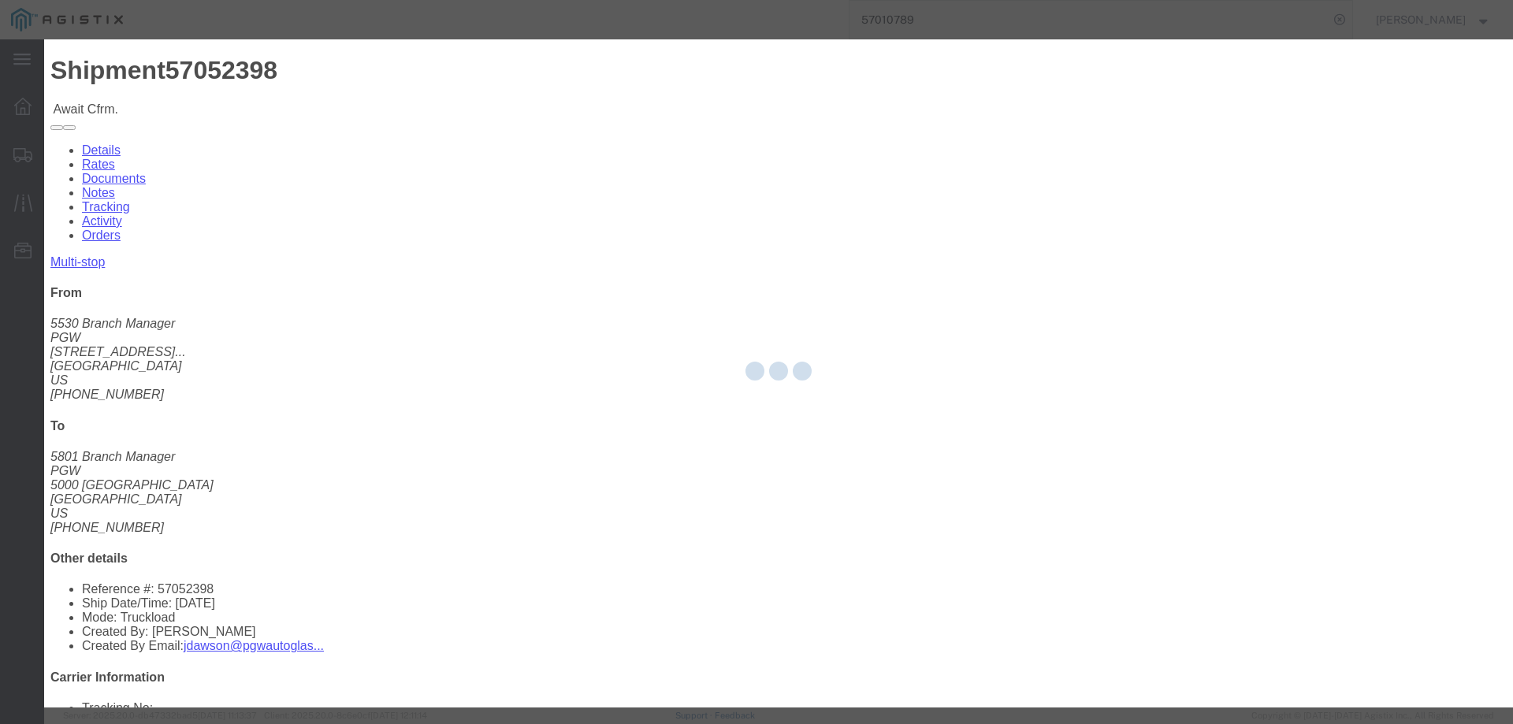
type input "[PERSON_NAME]"
type input "3204977237"
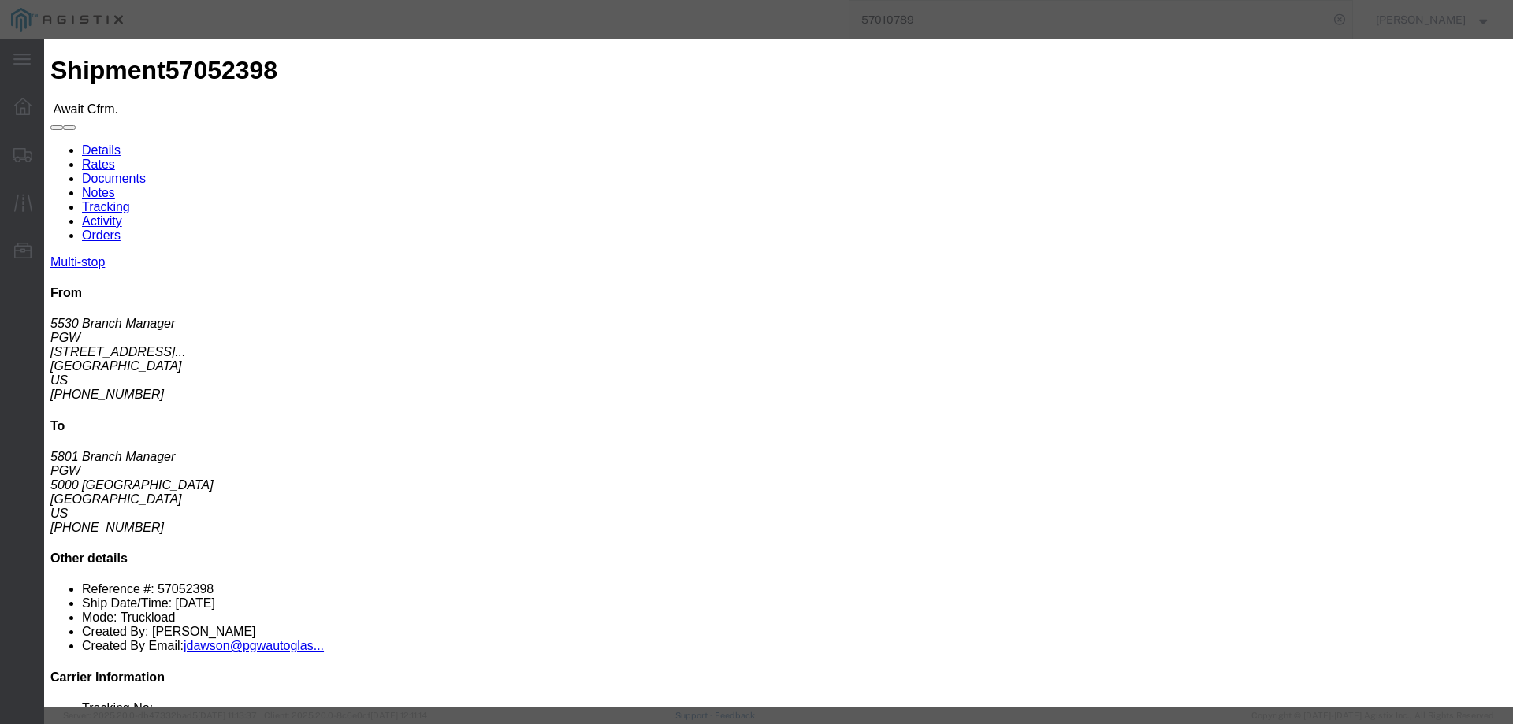
click input "text"
drag, startPoint x: 593, startPoint y: 229, endPoint x: 549, endPoint y: 189, distance: 59.2
paste input "57052398"
type input "57052398"
click button "Submit"
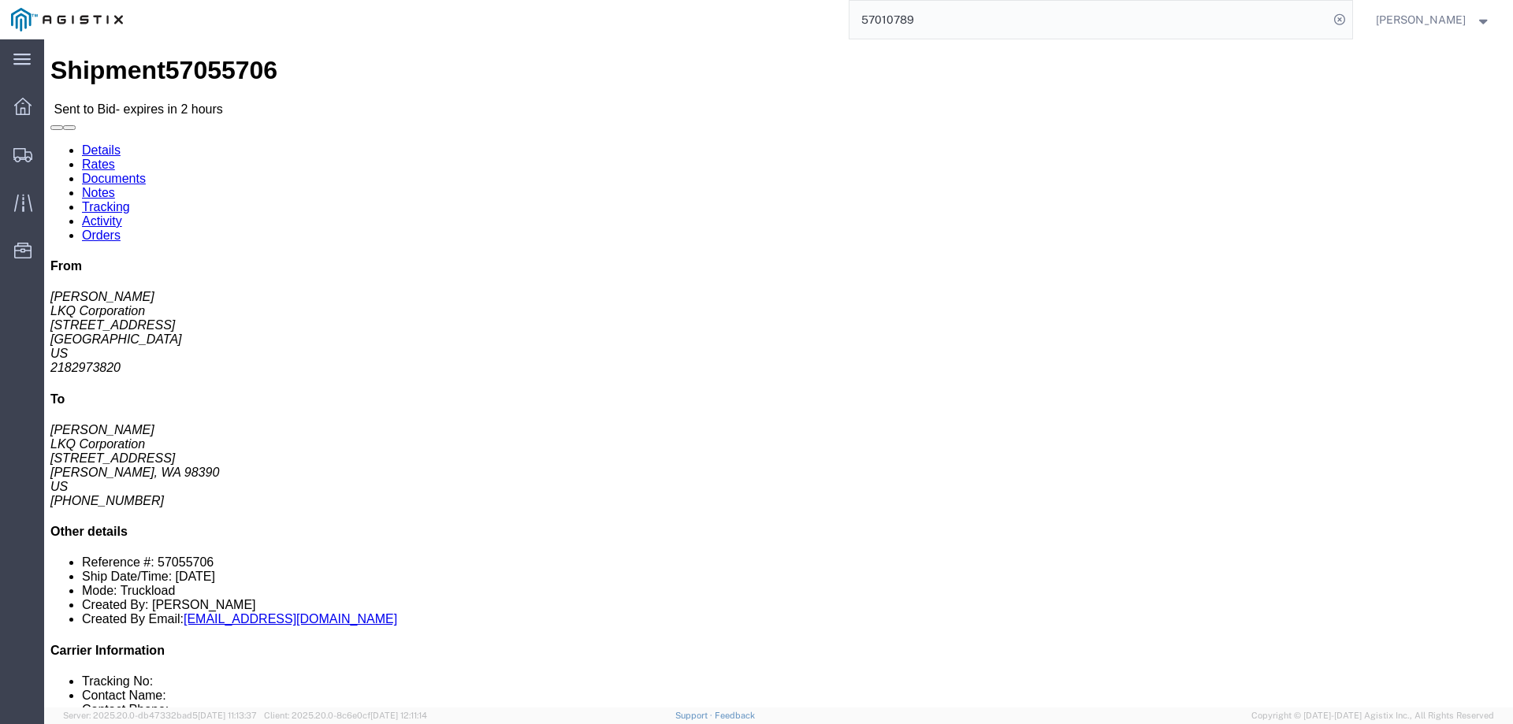
click link "Enter / Modify Bid"
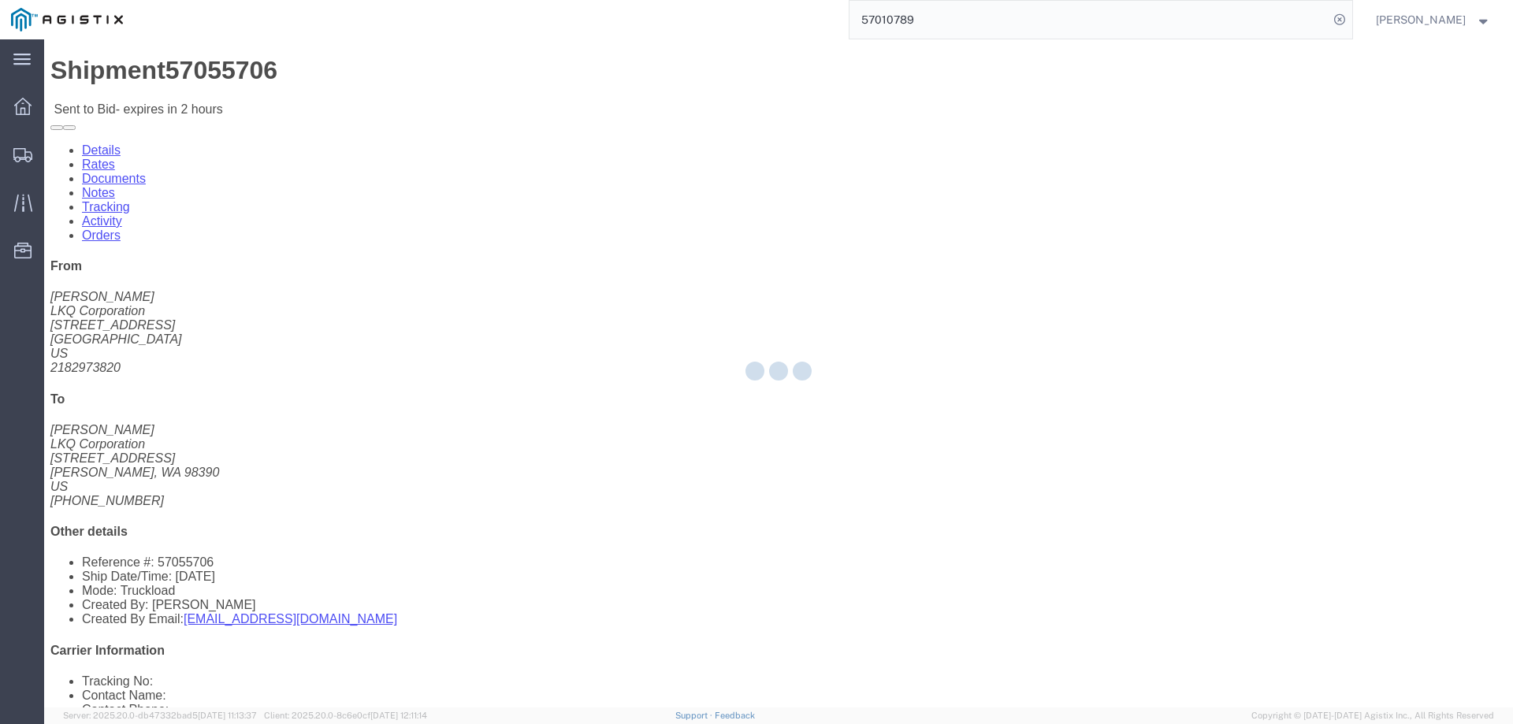
select select "146"
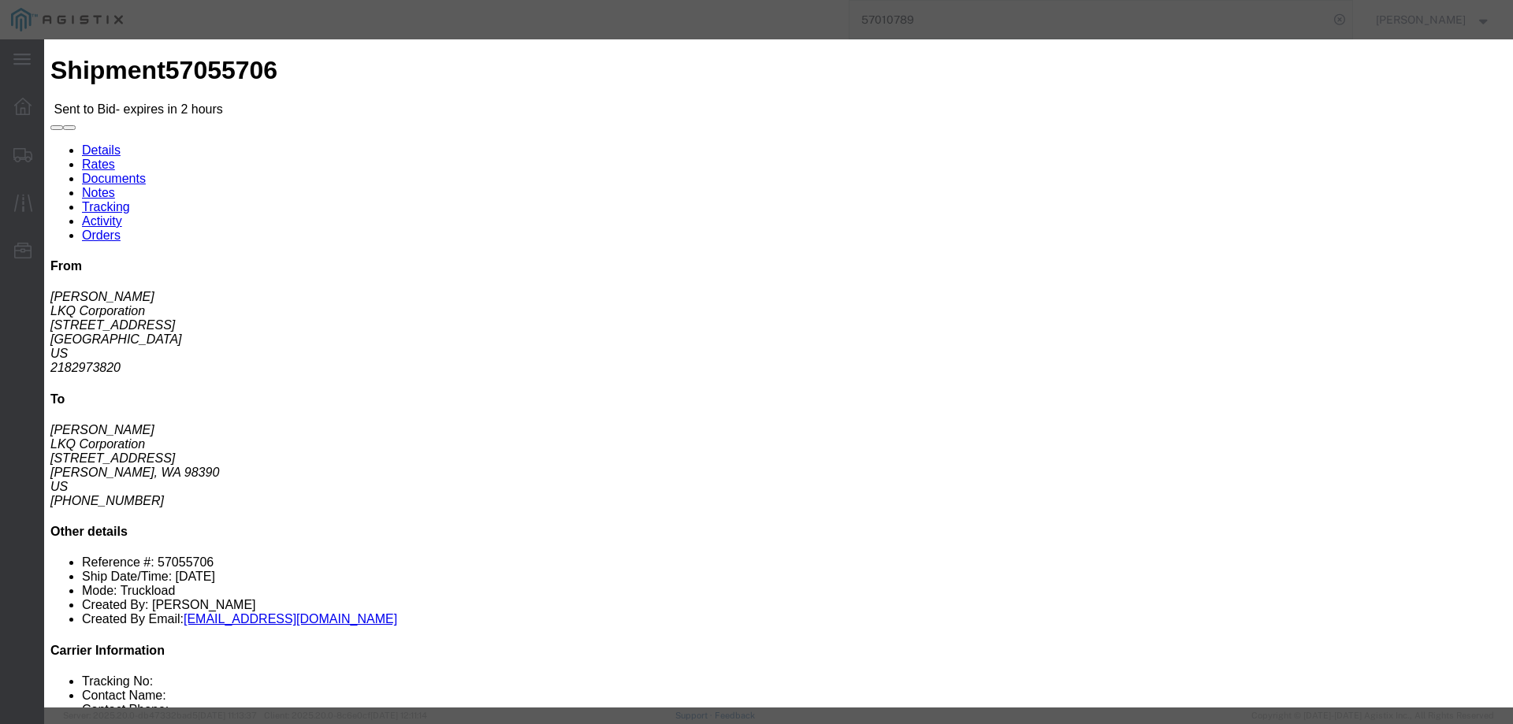
drag, startPoint x: 795, startPoint y: 143, endPoint x: 795, endPoint y: 154, distance: 11.0
click select "Select CONESTOGA DFRM/STEP Economy TL Flatbed Intermodal LTL Standard Next Day …"
select select "25032"
click select "Select CONESTOGA DFRM/STEP Economy TL Flatbed Intermodal LTL Standard Next Day …"
drag, startPoint x: 1055, startPoint y: 140, endPoint x: 1061, endPoint y: 155, distance: 16.0
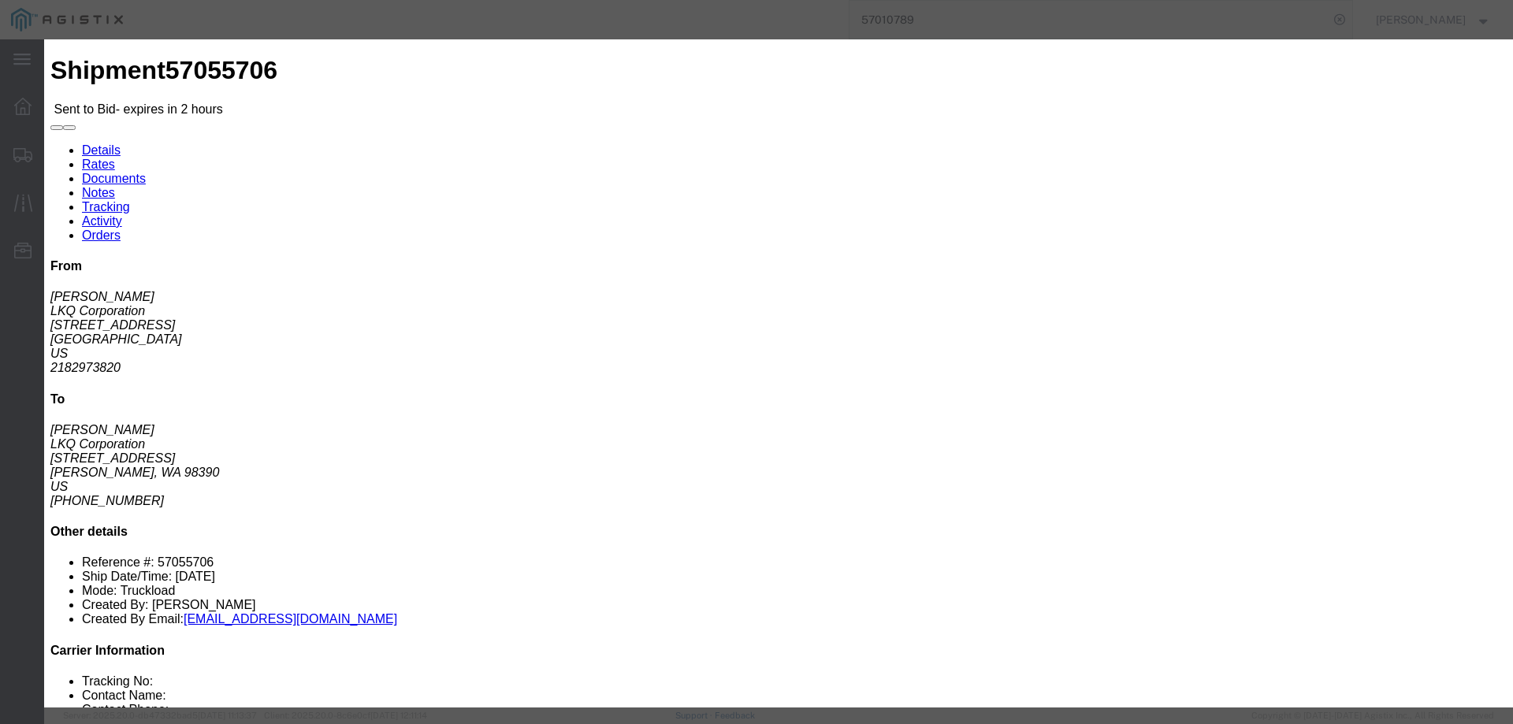
click input "text"
type input "ats"
click input "number"
type input "4100"
click button "Submit"
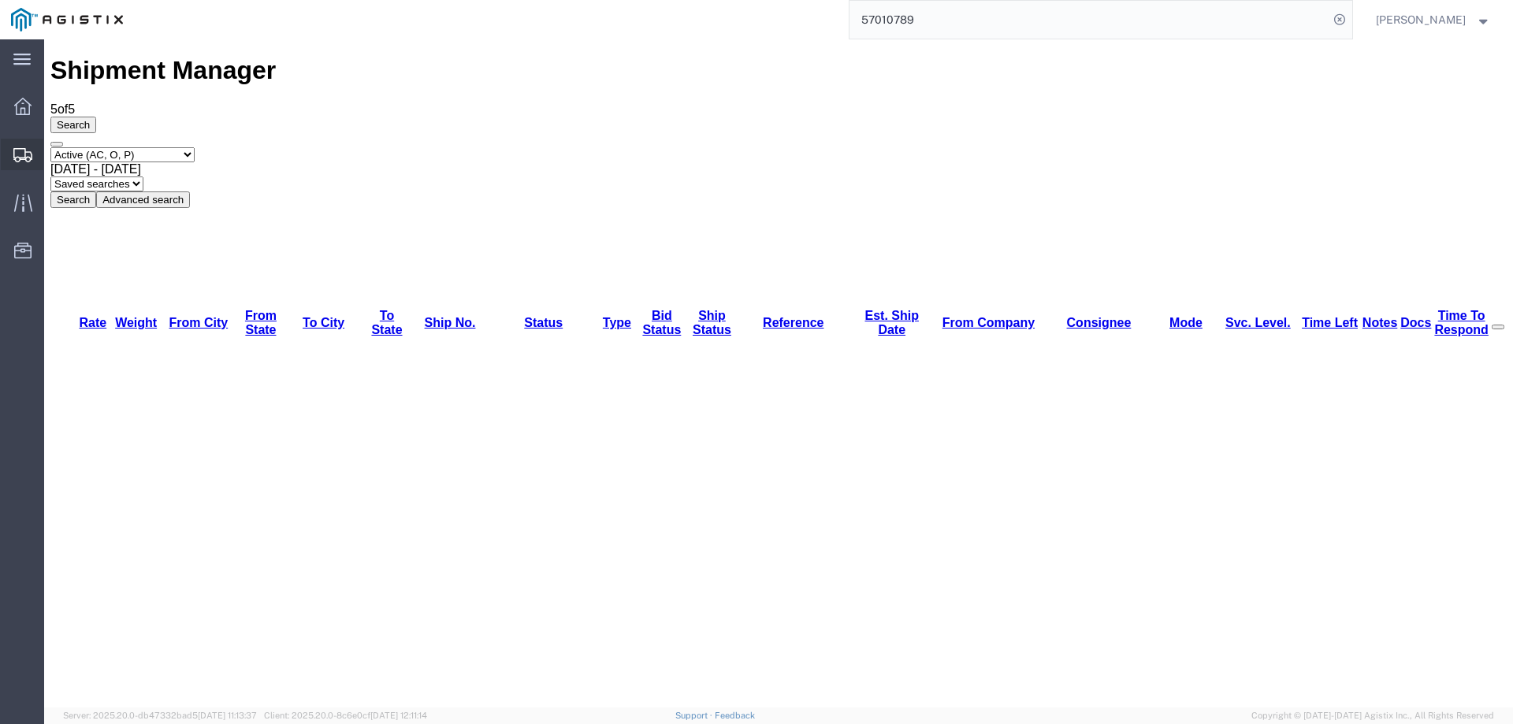
click at [12, 147] on div at bounding box center [23, 155] width 44 height 32
